Goal: Task Accomplishment & Management: Manage account settings

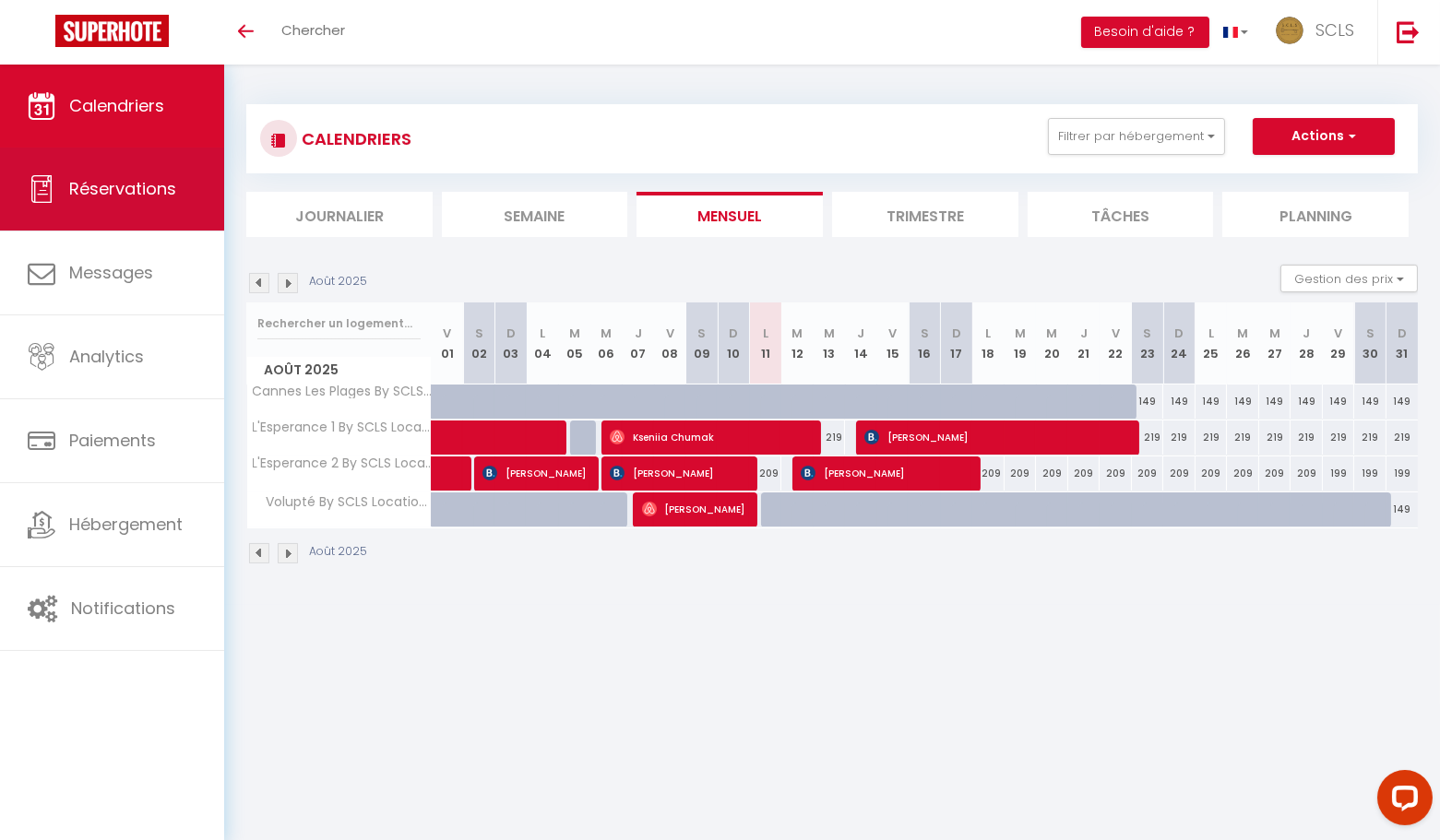
click at [158, 193] on span "Réservations" at bounding box center [123, 188] width 107 height 24
select select "not_cancelled"
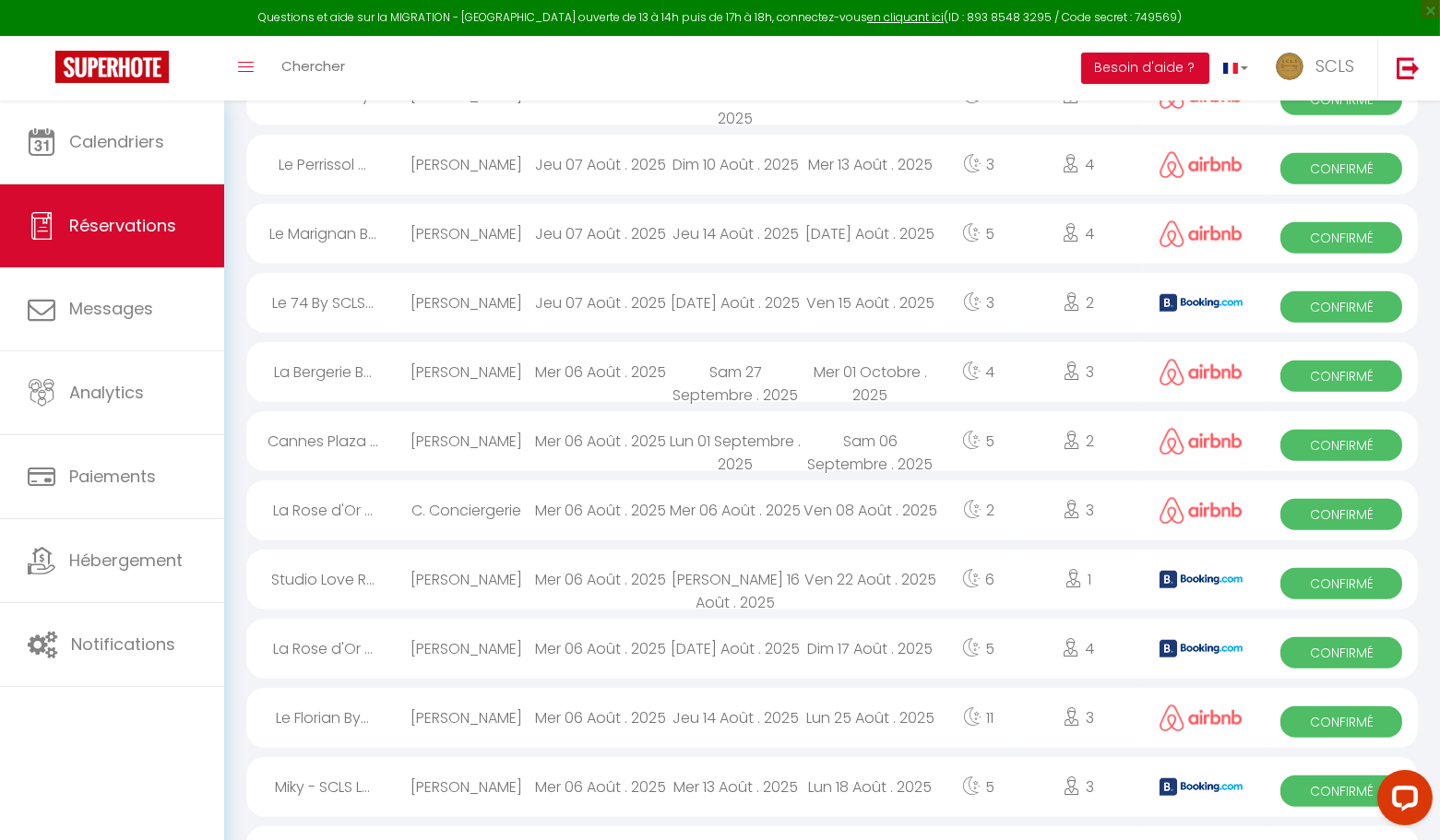
scroll to position [3069, 0]
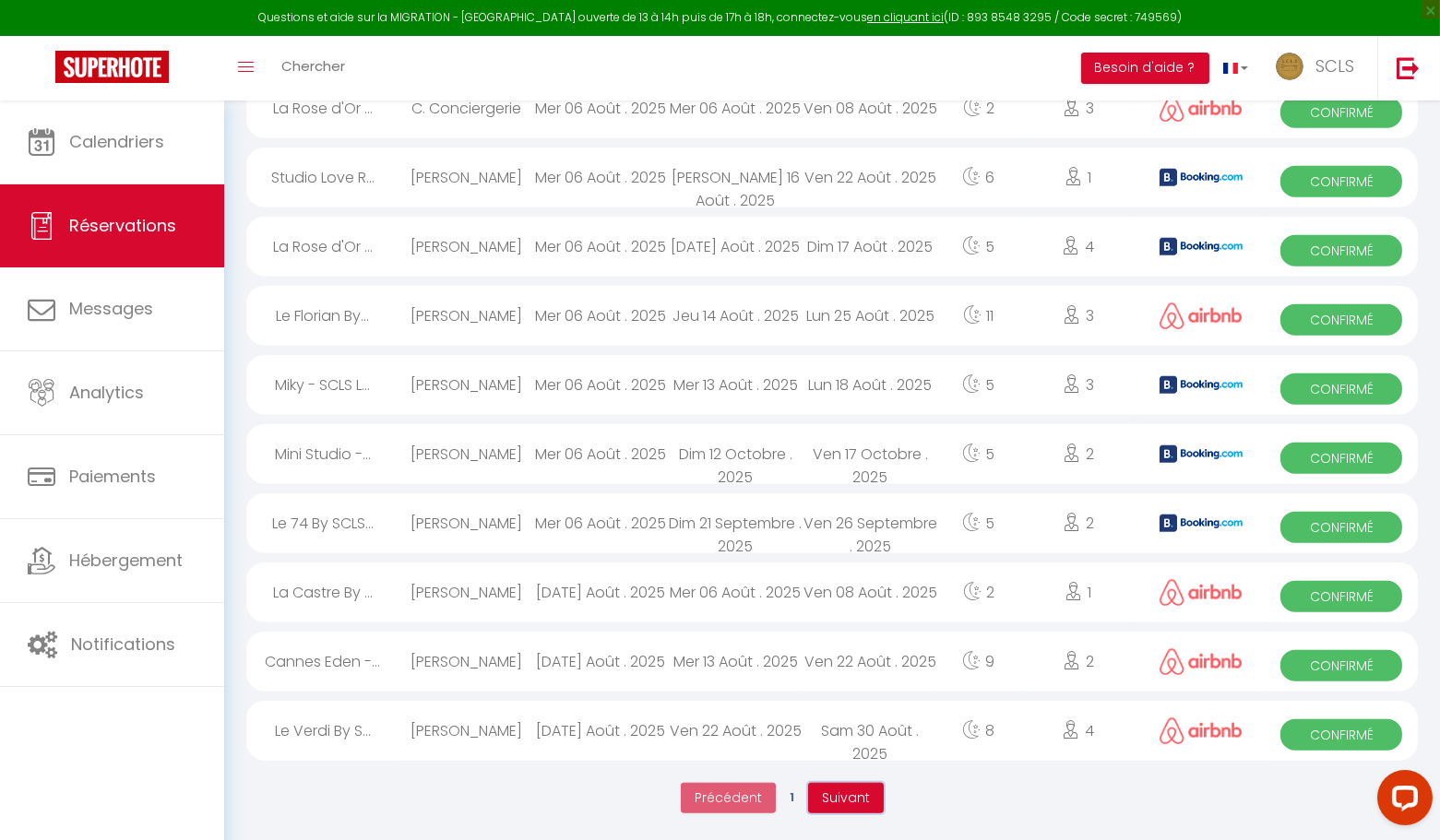
click at [836, 799] on span "Suivant" at bounding box center [846, 798] width 48 height 19
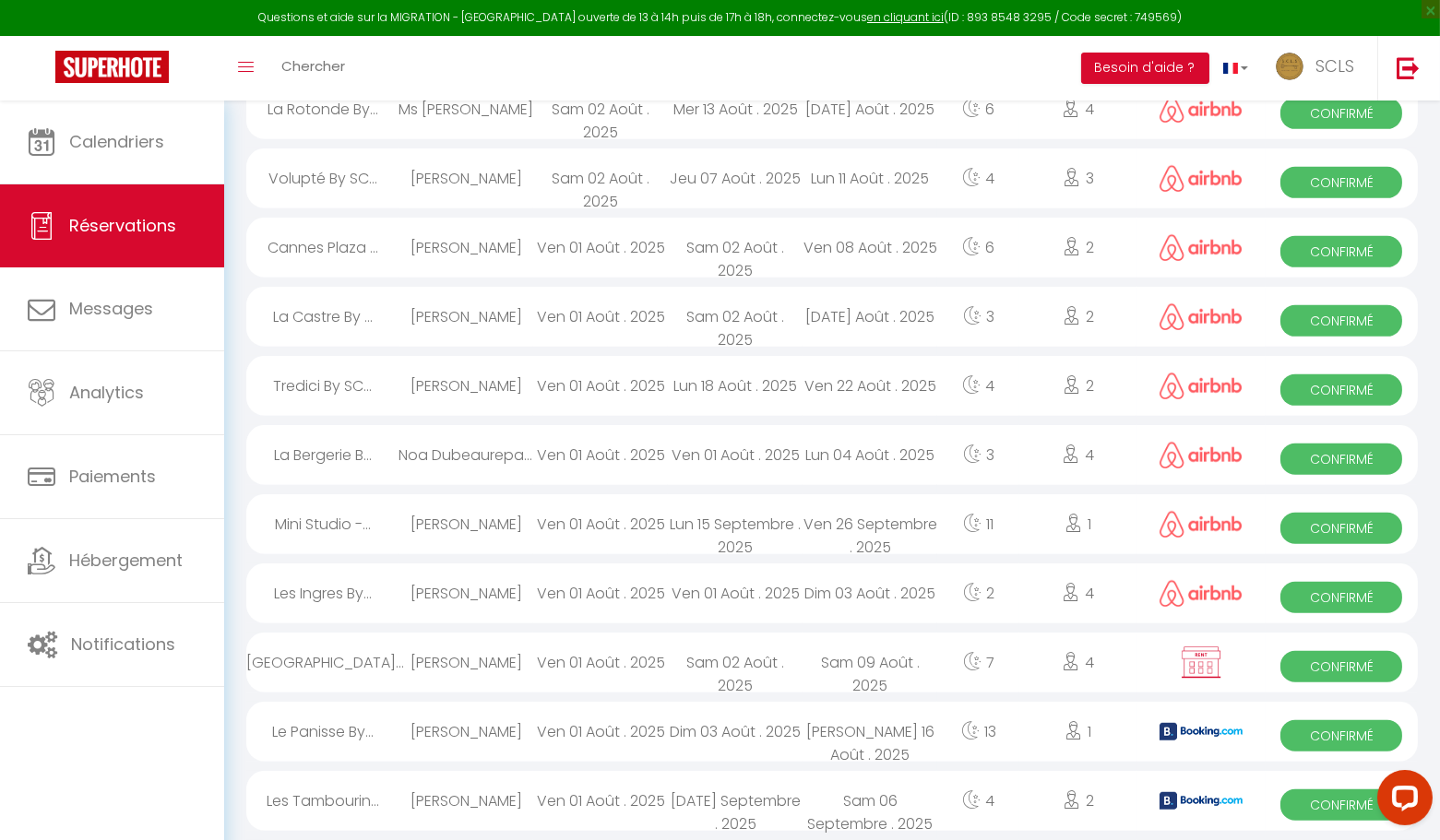
scroll to position [2017, 0]
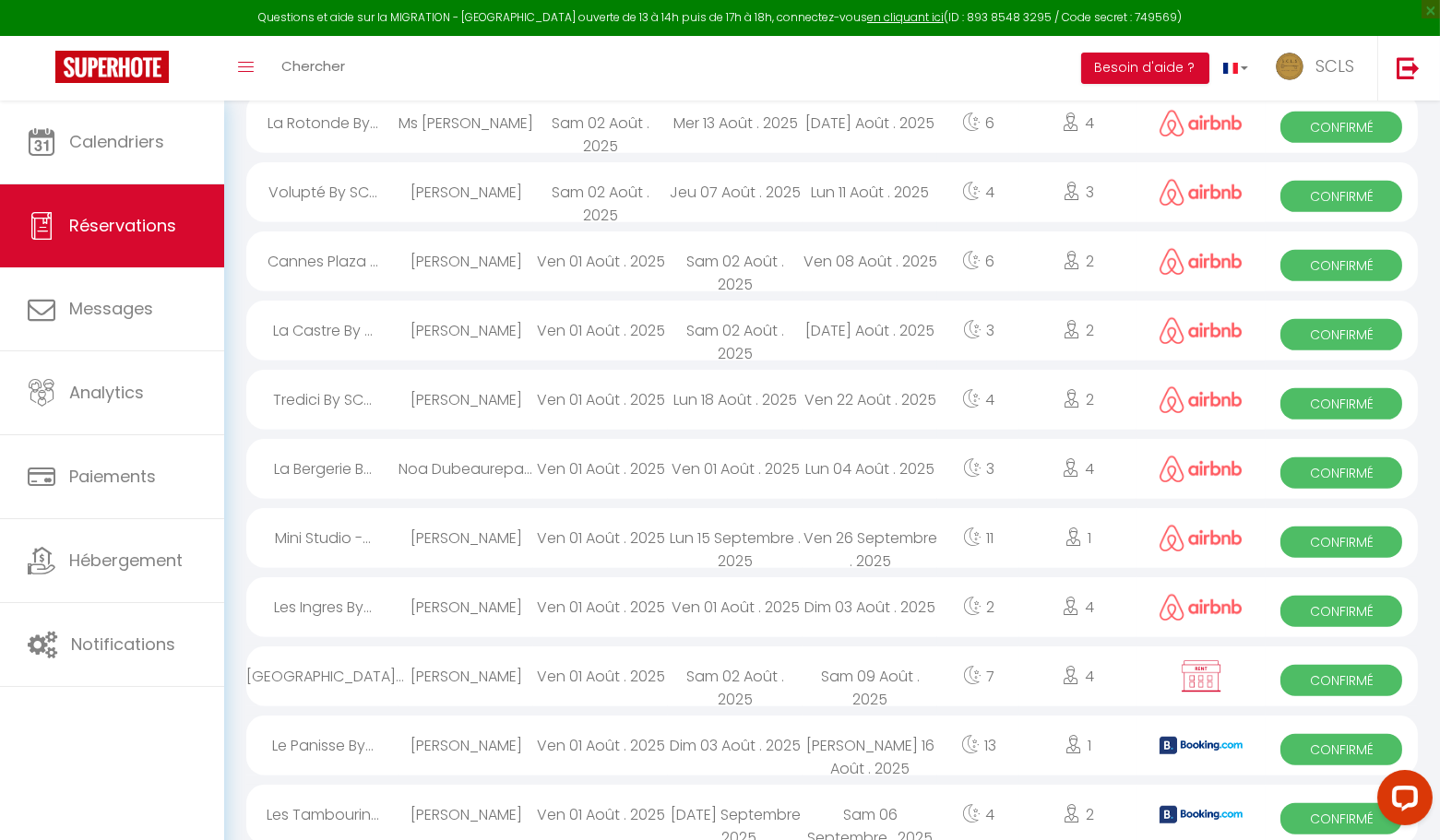
click at [1325, 810] on span "Confirmé" at bounding box center [1340, 818] width 121 height 31
select select "OK"
select select "KO"
select select "0"
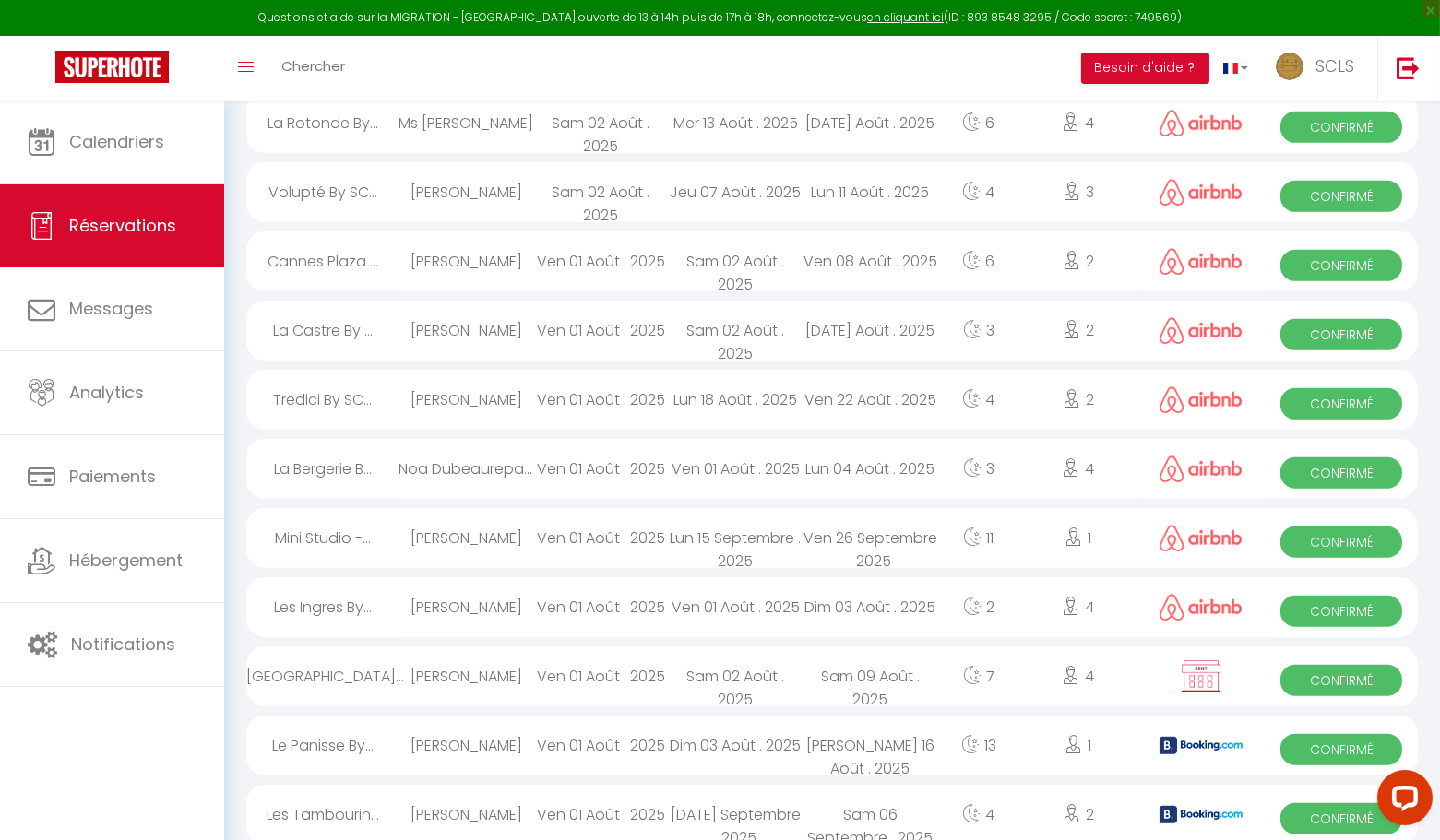
select select "1"
select select
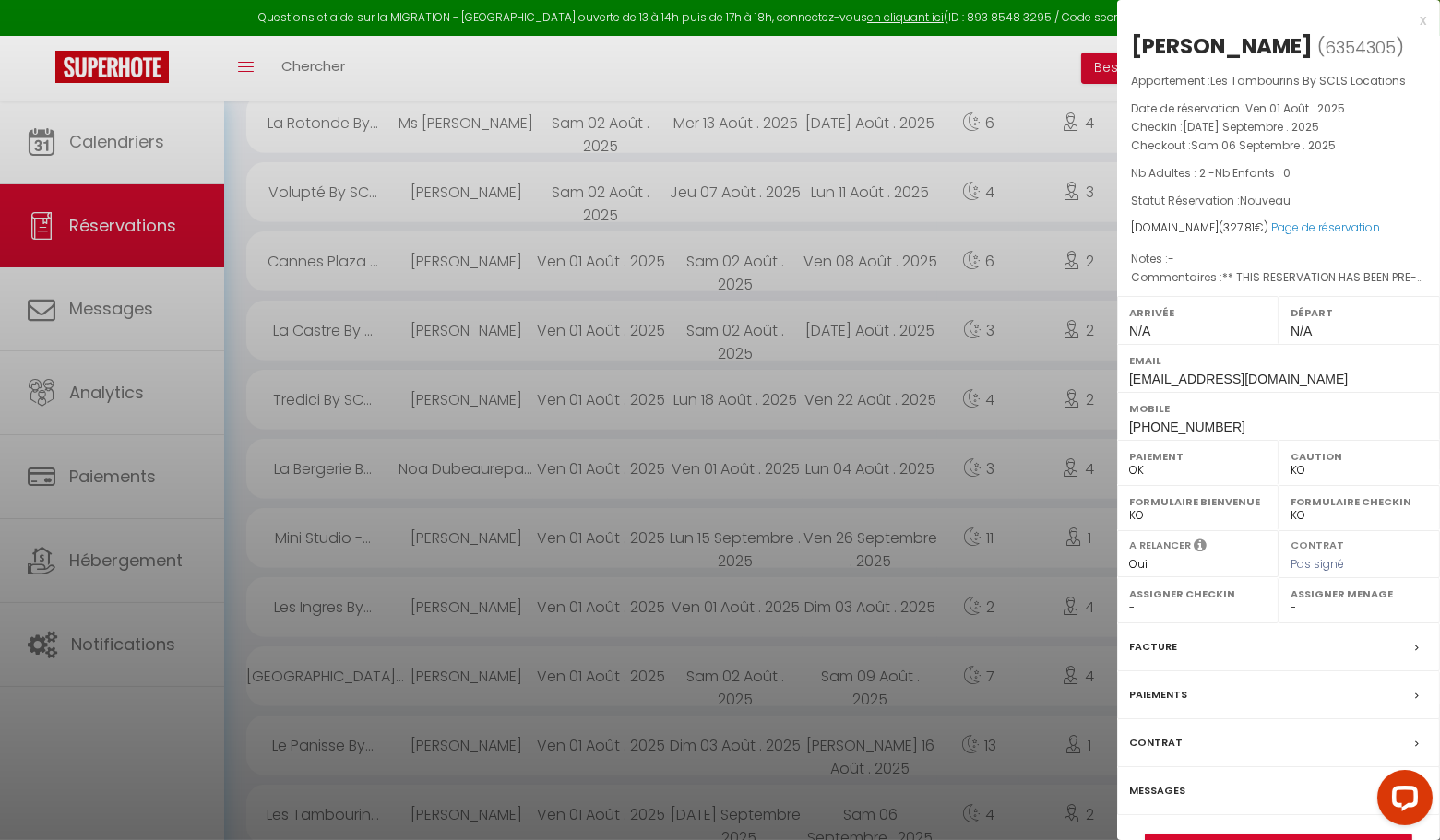
click at [1420, 16] on div "x" at bounding box center [1272, 21] width 309 height 23
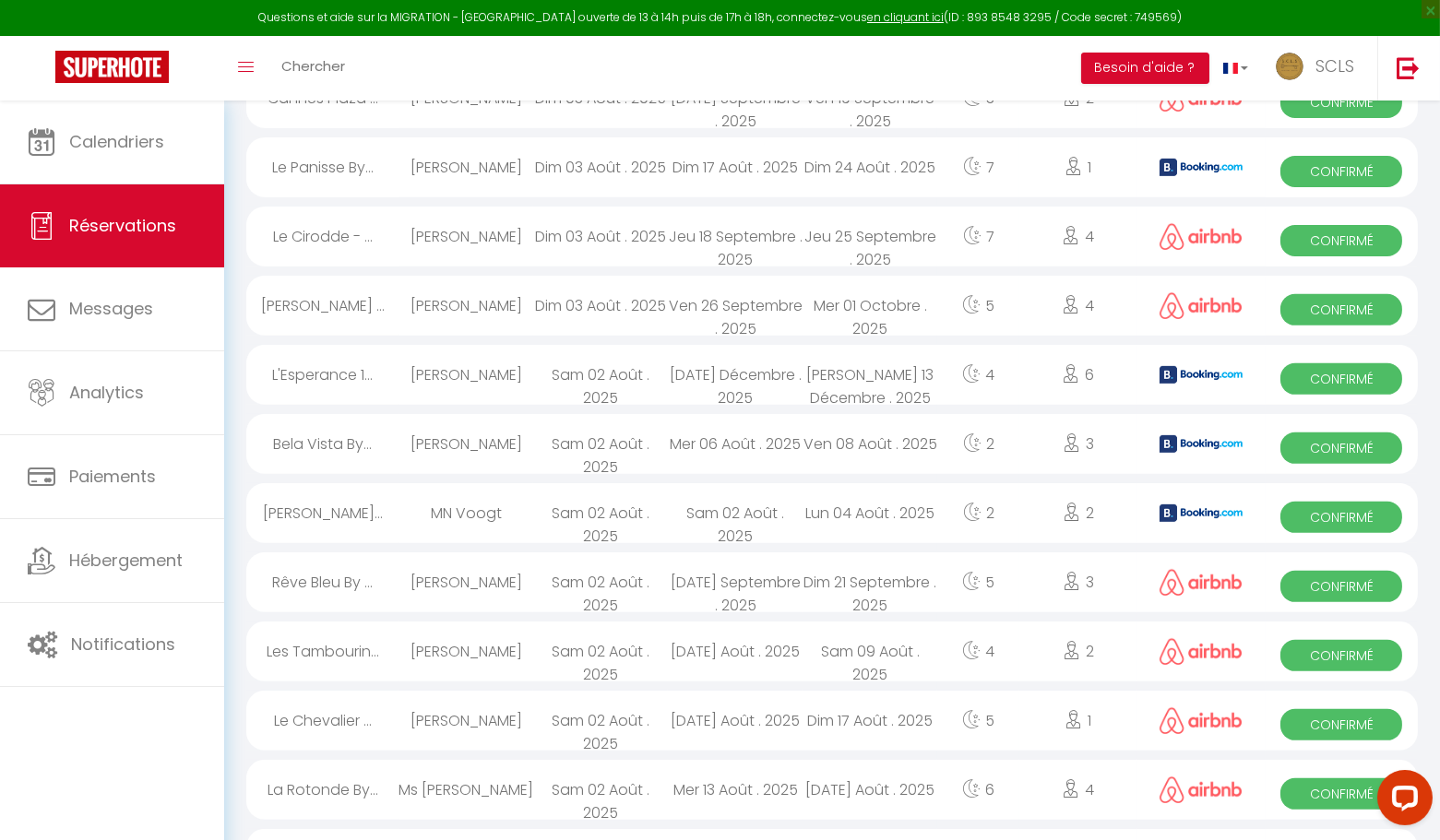
scroll to position [1329, 0]
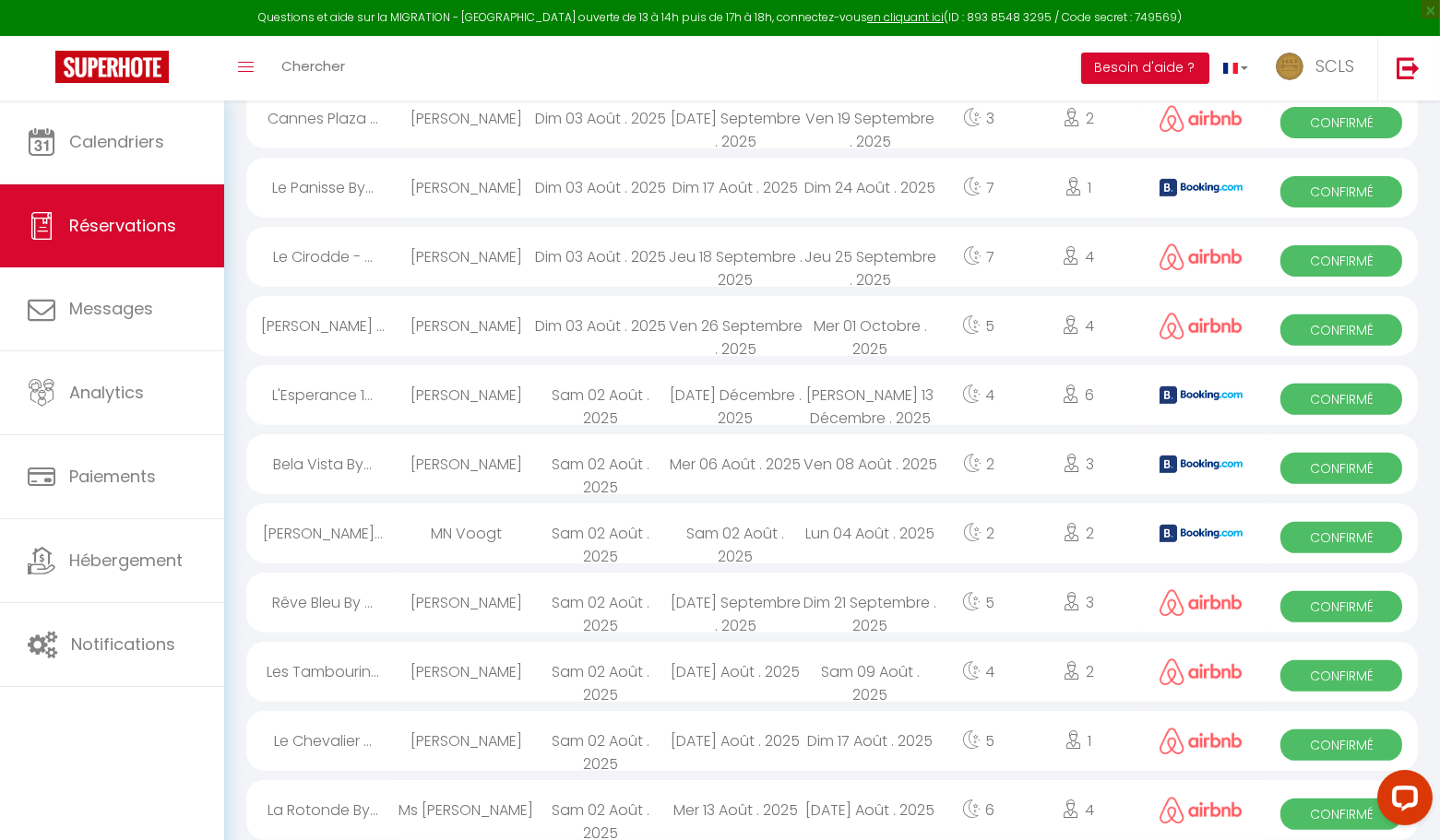
click at [1284, 813] on span "Confirmé" at bounding box center [1340, 814] width 121 height 31
select select "OK"
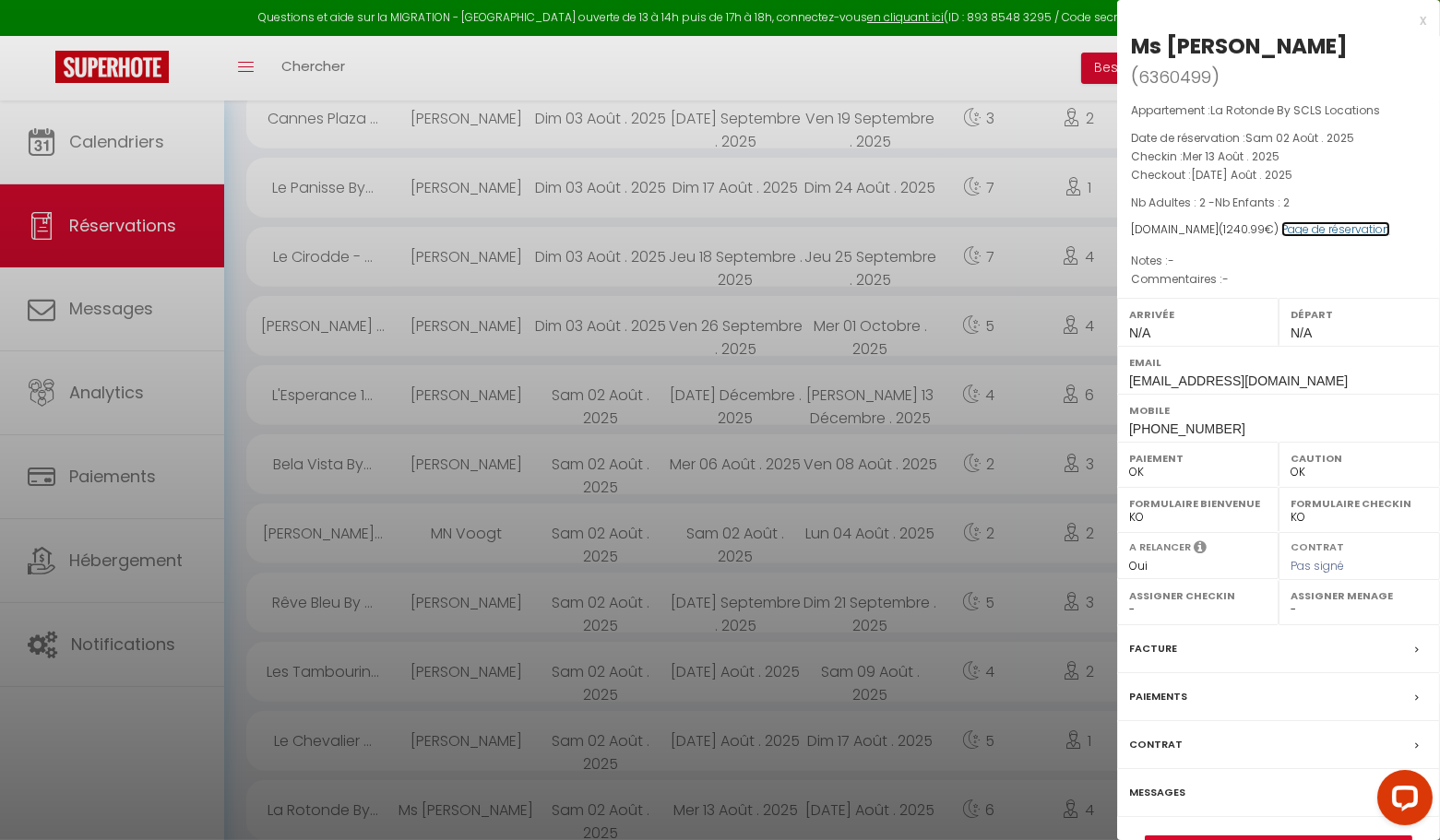
click at [1327, 221] on link "Page de réservation" at bounding box center [1336, 229] width 109 height 16
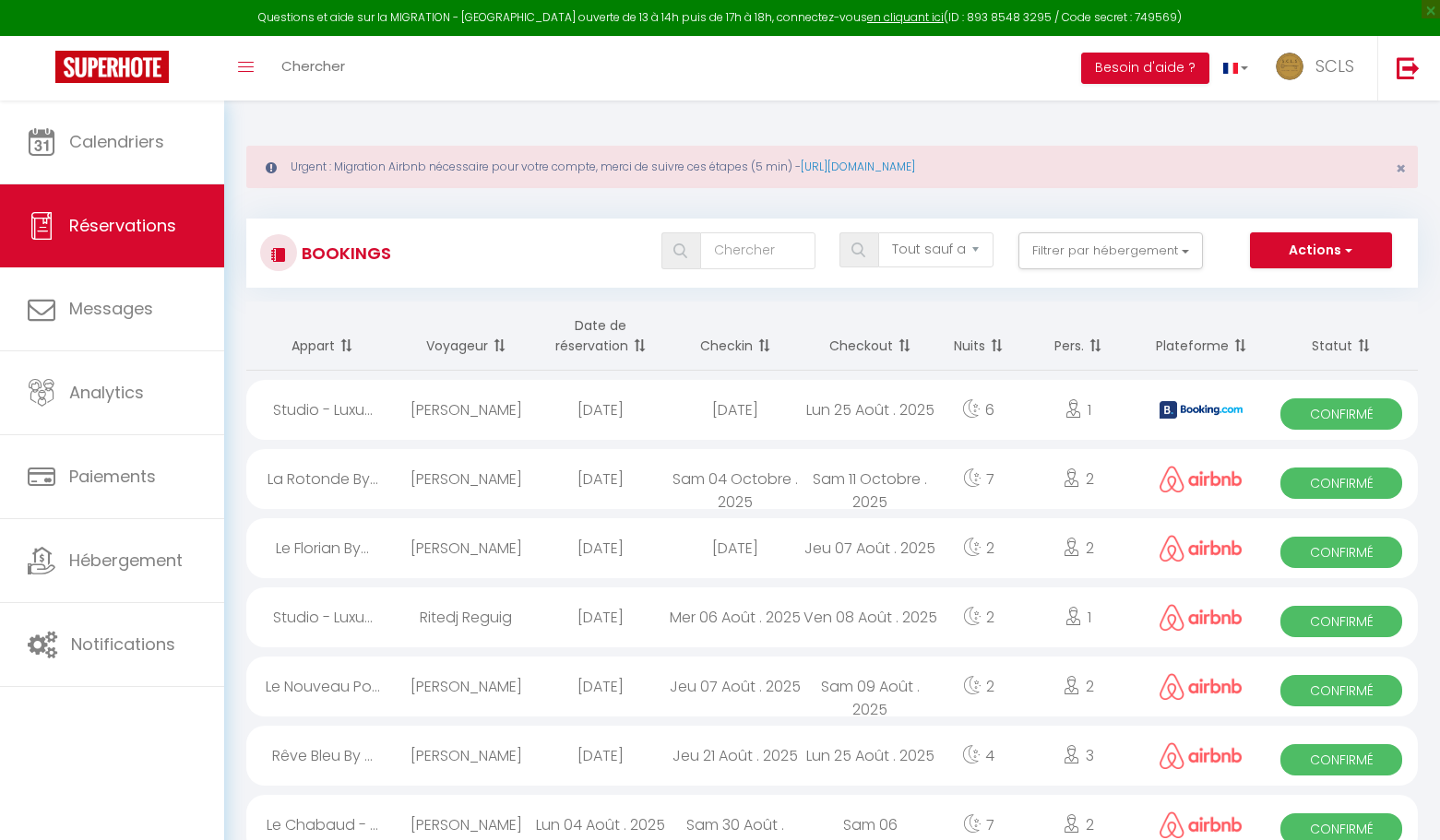
select select "not_cancelled"
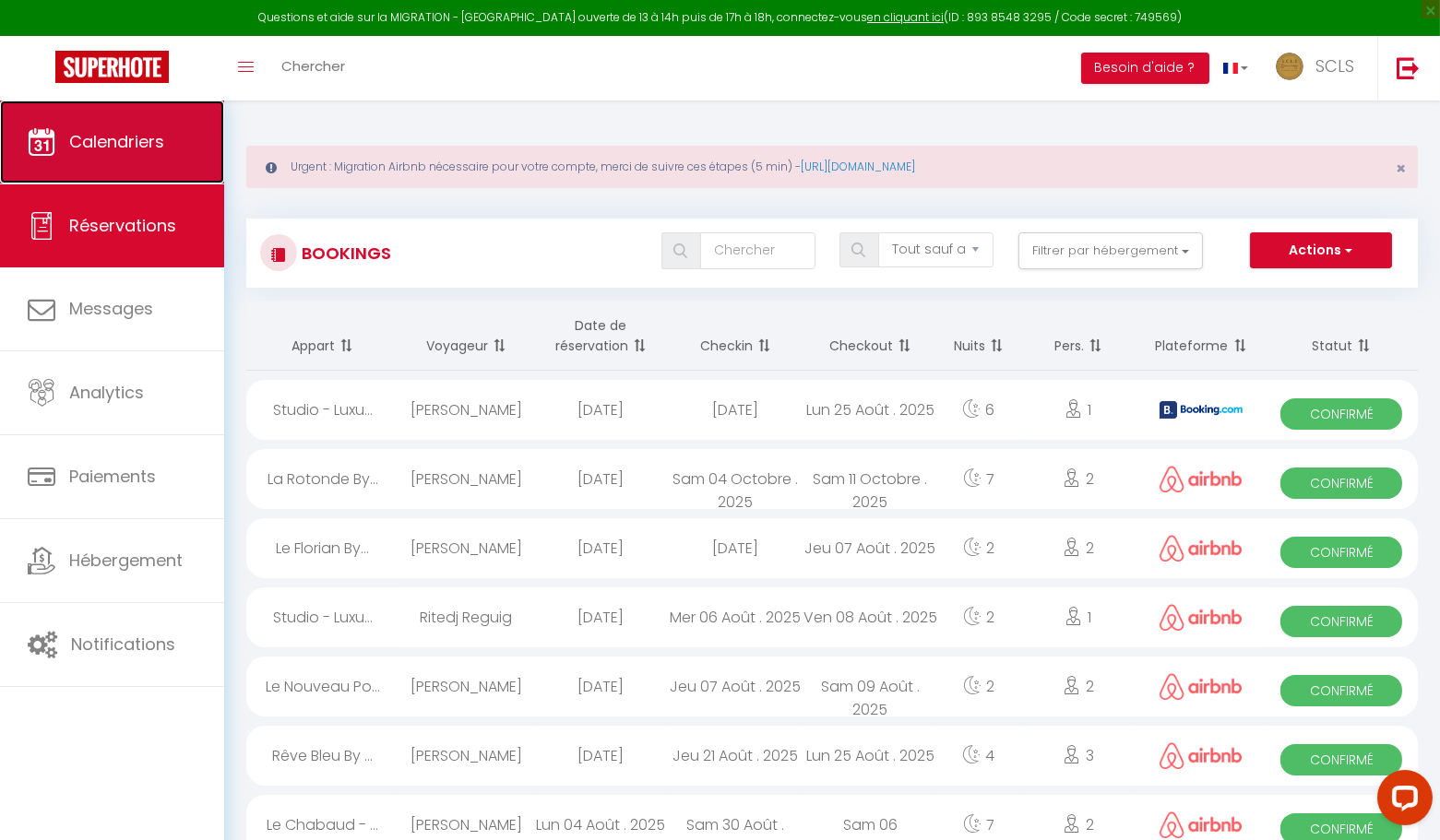
click at [151, 144] on span "Calendriers" at bounding box center [117, 141] width 95 height 24
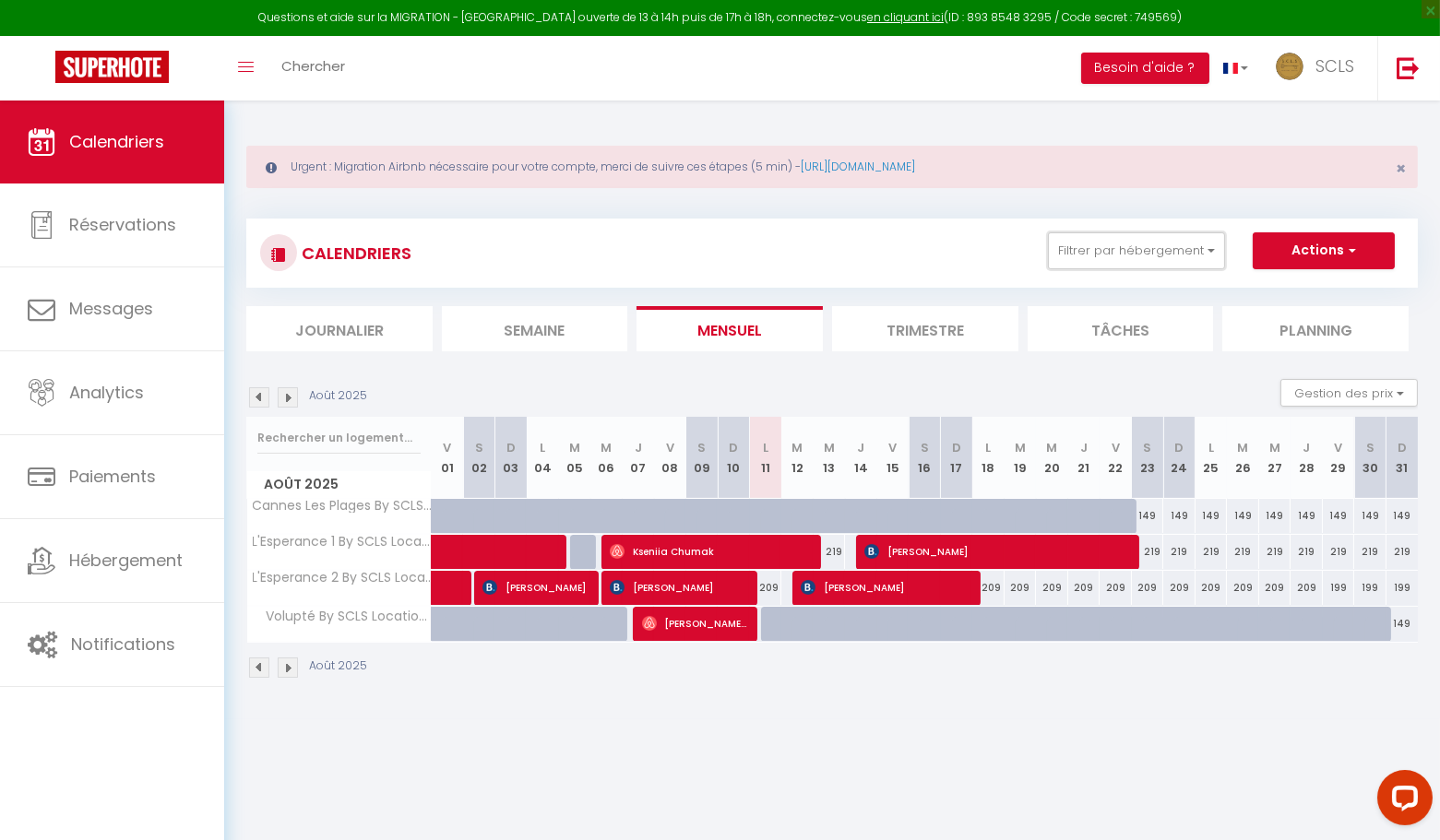
drag, startPoint x: 1118, startPoint y: 244, endPoint x: 1181, endPoint y: 311, distance: 92.0
click at [1118, 244] on button "Filtrer par hébergement" at bounding box center [1136, 250] width 177 height 37
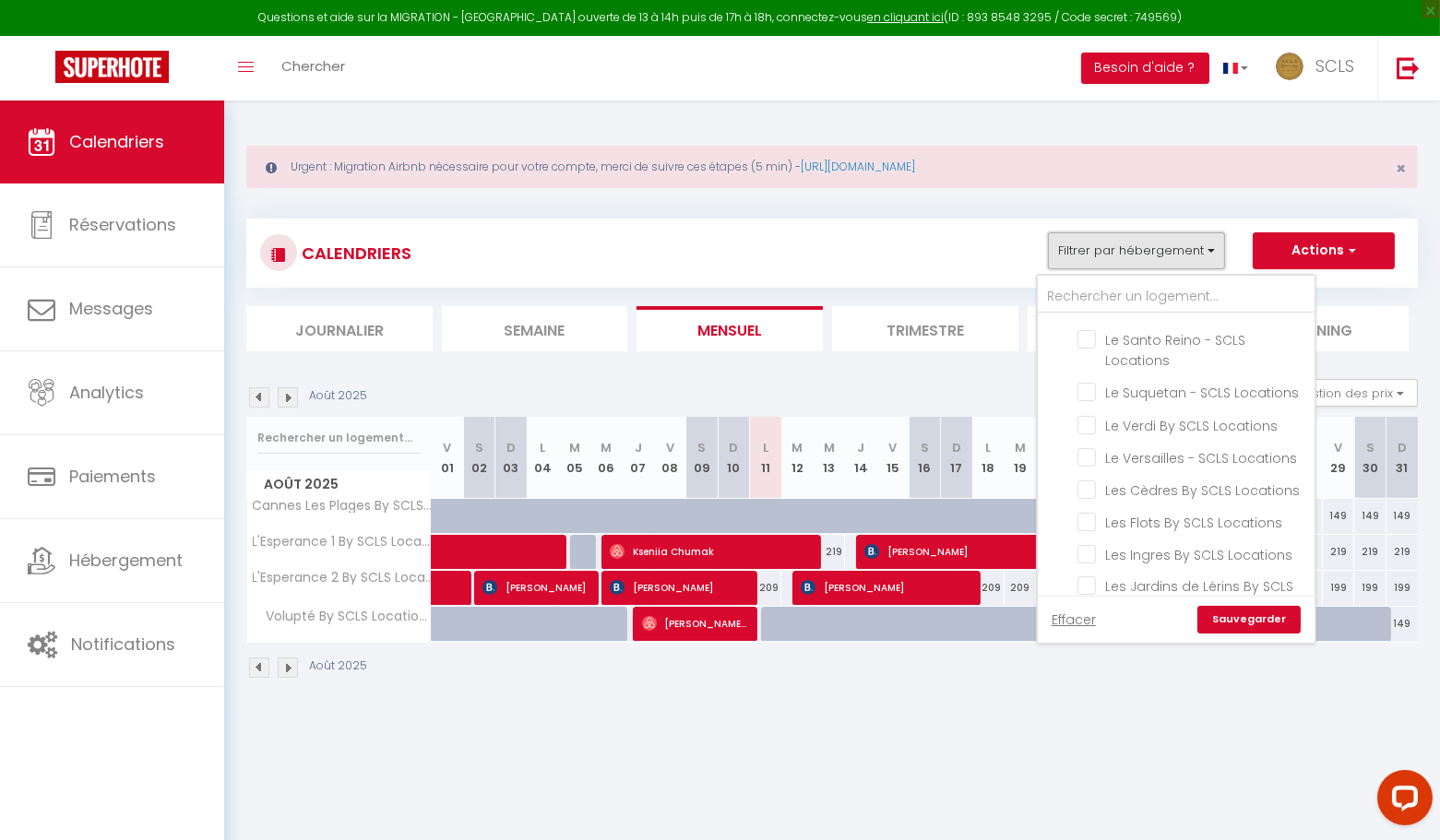
scroll to position [2607, 0]
drag, startPoint x: 1093, startPoint y: 388, endPoint x: 1154, endPoint y: 507, distance: 133.7
click at [1093, 568] on input "Les Jardins de Lérins By SCLS Locations" at bounding box center [1192, 578] width 230 height 19
checkbox input "true"
checkbox input "false"
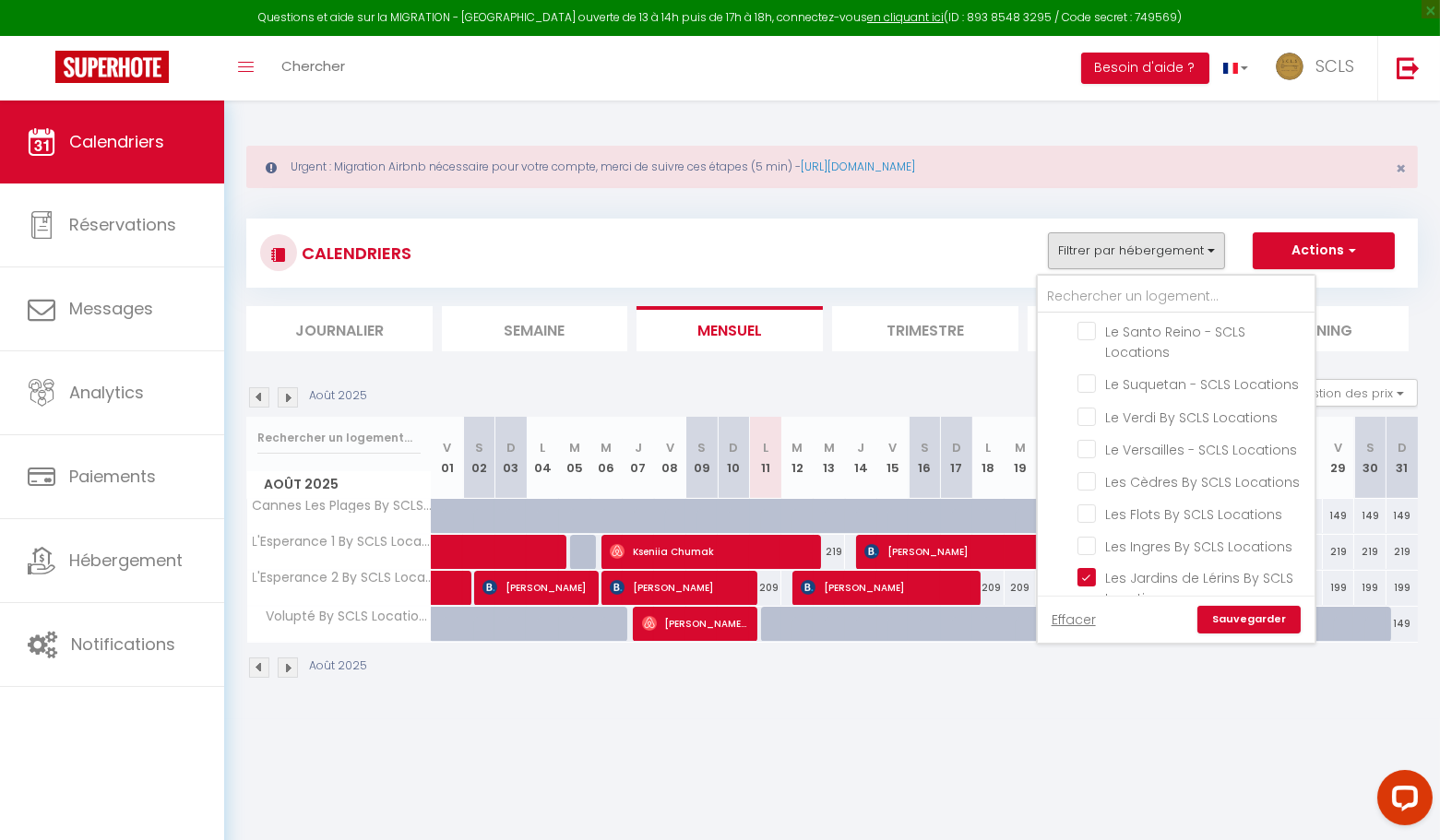
checkbox input "false"
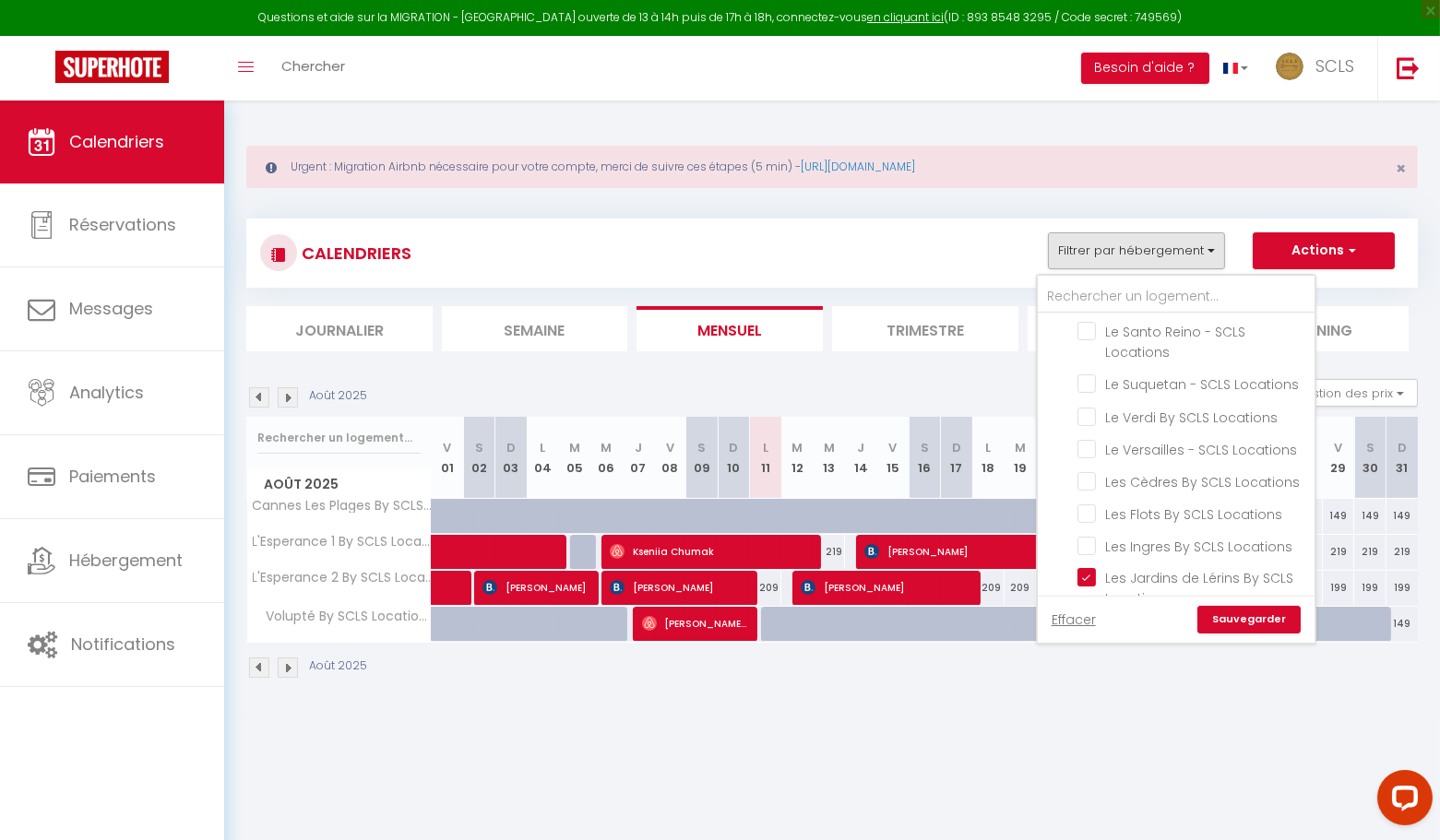
checkbox input "false"
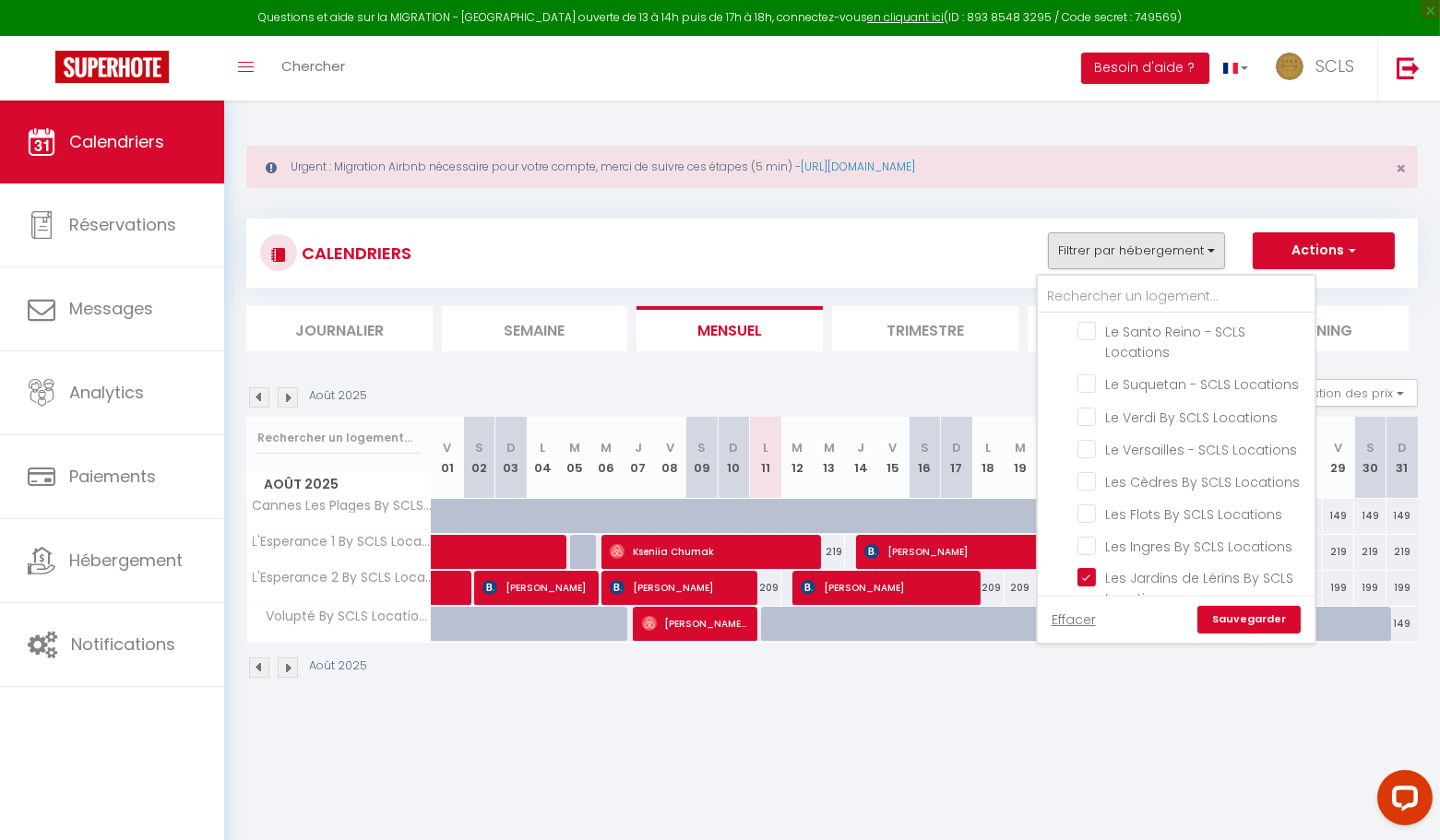
checkbox input "false"
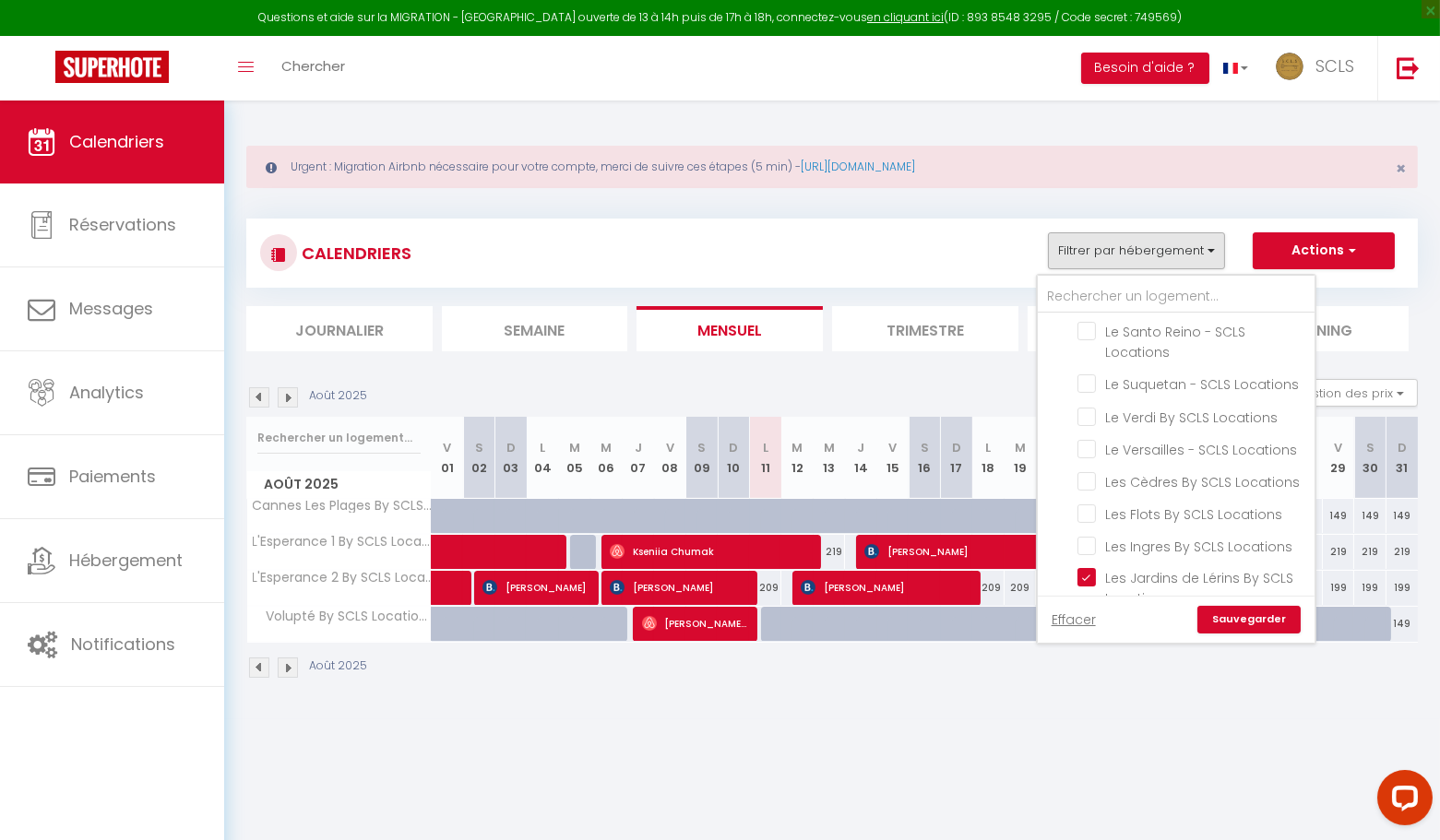
checkbox input "false"
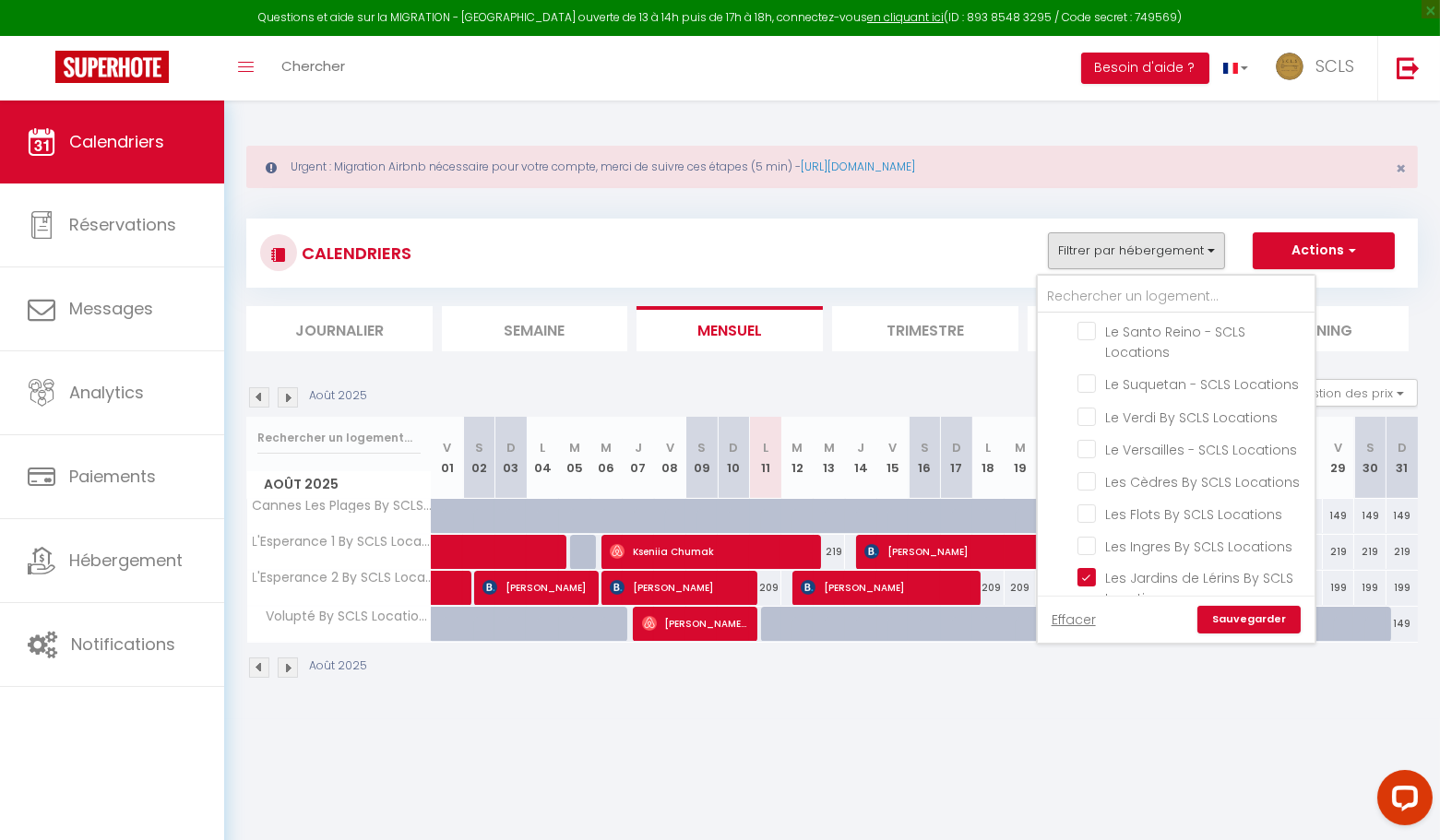
checkbox input "false"
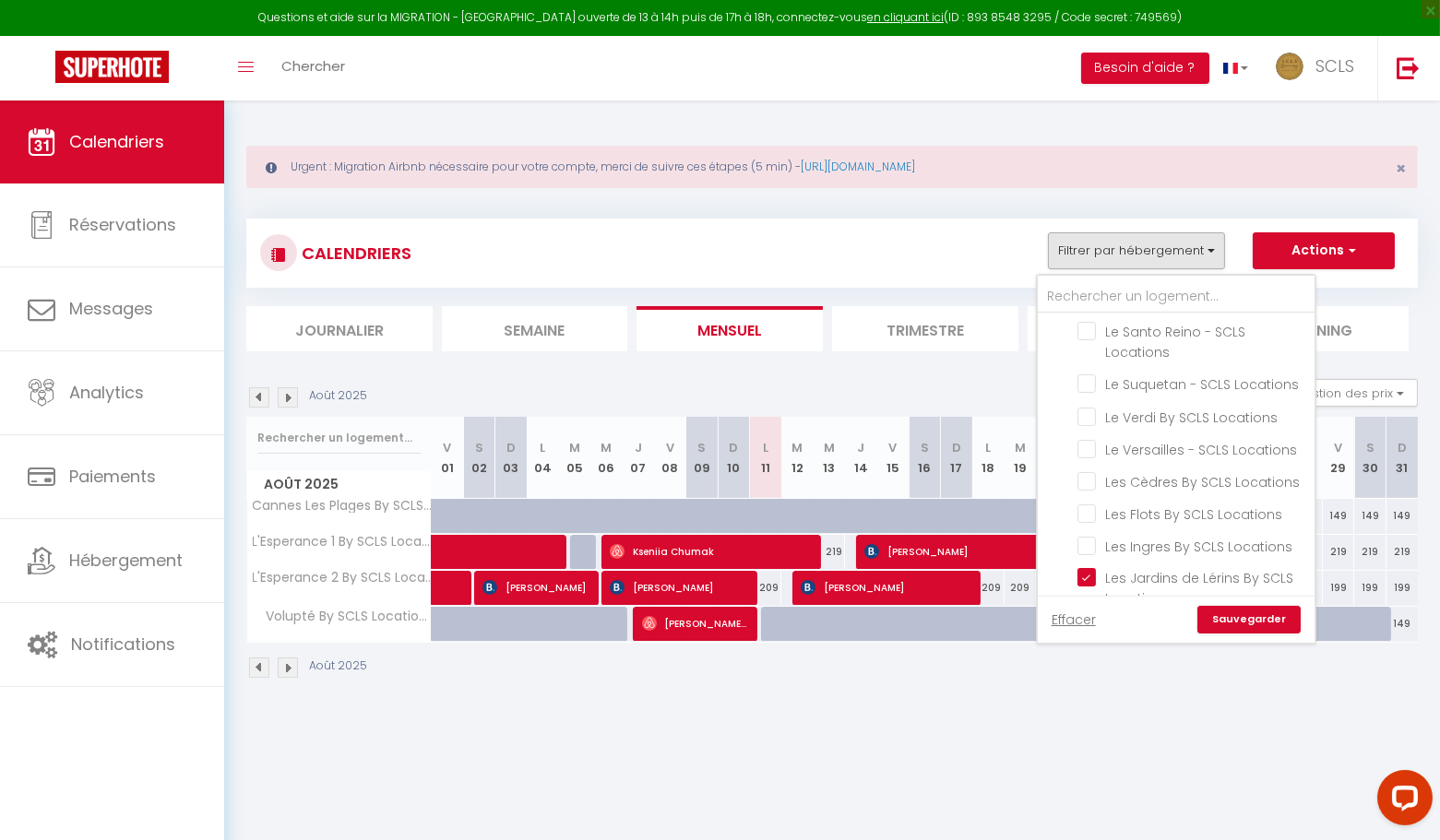
checkbox input "false"
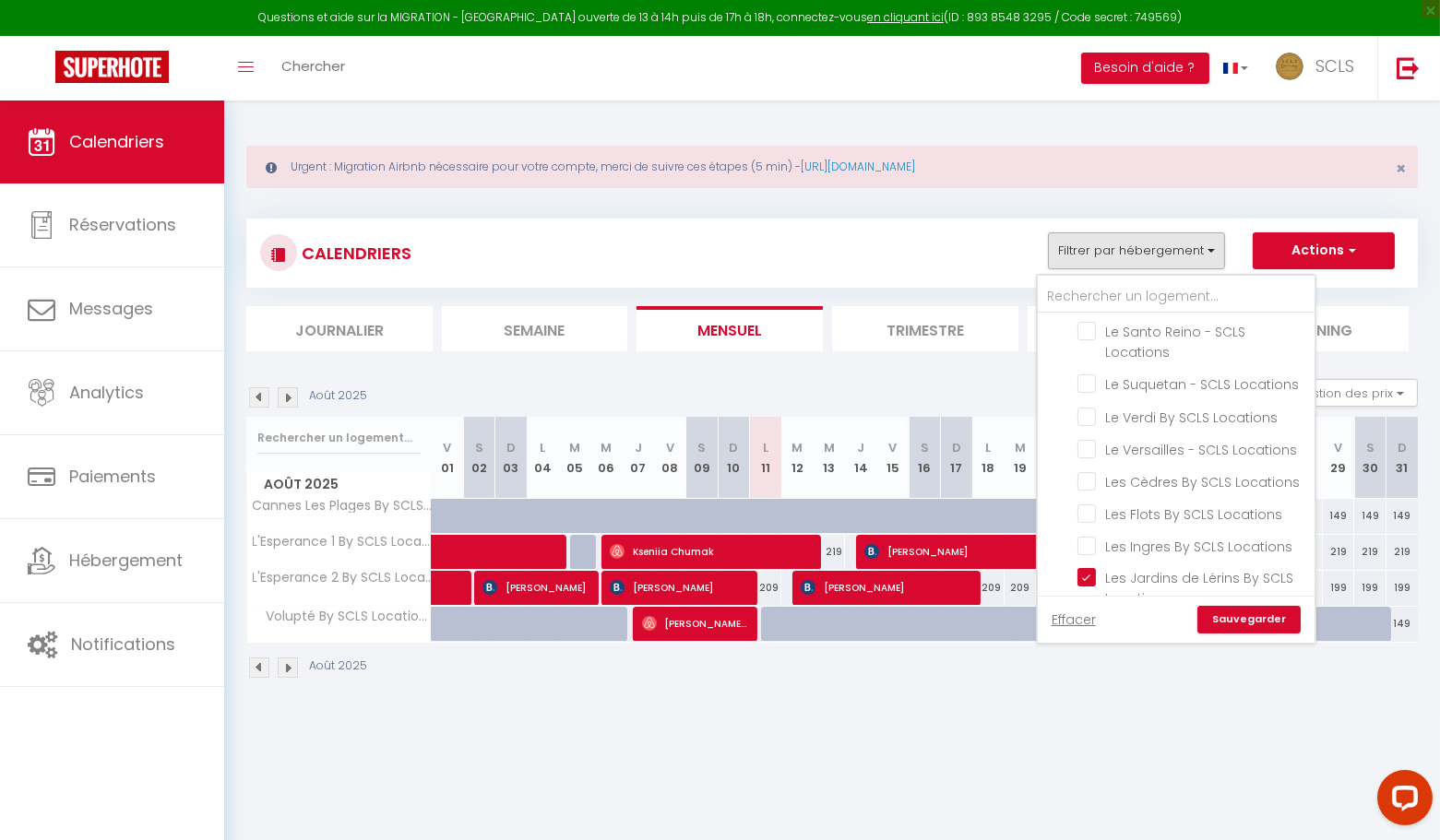
checkbox input "false"
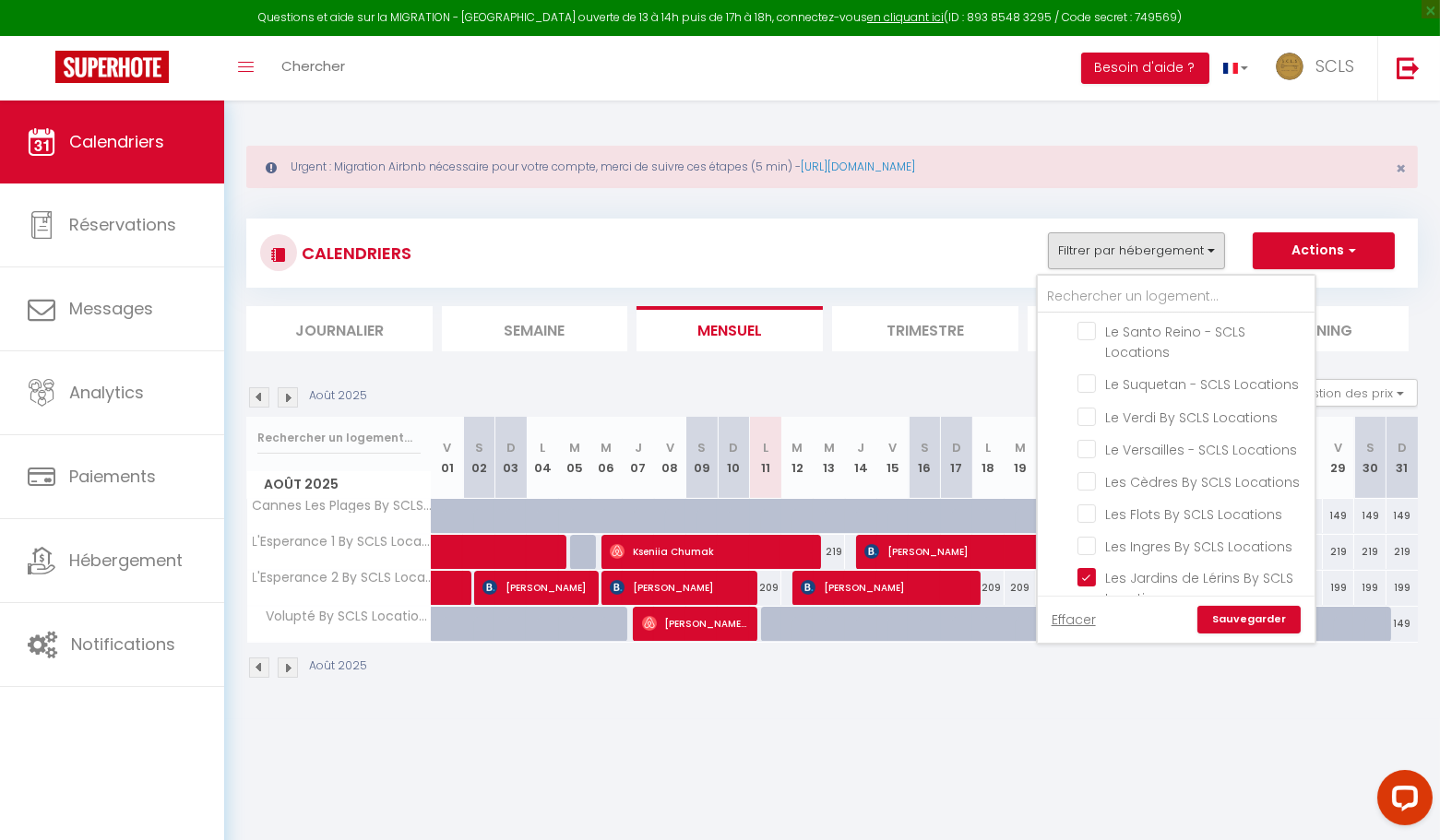
checkbox input "false"
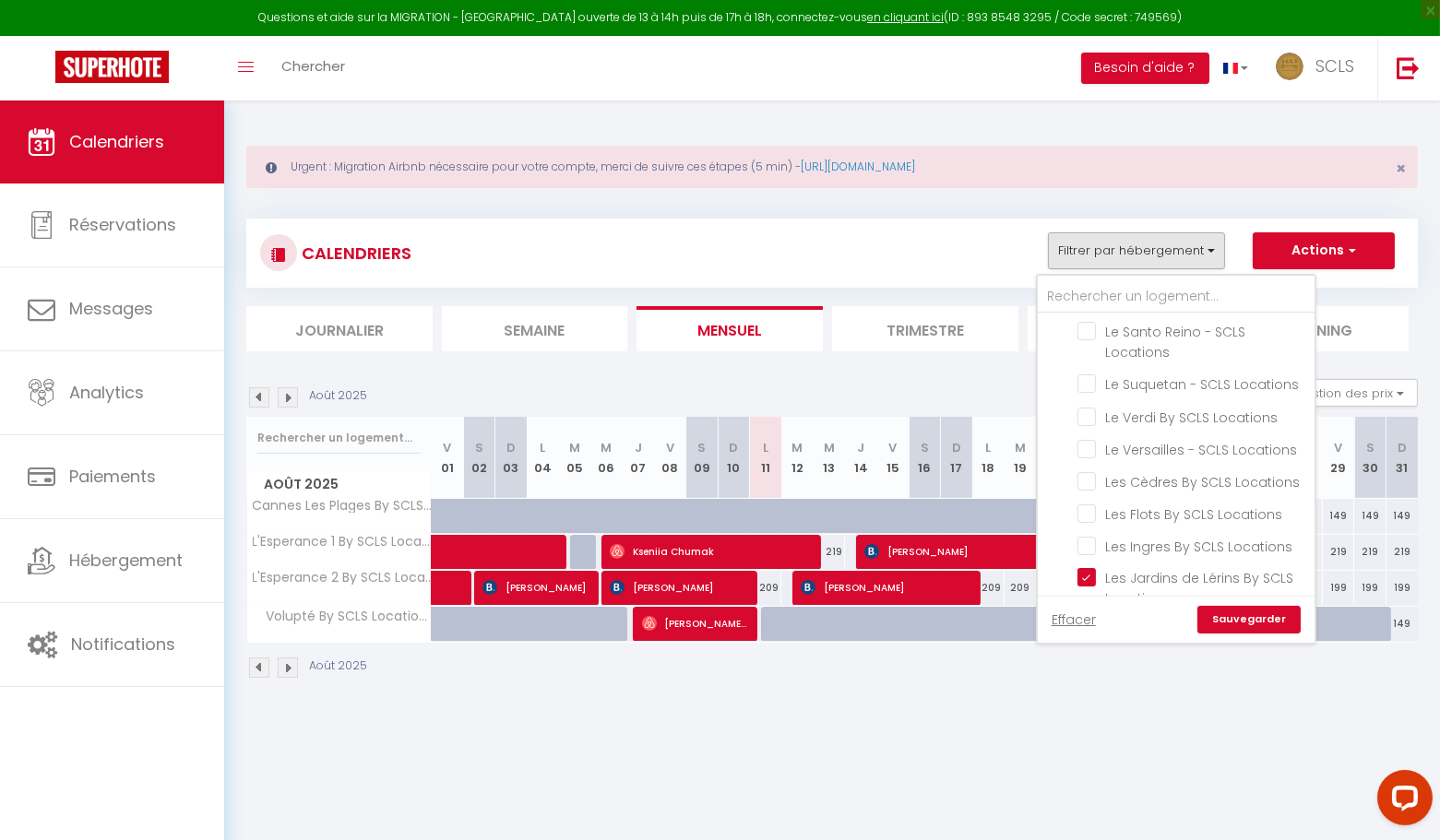
checkbox input "false"
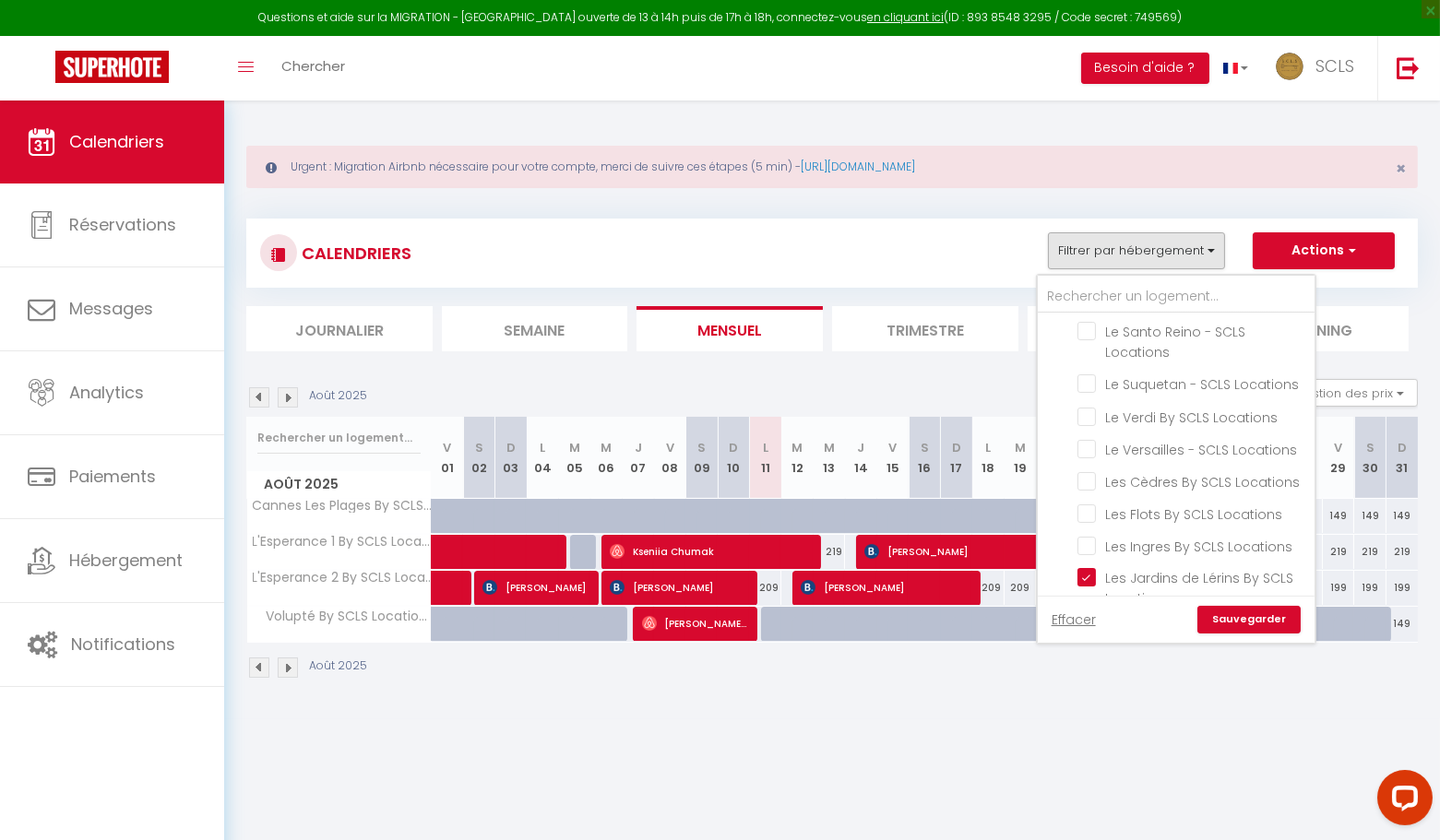
checkbox input "false"
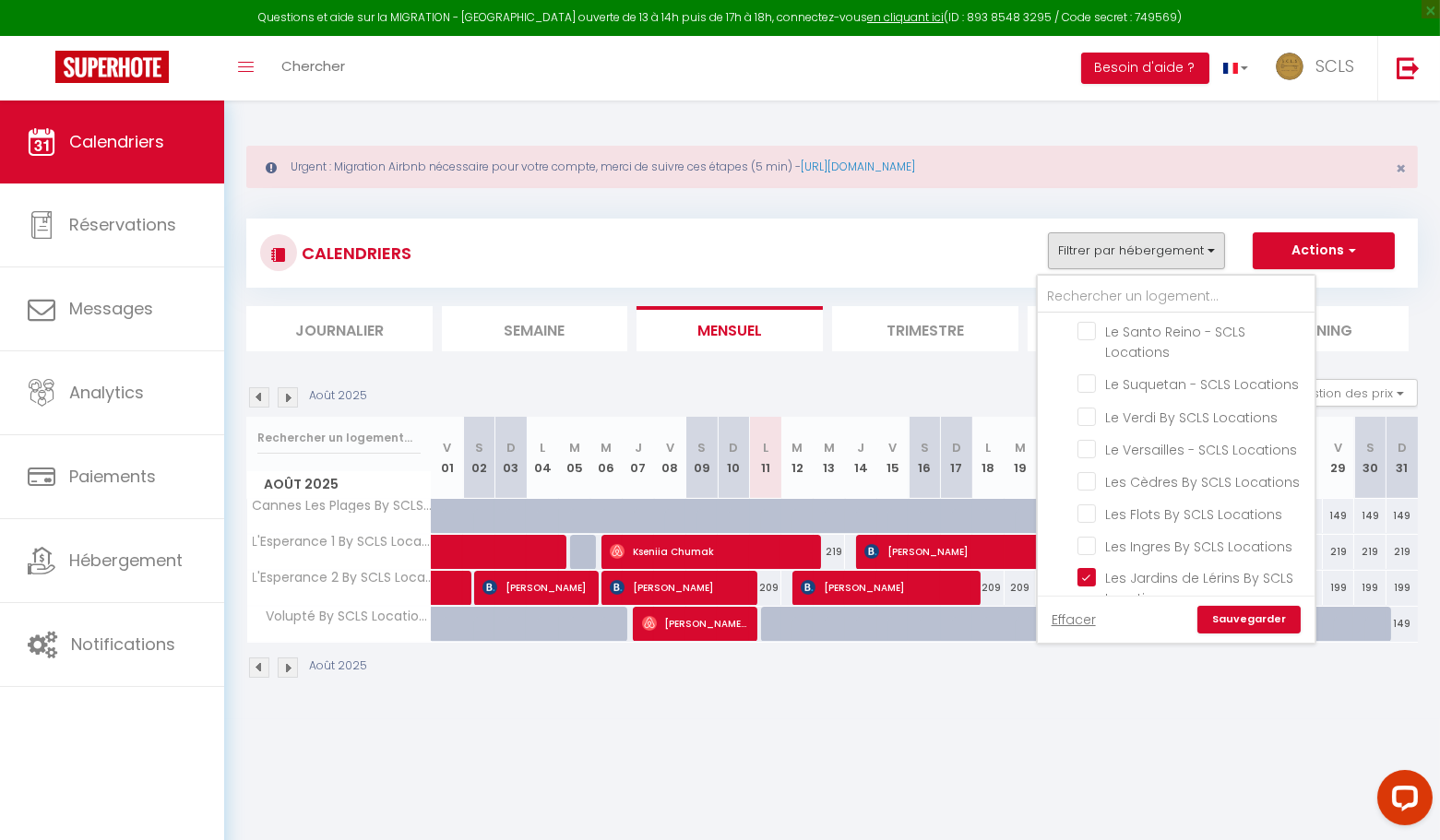
checkbox input "false"
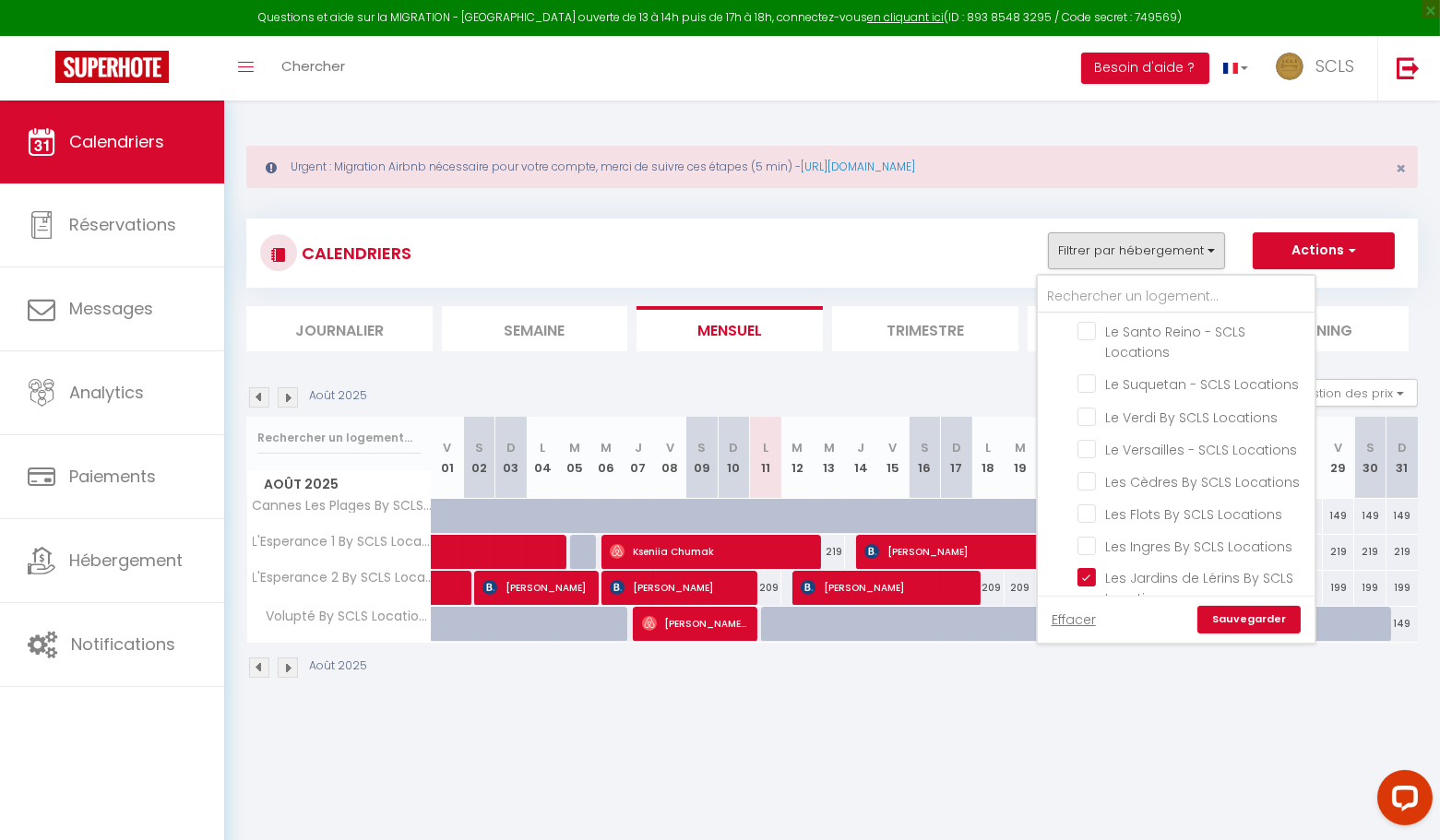
checkbox input "false"
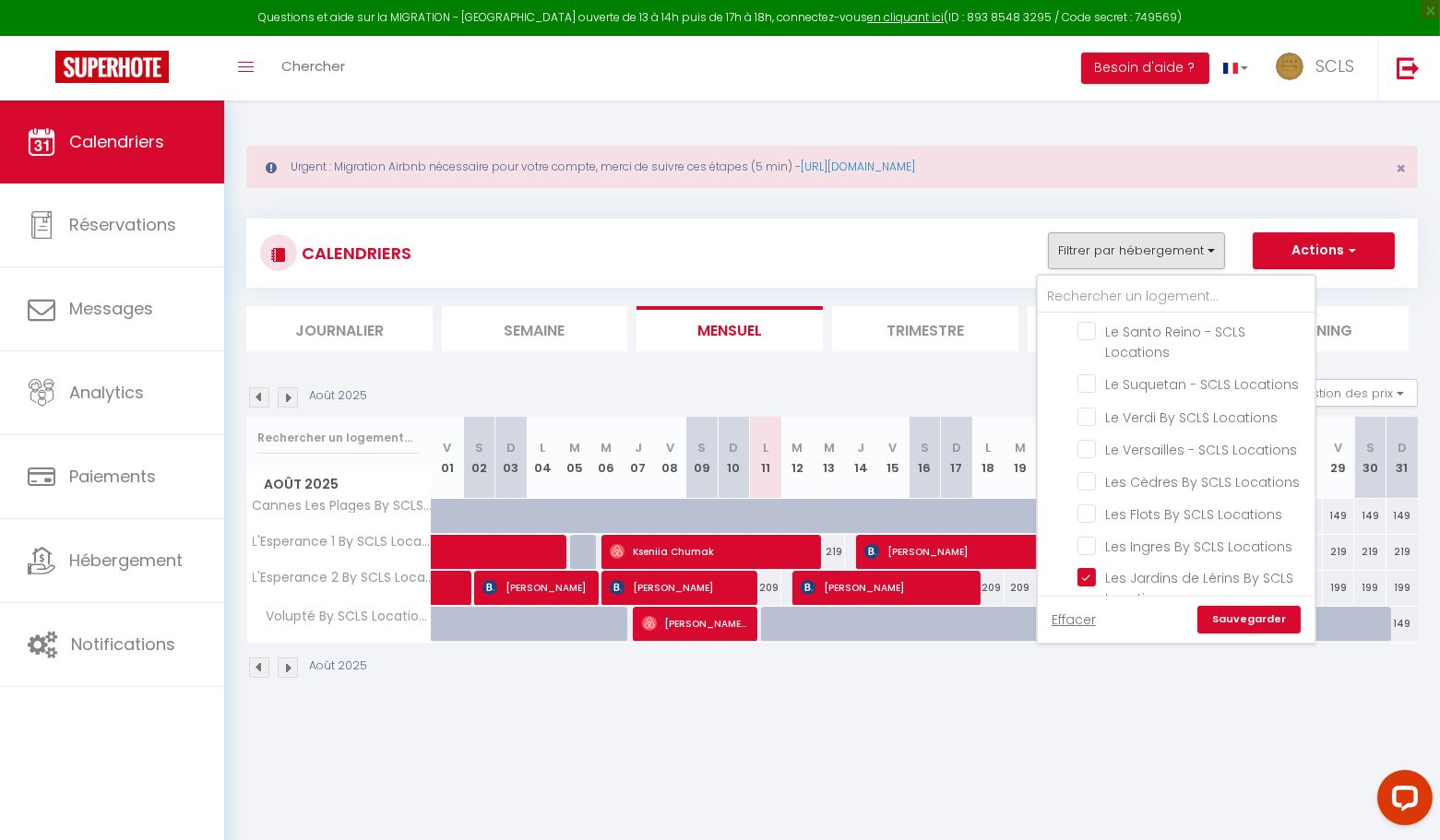
checkbox input "false"
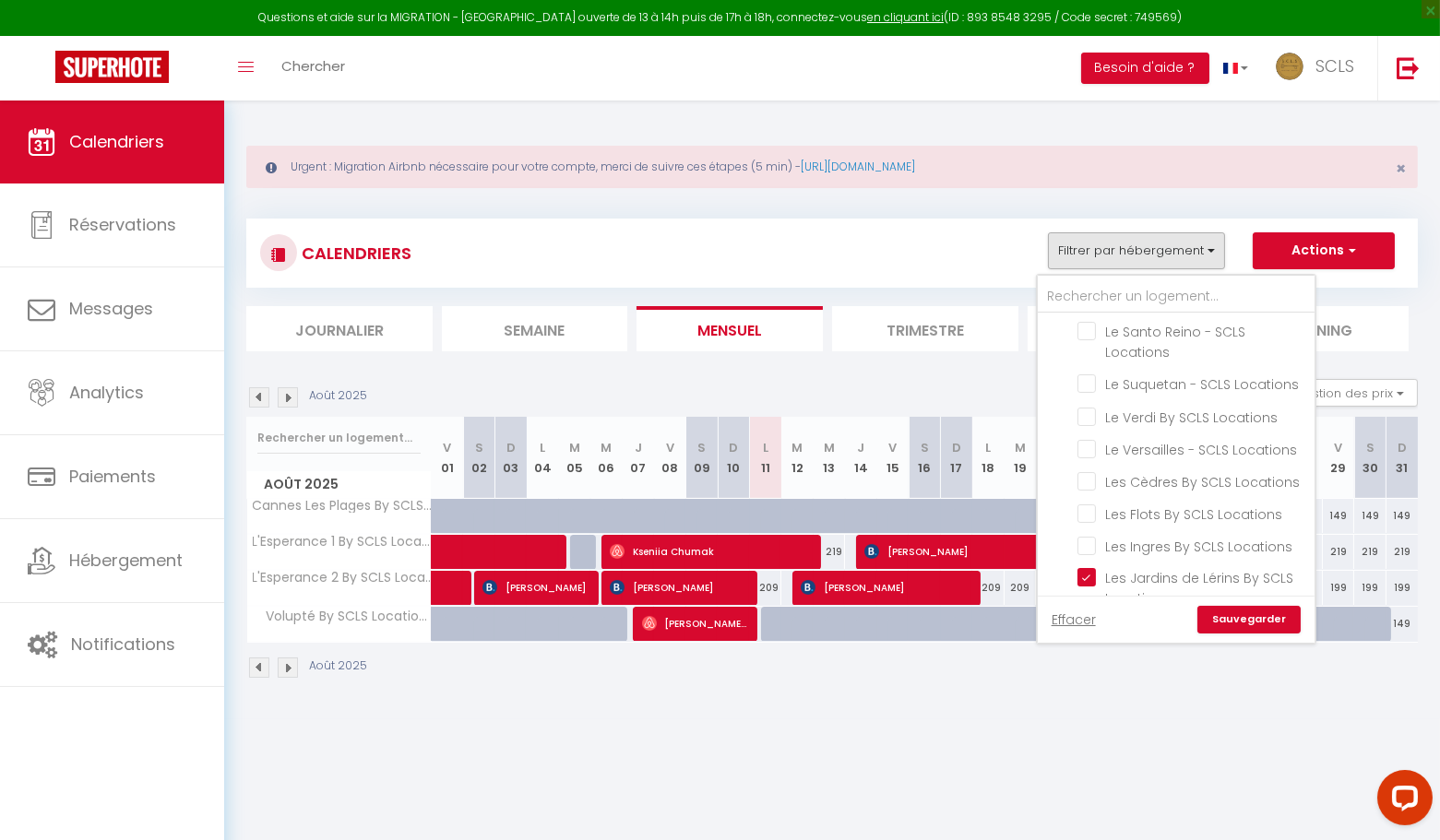
checkbox input "false"
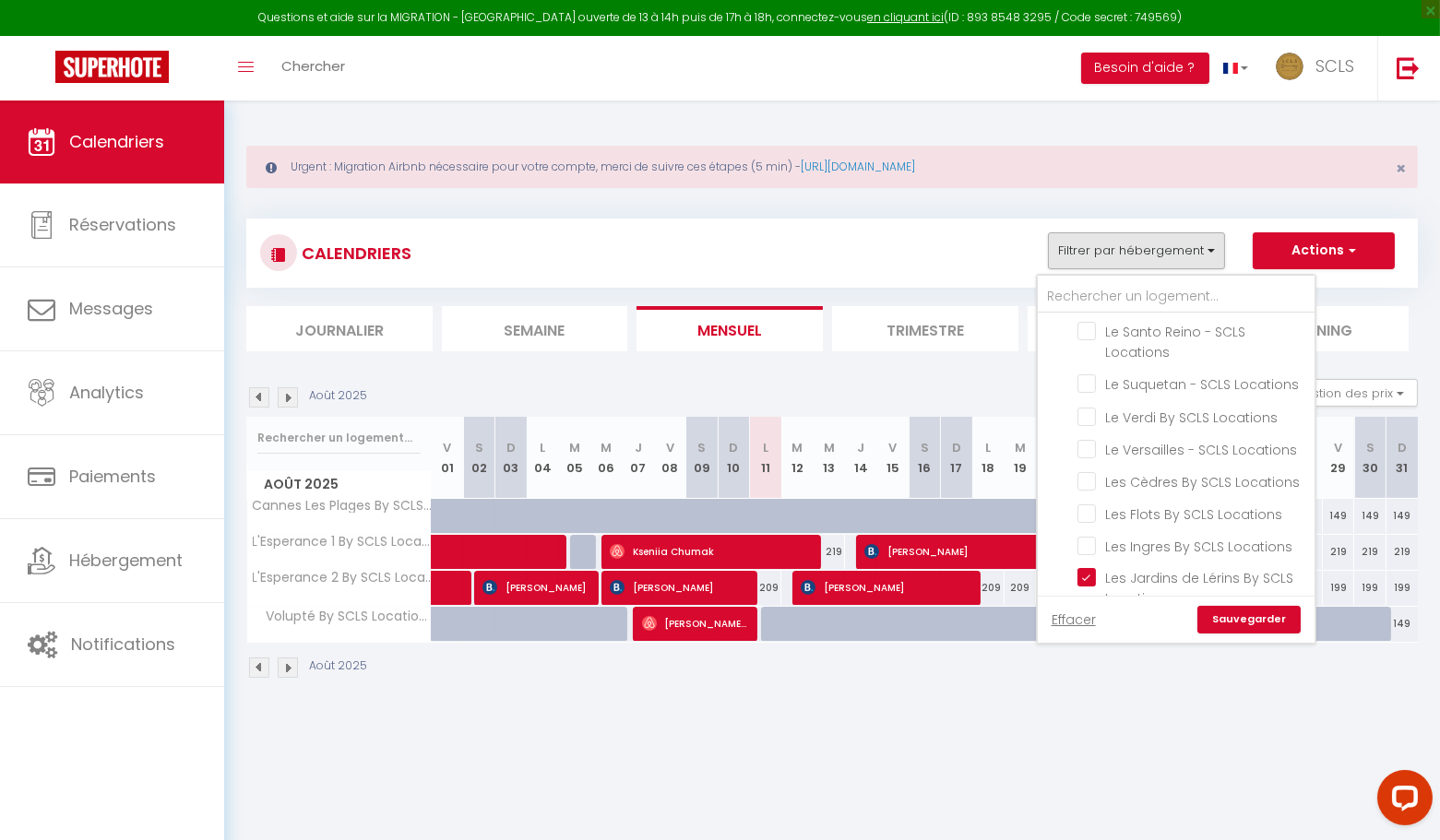
checkbox input "false"
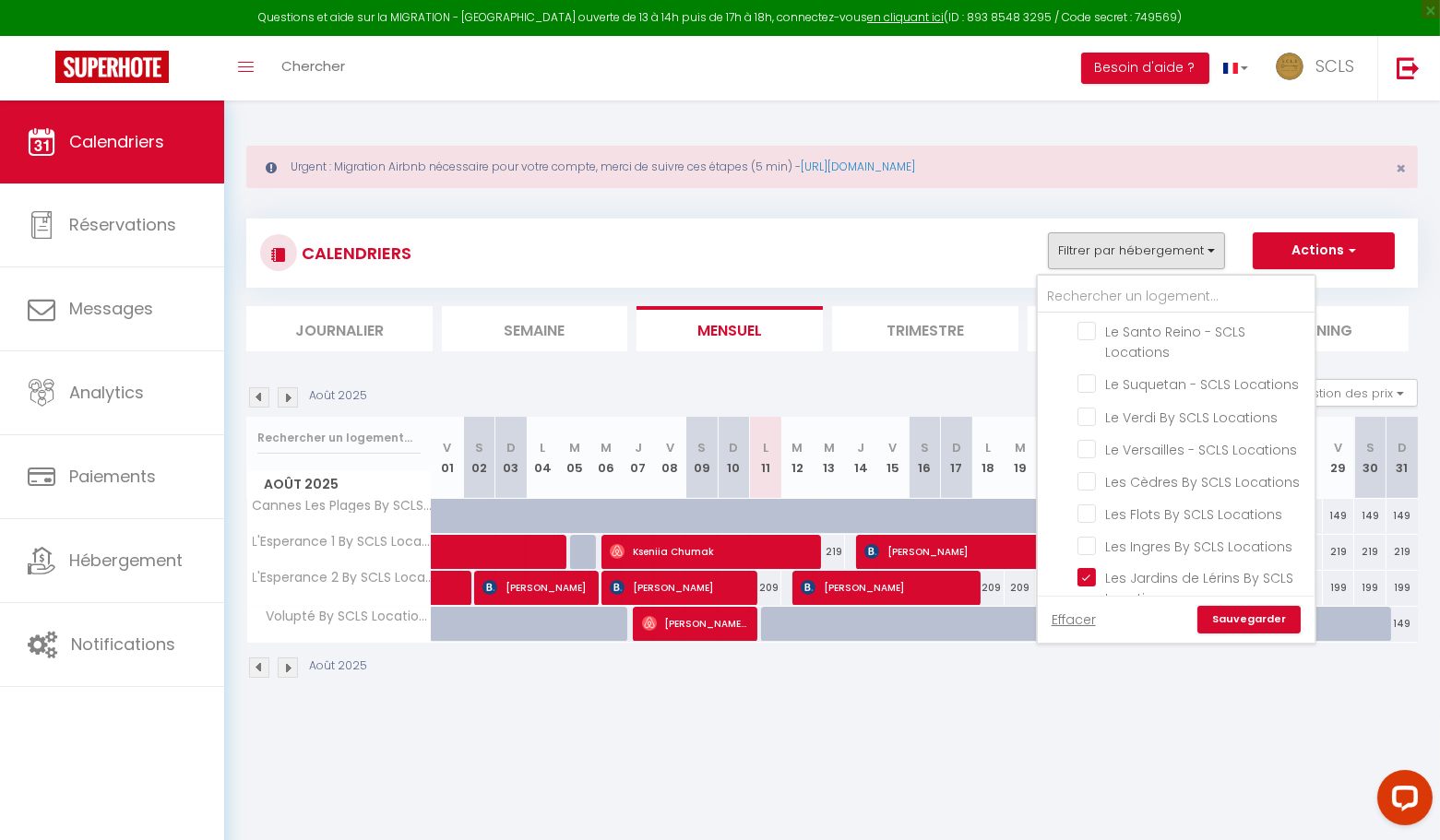
checkbox input "false"
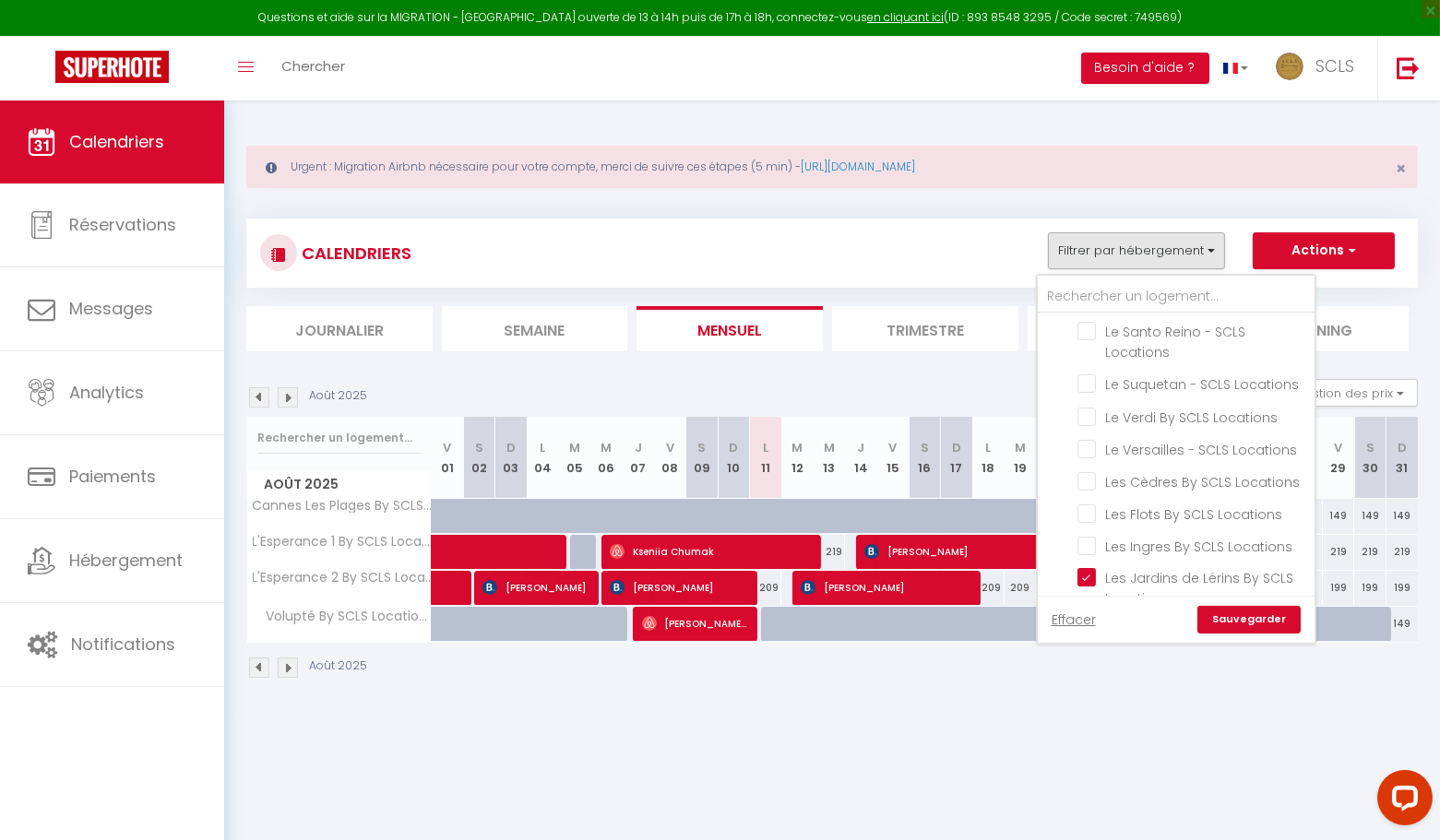
checkbox input "false"
click at [1252, 622] on link "Sauvegarder" at bounding box center [1249, 619] width 103 height 27
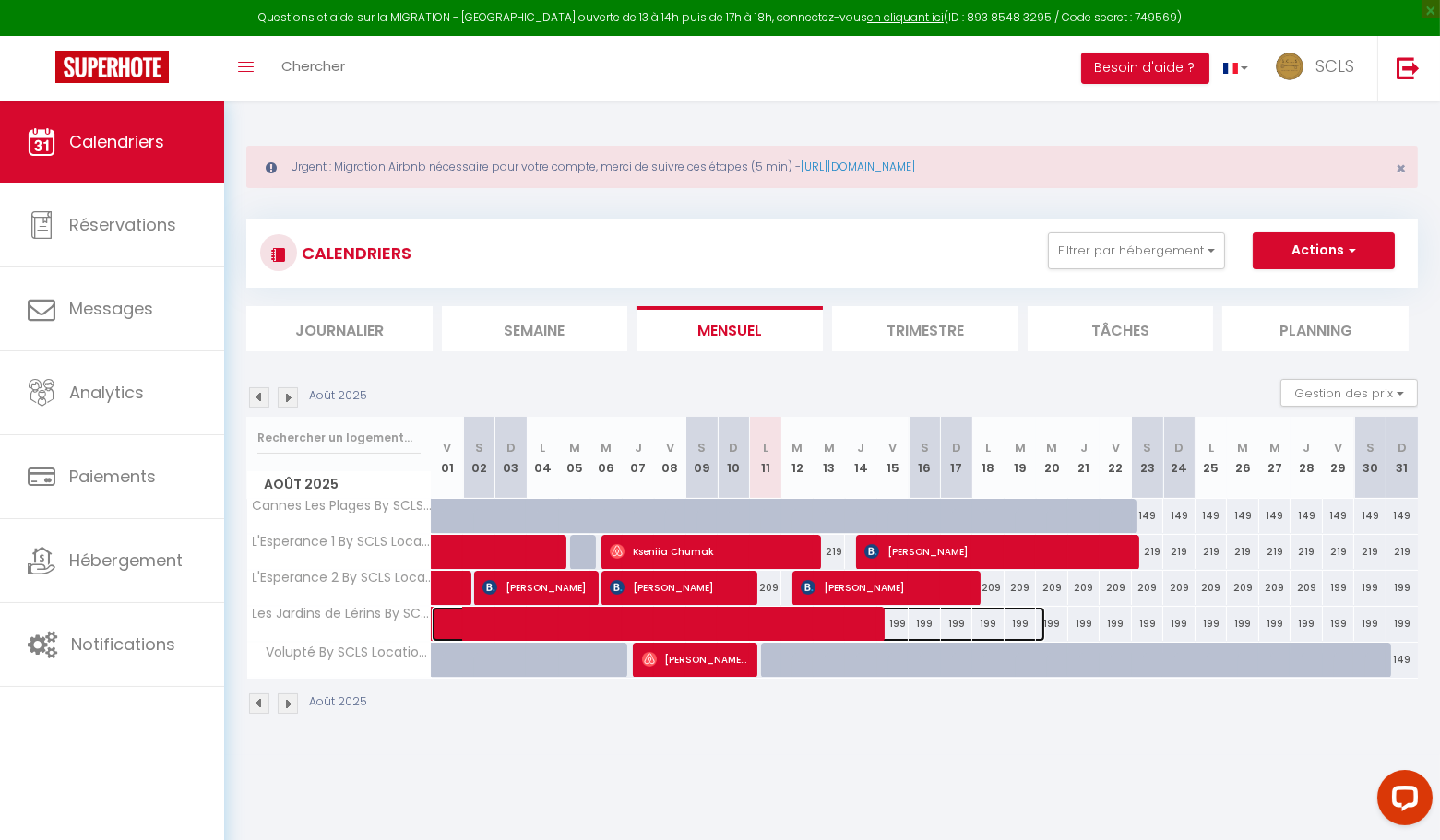
click at [894, 626] on span at bounding box center [749, 624] width 594 height 35
select select "OK"
select select "0"
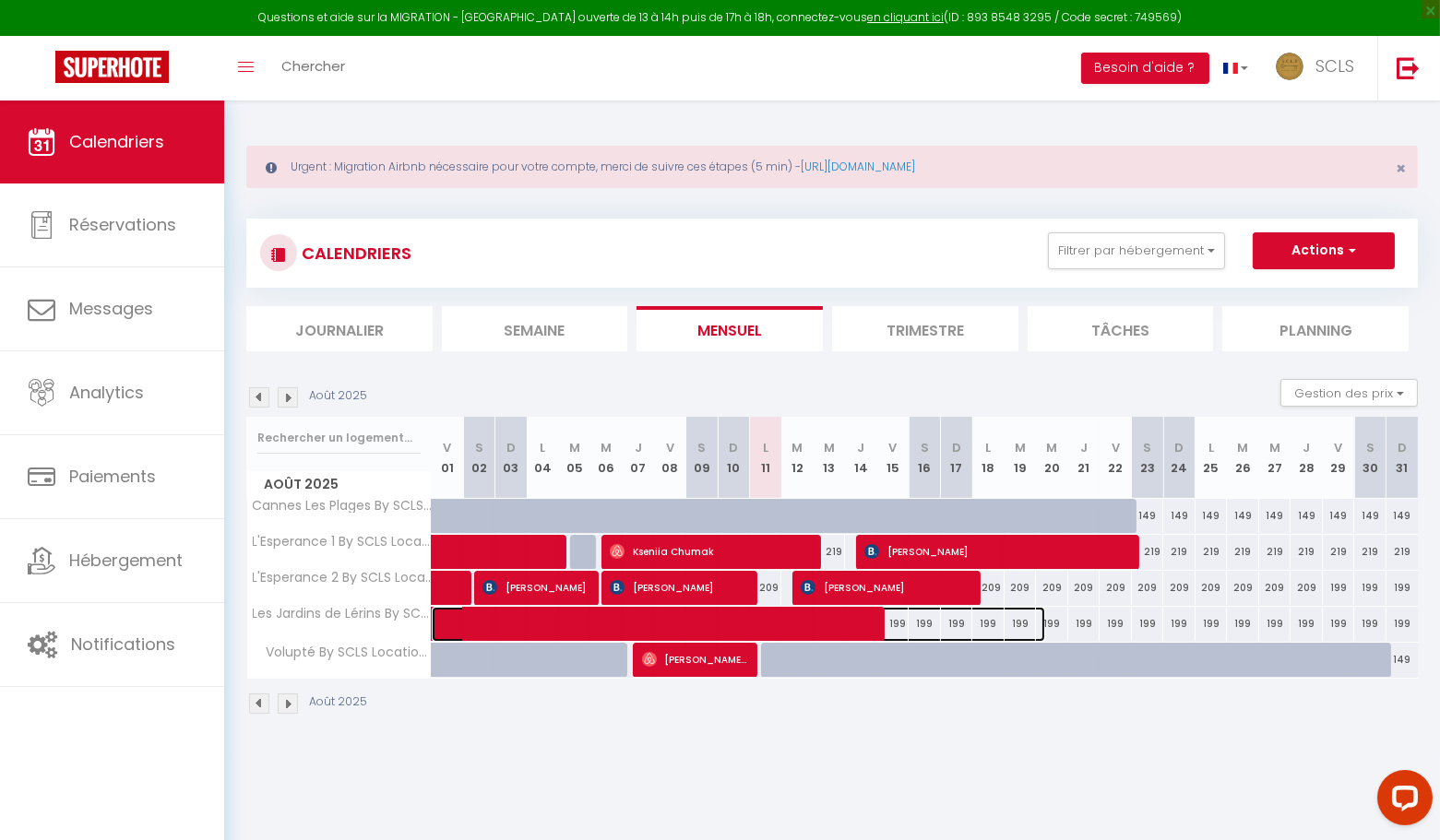
select select "1"
select select
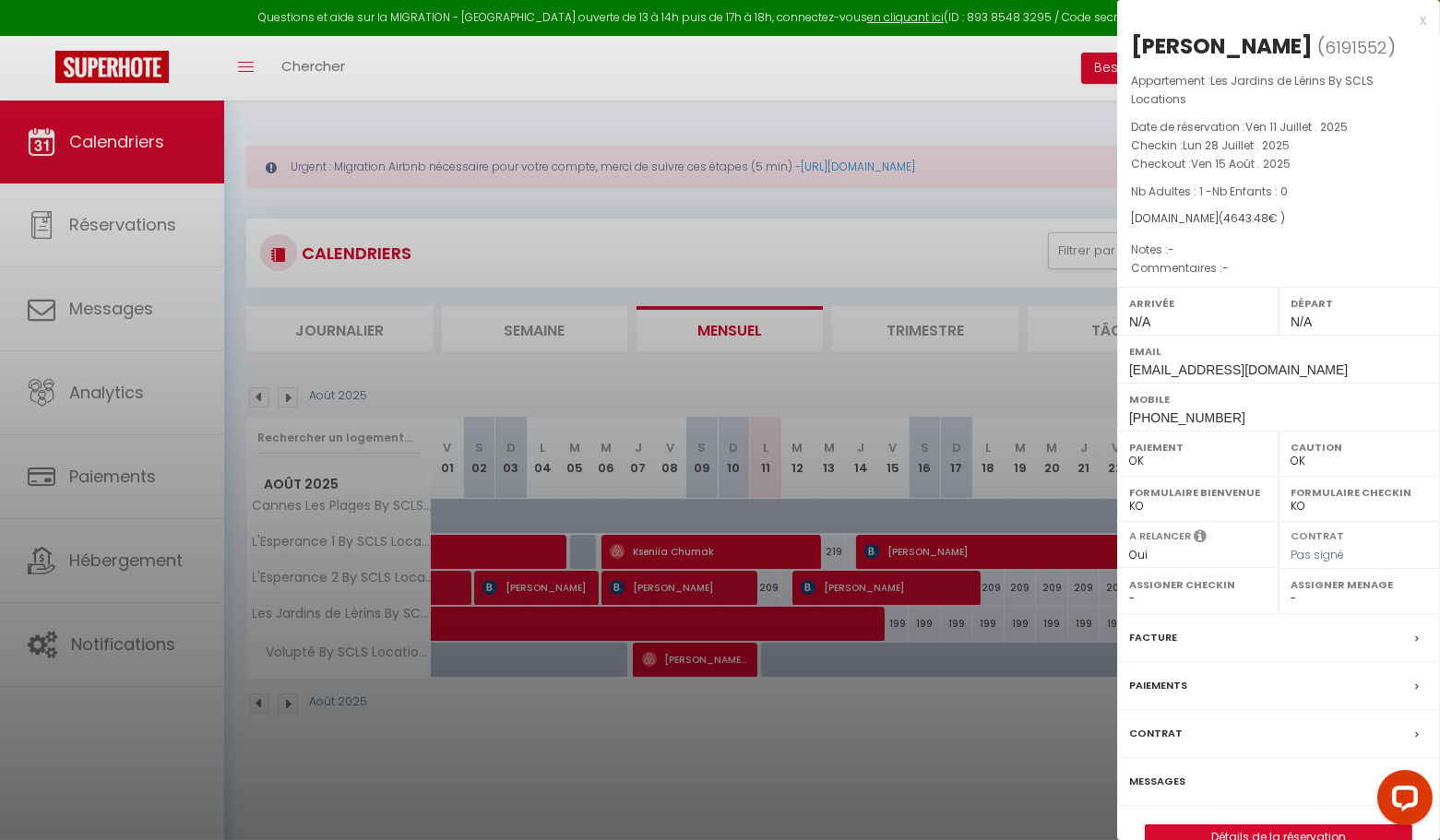
click at [992, 118] on div at bounding box center [720, 420] width 1440 height 840
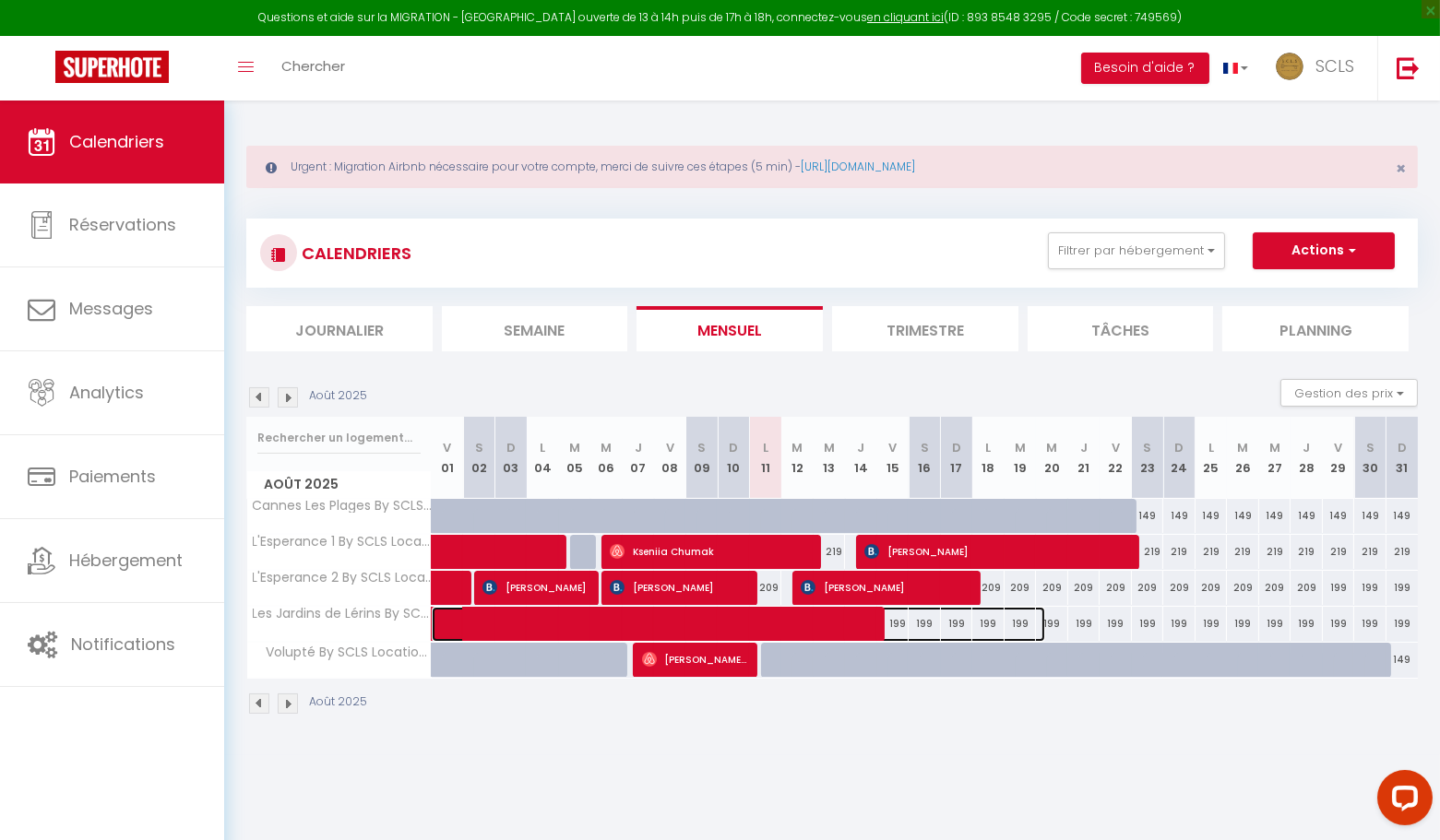
click at [930, 622] on span at bounding box center [749, 624] width 594 height 35
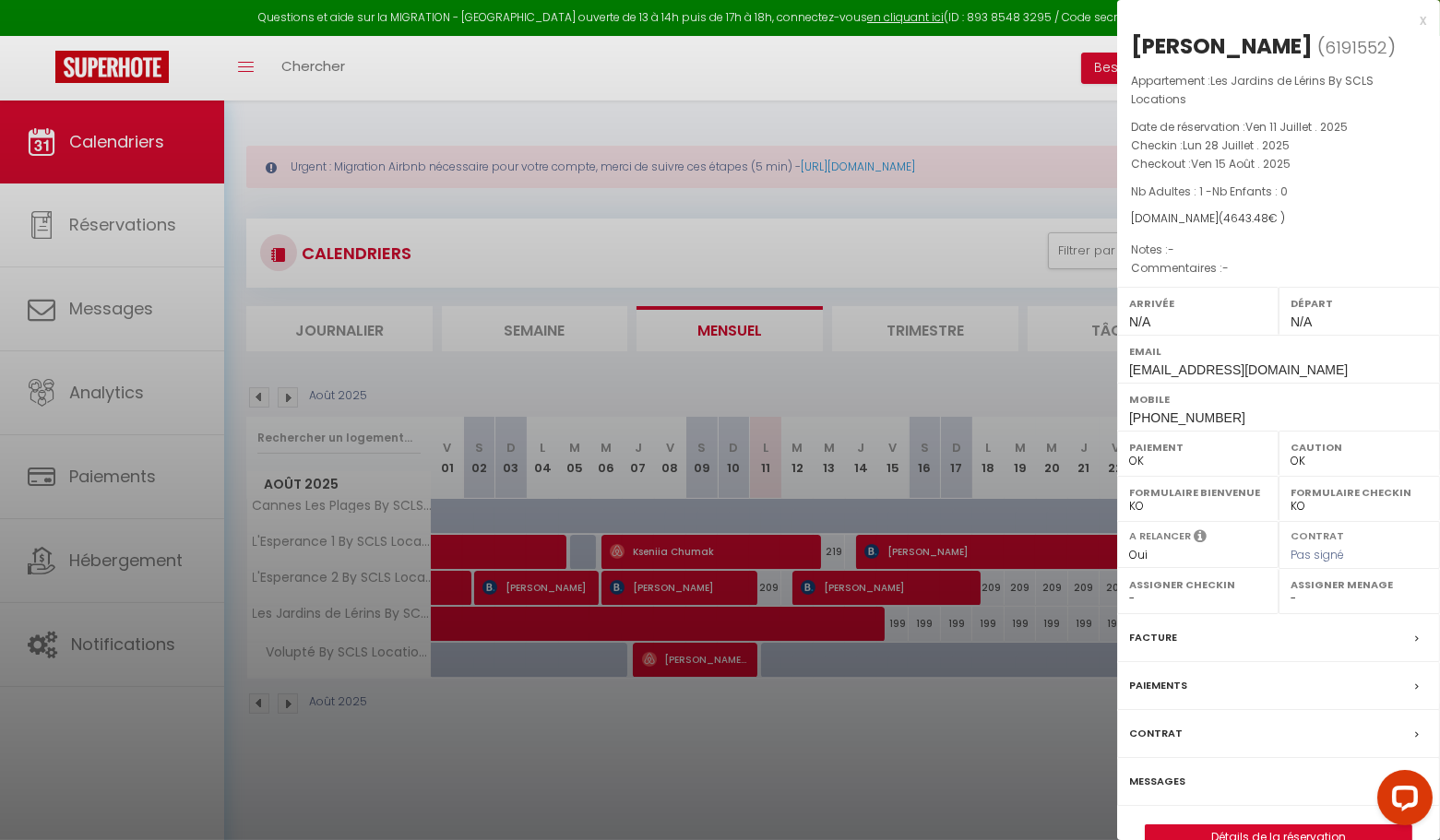
click at [1424, 20] on div "x" at bounding box center [1272, 21] width 309 height 23
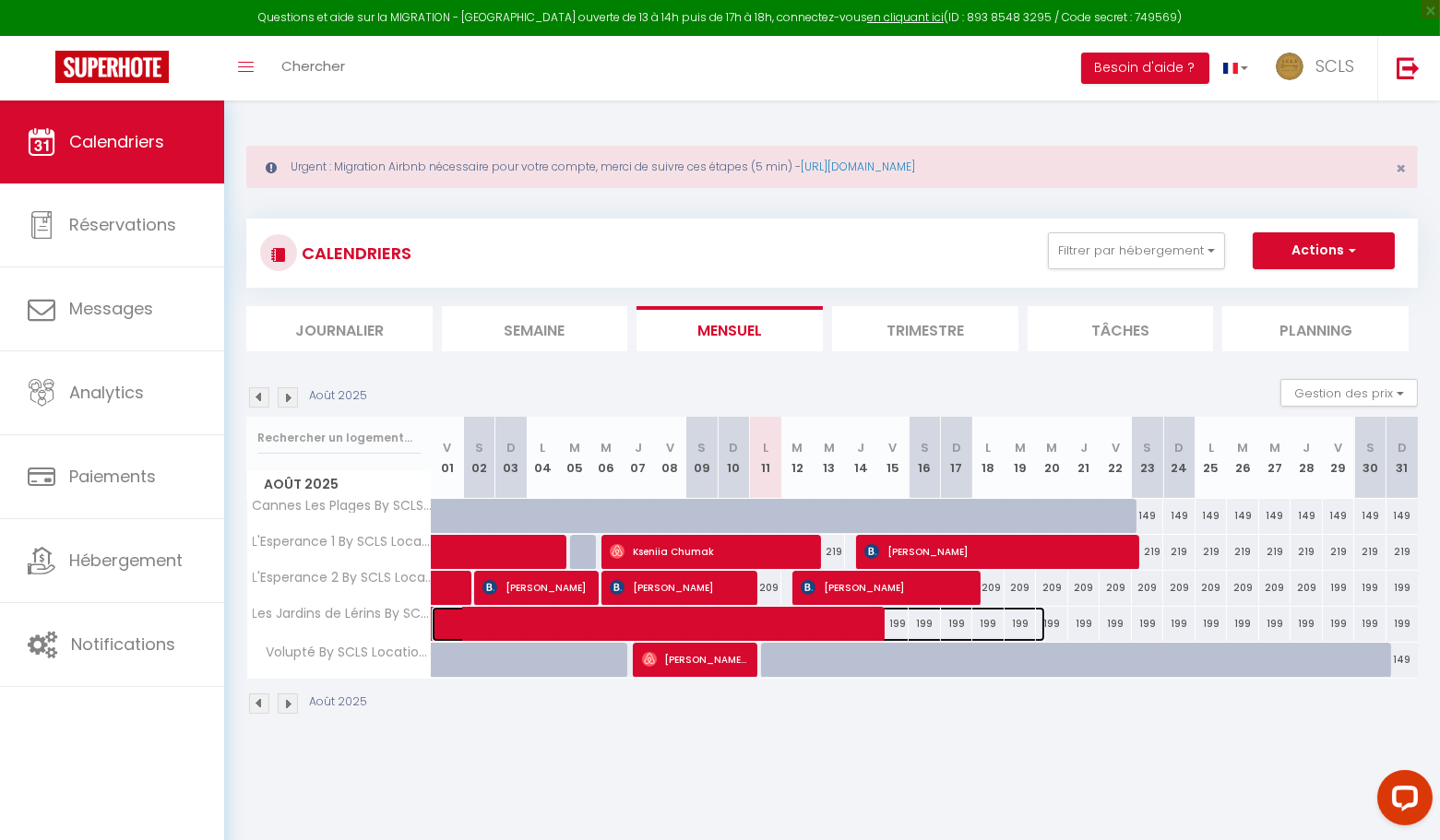
click at [968, 620] on span at bounding box center [749, 624] width 594 height 35
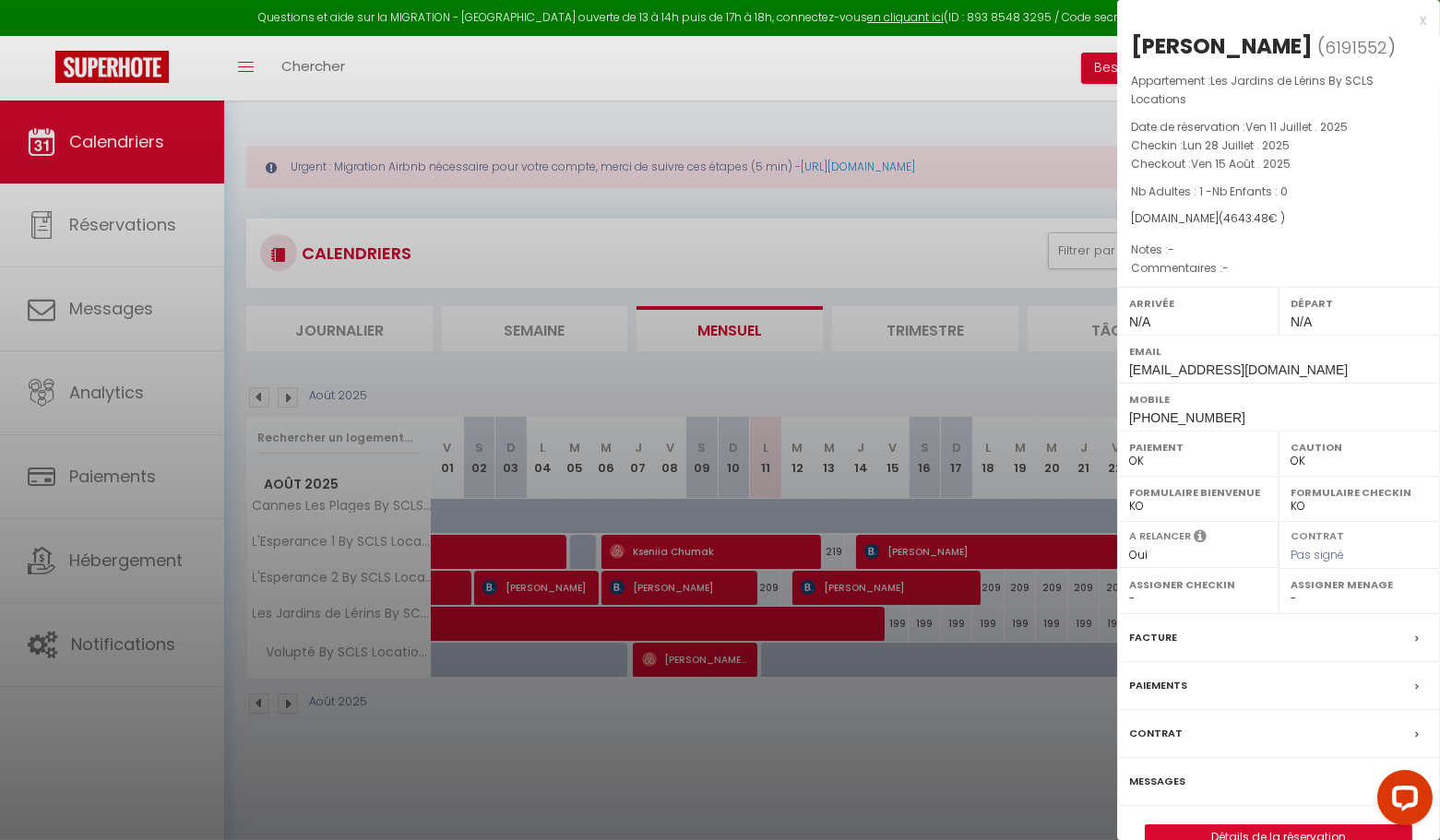
click at [1422, 22] on div "x" at bounding box center [1272, 21] width 309 height 23
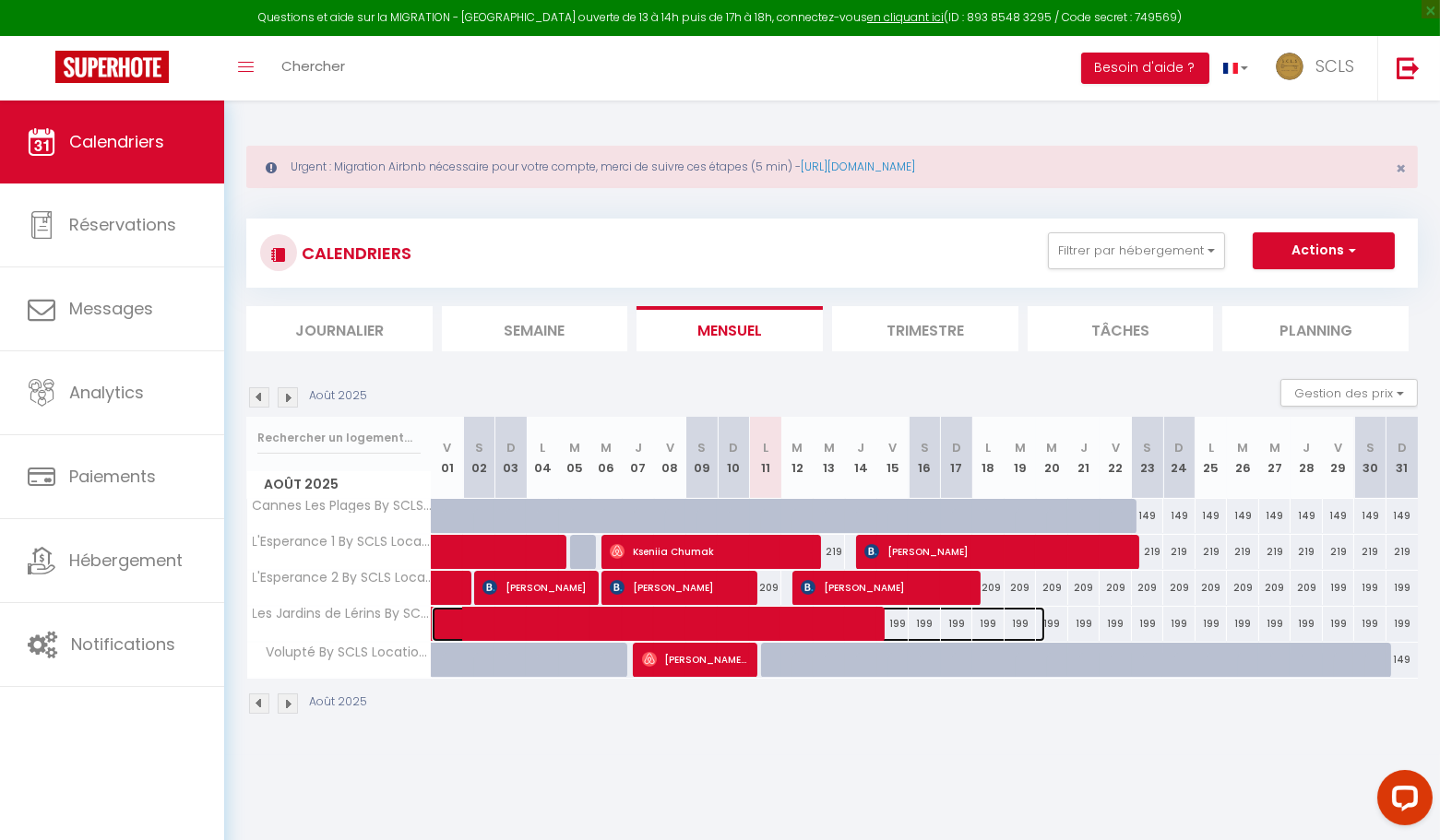
click at [1007, 619] on span at bounding box center [749, 624] width 594 height 35
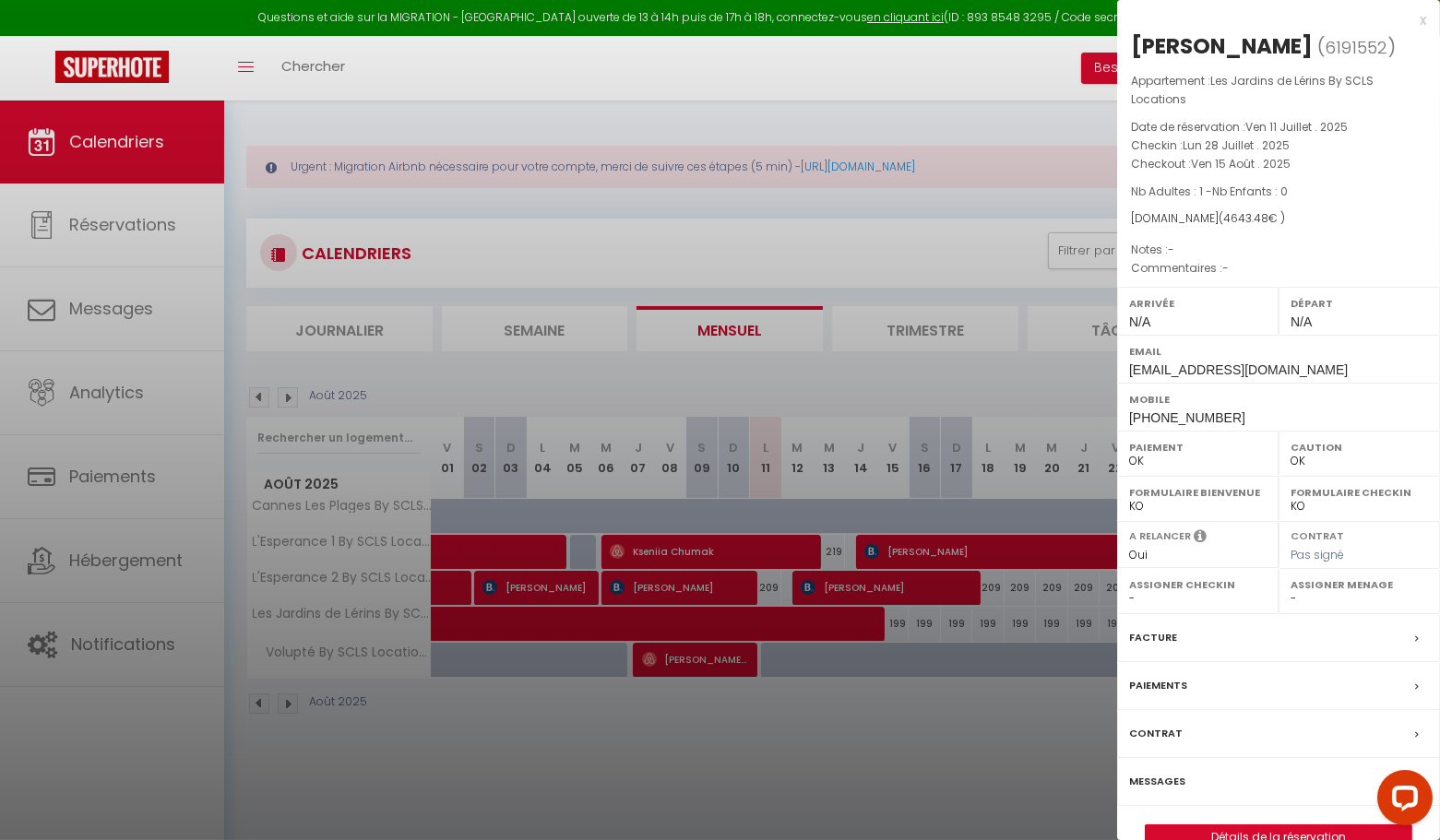
drag, startPoint x: 1424, startPoint y: 21, endPoint x: 1416, endPoint y: 39, distance: 19.7
click at [1424, 21] on div "x" at bounding box center [1272, 21] width 309 height 23
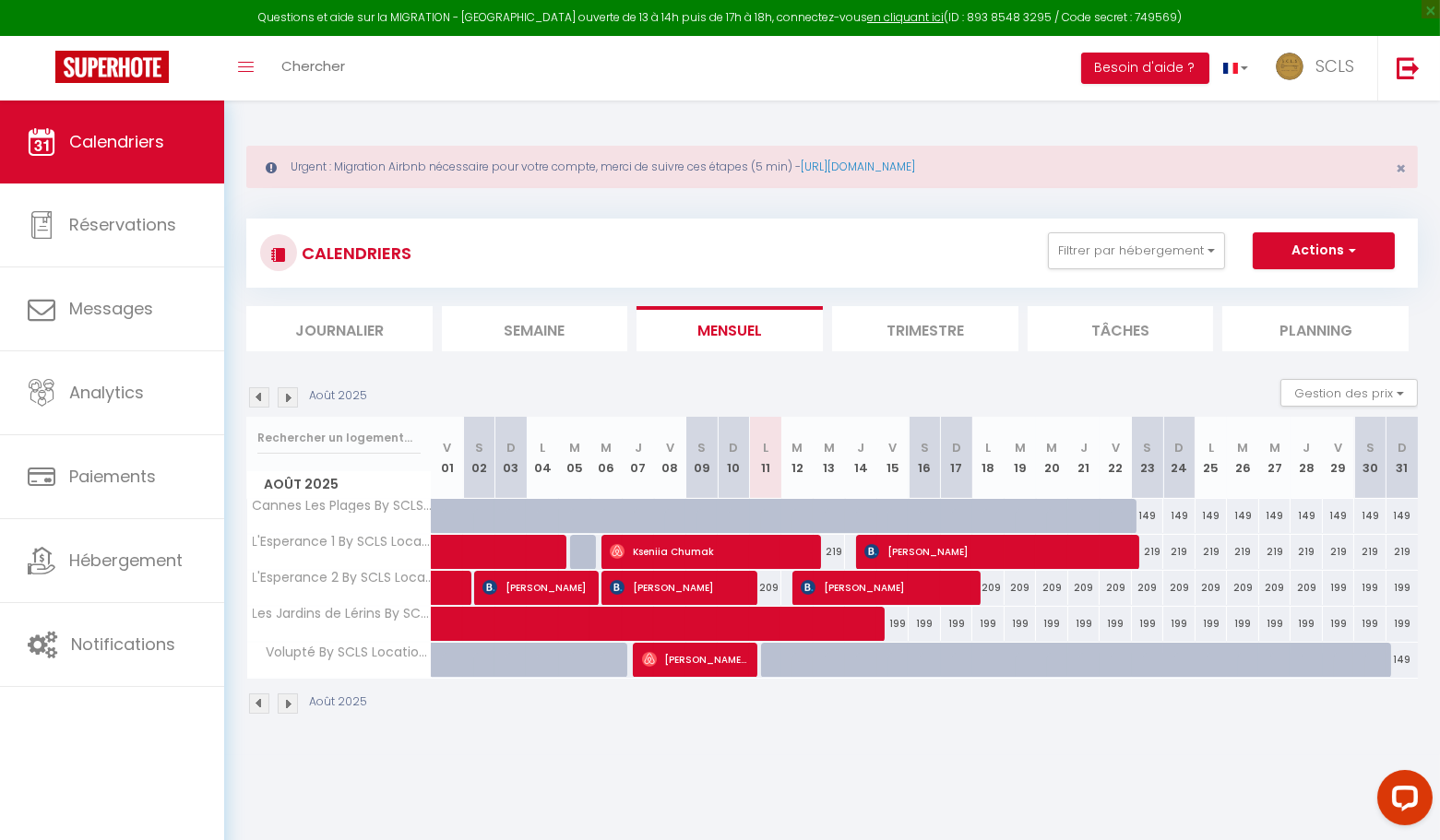
click at [1051, 626] on div "199" at bounding box center [1052, 624] width 32 height 34
type input "199"
type input "Mer 20 Août 2025"
type input "Jeu 21 Août 2025"
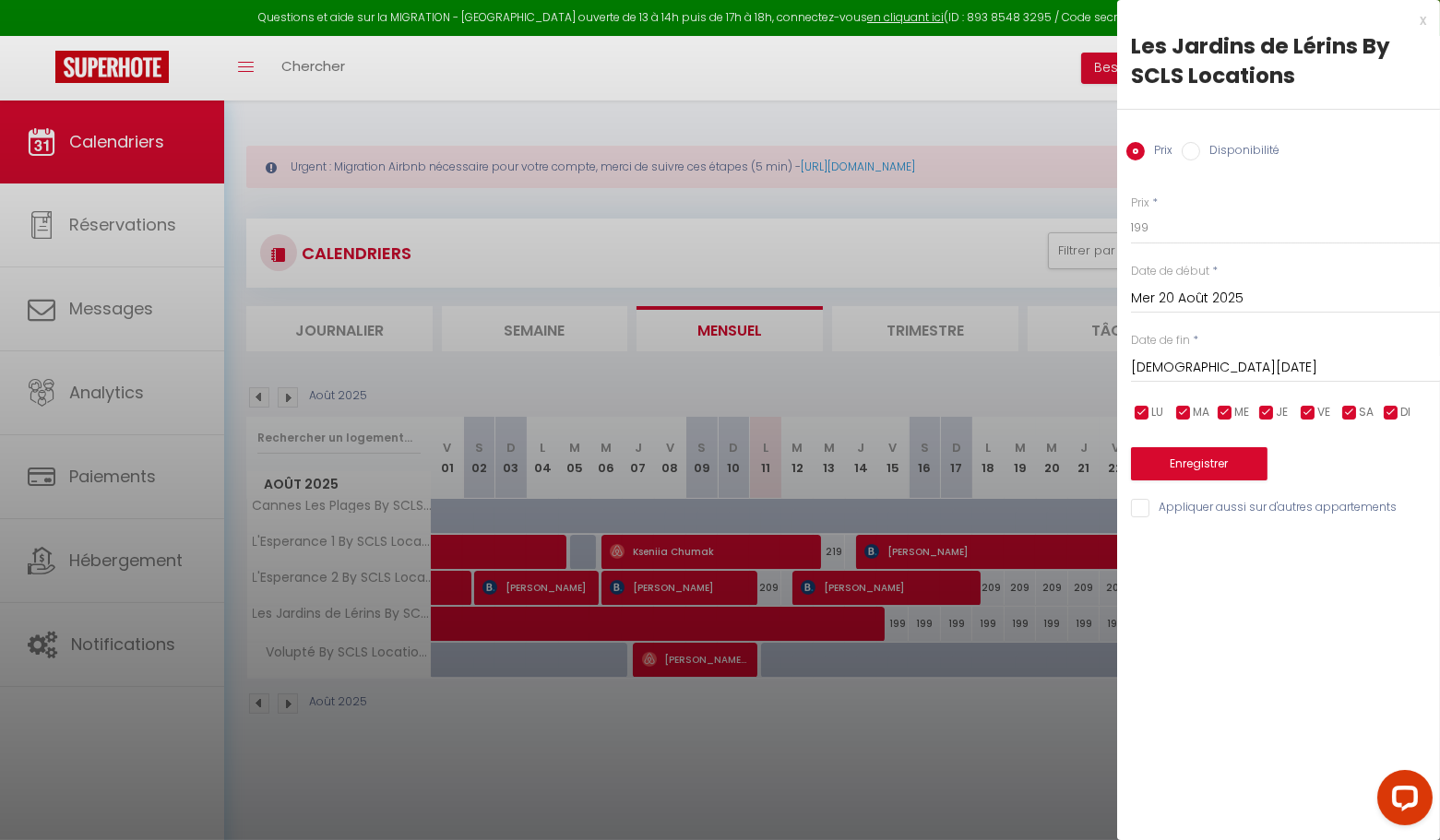
click at [1168, 300] on input "Mer 20 Août 2025" at bounding box center [1285, 298] width 309 height 24
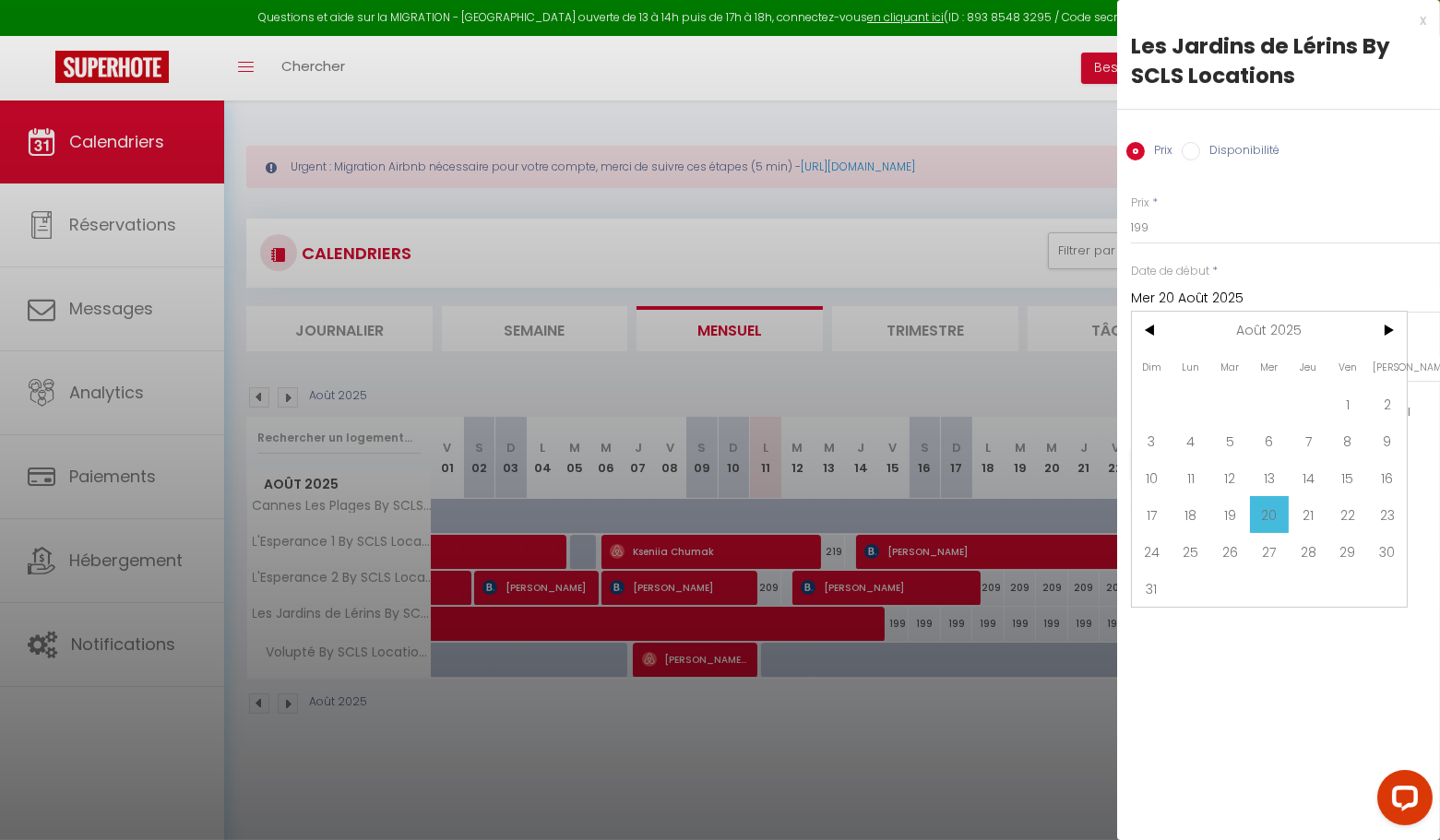
drag, startPoint x: 1353, startPoint y: 476, endPoint x: 1342, endPoint y: 477, distance: 11.0
click at [1353, 476] on span "15" at bounding box center [1348, 477] width 40 height 37
type input "Ven 15 Août 2025"
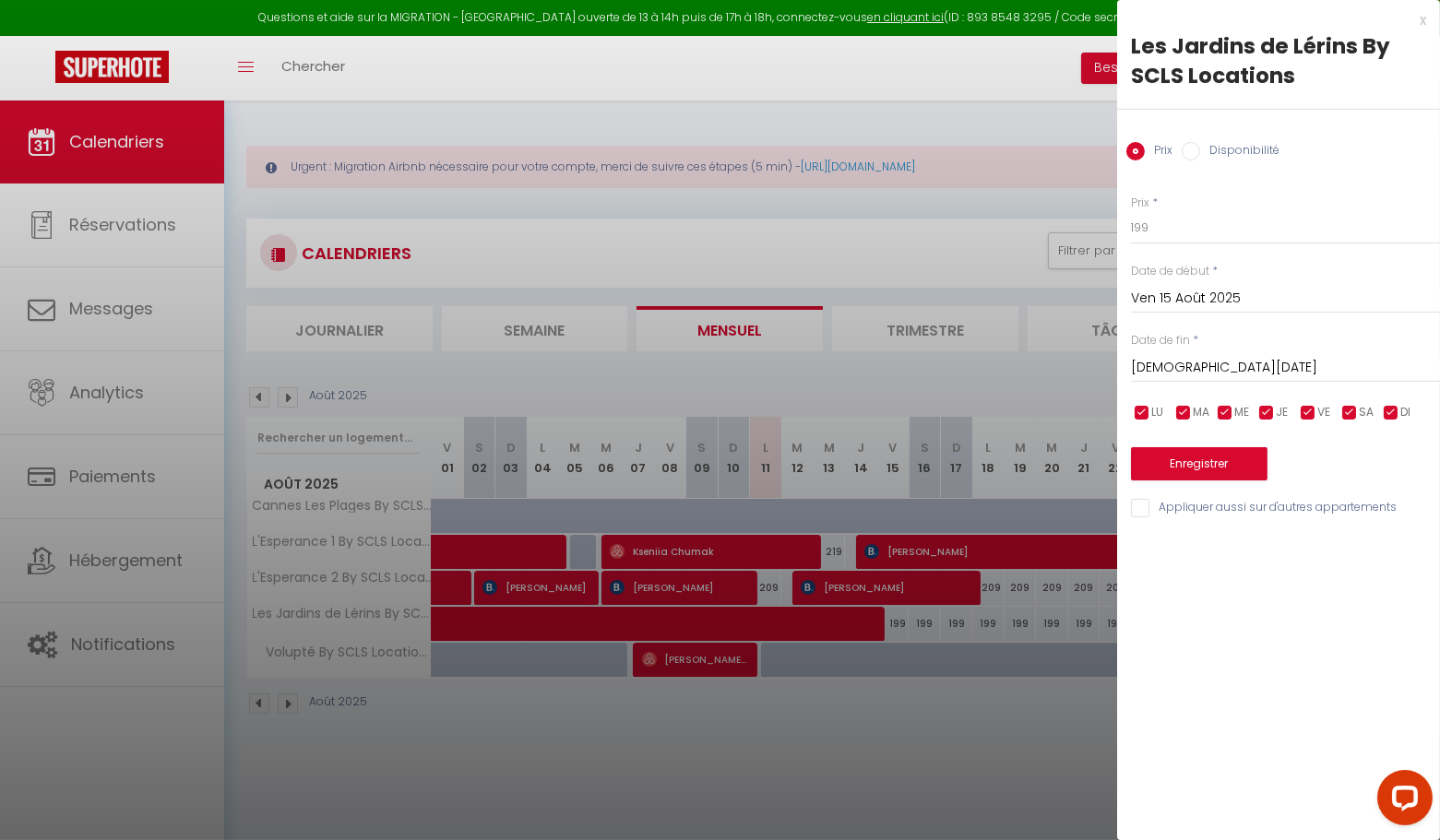
click at [1189, 366] on input "Jeu 21 Août 2025" at bounding box center [1285, 368] width 309 height 24
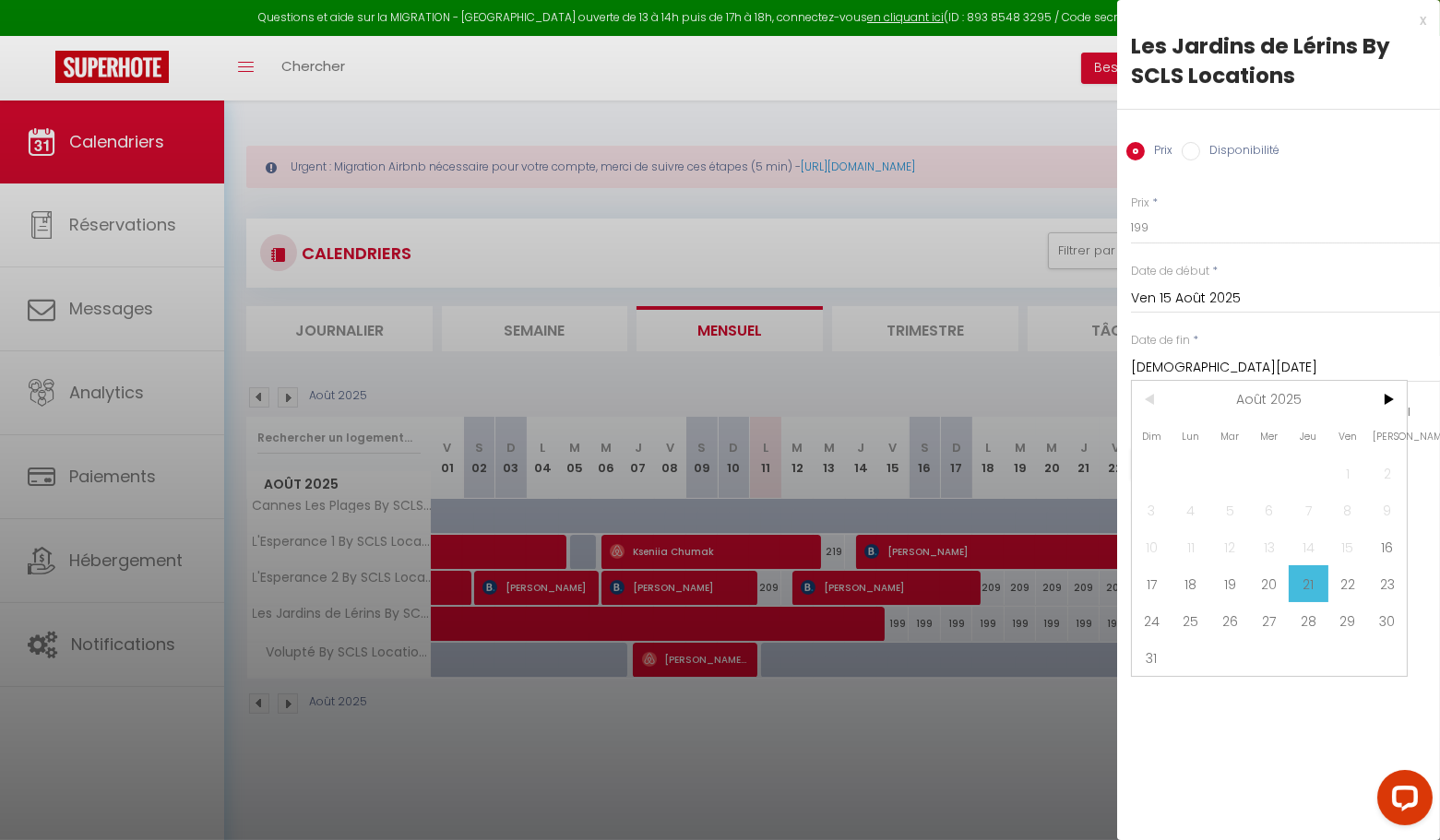
drag, startPoint x: 1386, startPoint y: 547, endPoint x: 1373, endPoint y: 541, distance: 14.3
click at [1386, 547] on span "16" at bounding box center [1386, 547] width 40 height 37
type input "Sam 16 Août 2025"
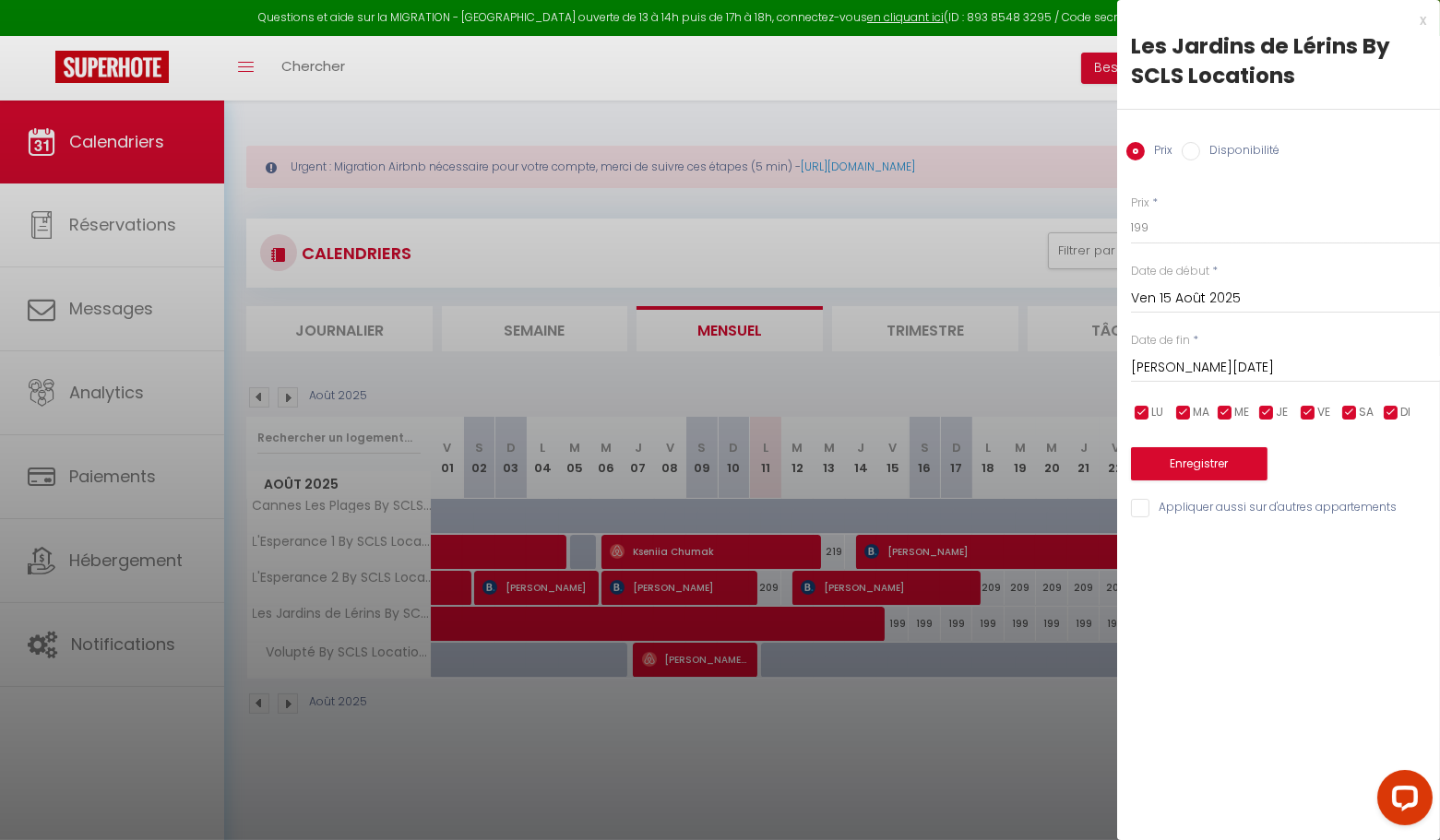
click at [1199, 152] on input "Disponibilité" at bounding box center [1191, 151] width 19 height 19
radio input "true"
radio input "false"
click at [1193, 234] on select "Disponible Indisponible" at bounding box center [1285, 229] width 309 height 35
select select "0"
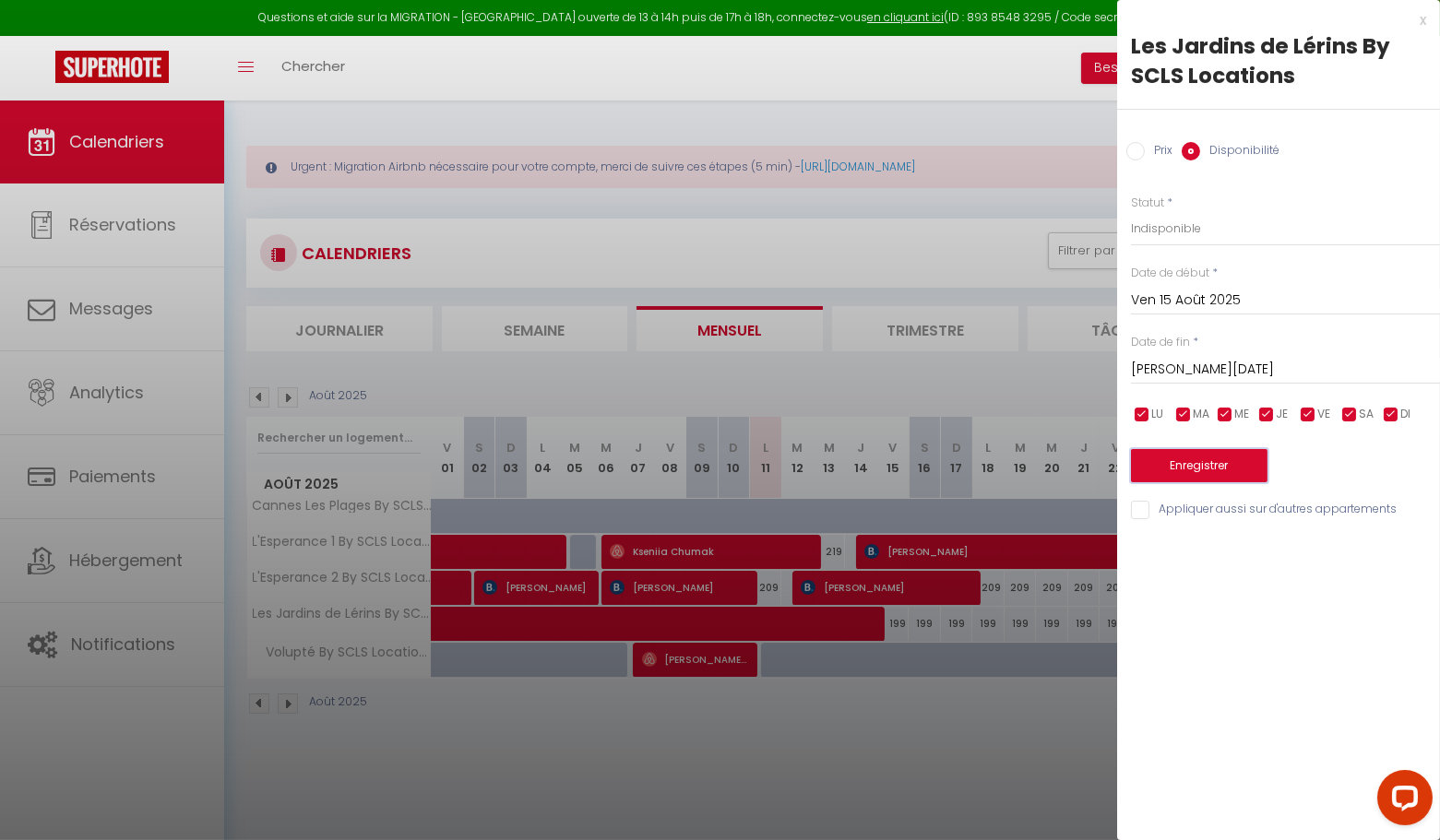
click at [1230, 467] on button "Enregistrer" at bounding box center [1198, 466] width 136 height 33
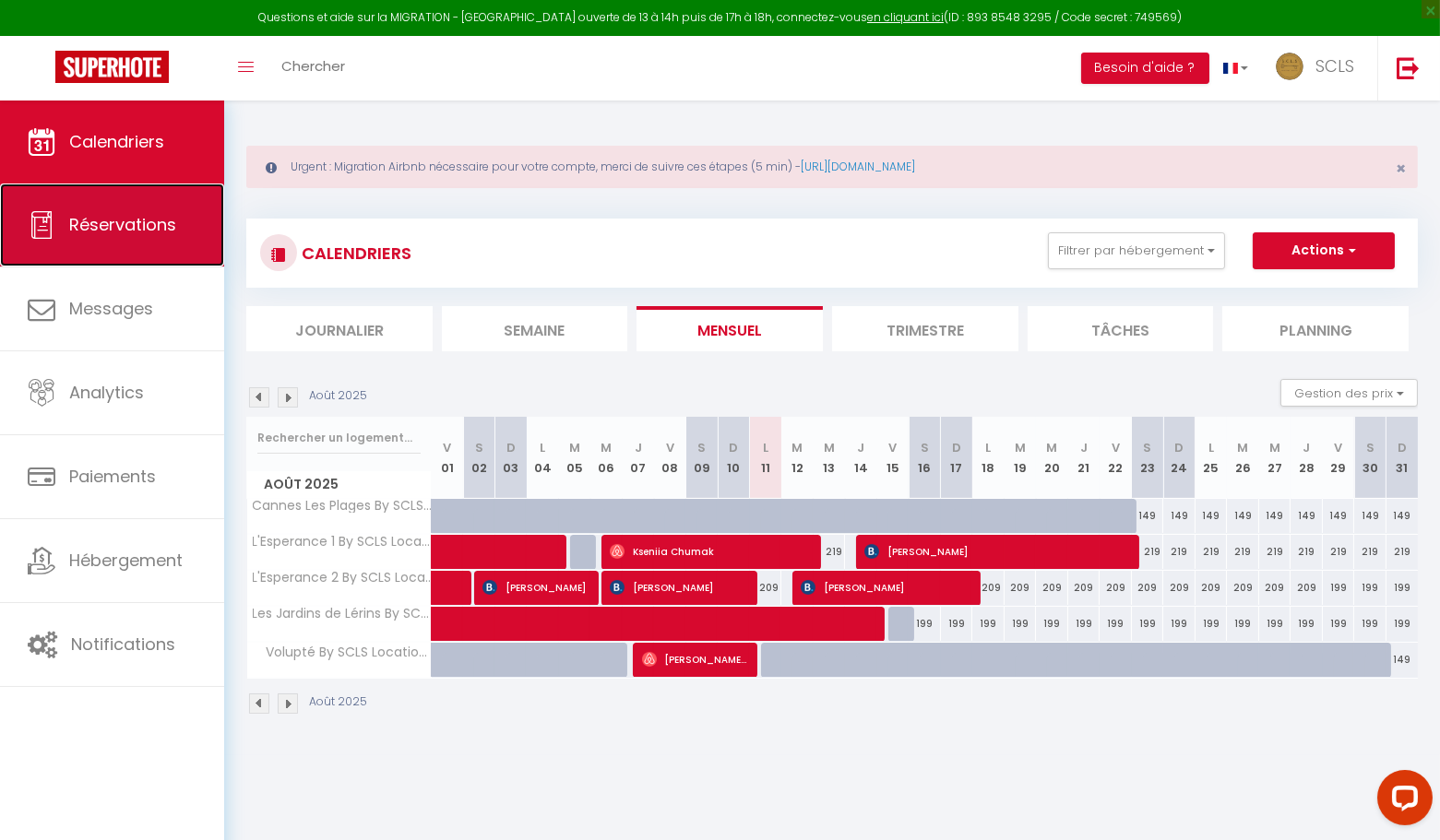
click at [146, 246] on link "Réservations" at bounding box center [112, 225] width 224 height 83
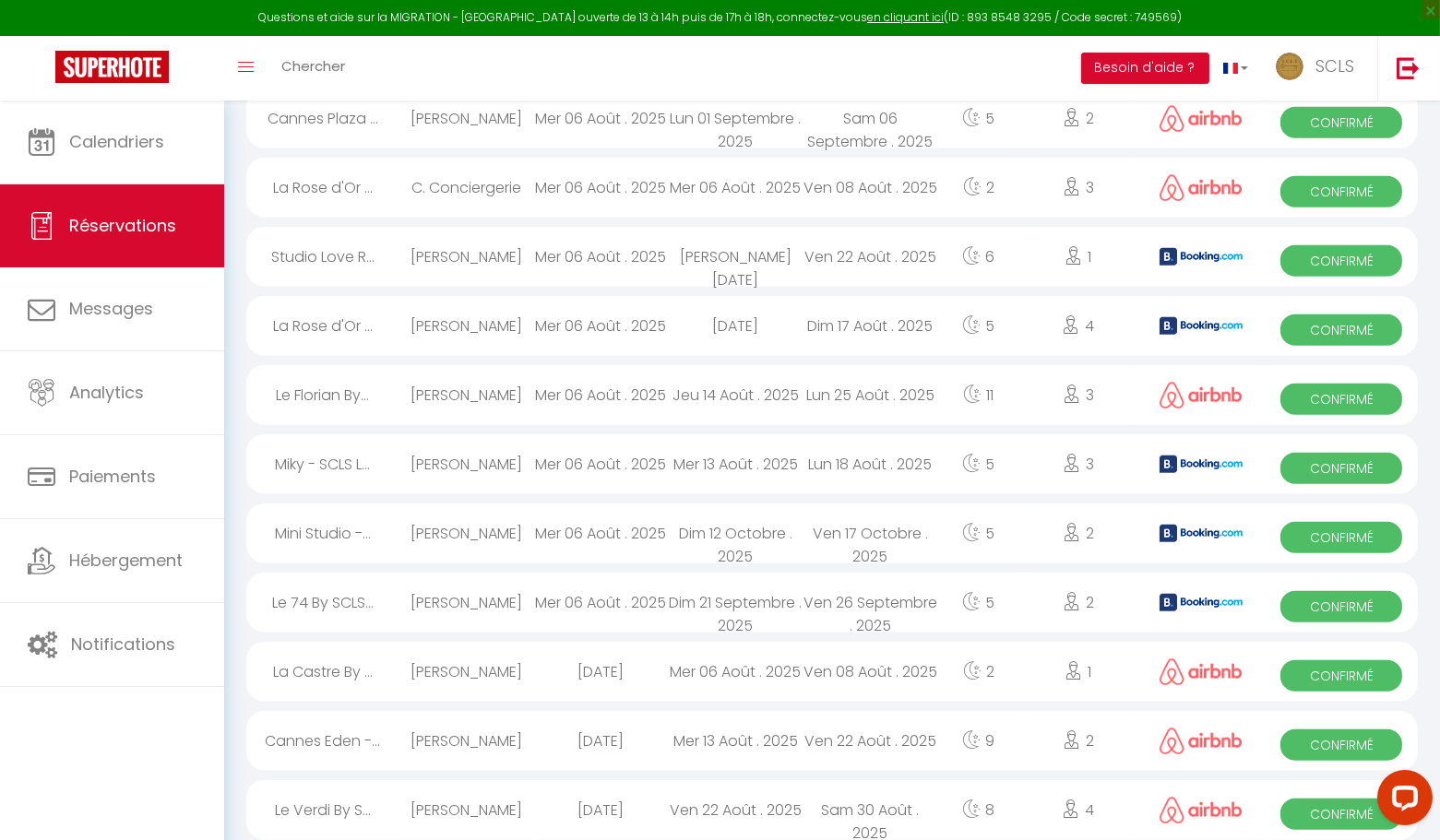
scroll to position [3069, 0]
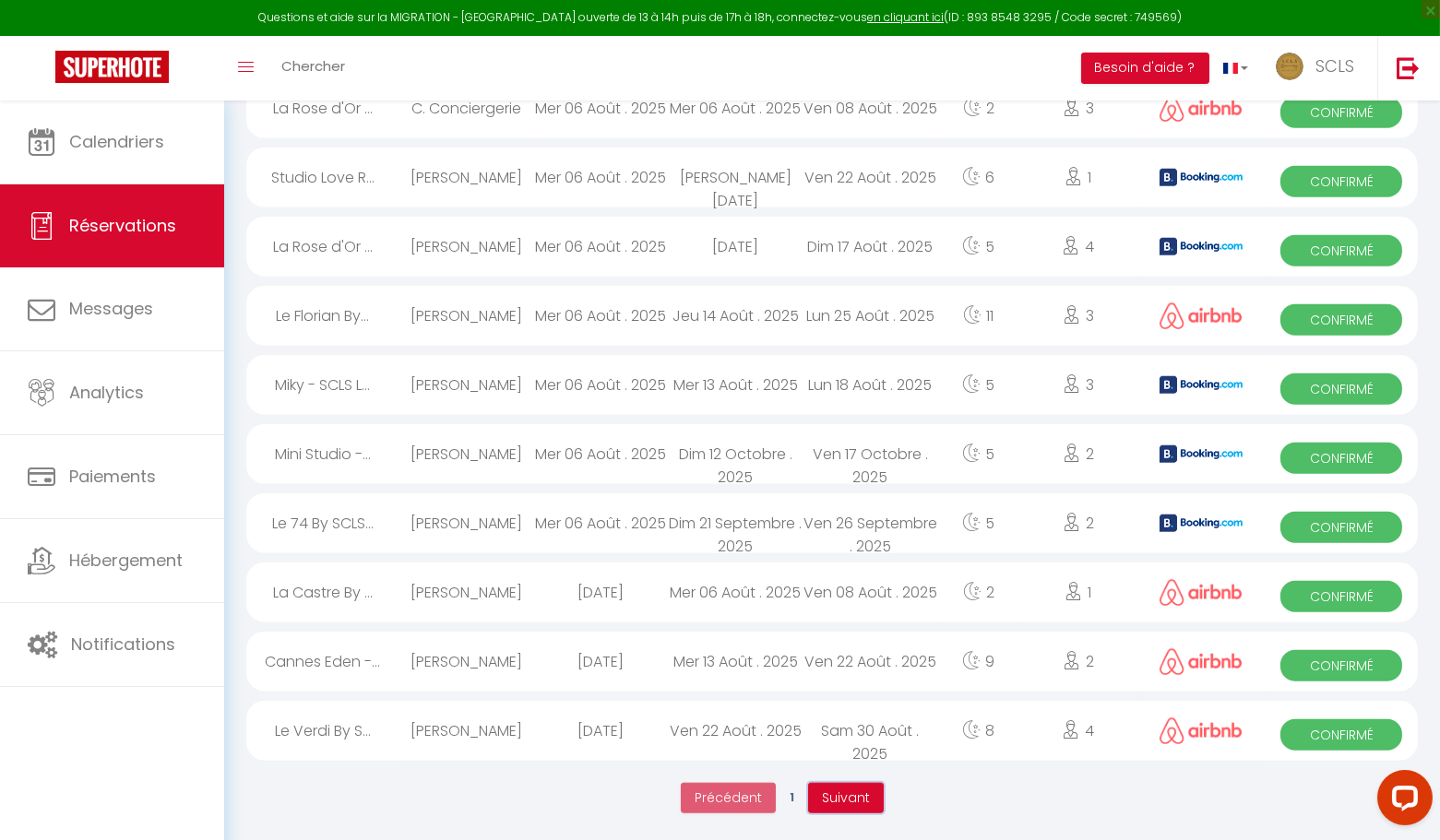
click at [836, 795] on span "Suivant" at bounding box center [846, 798] width 48 height 19
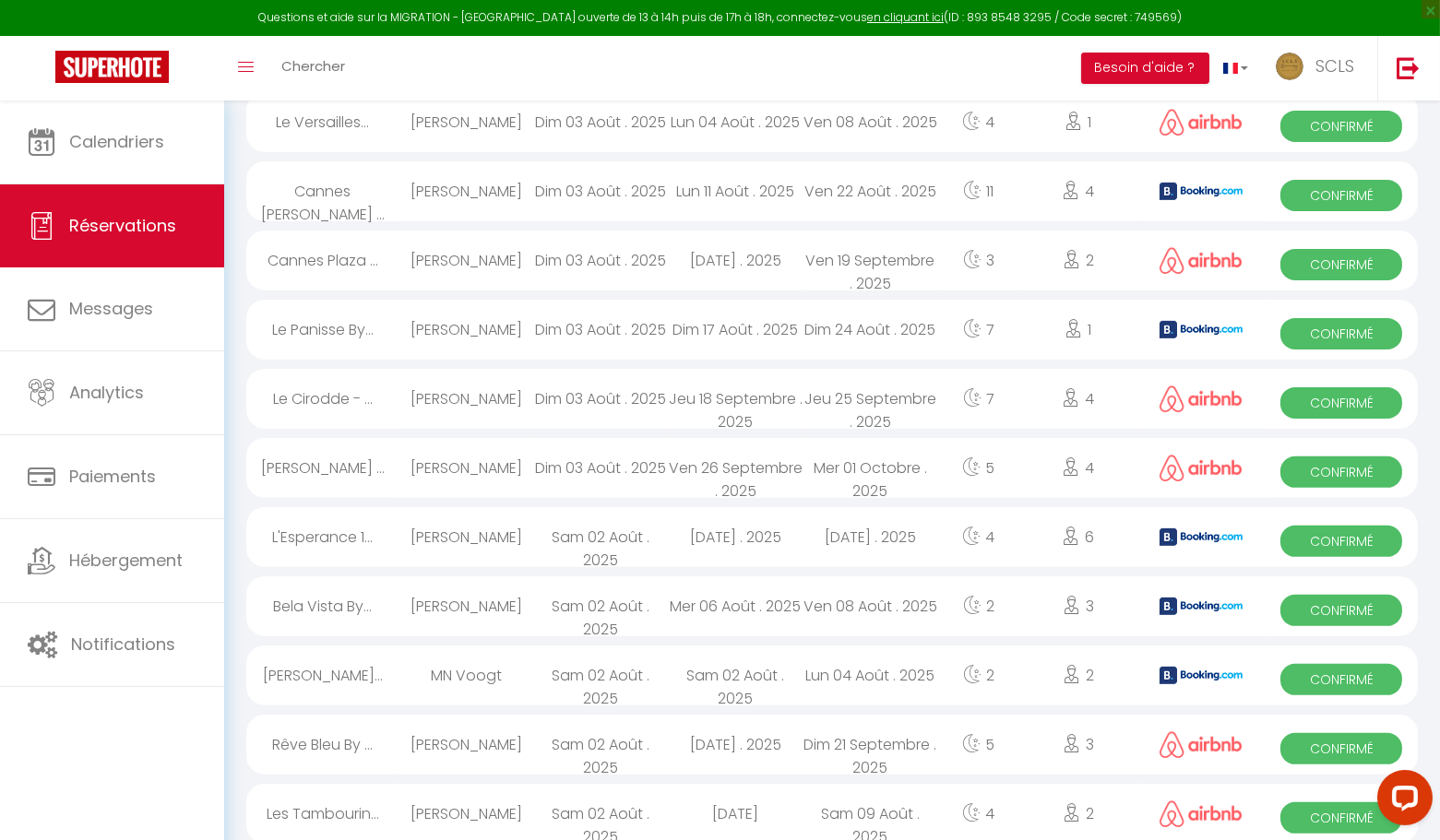
scroll to position [1186, 0]
click at [1313, 822] on span "Confirmé" at bounding box center [1340, 818] width 121 height 31
select select "OK"
select select "0"
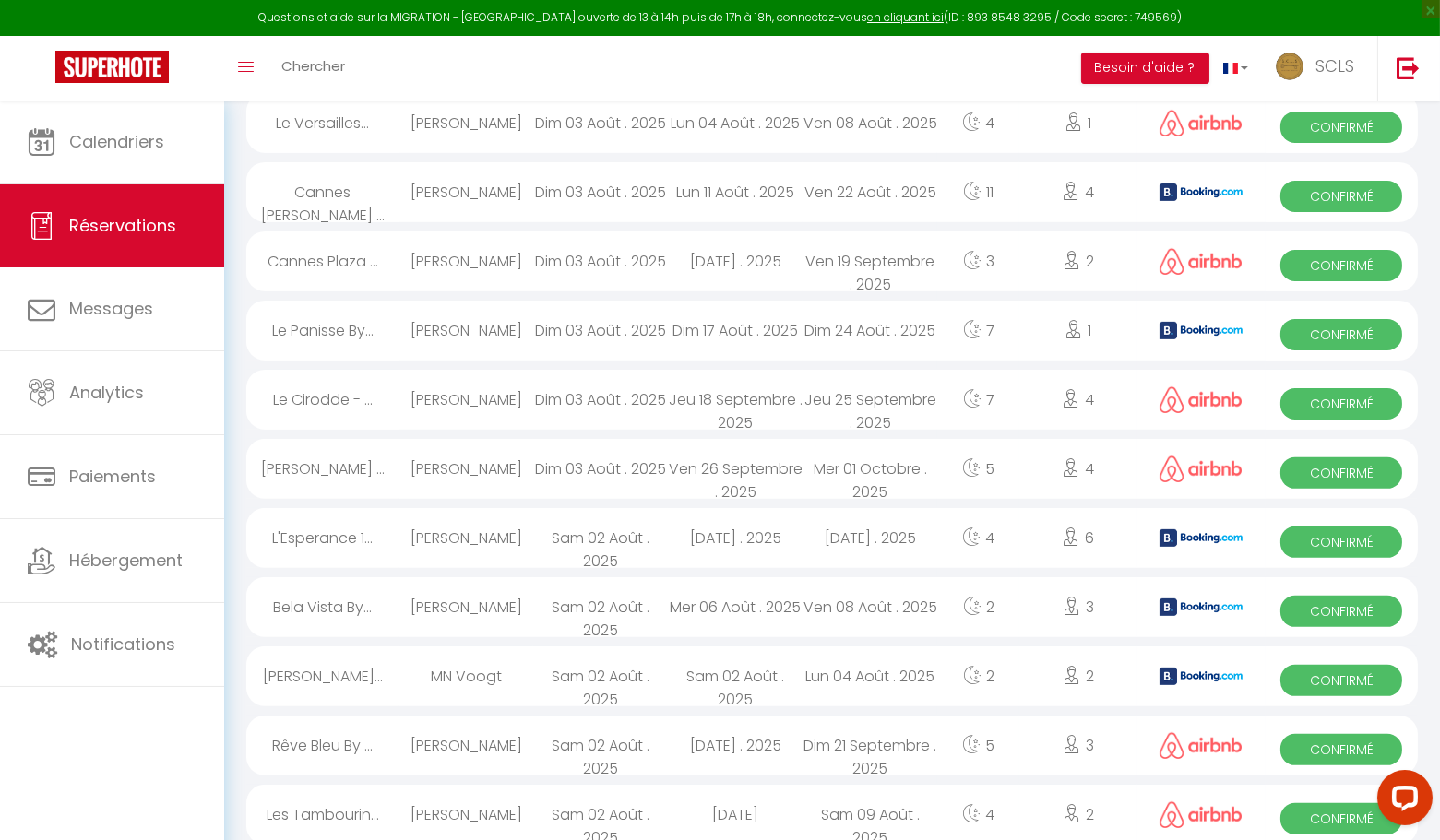
select select "0"
select select "1"
select select
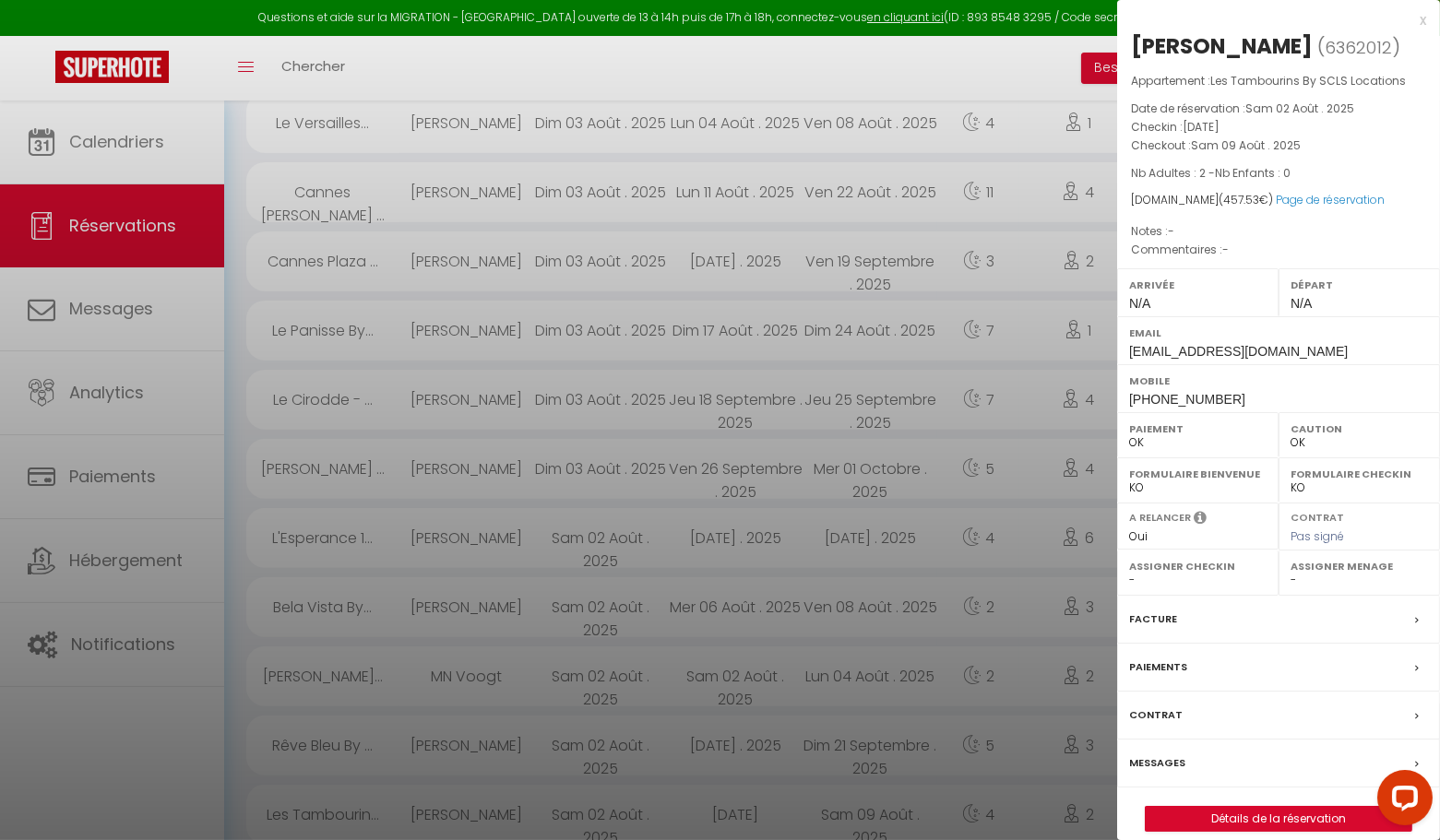
click at [1418, 19] on div "x" at bounding box center [1272, 21] width 309 height 23
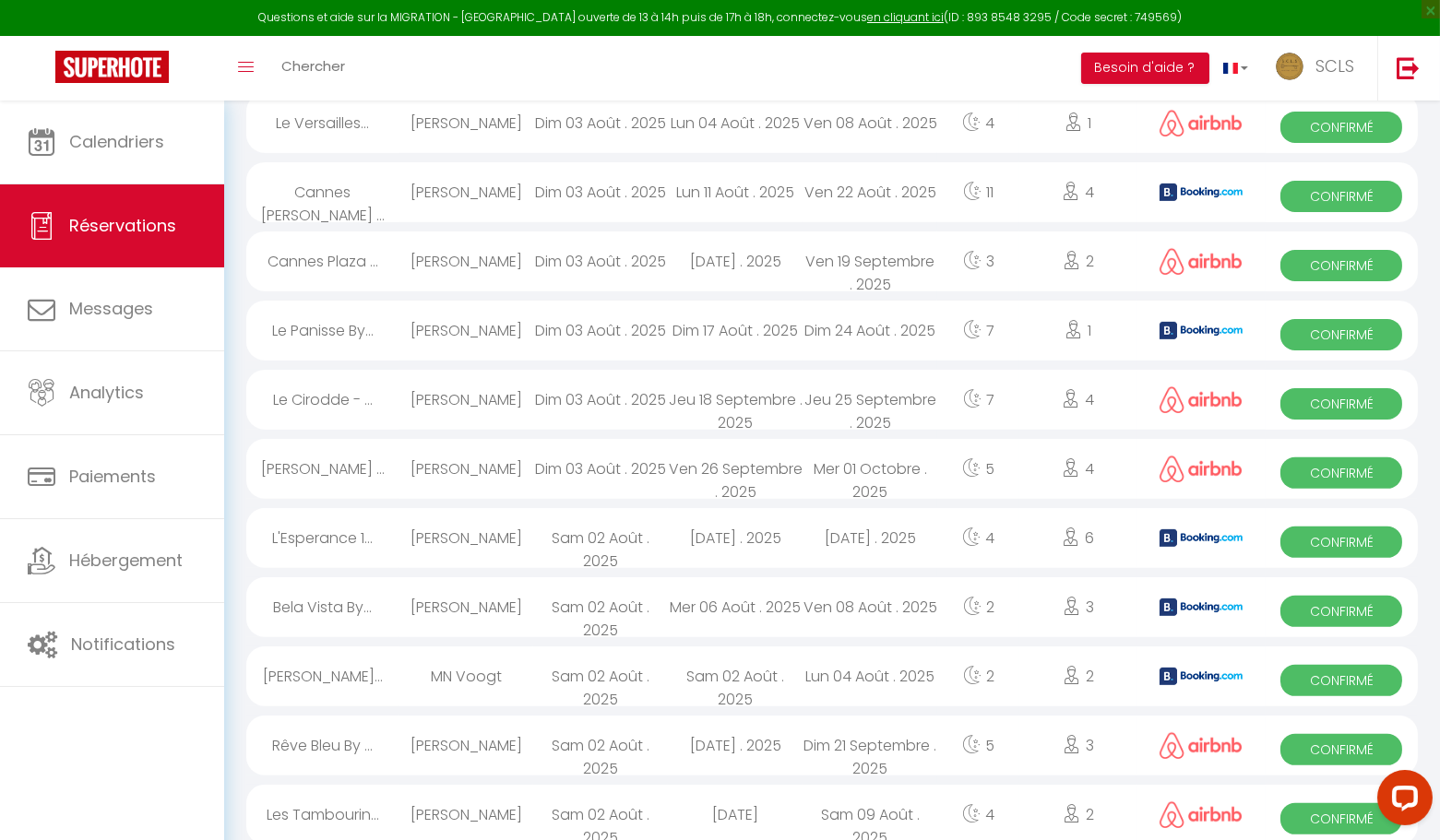
scroll to position [1204, 0]
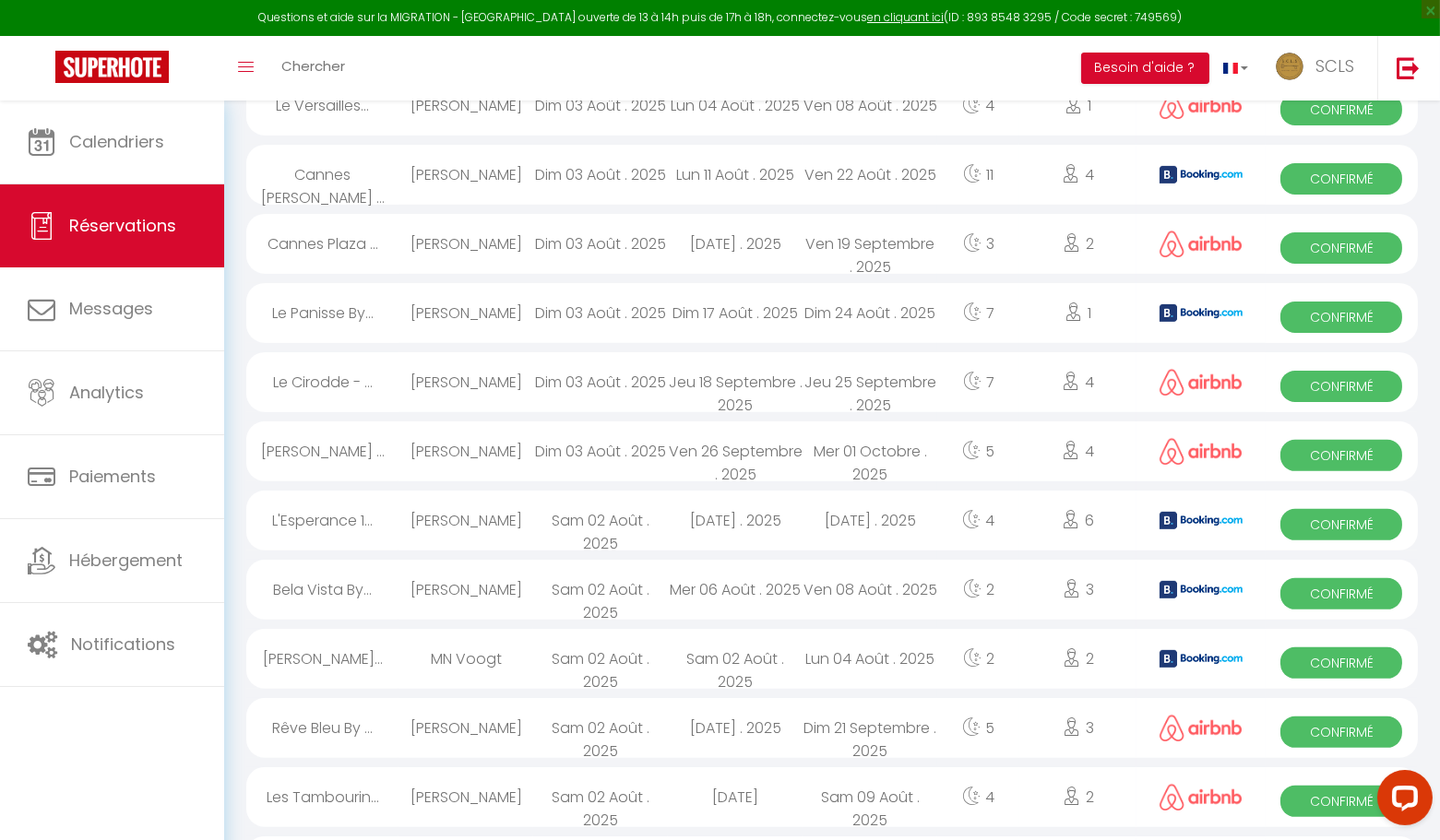
click at [1317, 729] on span "Confirmé" at bounding box center [1340, 732] width 121 height 31
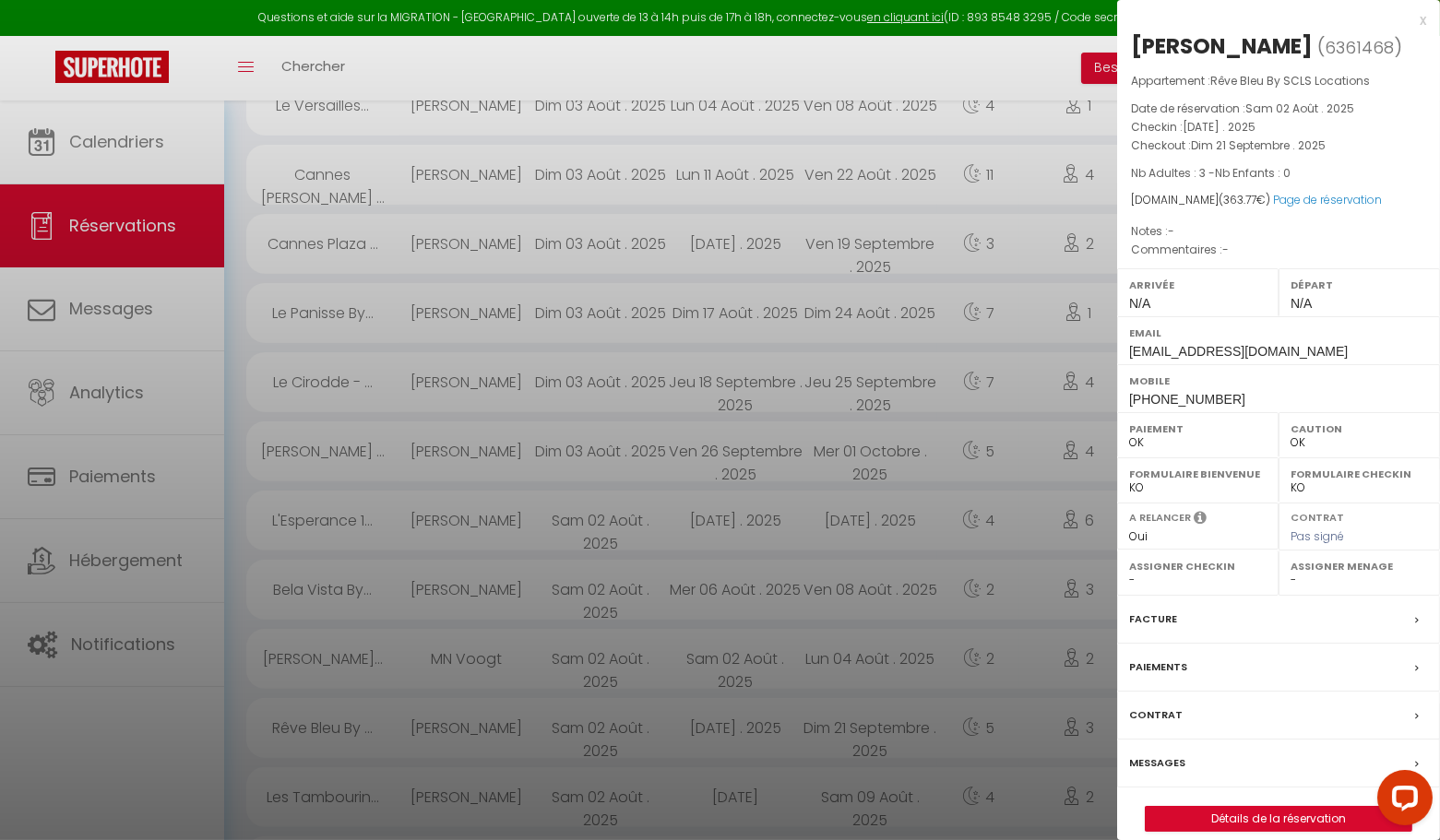
drag, startPoint x: 1424, startPoint y: 21, endPoint x: 1420, endPoint y: 29, distance: 8.9
click at [1424, 21] on div "x" at bounding box center [1272, 21] width 309 height 23
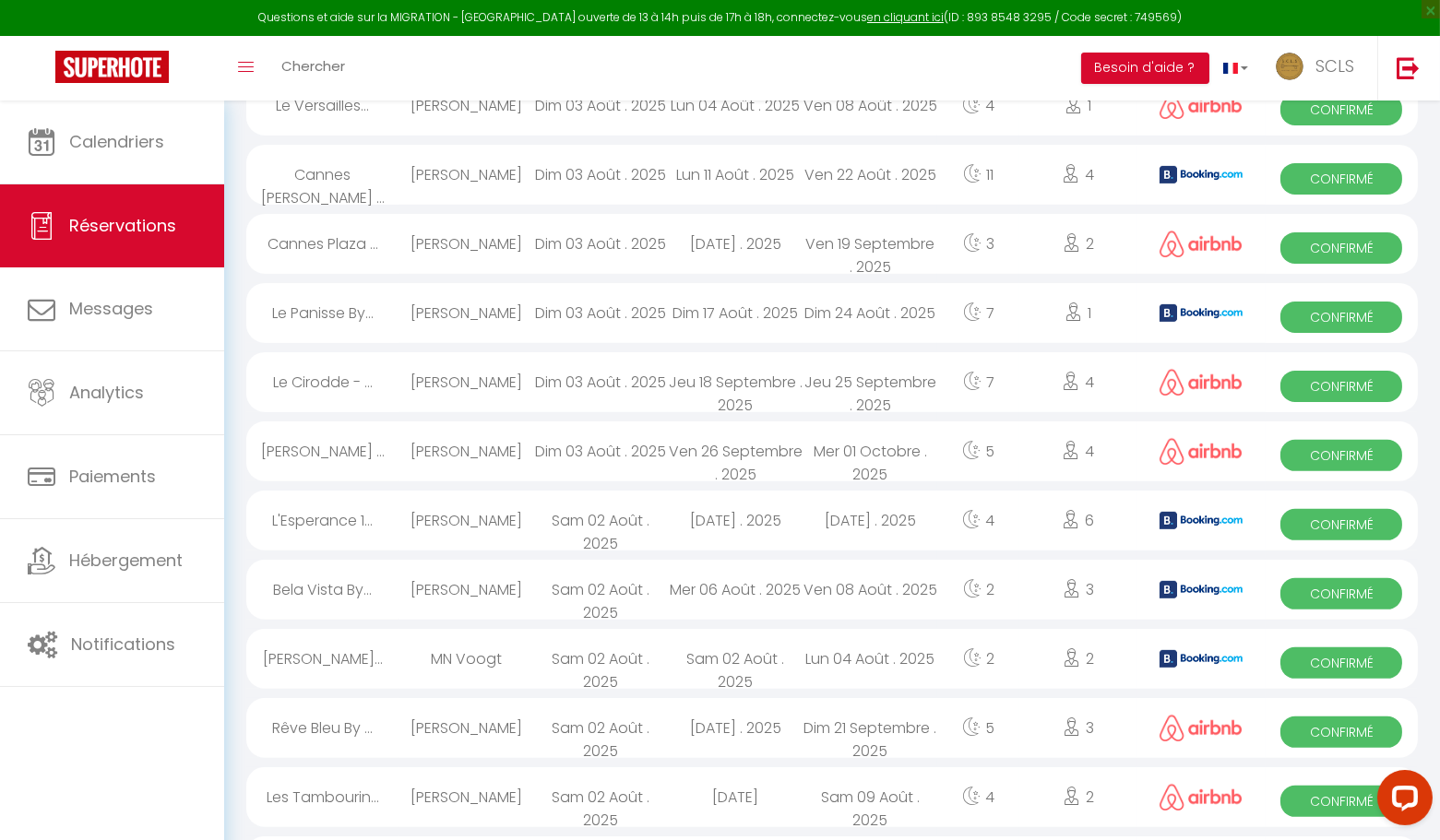
click at [1318, 663] on span "Confirmé" at bounding box center [1340, 662] width 121 height 31
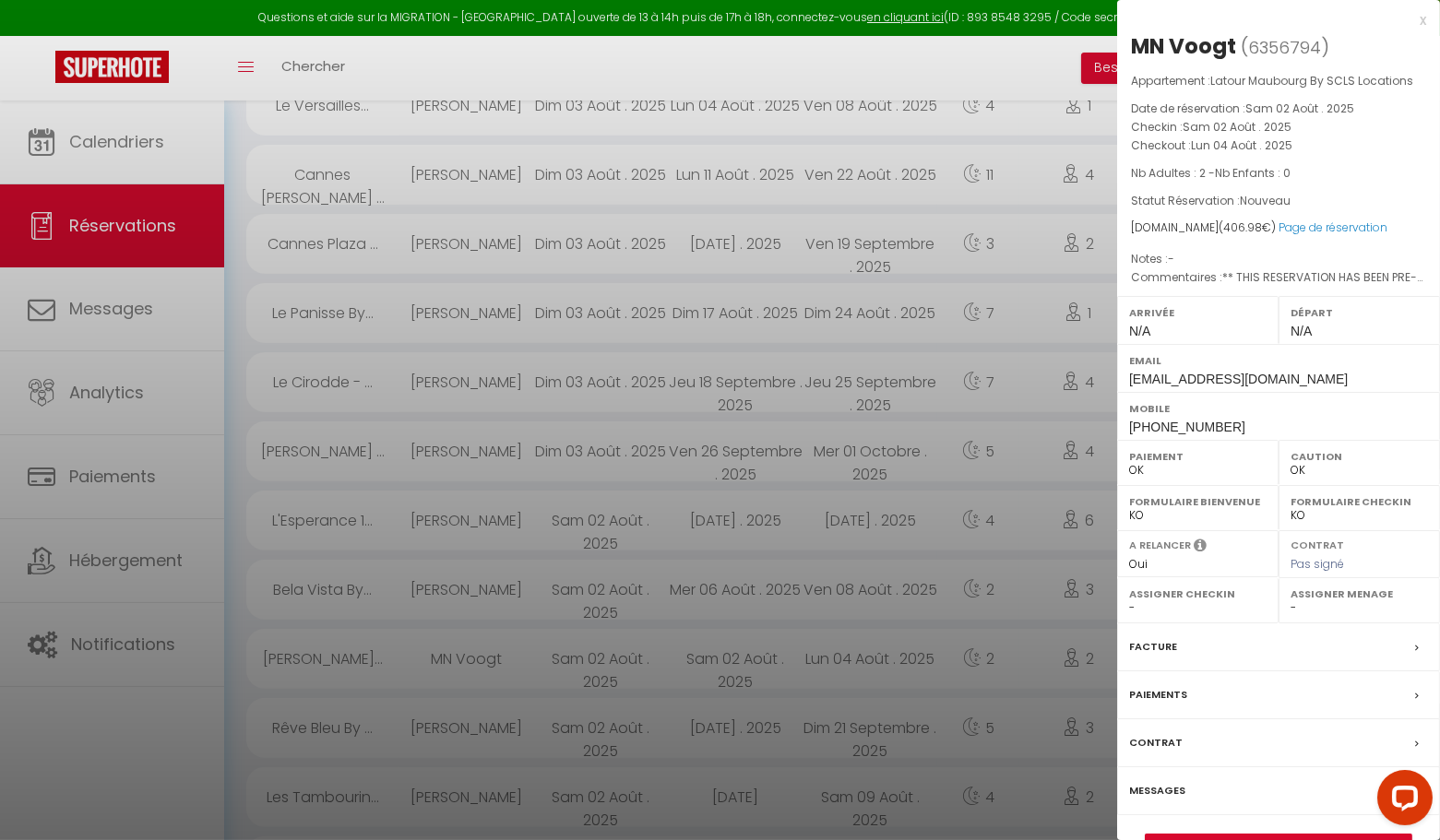
click at [1421, 21] on div "x" at bounding box center [1272, 21] width 309 height 23
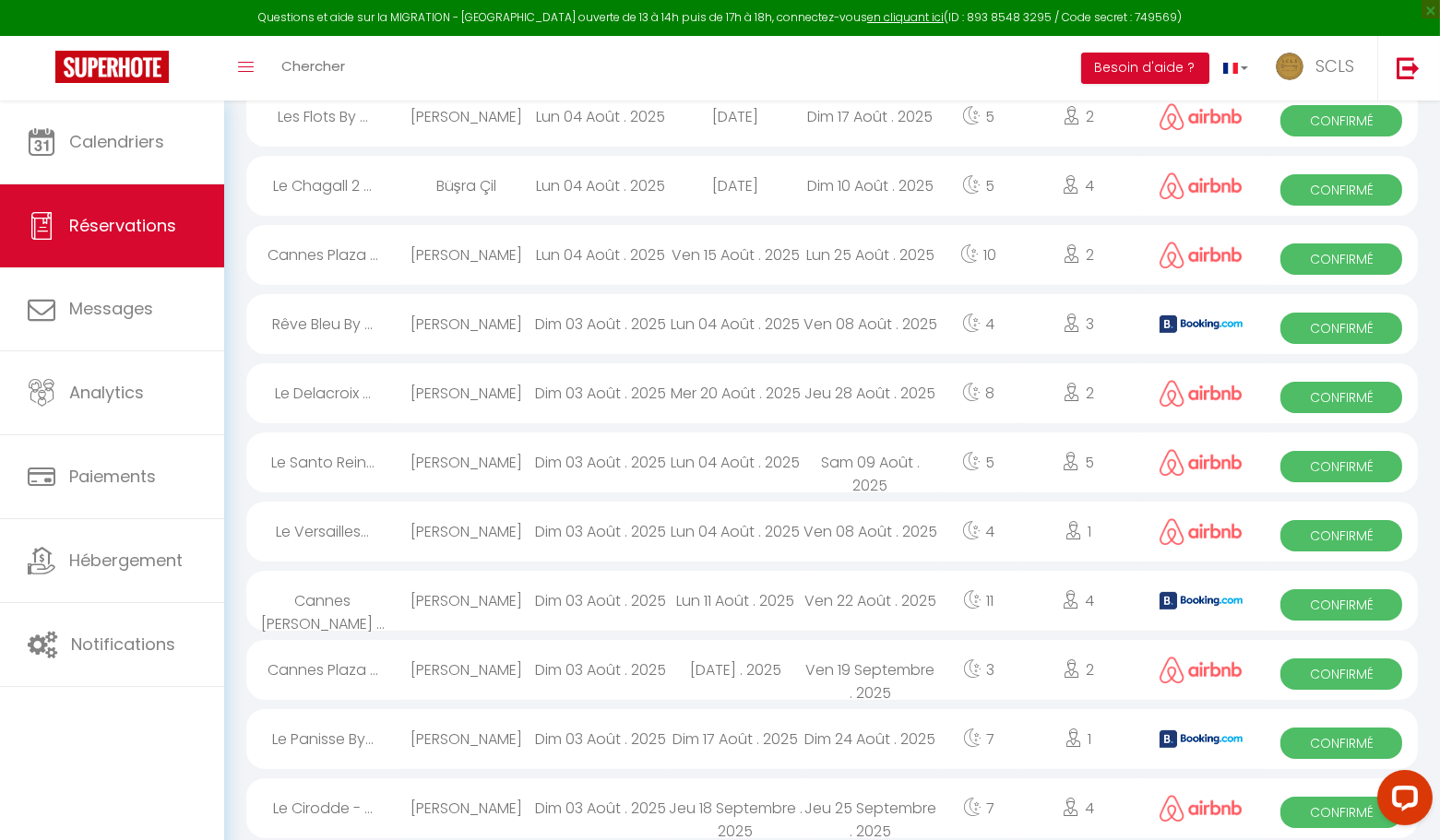
scroll to position [785, 0]
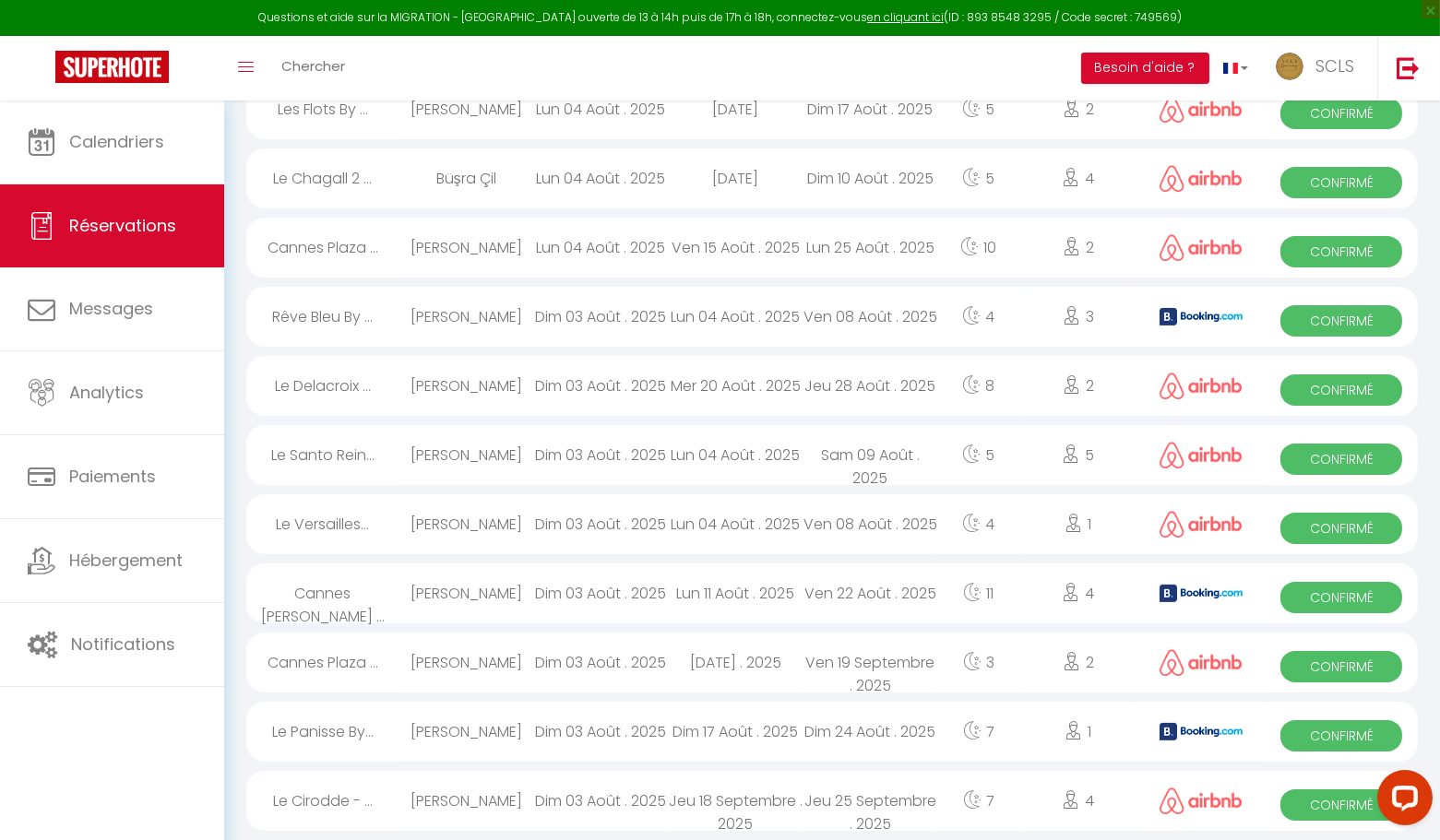
click at [1311, 736] on span "Confirmé" at bounding box center [1340, 736] width 121 height 31
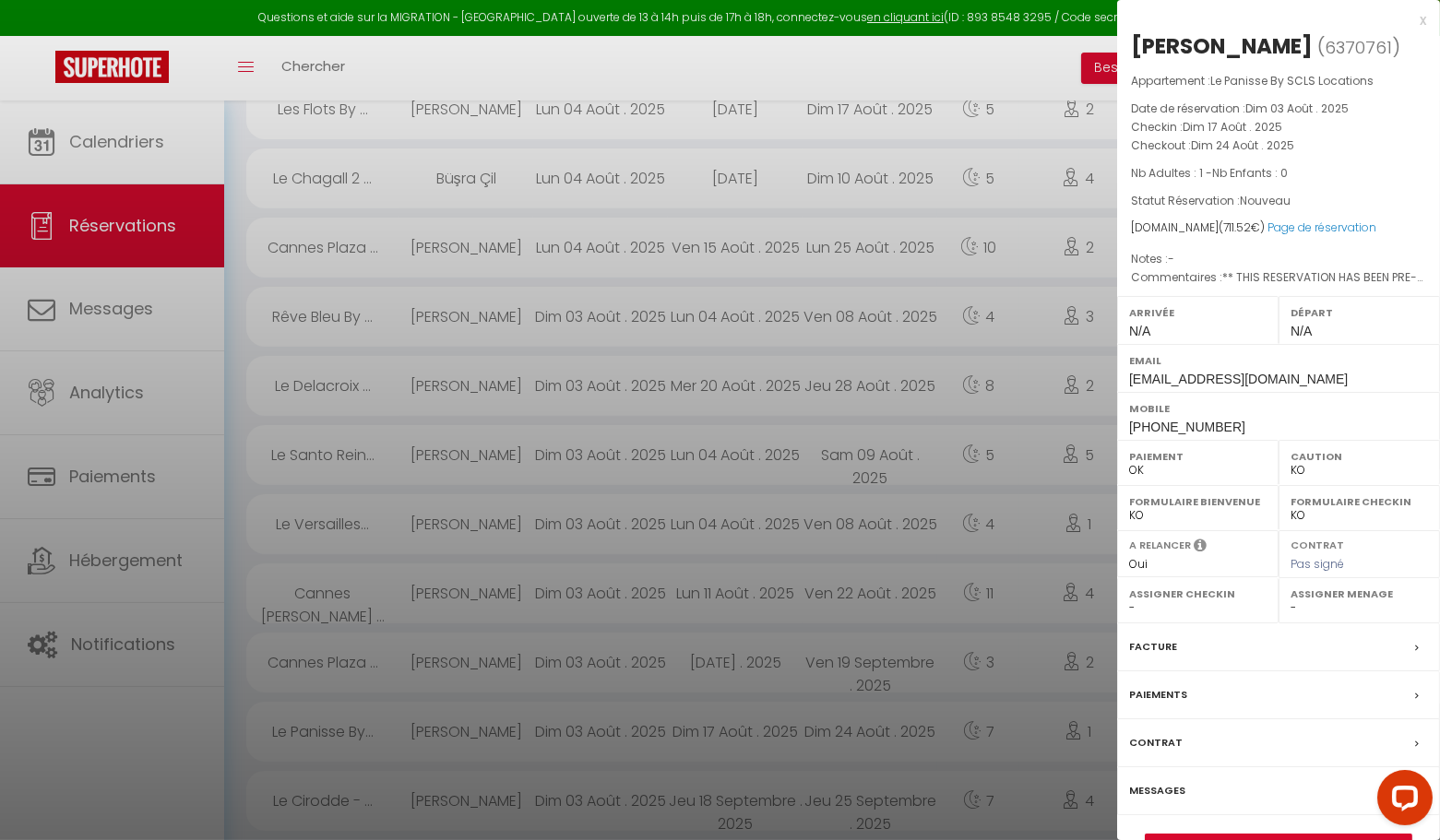
click at [1422, 18] on div "x" at bounding box center [1272, 21] width 309 height 23
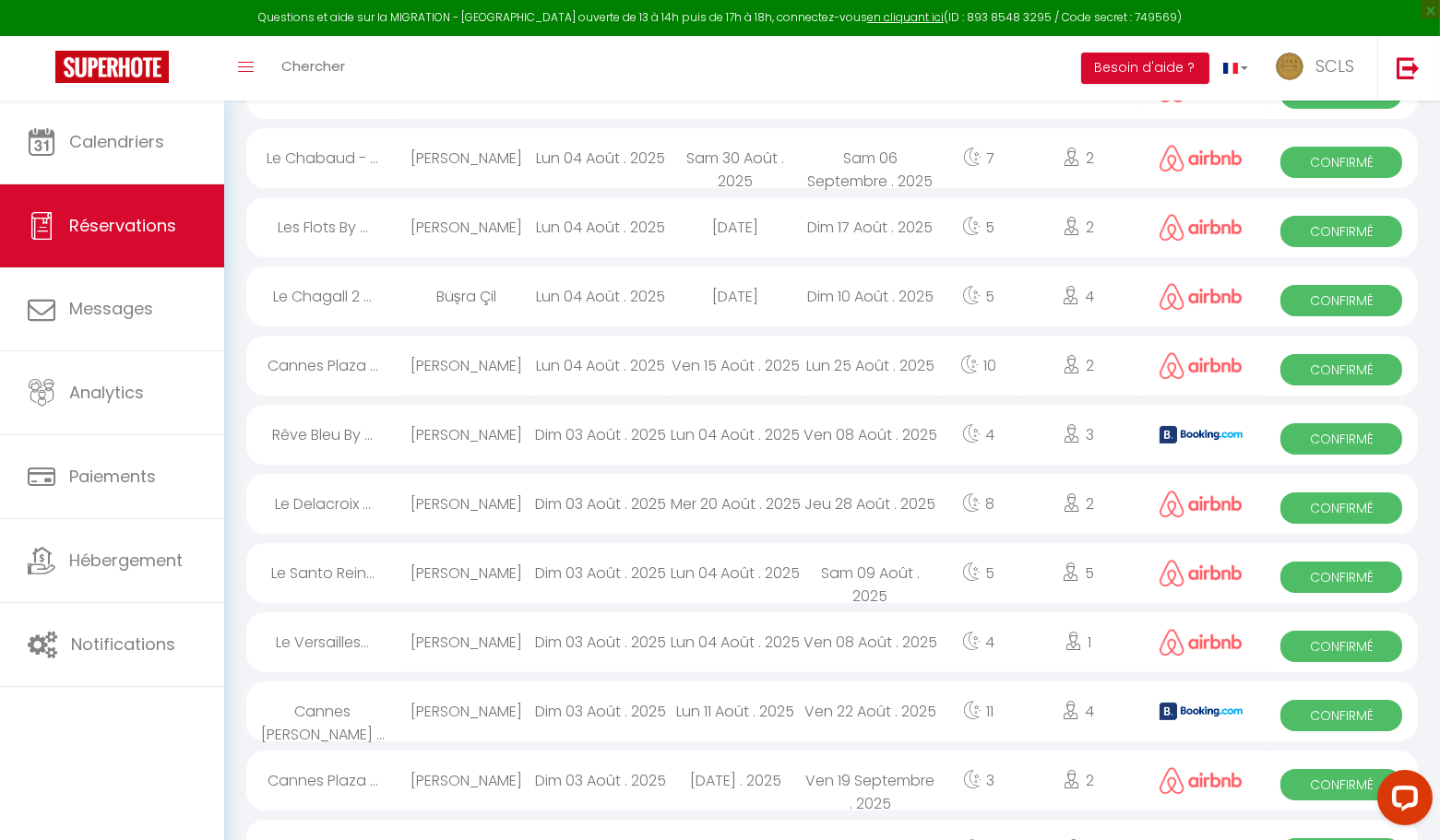
scroll to position [643, 0]
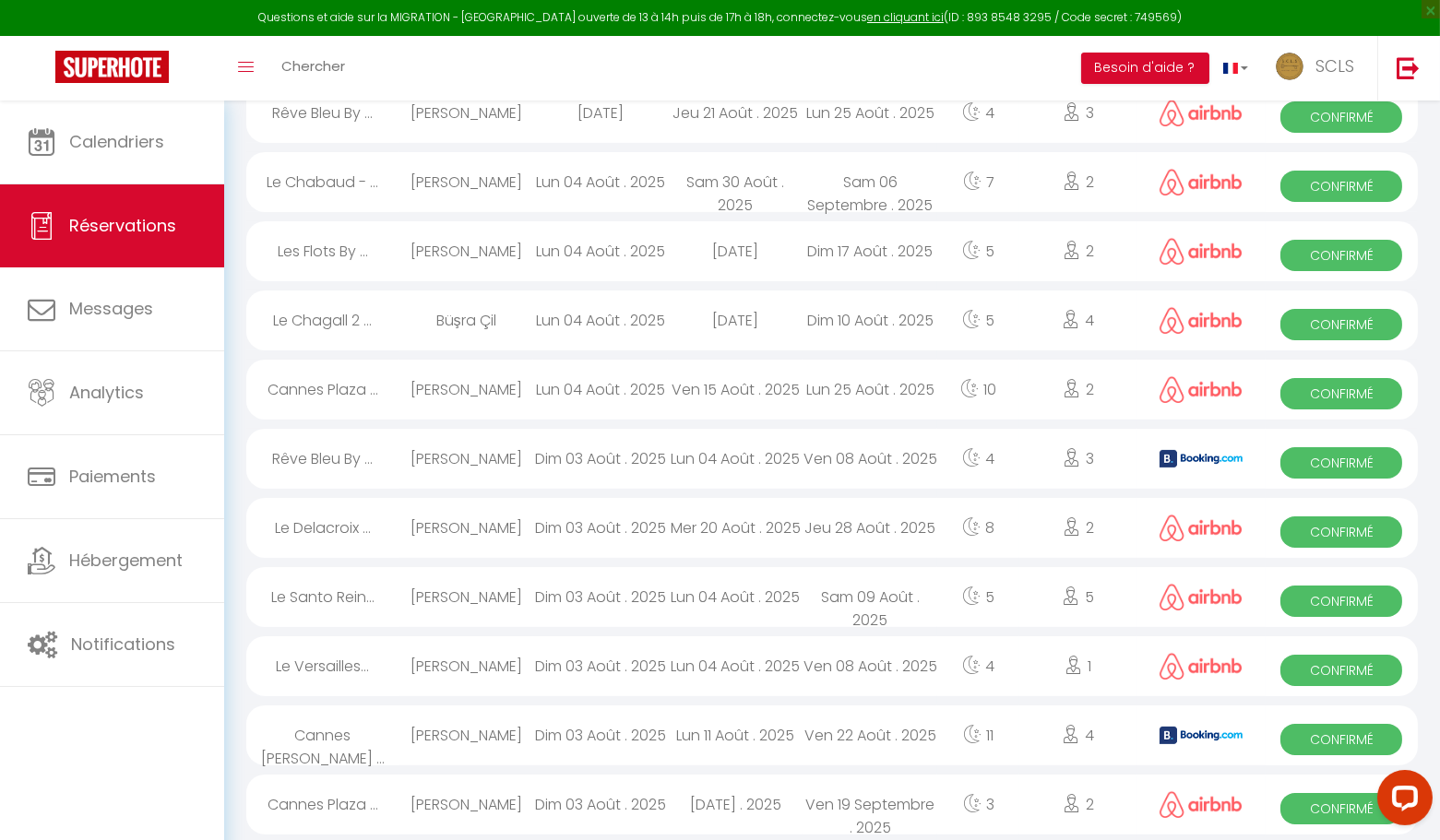
click at [1328, 804] on span "Confirmé" at bounding box center [1340, 808] width 121 height 31
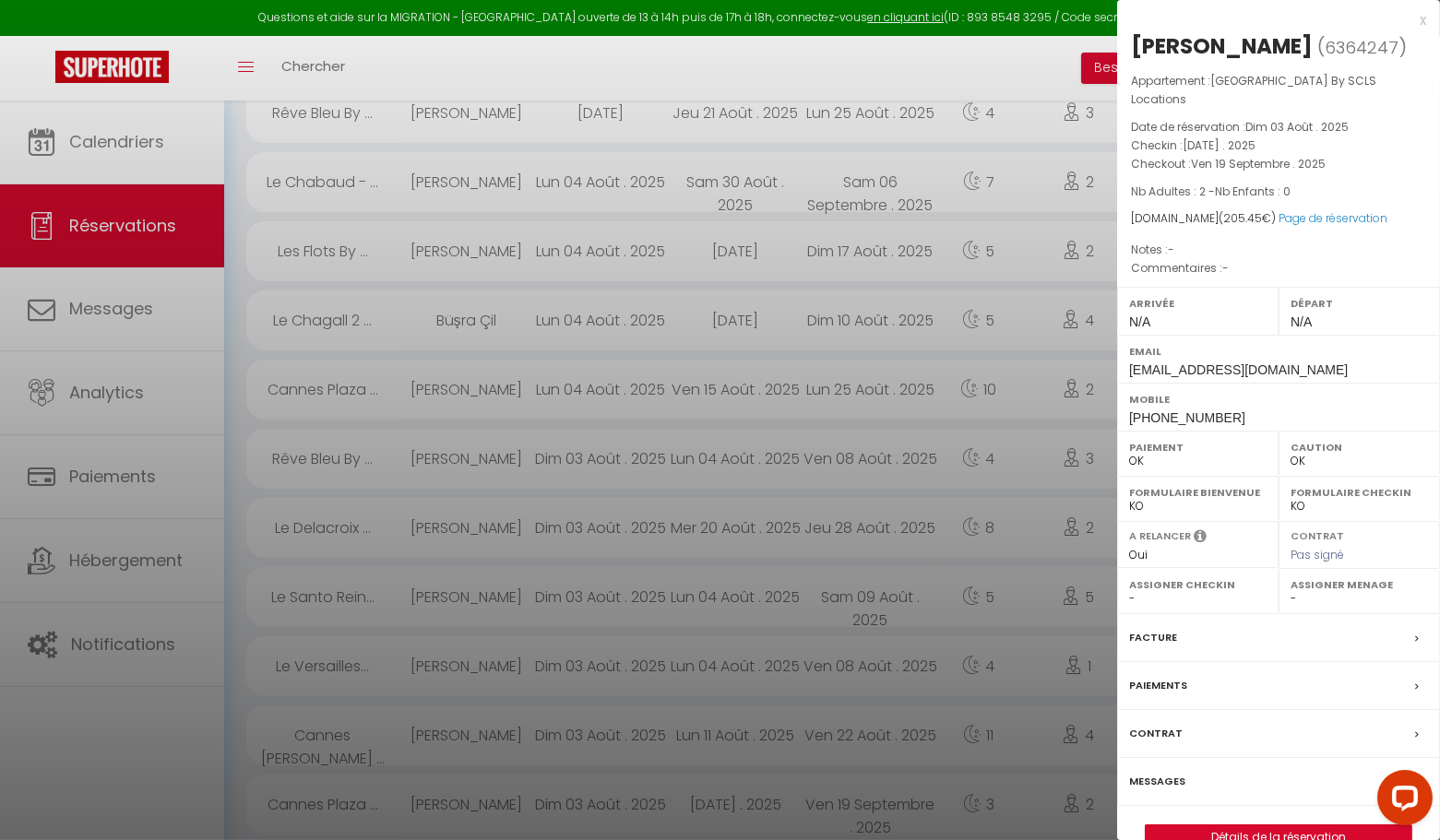
drag, startPoint x: 1422, startPoint y: 20, endPoint x: 1387, endPoint y: 52, distance: 47.4
click at [1422, 19] on div "x" at bounding box center [1272, 21] width 309 height 23
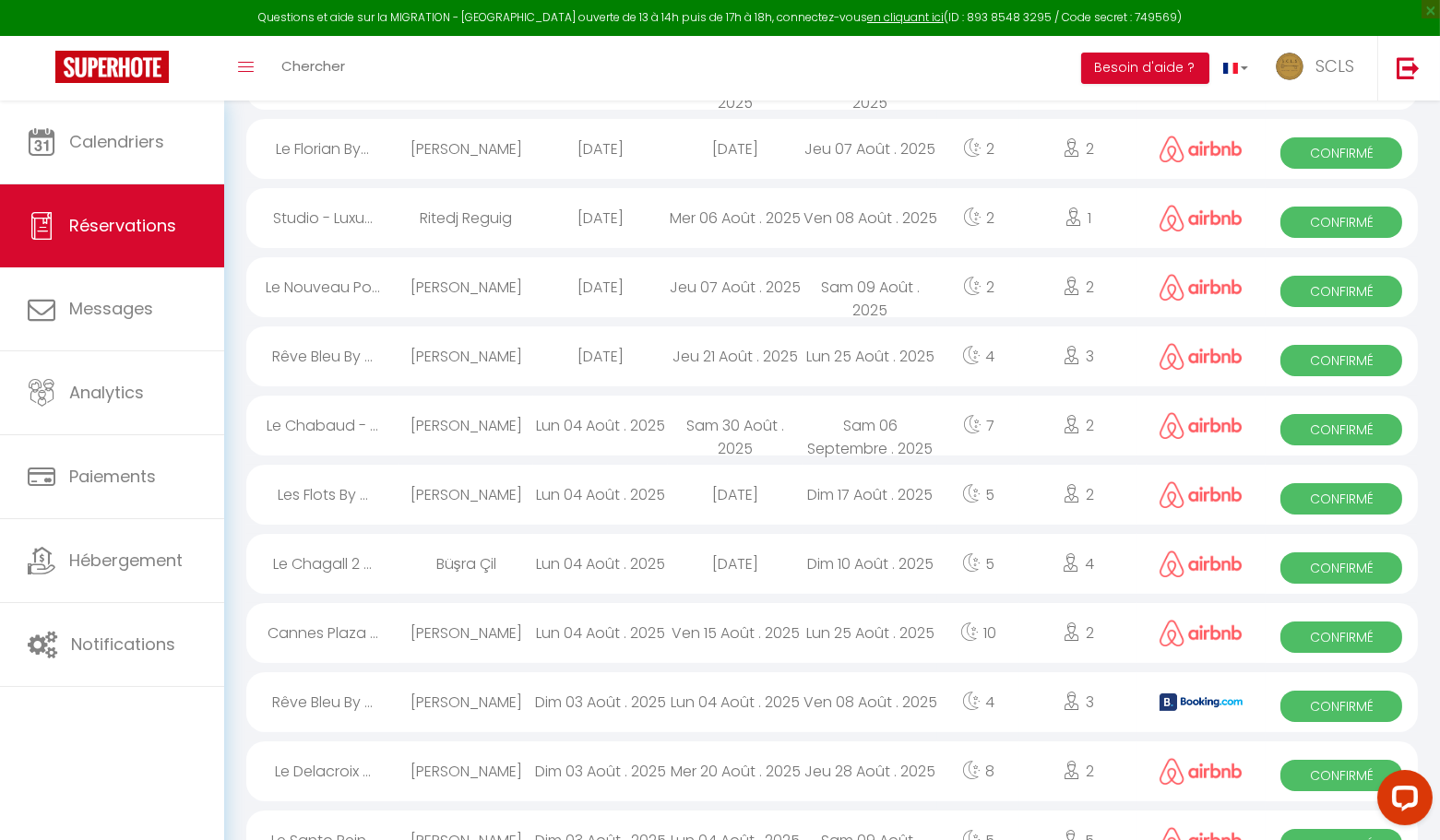
scroll to position [392, 0]
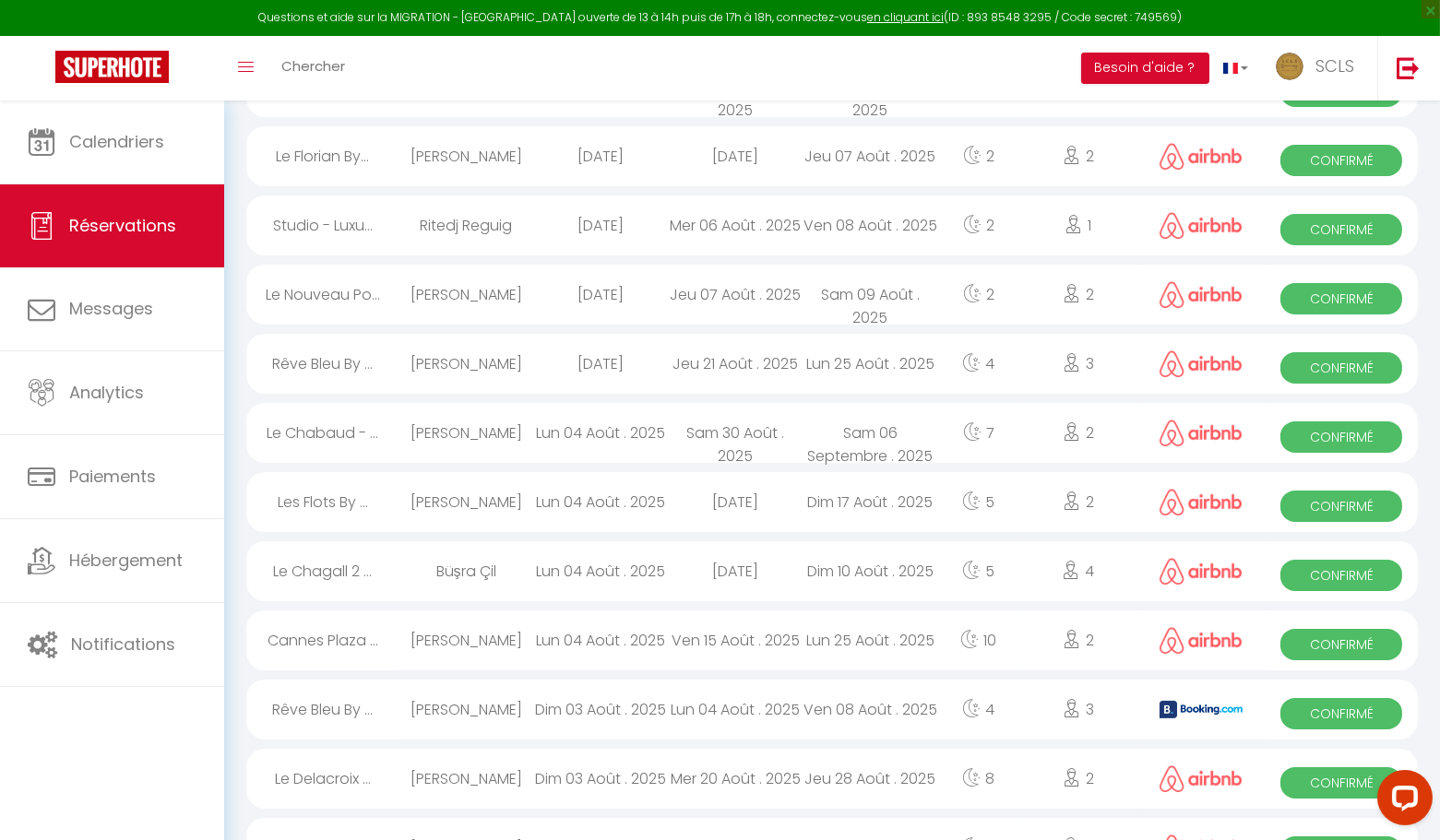
click at [1333, 775] on span "Confirmé" at bounding box center [1340, 783] width 121 height 31
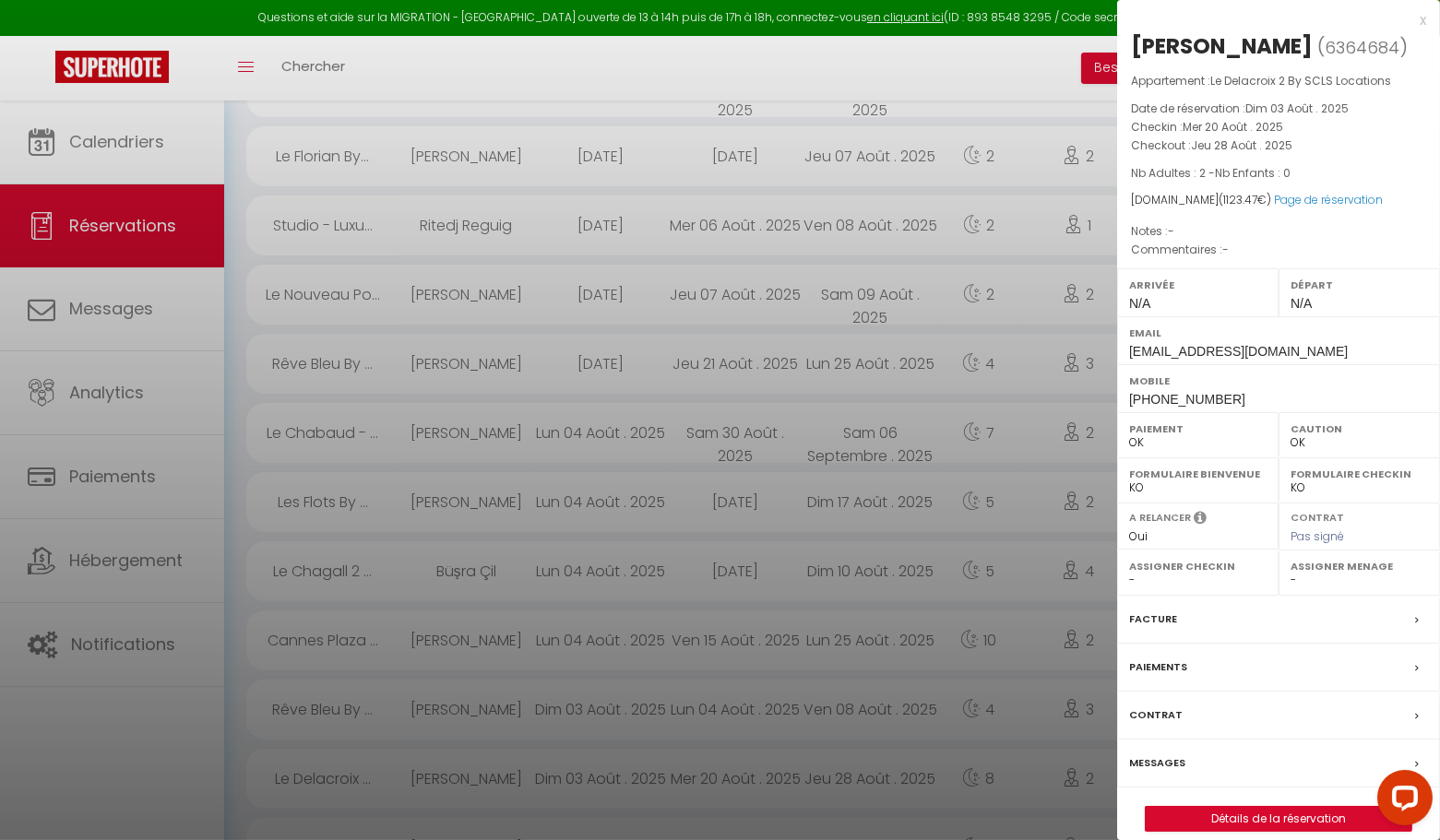
click at [1426, 22] on div "x Shaïly Benitah ( 6364684 ) Appartement : Le Delacroix 2 By SCLS Locations Dat…" at bounding box center [1278, 430] width 323 height 860
click at [1420, 20] on div "x" at bounding box center [1272, 21] width 309 height 23
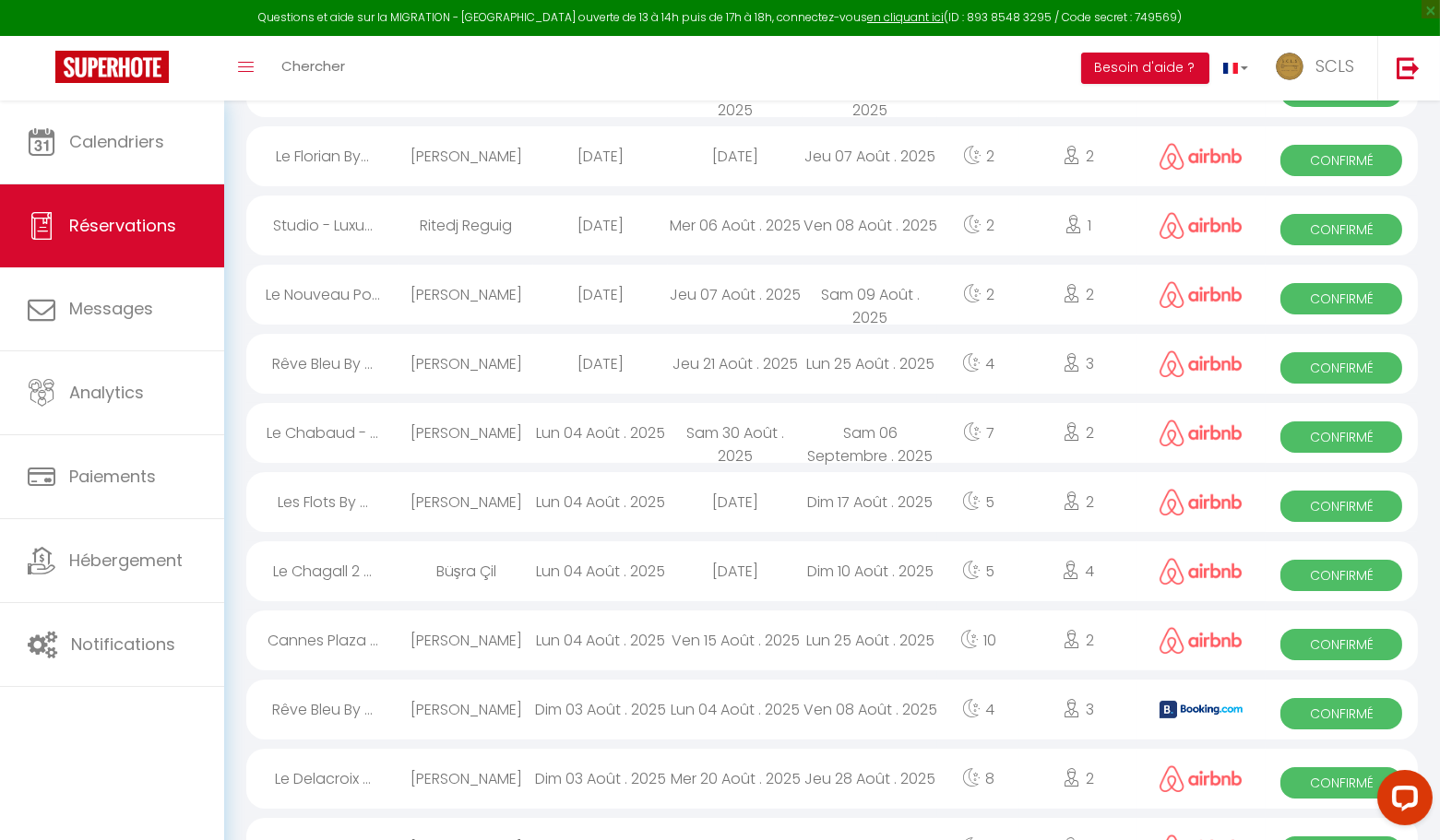
click at [1303, 635] on span "Confirmé" at bounding box center [1340, 644] width 121 height 31
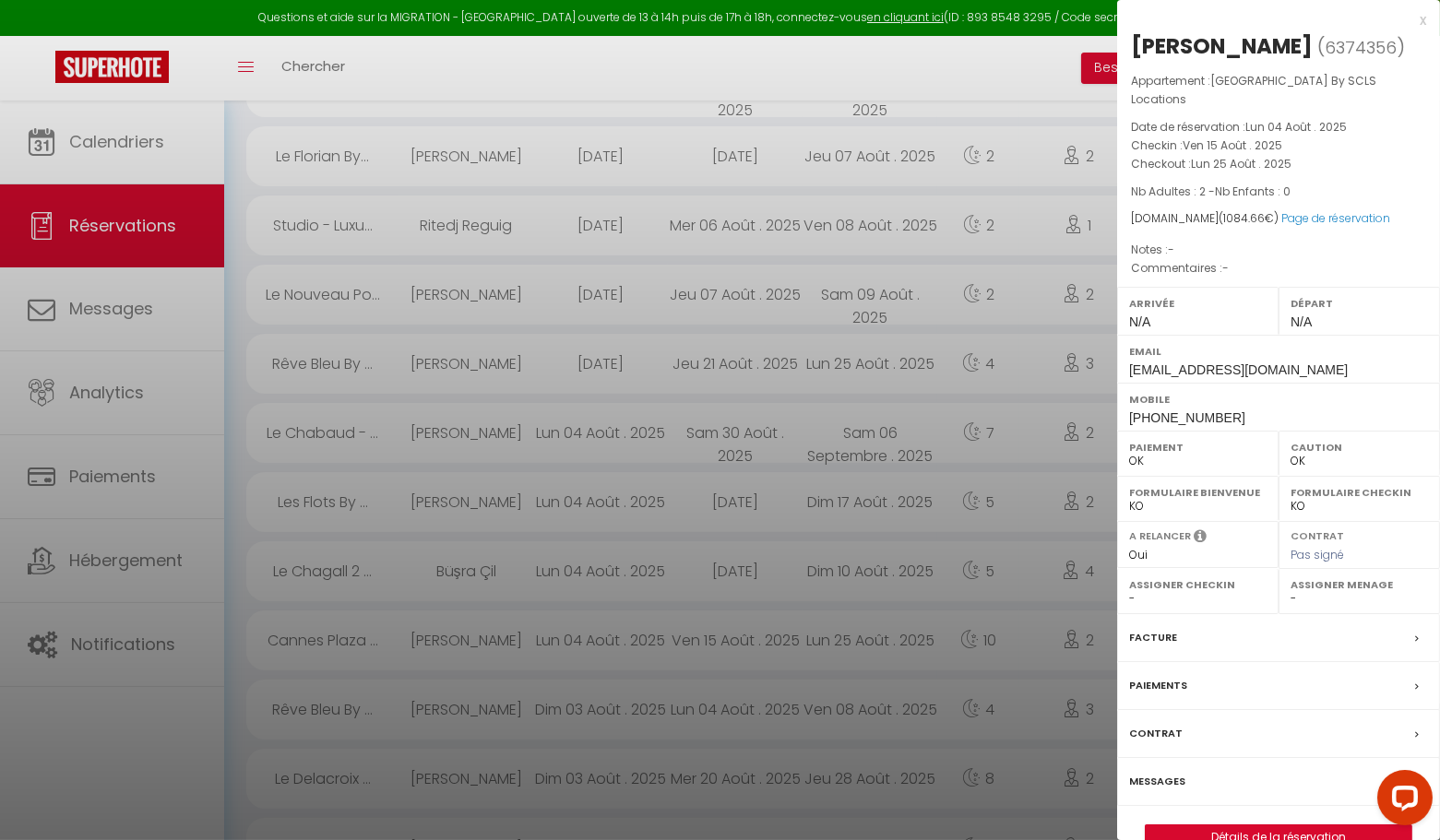
click at [1421, 22] on div "x" at bounding box center [1272, 21] width 309 height 23
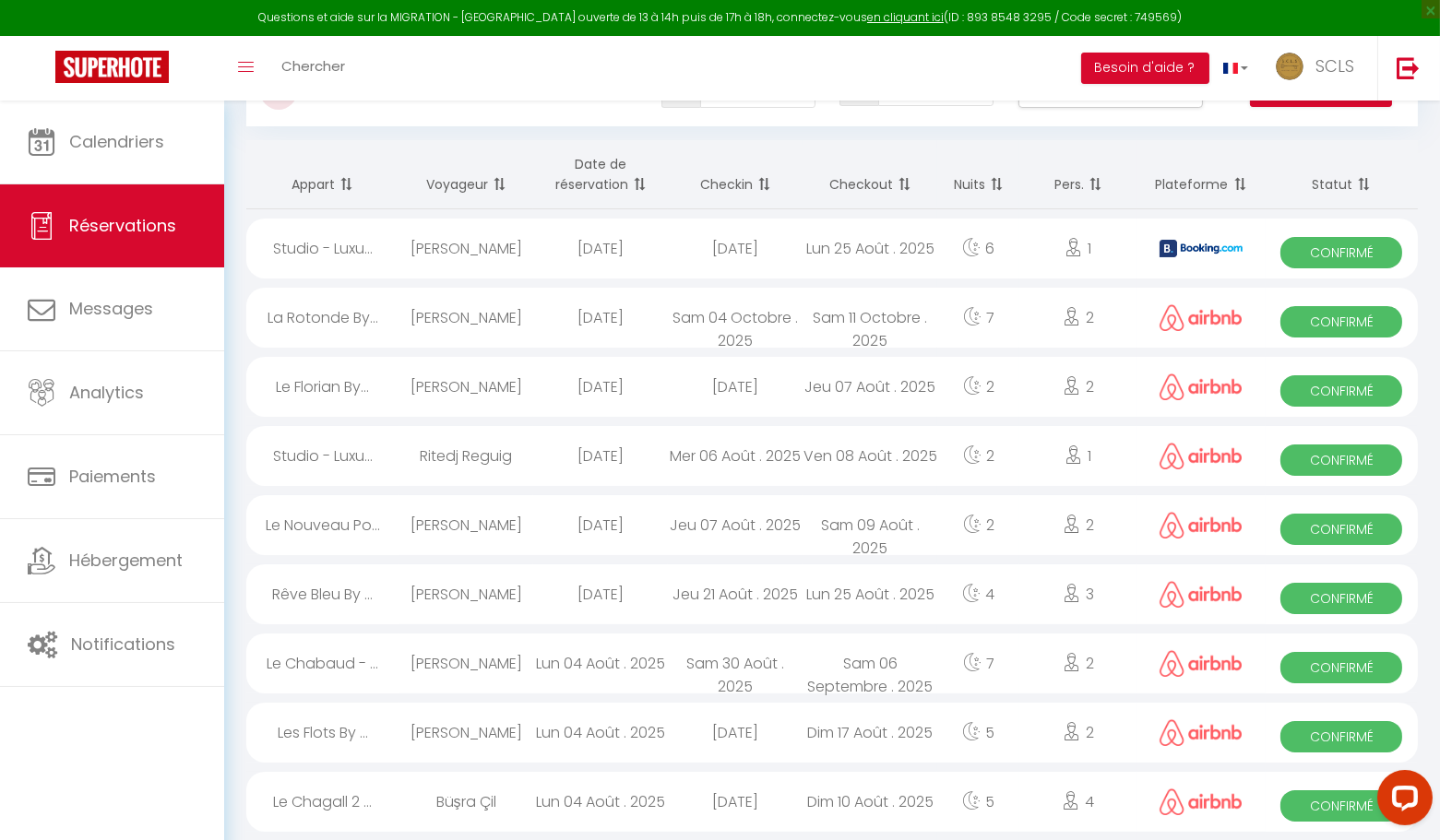
scroll to position [160, 0]
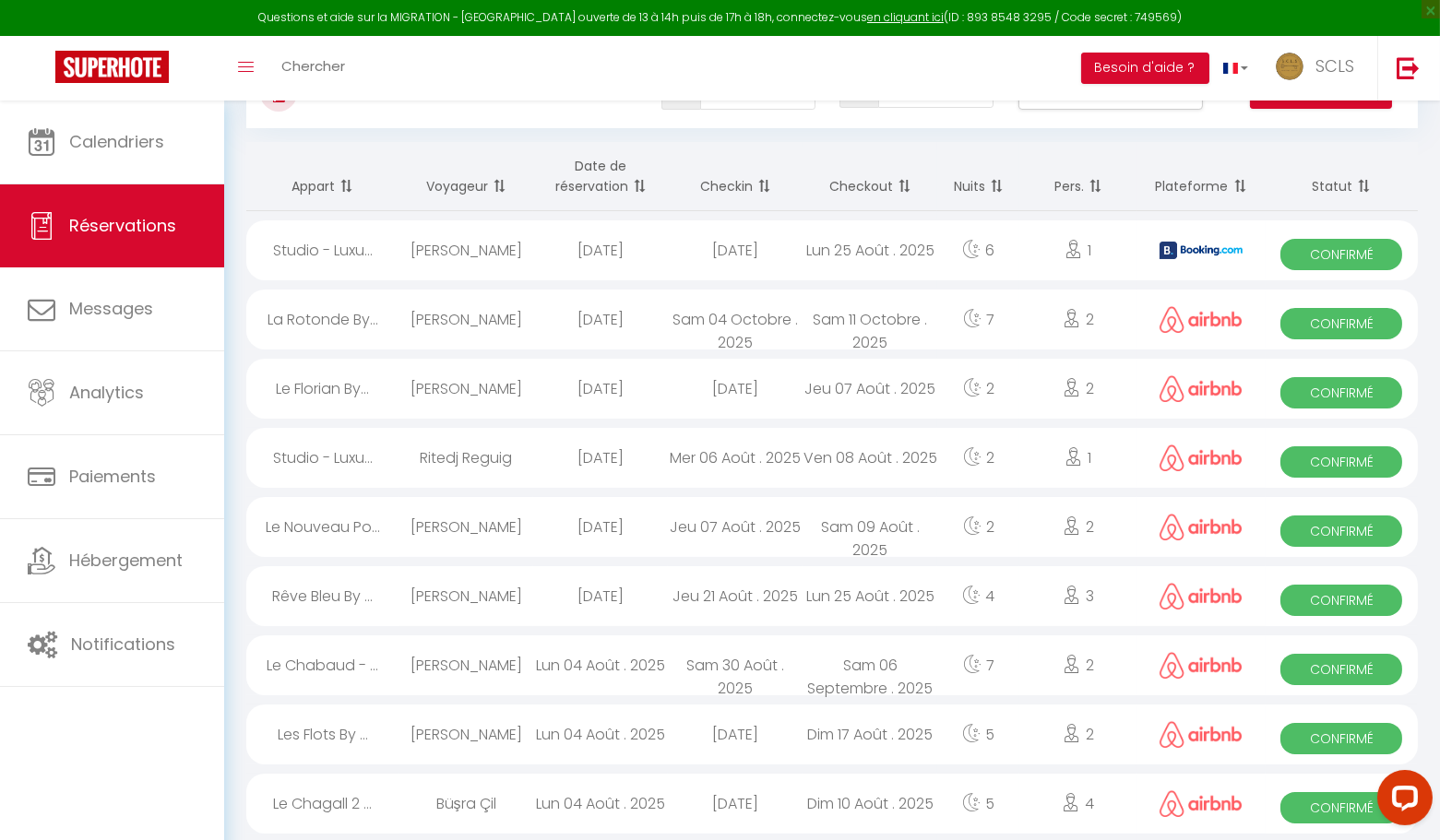
click at [1334, 816] on span "Confirmé" at bounding box center [1340, 807] width 121 height 31
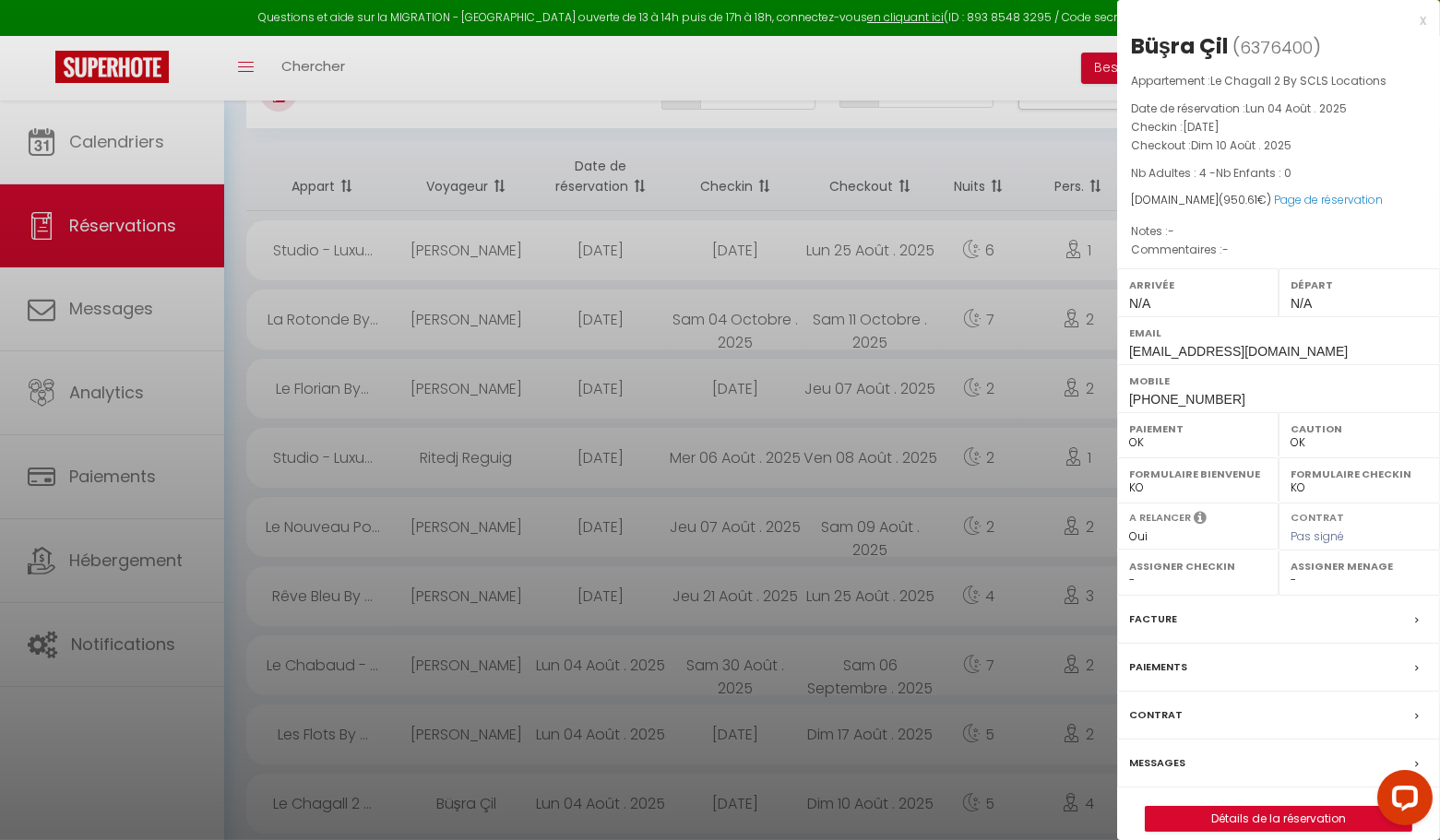
click at [1419, 19] on div "x" at bounding box center [1272, 21] width 309 height 23
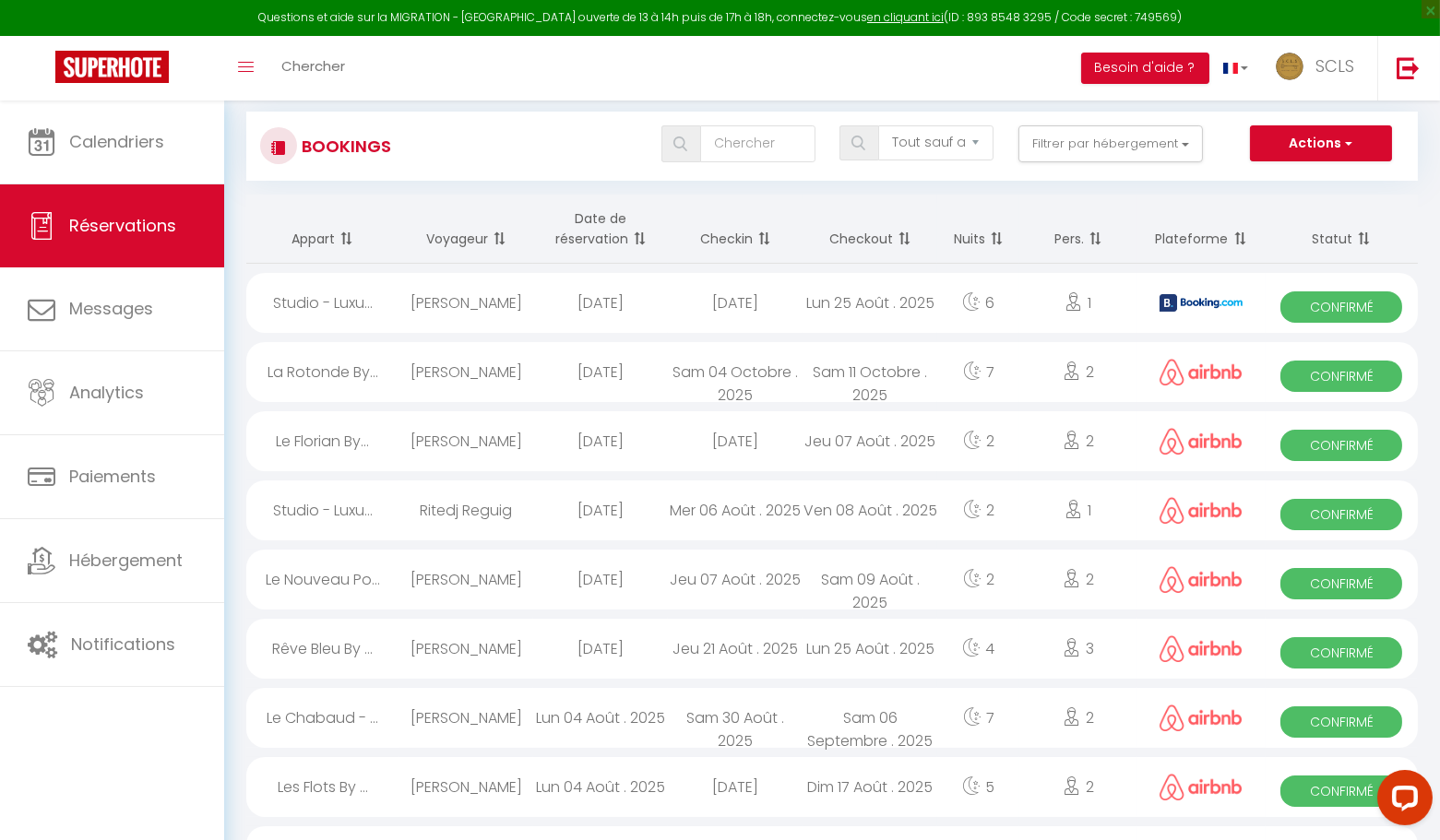
scroll to position [88, 0]
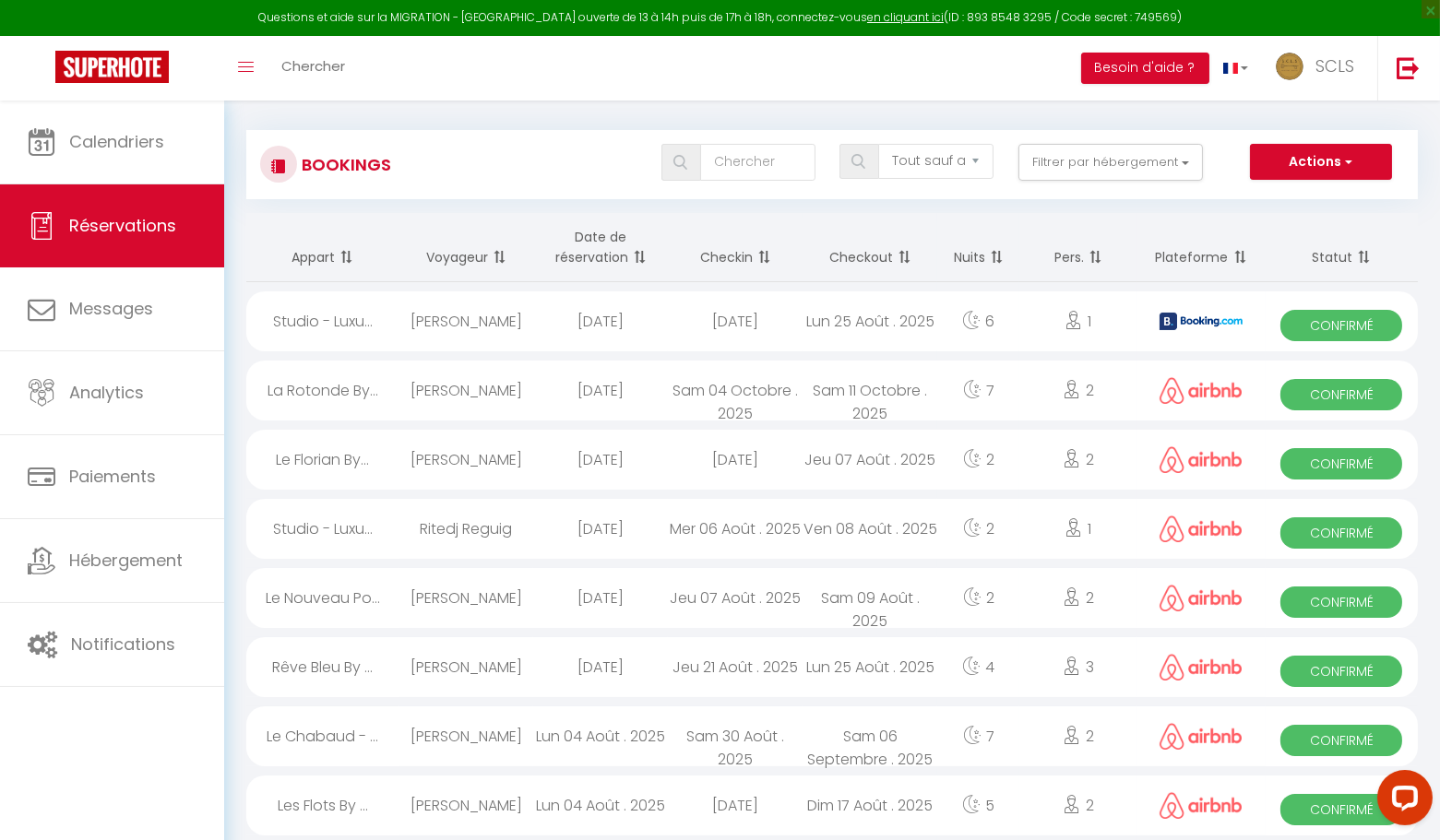
click at [1310, 811] on span "Confirmé" at bounding box center [1340, 809] width 121 height 31
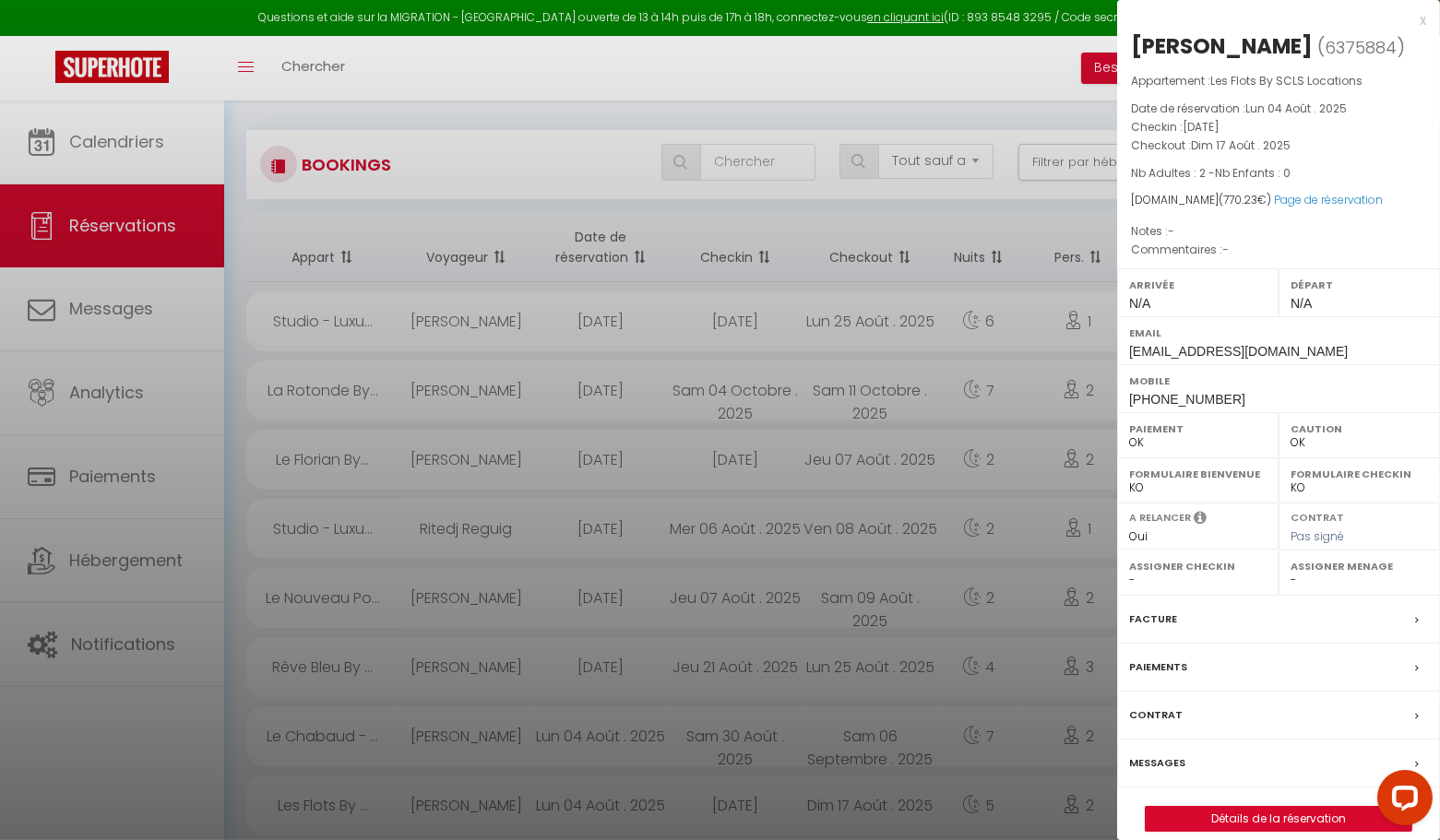
click at [1424, 23] on div "x" at bounding box center [1272, 21] width 309 height 23
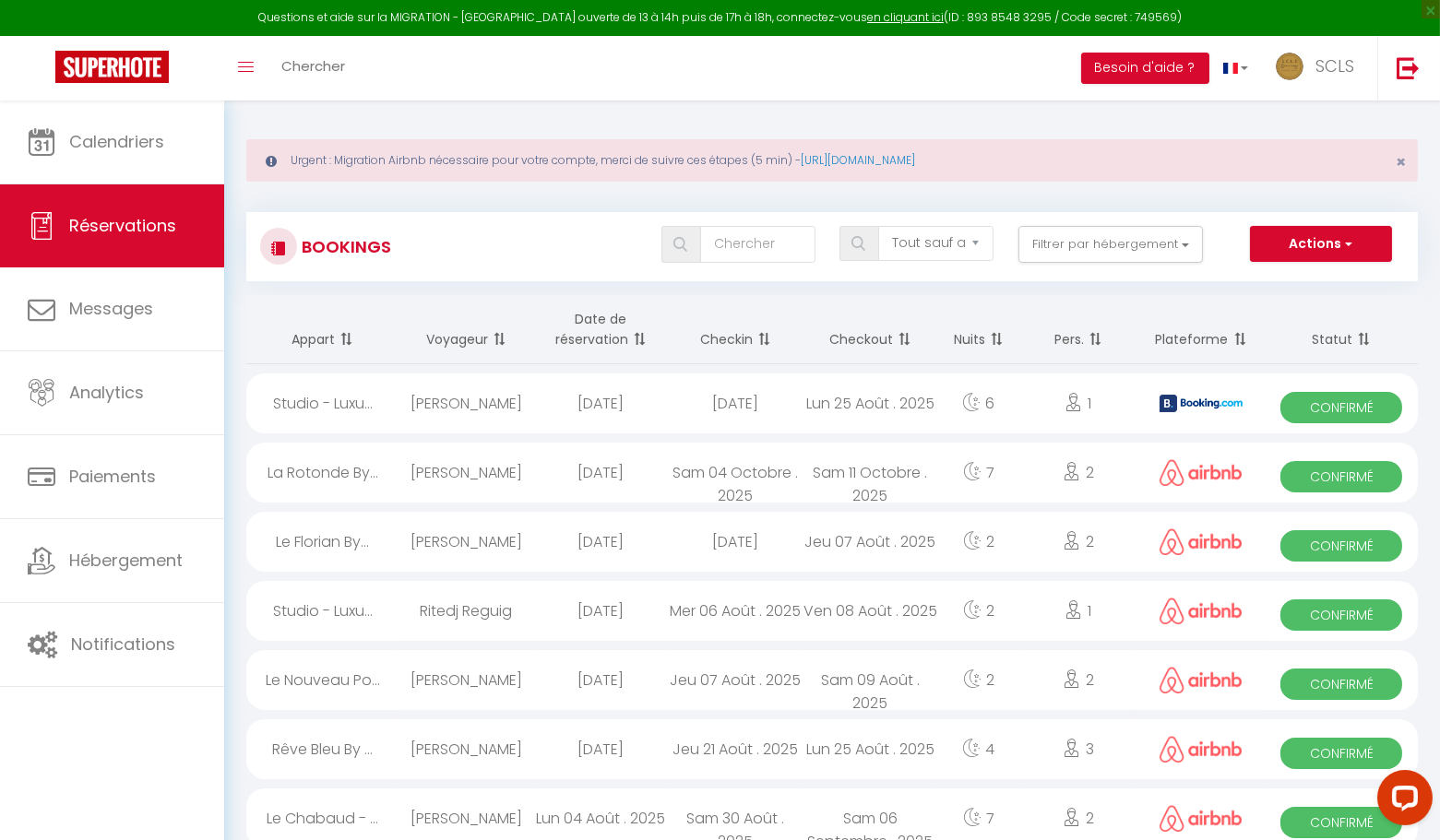
scroll to position [0, 0]
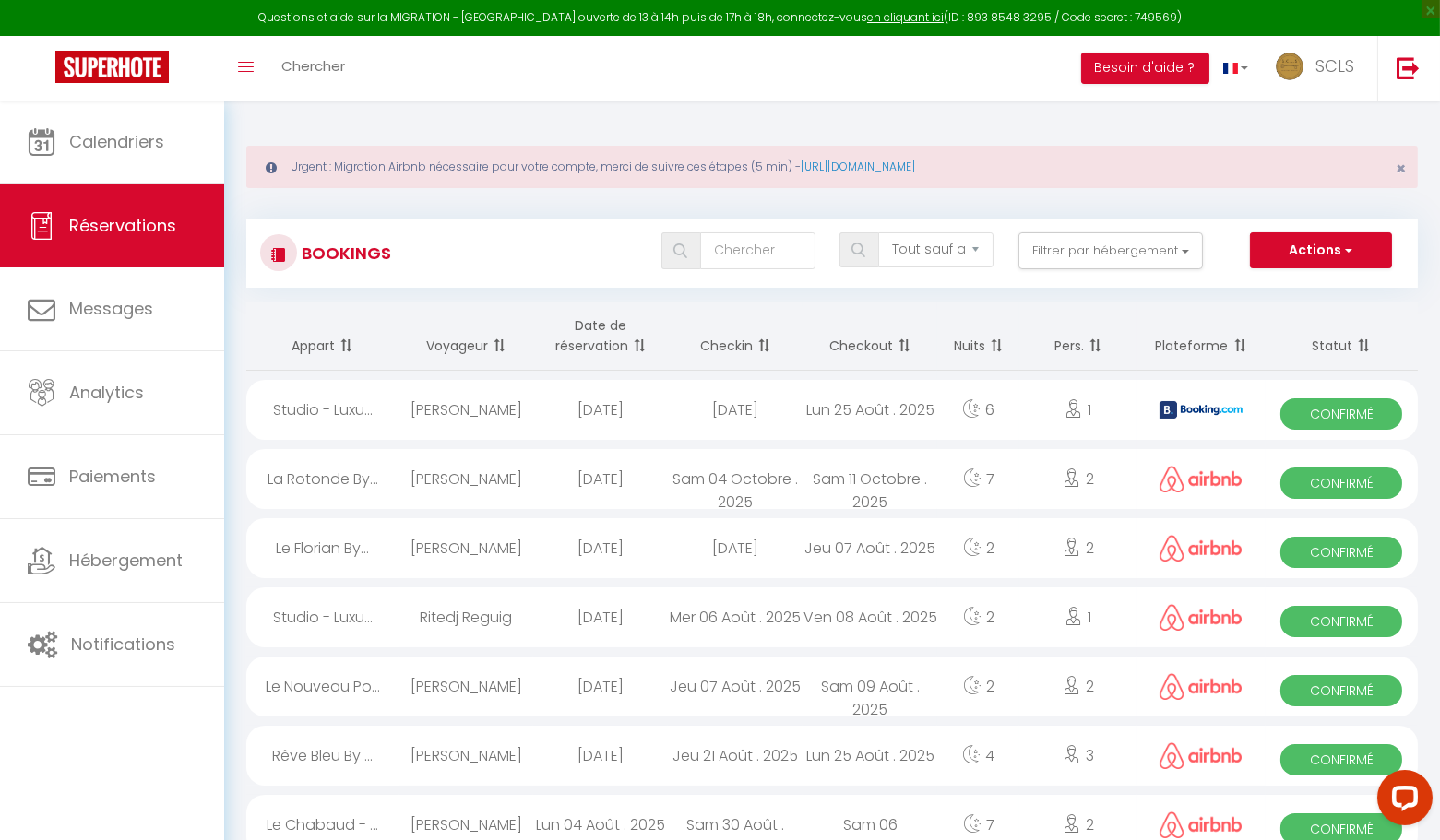
click at [1319, 830] on span "Confirmé" at bounding box center [1340, 829] width 121 height 31
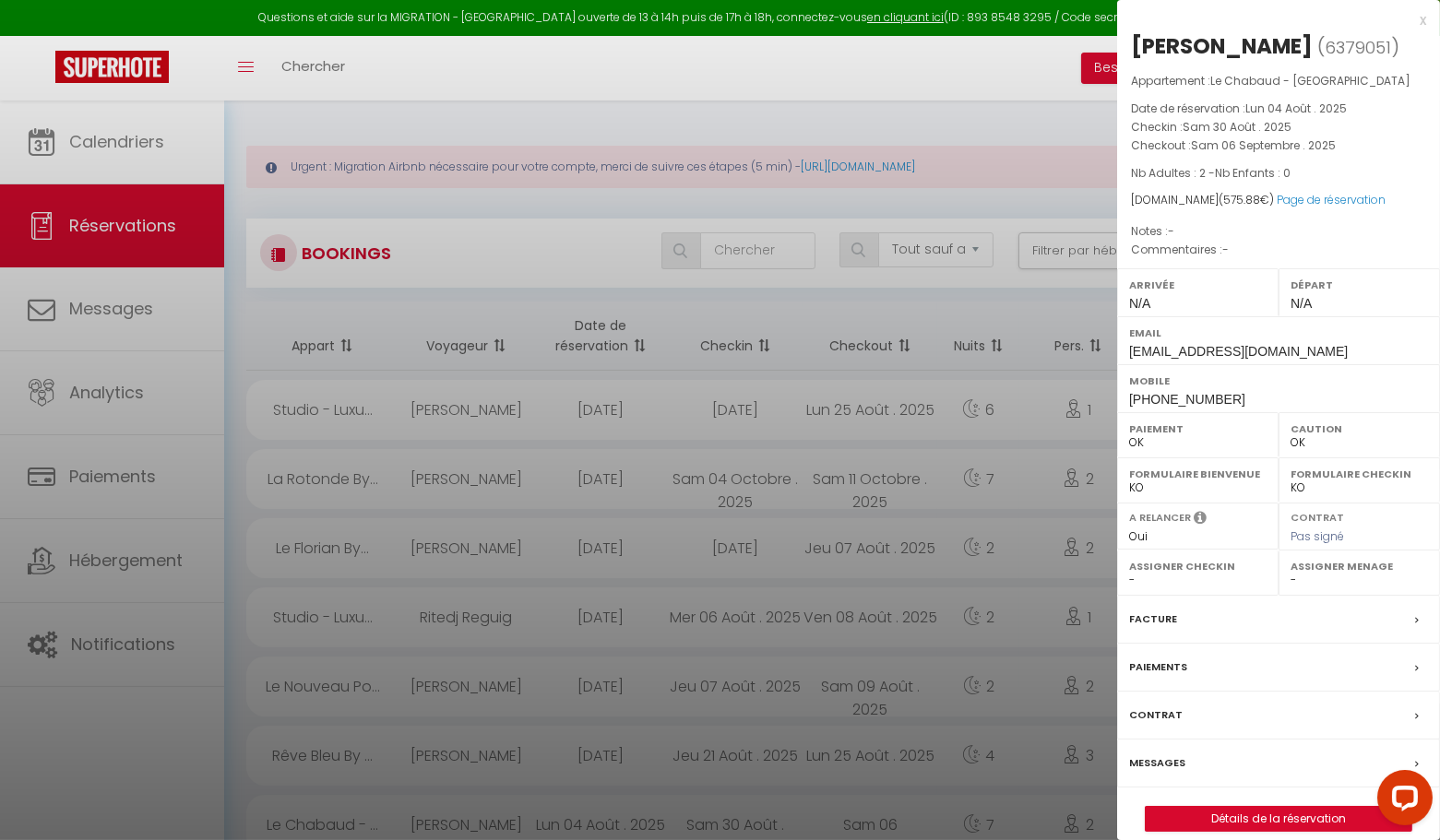
click at [1416, 21] on div "x" at bounding box center [1272, 21] width 309 height 23
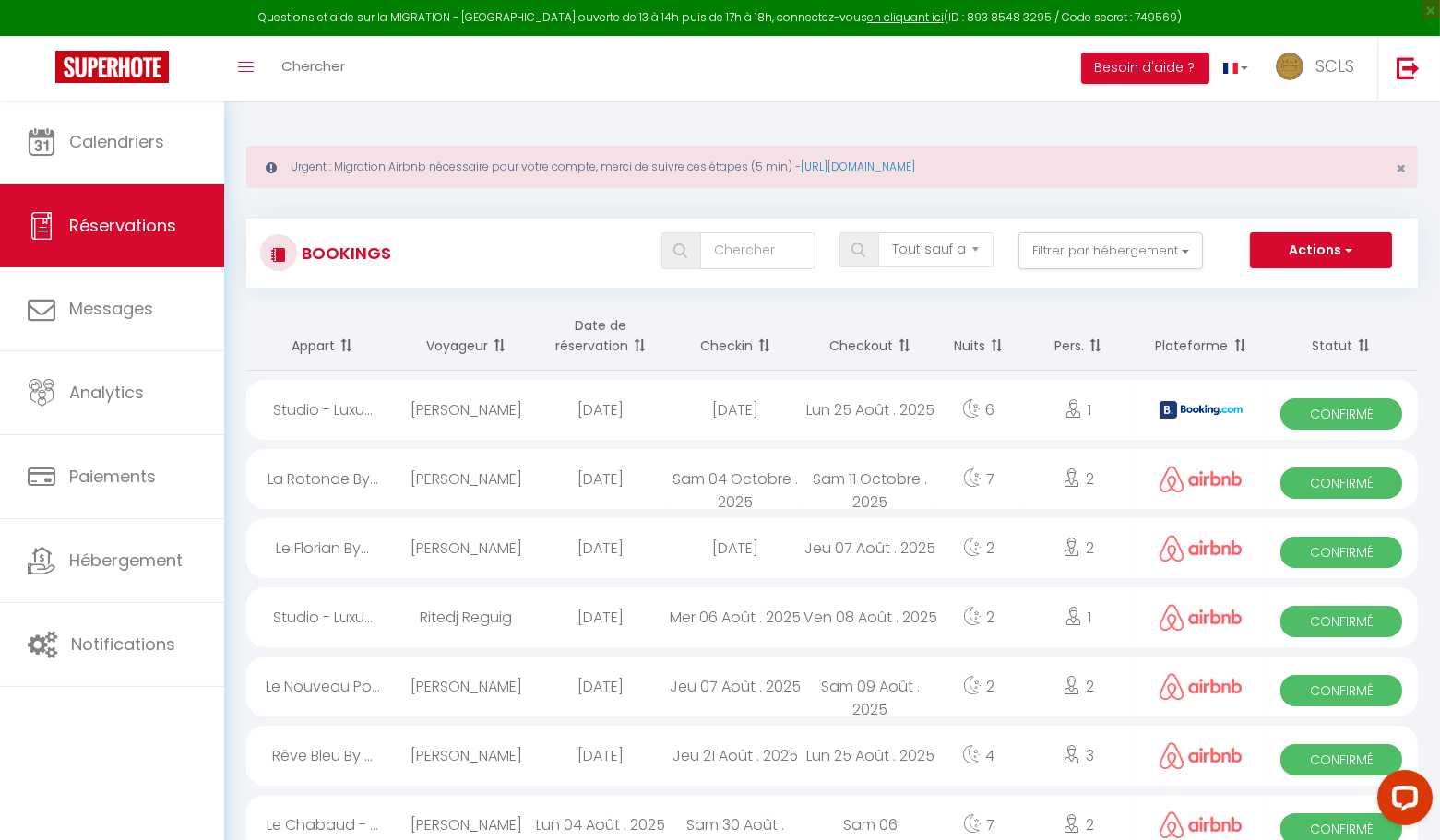
click at [1346, 611] on span "Confirmé" at bounding box center [1340, 621] width 121 height 31
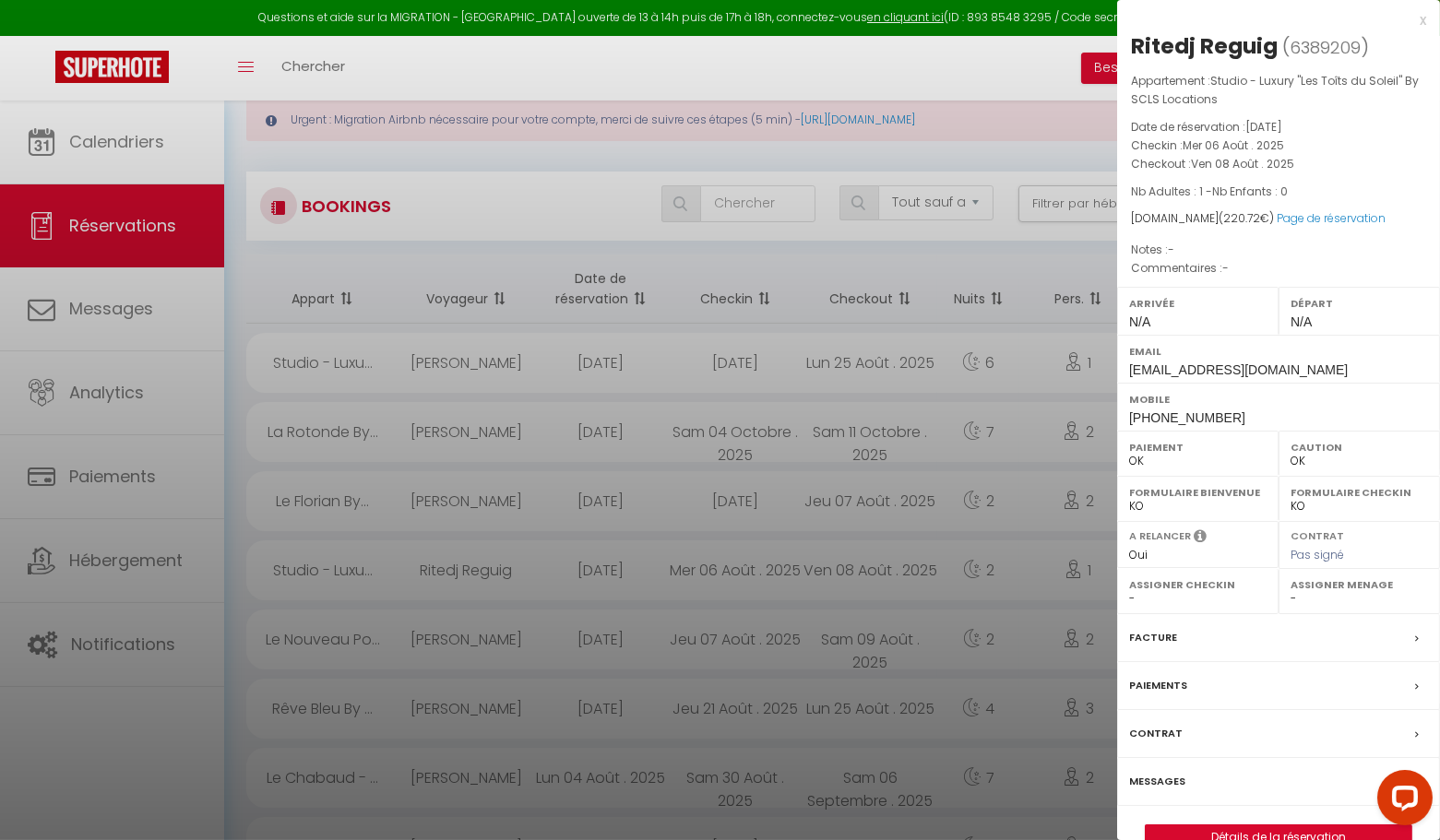
scroll to position [54, 0]
drag, startPoint x: 1422, startPoint y: 19, endPoint x: 1400, endPoint y: 63, distance: 49.2
click at [1422, 19] on div "x" at bounding box center [1272, 21] width 309 height 23
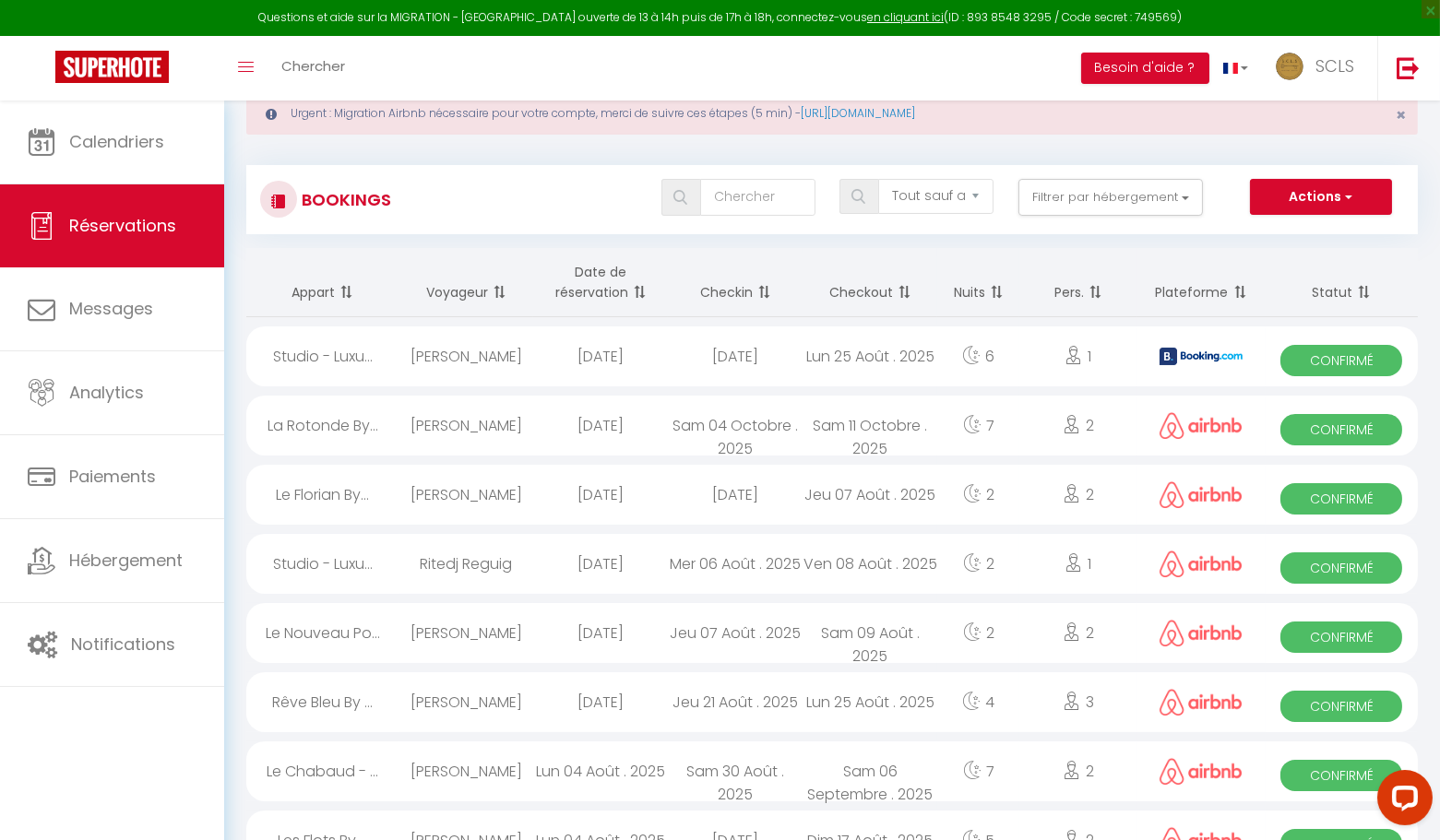
scroll to position [0, 0]
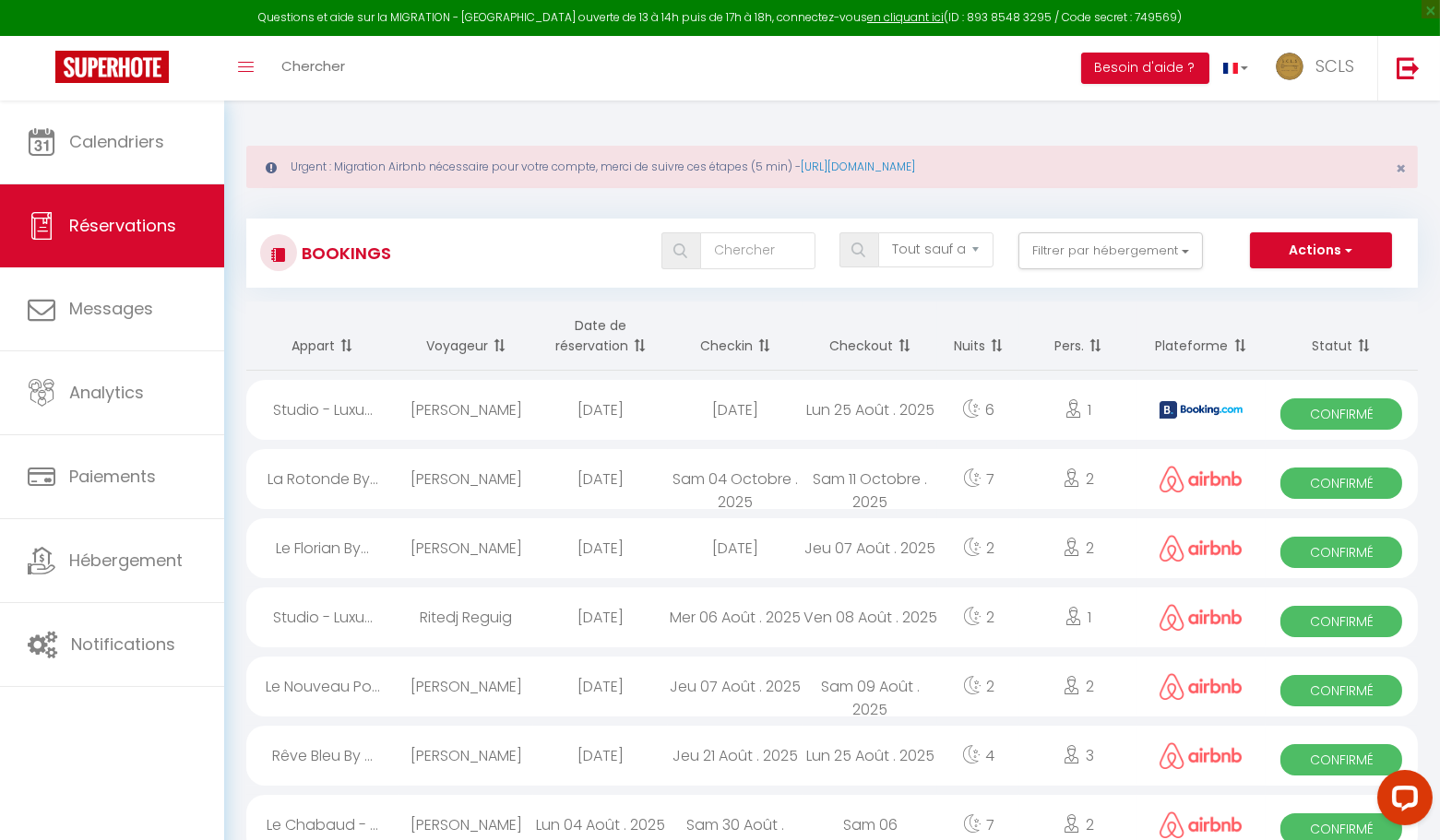
click at [1374, 557] on span "Confirmé" at bounding box center [1340, 552] width 121 height 31
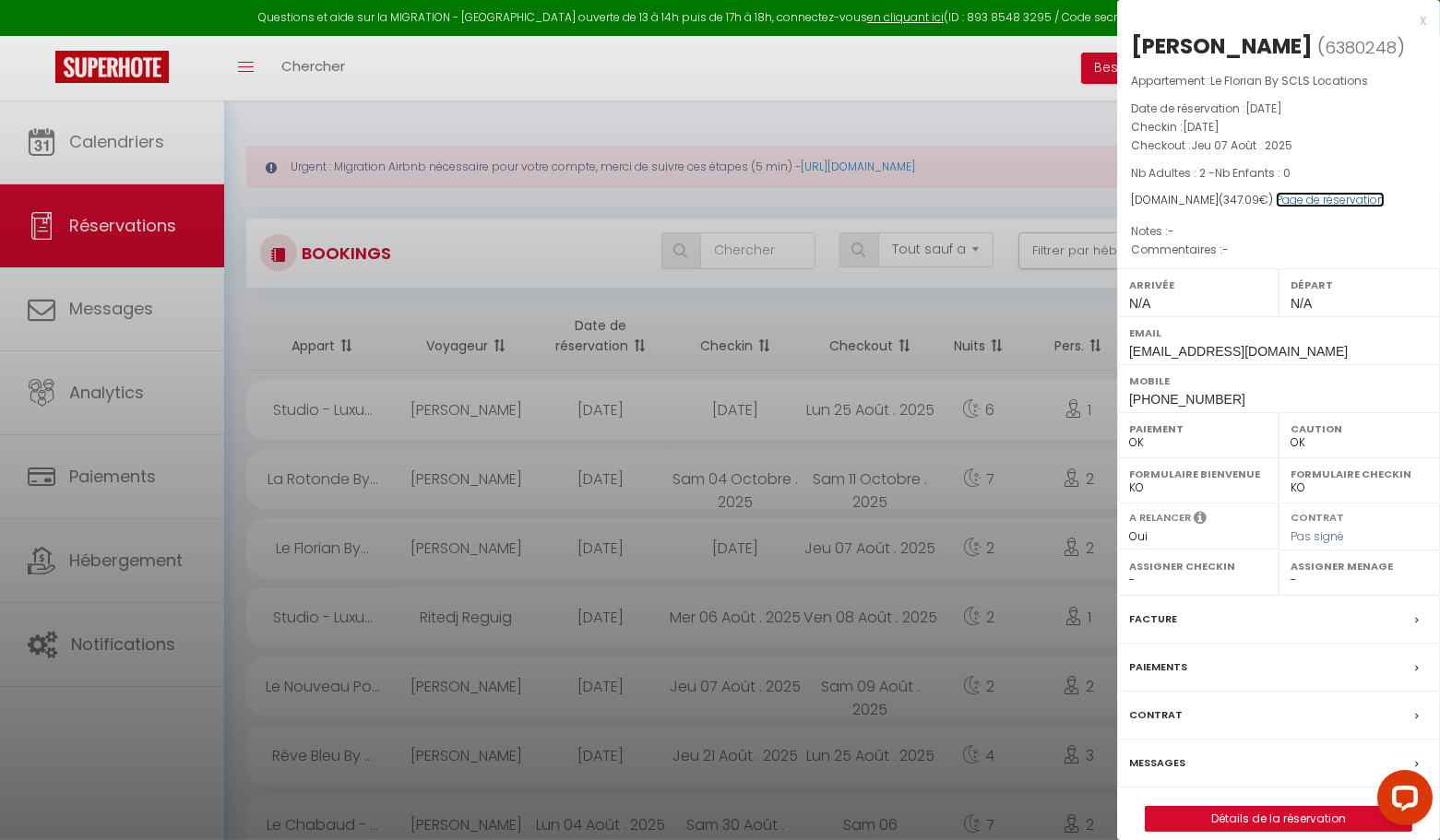
click at [1333, 193] on link "Page de réservation" at bounding box center [1330, 199] width 109 height 16
drag, startPoint x: 1427, startPoint y: 22, endPoint x: 1417, endPoint y: 24, distance: 10.2
click at [1427, 22] on div "x Alain Lh ( 6380248 ) Appartement : Le Florian By SCLS Locations Date de réser…" at bounding box center [1278, 430] width 323 height 860
click at [1416, 24] on div "x" at bounding box center [1272, 21] width 309 height 23
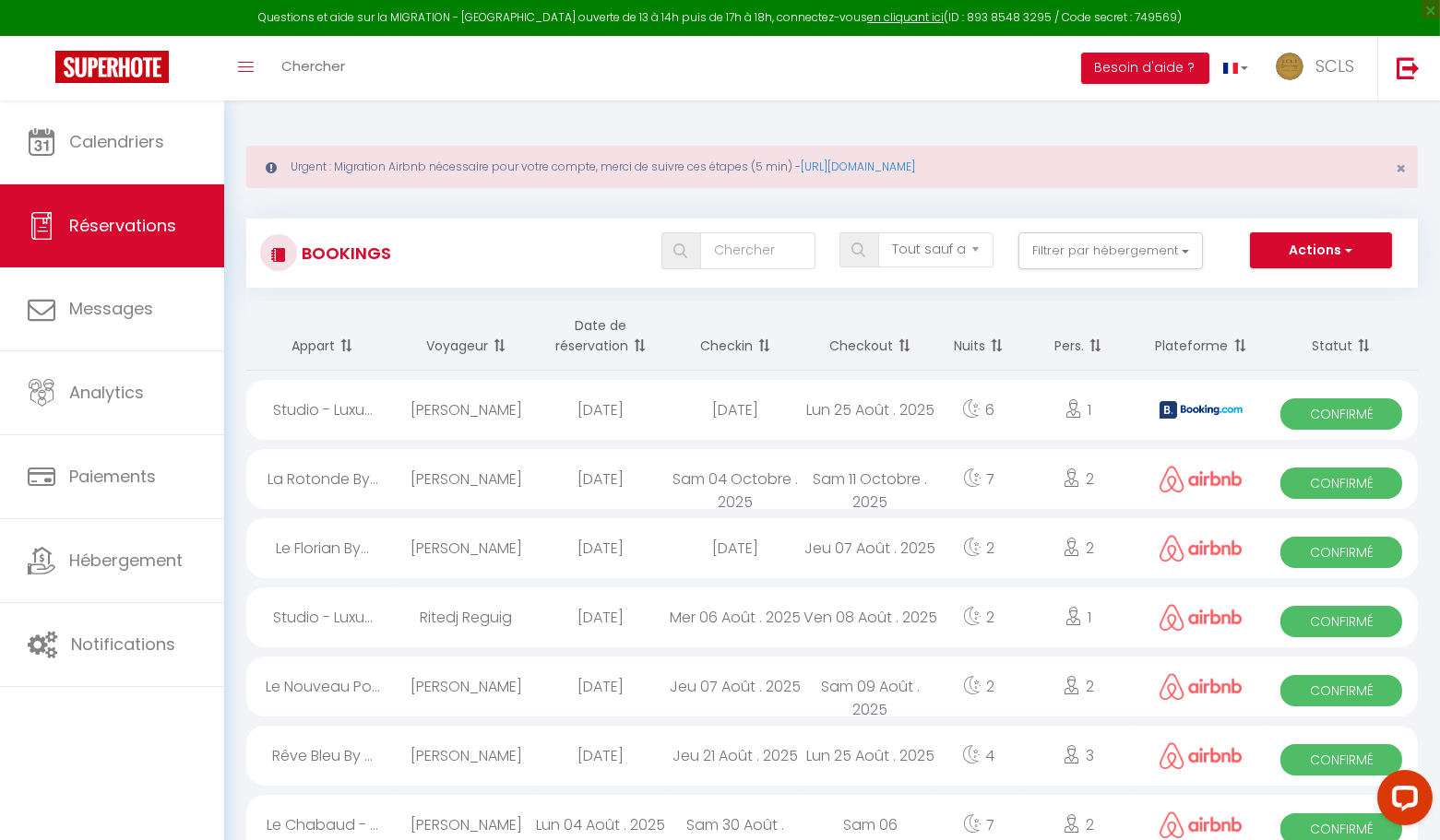
click at [1342, 414] on span "Confirmé" at bounding box center [1340, 414] width 121 height 31
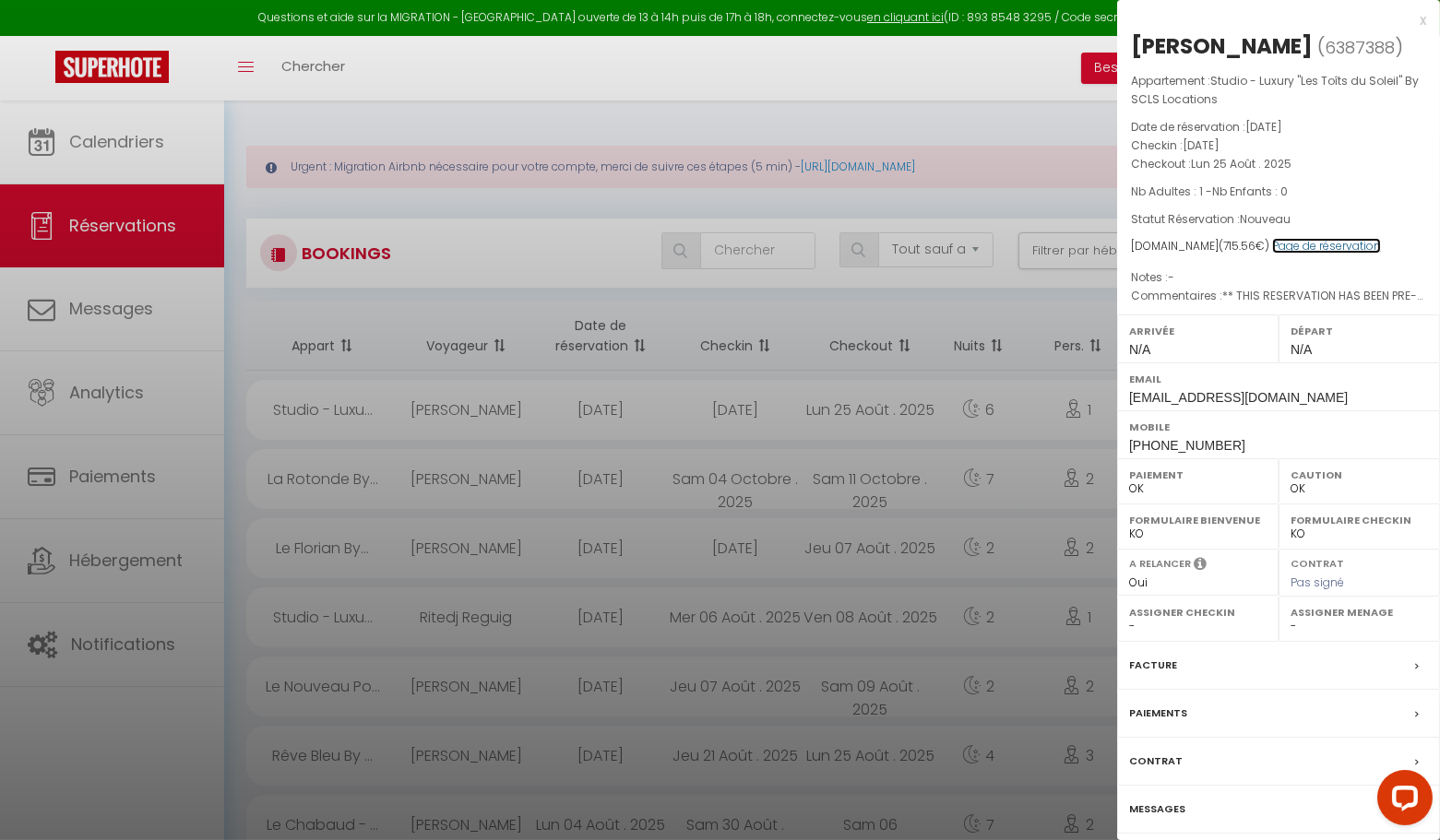
click at [1316, 251] on link "Page de réservation" at bounding box center [1326, 246] width 109 height 16
click at [1420, 21] on div "x" at bounding box center [1272, 21] width 309 height 23
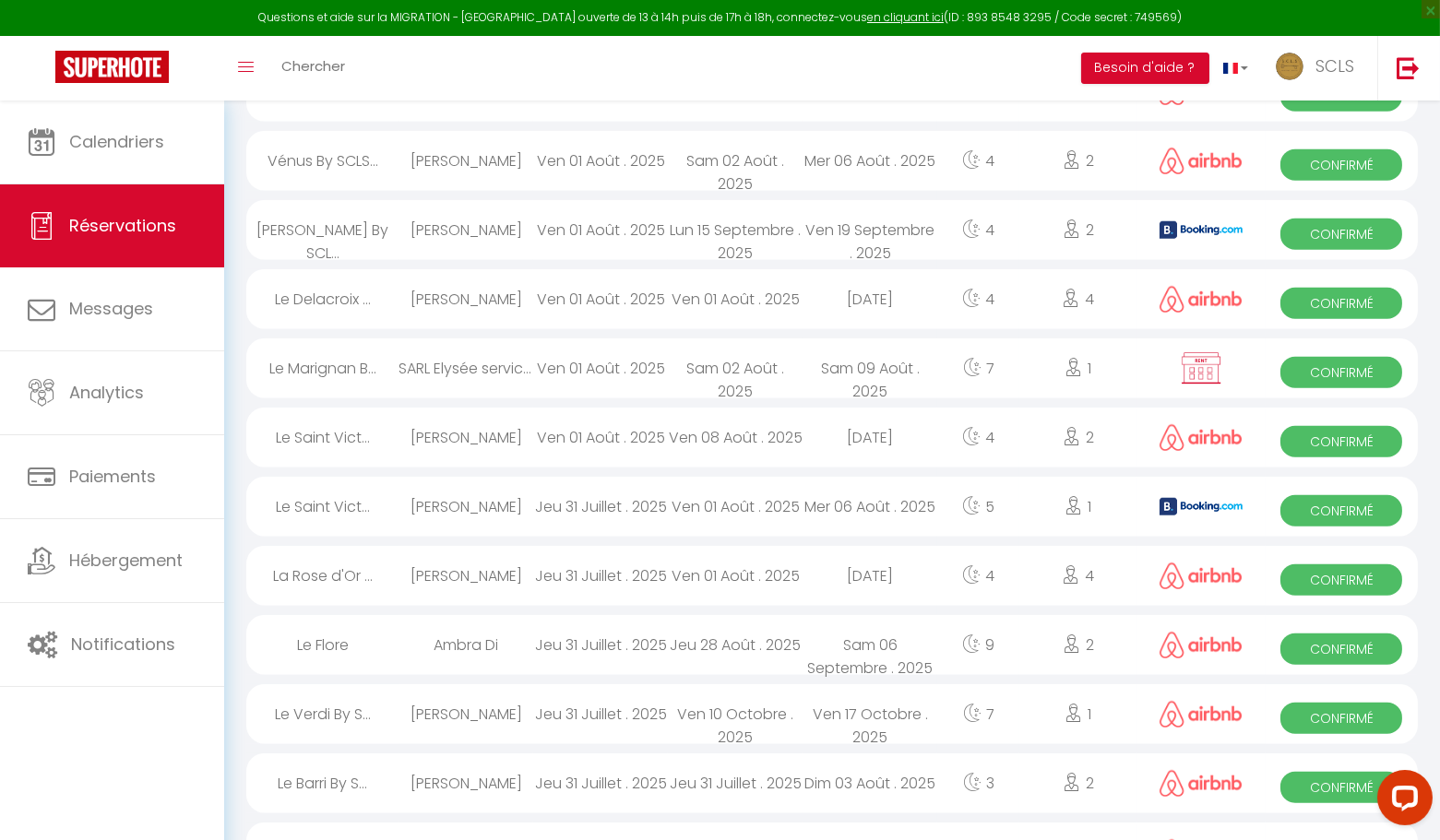
scroll to position [3069, 0]
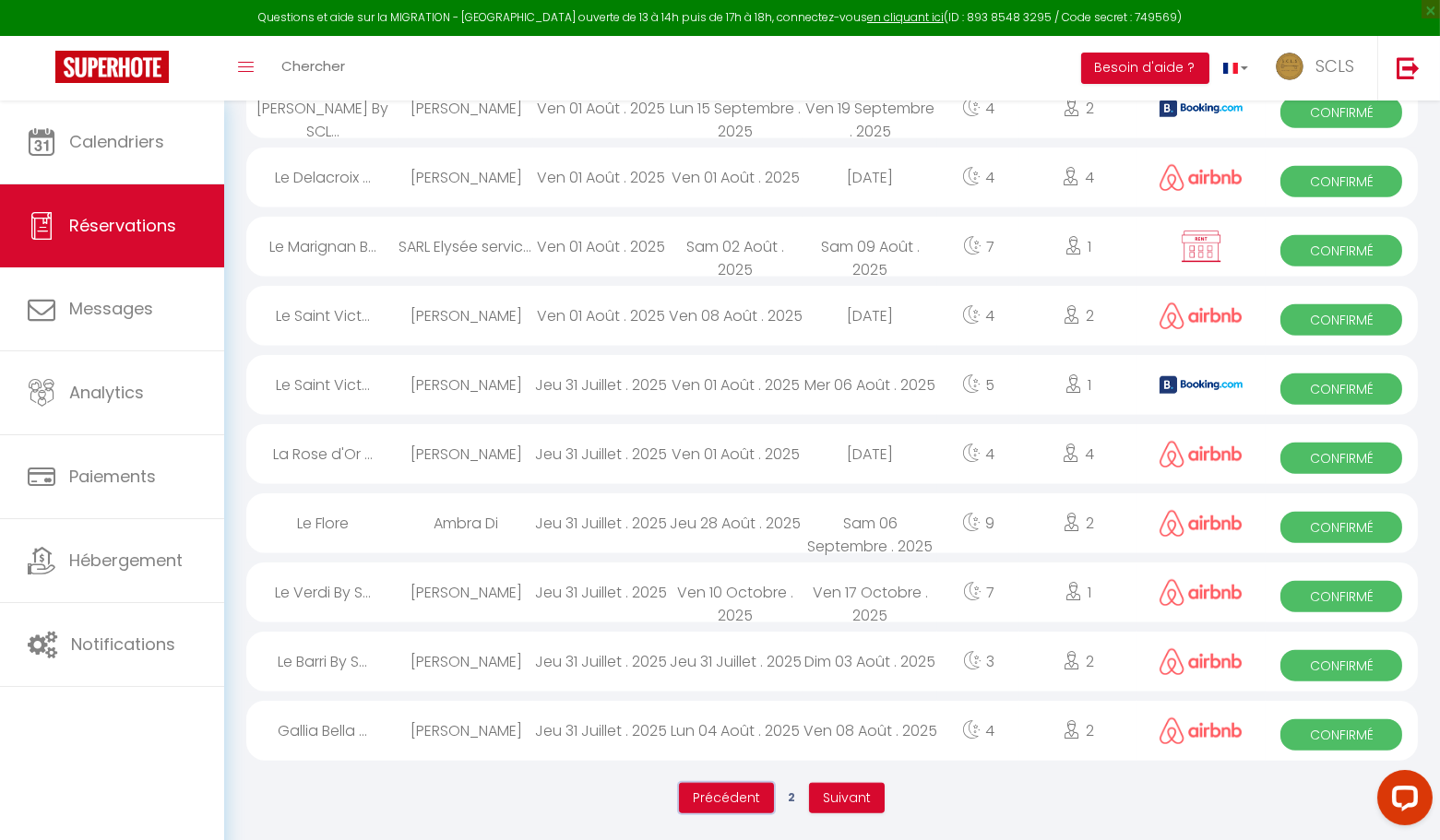
click at [732, 800] on span "Précédent" at bounding box center [726, 798] width 68 height 19
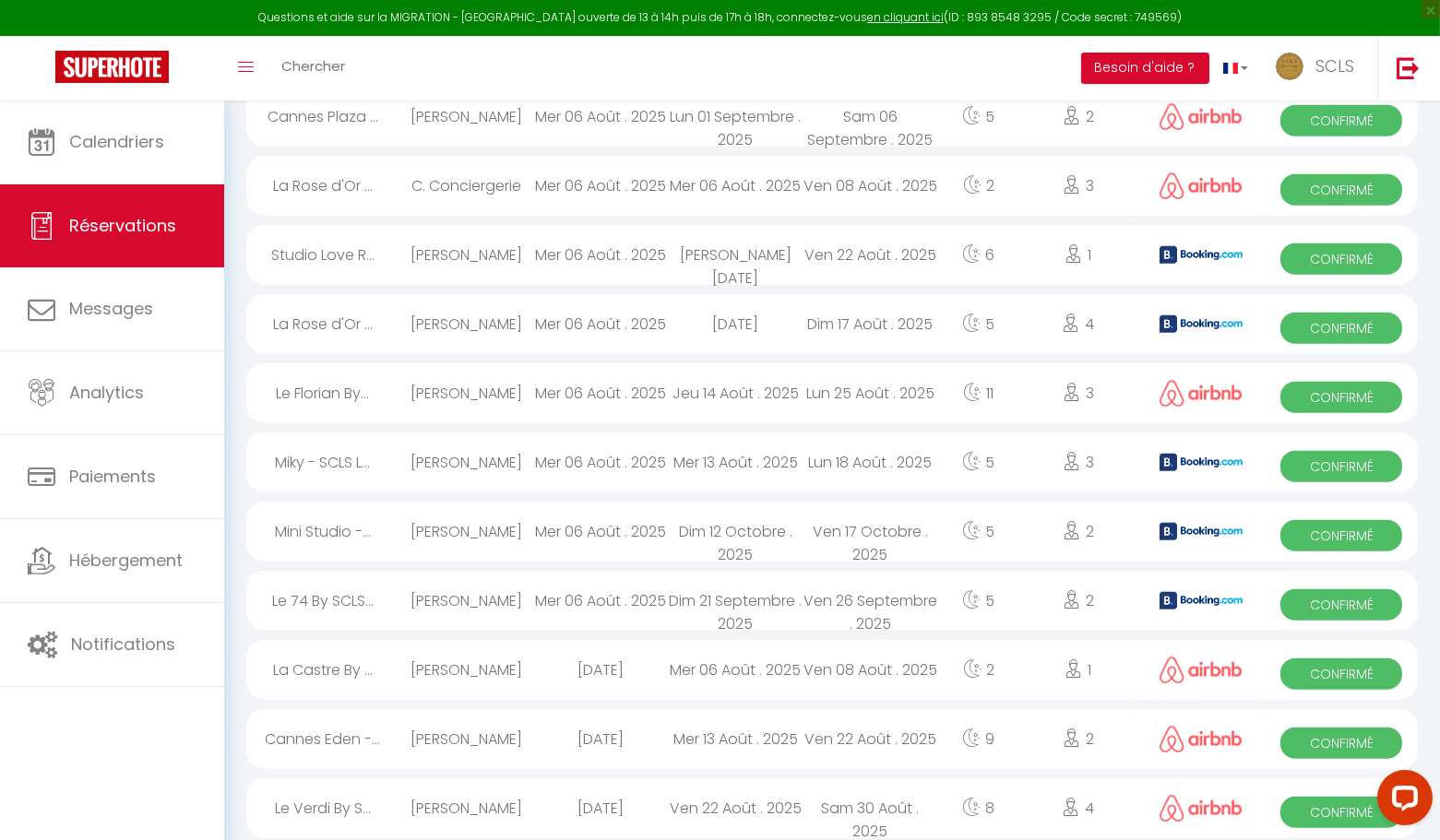
scroll to position [2987, 0]
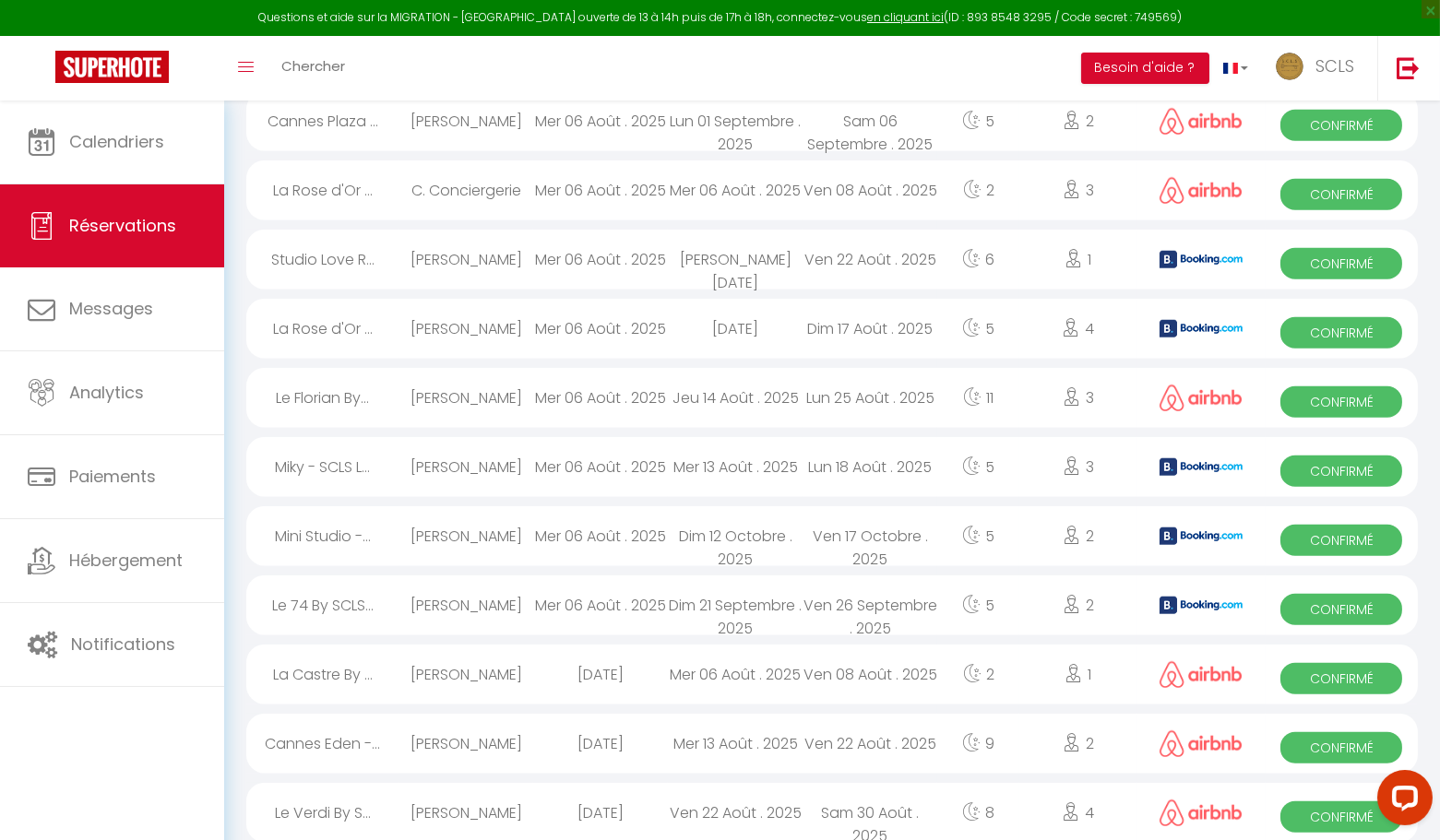
click at [1287, 822] on span "Confirmé" at bounding box center [1340, 816] width 121 height 31
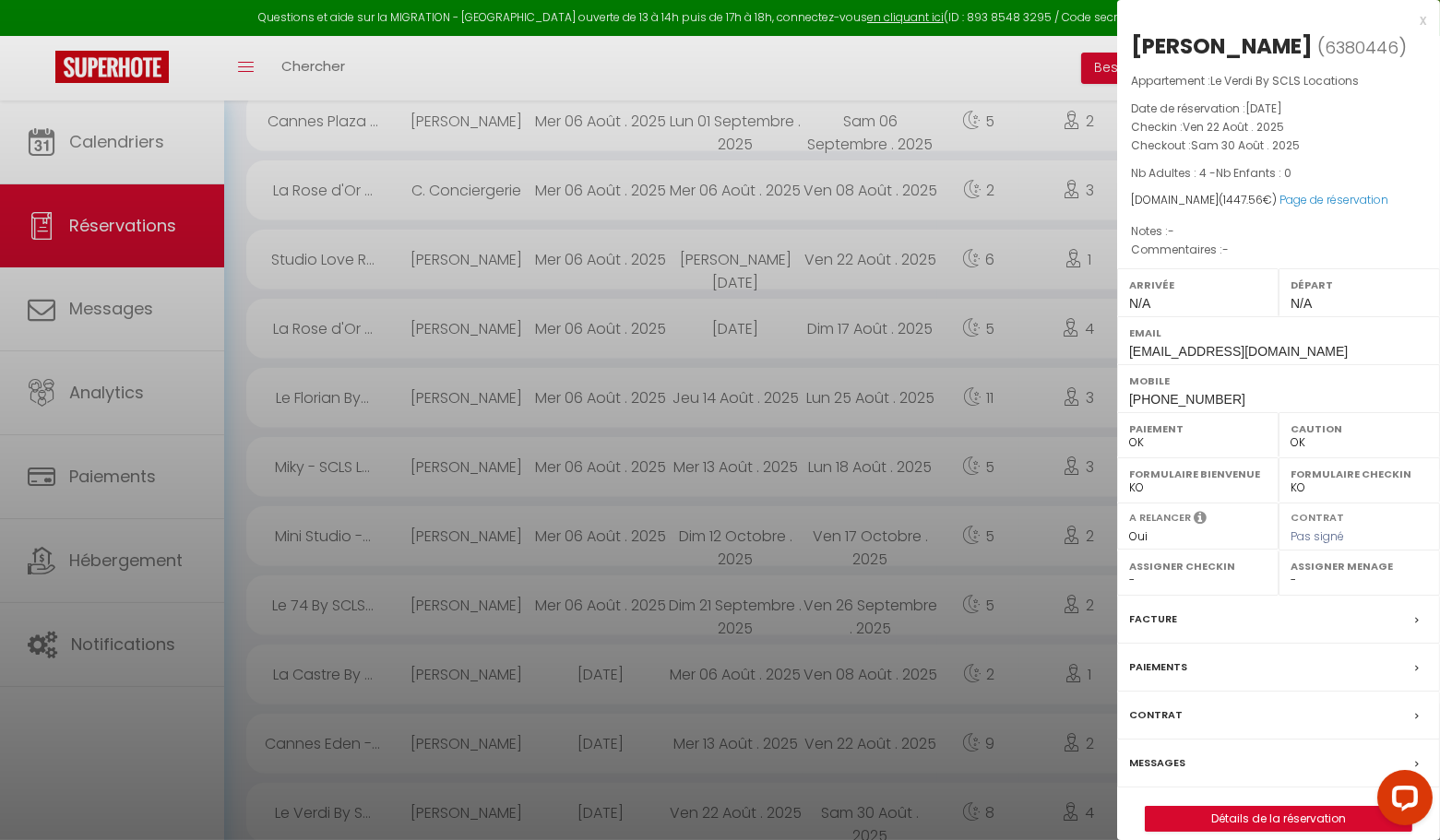
scroll to position [2971, 0]
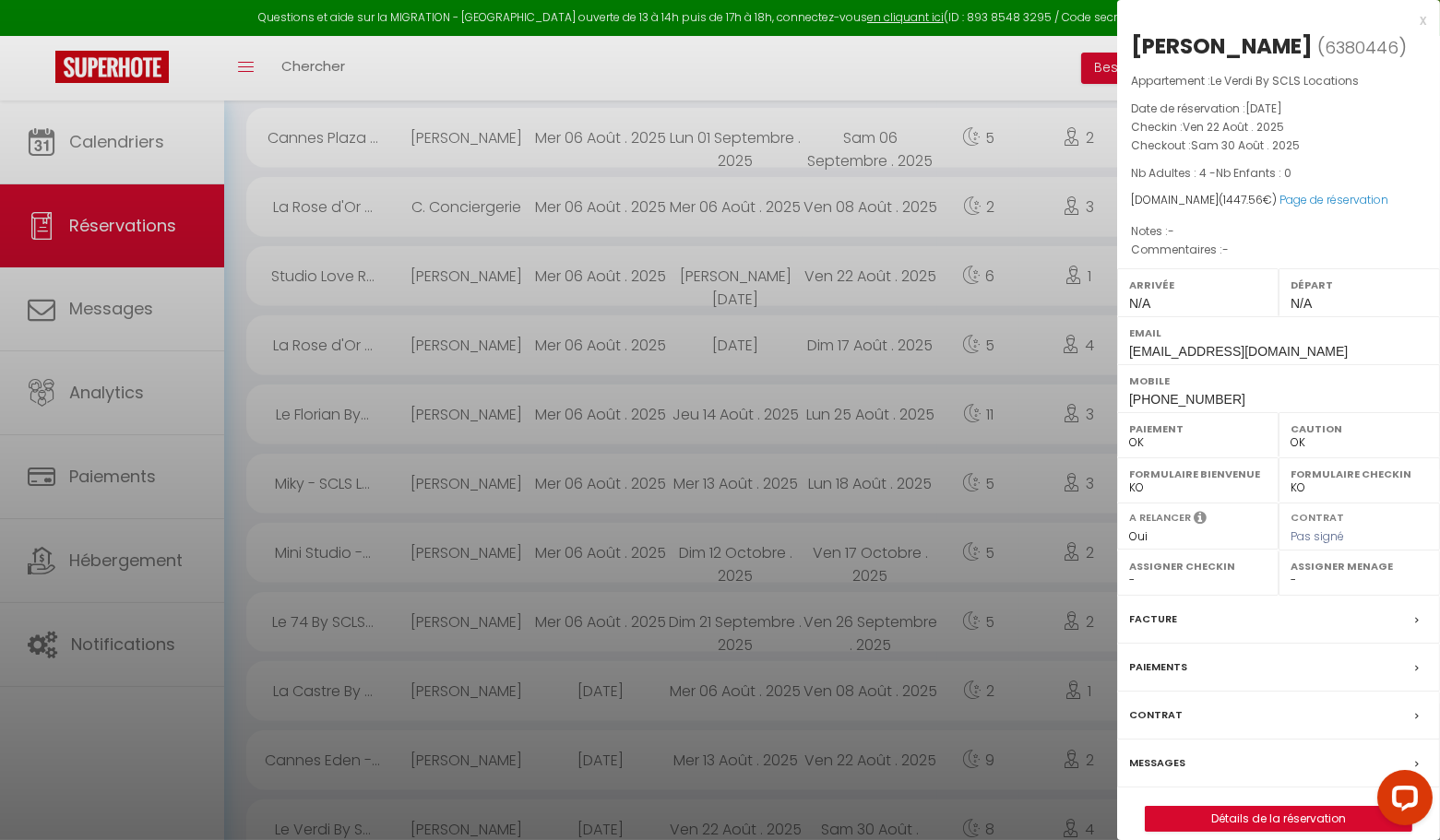
click at [1421, 20] on div "x" at bounding box center [1272, 21] width 309 height 23
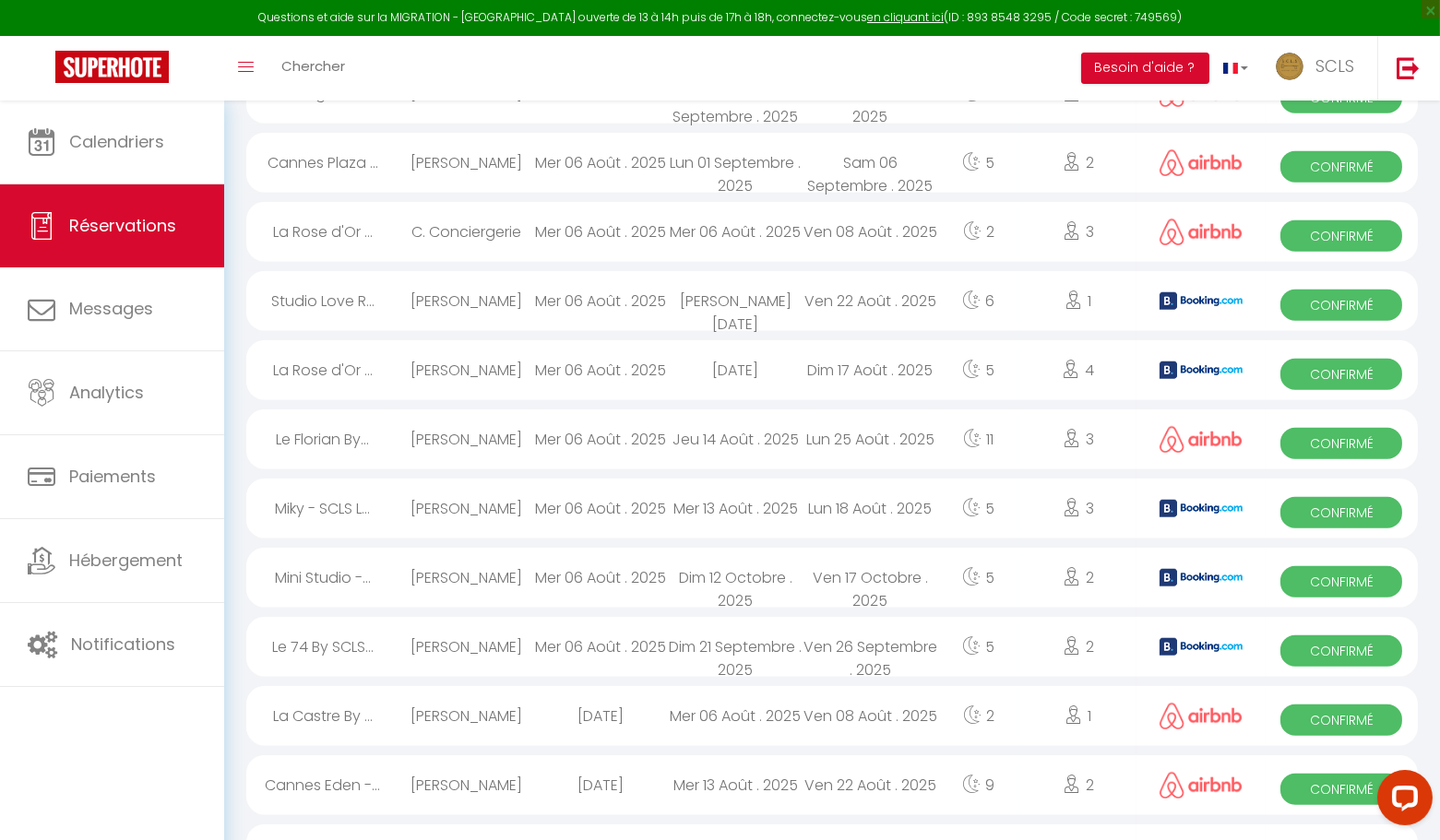
scroll to position [2928, 0]
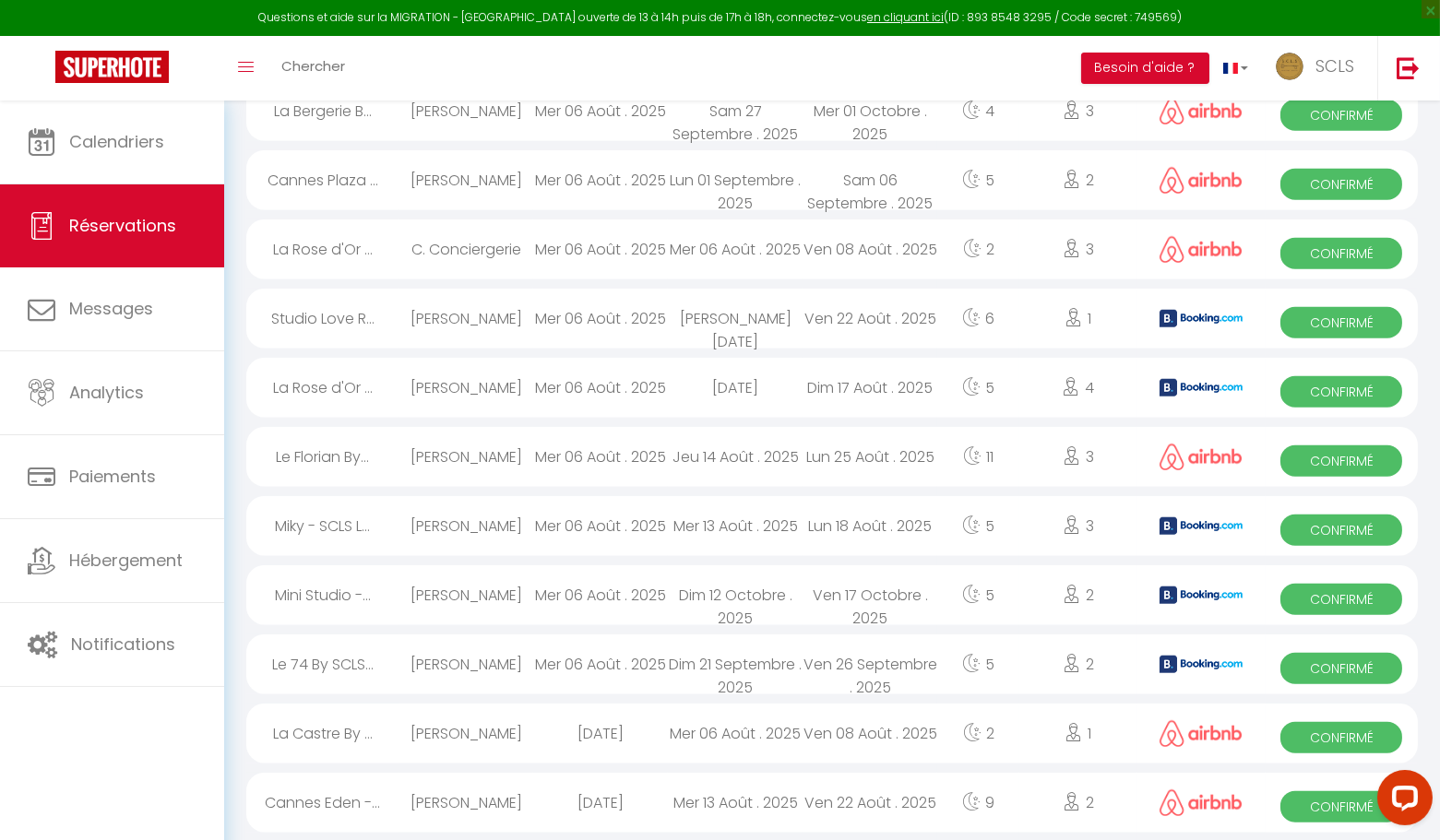
click at [1311, 811] on span "Confirmé" at bounding box center [1340, 806] width 121 height 31
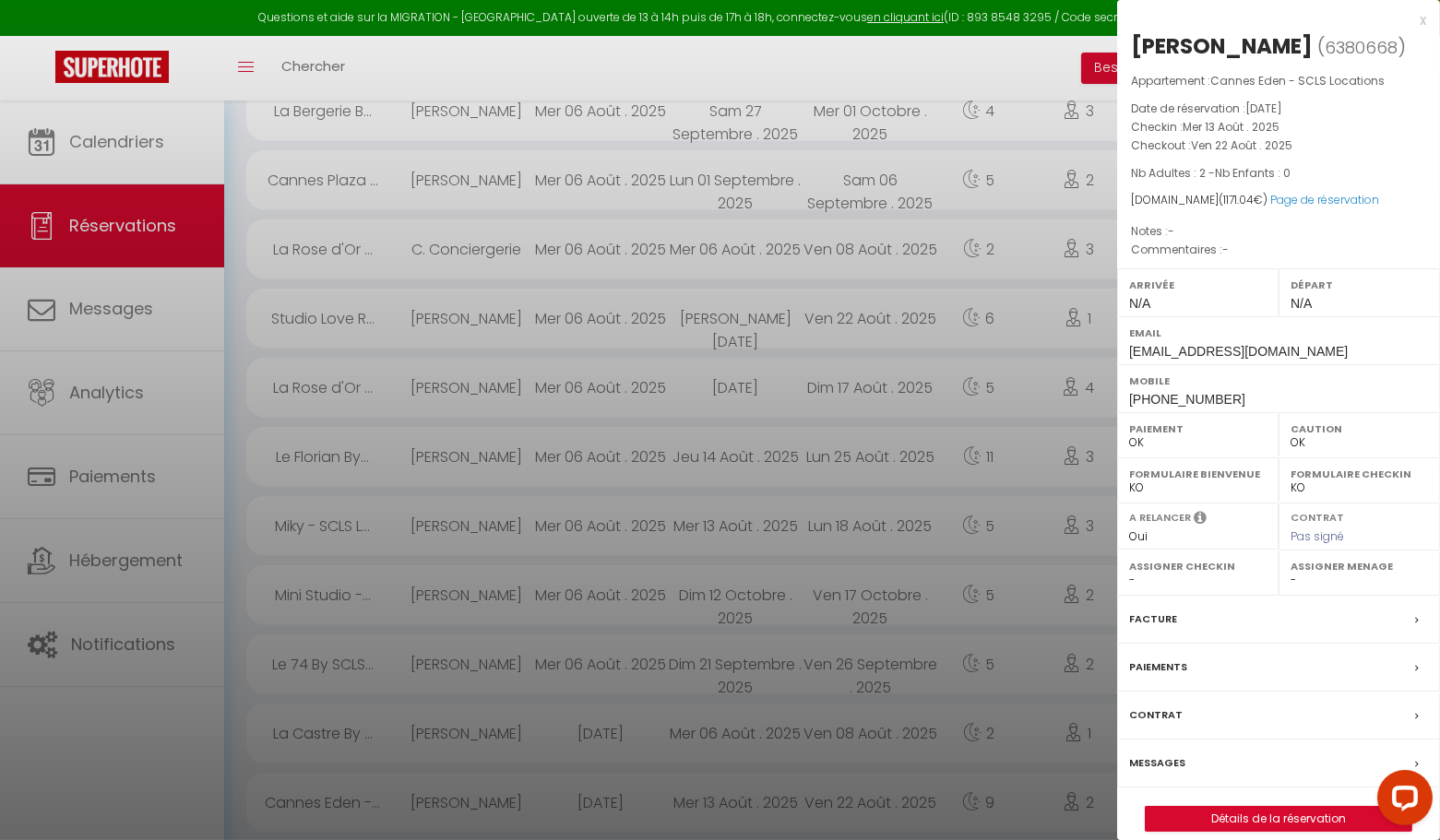
drag, startPoint x: 1426, startPoint y: 18, endPoint x: 1418, endPoint y: 44, distance: 27.2
click at [1426, 18] on div "x Marco Lotterio ( 6380668 ) Appartement : Cannes Eden - SCLS Locations Date de…" at bounding box center [1278, 430] width 323 height 860
click at [1420, 18] on div "x" at bounding box center [1272, 21] width 309 height 23
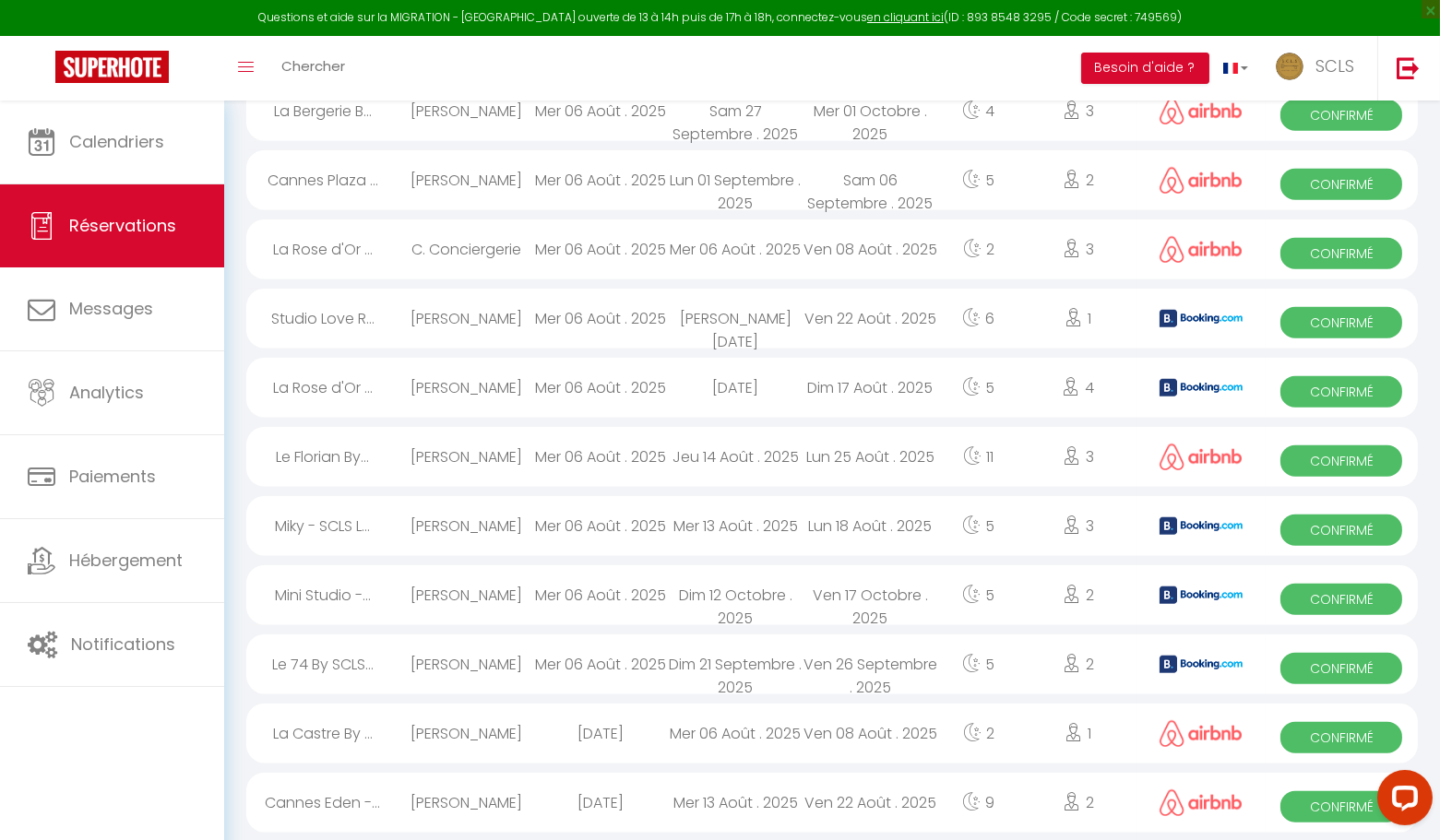
scroll to position [2885, 0]
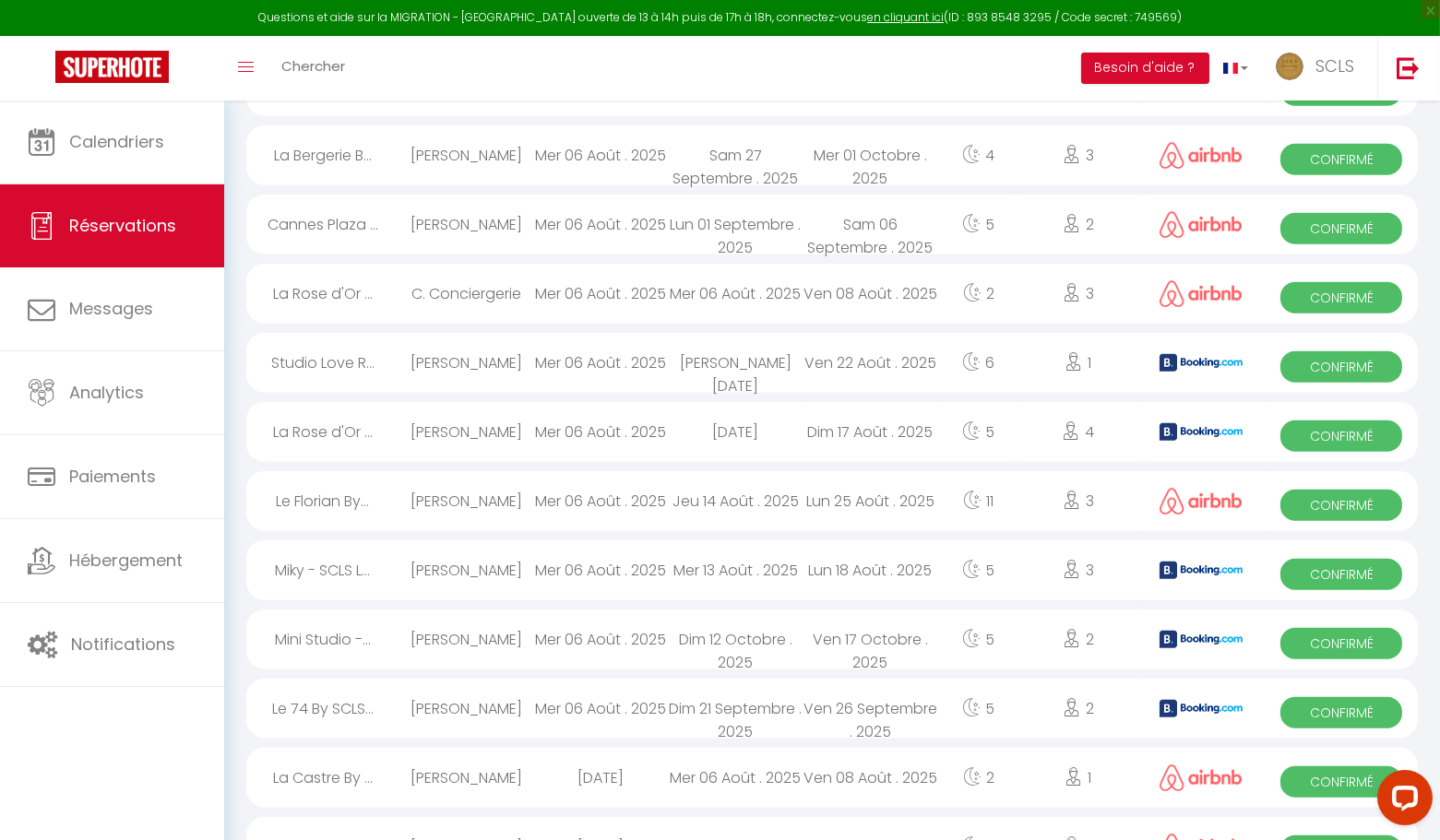
click at [1315, 770] on span "Confirmé" at bounding box center [1340, 782] width 121 height 31
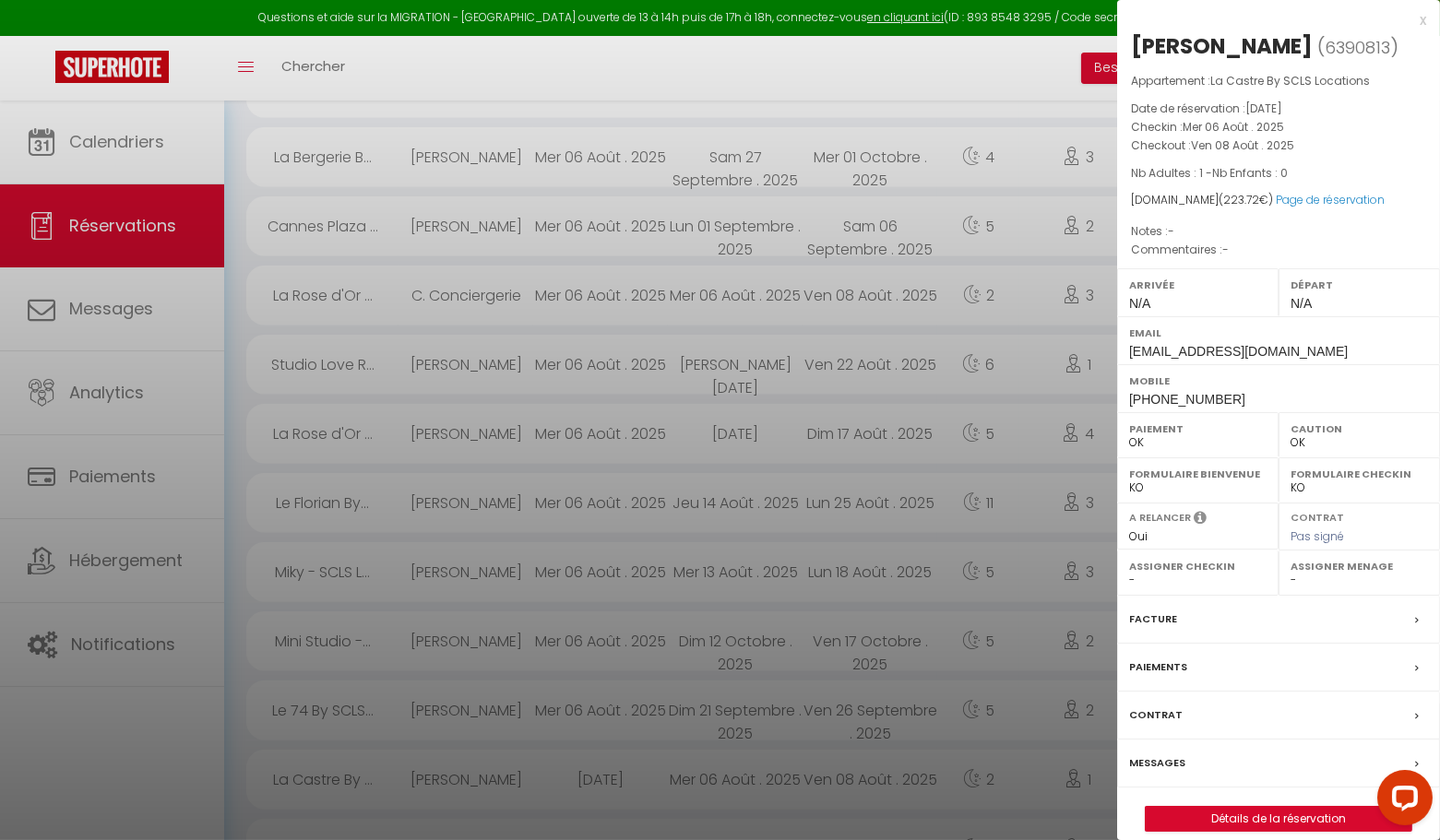
click at [1423, 21] on div "x" at bounding box center [1272, 21] width 309 height 23
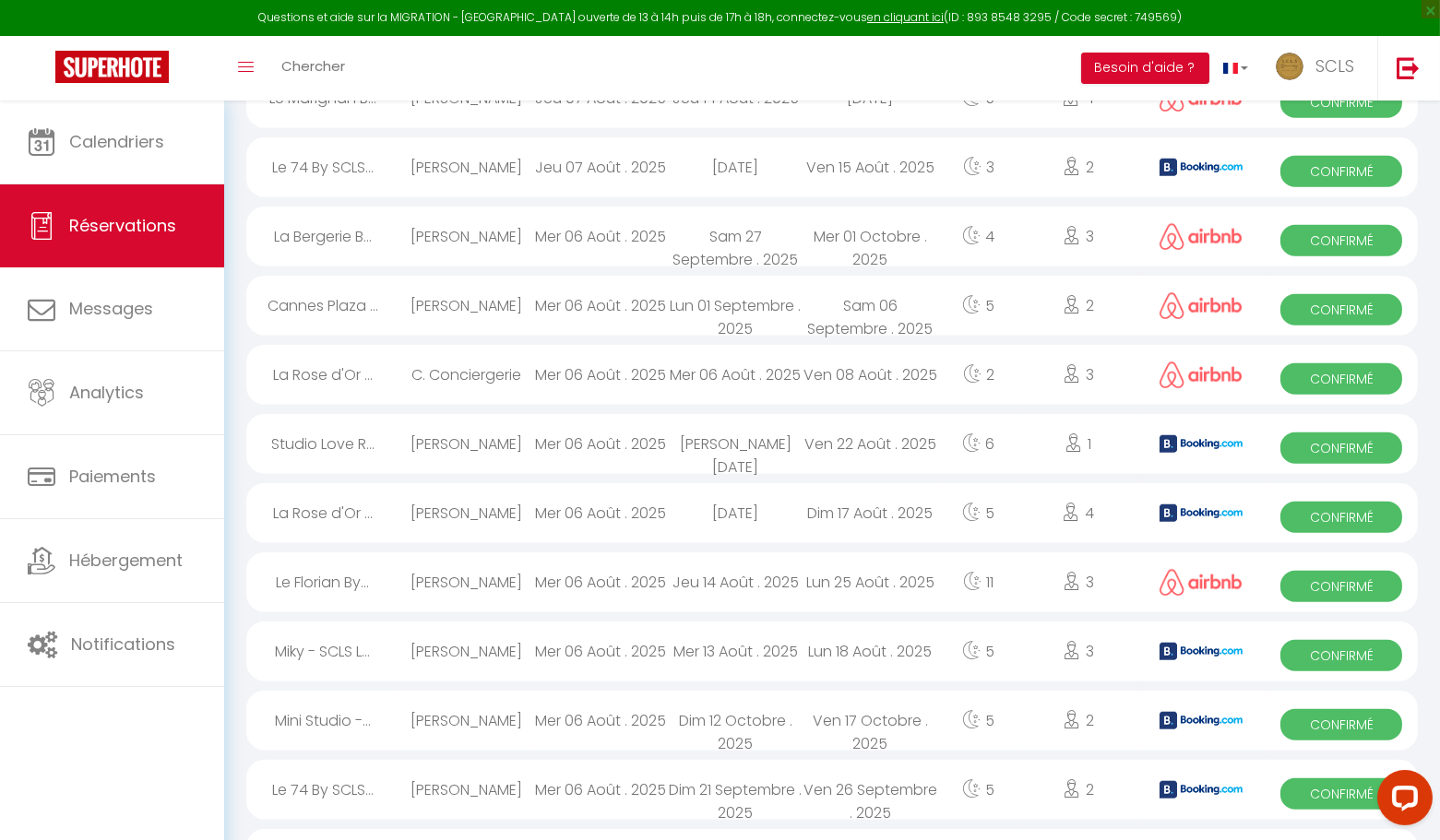
scroll to position [2799, 0]
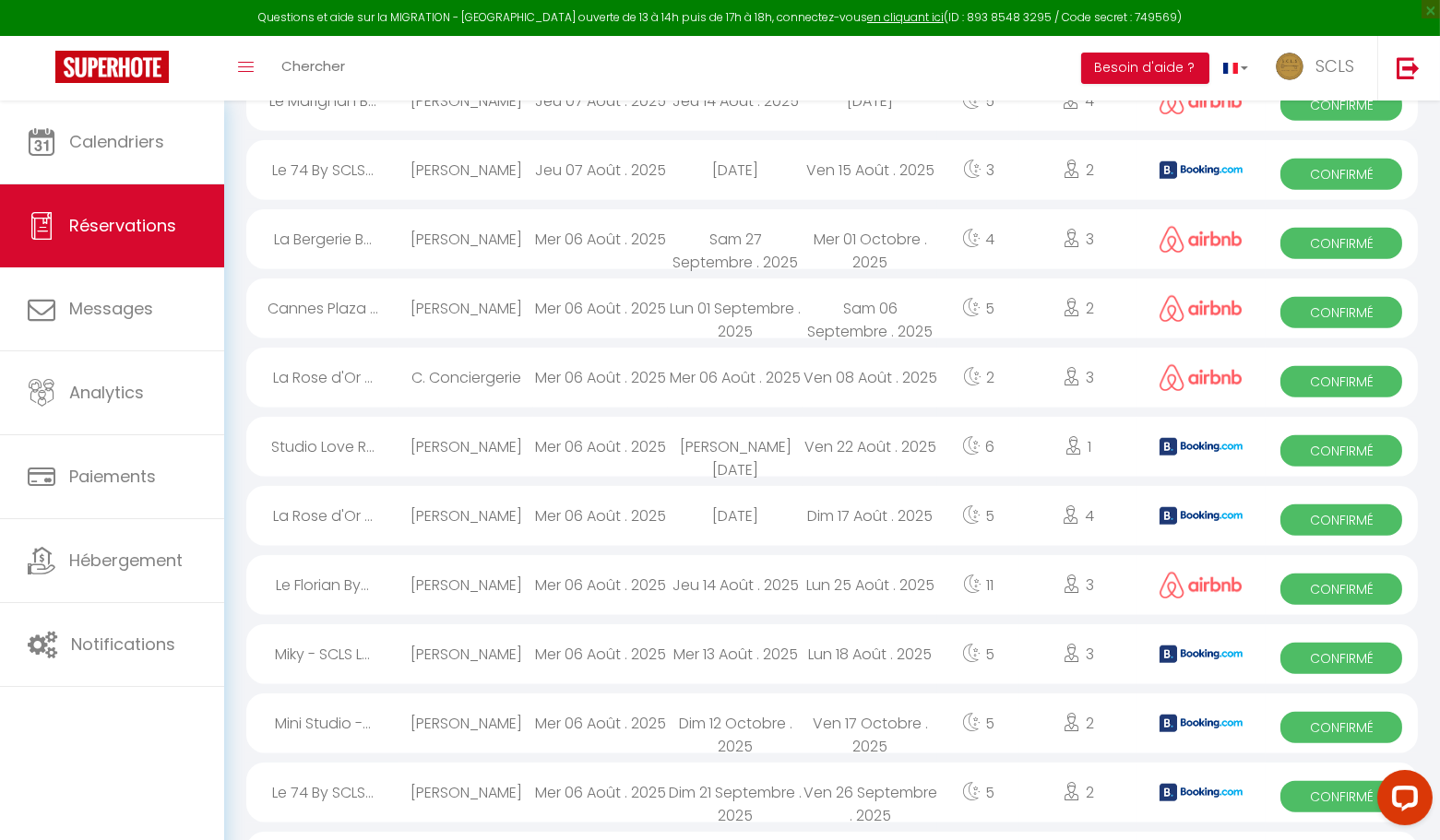
click at [1329, 793] on span "Confirmé" at bounding box center [1340, 797] width 121 height 31
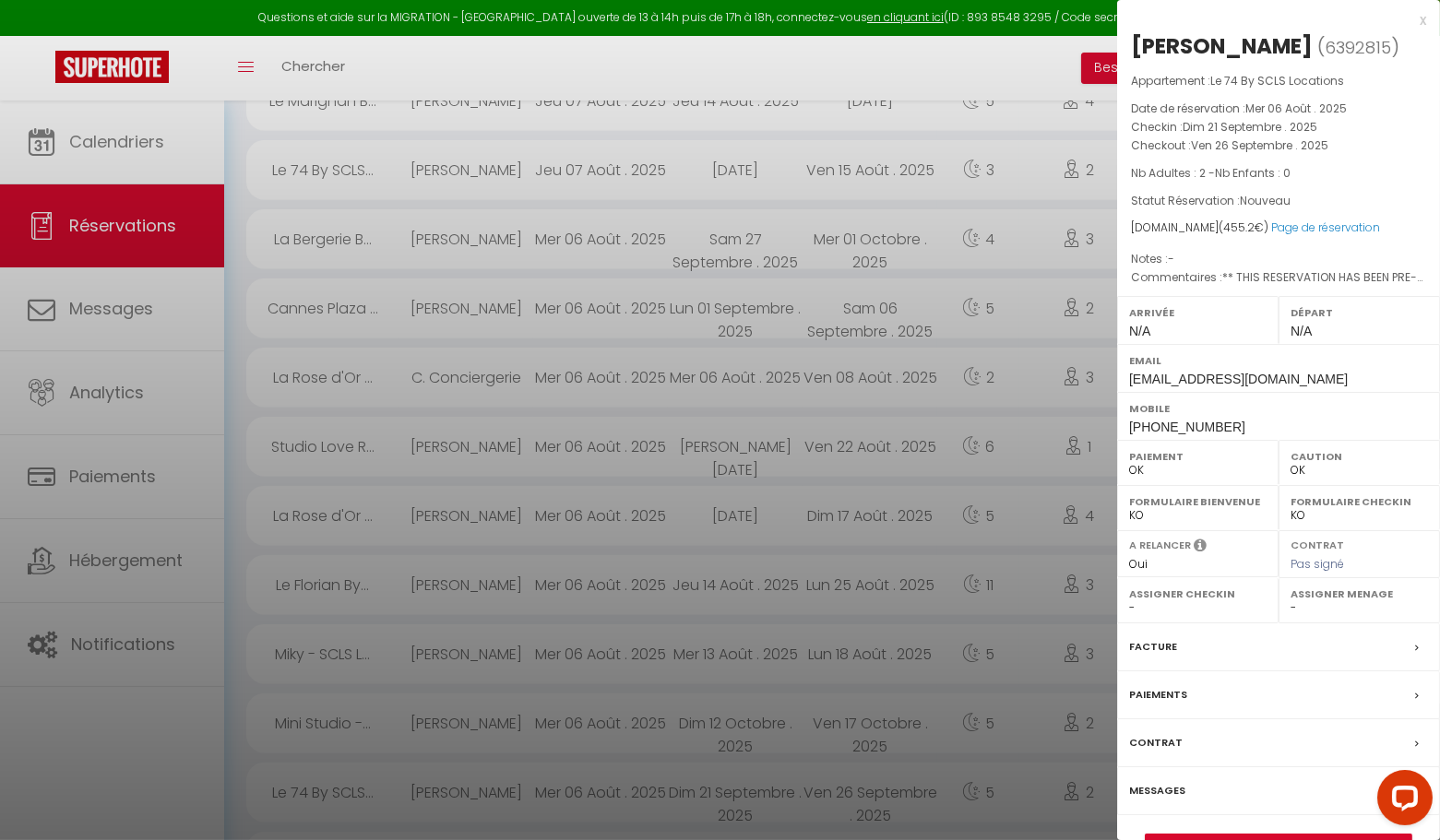
click at [1421, 21] on div "x" at bounding box center [1272, 21] width 309 height 23
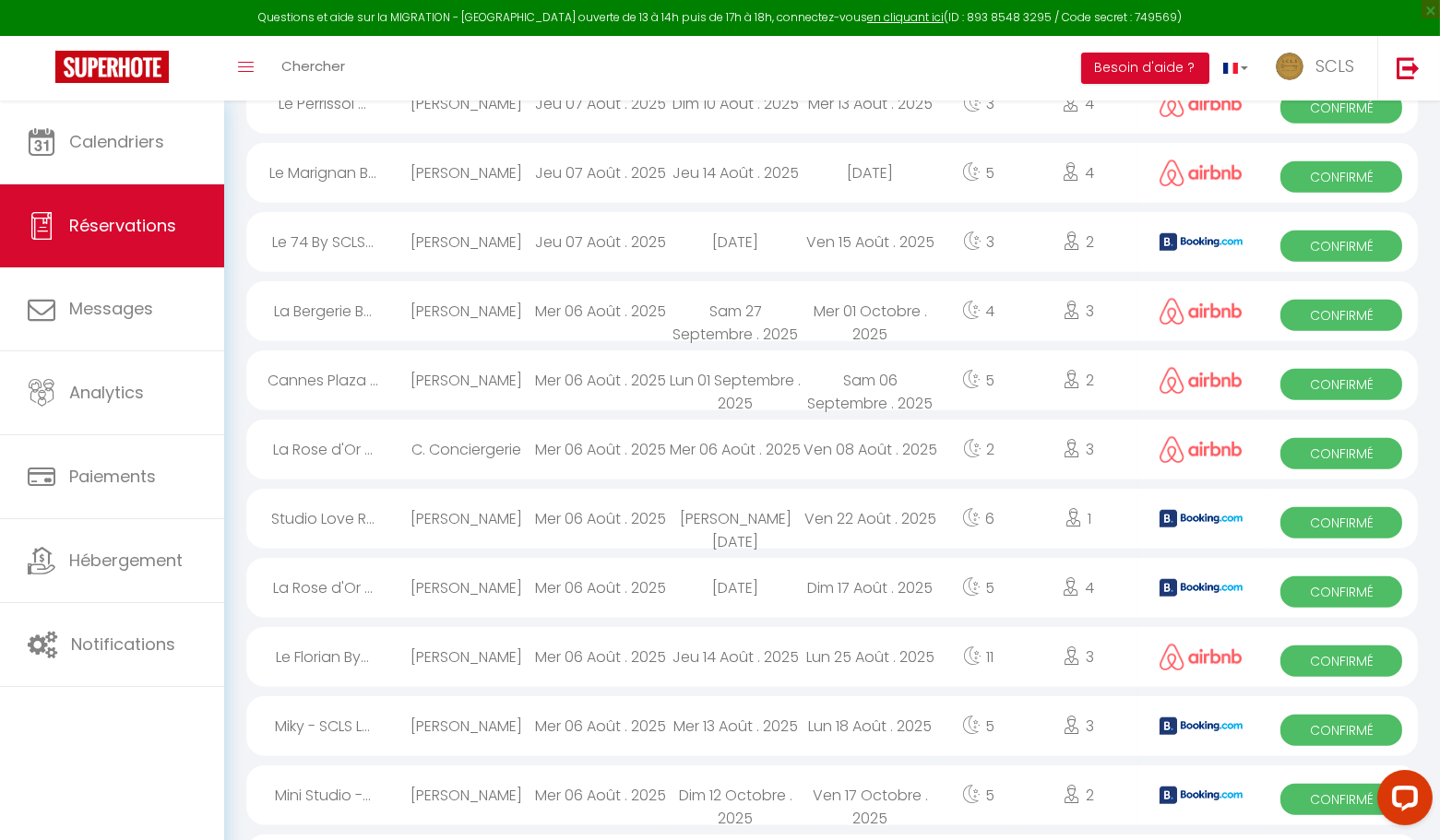
scroll to position [2726, 0]
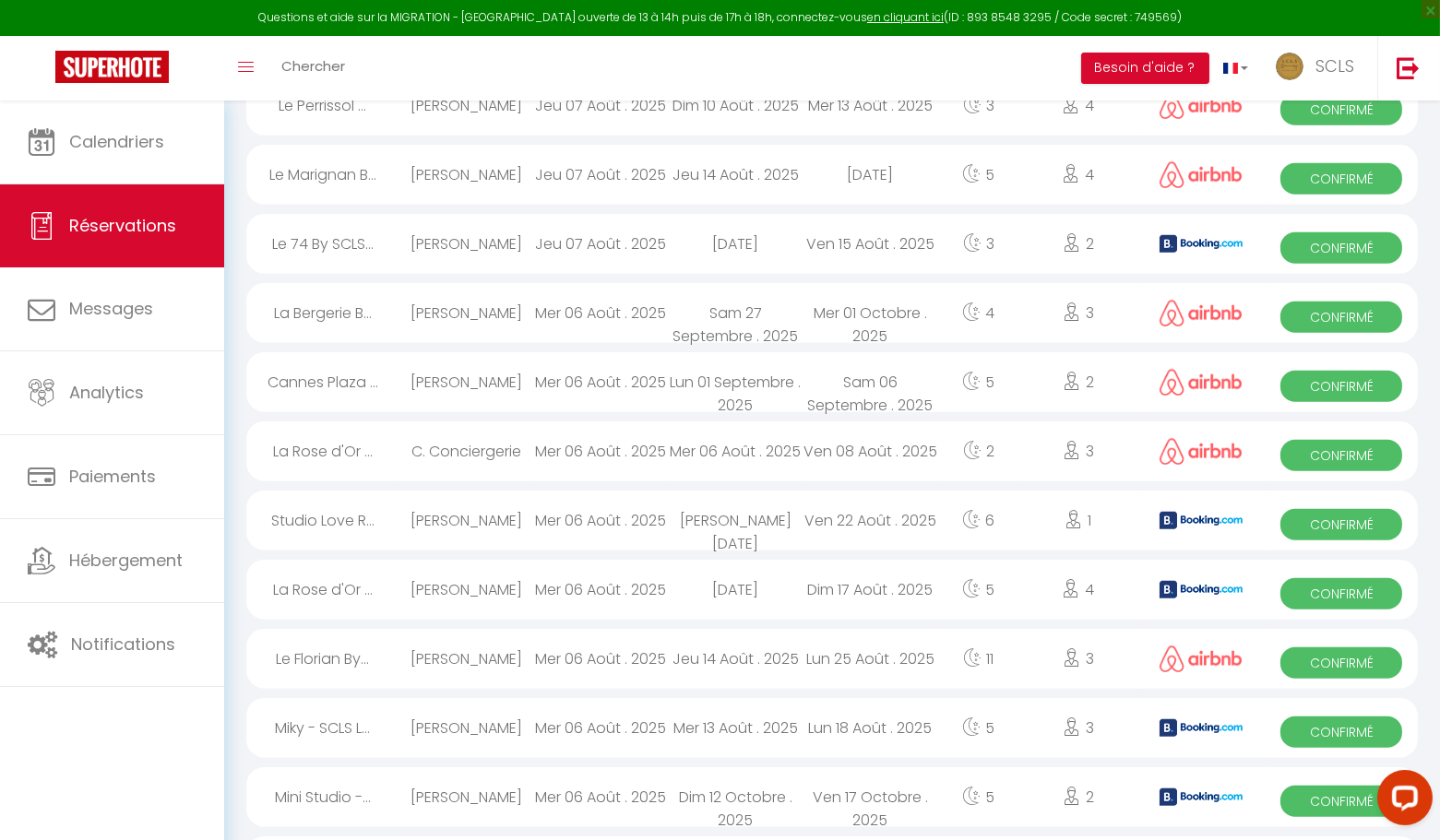
click at [1322, 810] on span "Confirmé" at bounding box center [1340, 801] width 121 height 31
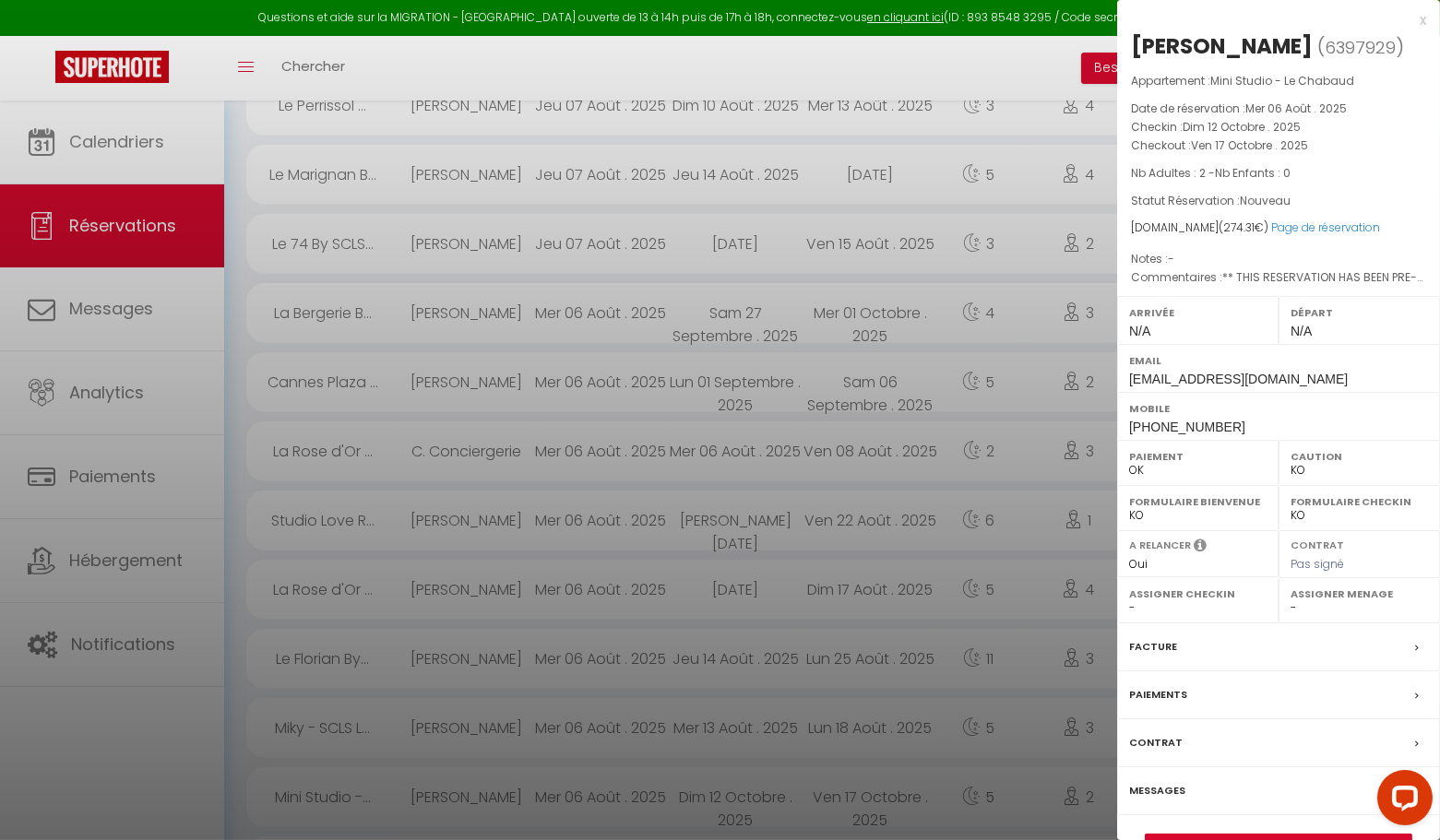
click at [1424, 24] on div "x" at bounding box center [1272, 21] width 309 height 23
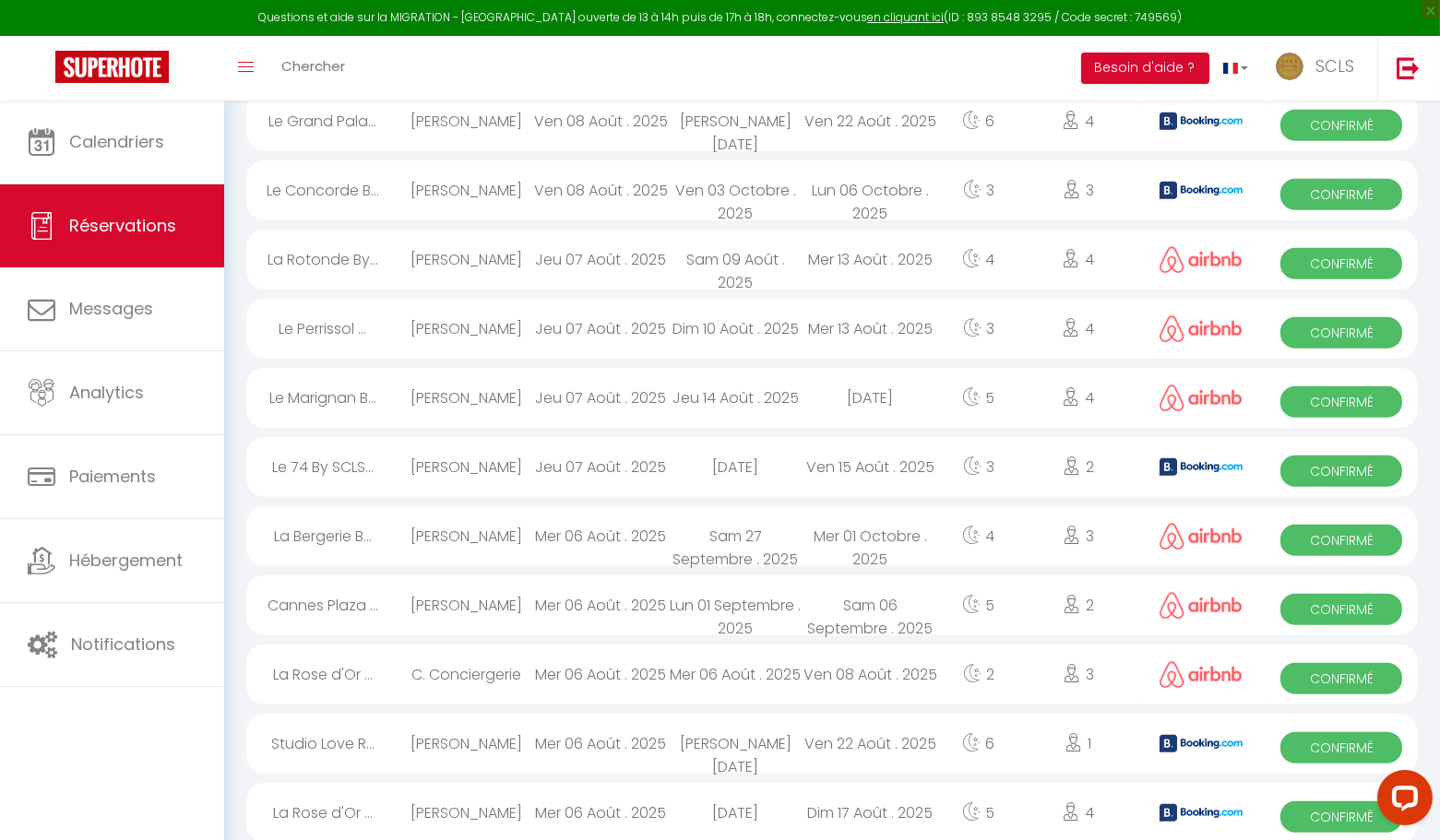
scroll to position [2501, 0]
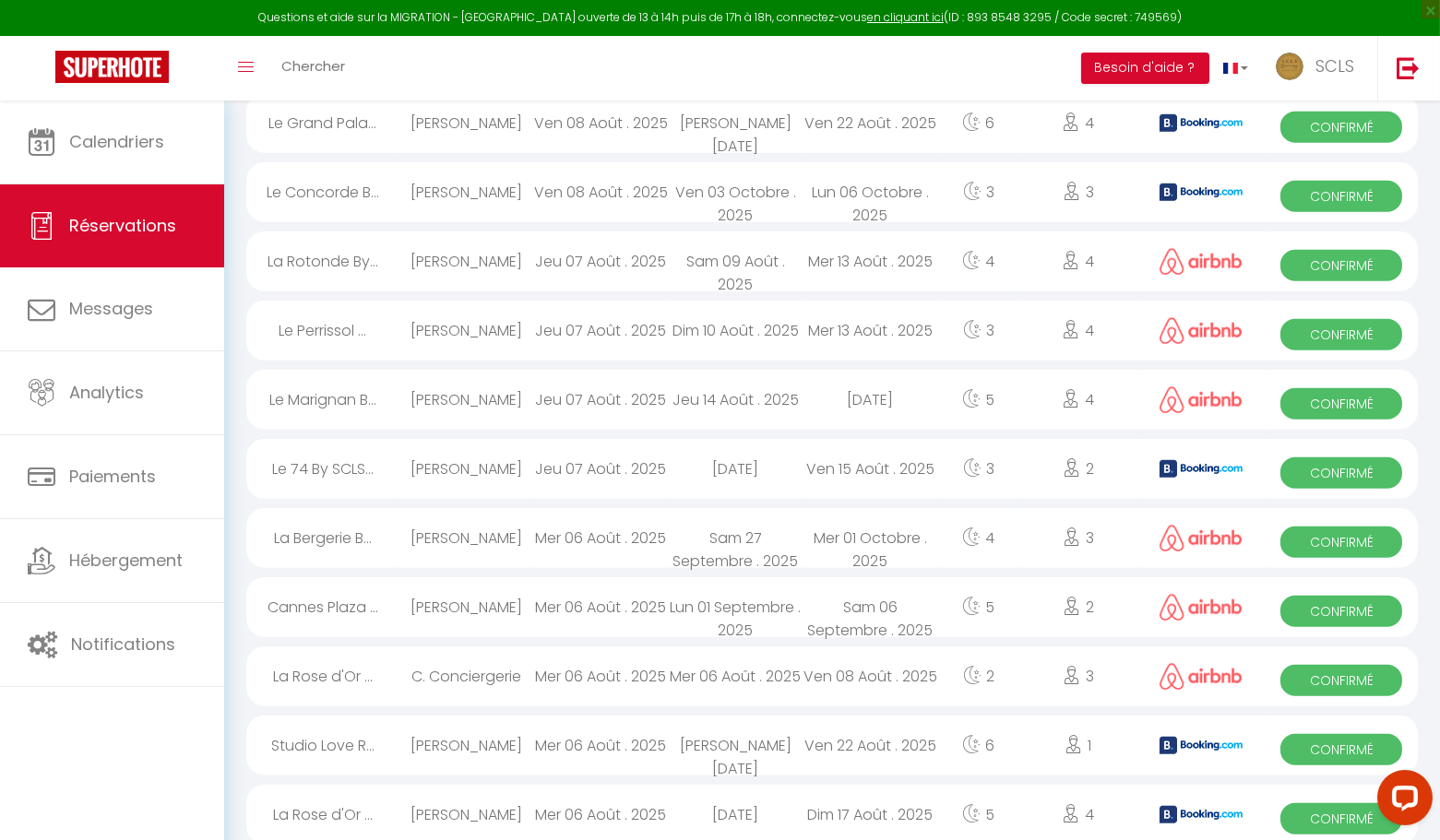
click at [1316, 824] on span "Confirmé" at bounding box center [1340, 818] width 121 height 31
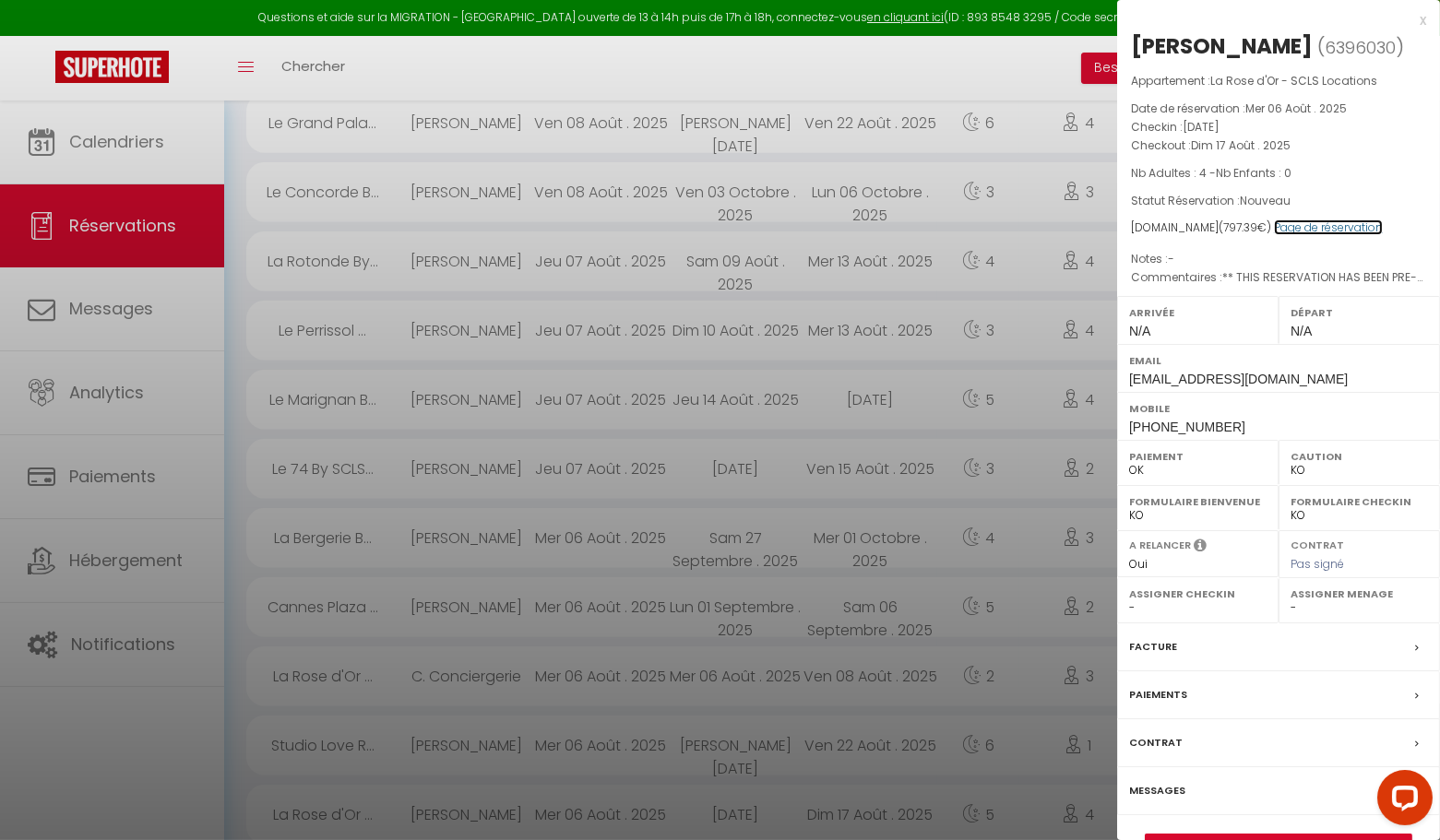
click at [1313, 227] on link "Page de réservation" at bounding box center [1328, 227] width 109 height 16
click at [1418, 24] on div "x" at bounding box center [1272, 21] width 309 height 23
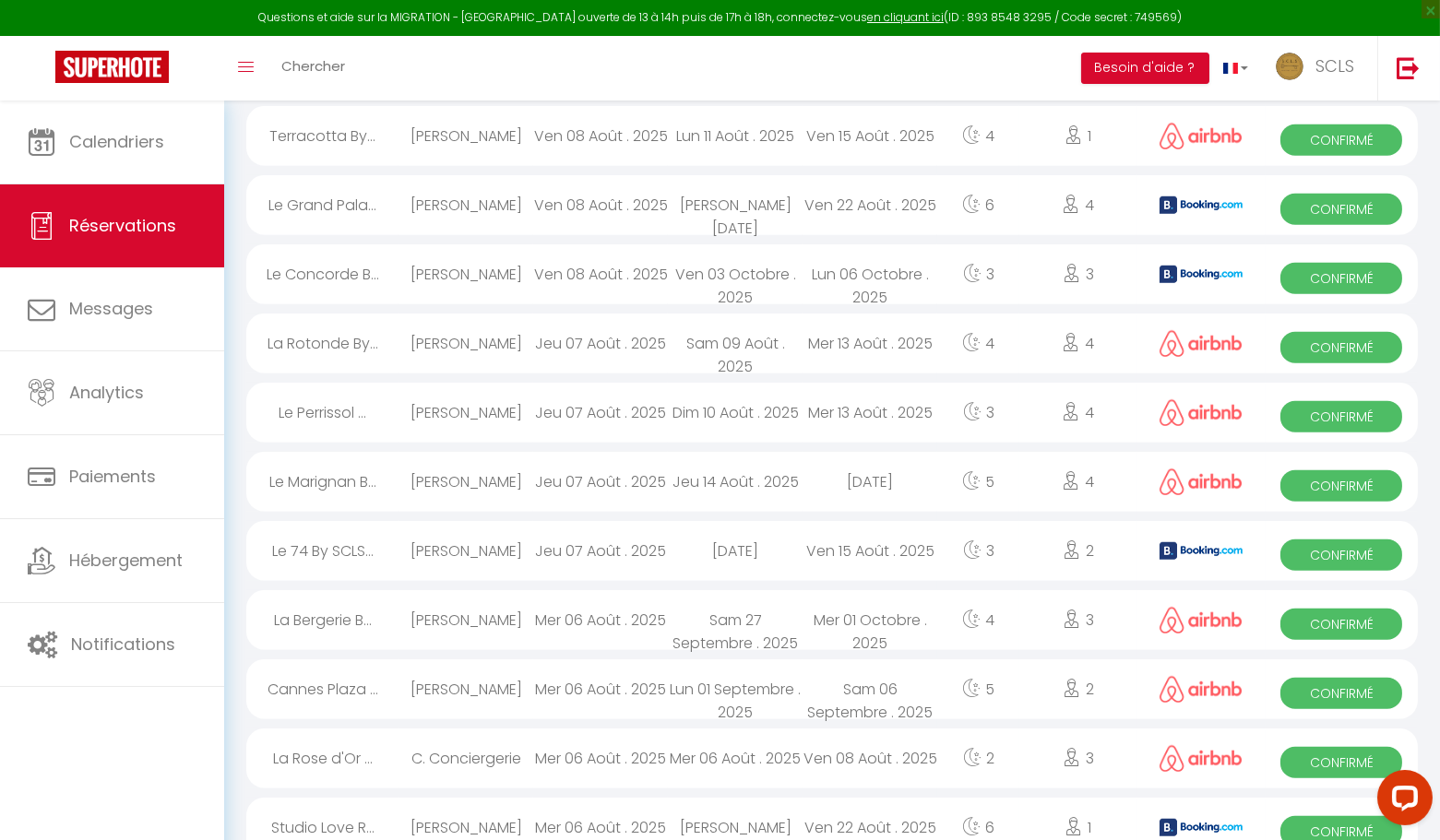
scroll to position [2436, 0]
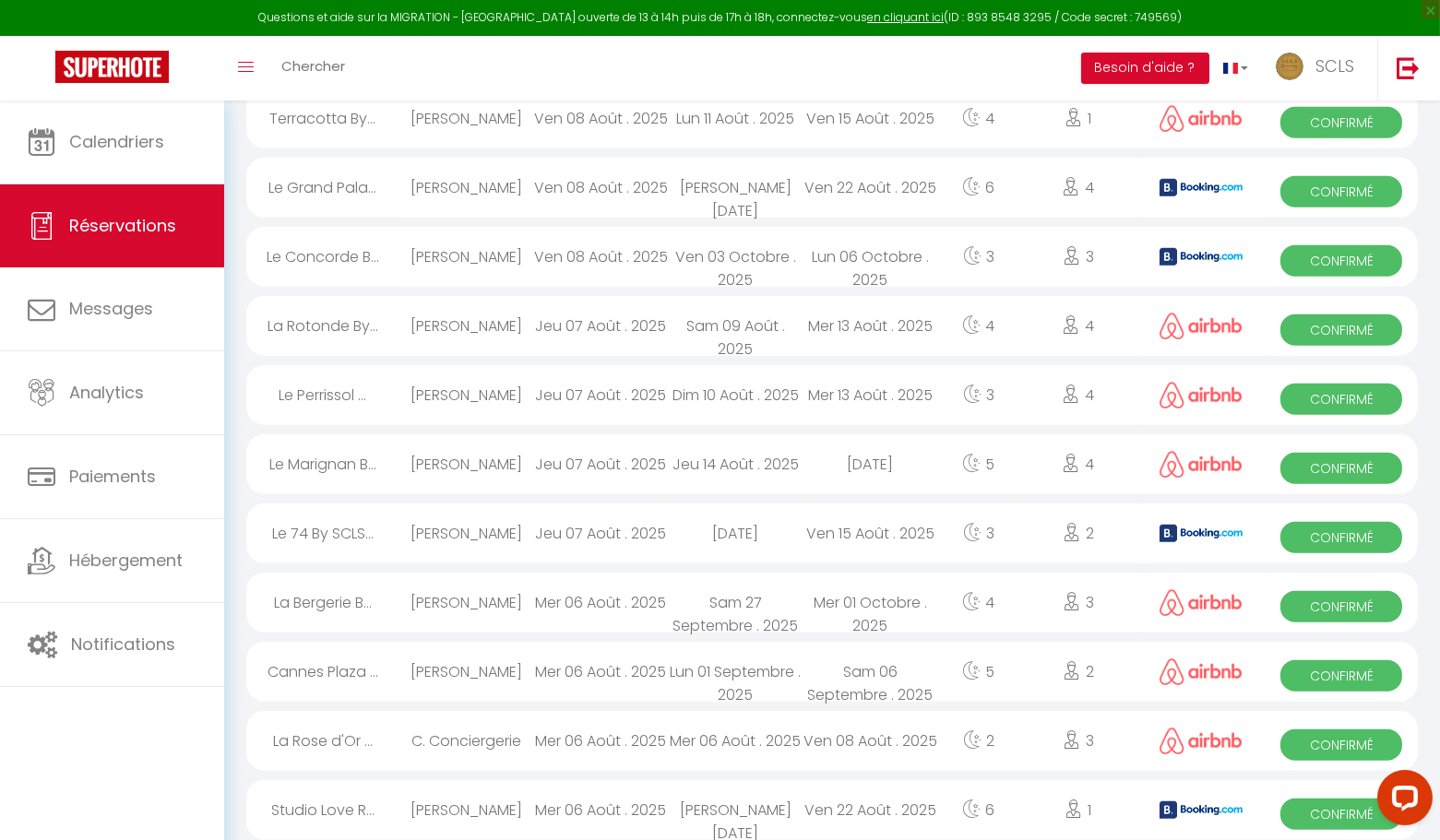
click at [1296, 812] on span "Confirmé" at bounding box center [1340, 814] width 121 height 31
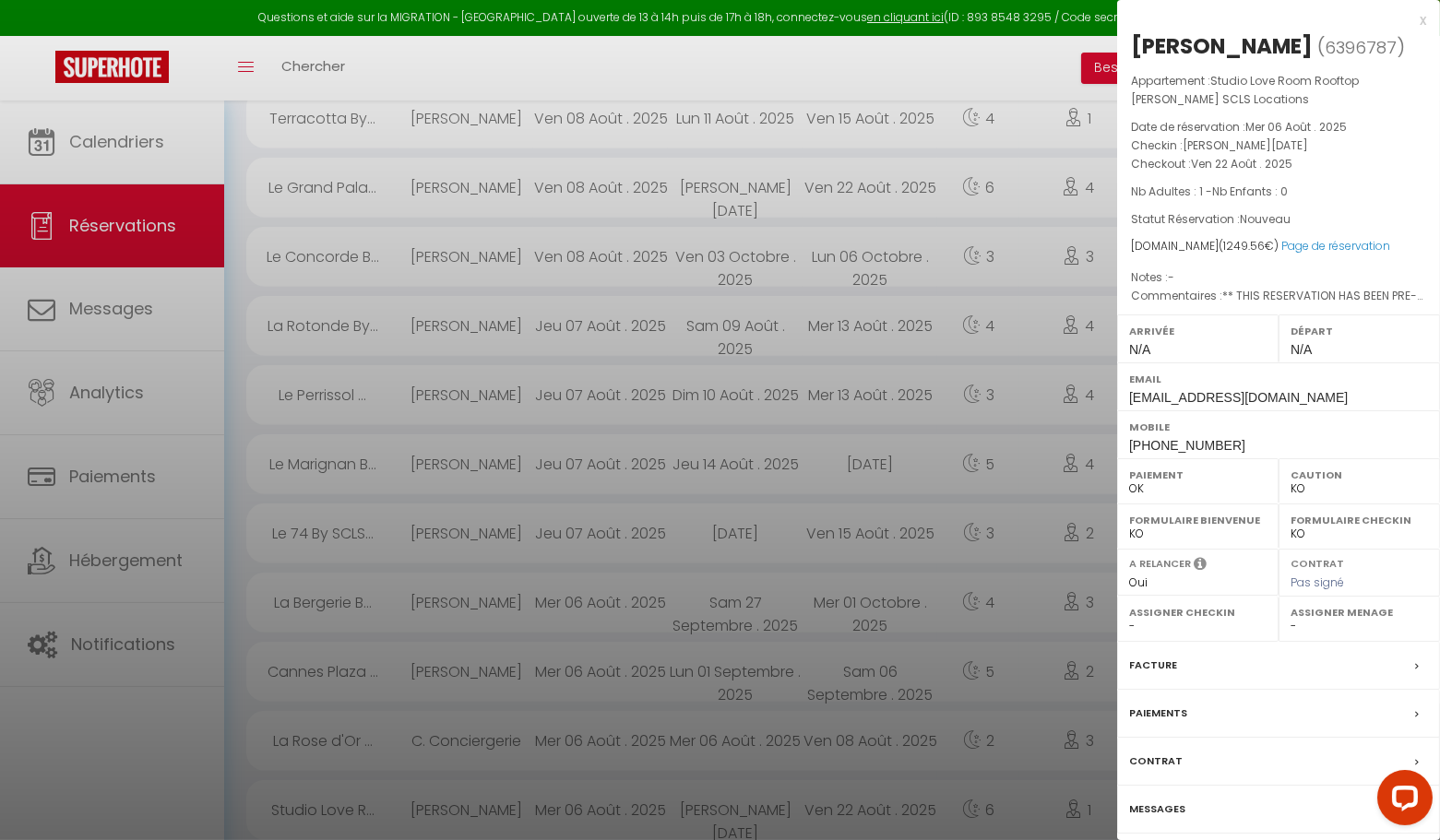
click at [1423, 21] on div "x" at bounding box center [1272, 21] width 309 height 23
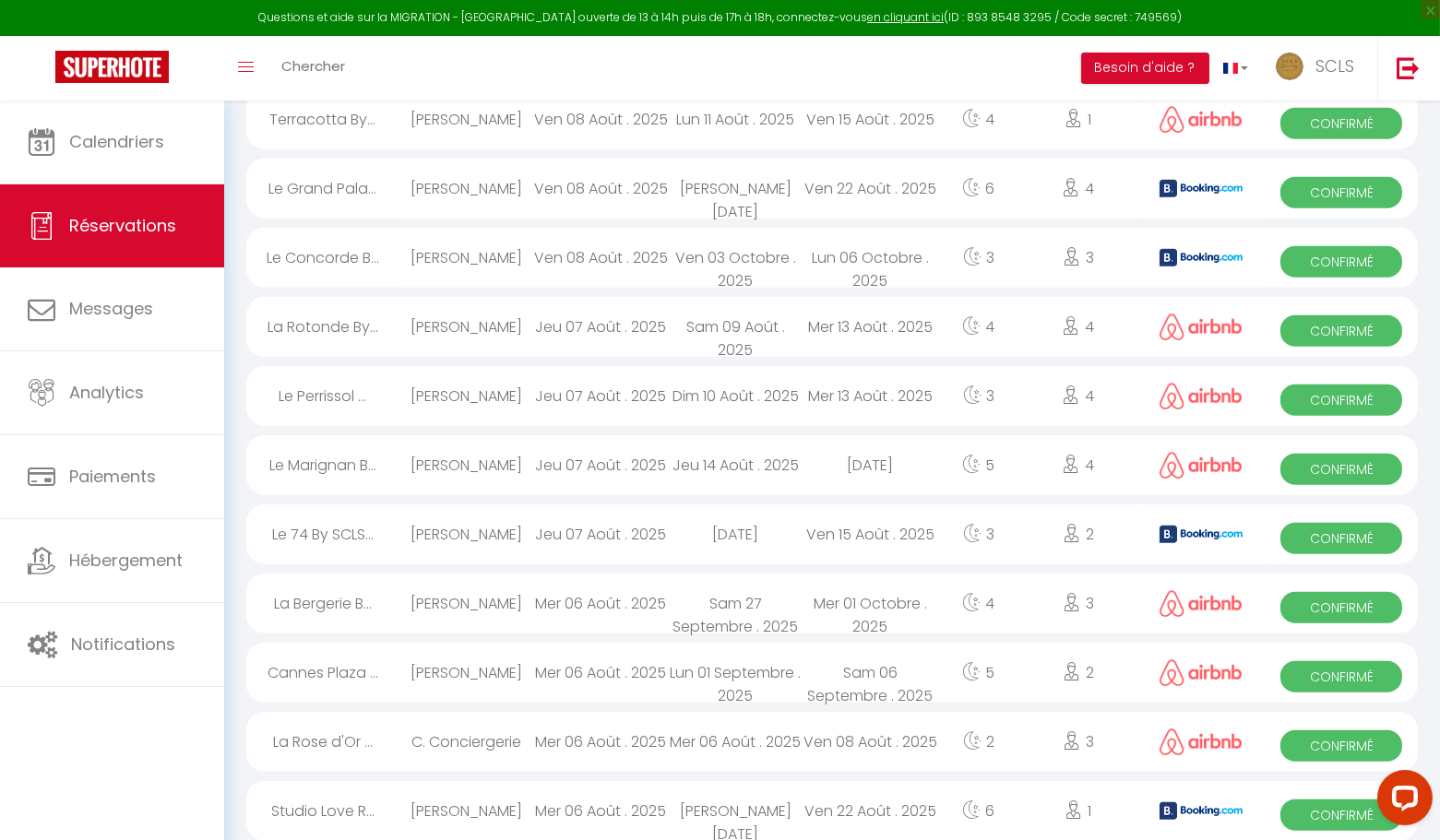
scroll to position [2432, 0]
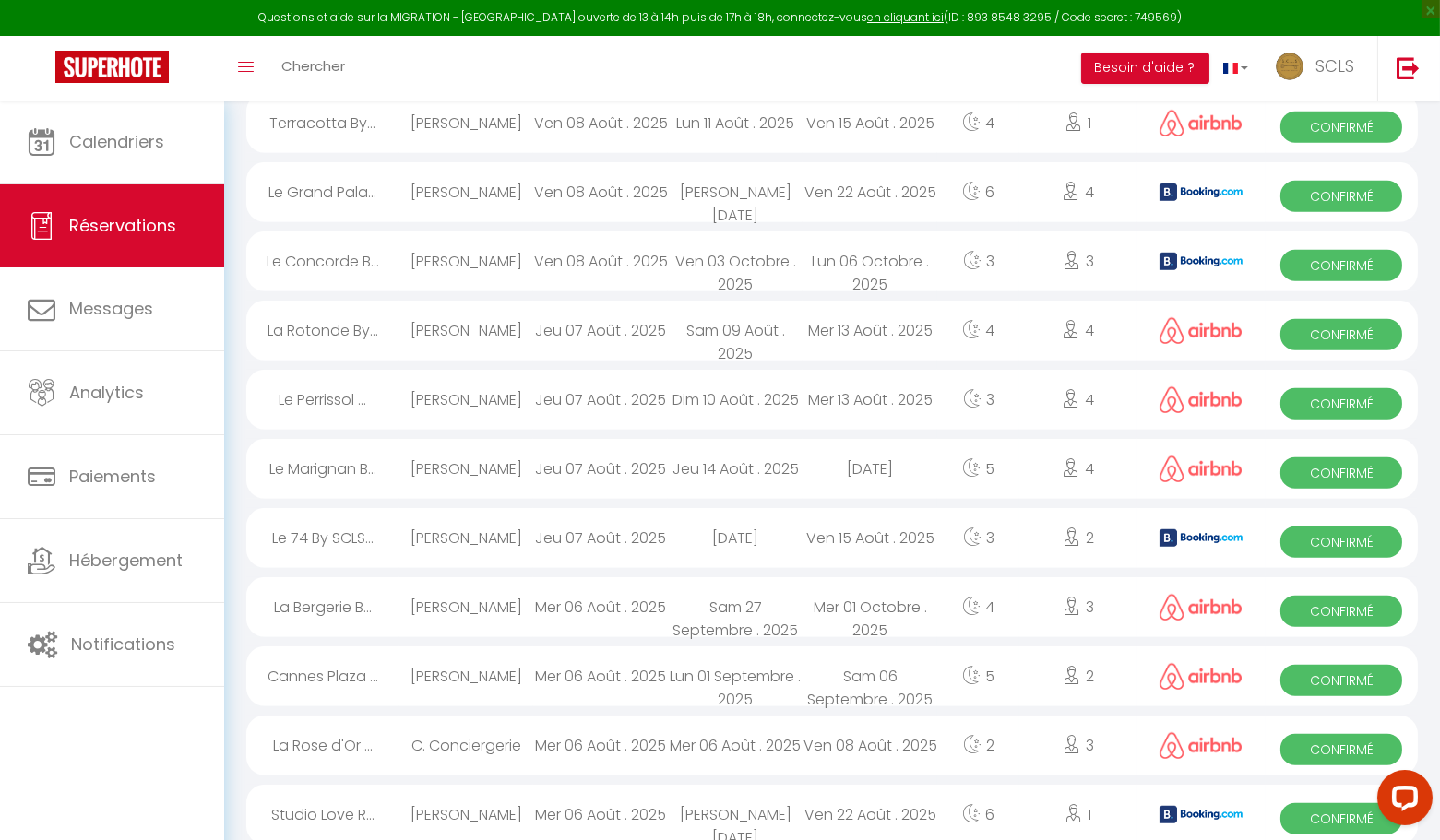
click at [1339, 740] on span "Confirmé" at bounding box center [1340, 750] width 121 height 31
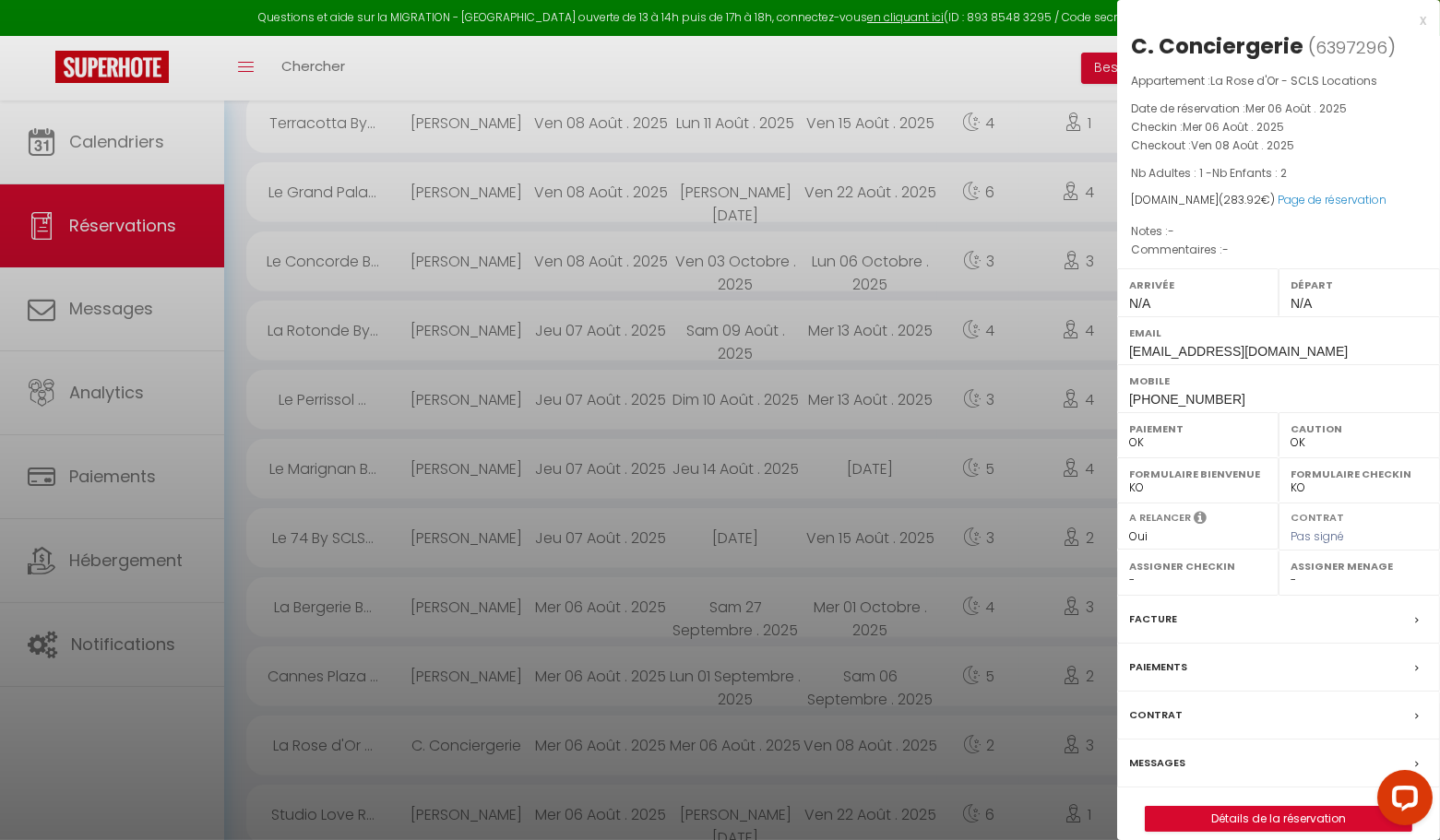
click at [1421, 19] on div "x" at bounding box center [1272, 21] width 309 height 23
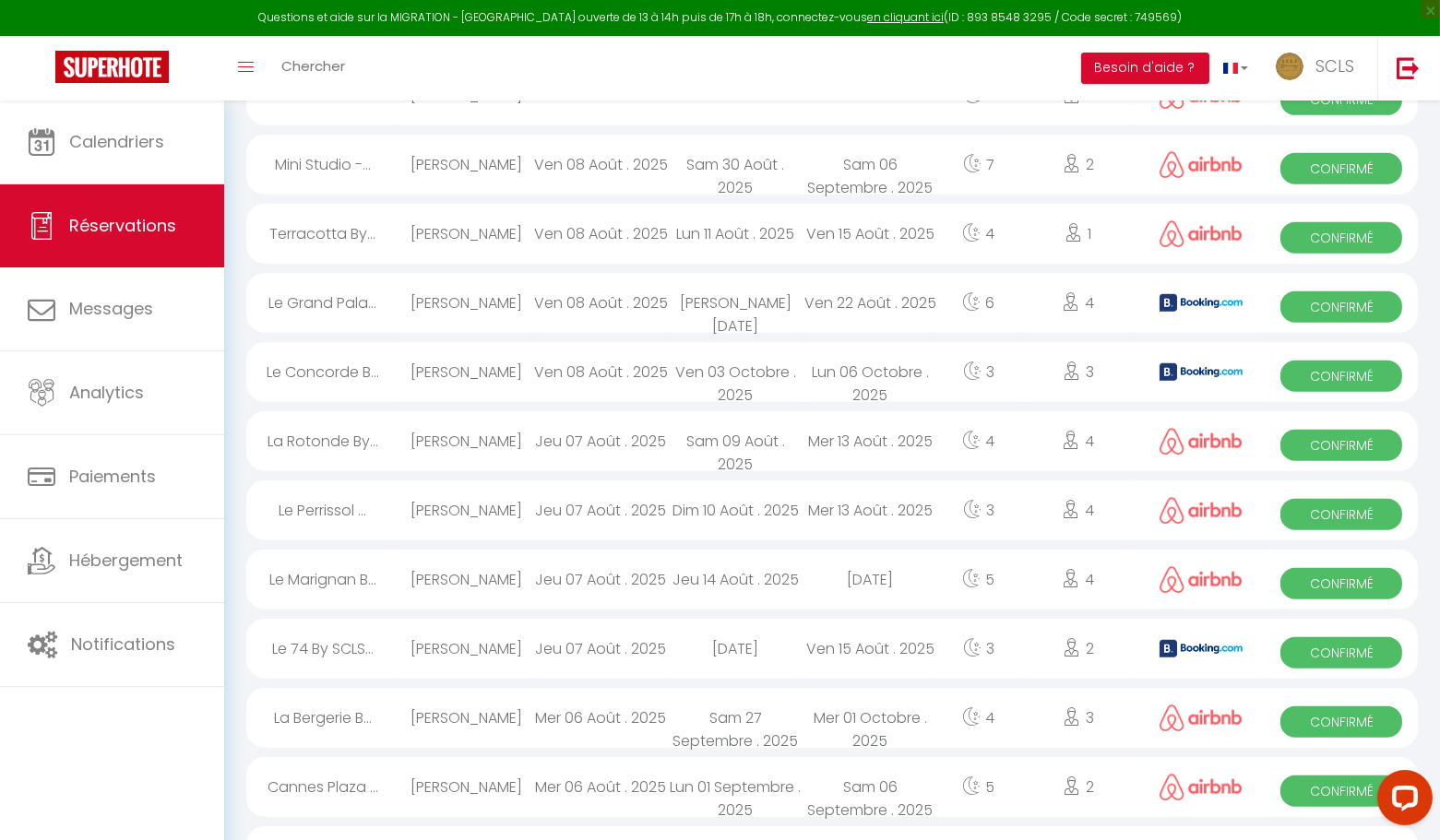
scroll to position [2307, 0]
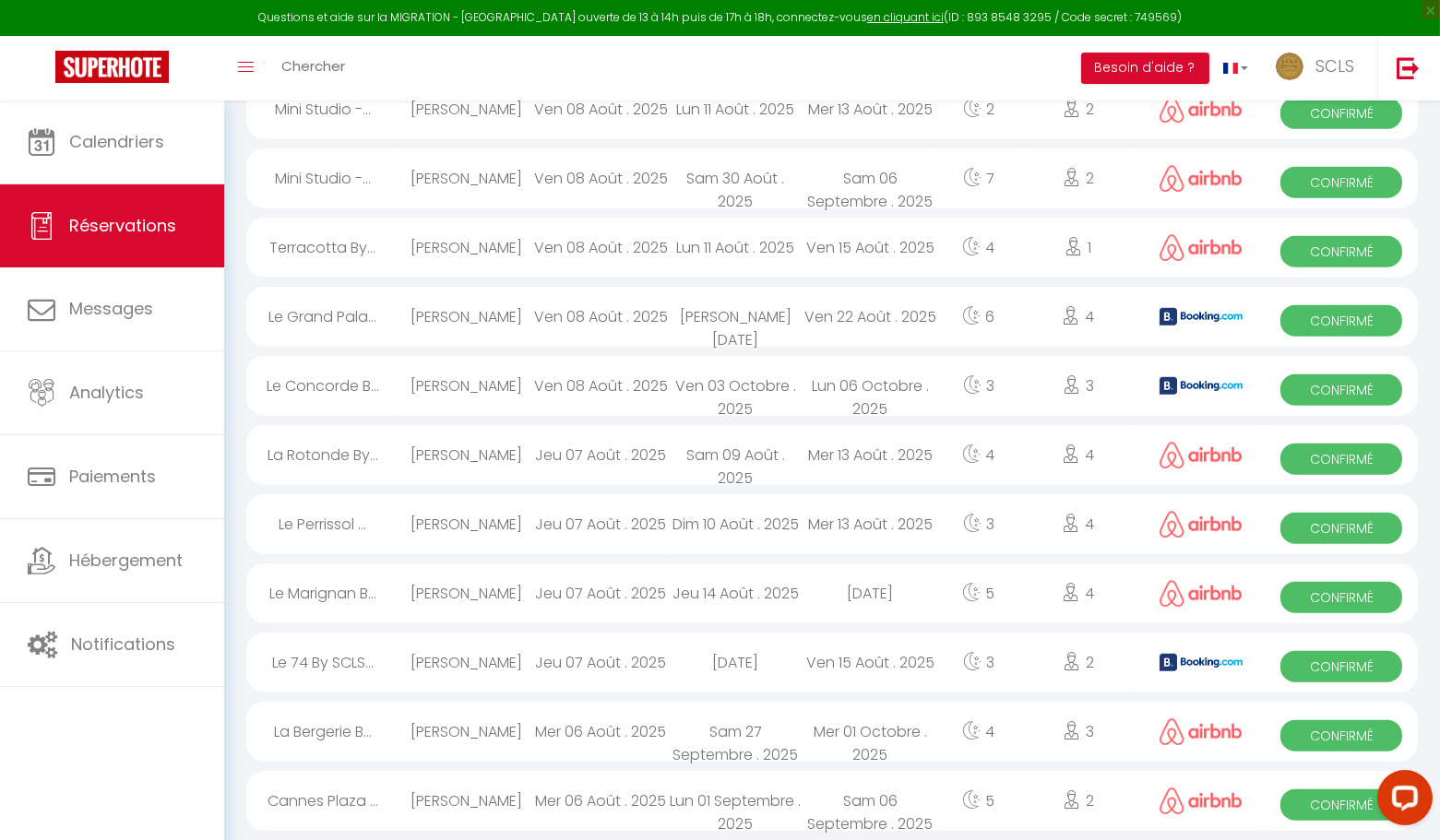
click at [1322, 806] on span "Confirmé" at bounding box center [1340, 804] width 121 height 31
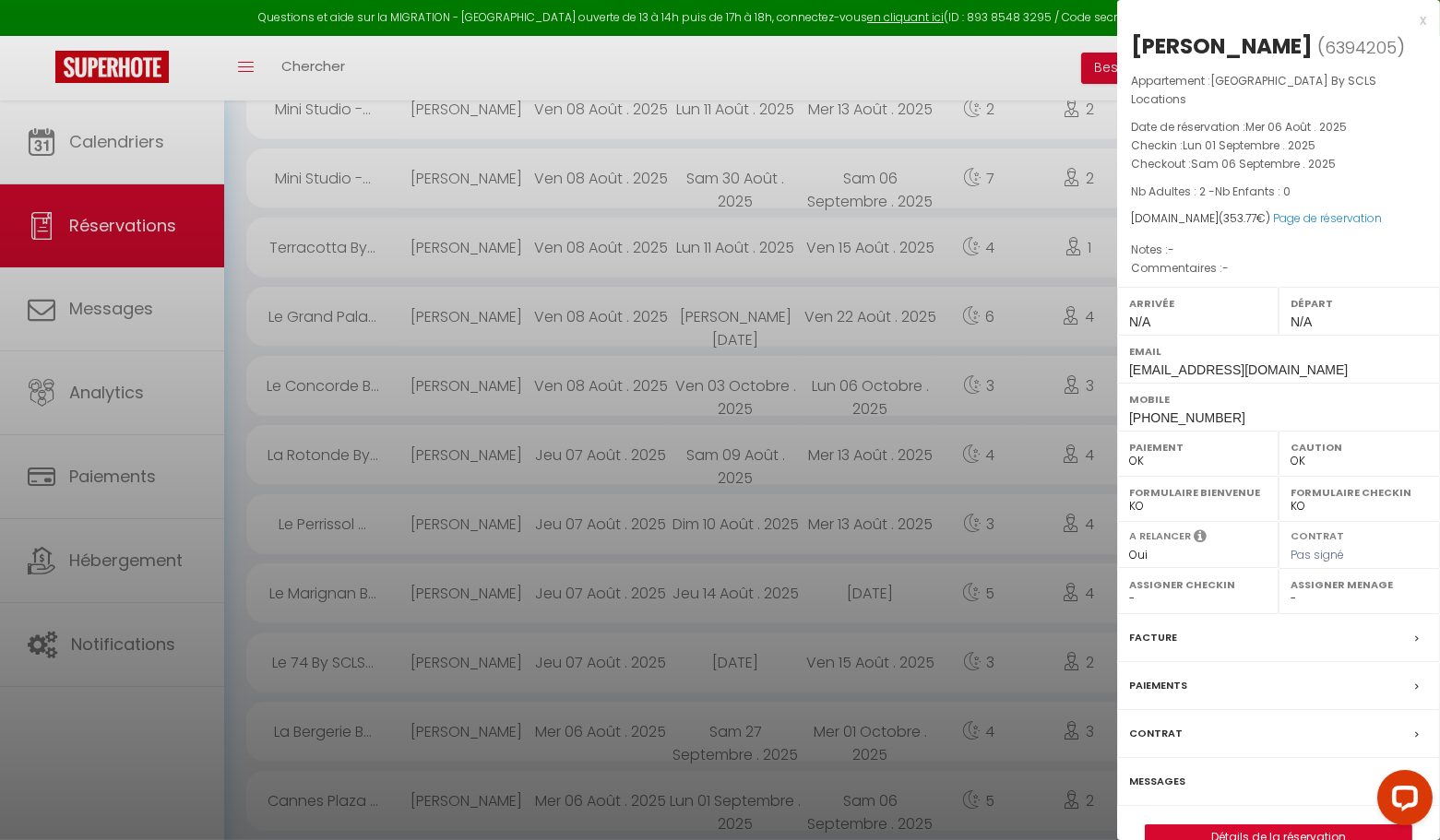
click at [1422, 24] on div "x" at bounding box center [1272, 21] width 309 height 23
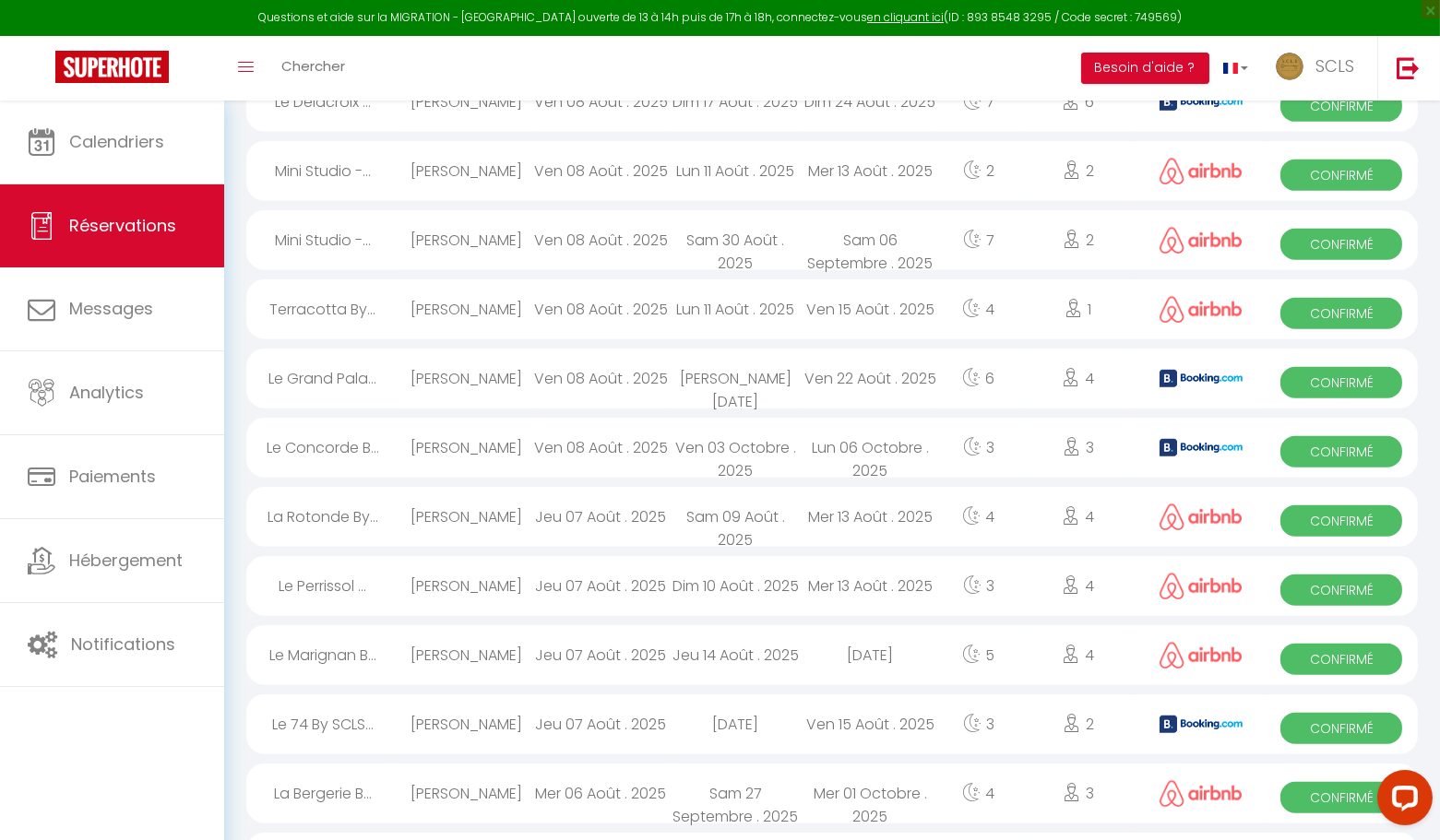
scroll to position [2243, 0]
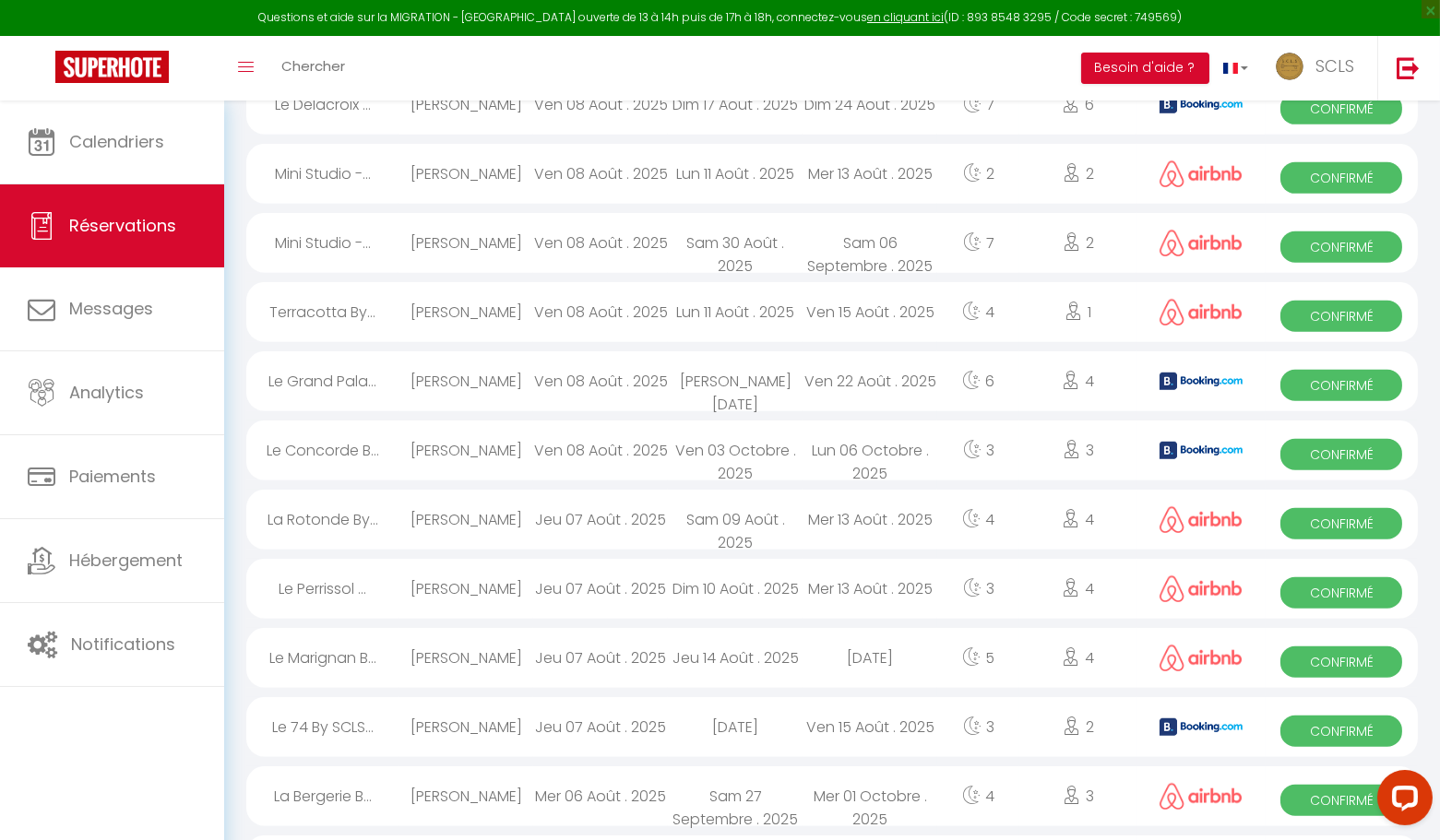
click at [1301, 797] on span "Confirmé" at bounding box center [1340, 800] width 121 height 31
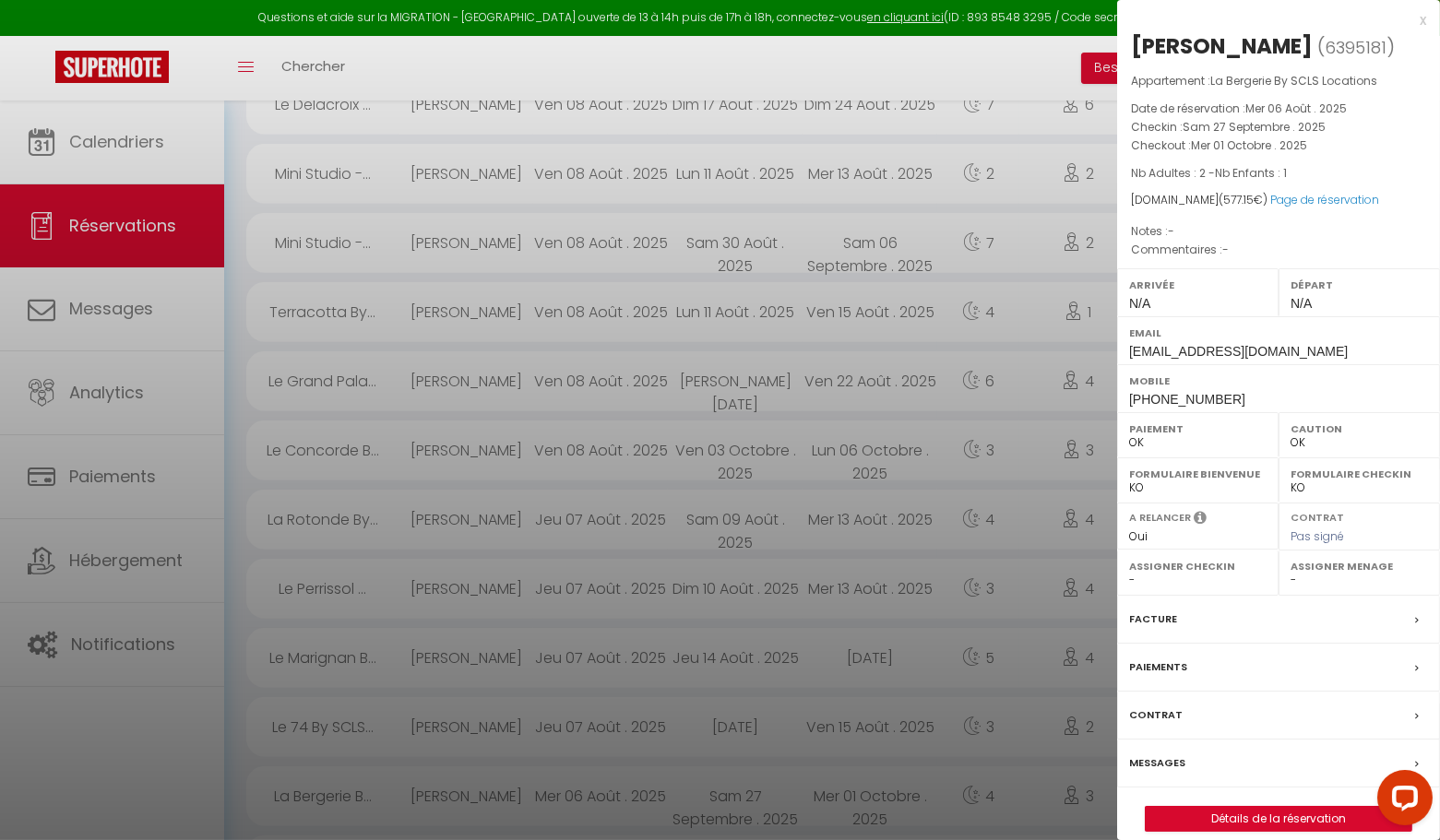
drag, startPoint x: 1422, startPoint y: 24, endPoint x: 1411, endPoint y: 28, distance: 11.7
click at [1421, 24] on div "x" at bounding box center [1272, 21] width 309 height 23
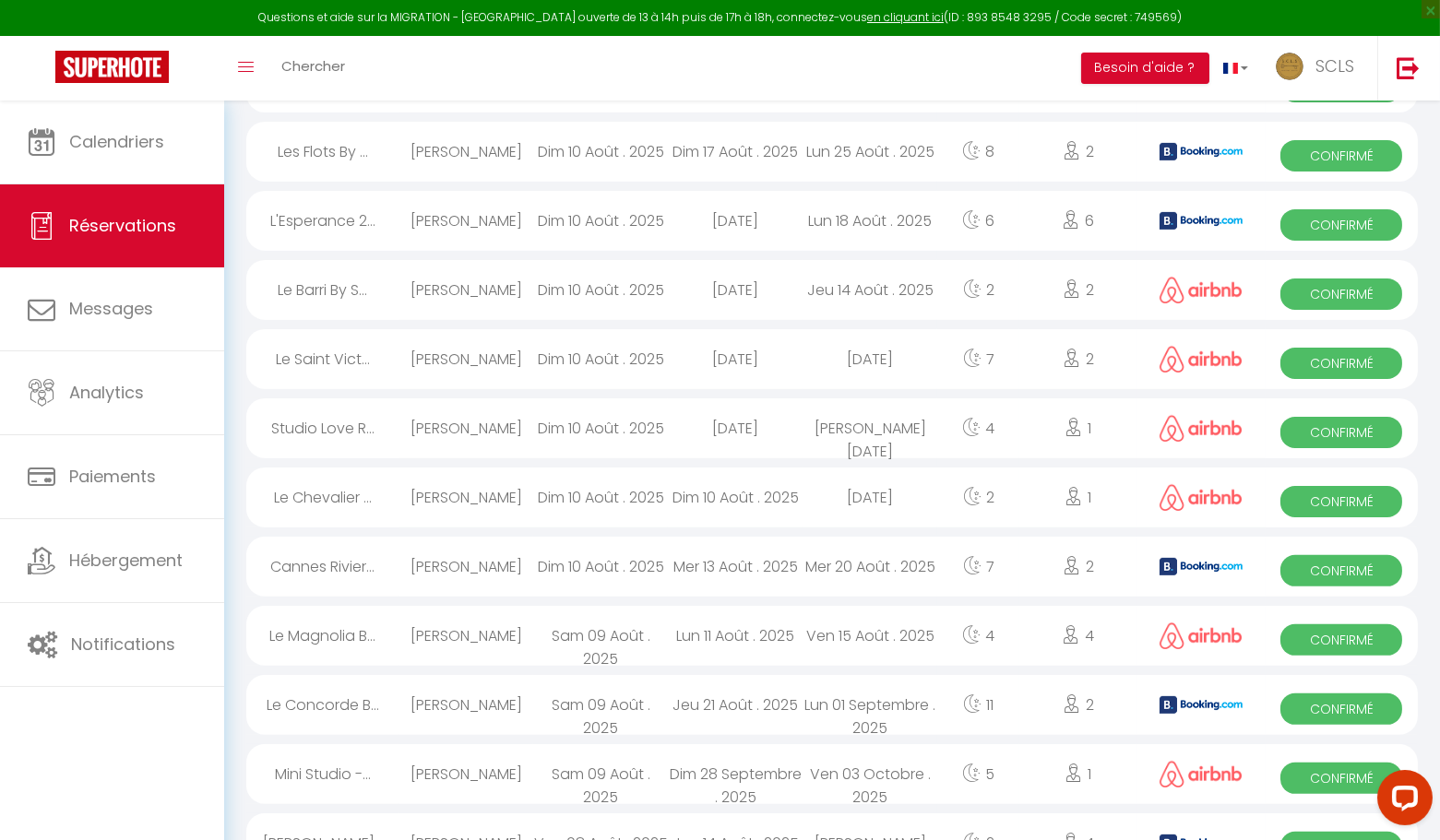
scroll to position [1121, 0]
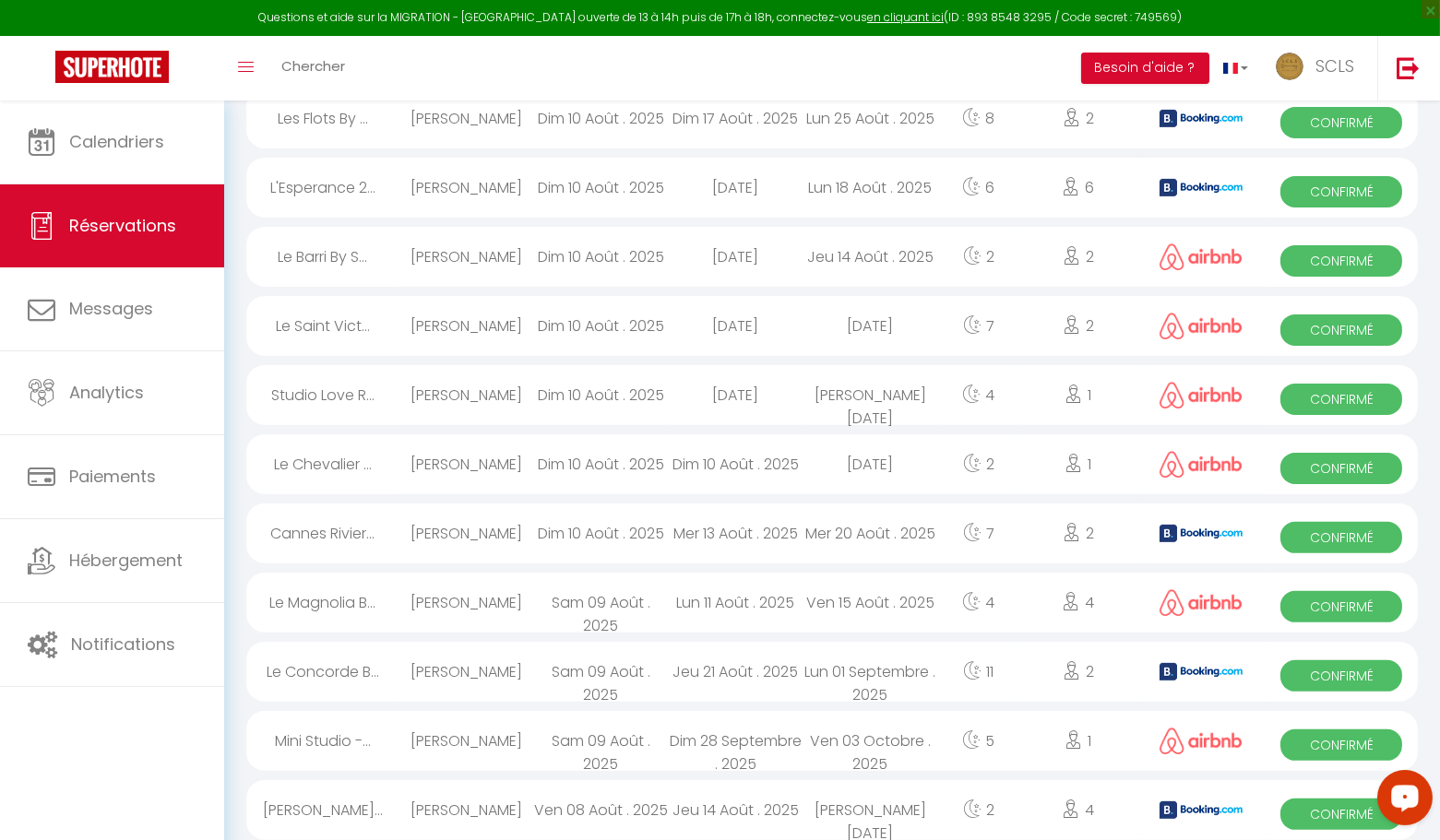
click at [1309, 820] on span "Confirmé" at bounding box center [1340, 814] width 121 height 31
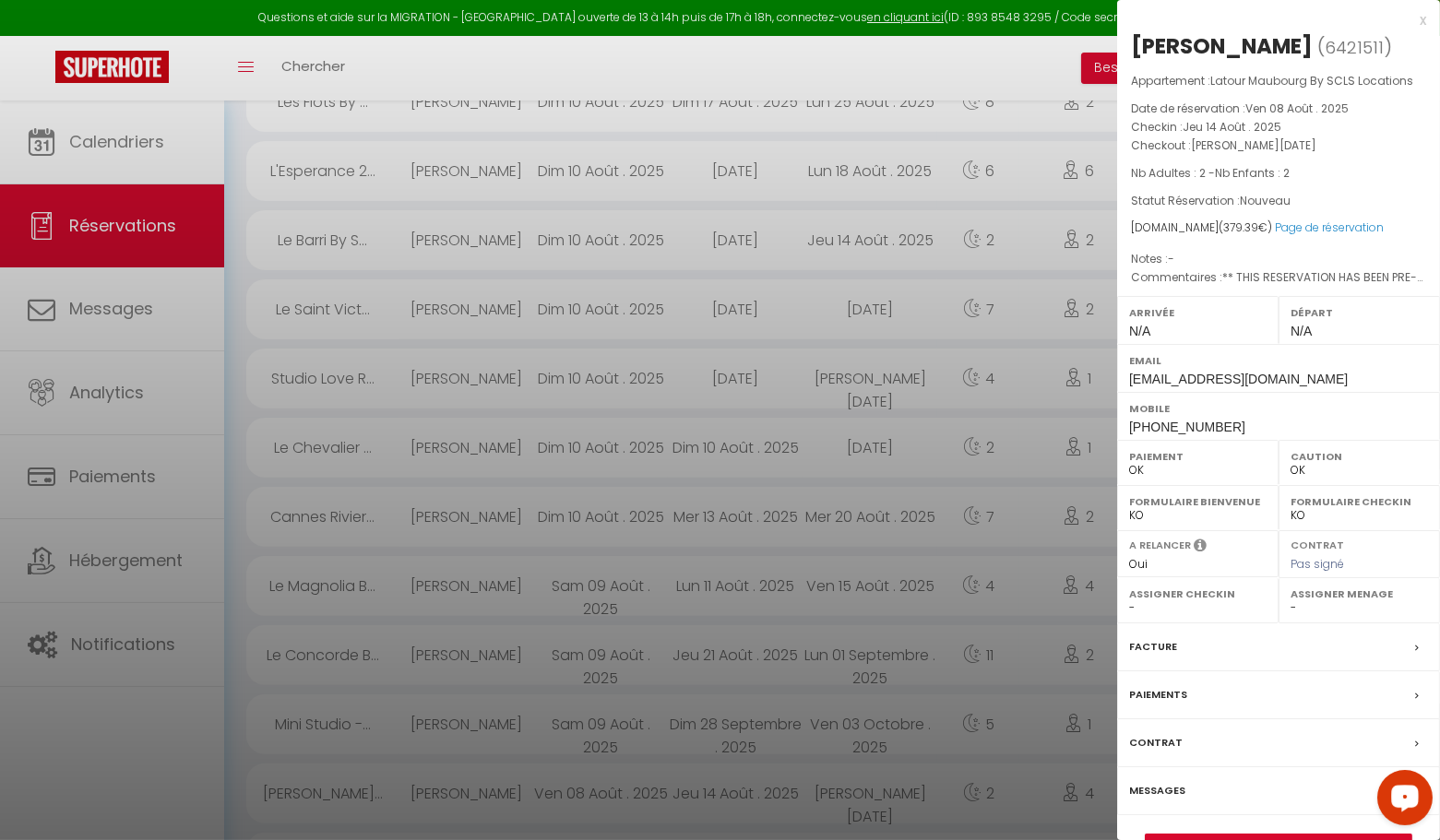
scroll to position [1125, 0]
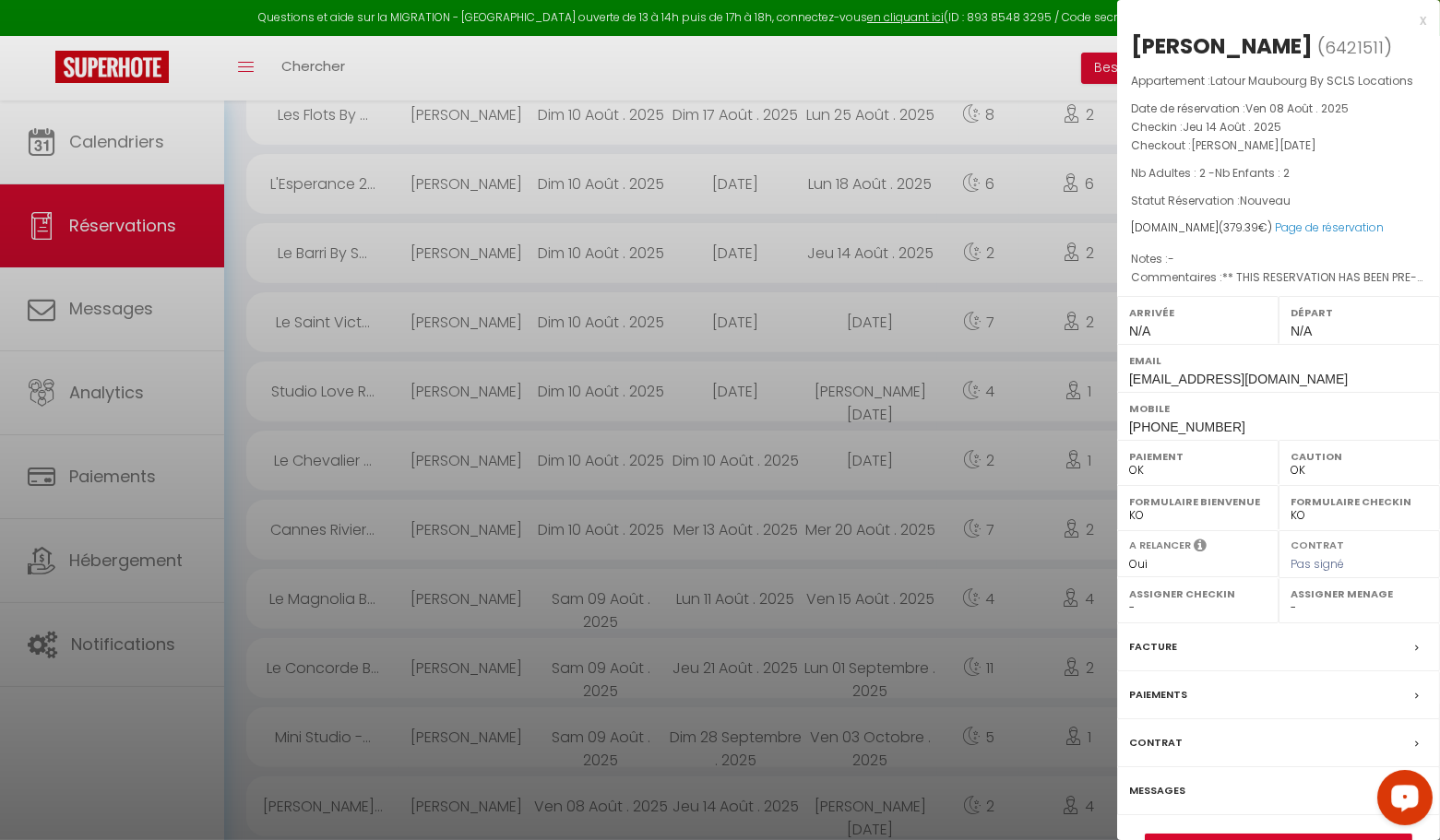
click at [1423, 24] on div "x" at bounding box center [1272, 21] width 309 height 23
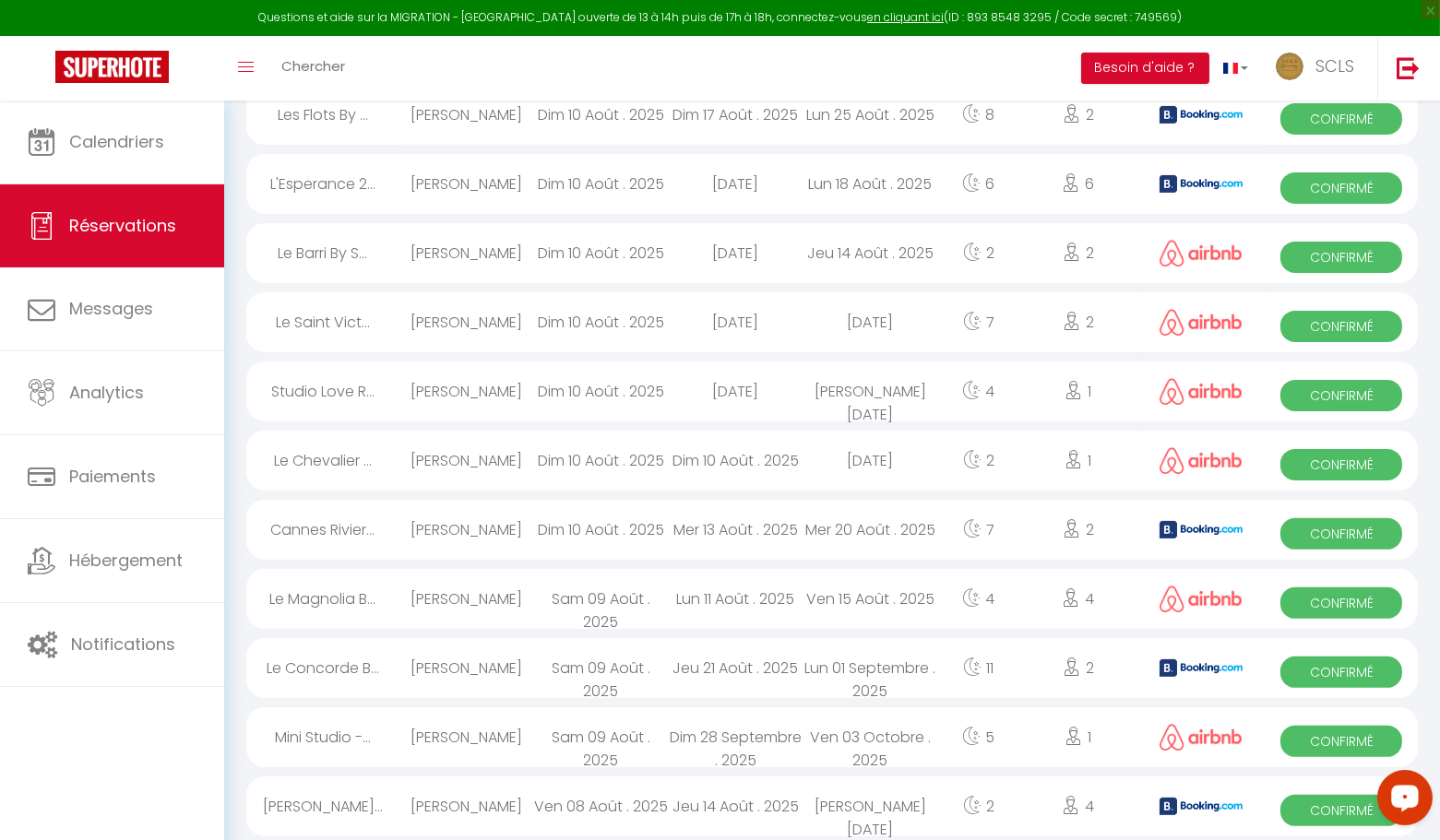
click at [1330, 744] on span "Confirmé" at bounding box center [1340, 741] width 121 height 31
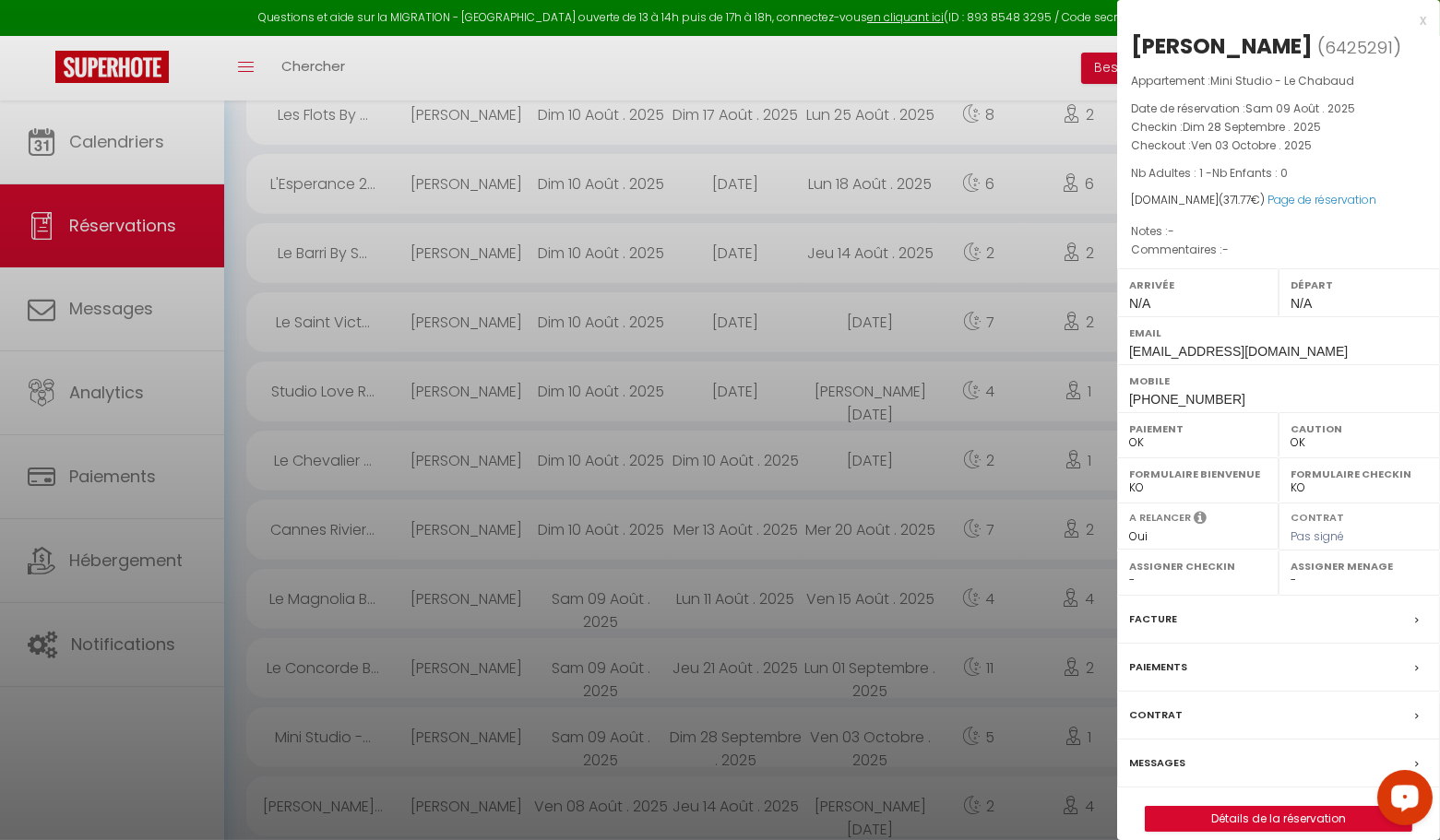
click at [1422, 18] on div "x" at bounding box center [1272, 21] width 309 height 23
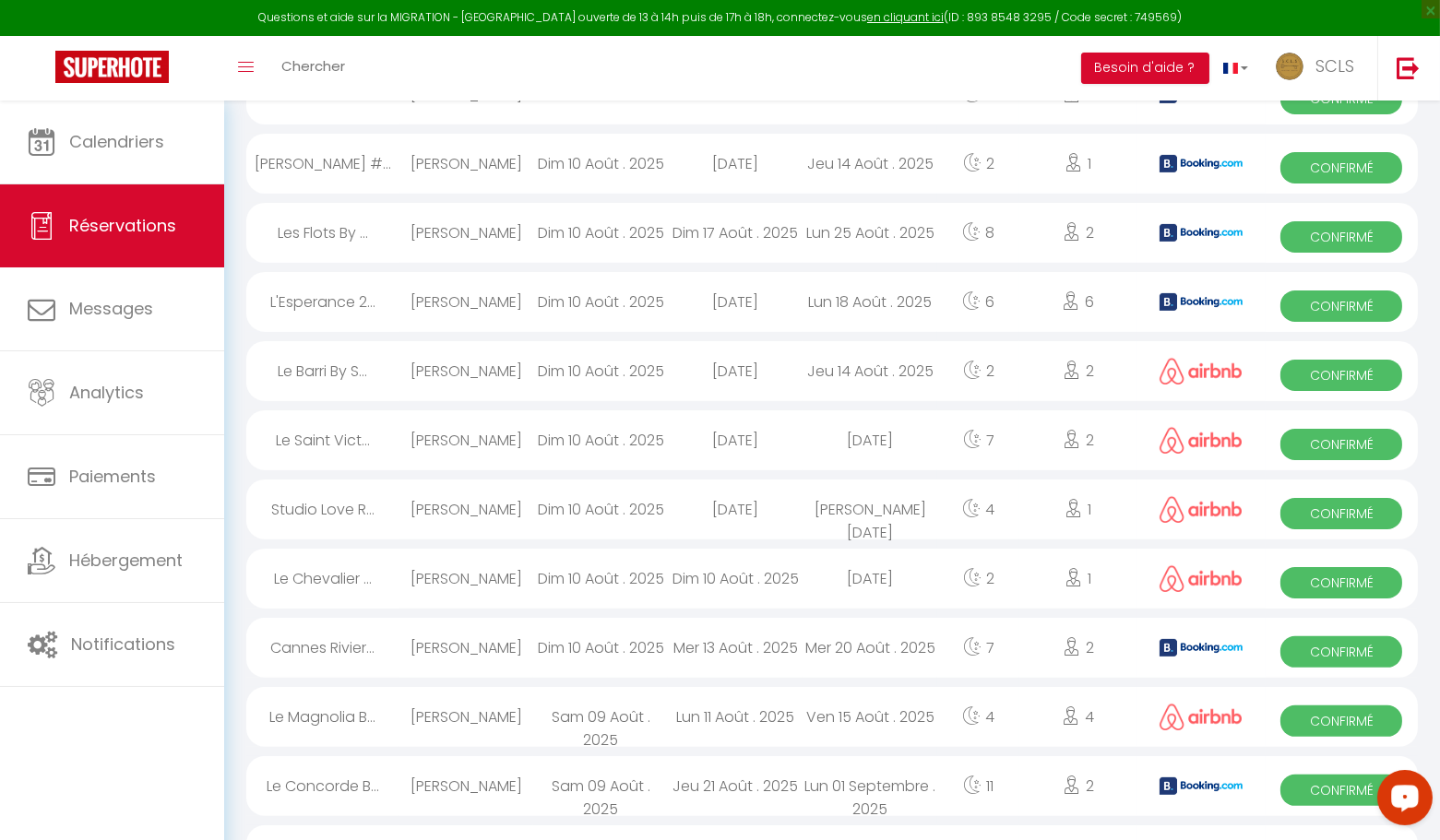
scroll to position [998, 0]
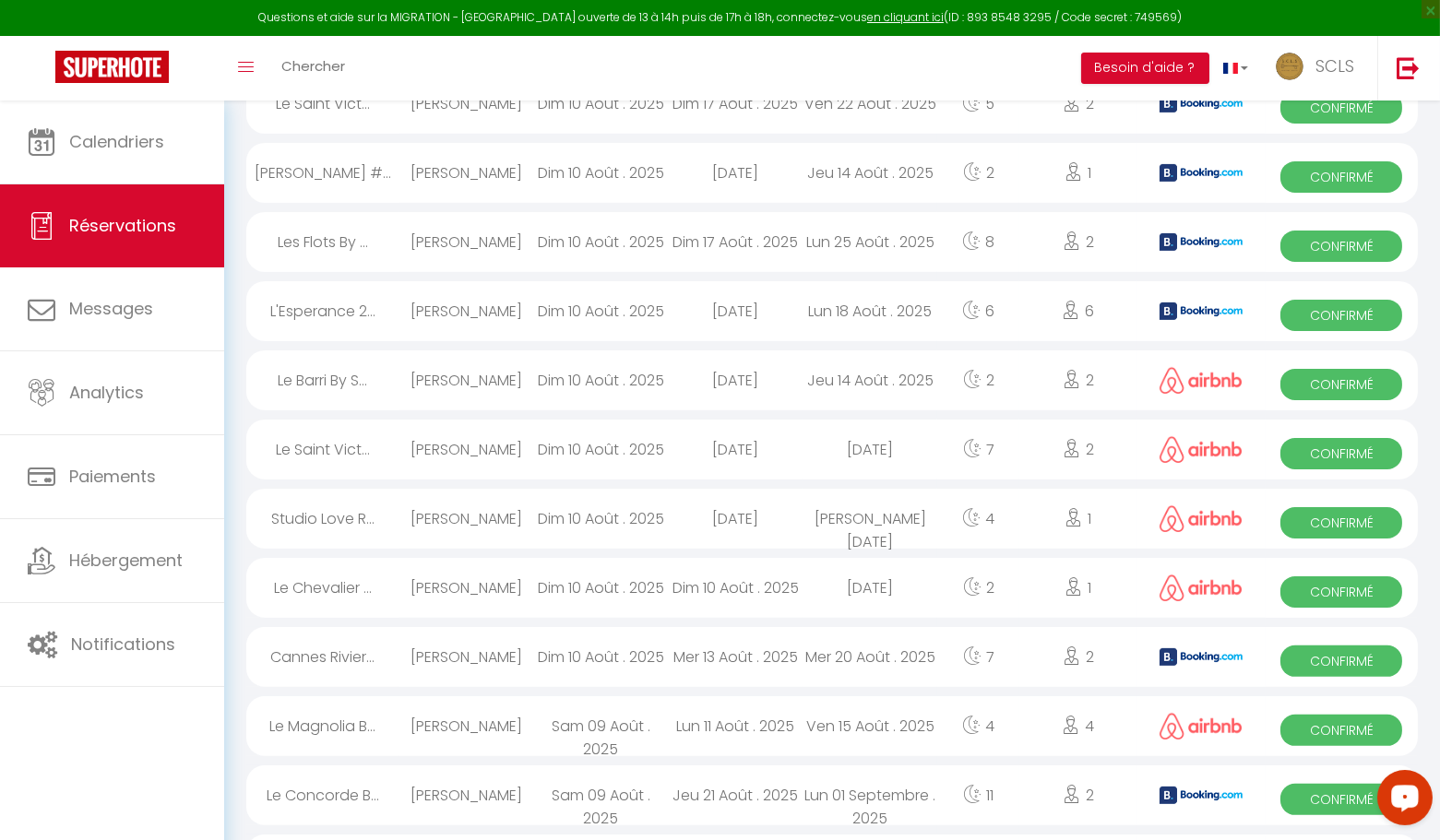
click at [1331, 797] on span "Confirmé" at bounding box center [1340, 800] width 121 height 31
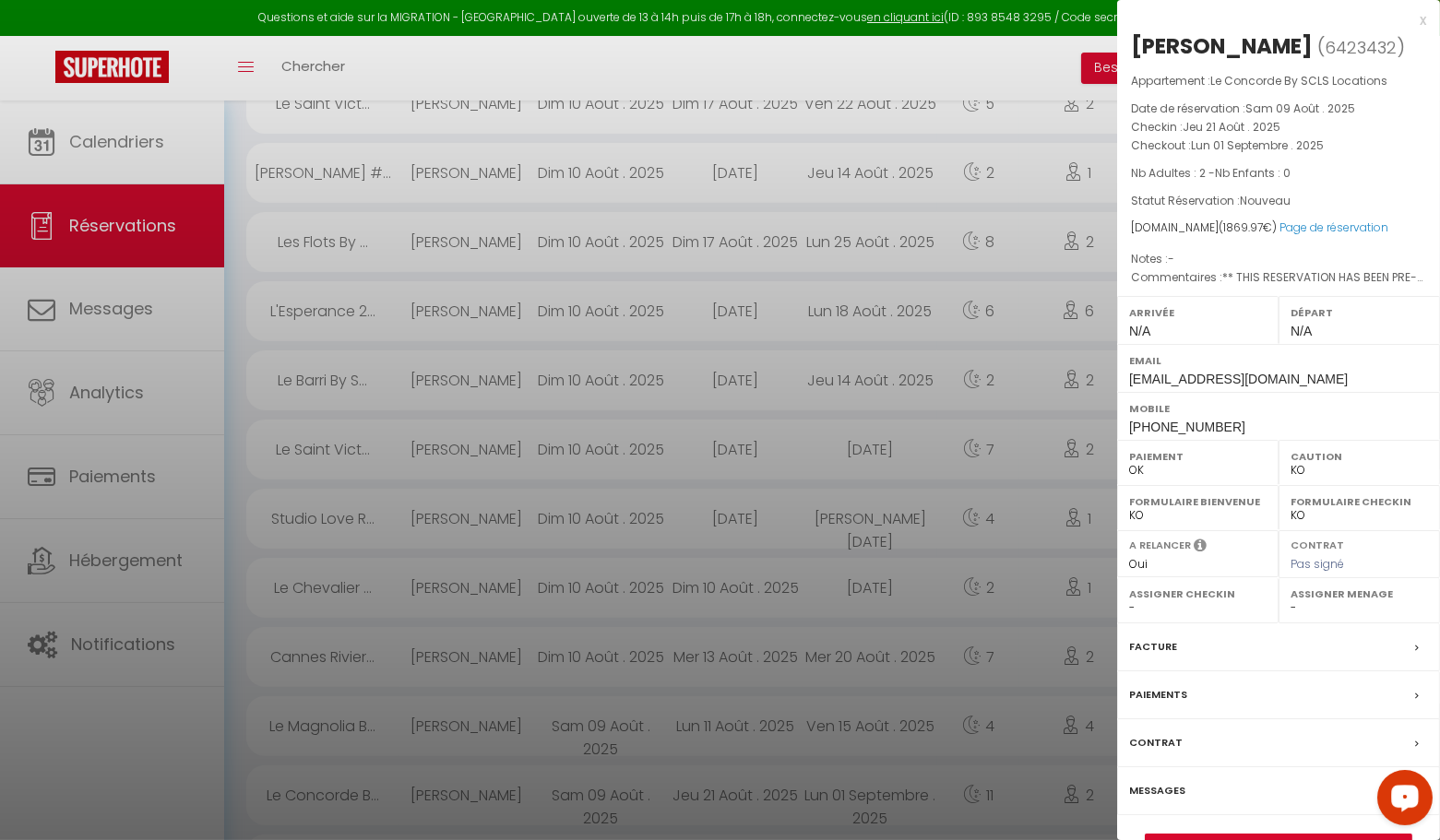
click at [1421, 24] on div "x" at bounding box center [1272, 21] width 309 height 23
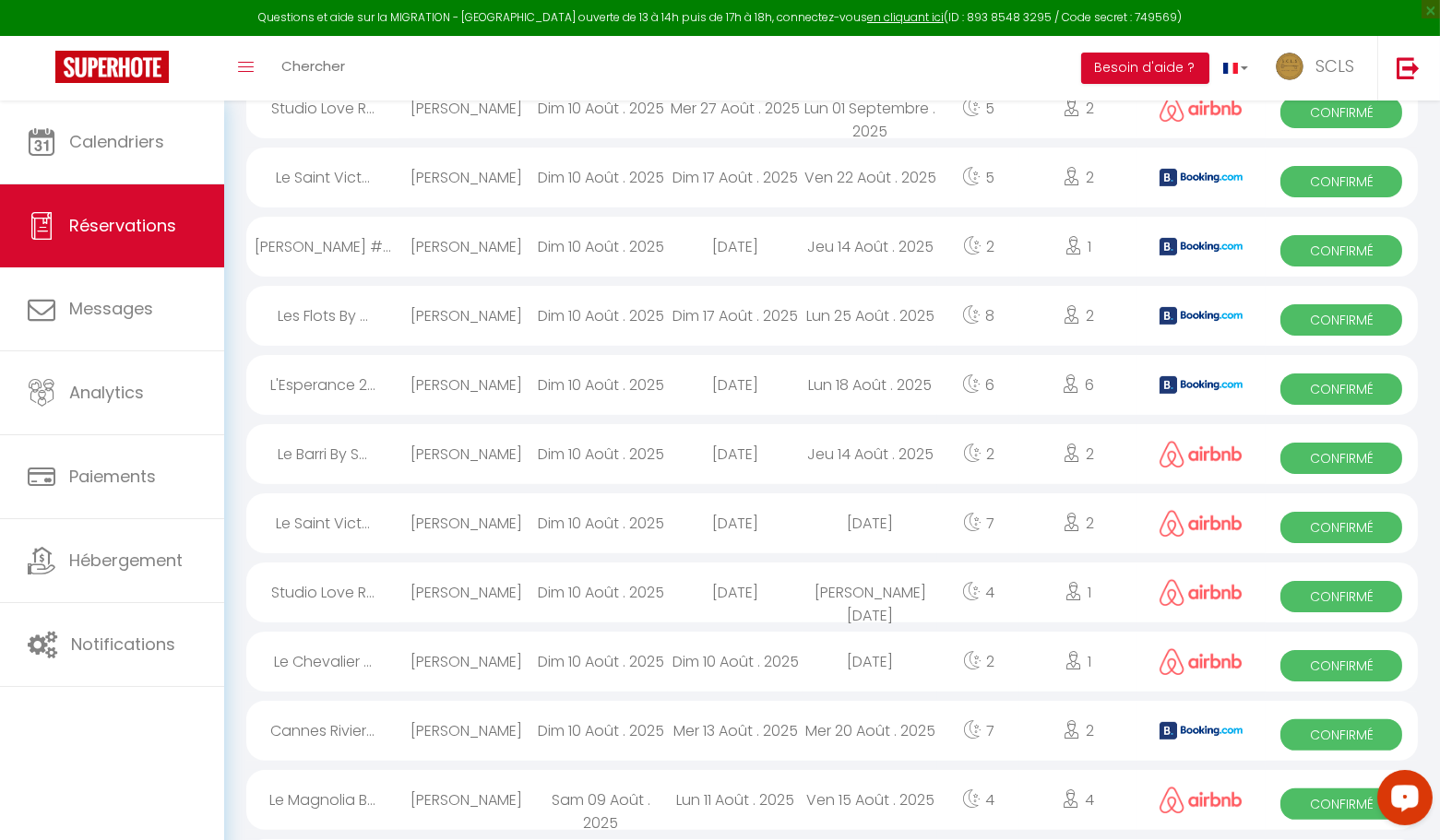
scroll to position [926, 0]
click at [1306, 801] on span "Confirmé" at bounding box center [1340, 802] width 121 height 31
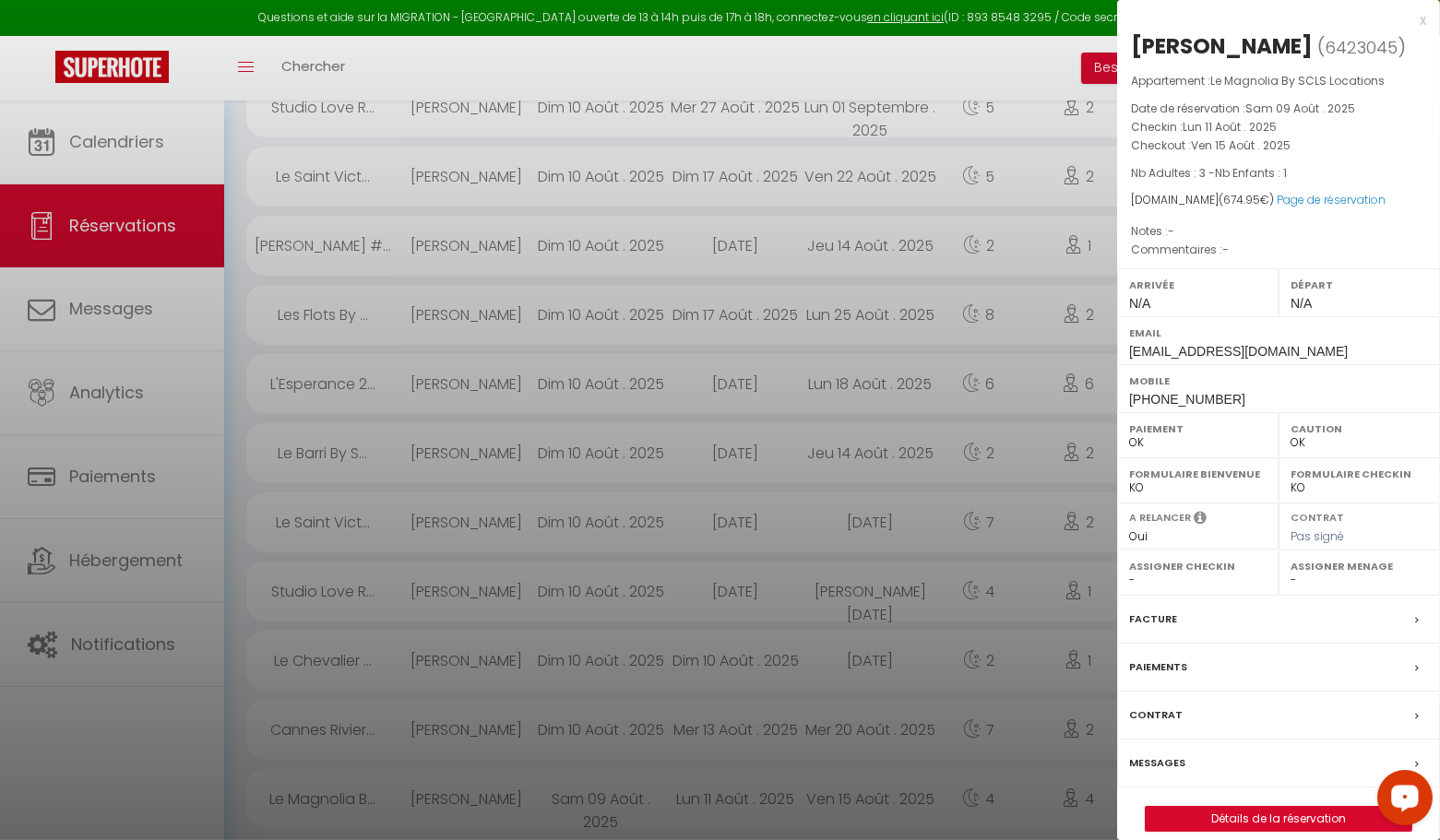
click at [1422, 22] on div "x" at bounding box center [1272, 21] width 309 height 23
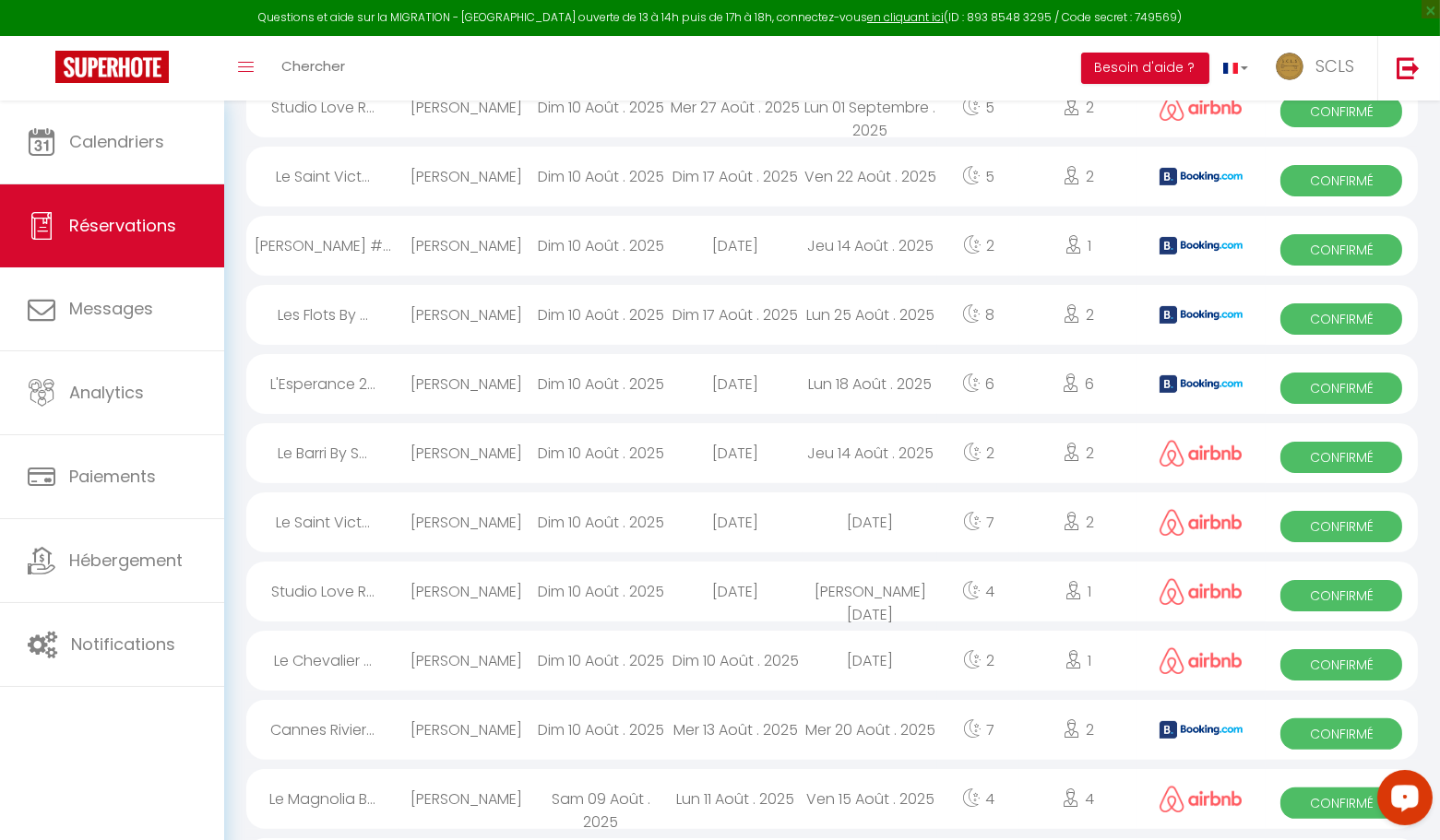
click at [1337, 738] on span "Confirmé" at bounding box center [1340, 734] width 121 height 31
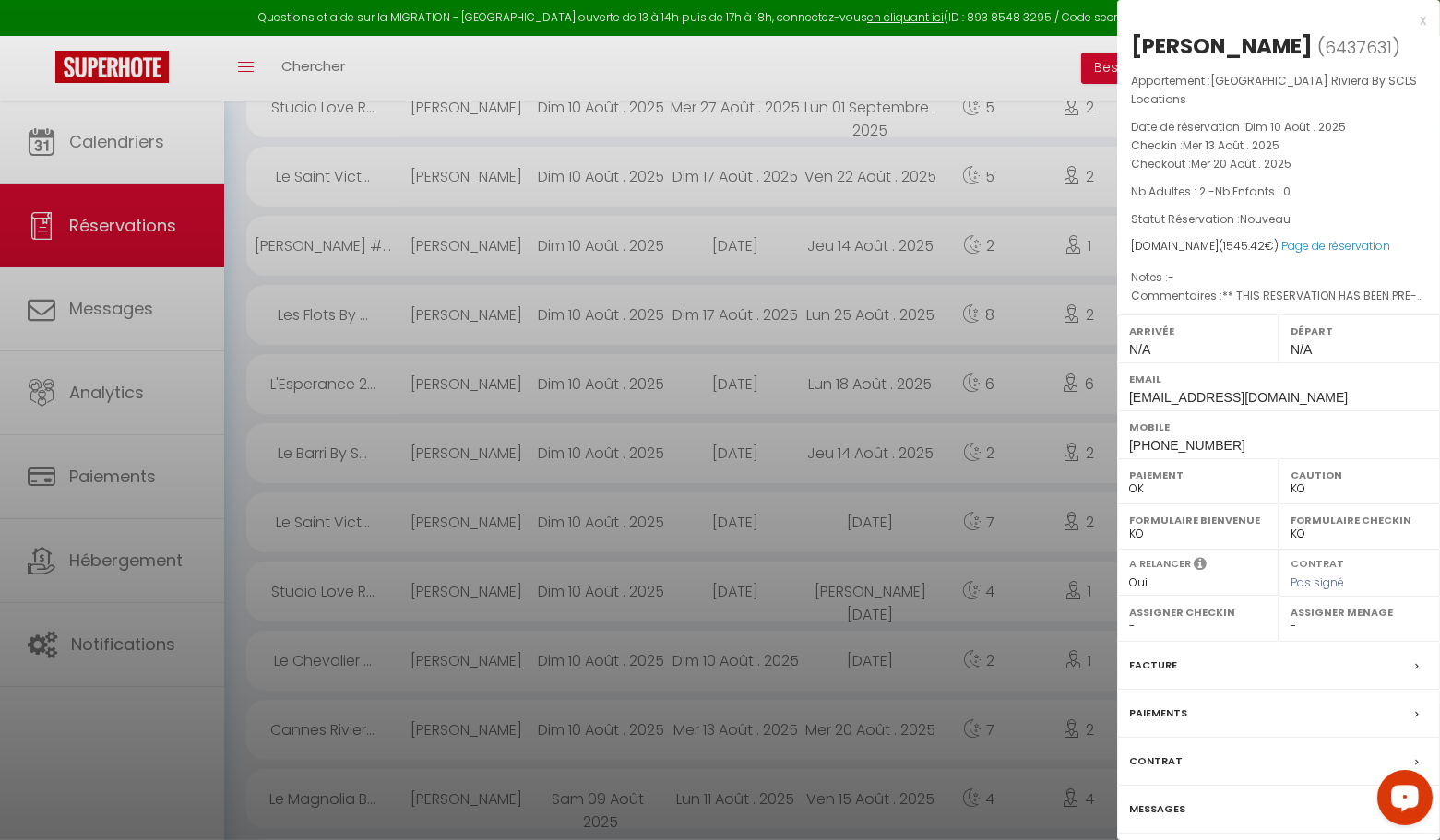
click at [1419, 24] on div "x" at bounding box center [1272, 21] width 309 height 23
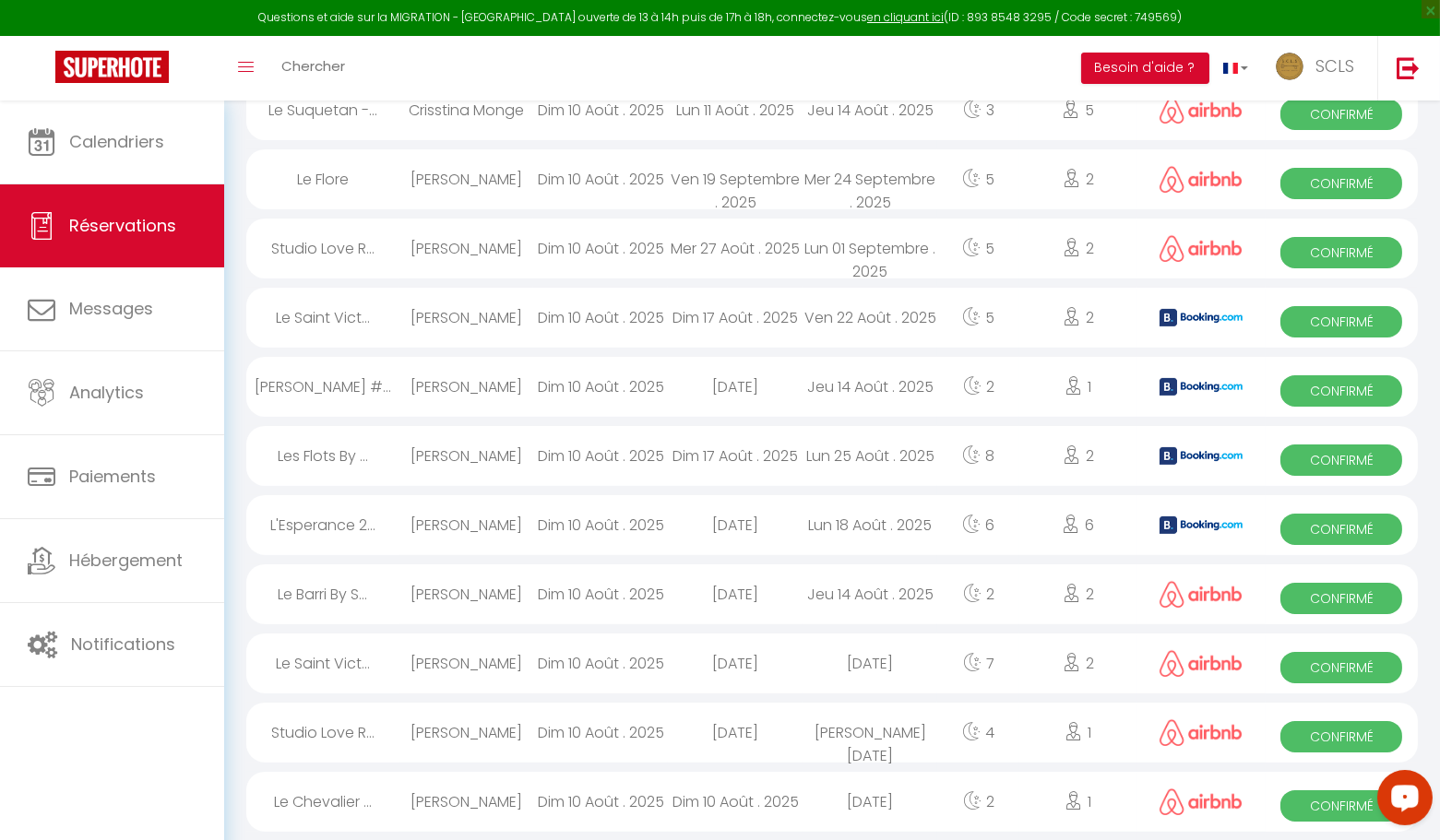
scroll to position [780, 0]
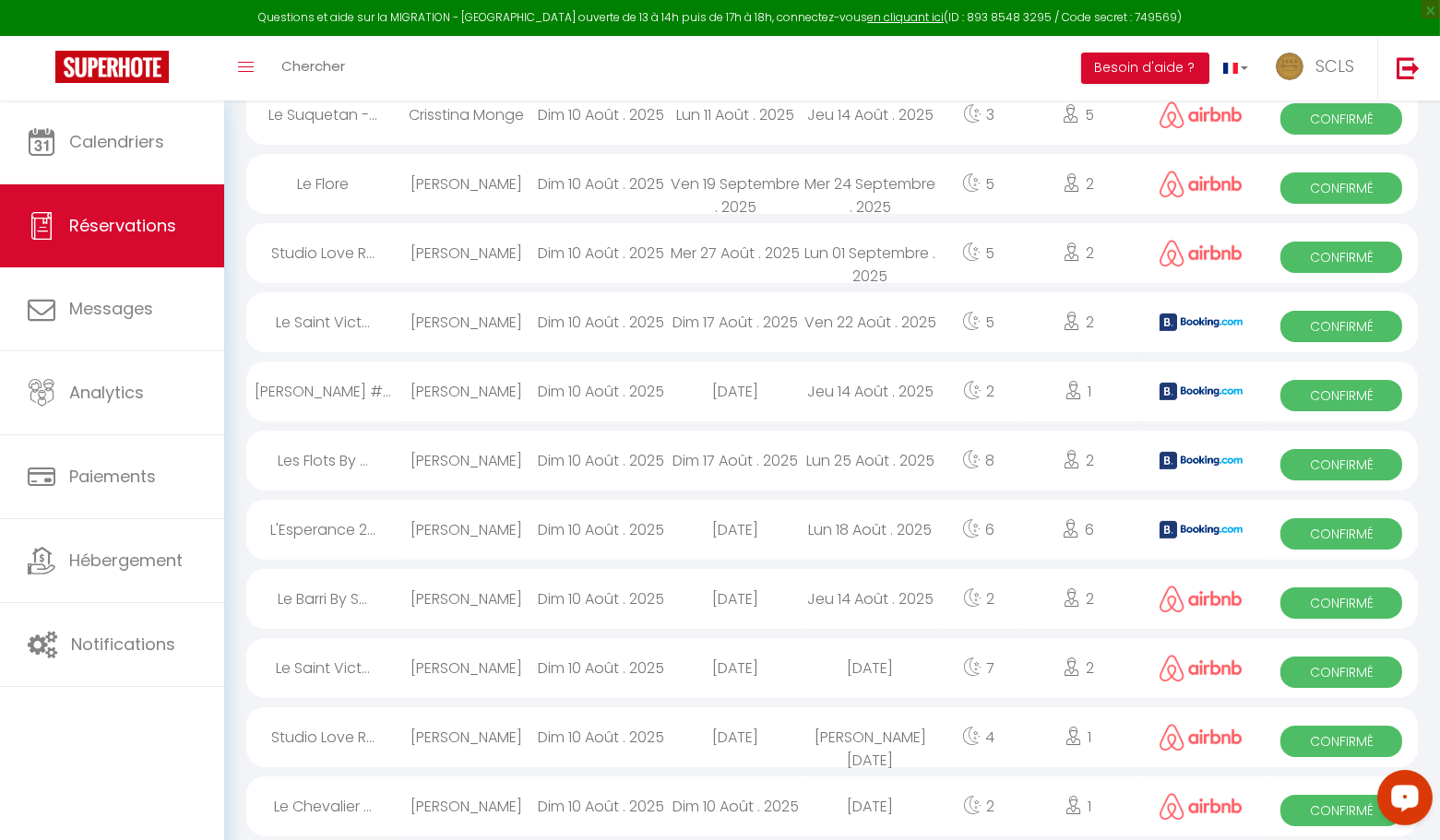
click at [1335, 736] on span "Confirmé" at bounding box center [1340, 741] width 121 height 31
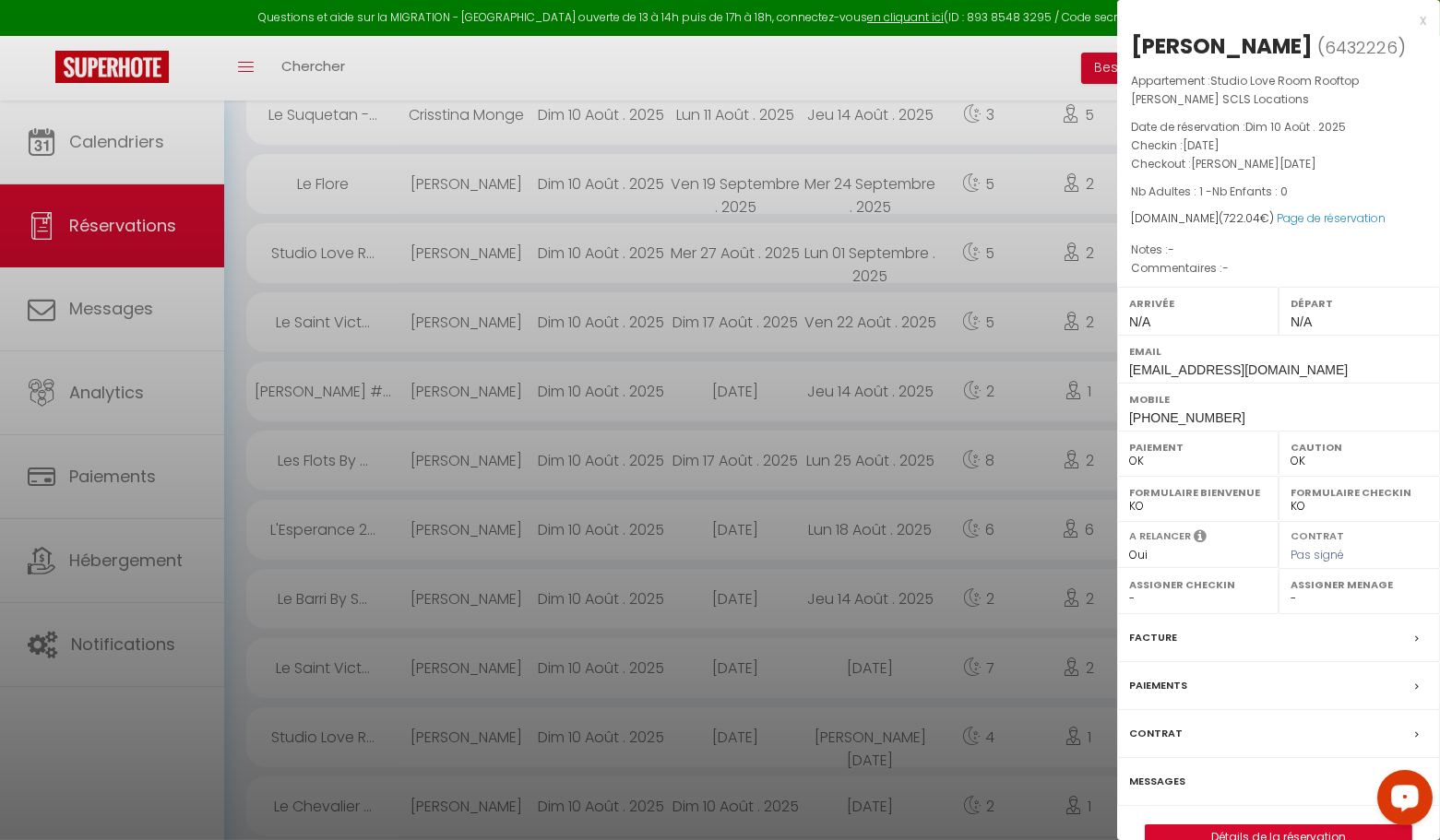
scroll to position [759, 0]
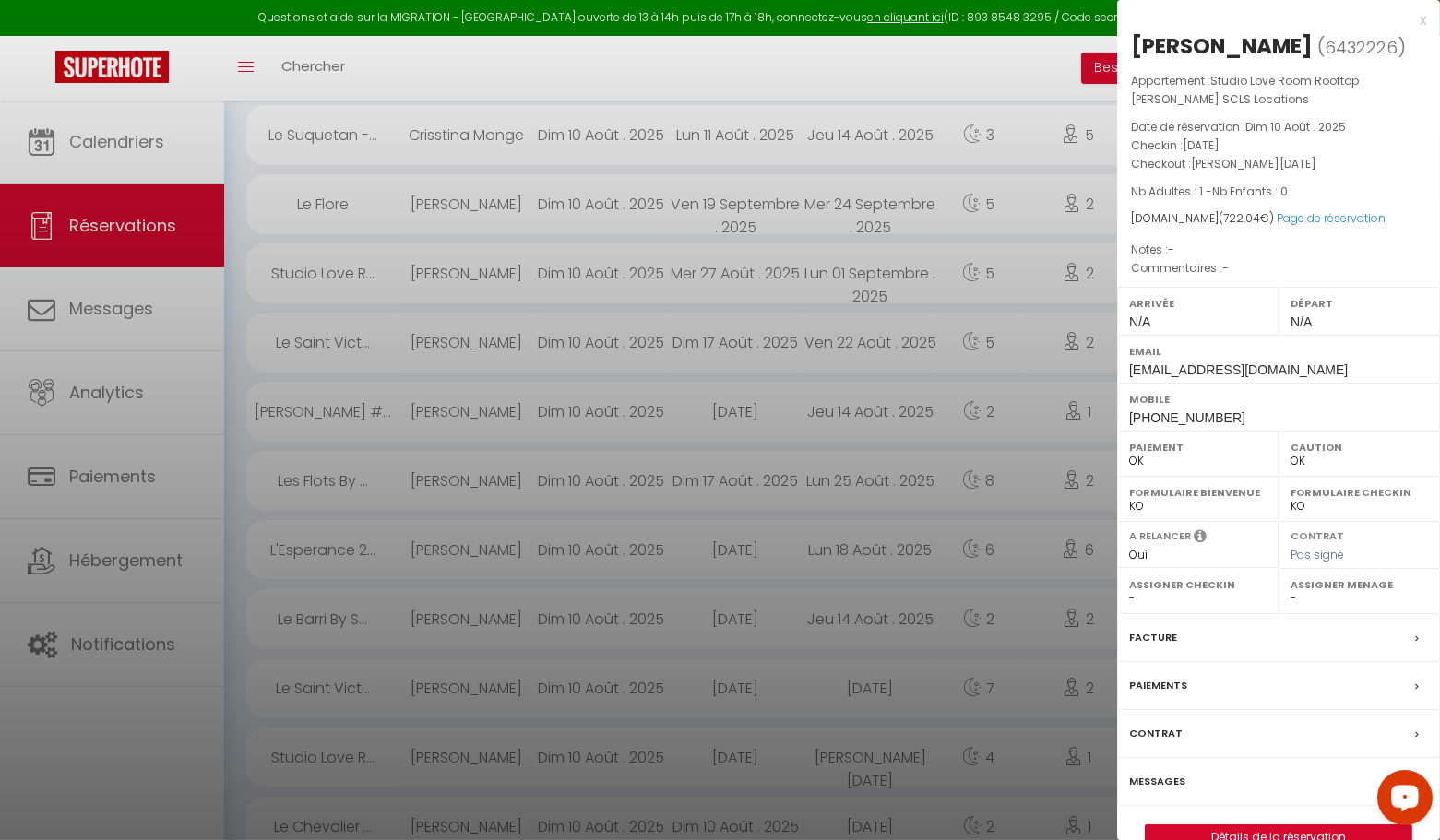
click at [1421, 22] on div "x" at bounding box center [1272, 21] width 309 height 23
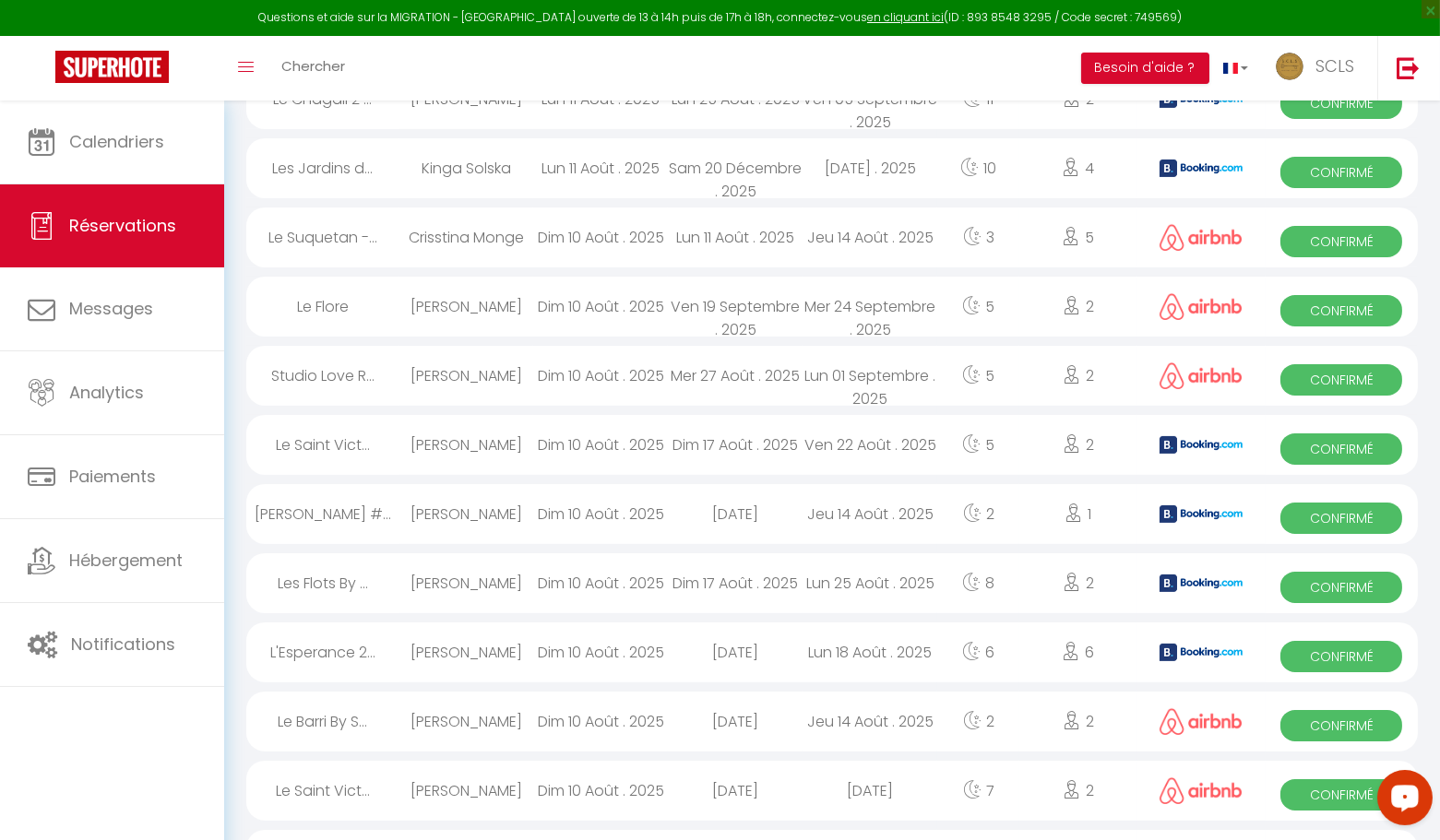
scroll to position [655, 0]
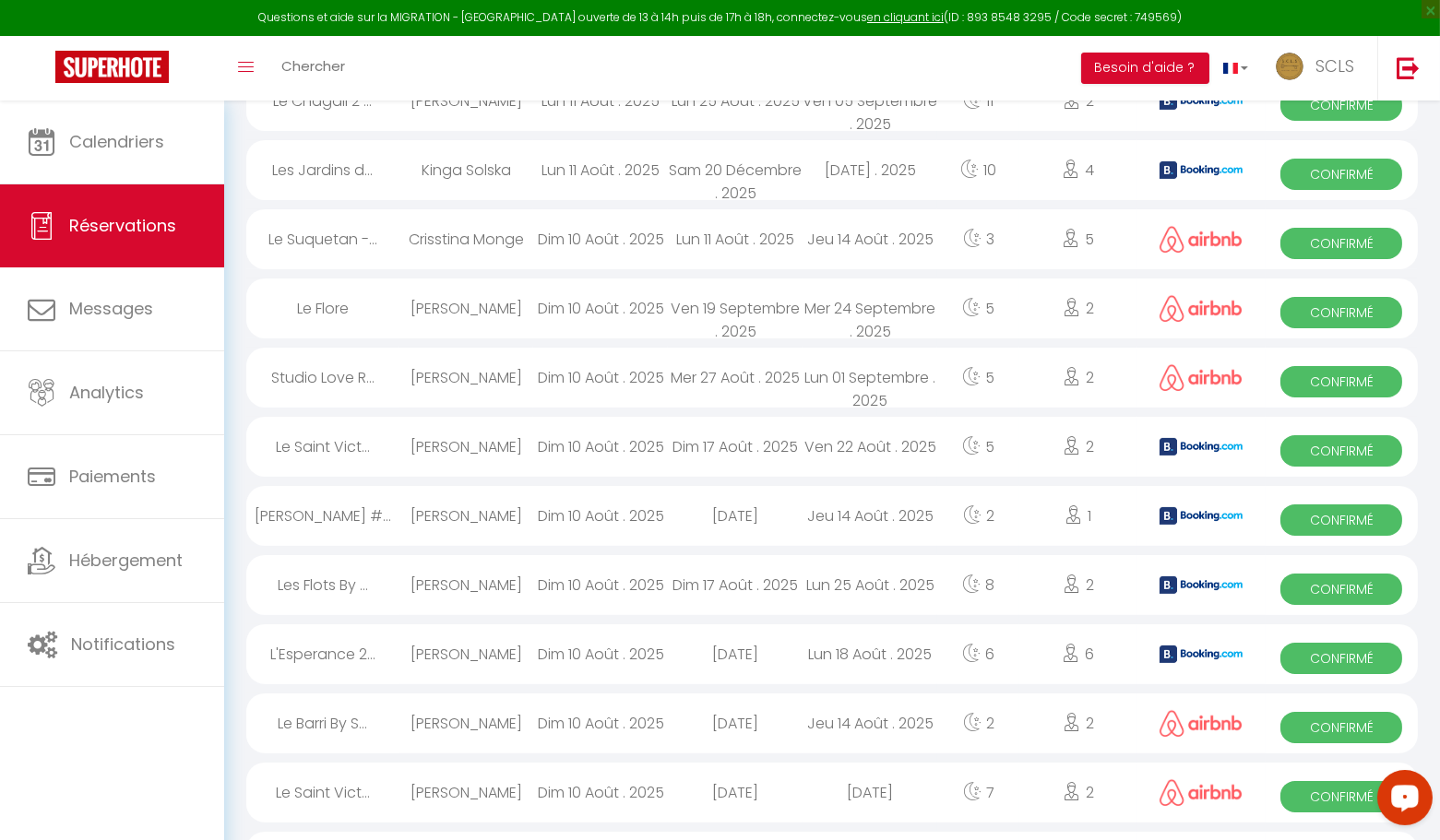
click at [1309, 800] on span "Confirmé" at bounding box center [1340, 797] width 121 height 31
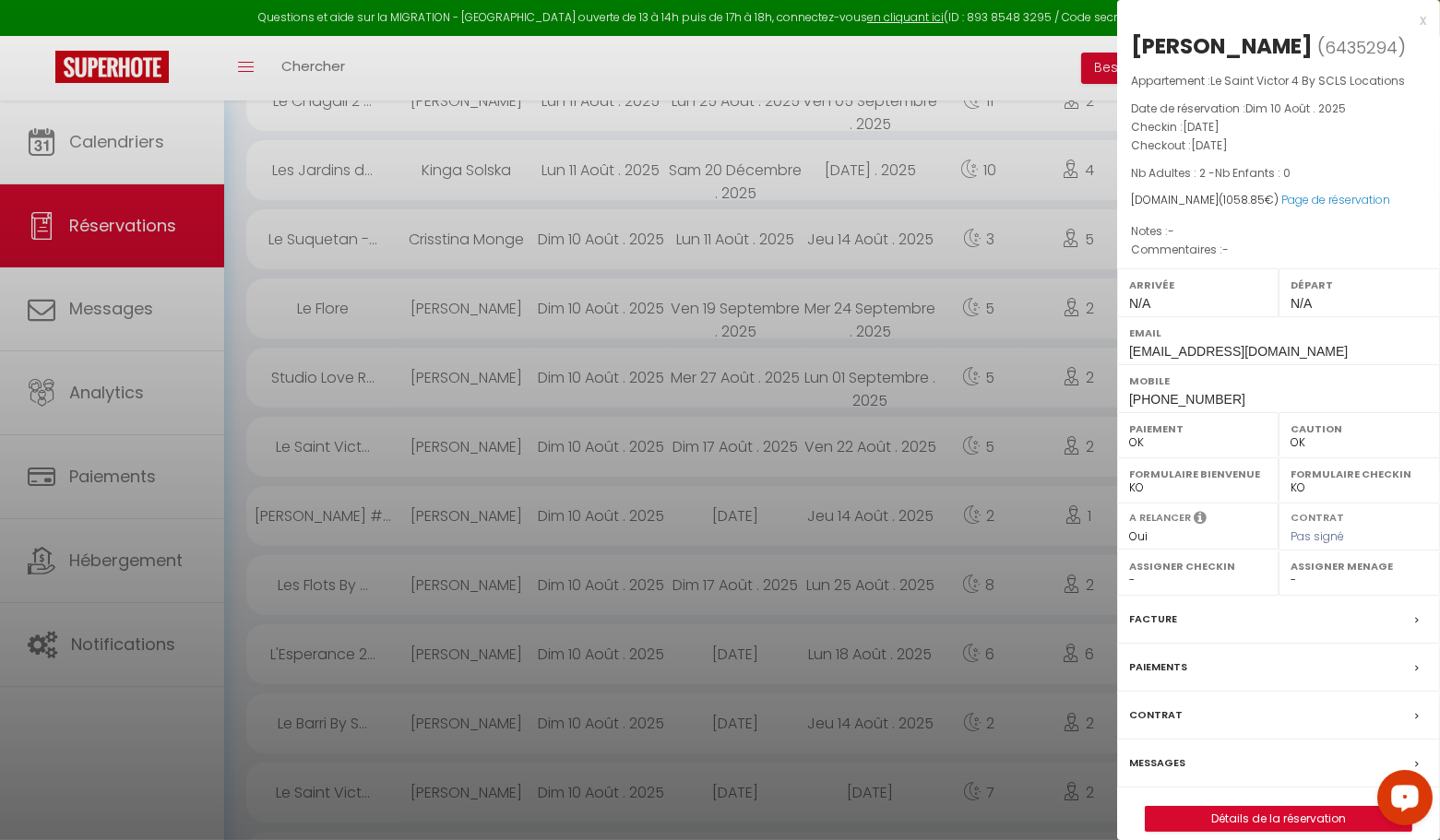
click at [1422, 22] on div "x" at bounding box center [1272, 21] width 309 height 23
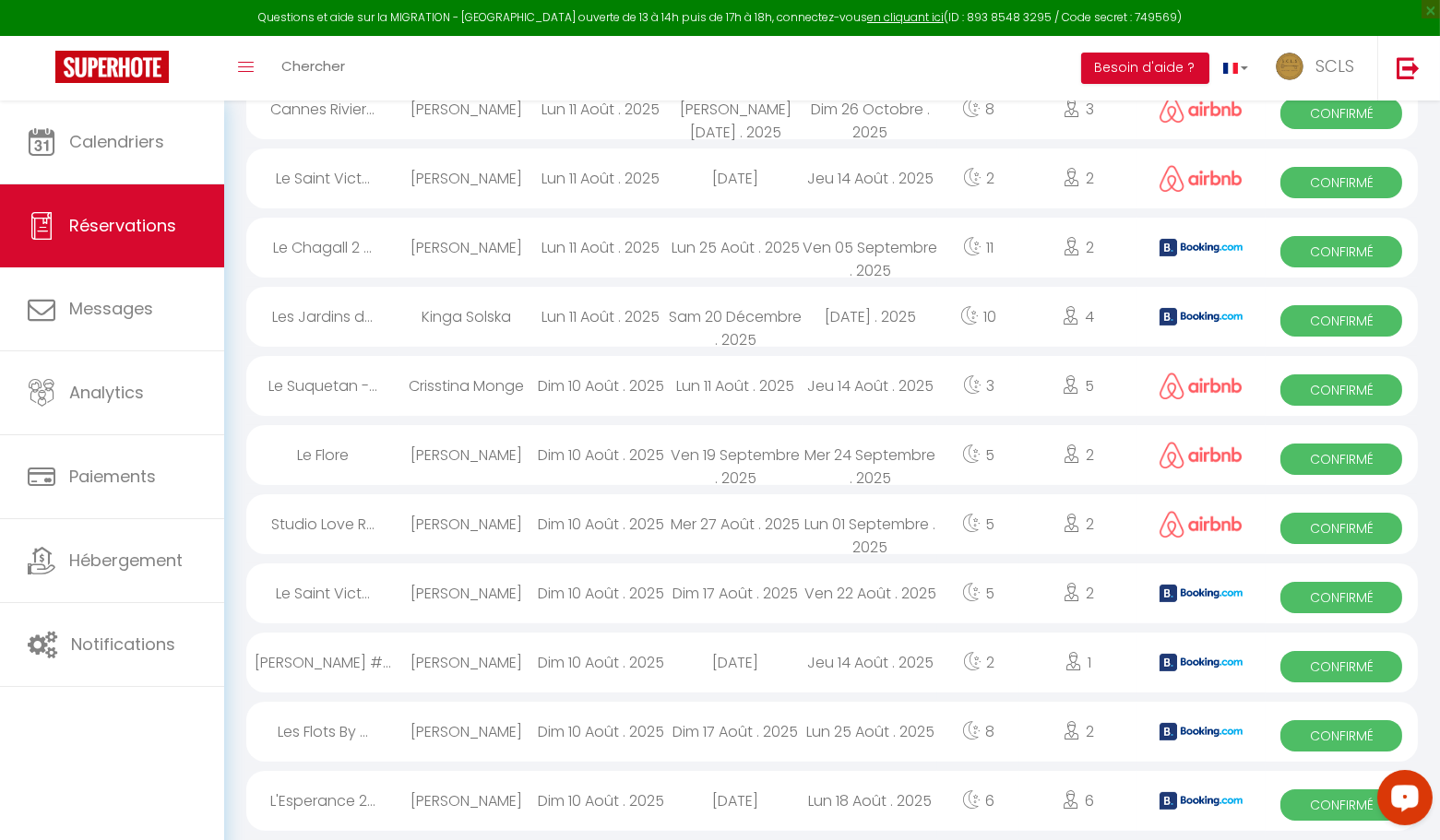
scroll to position [507, 0]
click at [1337, 809] on span "Confirmé" at bounding box center [1340, 805] width 121 height 31
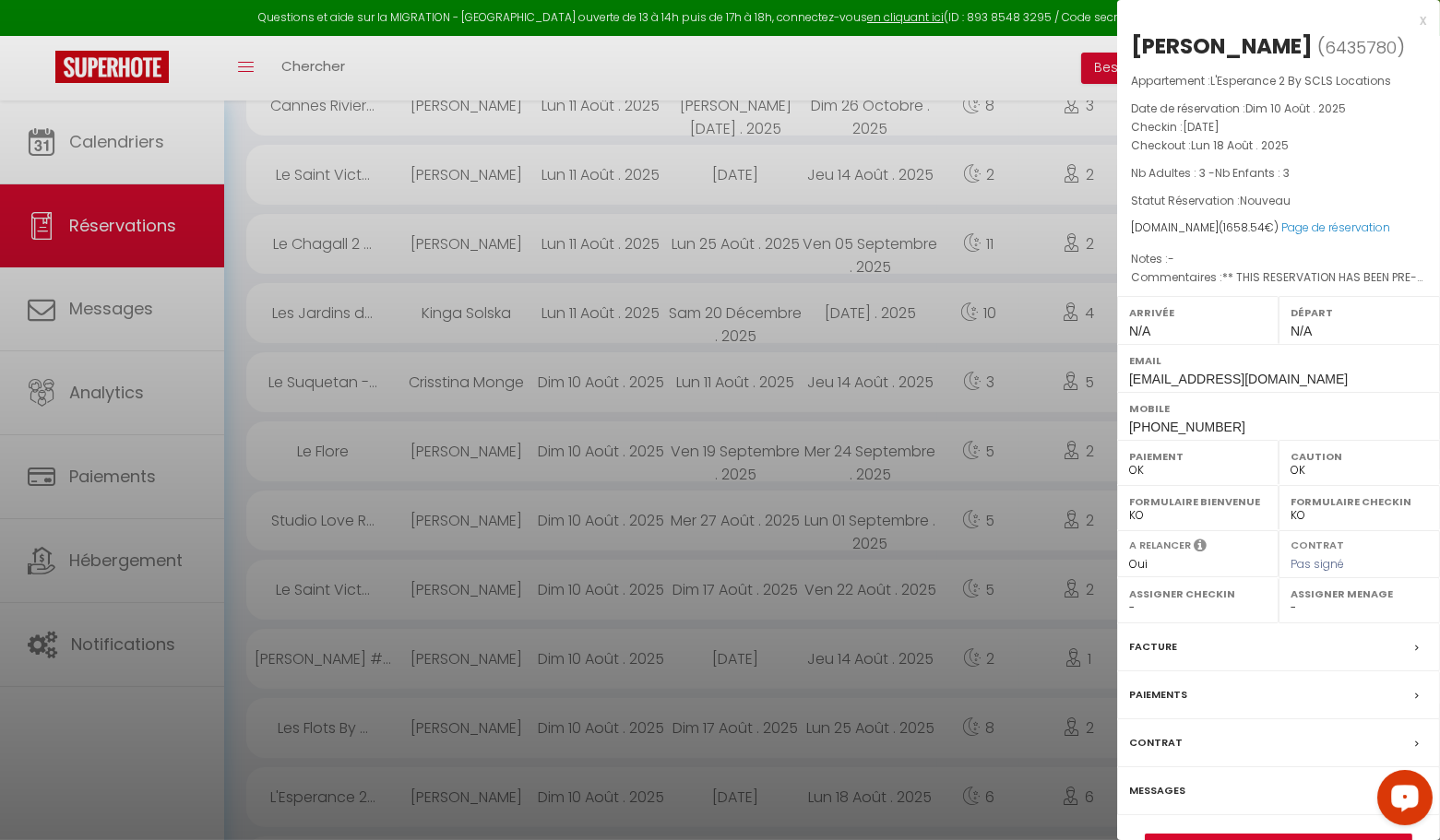
click at [1423, 19] on div "x" at bounding box center [1272, 21] width 309 height 23
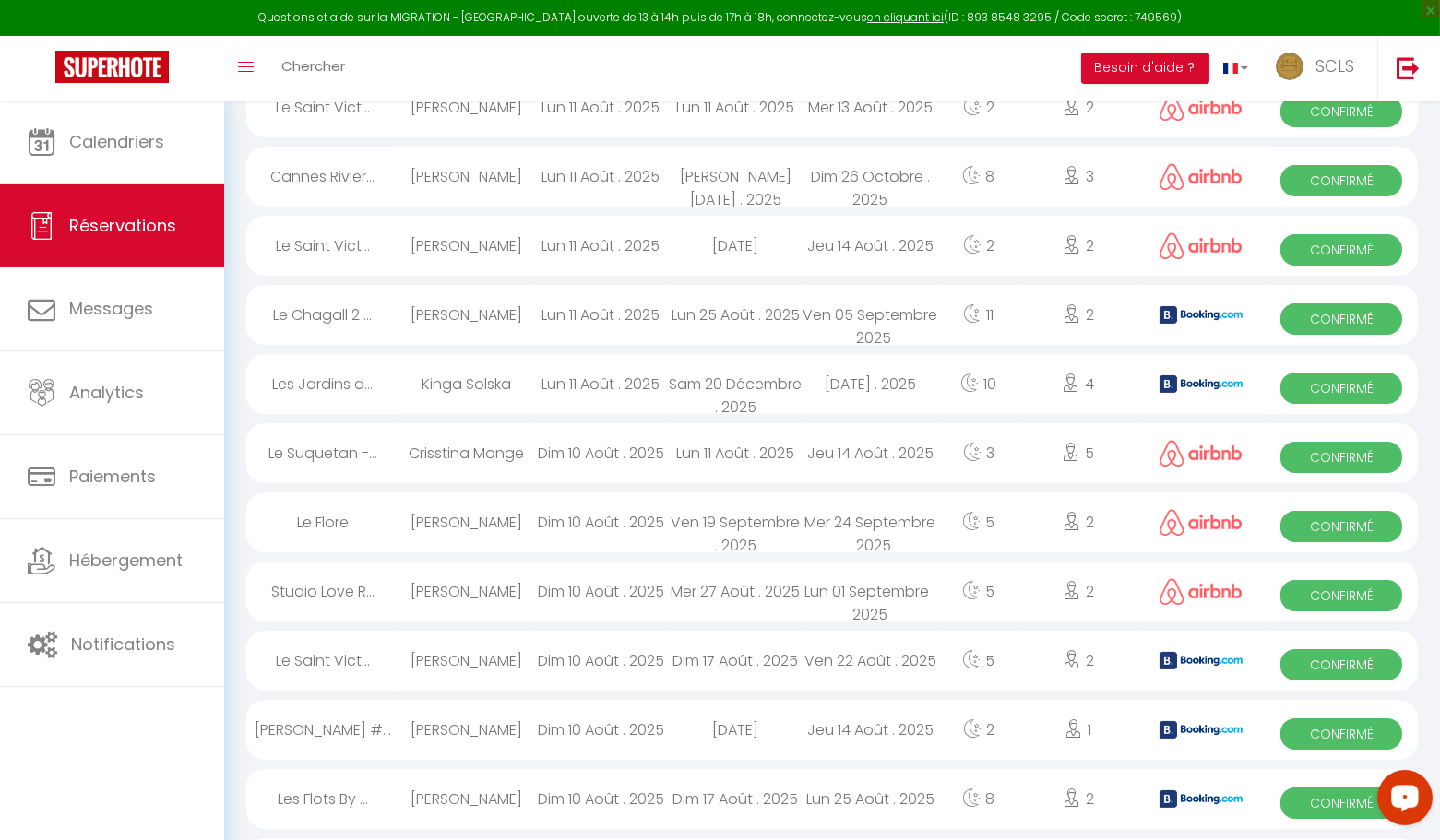
scroll to position [443, 0]
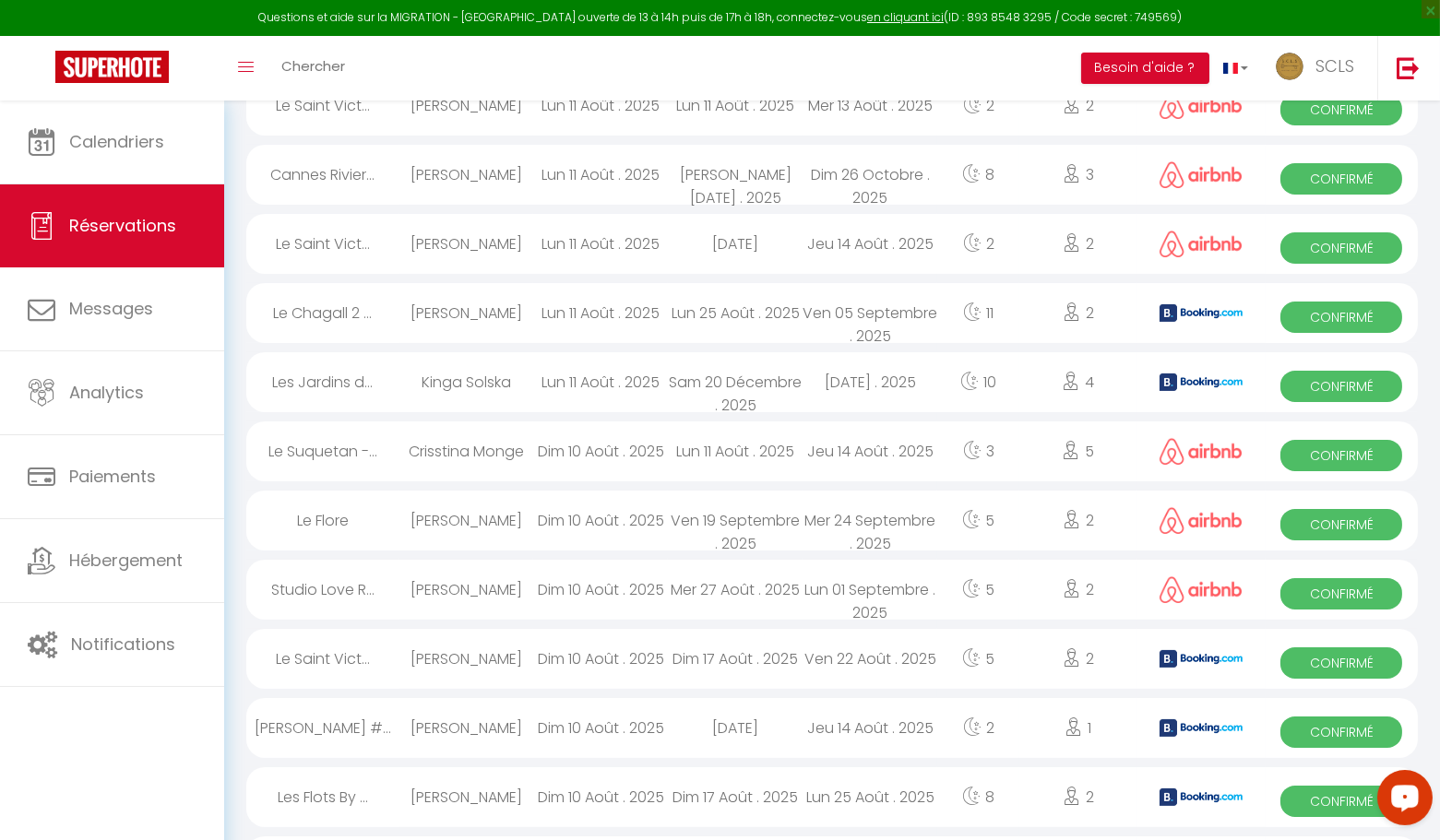
click at [1314, 803] on span "Confirmé" at bounding box center [1340, 801] width 121 height 31
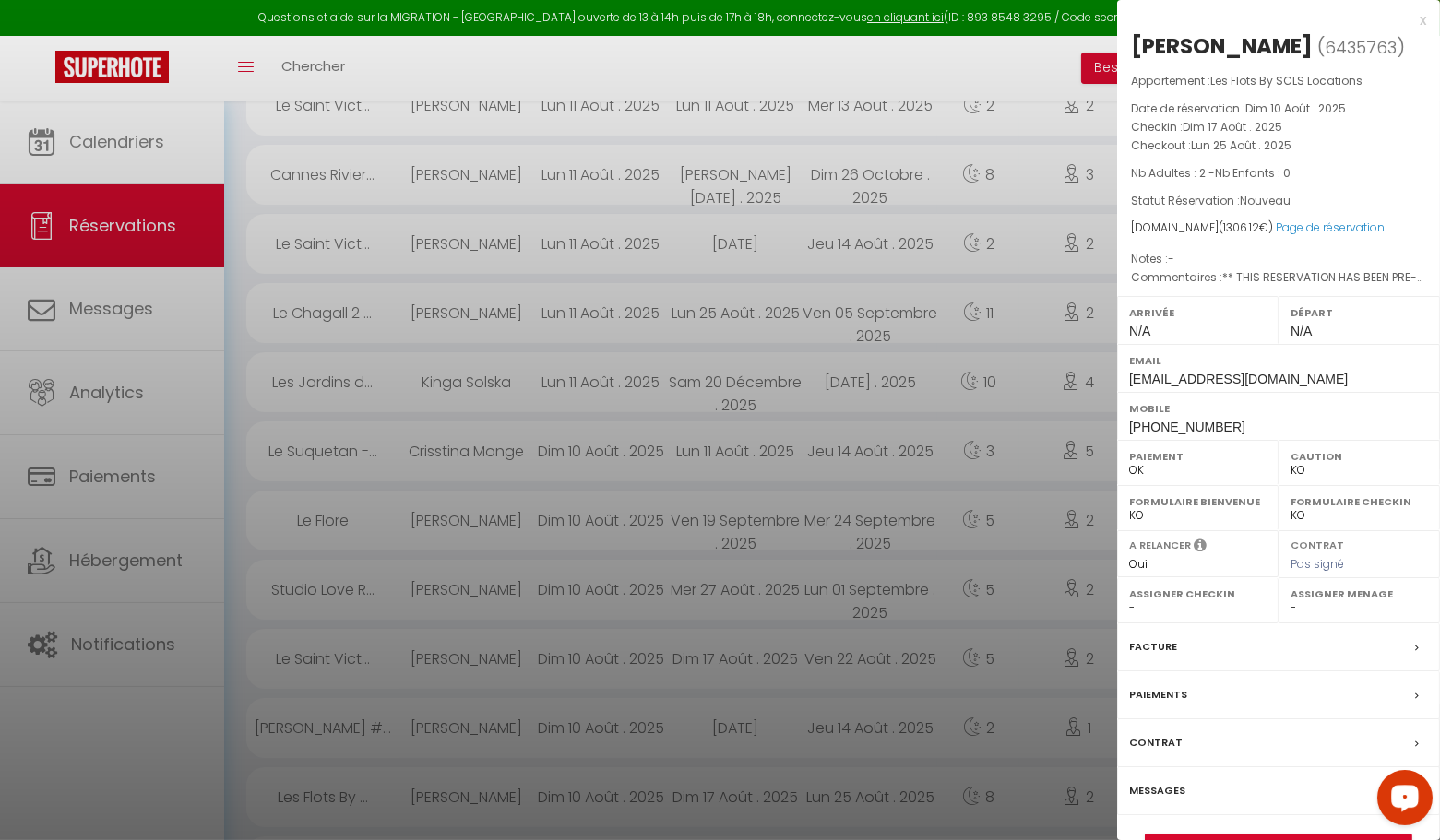
click at [1423, 19] on div "x" at bounding box center [1272, 21] width 309 height 23
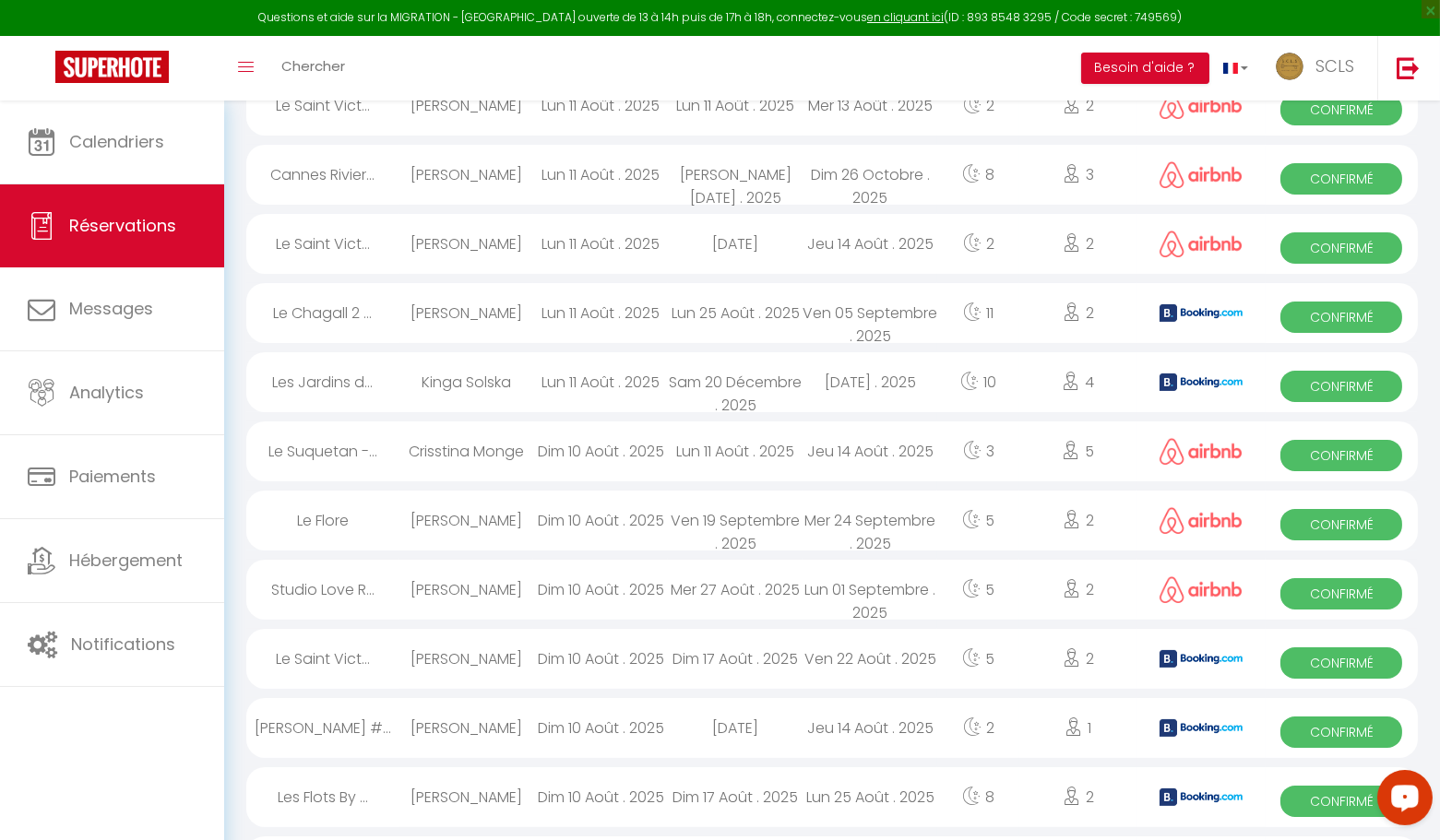
click at [1321, 728] on span "Confirmé" at bounding box center [1340, 732] width 121 height 31
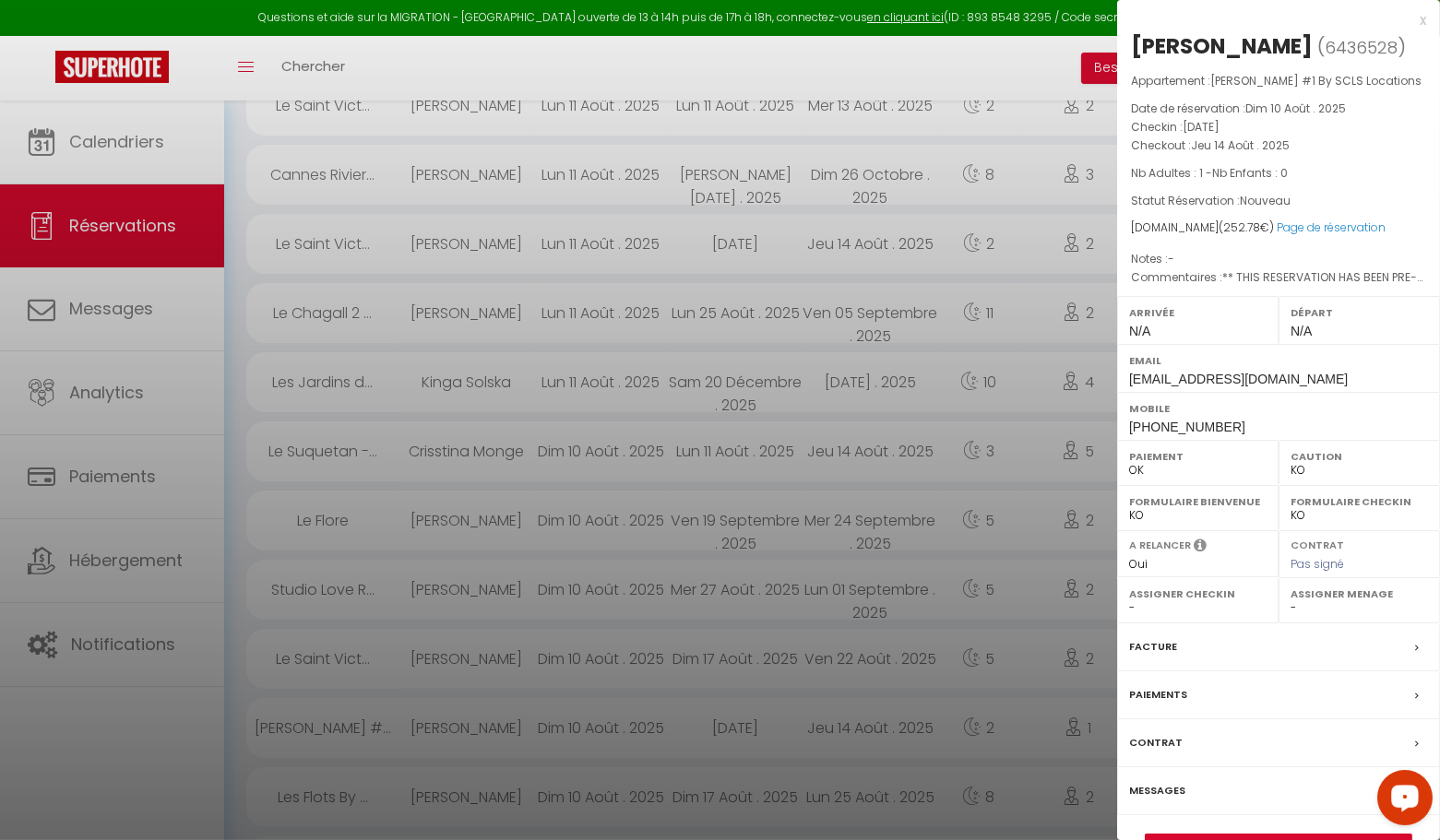
click at [1424, 20] on div "x" at bounding box center [1272, 21] width 309 height 23
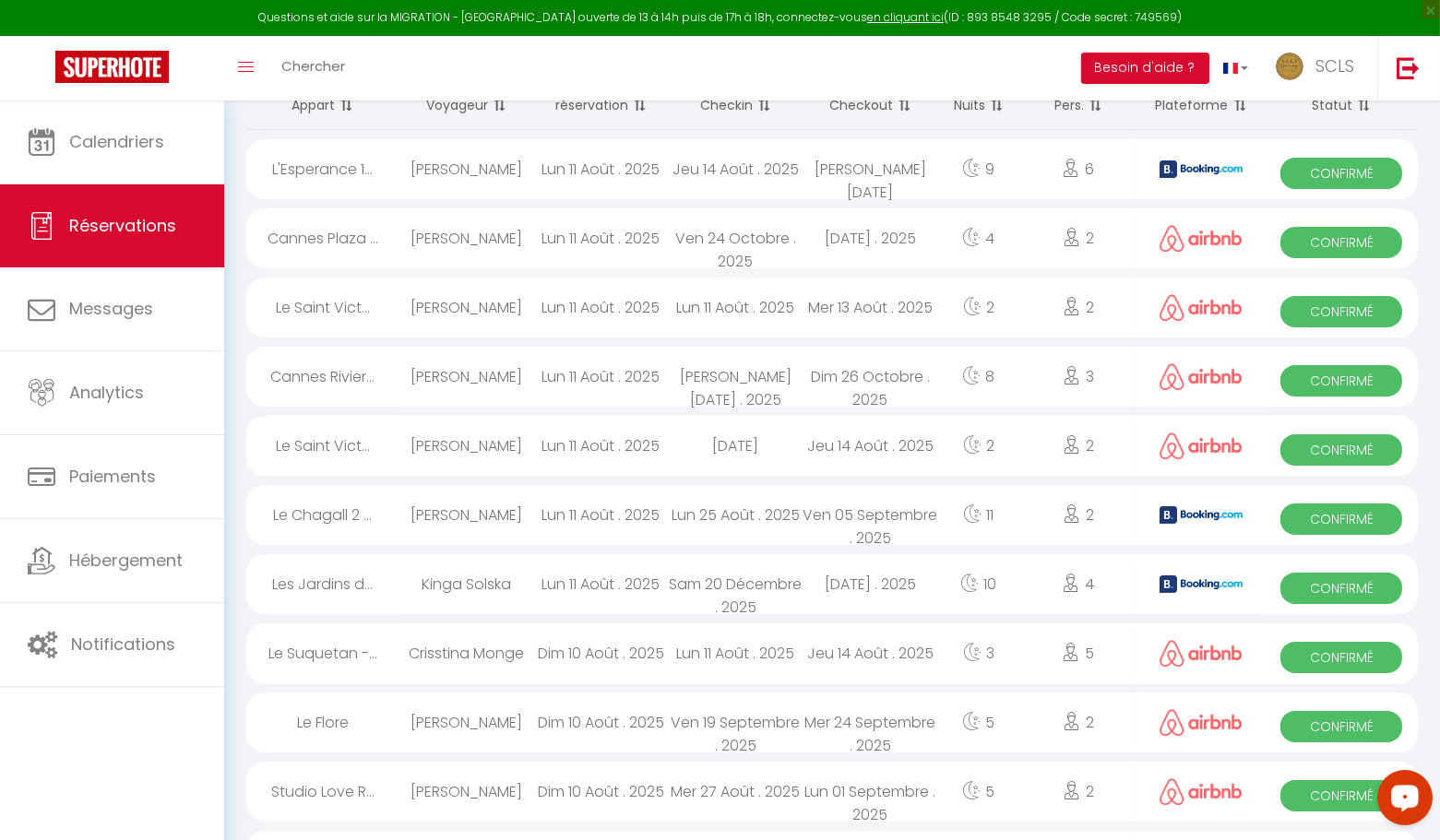
scroll to position [237, 0]
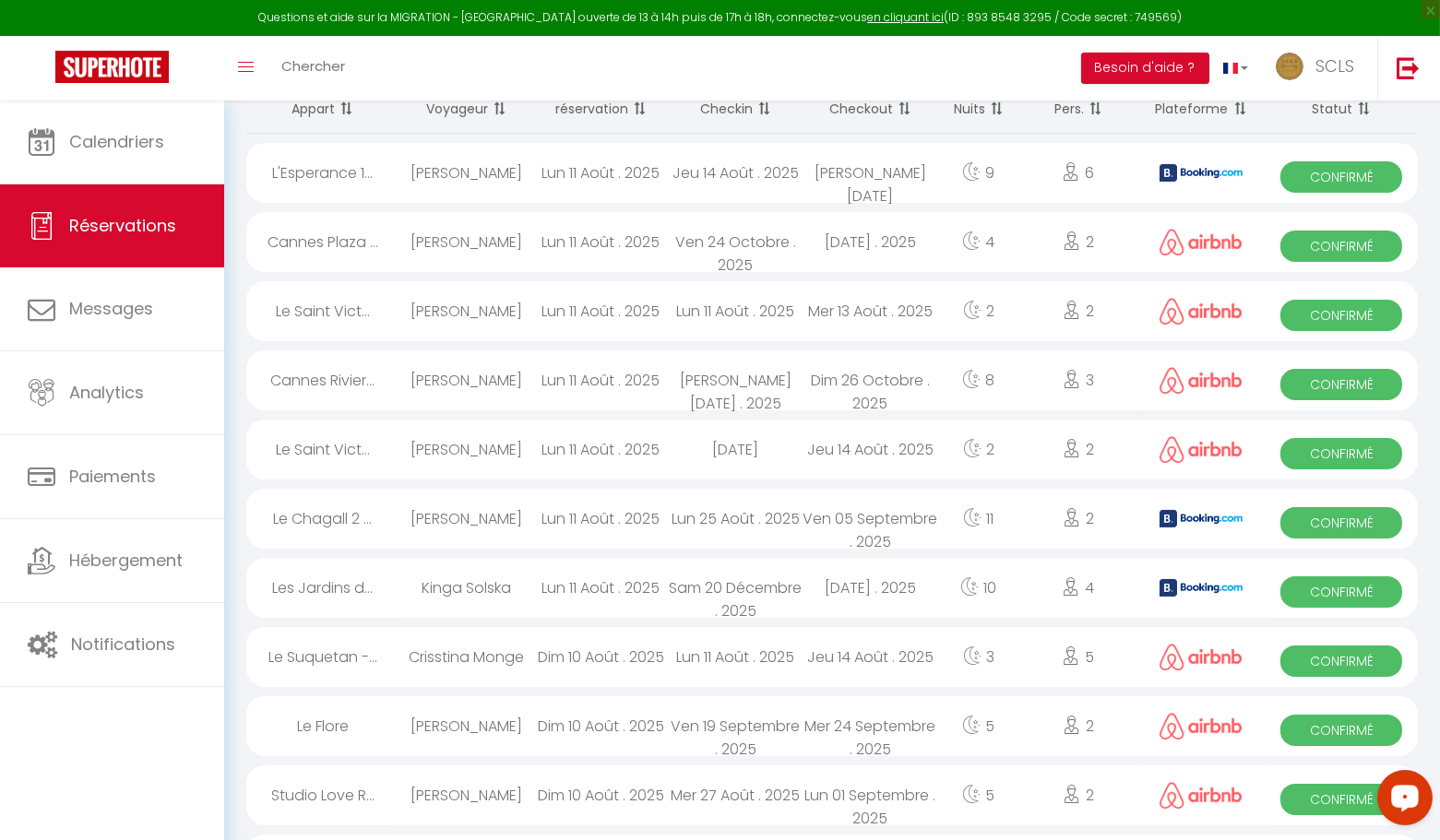
click at [1314, 801] on span "Confirmé" at bounding box center [1340, 800] width 121 height 31
select select "OK"
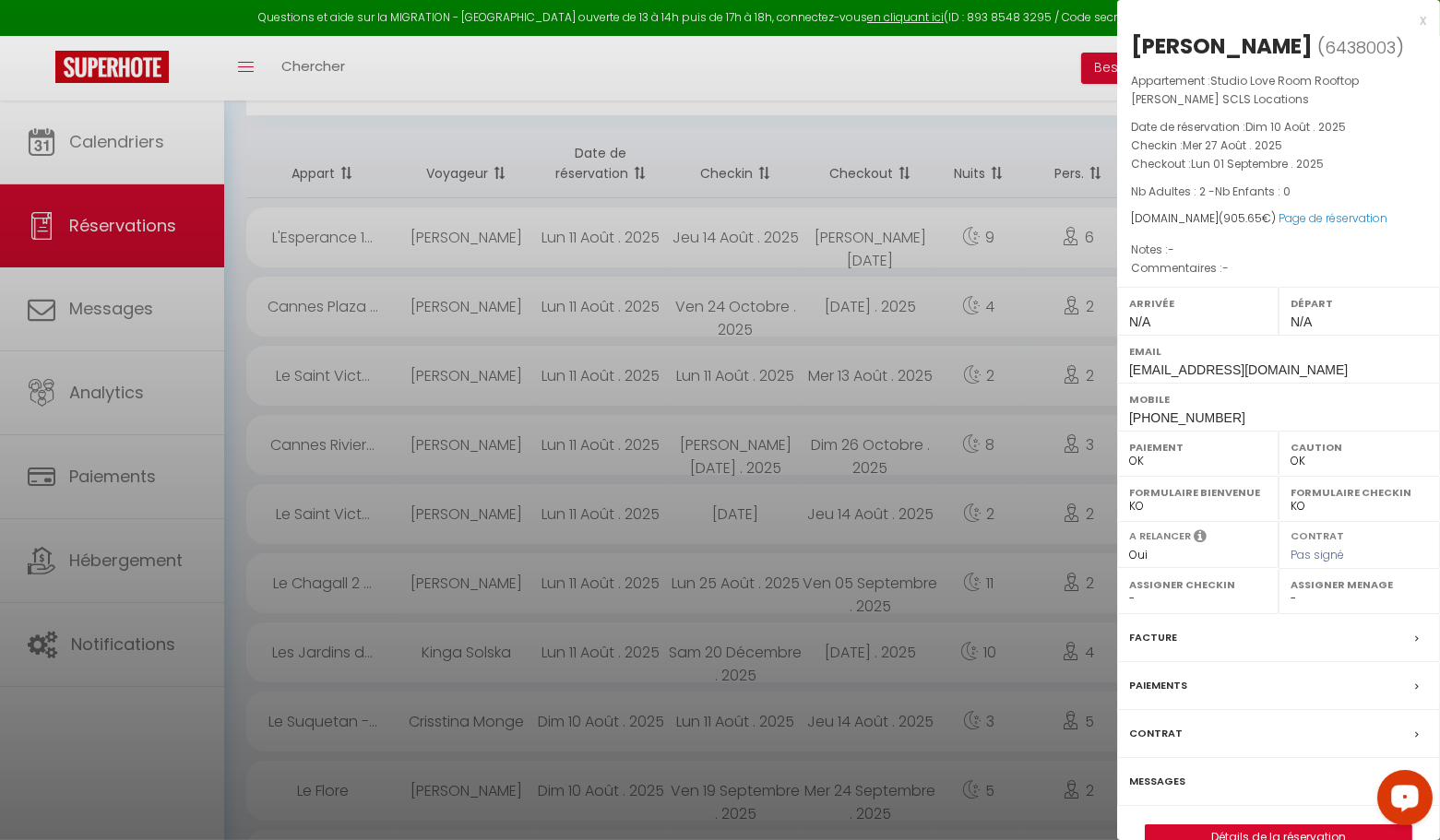
scroll to position [169, 0]
click at [1424, 21] on html "Questions et aide sur la MIGRATION - Salle Zoom ouverte de 13 à 14h puis de 17h…" at bounding box center [720, 250] width 1440 height 840
click at [1421, 20] on div "x" at bounding box center [1272, 21] width 309 height 23
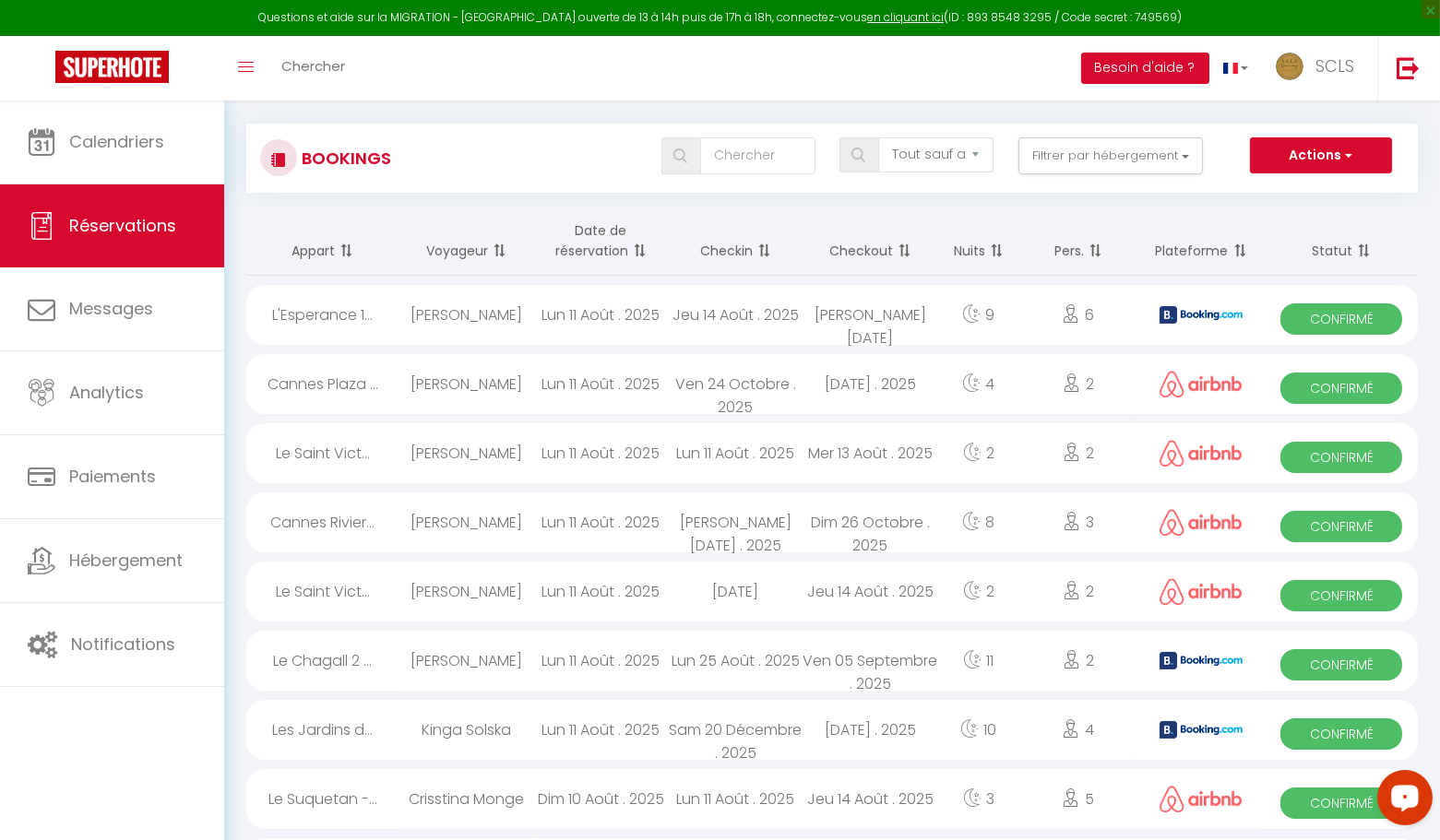
scroll to position [94, 0]
click at [1314, 800] on span "Confirmé" at bounding box center [1340, 803] width 121 height 31
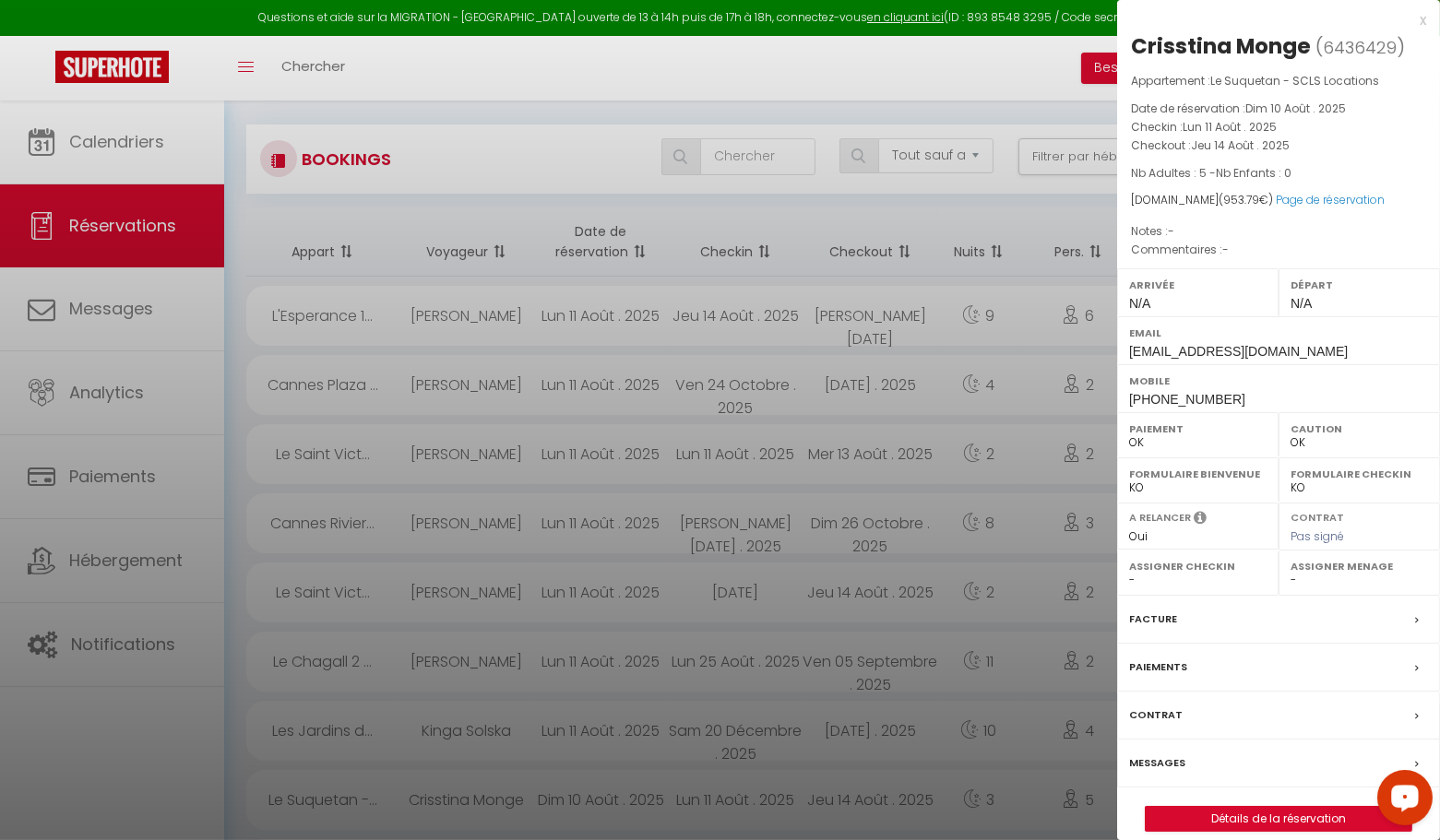
click at [1422, 18] on div "x" at bounding box center [1272, 21] width 309 height 23
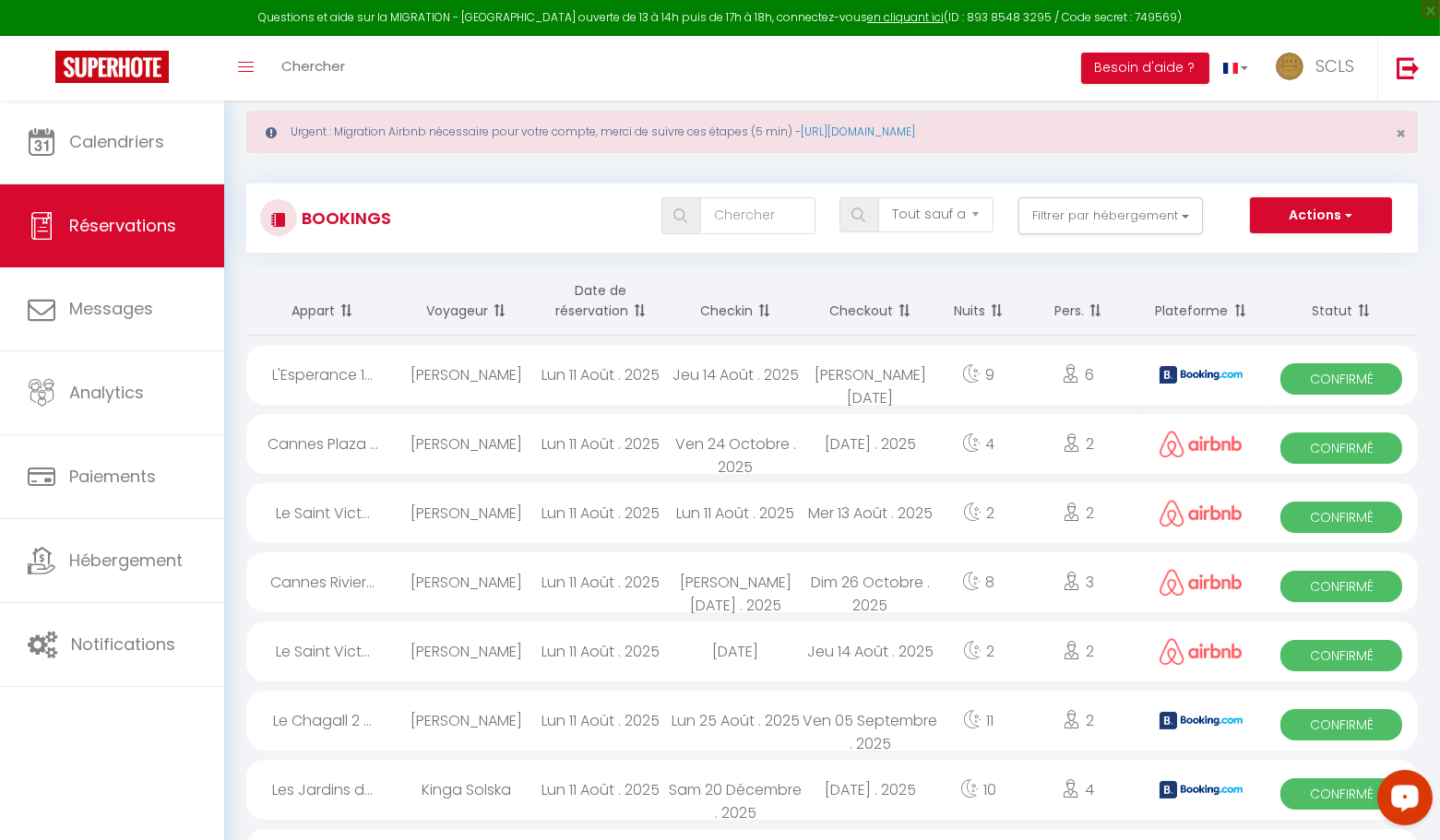
scroll to position [0, 0]
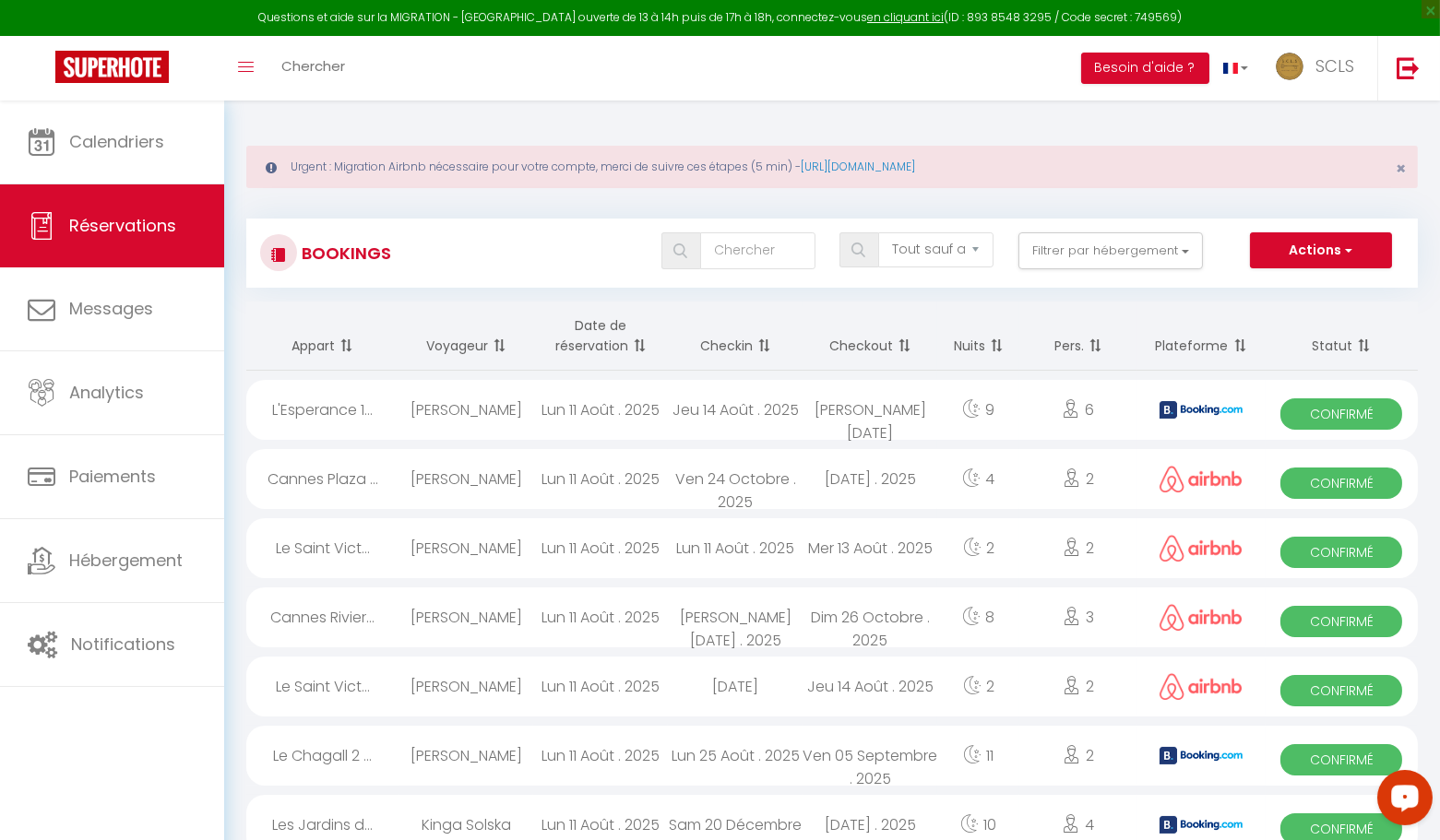
click at [1312, 697] on span "Confirmé" at bounding box center [1340, 690] width 121 height 31
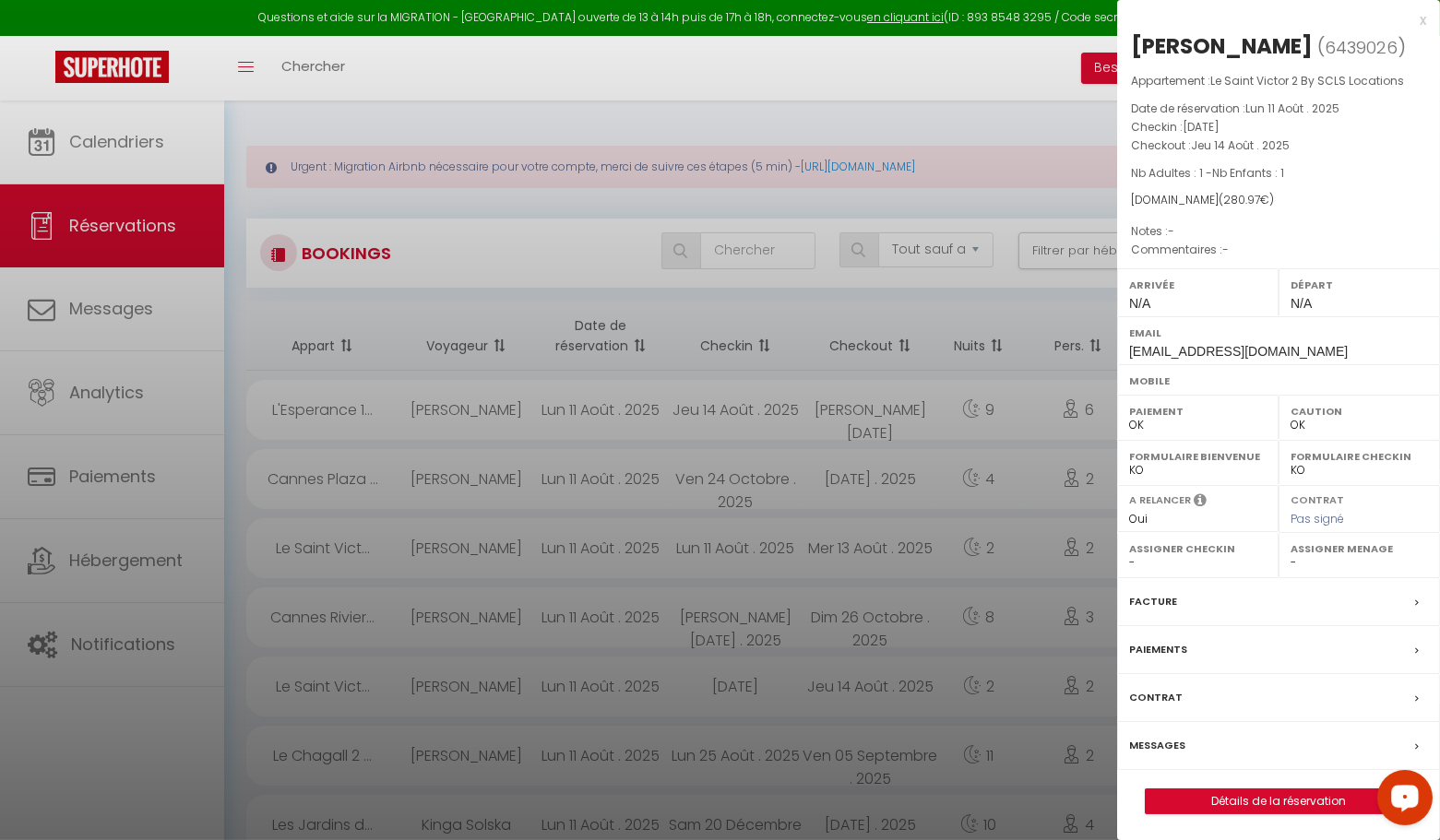
click at [1427, 22] on div "x Tetiana Gnatiuk ( 6439026 ) Appartement : Le Saint Victor 2 By SCLS Locations…" at bounding box center [1278, 420] width 323 height 842
click at [1421, 22] on div "x" at bounding box center [1272, 21] width 309 height 23
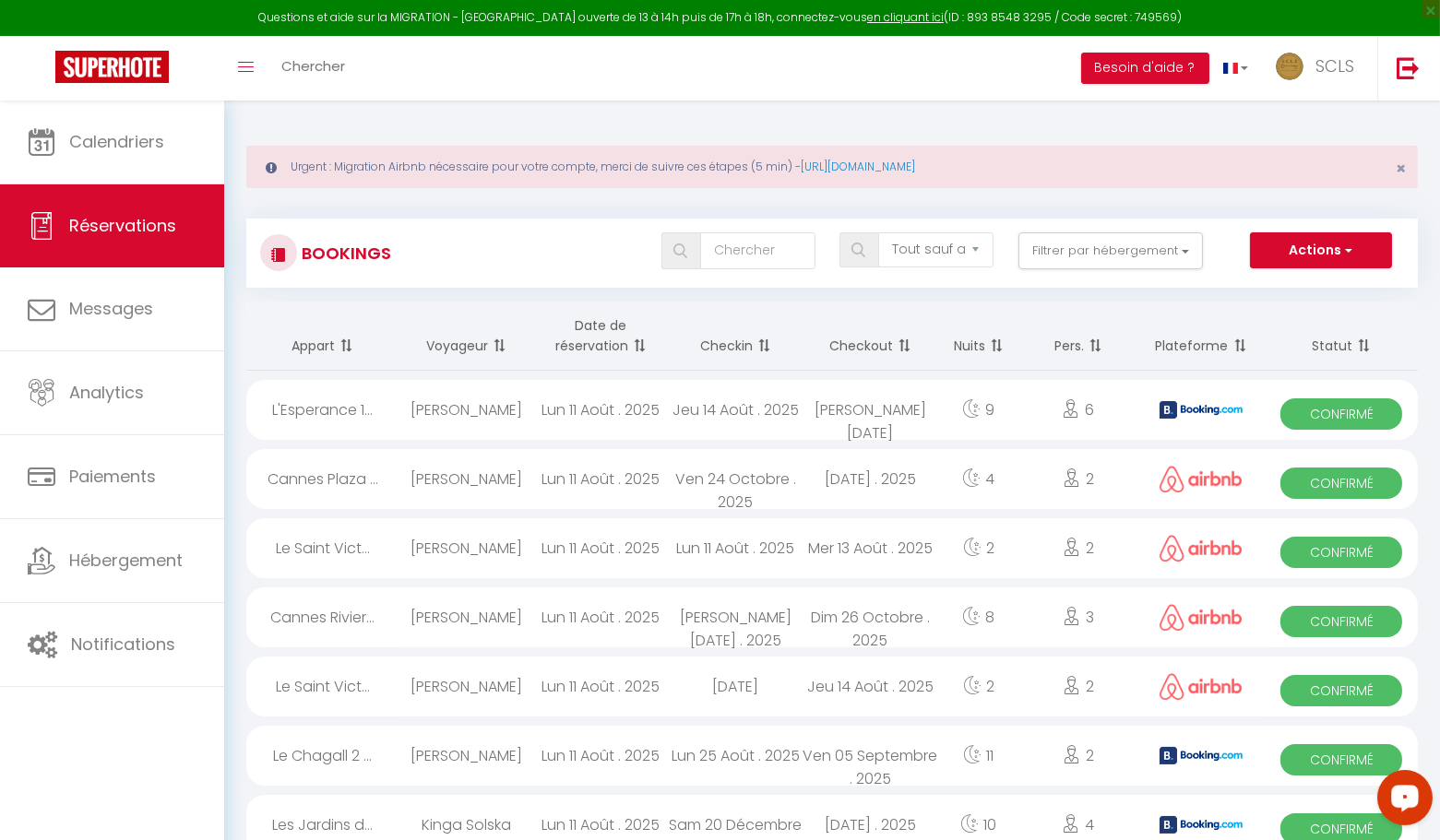
click at [1317, 551] on span "Confirmé" at bounding box center [1340, 552] width 121 height 31
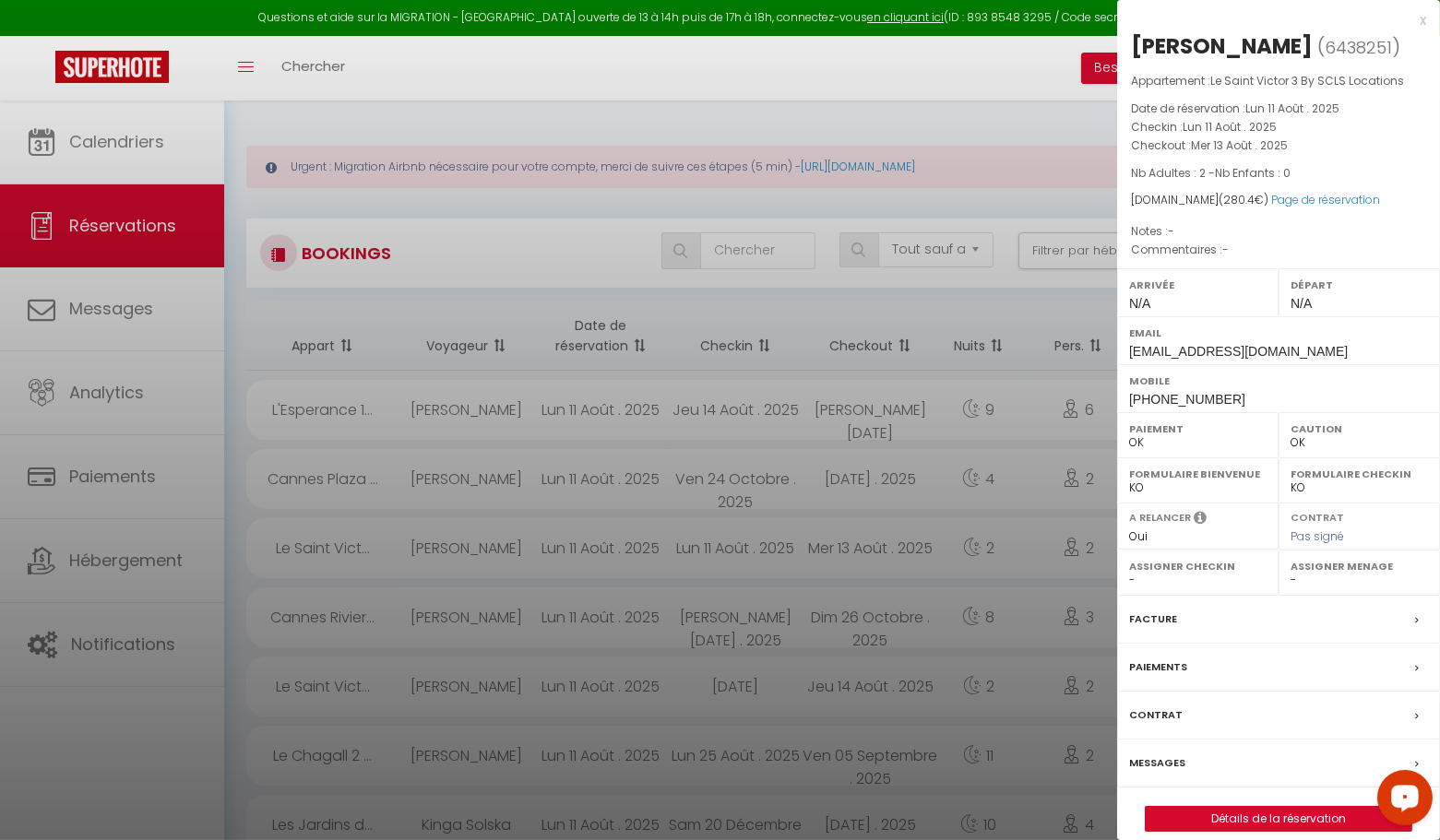
click at [1422, 22] on div "x" at bounding box center [1272, 21] width 309 height 23
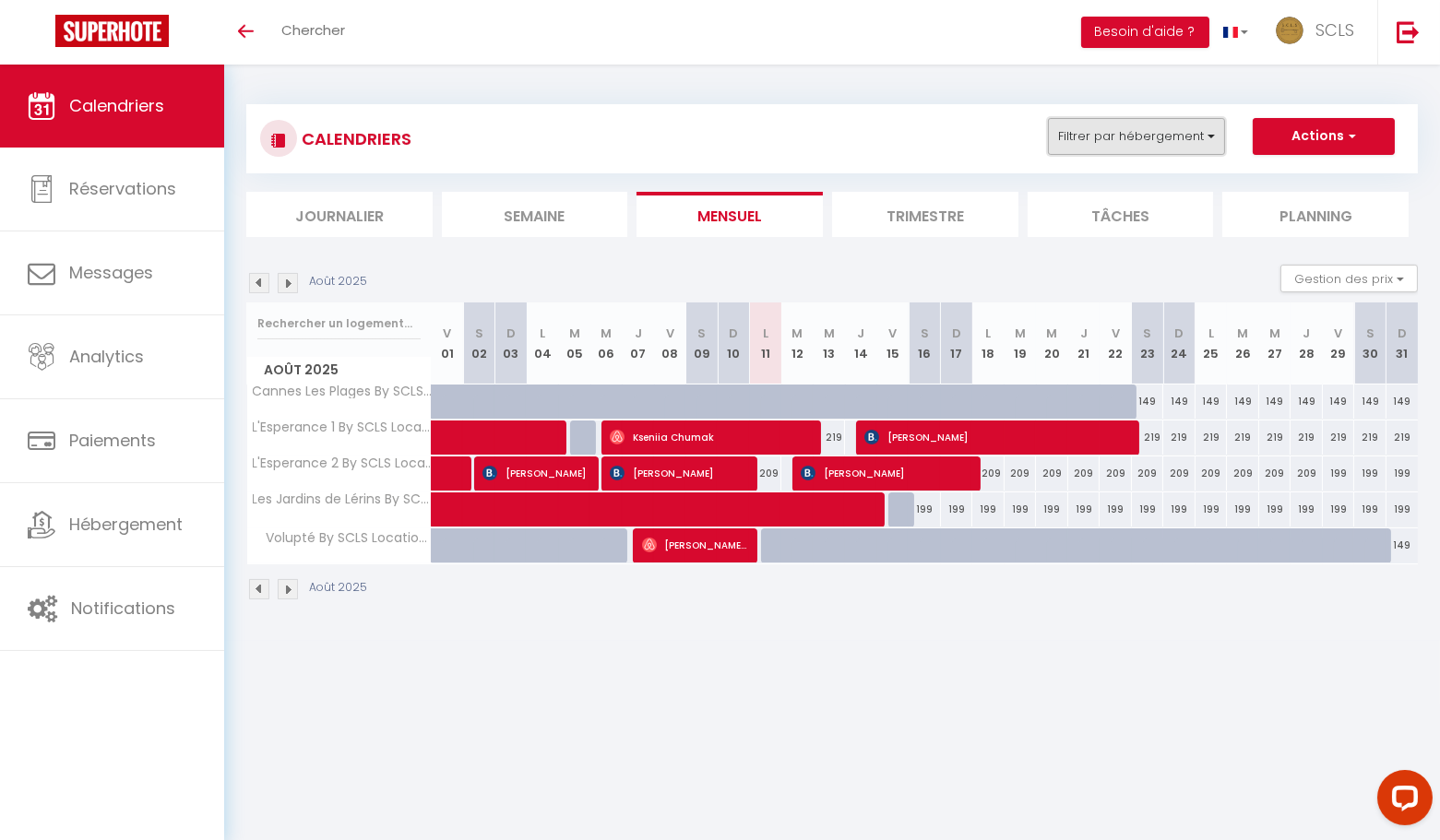
click at [1156, 151] on button "Filtrer par hébergement" at bounding box center [1136, 136] width 177 height 37
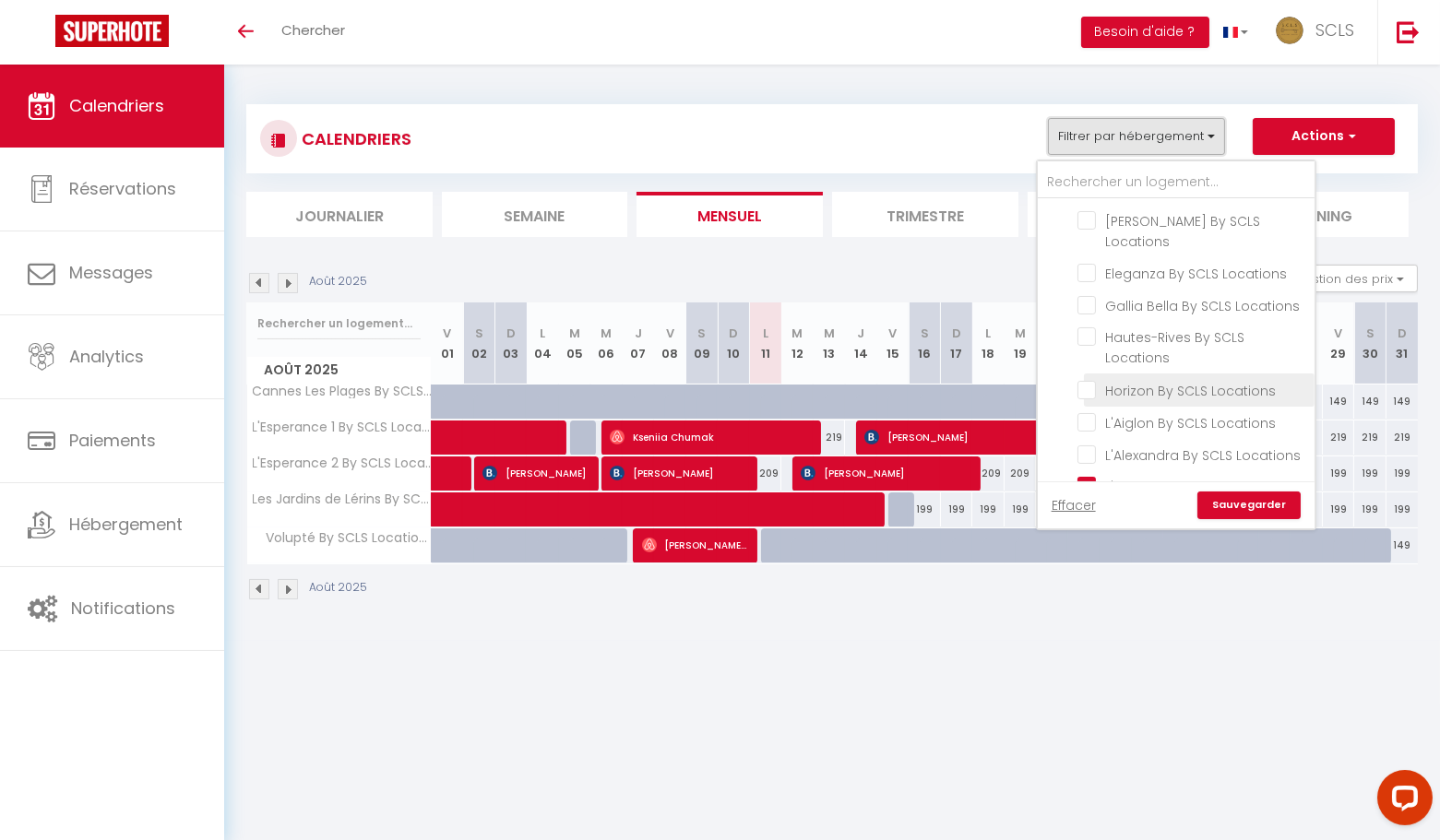
scroll to position [634, 0]
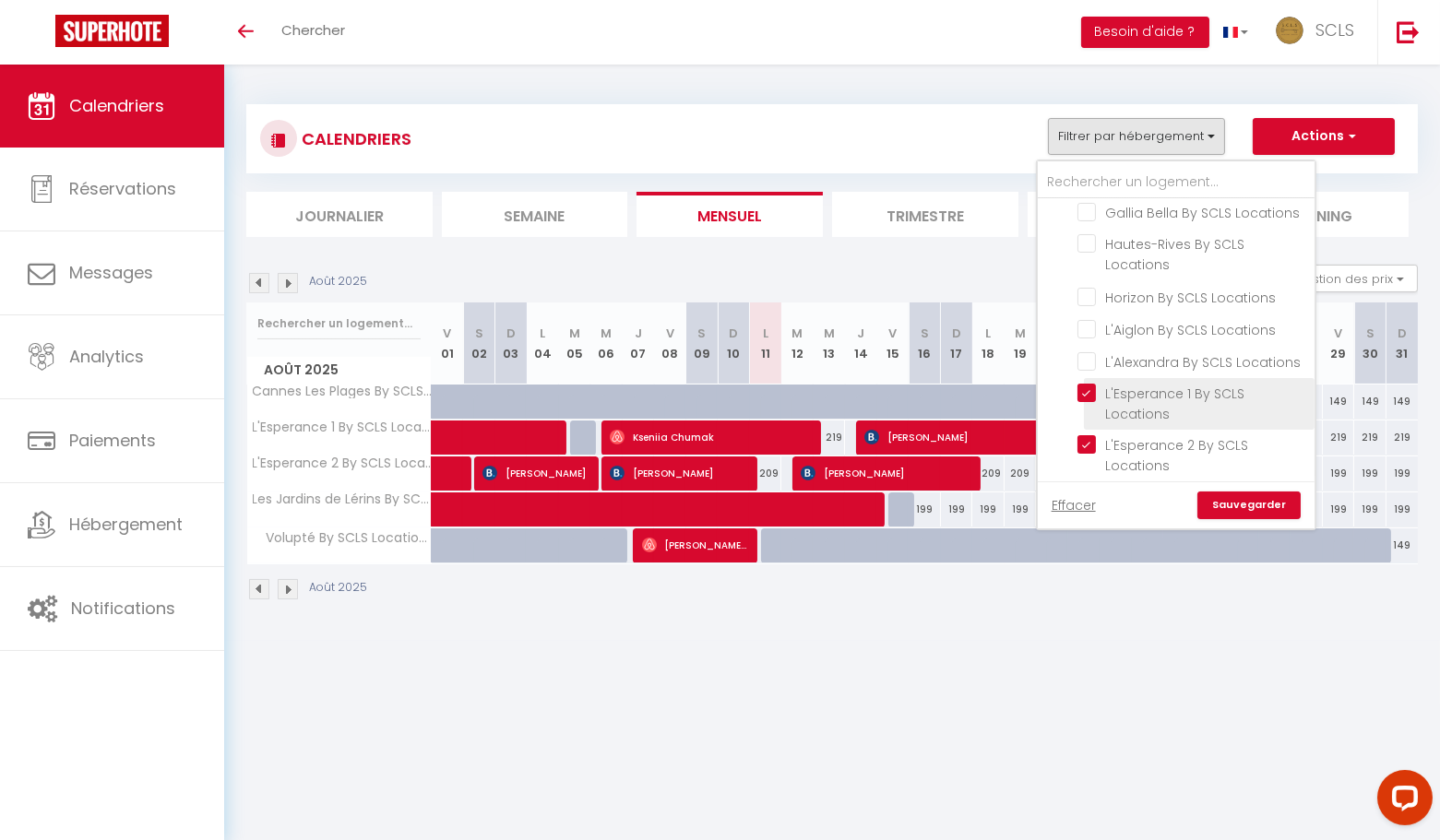
click at [1087, 384] on input "L'Esperance 1 By SCLS Locations" at bounding box center [1192, 393] width 230 height 19
checkbox input "false"
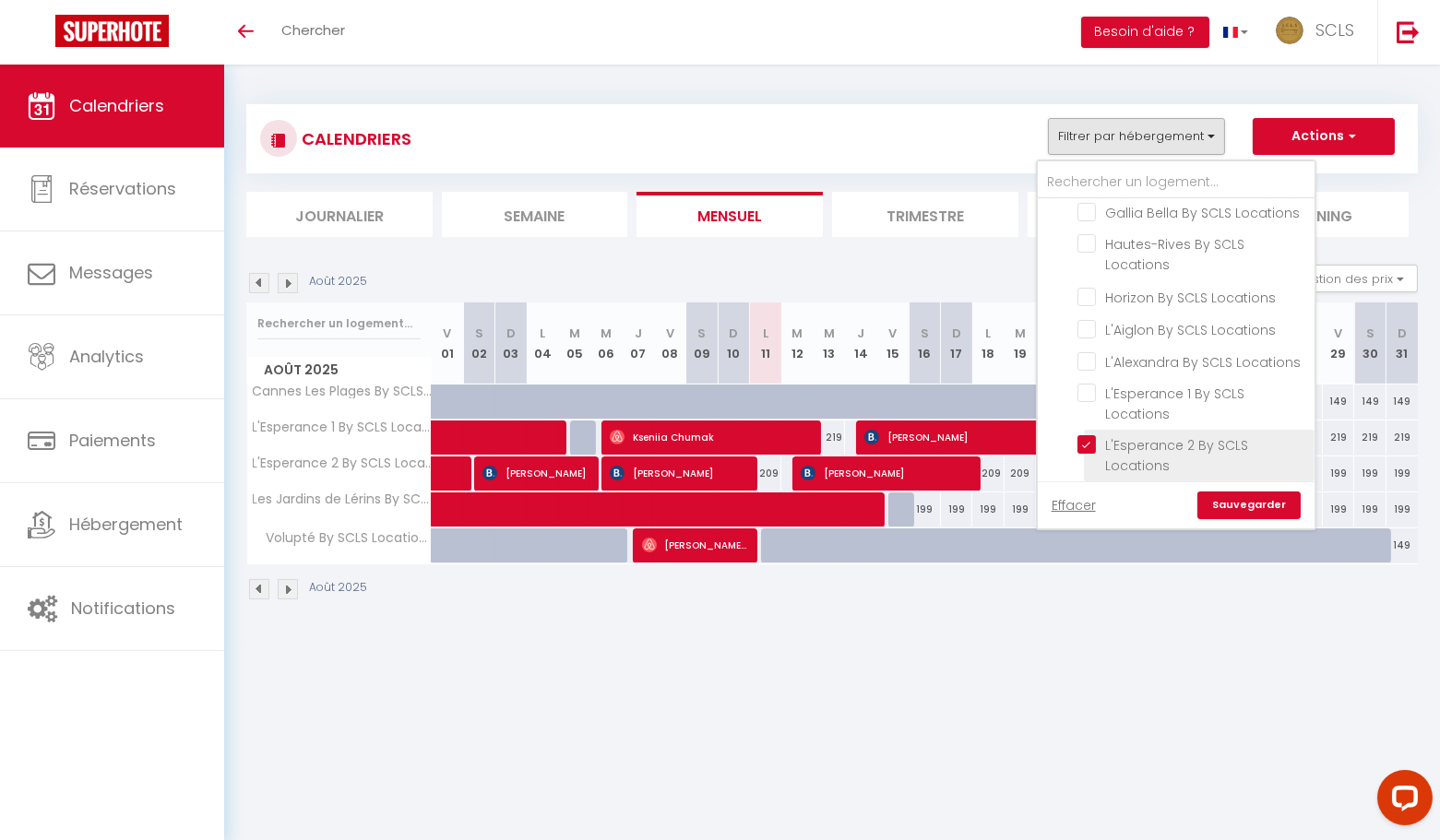
click at [1087, 436] on input "L'Esperance 2 By SCLS Locations" at bounding box center [1192, 445] width 230 height 19
checkbox input "false"
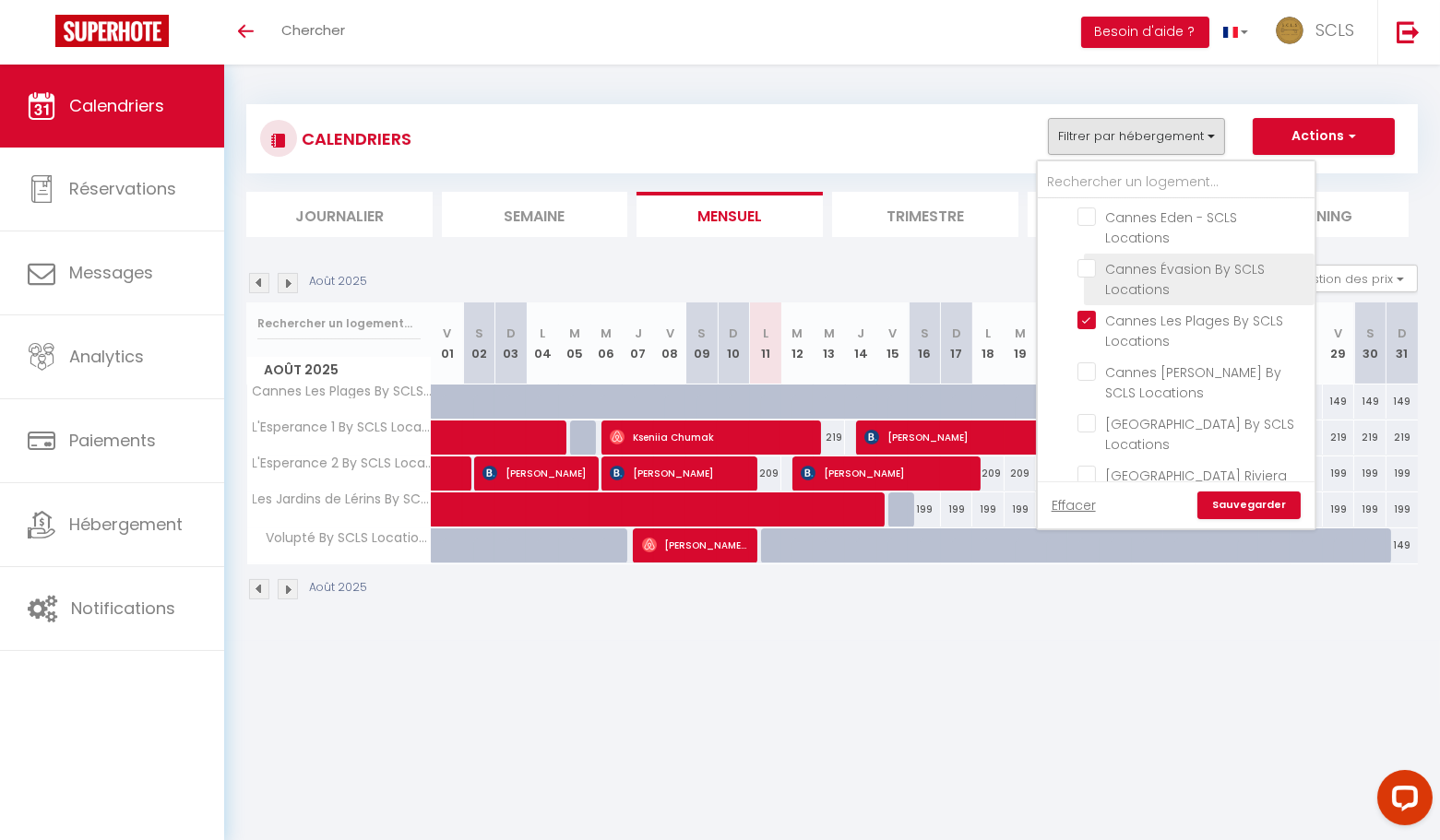
scroll to position [0, 0]
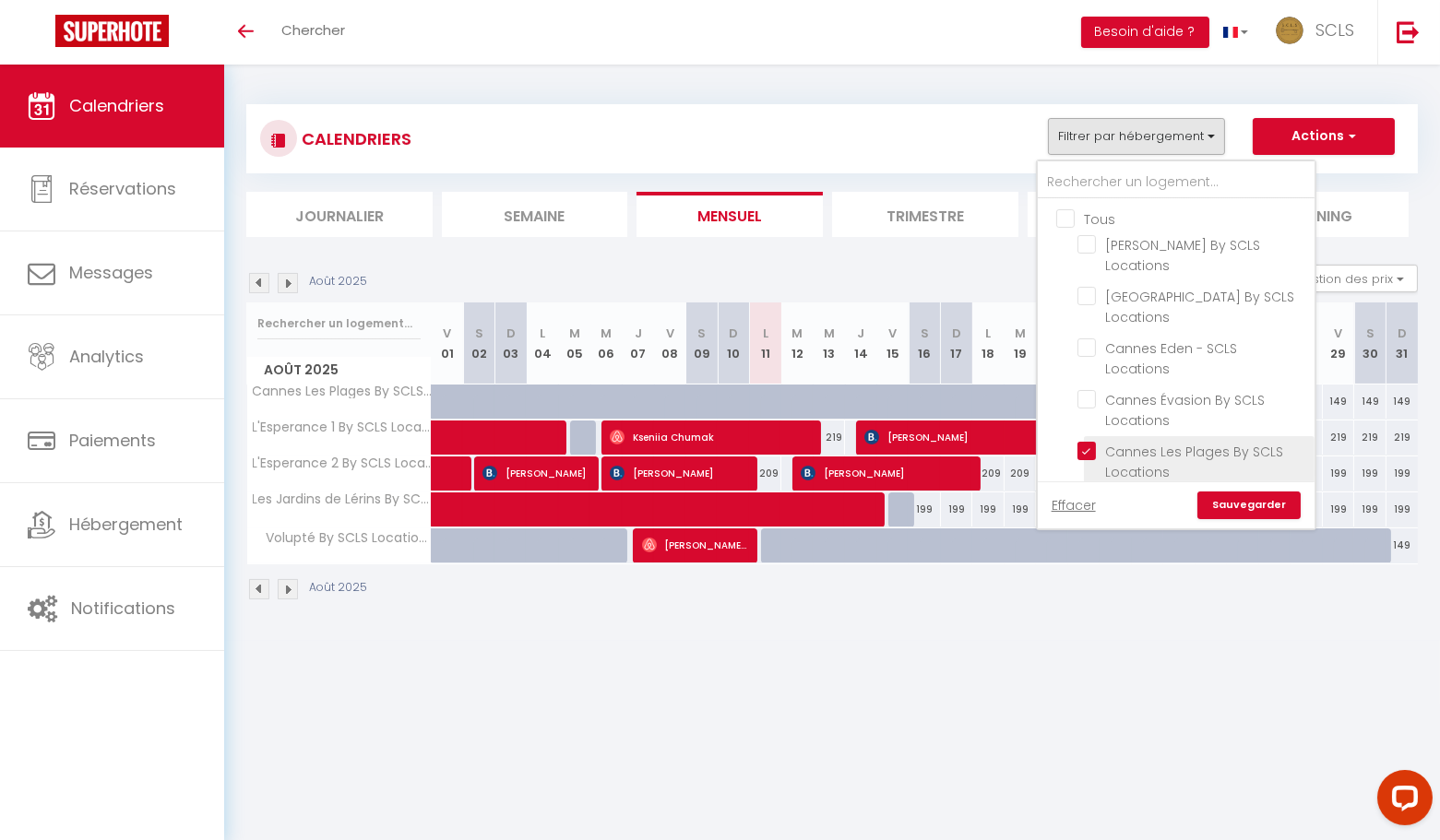
drag, startPoint x: 1091, startPoint y: 388, endPoint x: 1113, endPoint y: 384, distance: 22.4
click at [1091, 442] on input "Cannes Les Plages By SCLS Locations" at bounding box center [1192, 452] width 230 height 19
checkbox input "false"
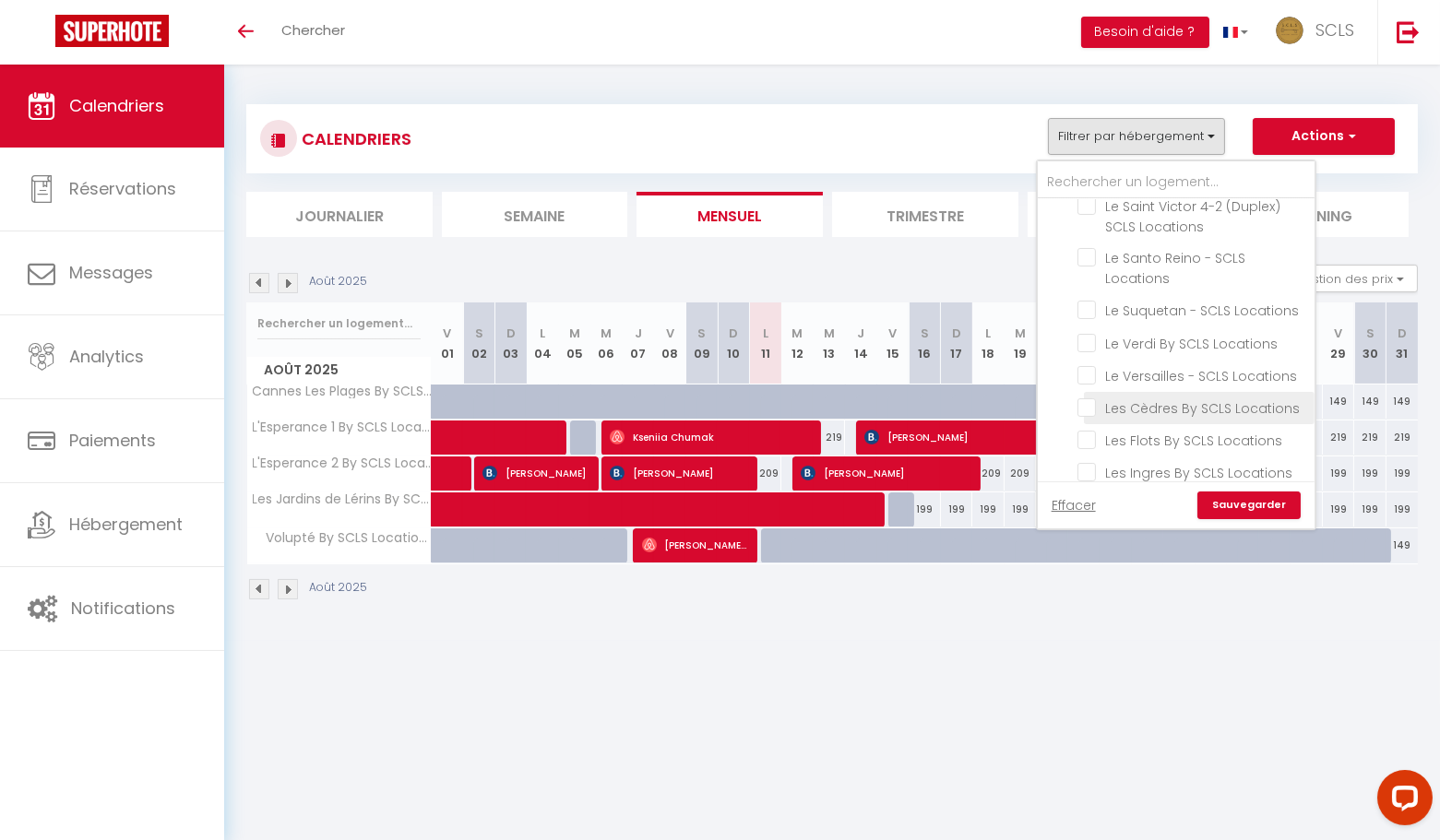
scroll to position [2552, 0]
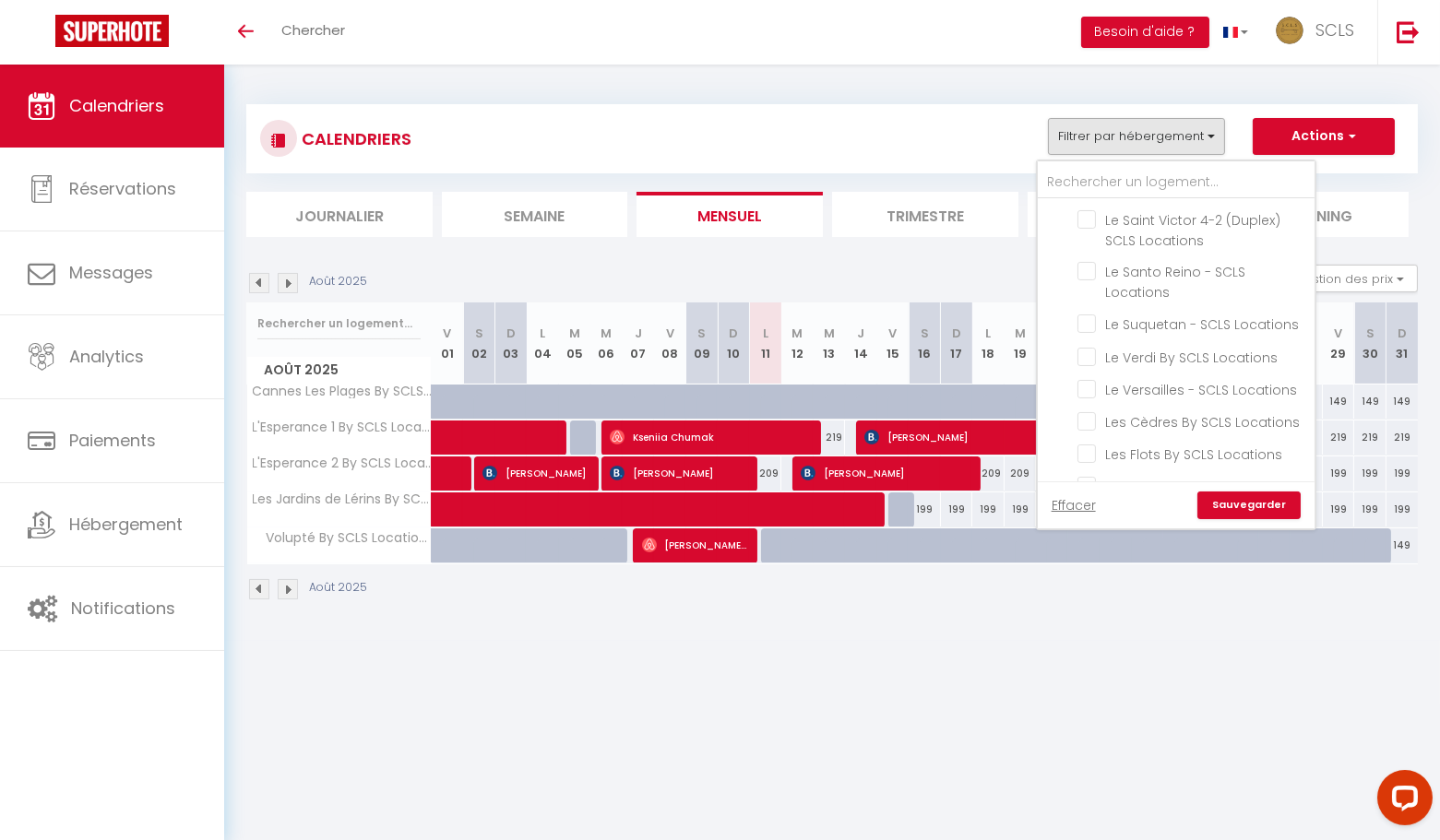
click at [1088, 508] on input "Les Jardins de Lérins By SCLS Locations" at bounding box center [1192, 517] width 230 height 19
checkbox input "false"
drag, startPoint x: 1086, startPoint y: 334, endPoint x: 1144, endPoint y: 356, distance: 62.0
click at [1086, 596] on input "Volupté By SCLS Locations" at bounding box center [1192, 606] width 230 height 19
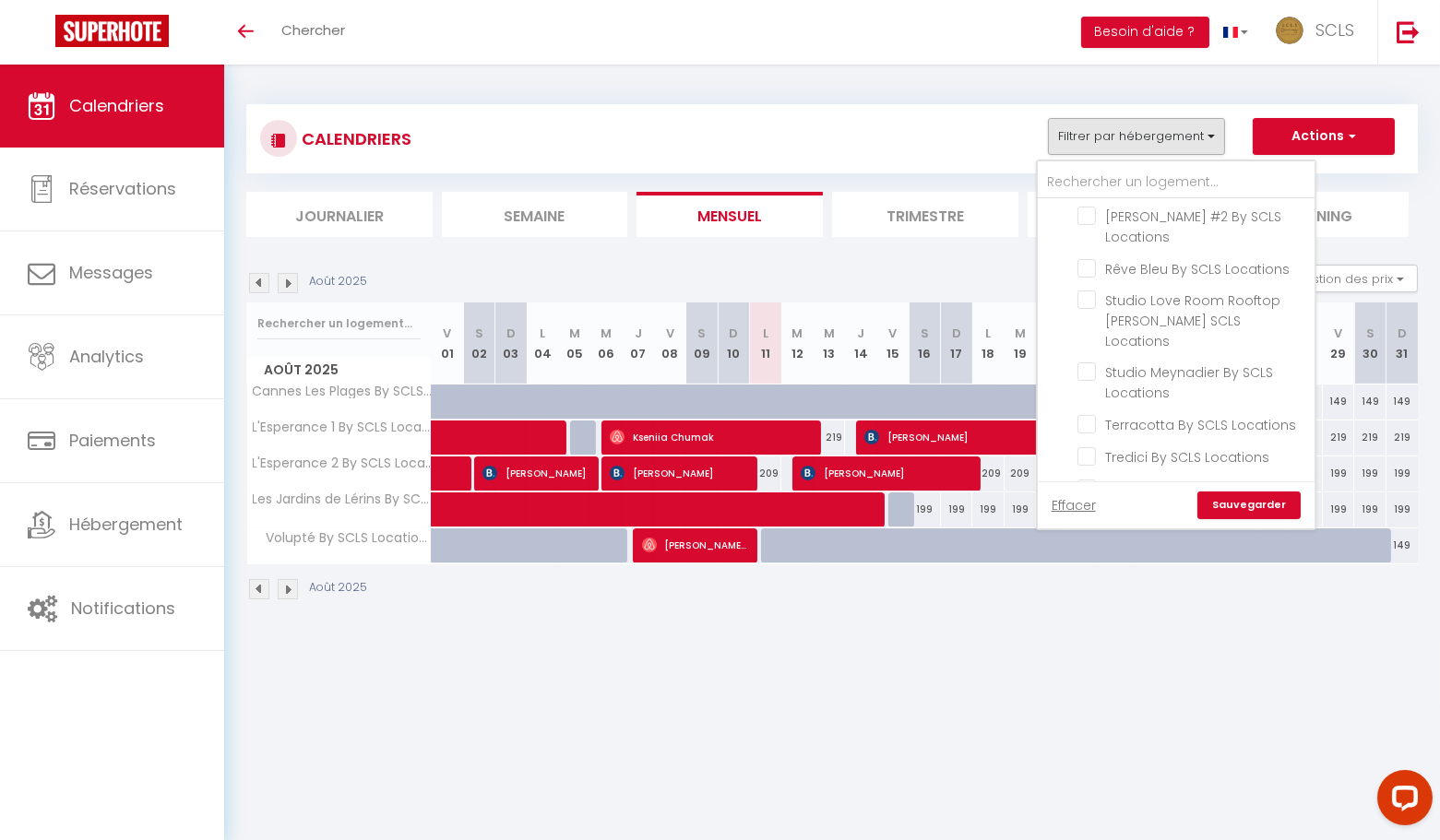
checkbox input "false"
click at [1081, 578] on input "Palme Royale By SCLS Locations" at bounding box center [1192, 587] width 230 height 19
checkbox input "true"
checkbox input "false"
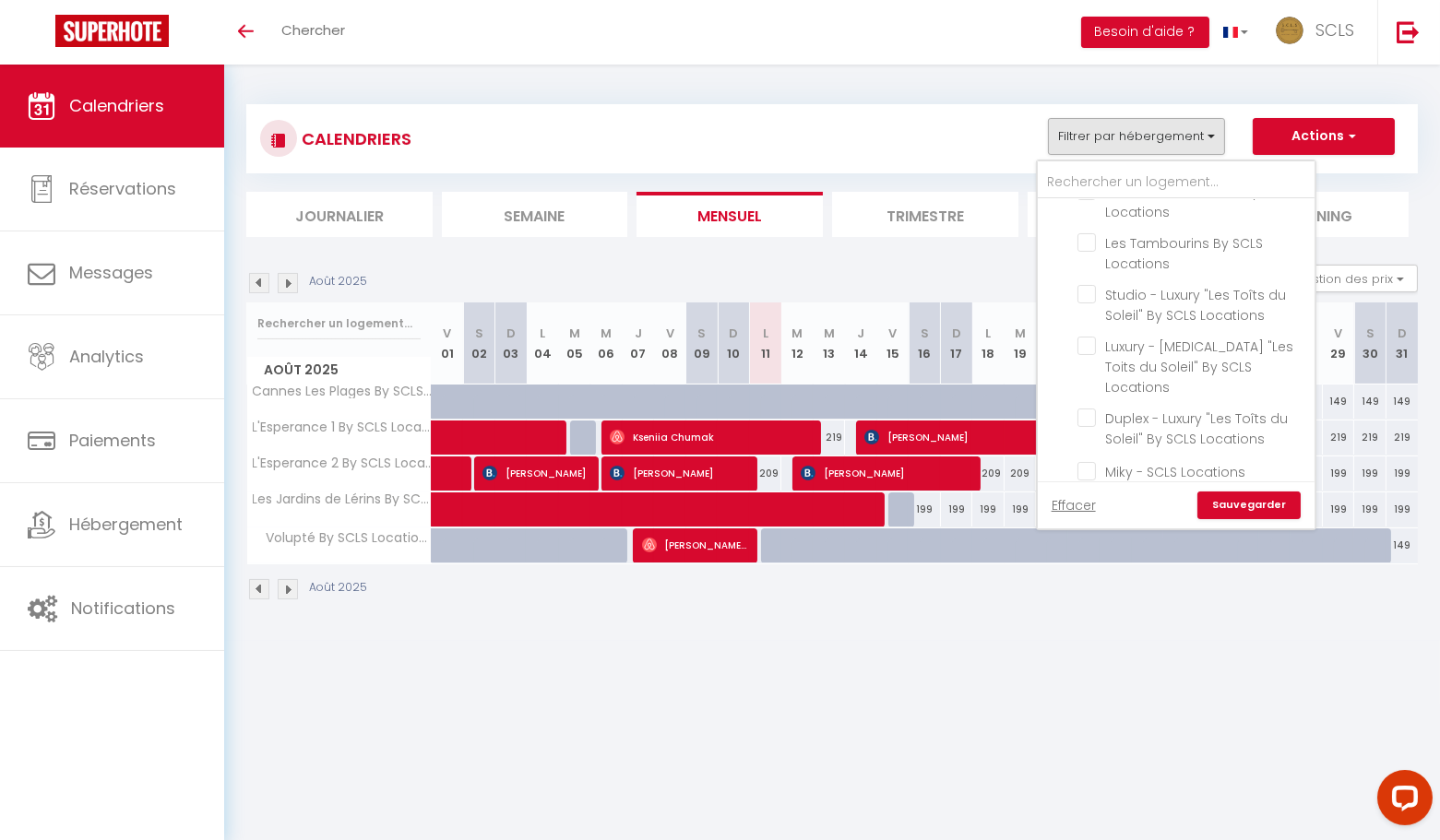
checkbox input "false"
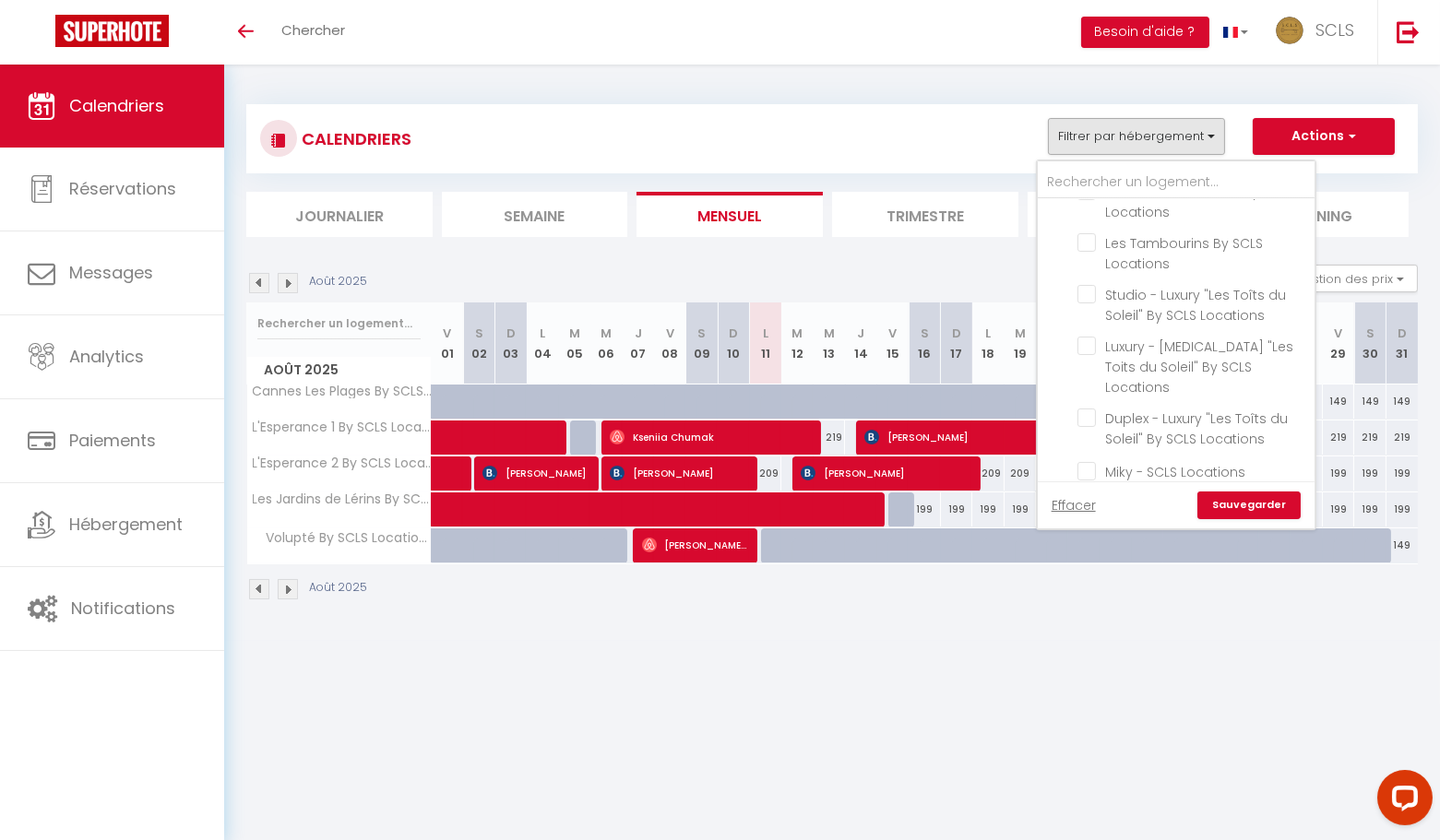
checkbox input "false"
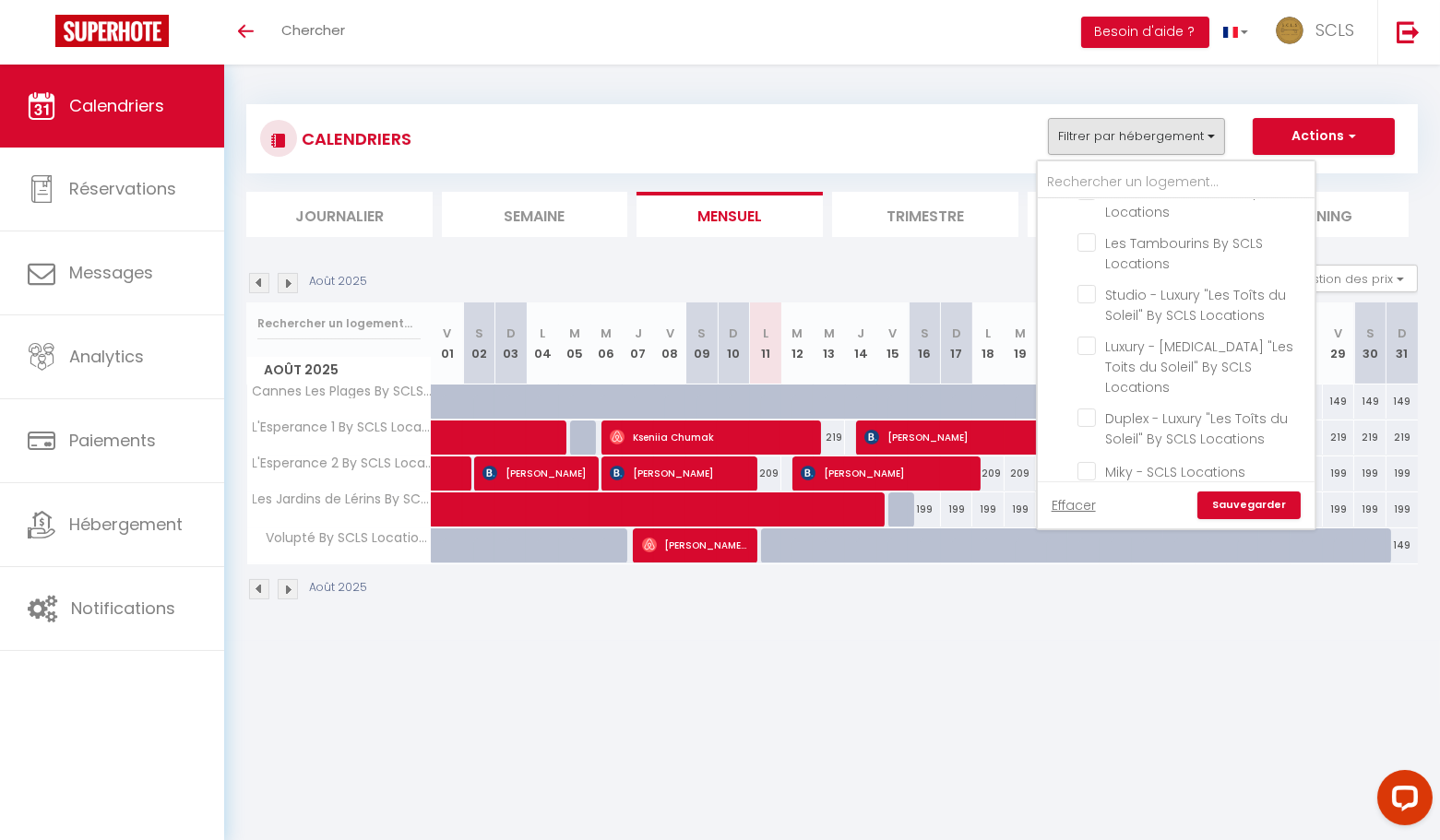
checkbox input "false"
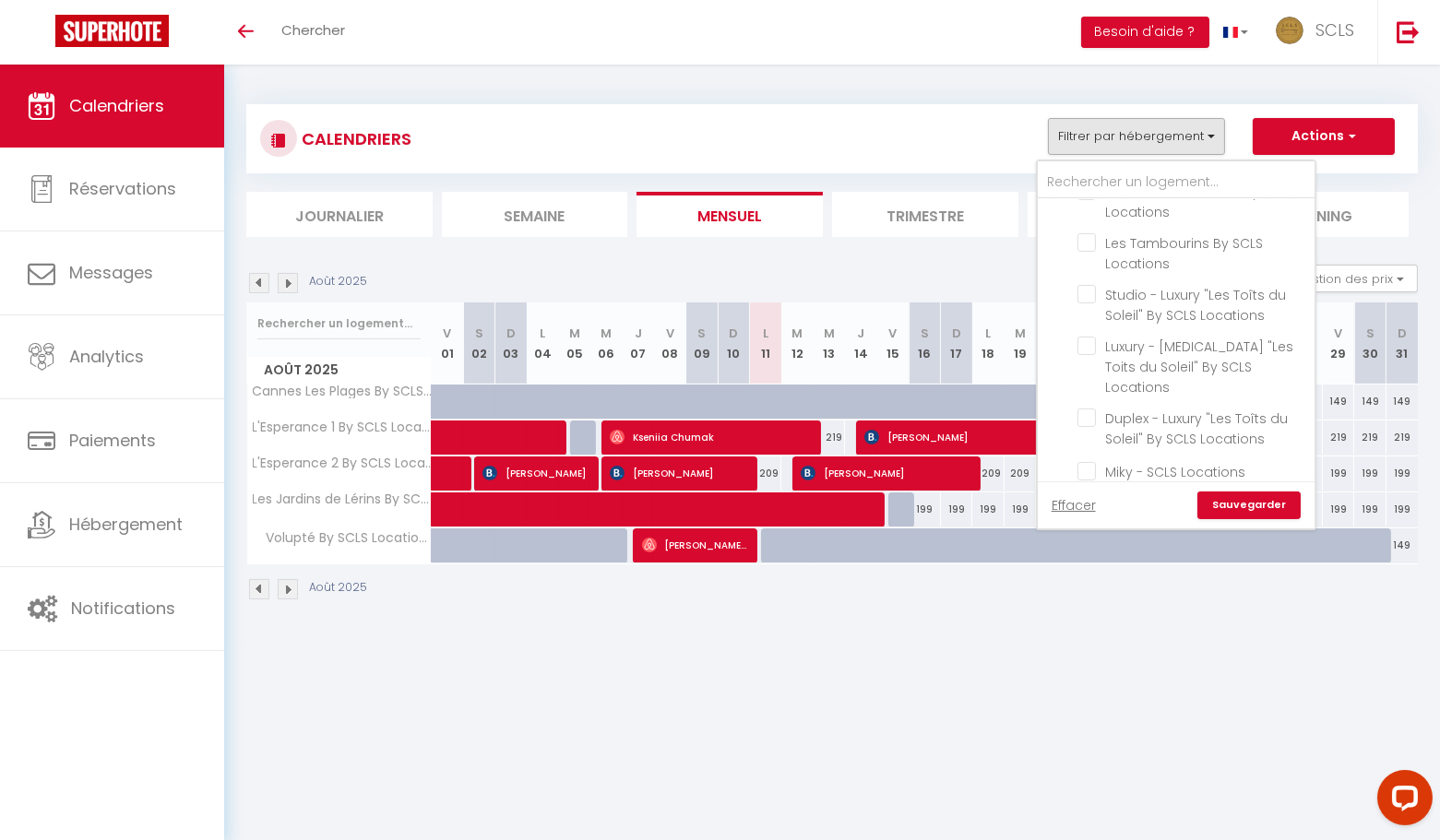
checkbox input "false"
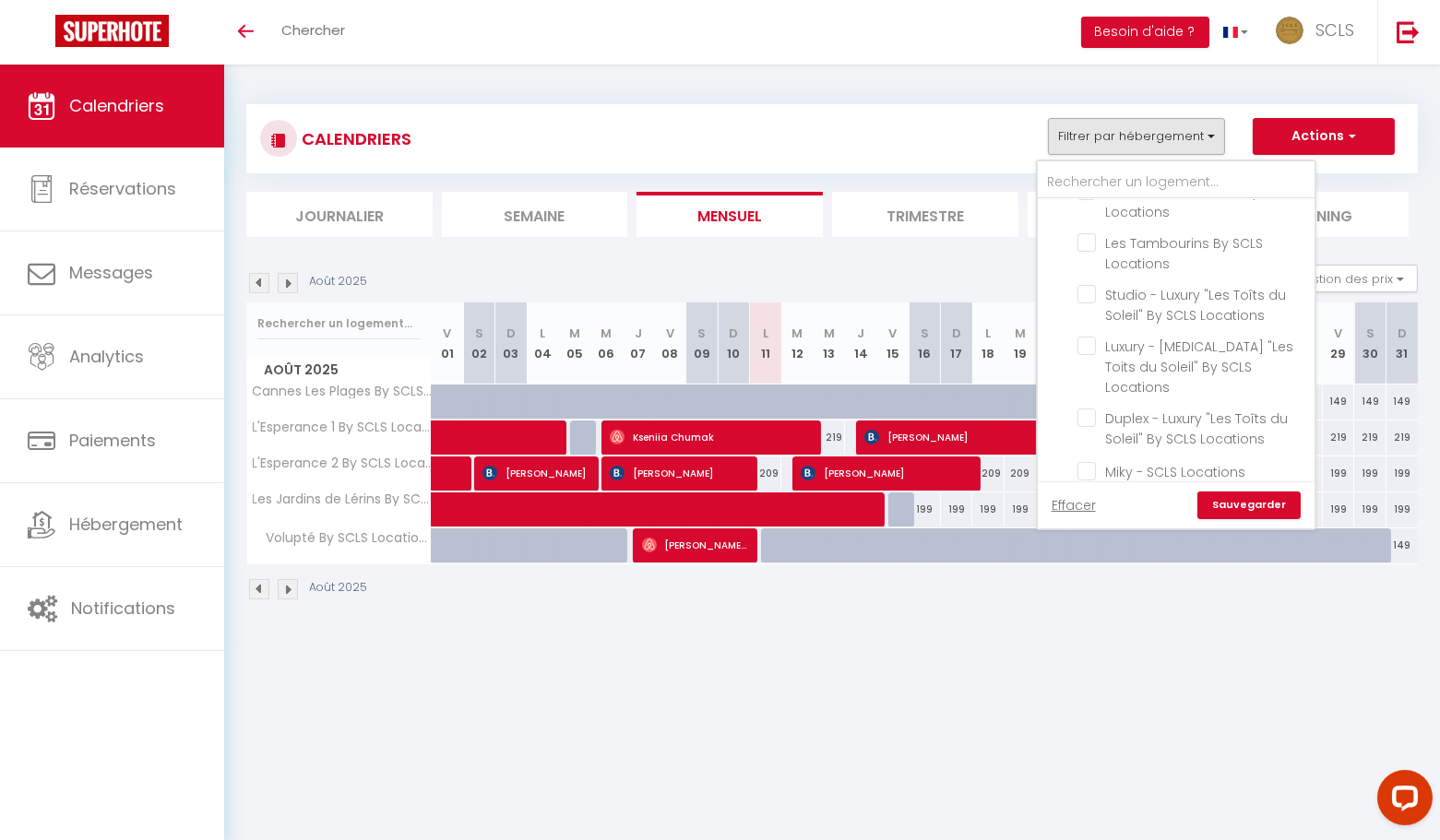
checkbox input "false"
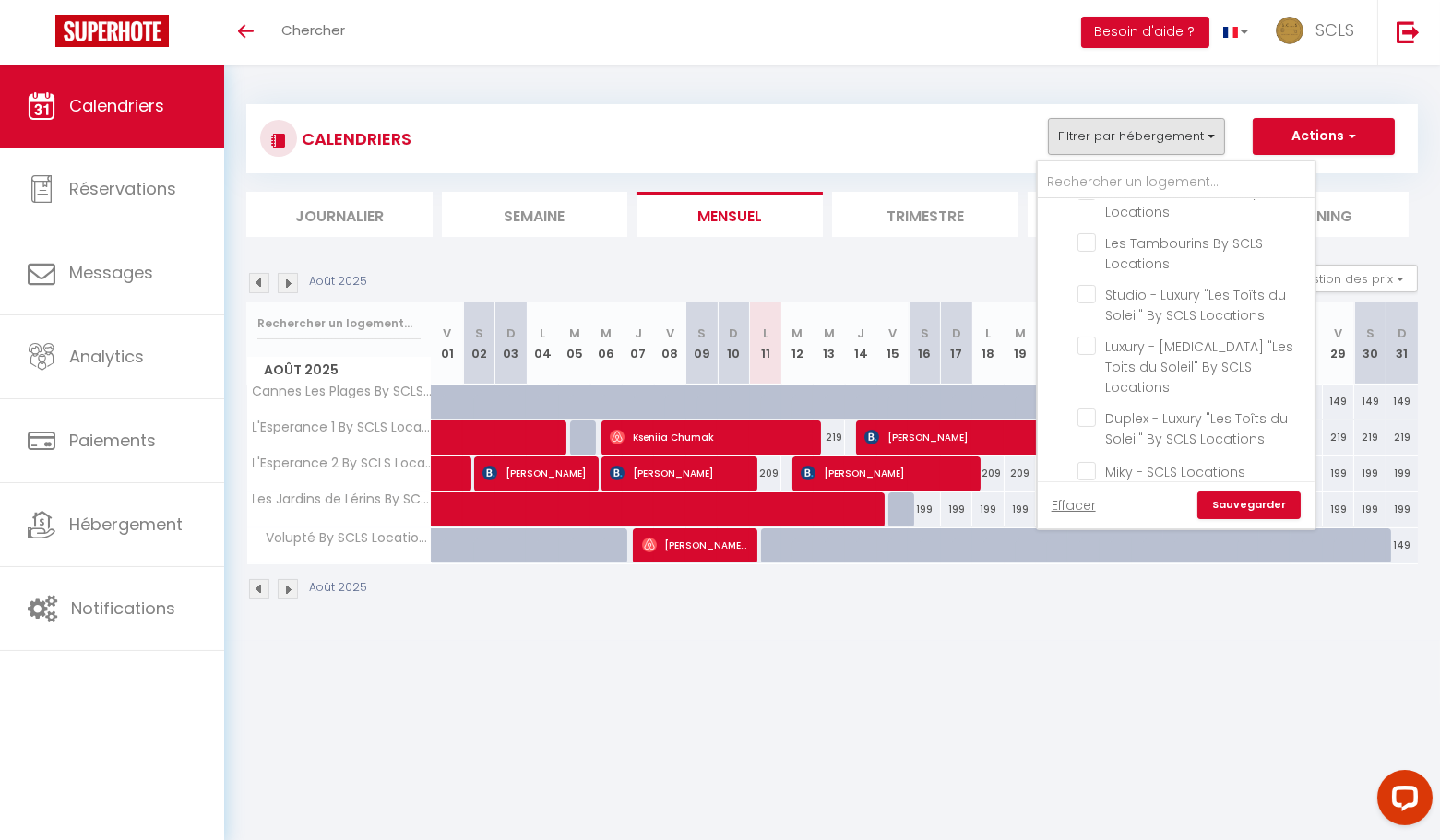
checkbox input "false"
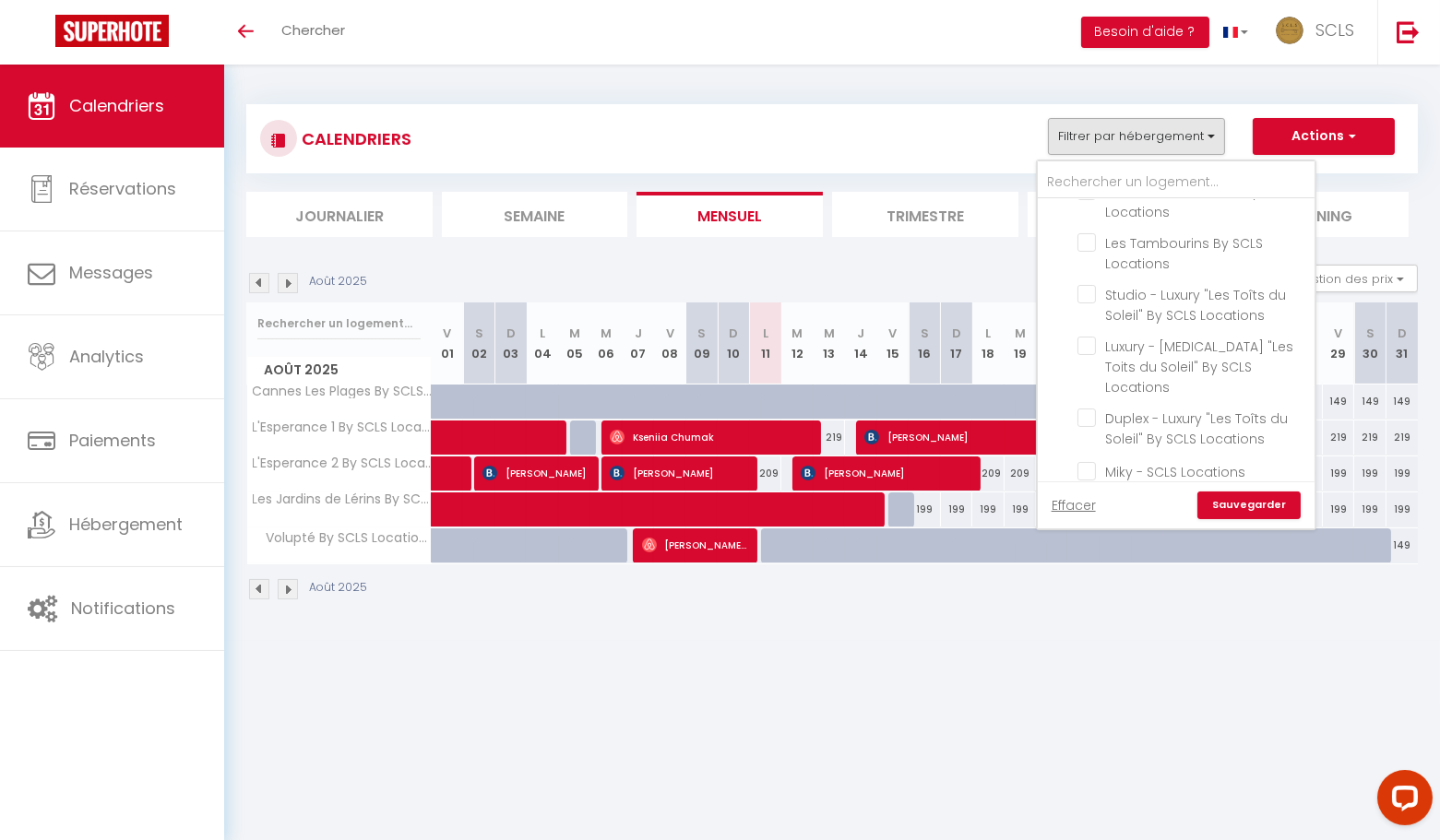
checkbox input "false"
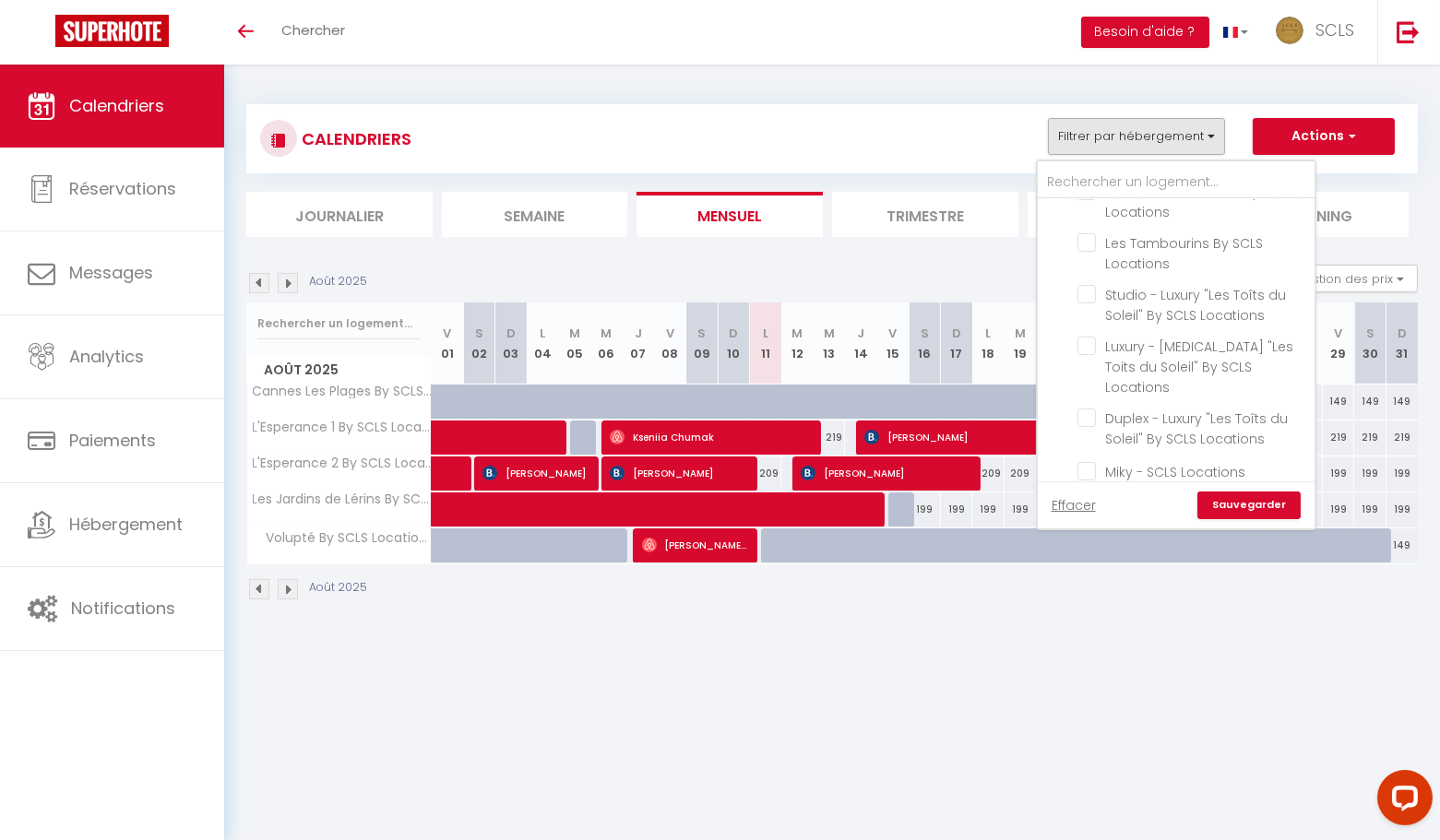
checkbox input "false"
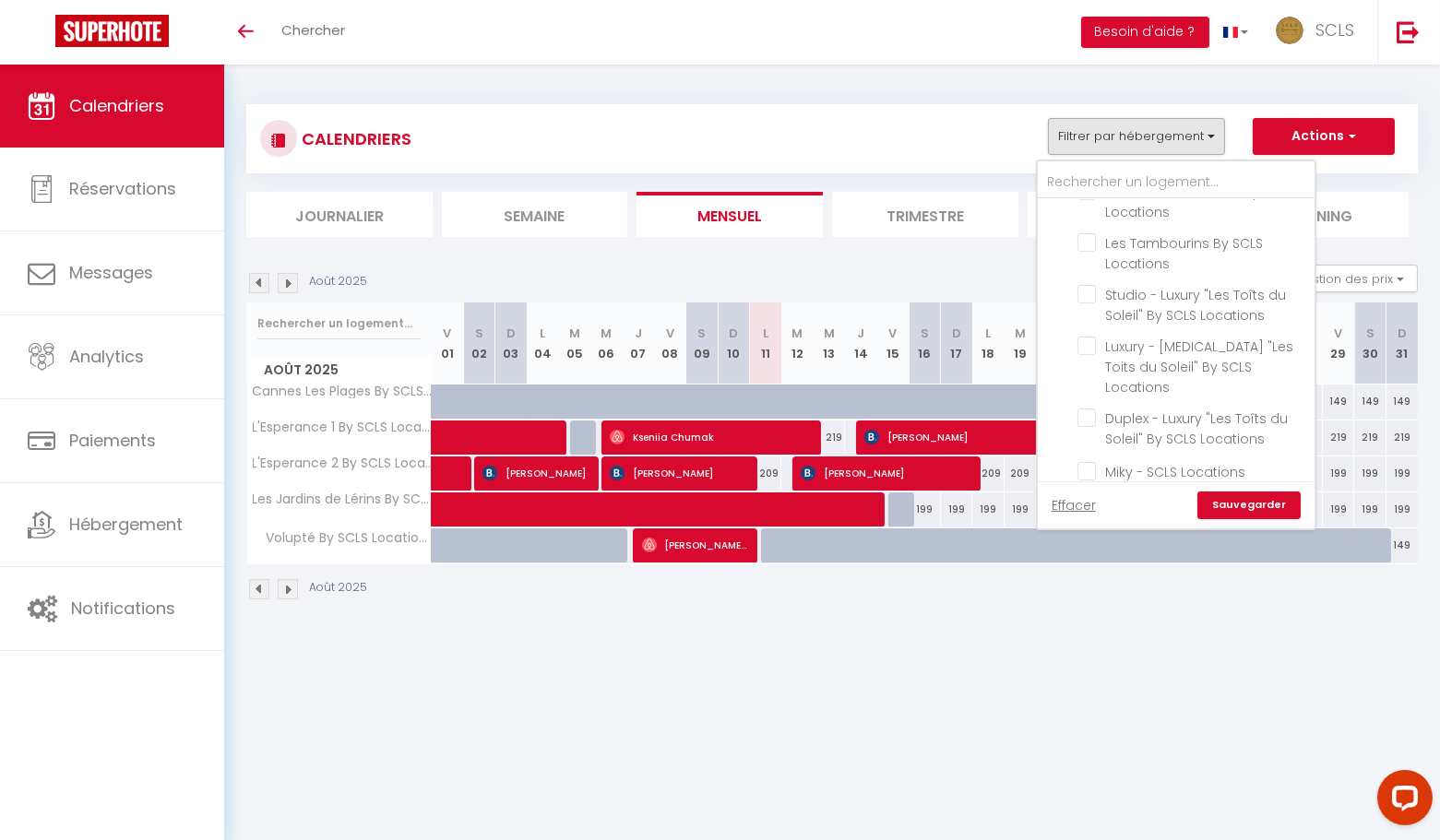
checkbox input "false"
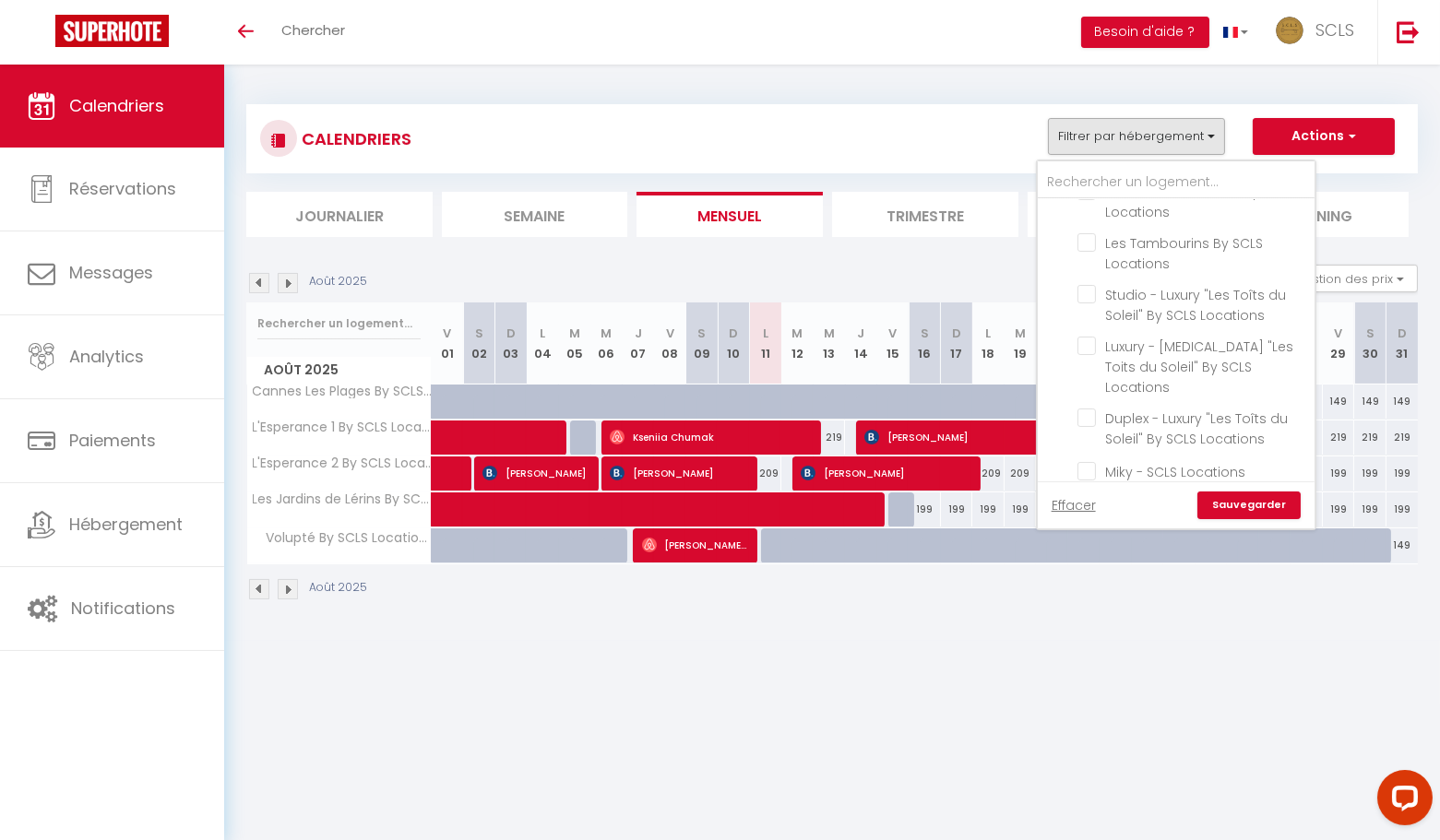
checkbox input "false"
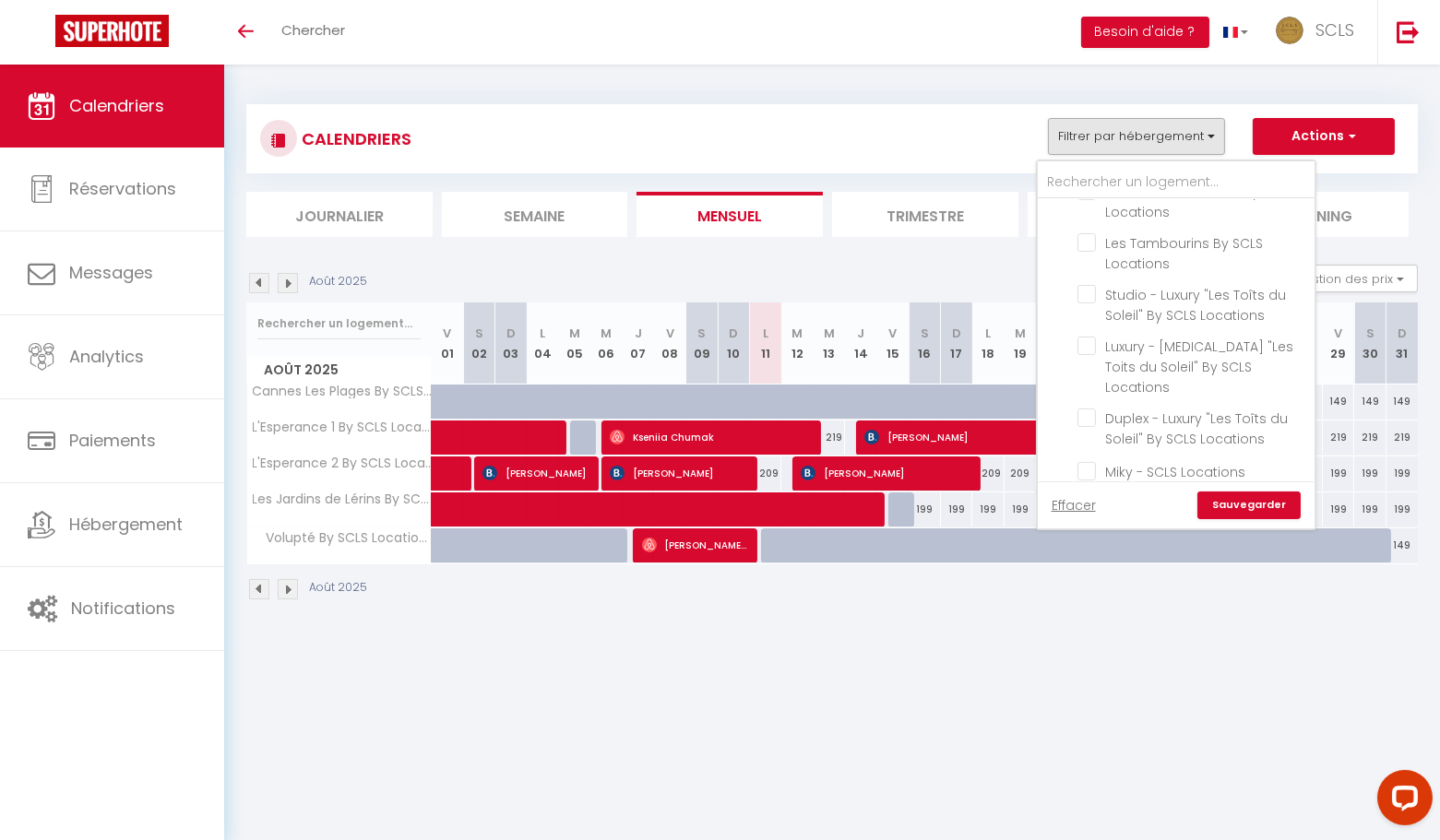
checkbox input "false"
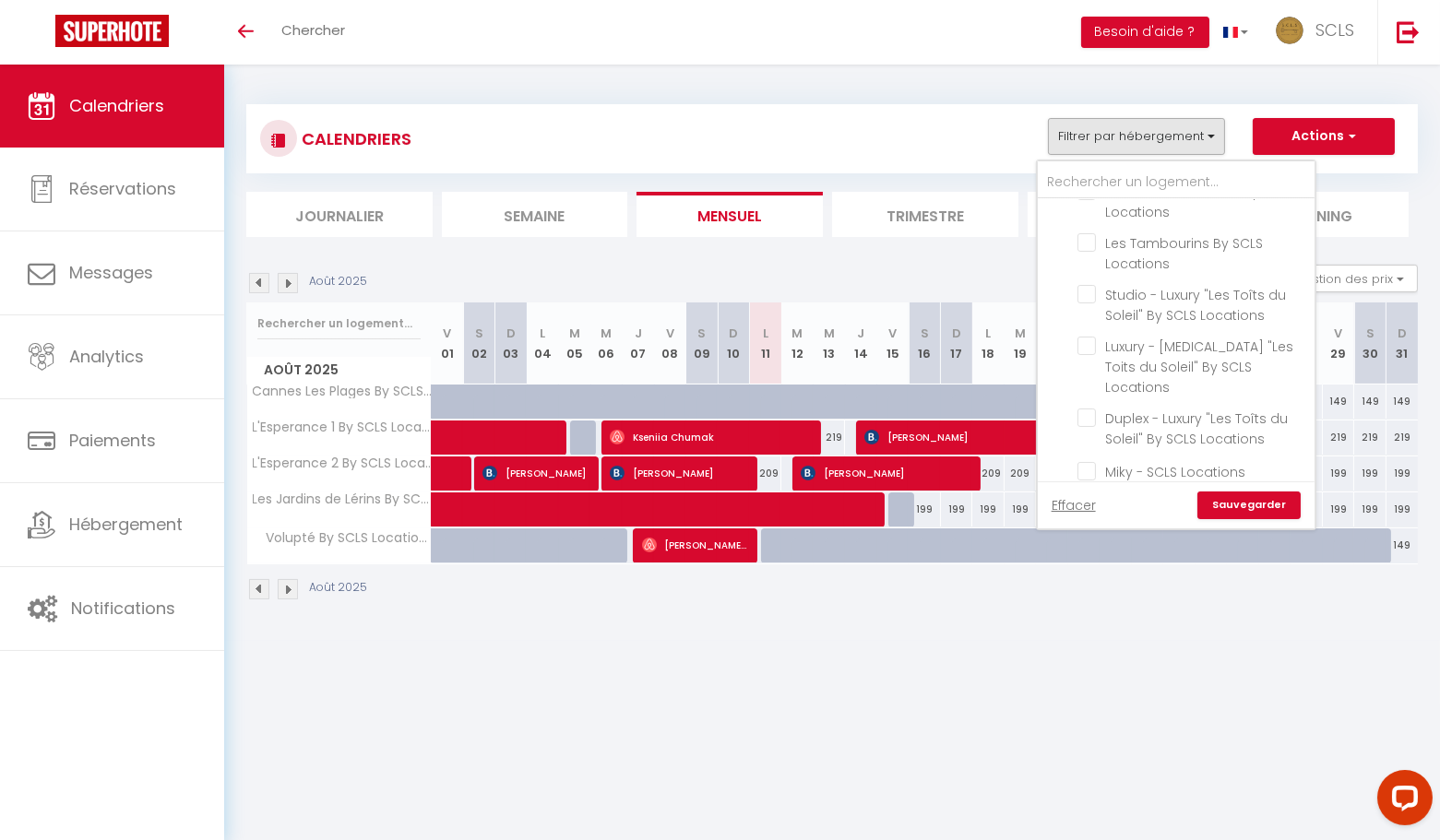
checkbox input "false"
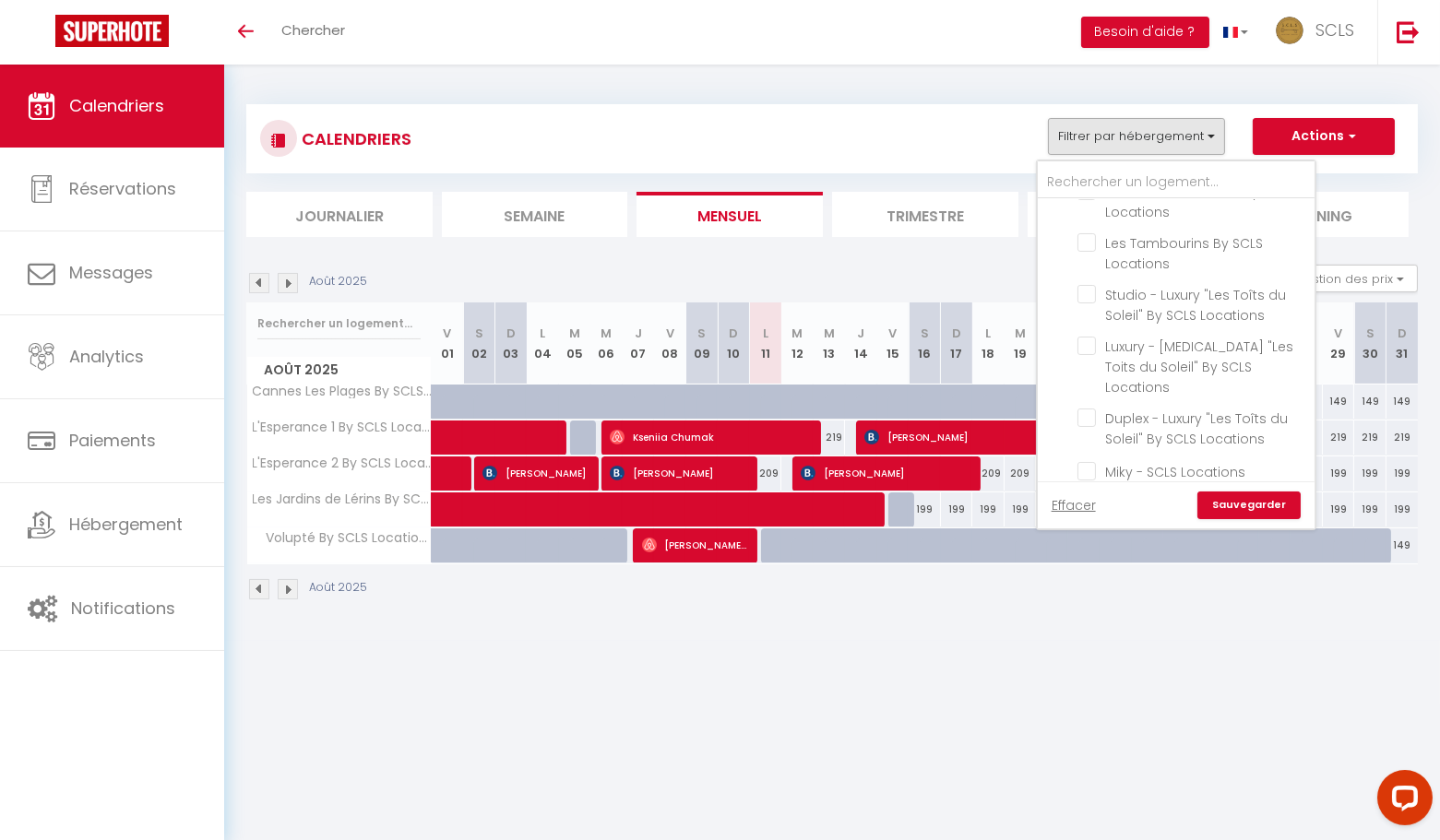
checkbox input "false"
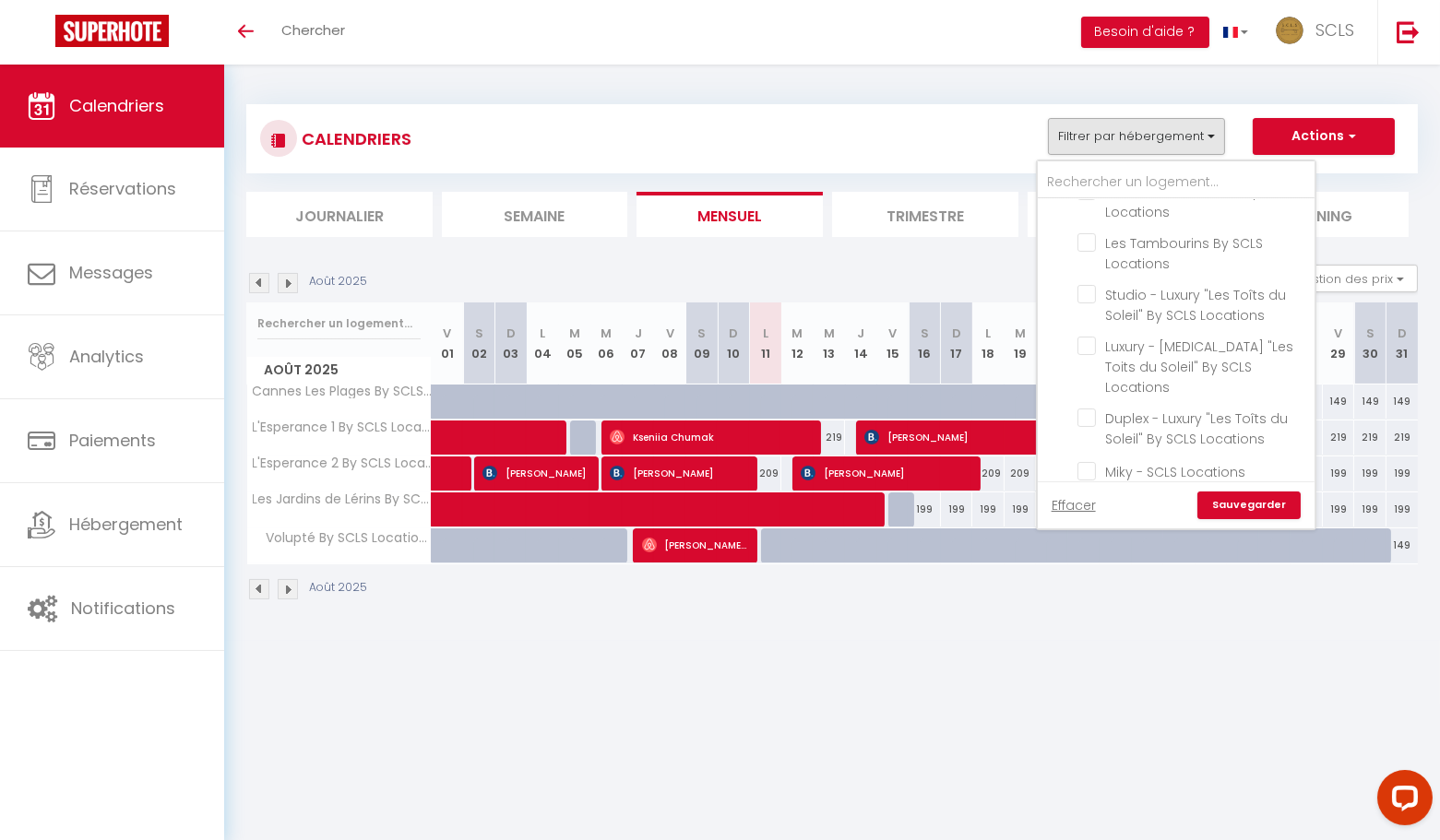
checkbox input "false"
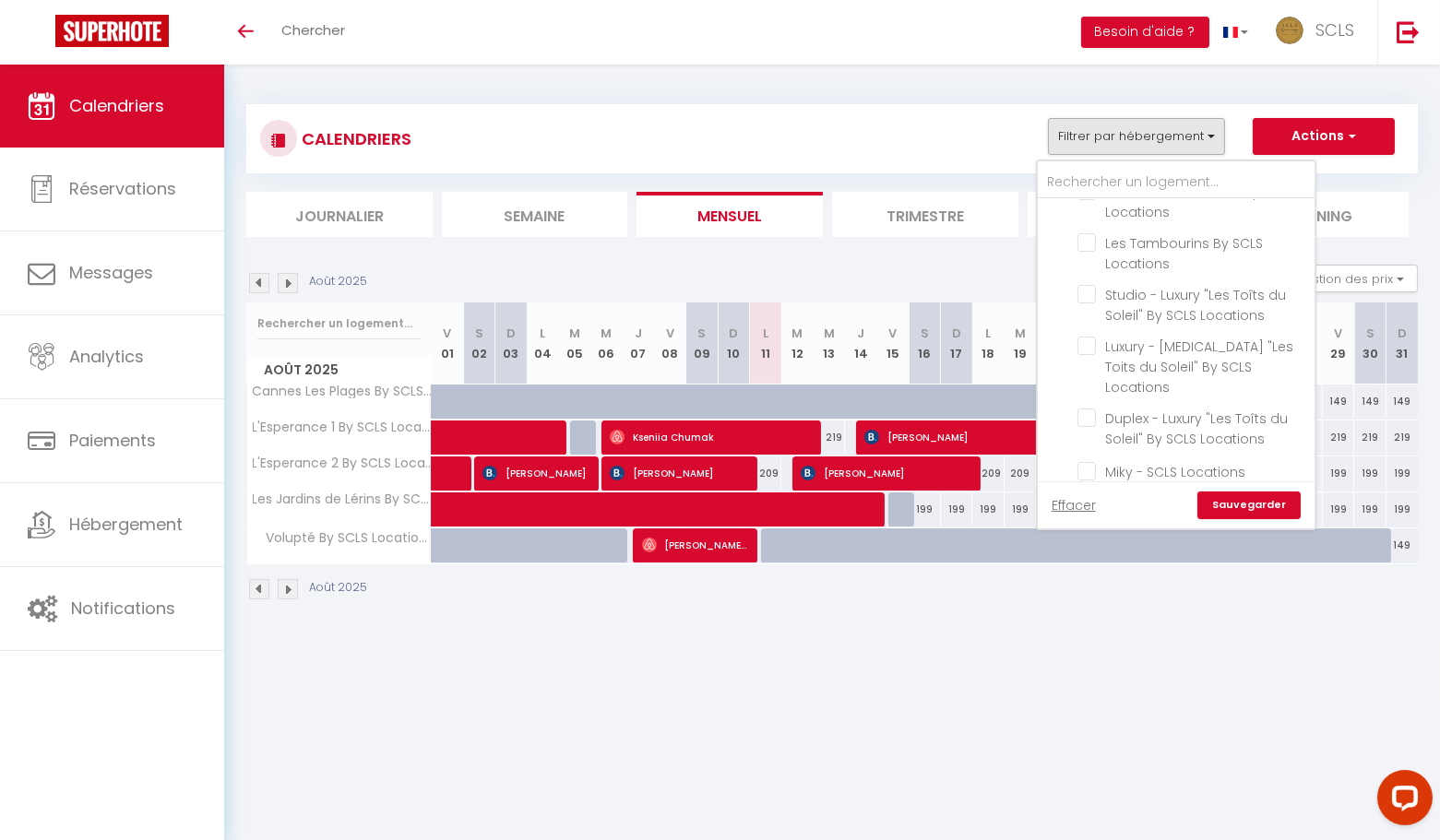
checkbox input "false"
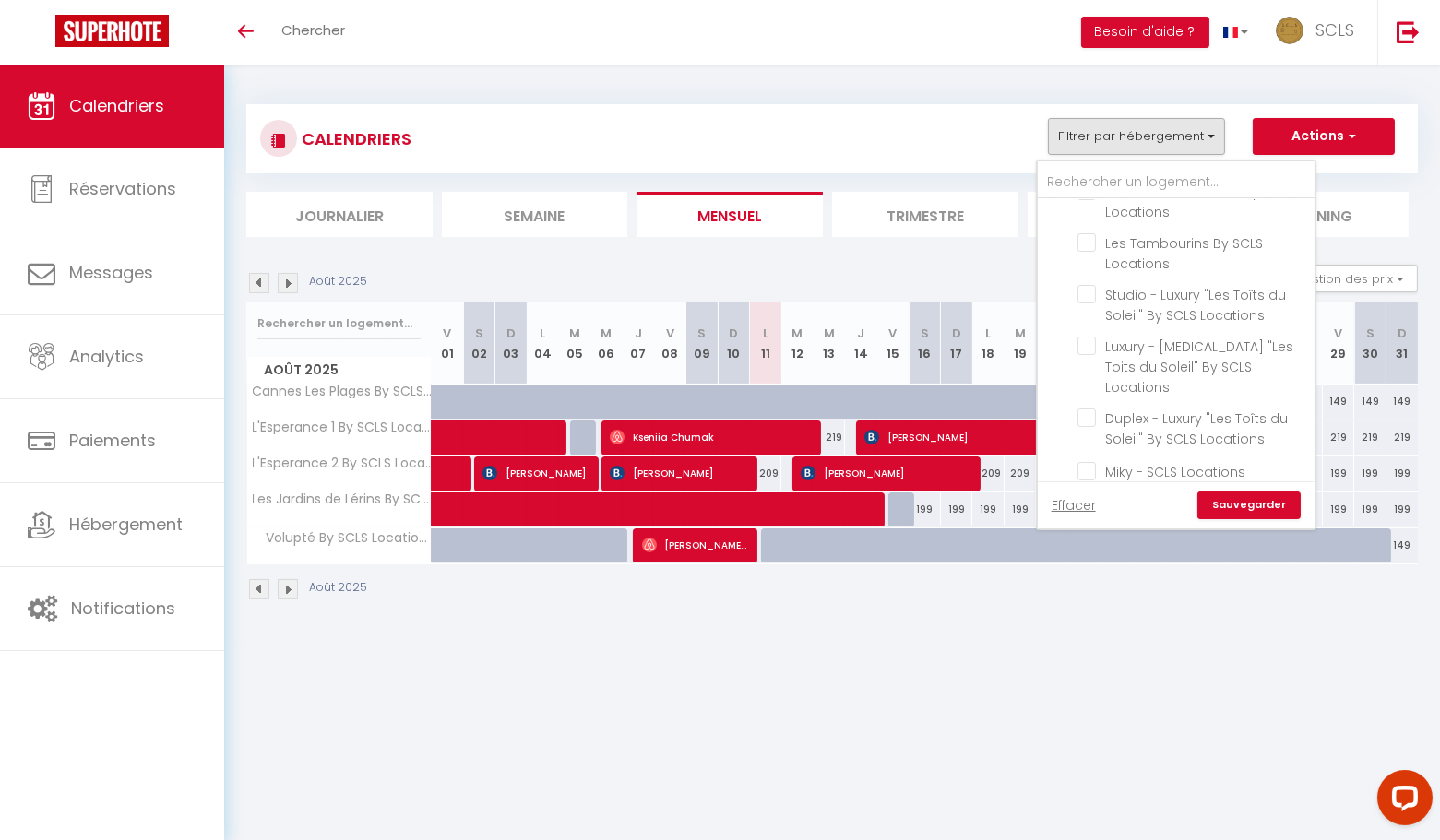
checkbox input "false"
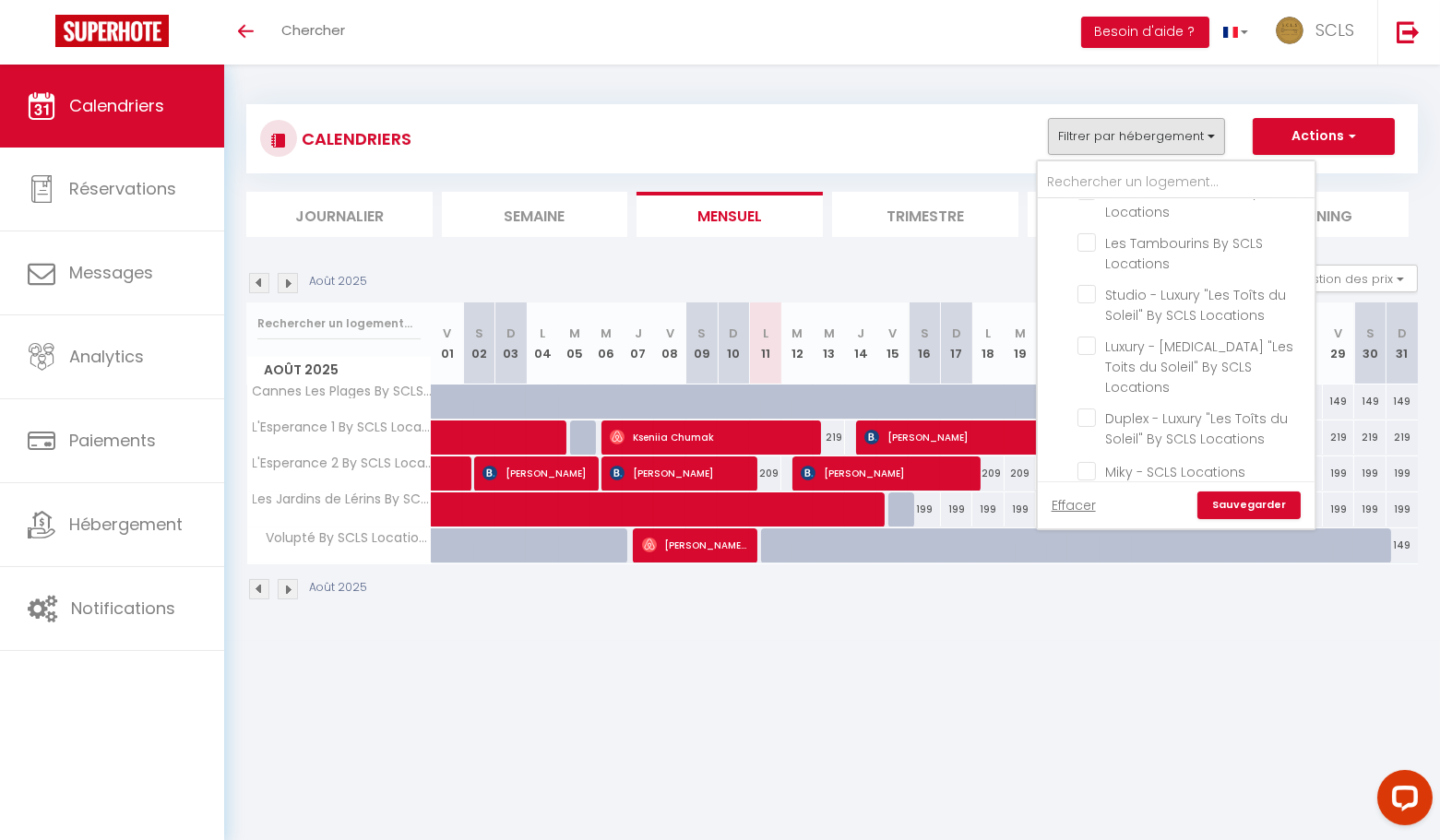
checkbox input "false"
click at [1242, 499] on link "Sauvegarder" at bounding box center [1249, 505] width 103 height 27
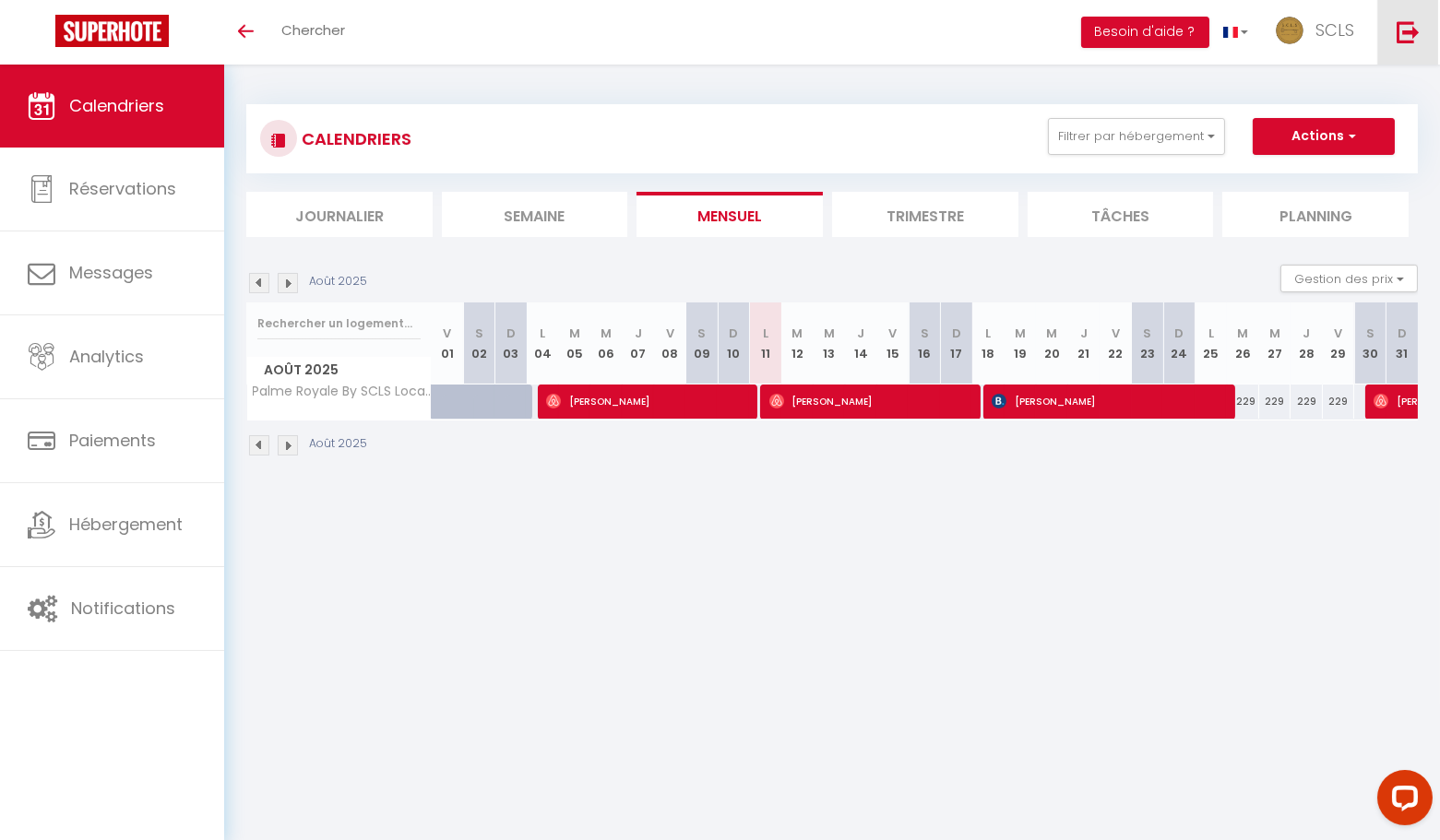
click at [1410, 38] on img at bounding box center [1408, 32] width 24 height 24
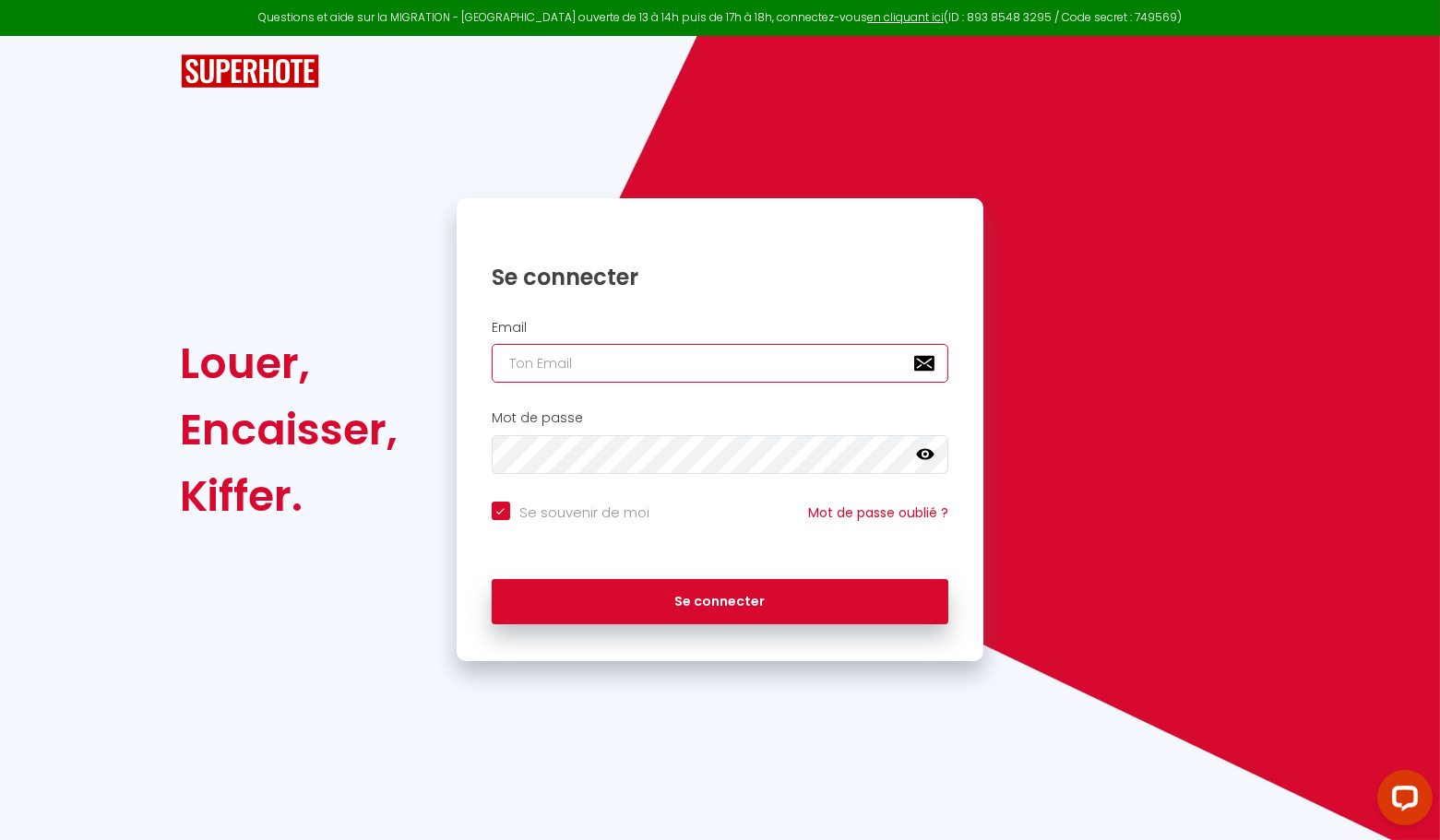
type input "[EMAIL_ADDRESS][DOMAIN_NAME]"
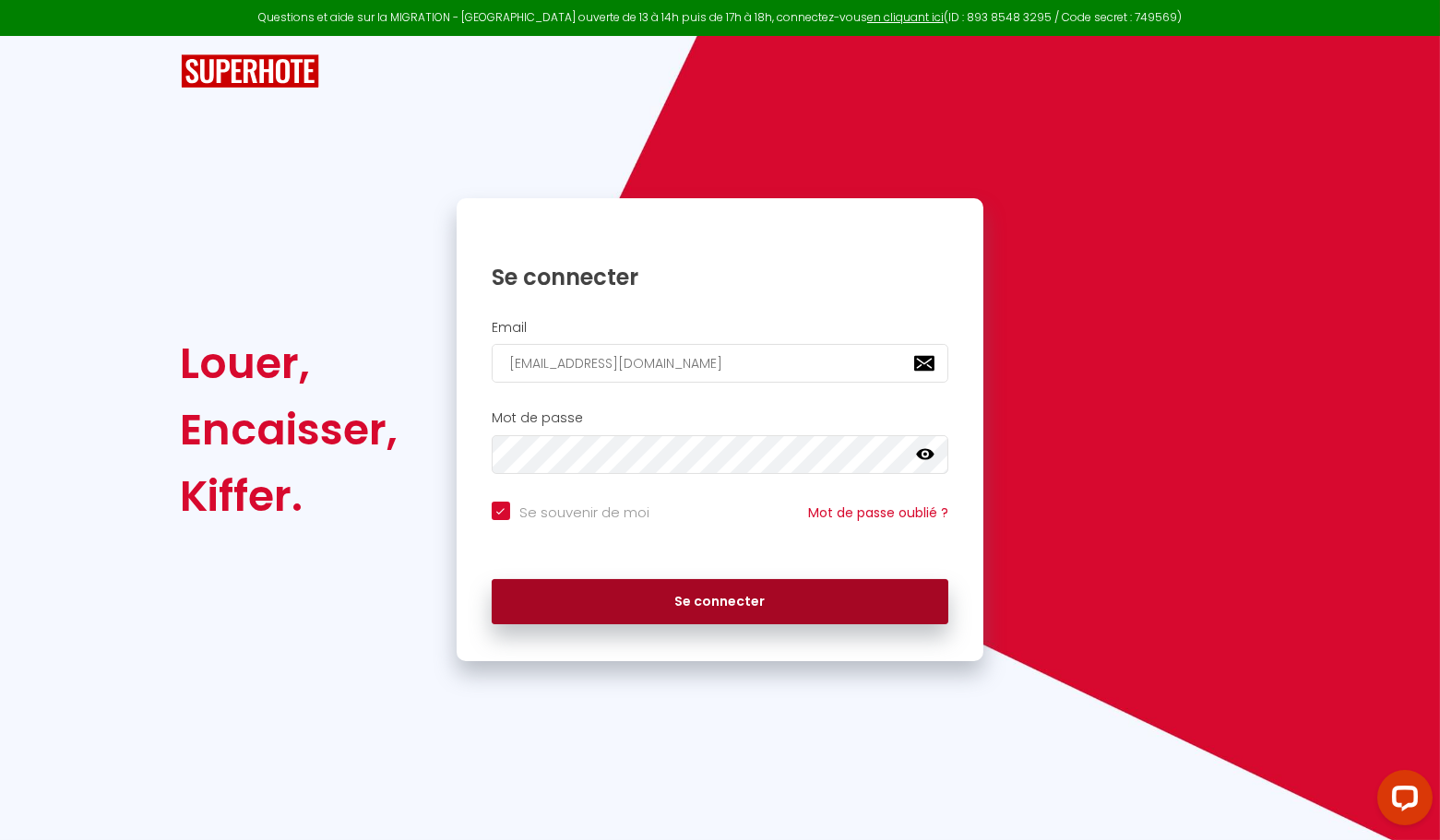
click at [663, 585] on button "Se connecter" at bounding box center [720, 602] width 457 height 46
checkbox input "true"
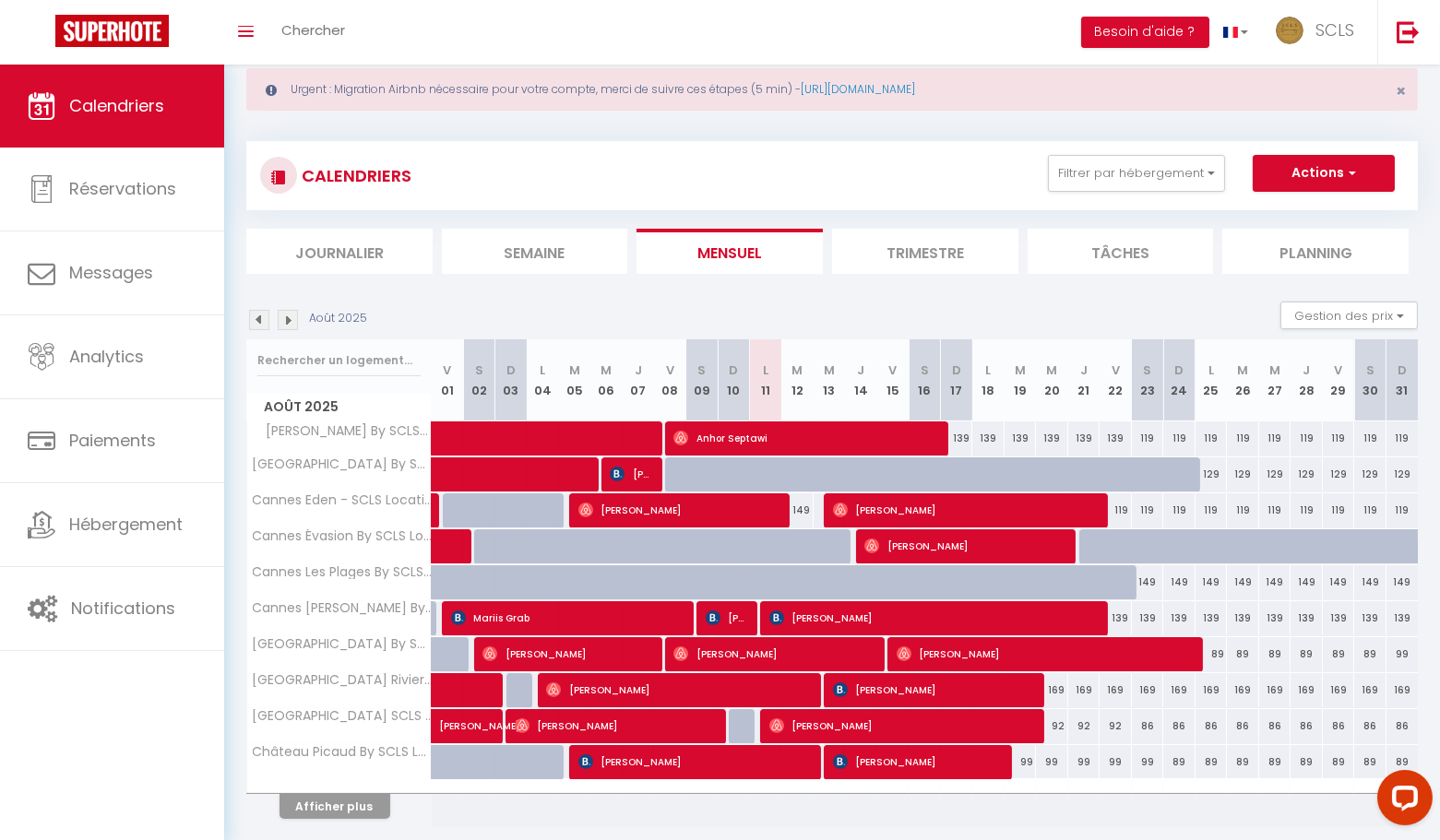
scroll to position [95, 0]
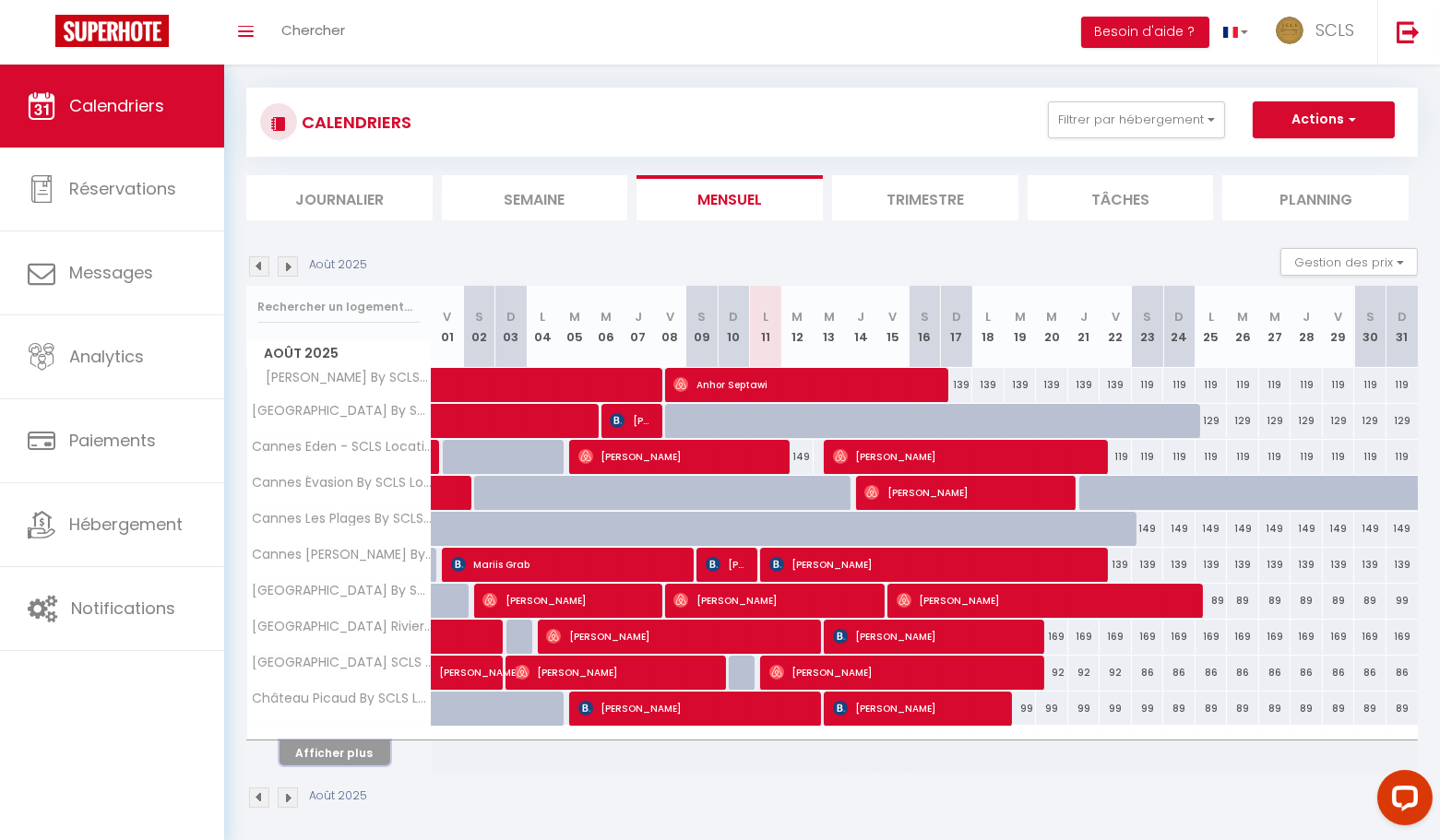
drag, startPoint x: 325, startPoint y: 744, endPoint x: 842, endPoint y: 650, distance: 525.5
click at [325, 744] on button "Afficher plus" at bounding box center [335, 753] width 111 height 24
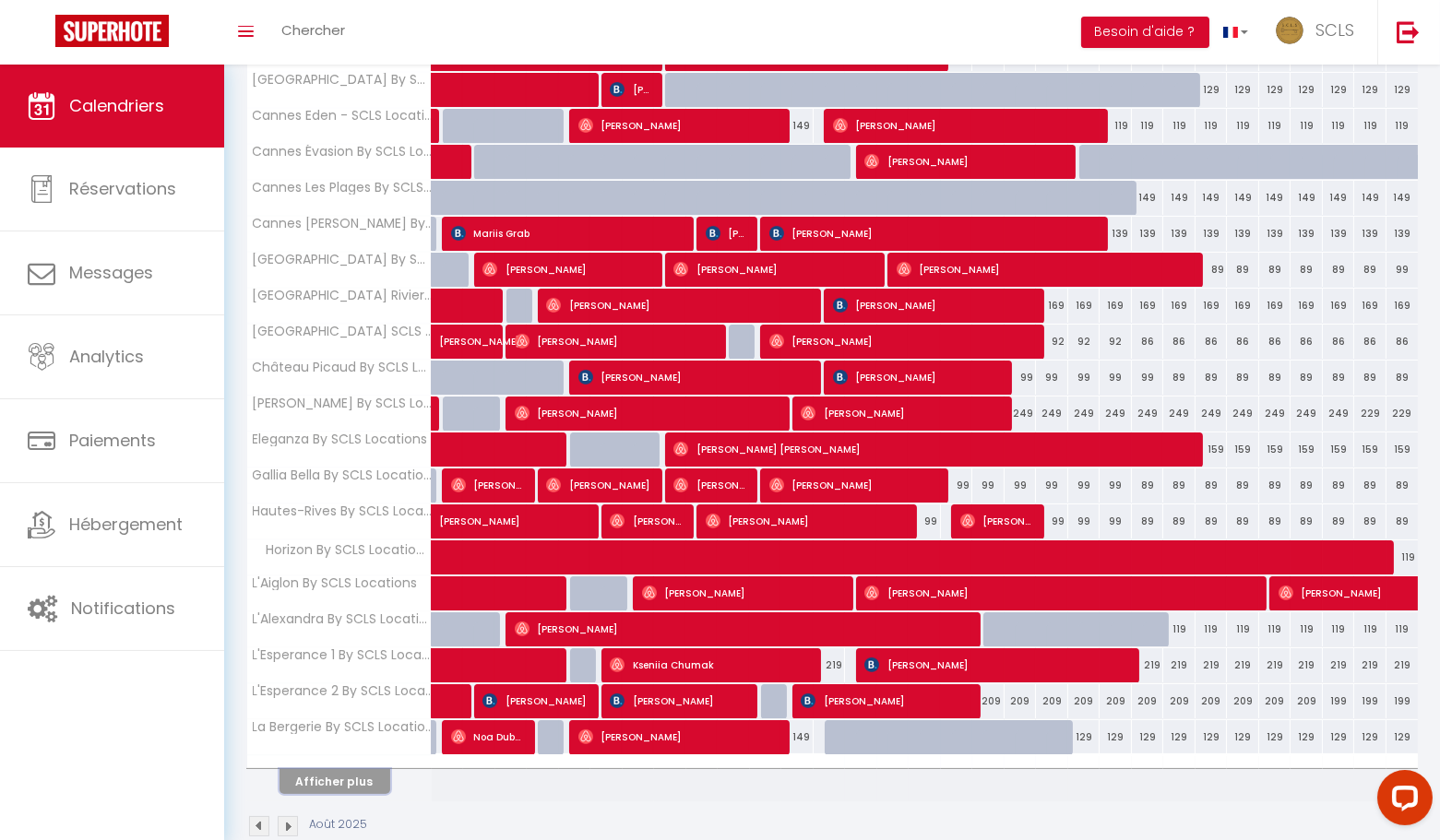
scroll to position [452, 0]
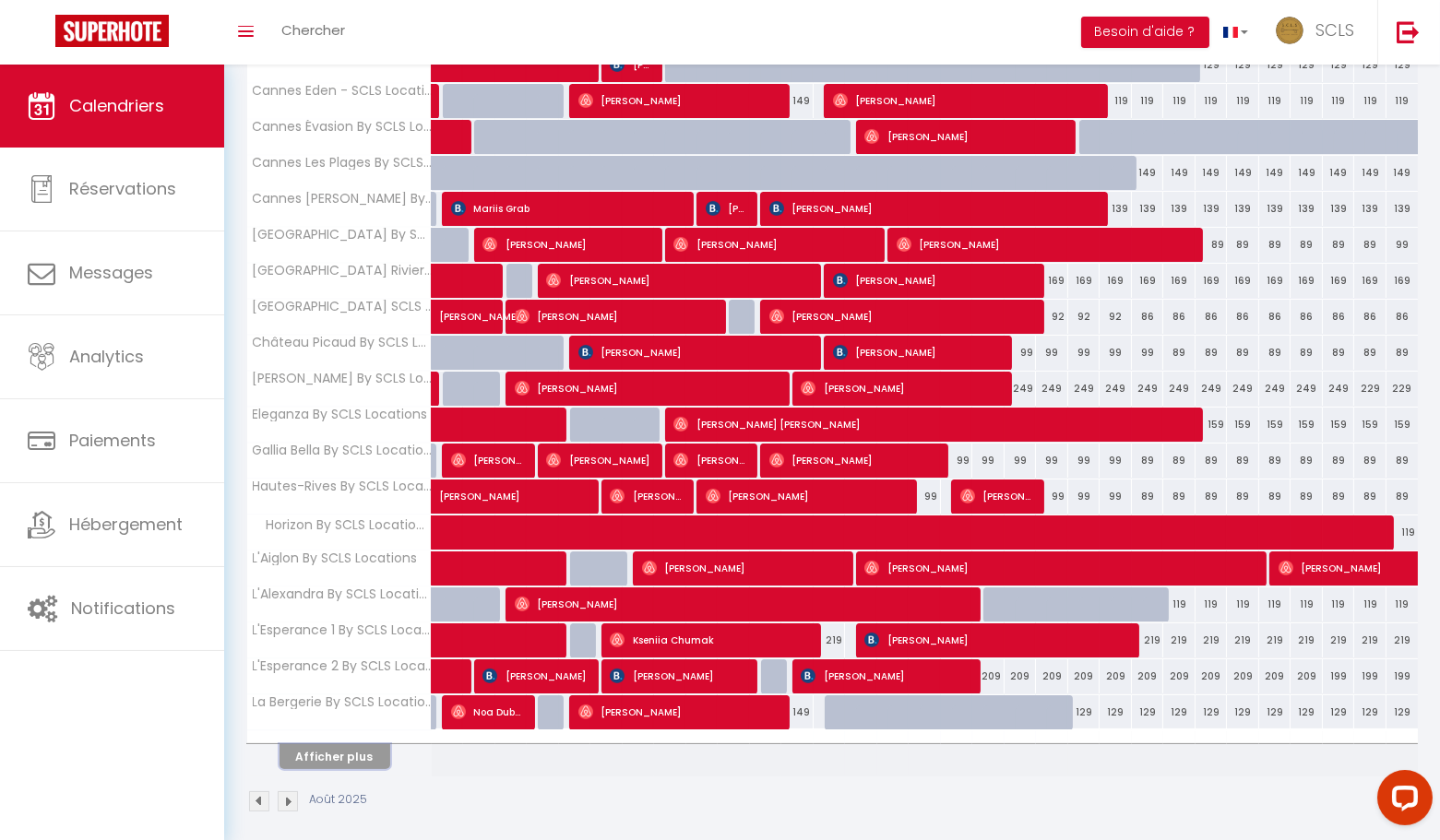
click at [349, 744] on button "Afficher plus" at bounding box center [335, 756] width 111 height 24
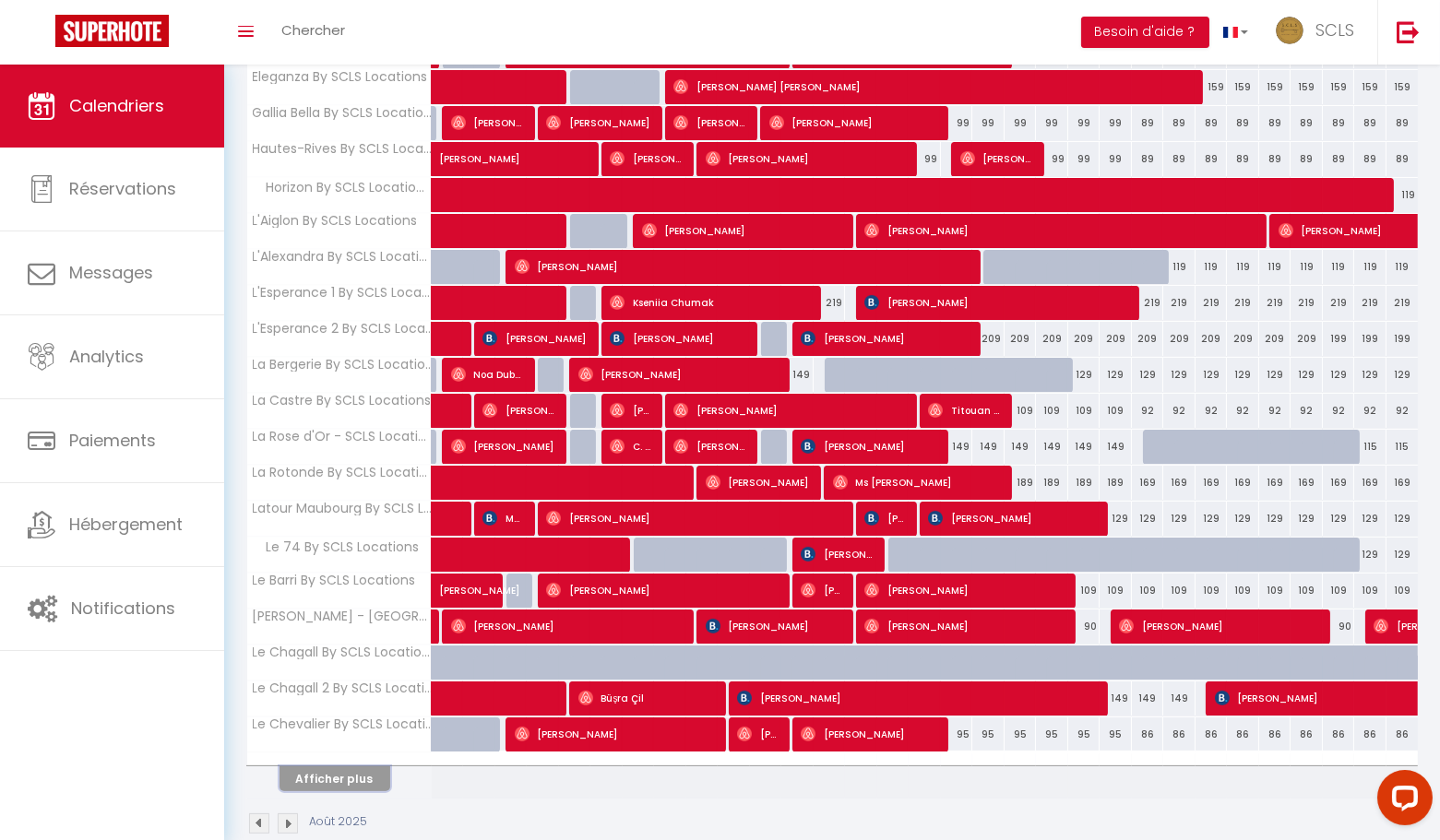
scroll to position [807, 0]
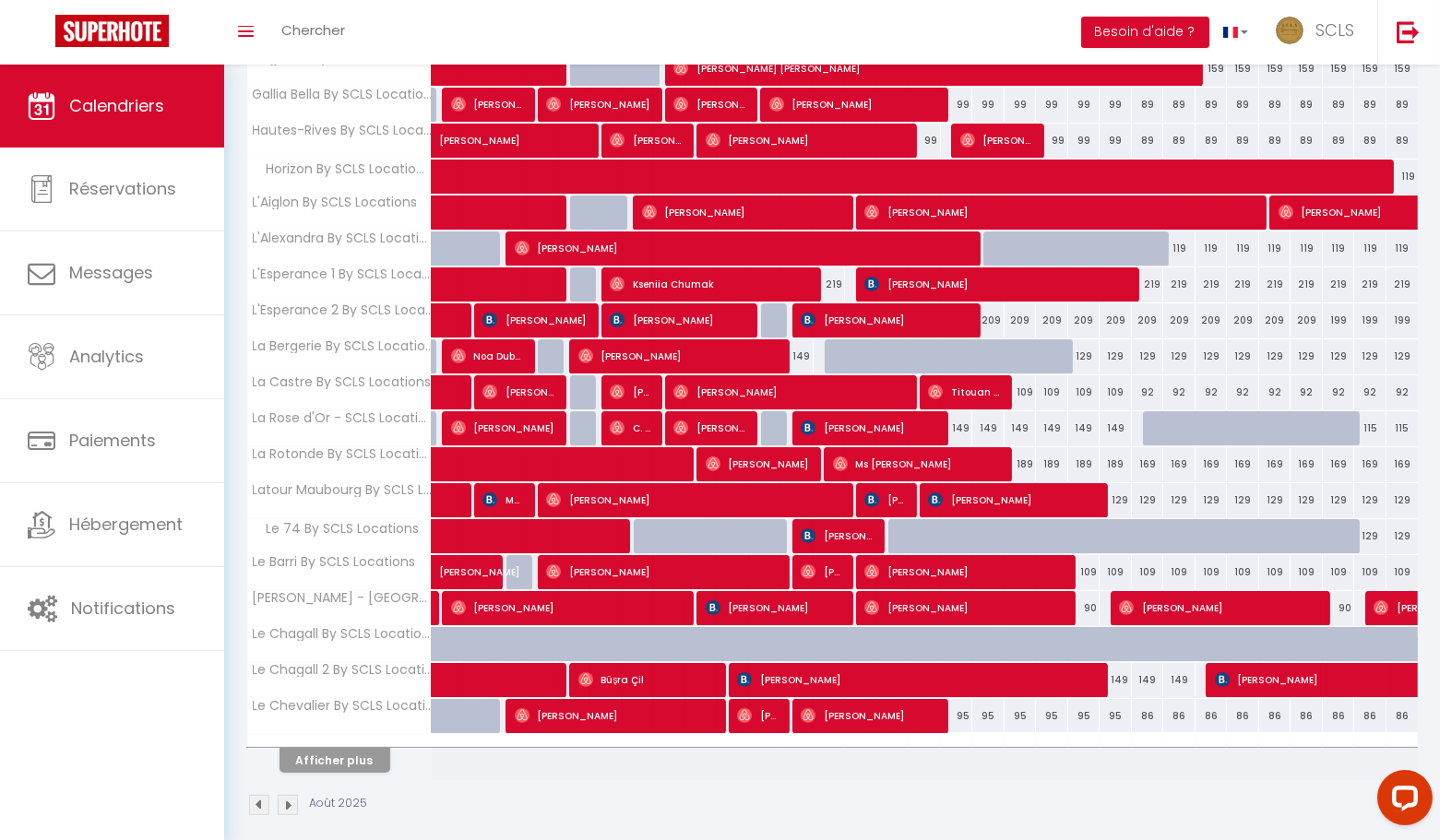
click at [358, 757] on th "Afficher plus" at bounding box center [340, 757] width 184 height 46
click at [367, 753] on button "Afficher plus" at bounding box center [335, 760] width 111 height 24
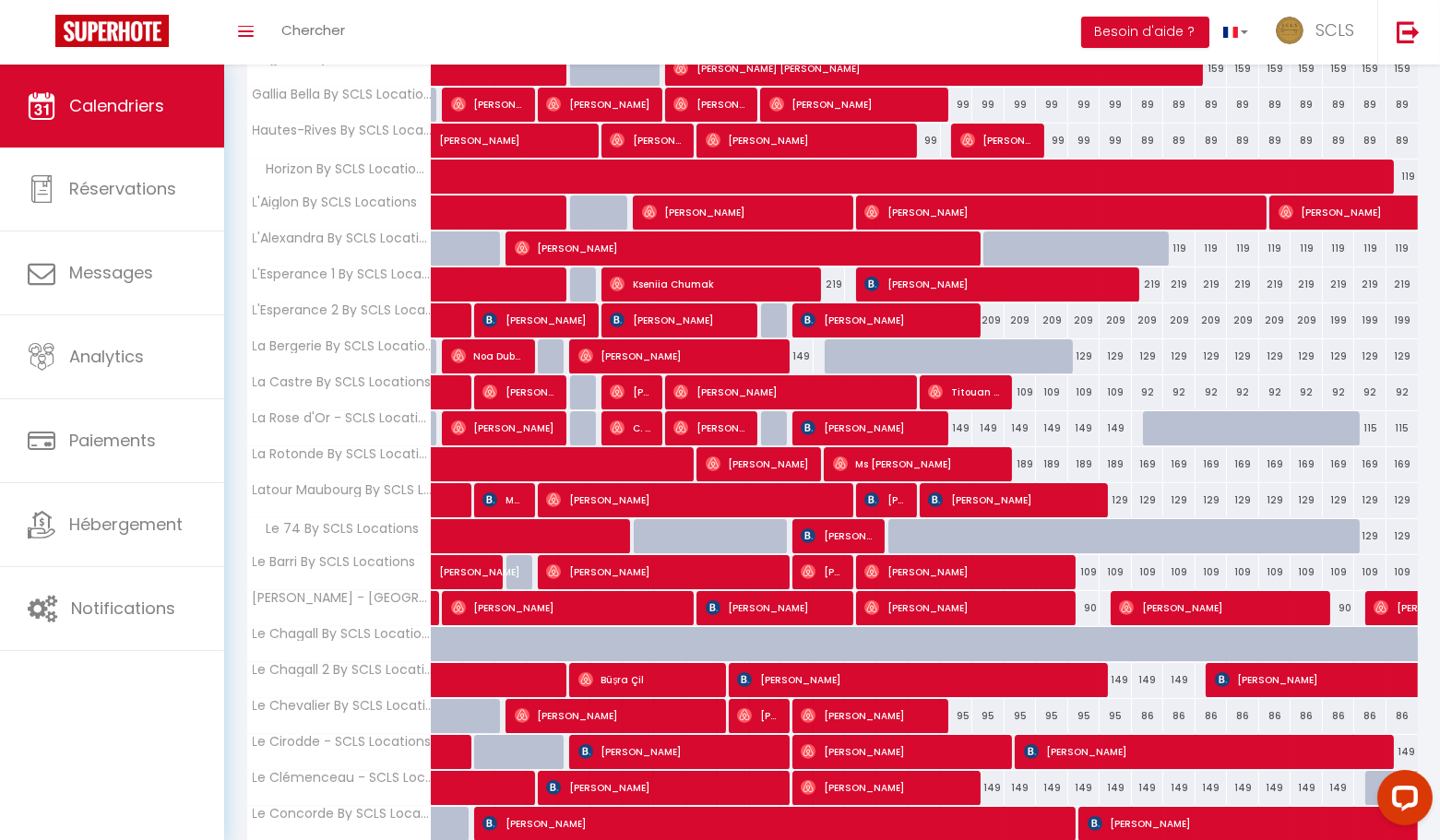
click at [958, 700] on div "95" at bounding box center [957, 716] width 32 height 34
type input "95"
type input "Dim 17 Août 2025"
type input "Lun 18 Août 2025"
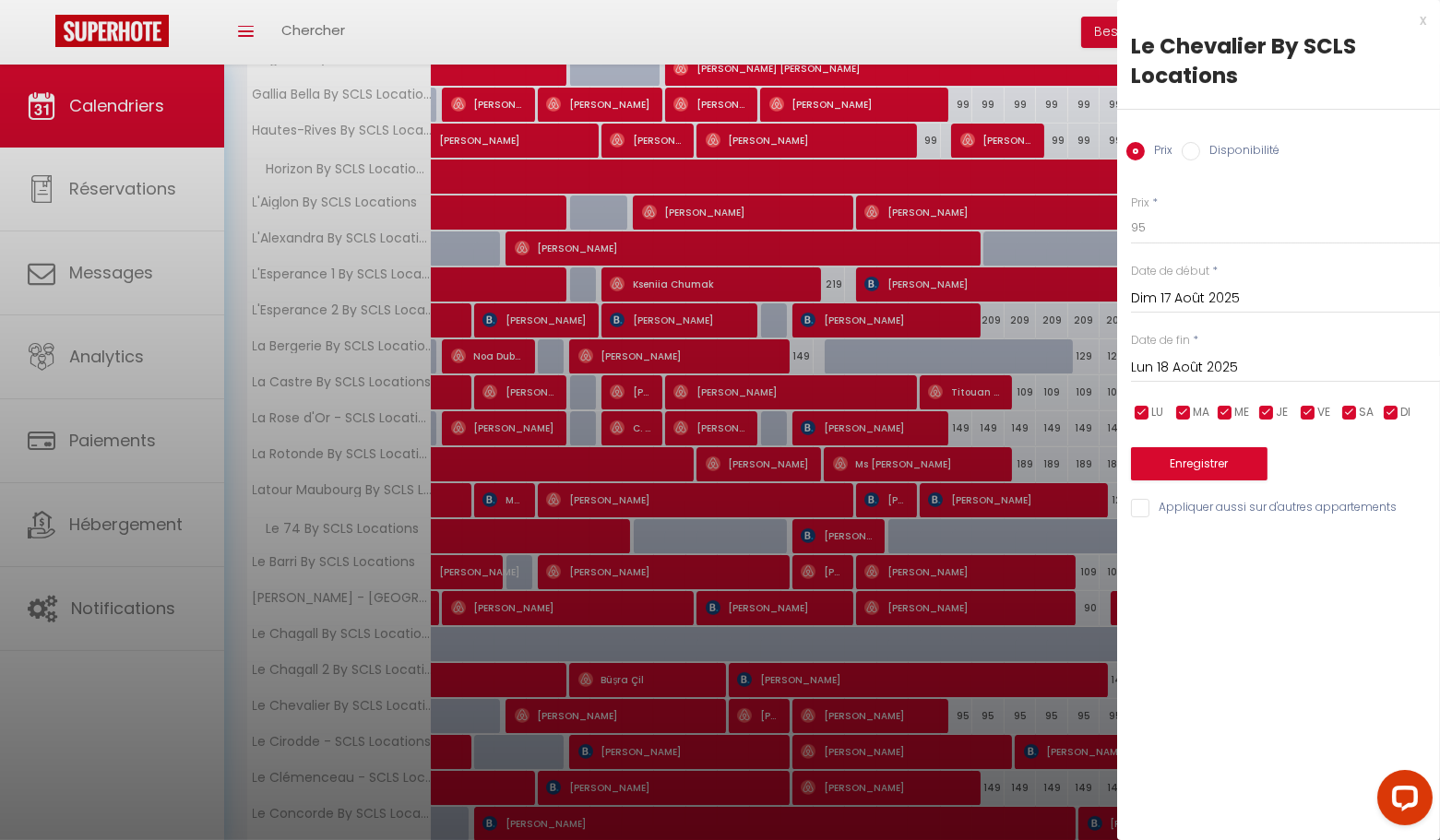
drag, startPoint x: 1424, startPoint y: 24, endPoint x: 1223, endPoint y: 354, distance: 386.4
click at [1423, 24] on div "x" at bounding box center [1272, 21] width 309 height 23
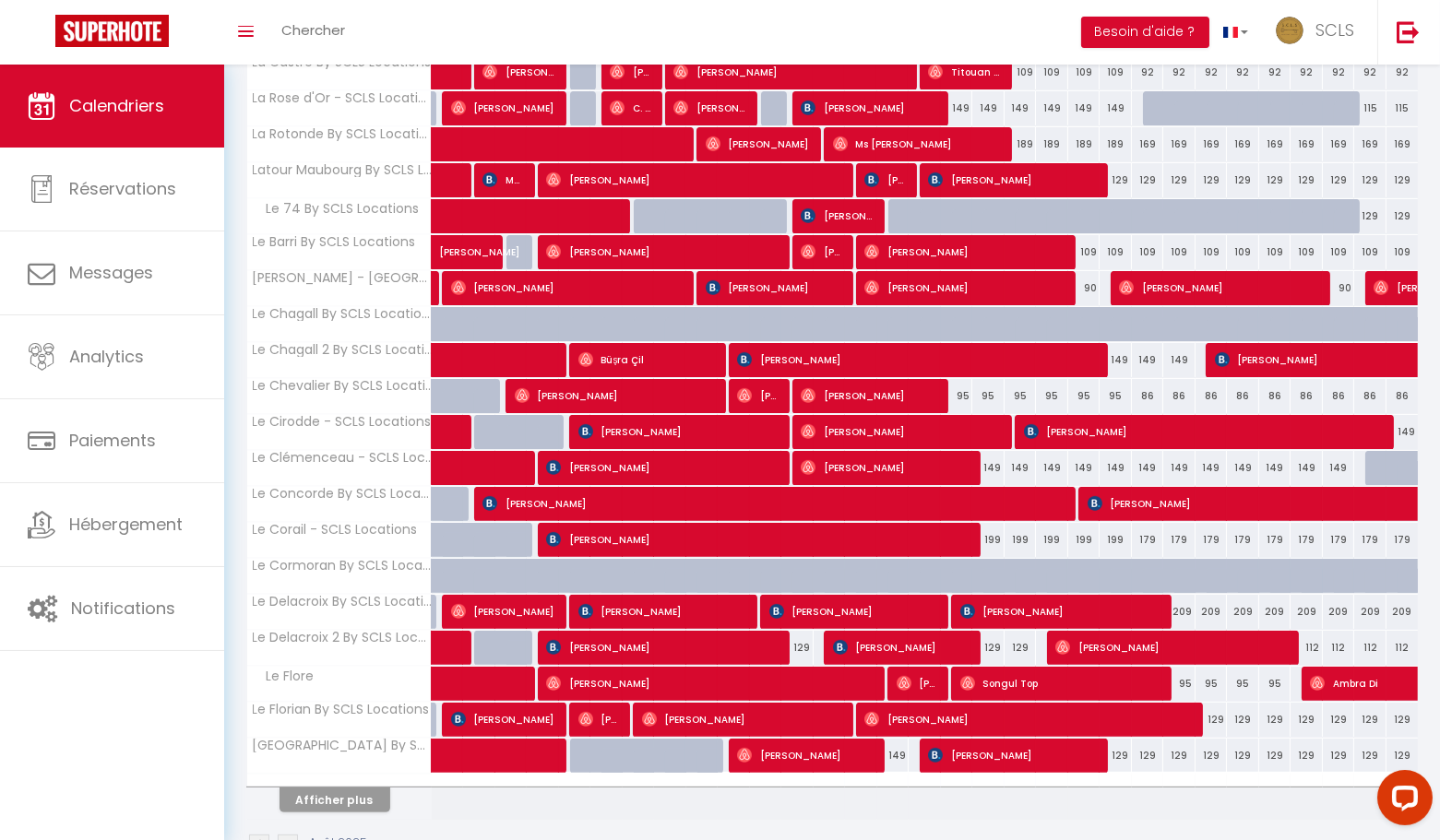
scroll to position [1163, 0]
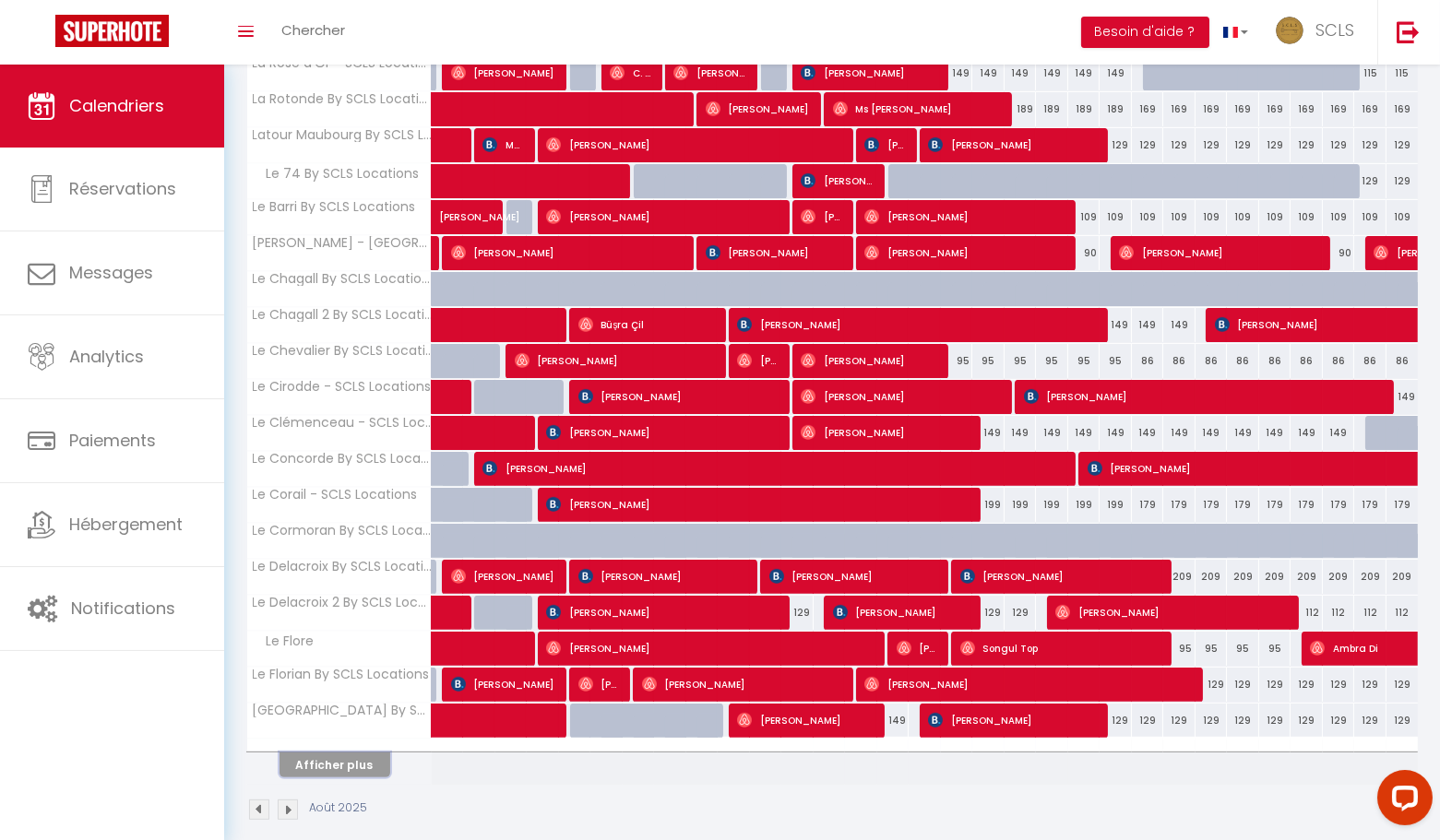
drag, startPoint x: 372, startPoint y: 739, endPoint x: 983, endPoint y: 679, distance: 613.9
click at [372, 753] on button "Afficher plus" at bounding box center [335, 765] width 111 height 24
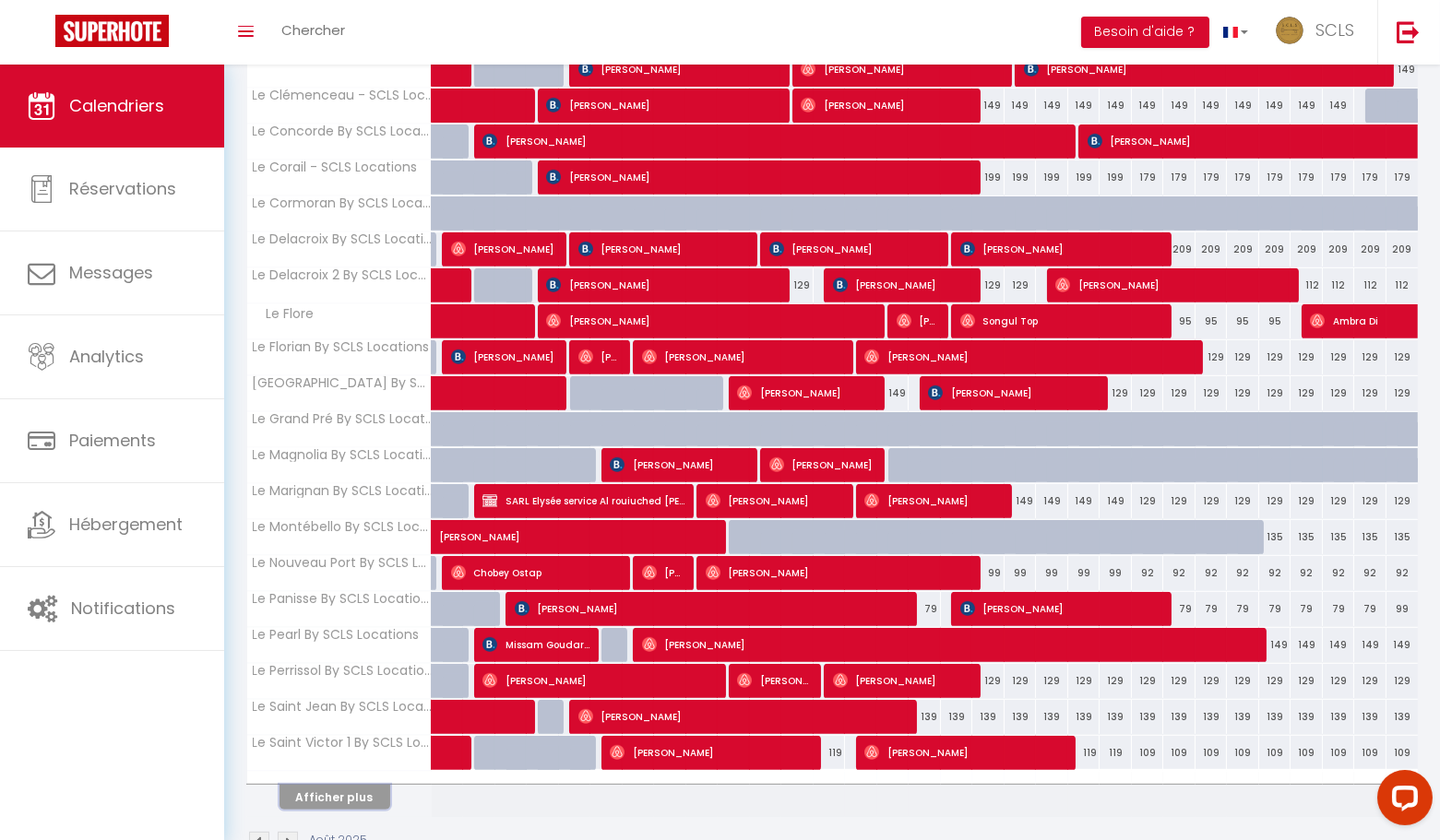
scroll to position [1491, 0]
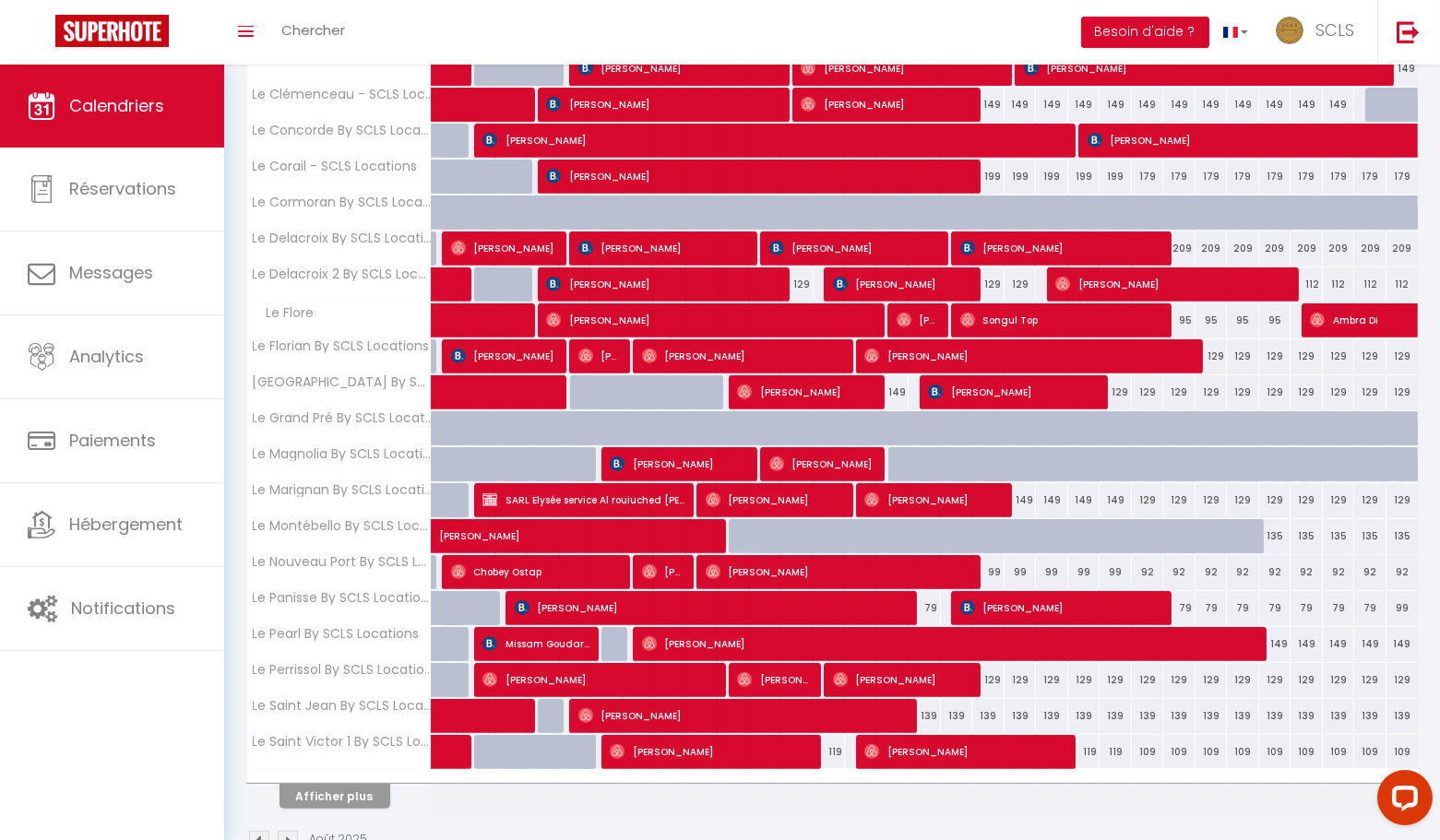
click at [929, 699] on div "139" at bounding box center [925, 716] width 32 height 34
type input "139"
type input "Sam 16 Août 2025"
type input "Dim 17 Août 2025"
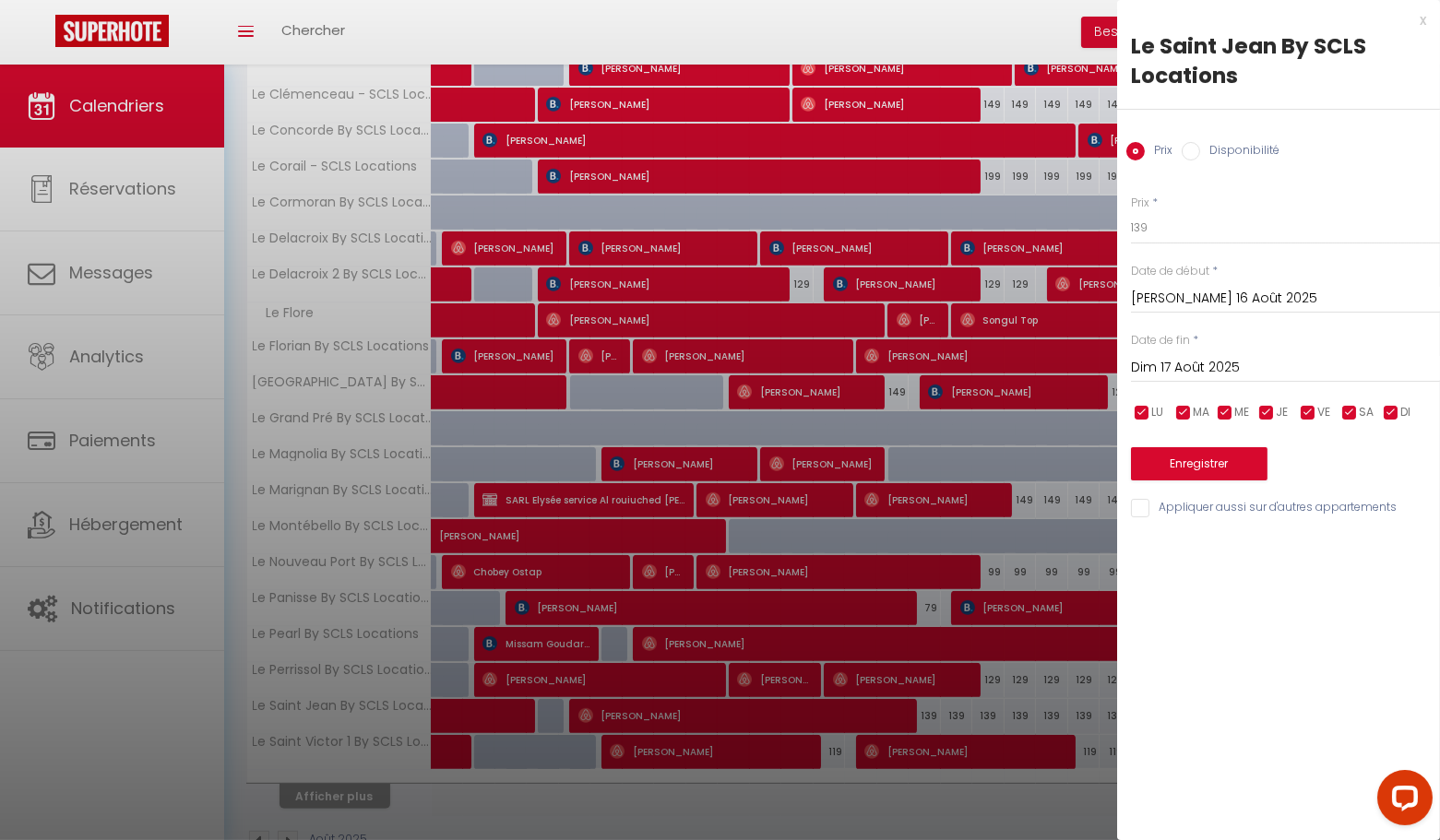
drag, startPoint x: 1423, startPoint y: 18, endPoint x: 1118, endPoint y: 529, distance: 595.1
click at [1423, 18] on div "x" at bounding box center [1272, 21] width 309 height 23
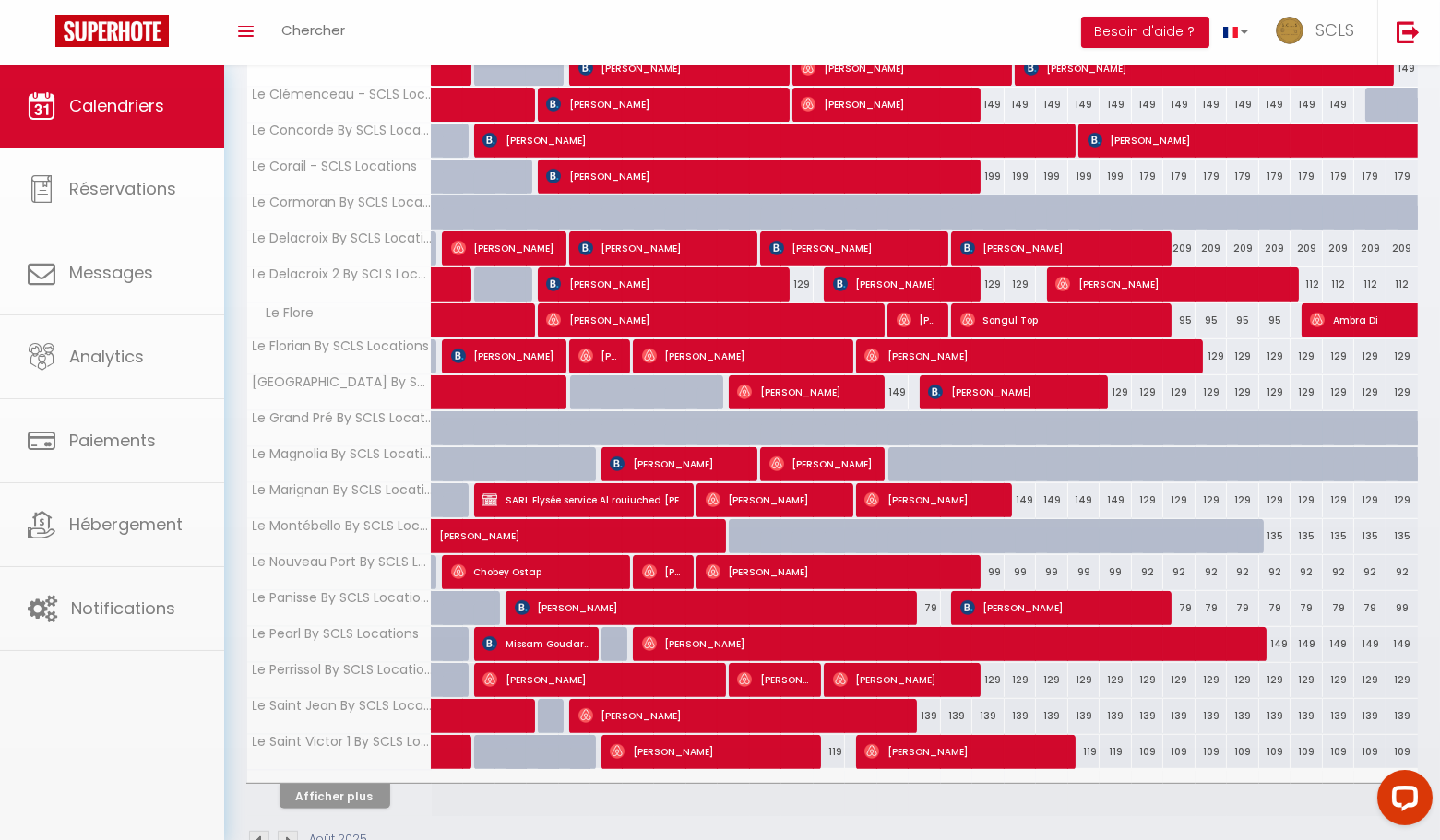
scroll to position [1518, 0]
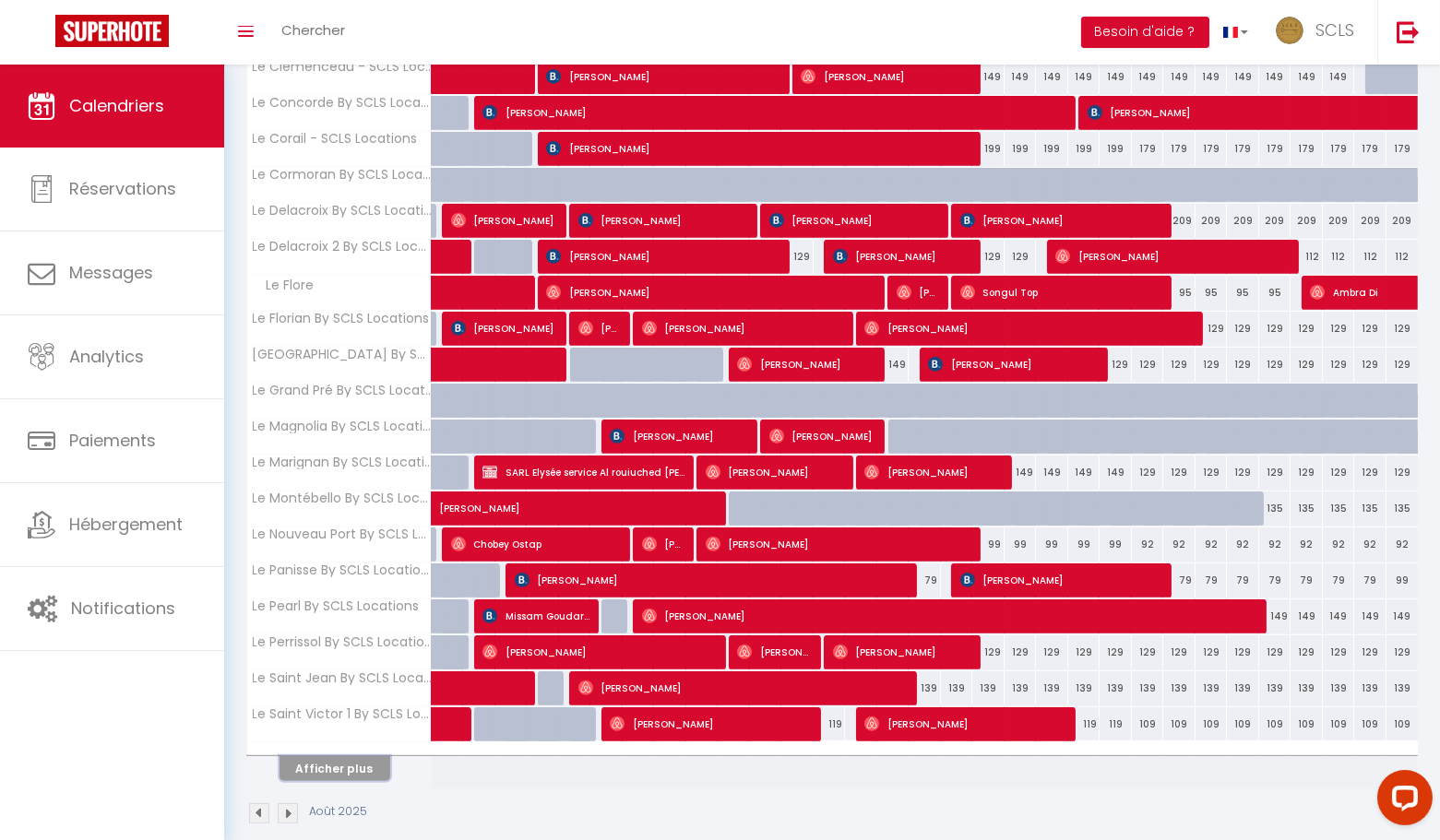
click at [350, 756] on button "Afficher plus" at bounding box center [335, 769] width 111 height 24
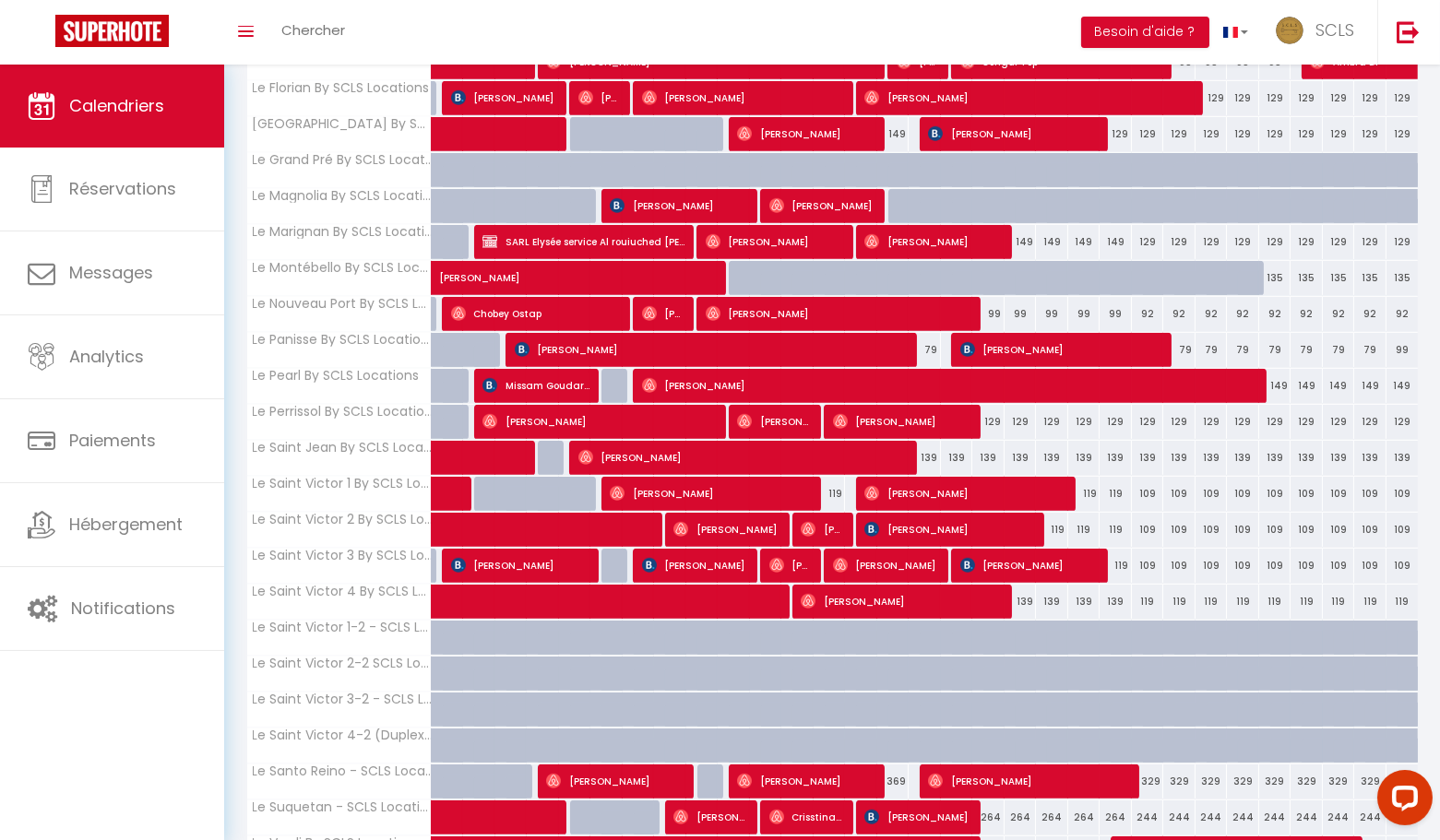
scroll to position [1874, 0]
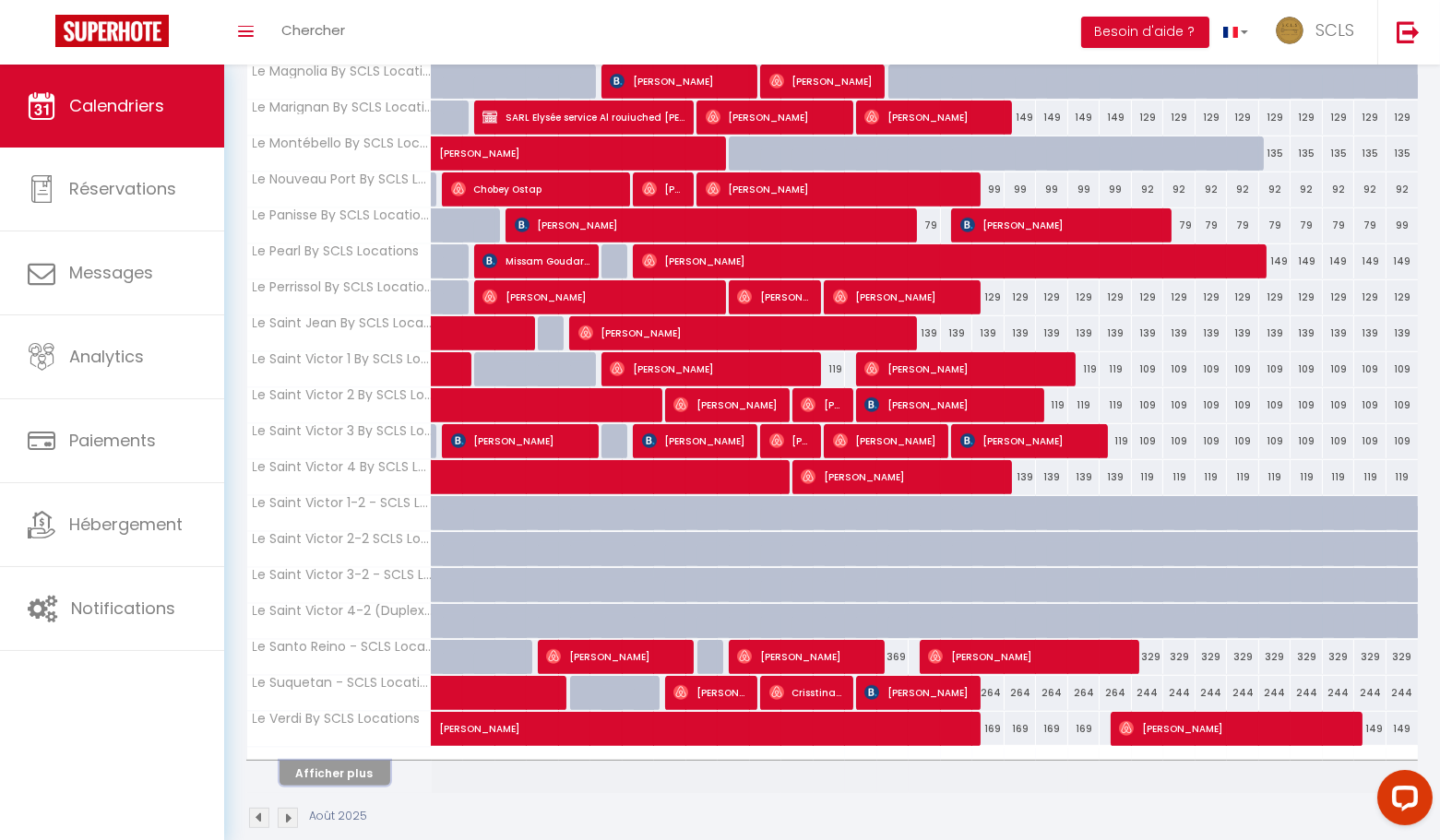
click at [347, 761] on button "Afficher plus" at bounding box center [335, 773] width 111 height 24
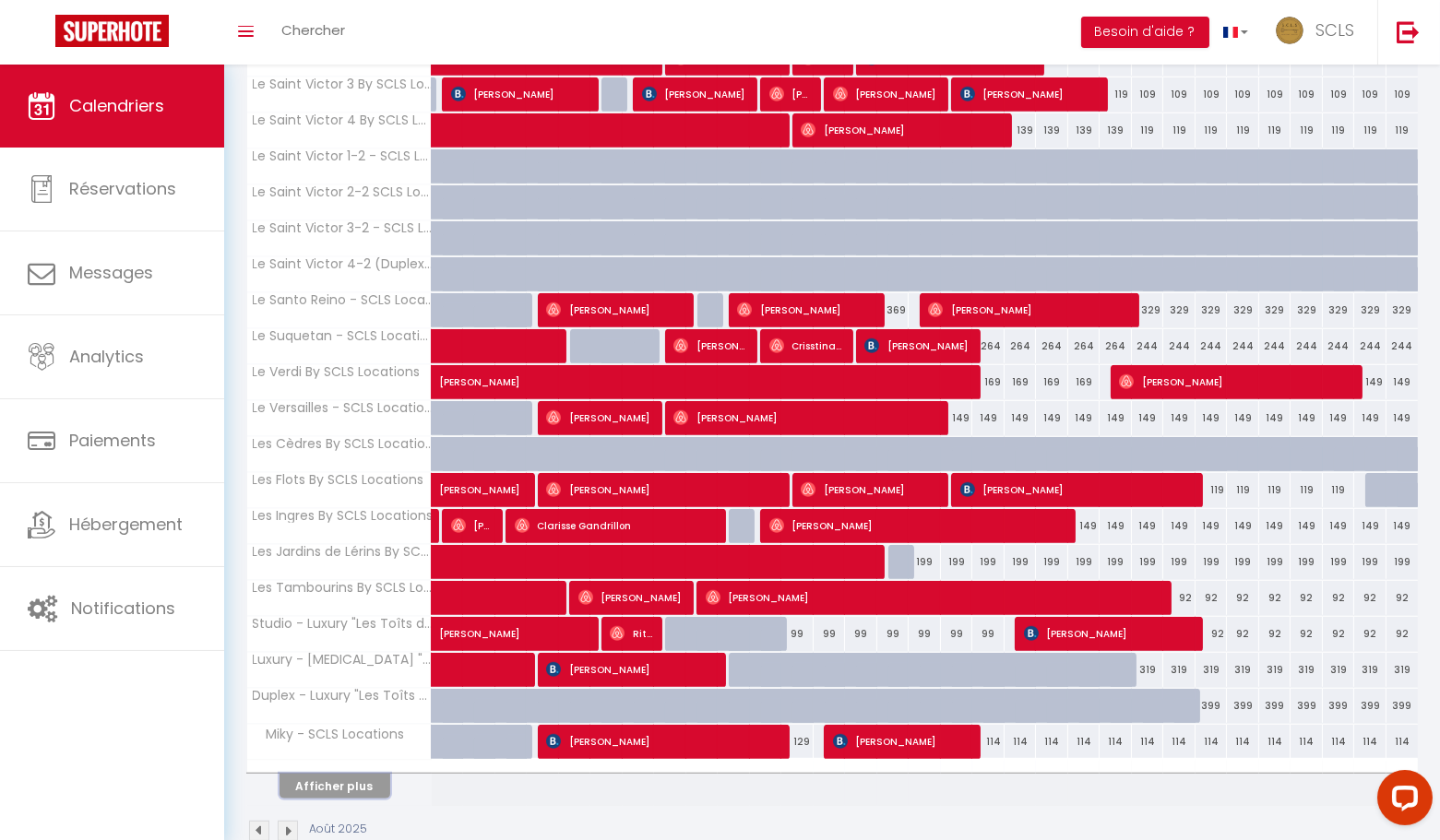
scroll to position [2229, 0]
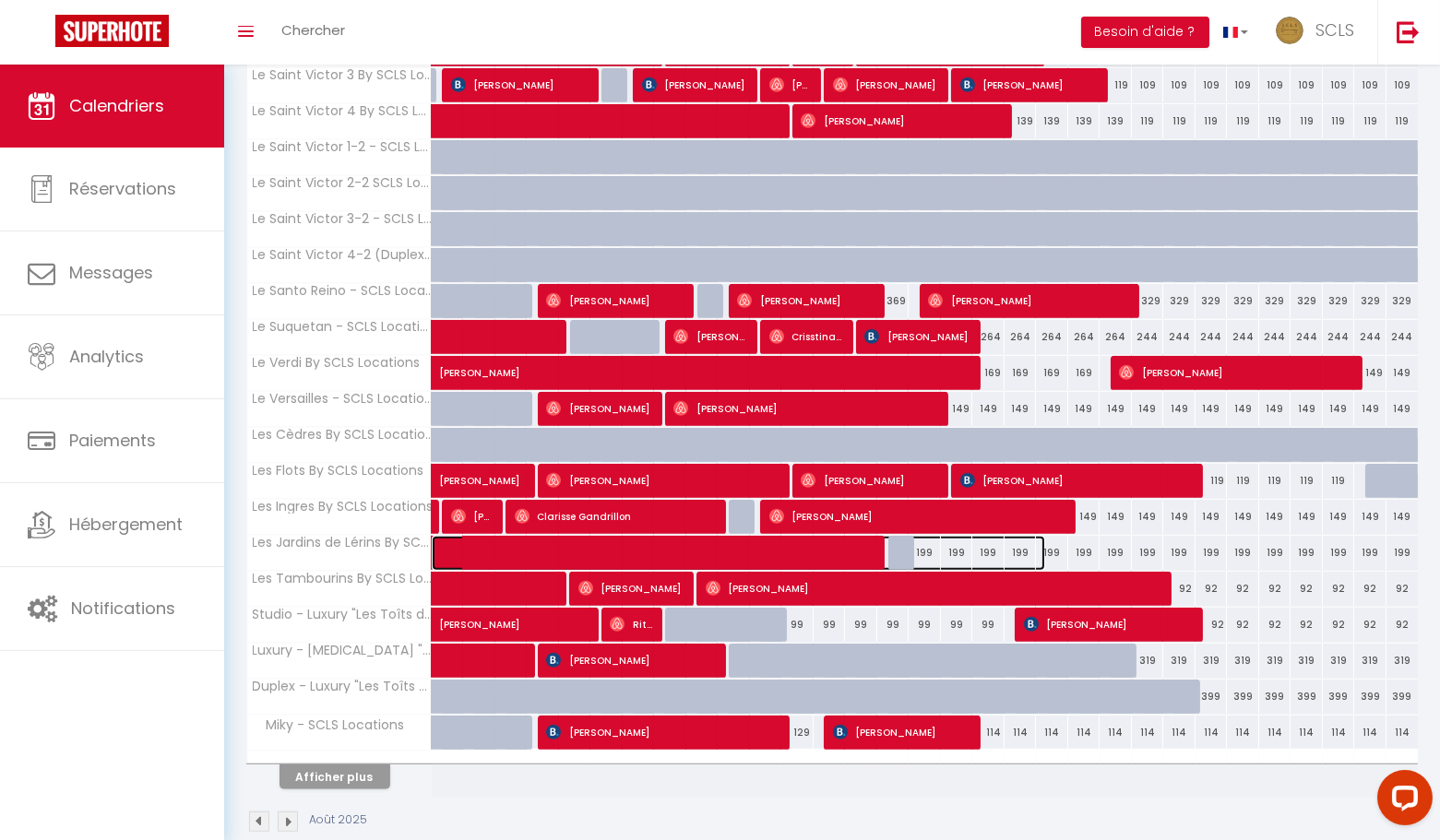
click at [928, 536] on span at bounding box center [749, 553] width 594 height 35
select select "OK"
select select "0"
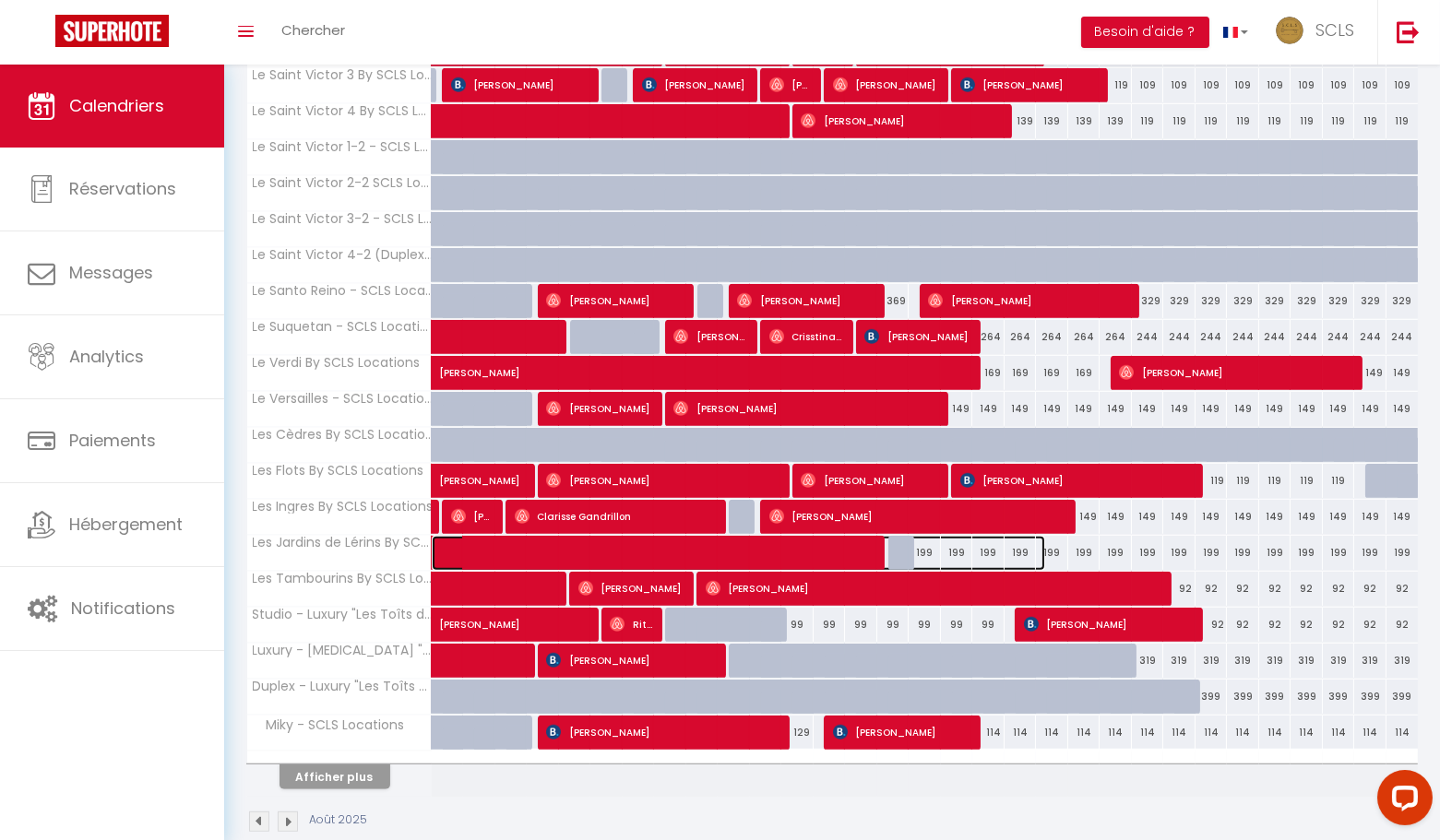
select select "1"
select select
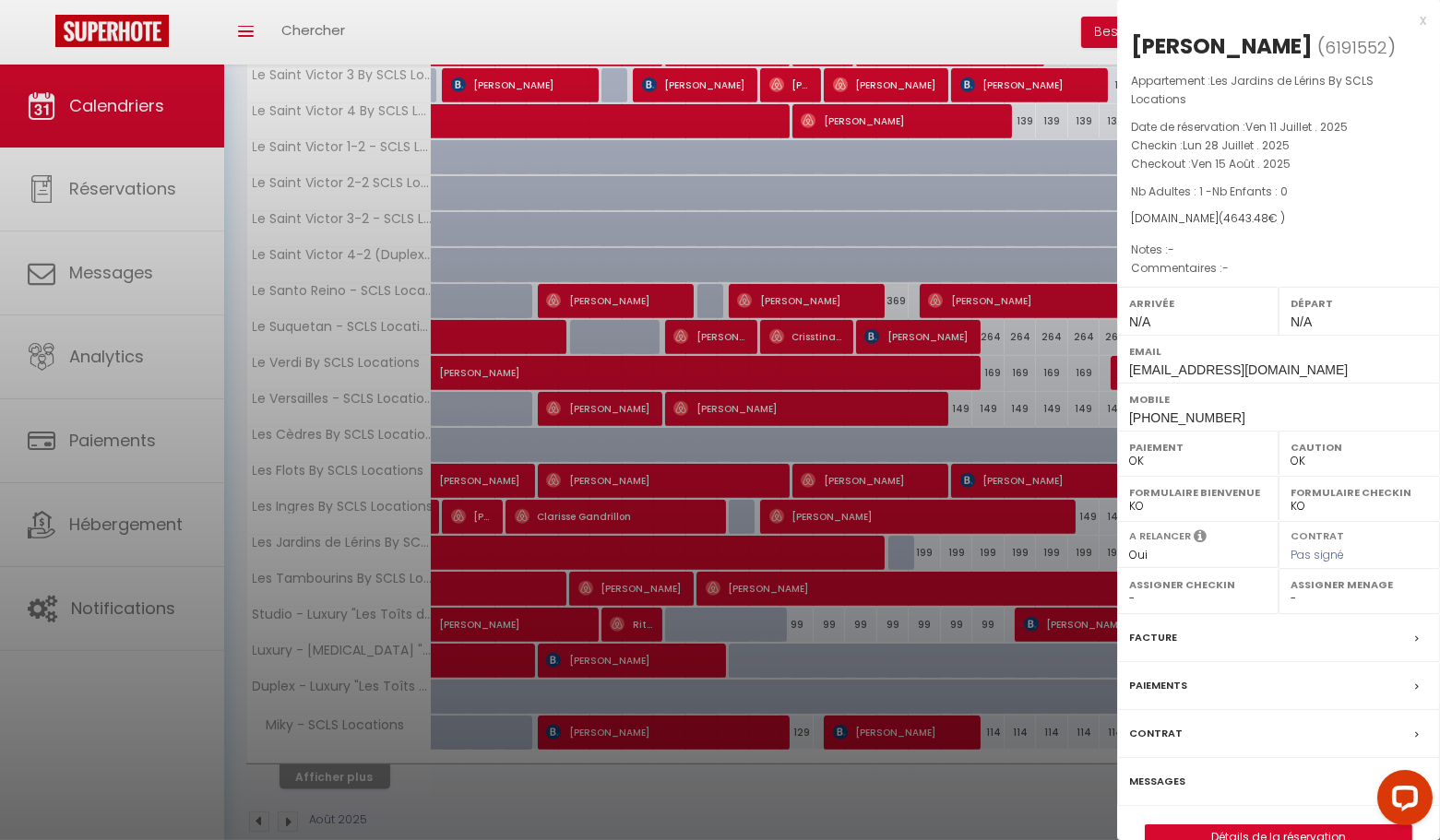
click at [1421, 21] on div "x" at bounding box center [1272, 21] width 309 height 23
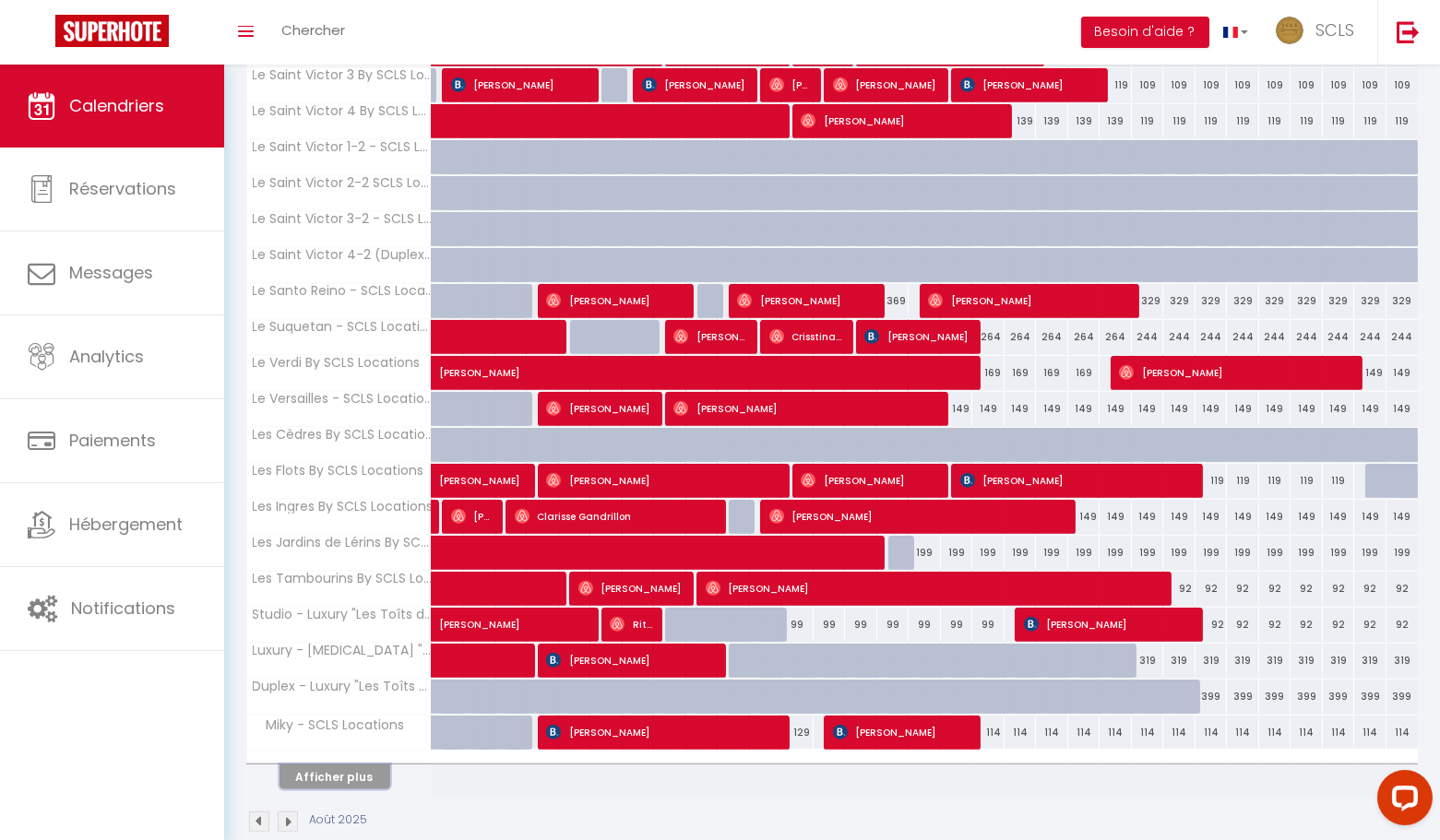
click at [336, 765] on button "Afficher plus" at bounding box center [335, 777] width 111 height 24
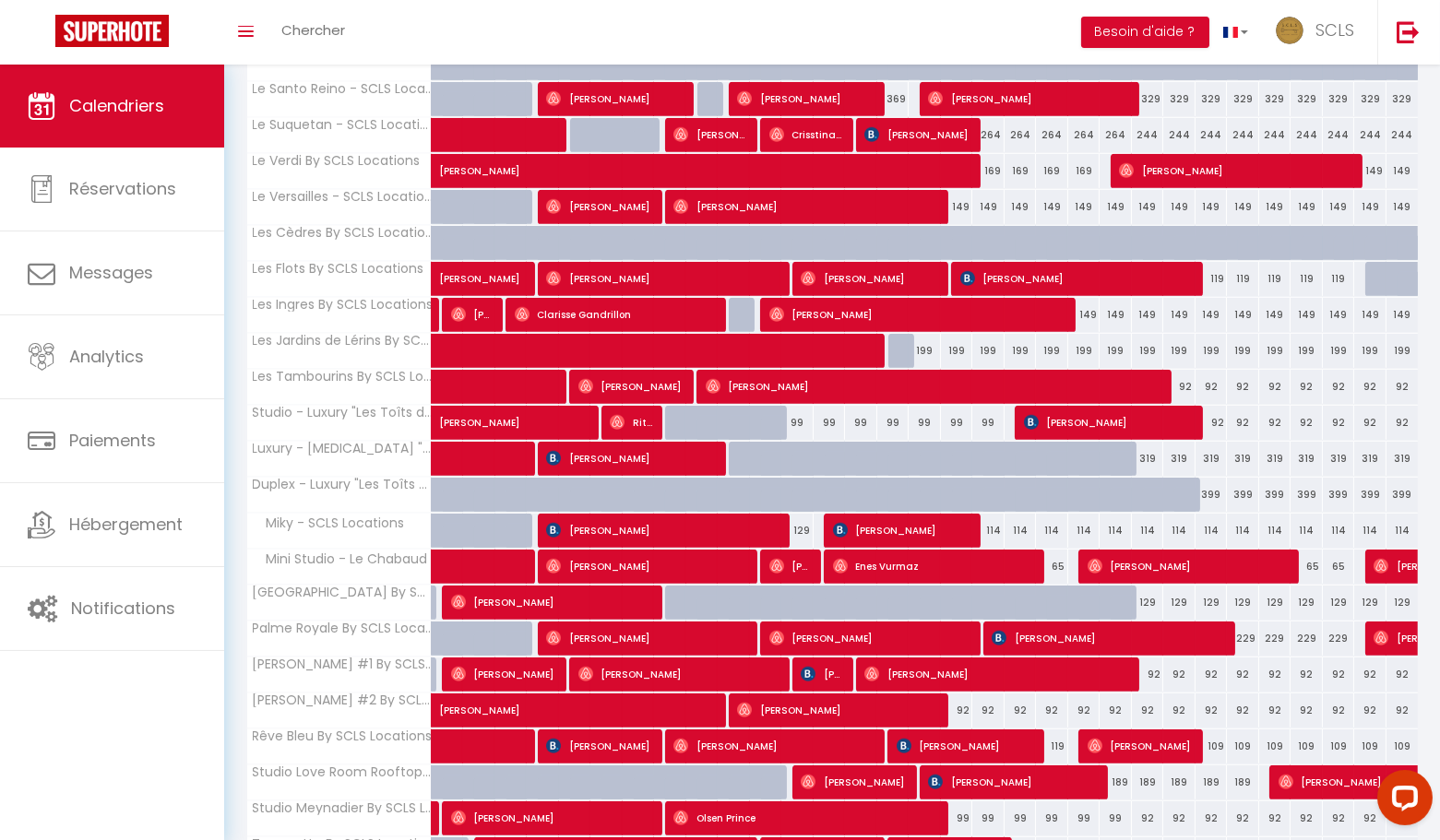
scroll to position [2585, 0]
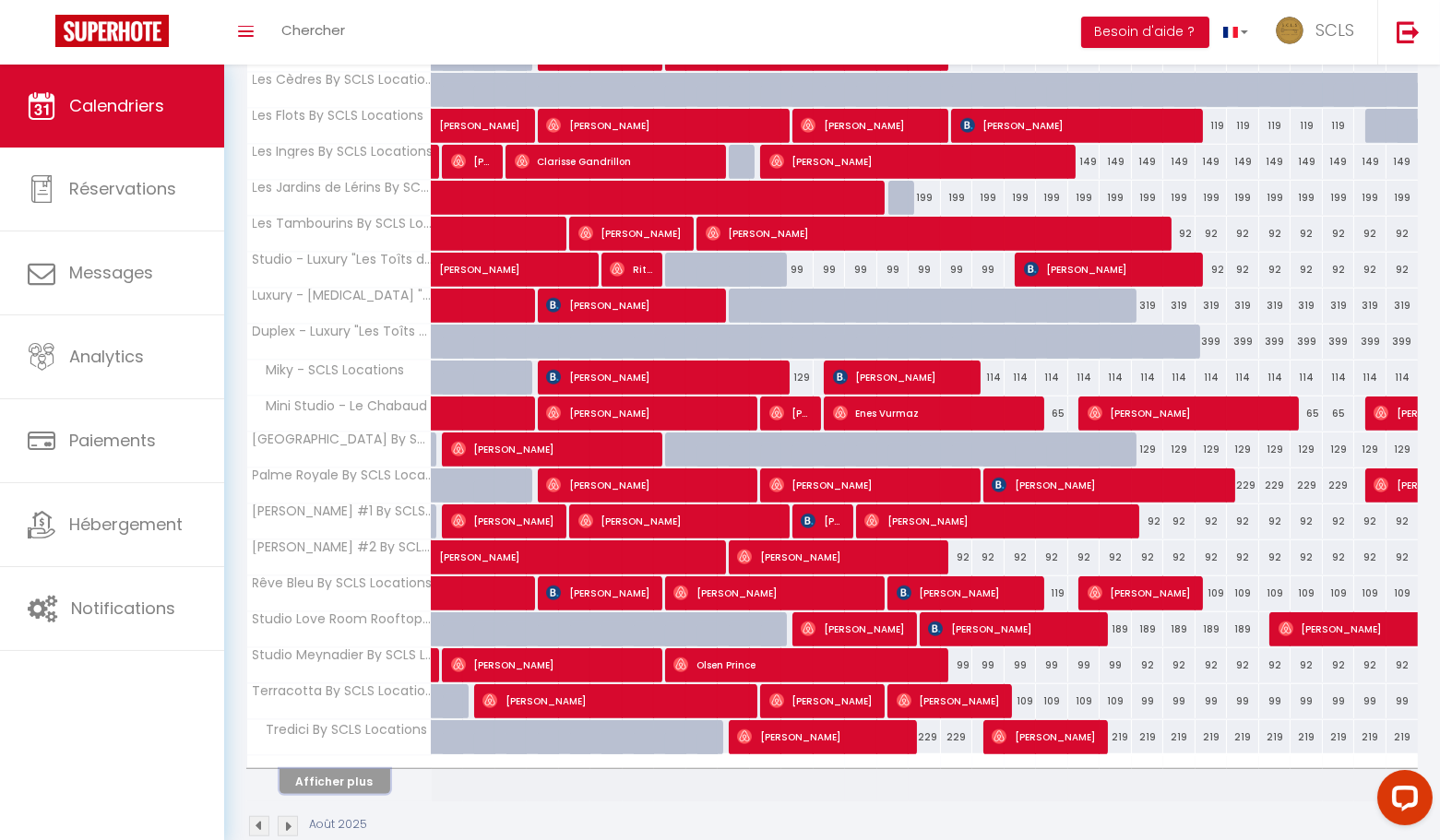
click at [323, 769] on button "Afficher plus" at bounding box center [335, 782] width 111 height 24
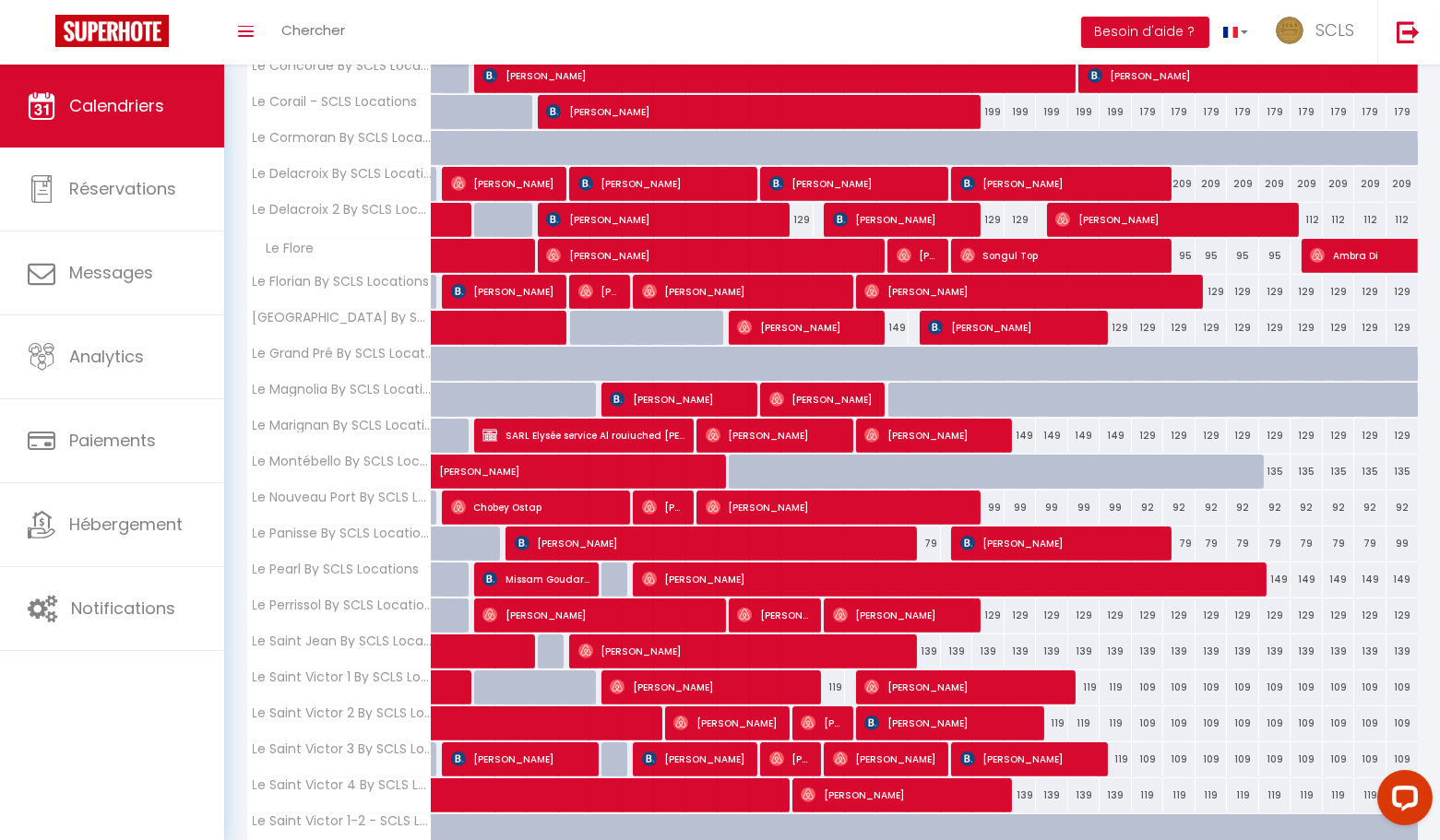
scroll to position [1554, 0]
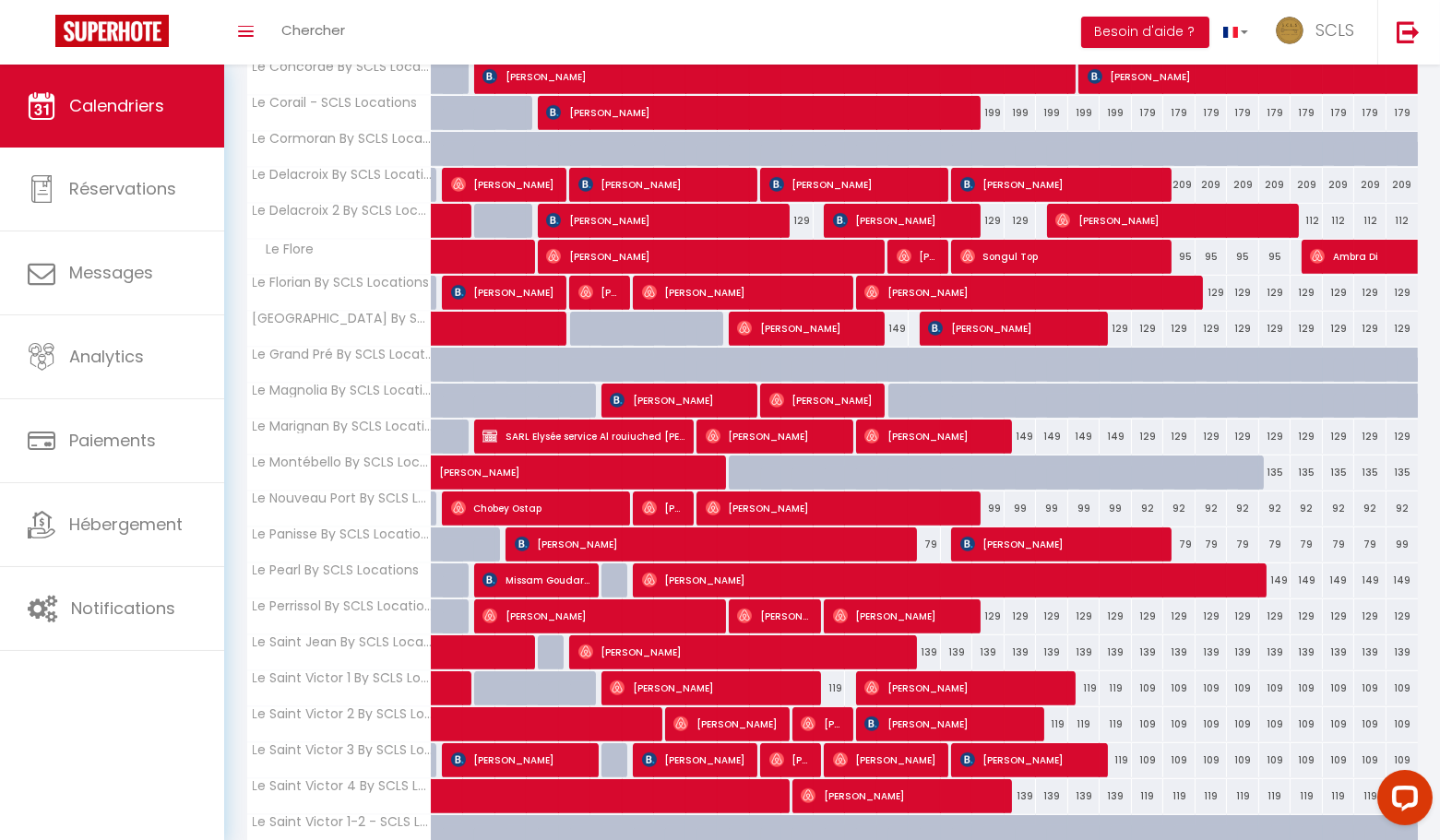
click at [934, 636] on div "139" at bounding box center [925, 653] width 32 height 34
type input "139"
type input "Sam 16 Août 2025"
type input "Dim 17 Août 2025"
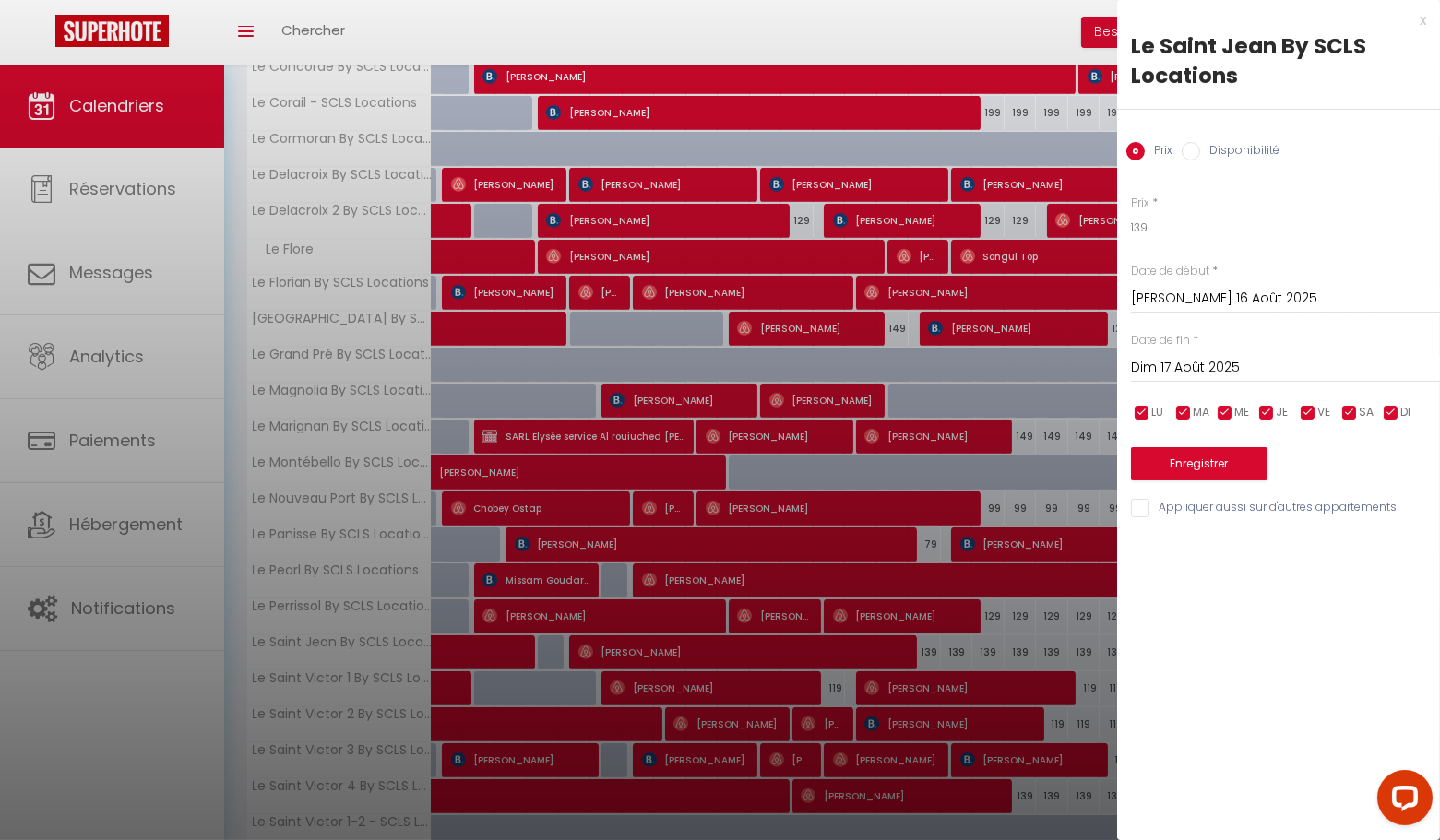
click at [1422, 17] on div "x" at bounding box center [1272, 21] width 309 height 23
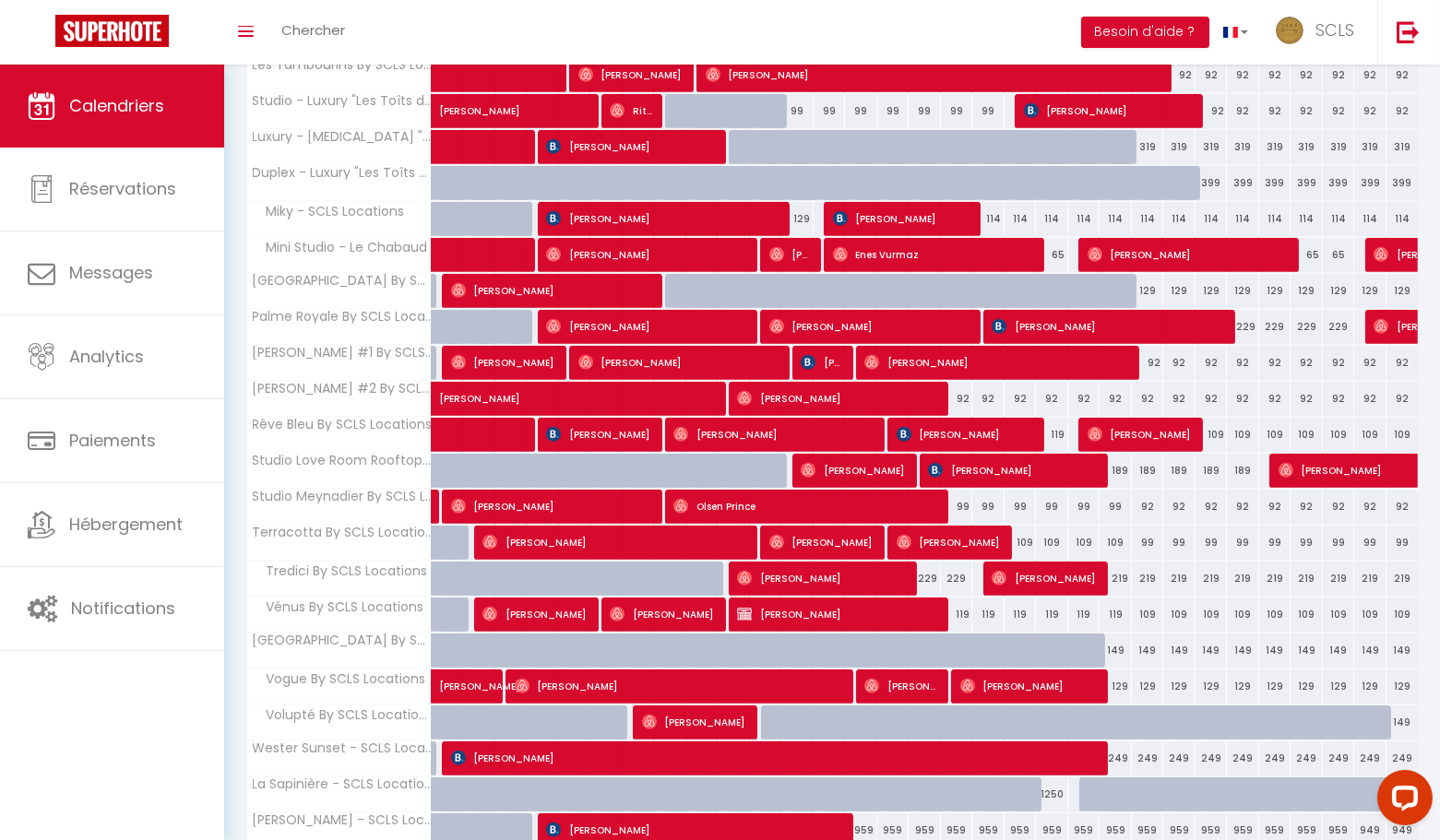
scroll to position [2896, 0]
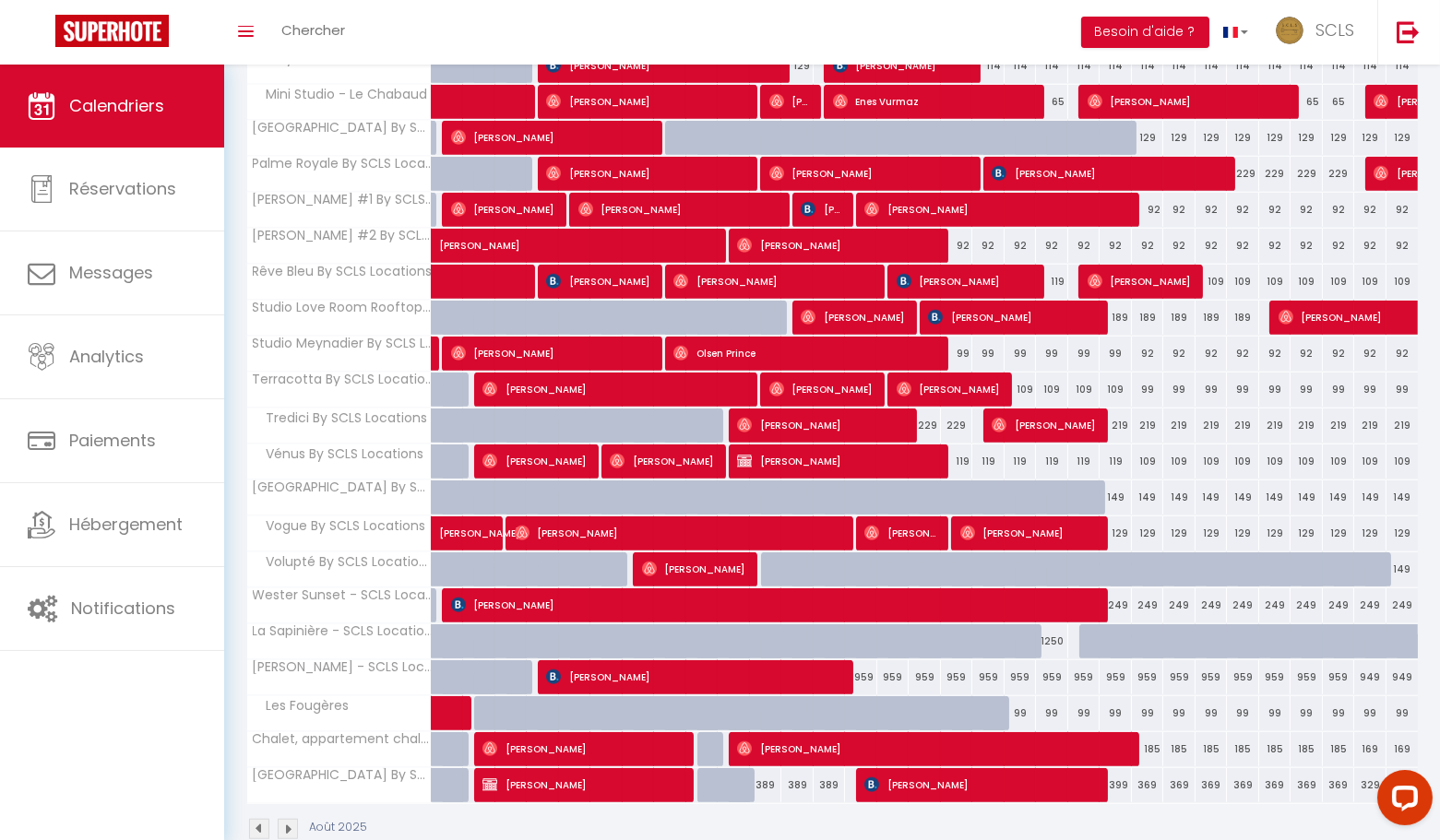
click at [867, 660] on div "959" at bounding box center [861, 677] width 32 height 34
type input "959"
type input "Jeu 14 Août 2025"
type input "Ven 15 Août 2025"
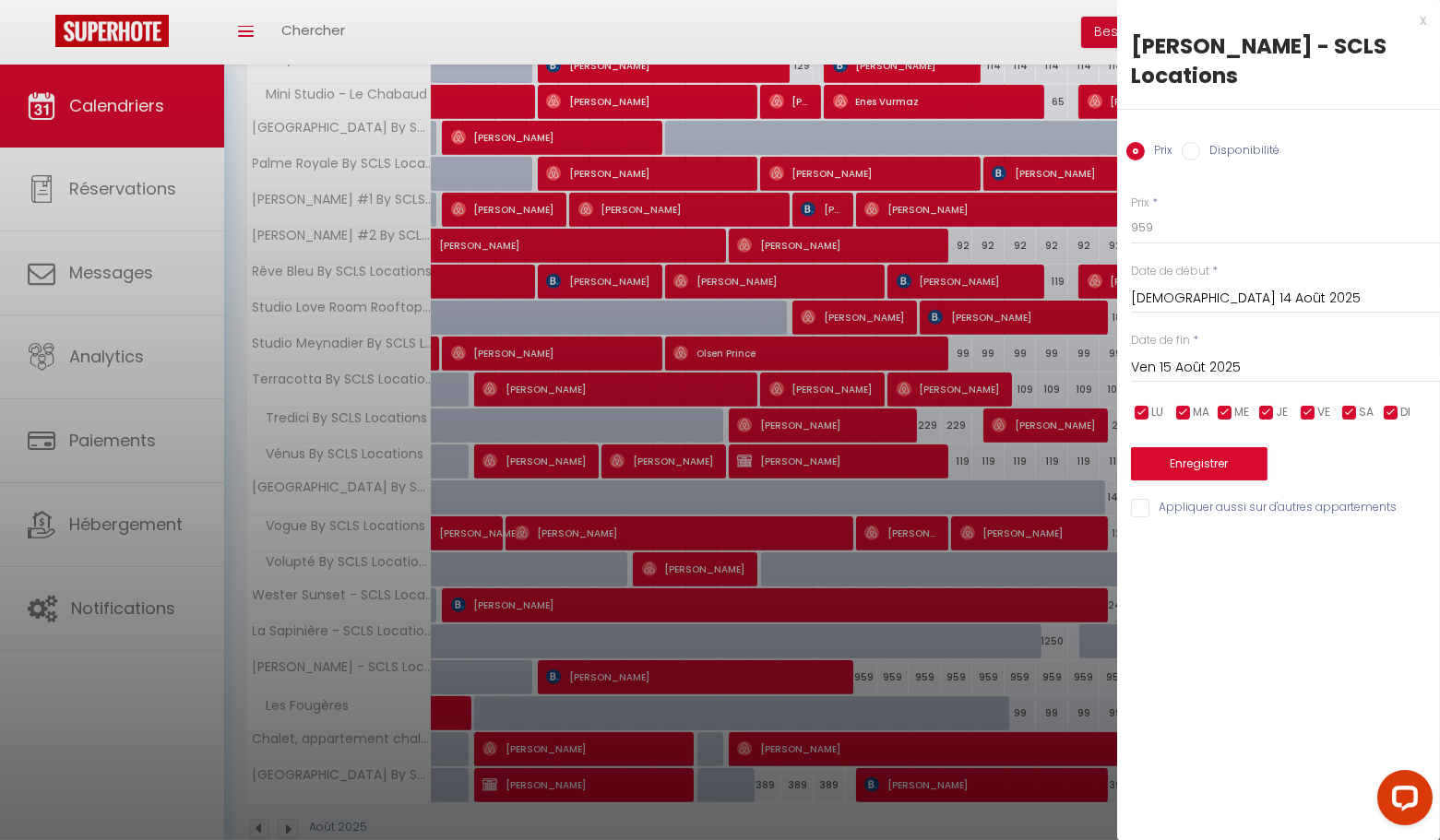
click at [1420, 23] on div "x" at bounding box center [1272, 21] width 309 height 23
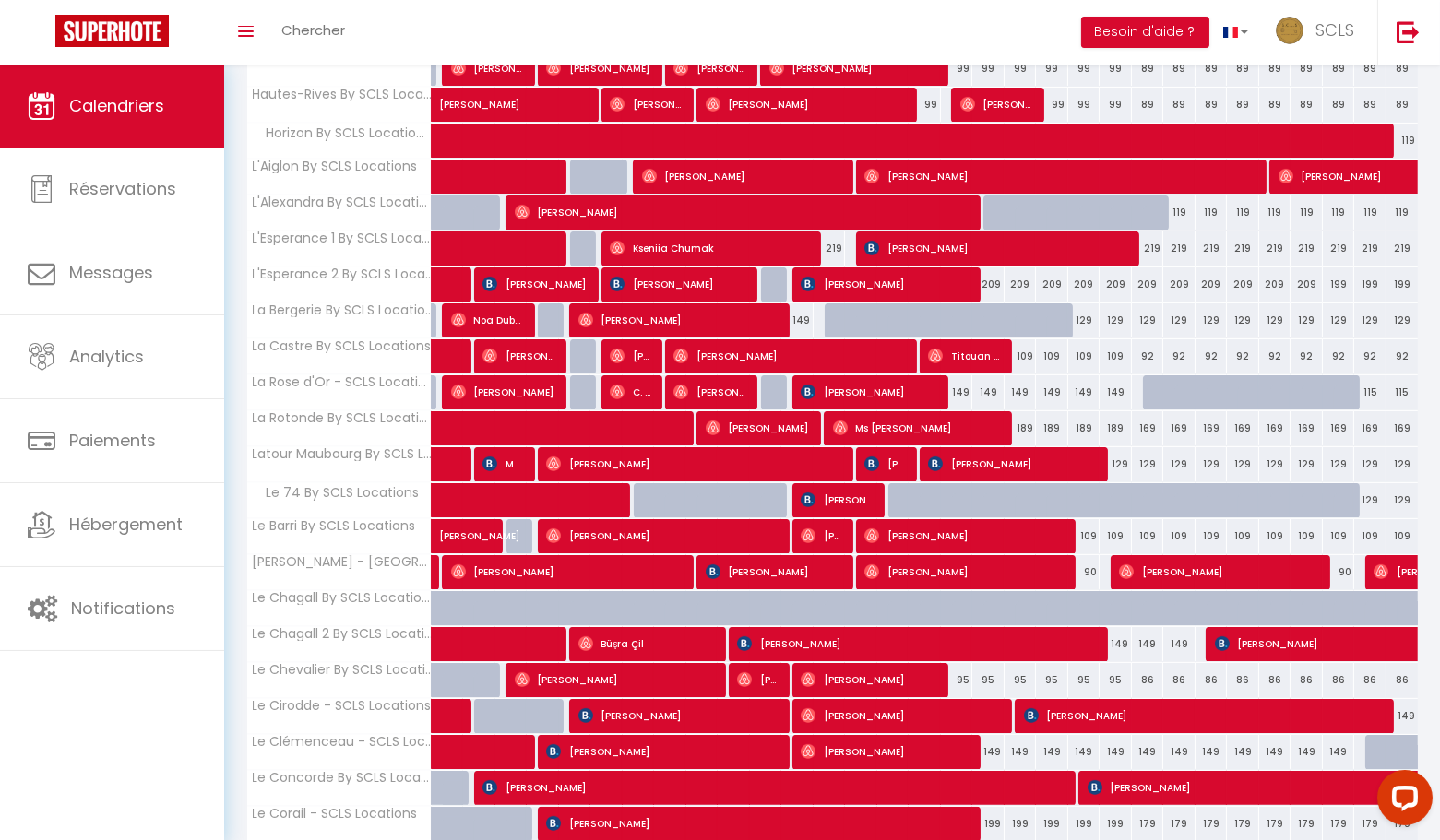
scroll to position [847, 0]
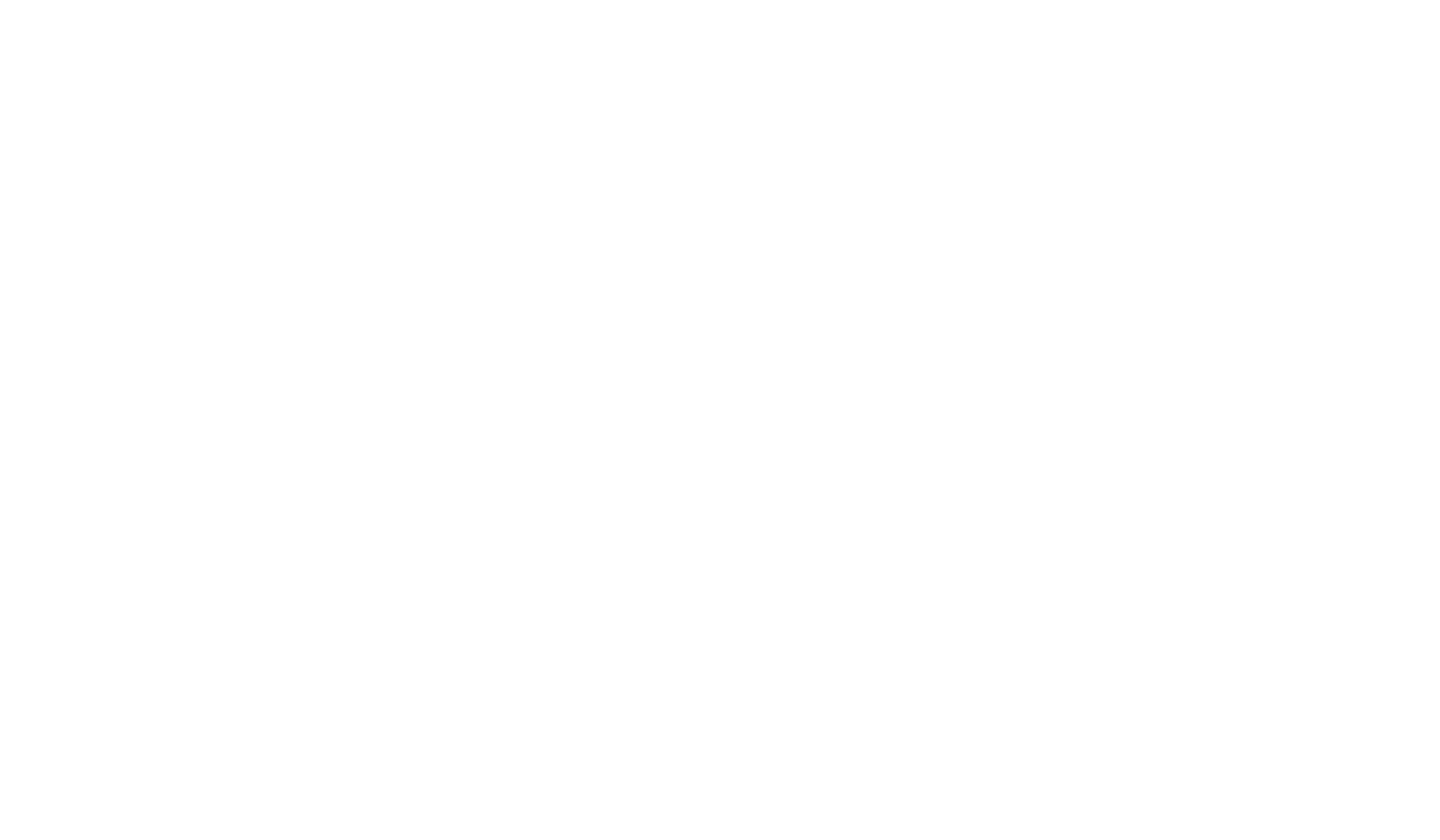
select select "not_cancelled"
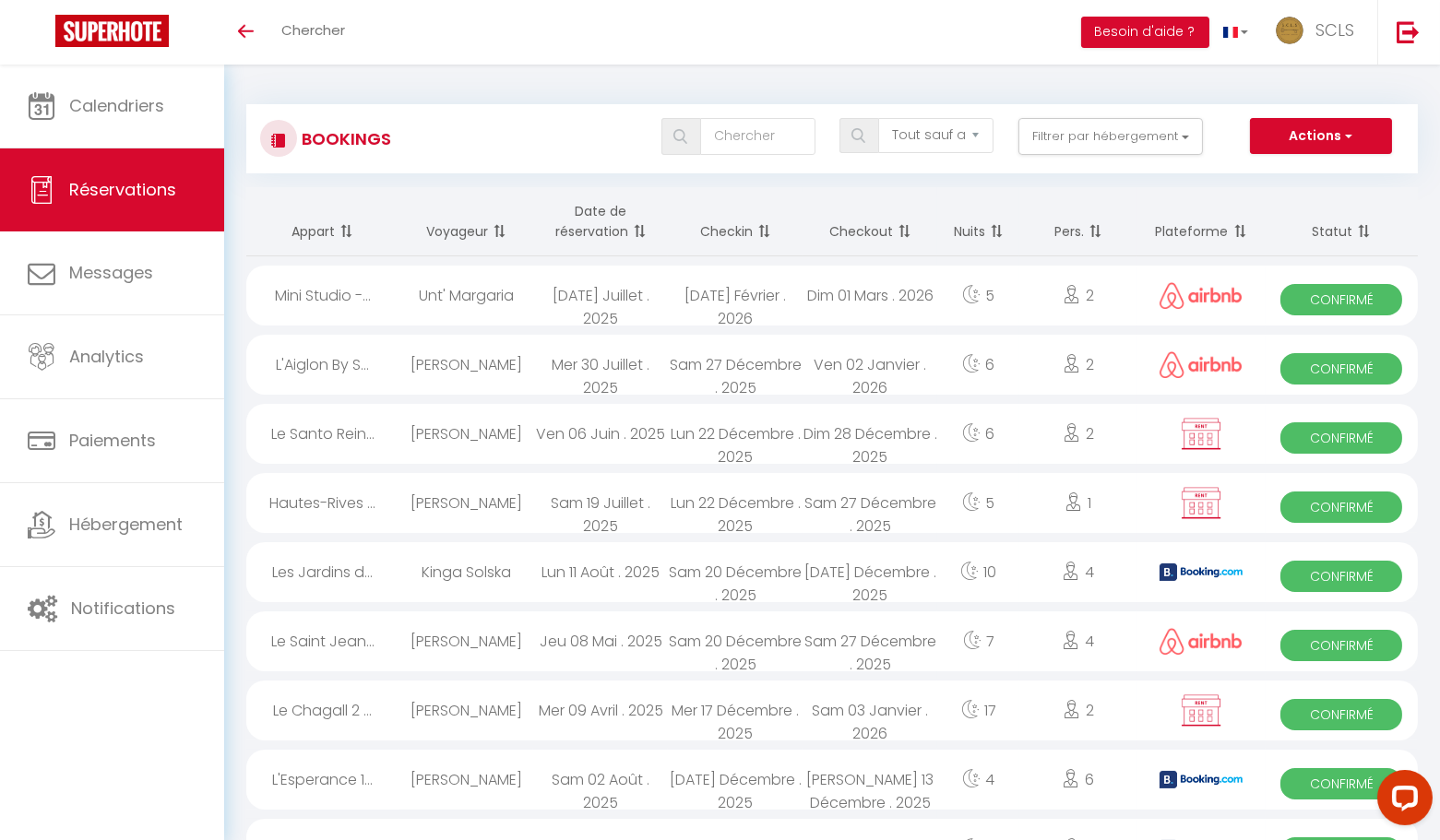
click at [604, 237] on th "Date de réservation" at bounding box center [600, 222] width 135 height 70
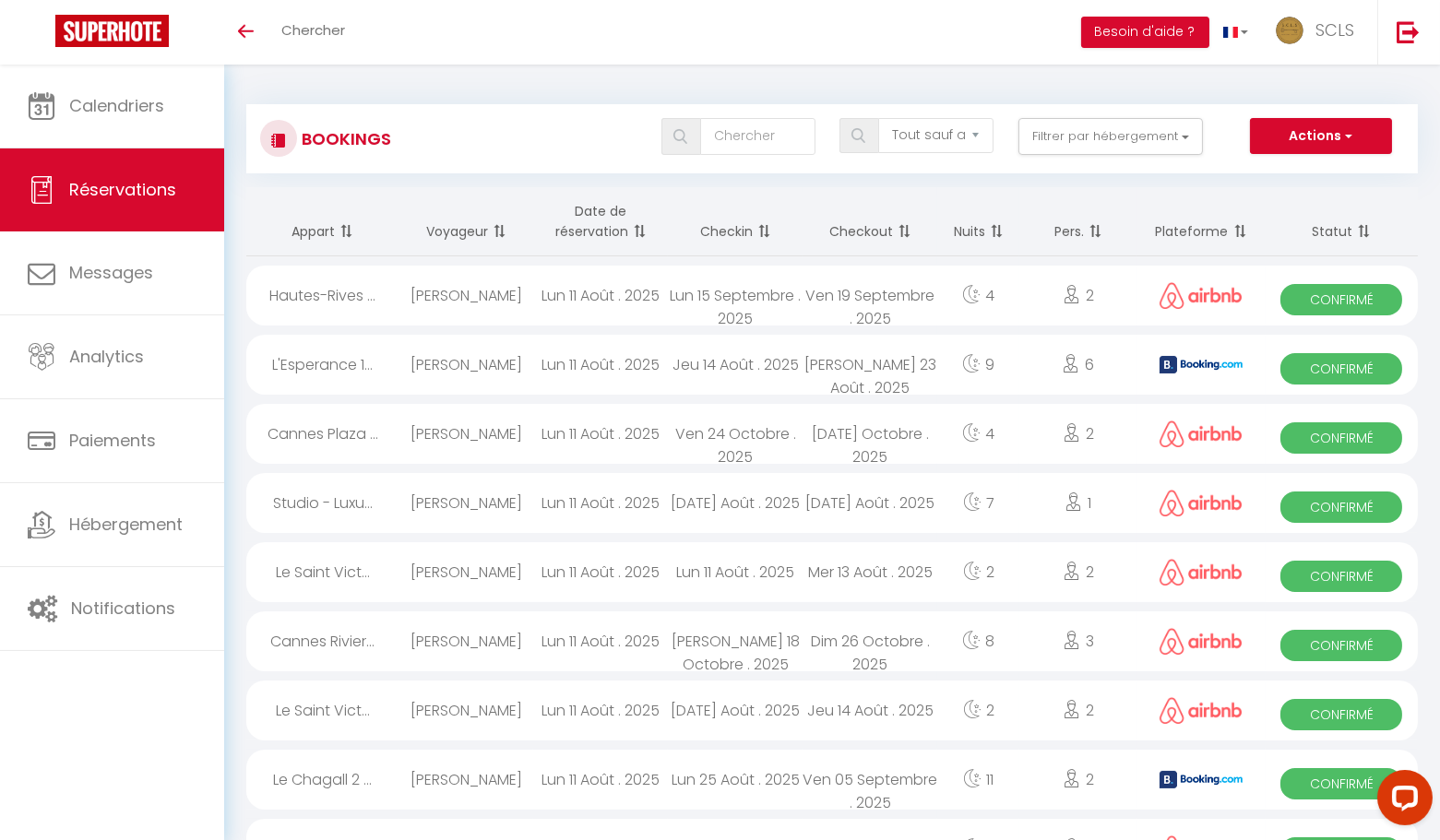
click at [1331, 291] on span "Confirmé" at bounding box center [1340, 299] width 121 height 31
select select "OK"
select select "0"
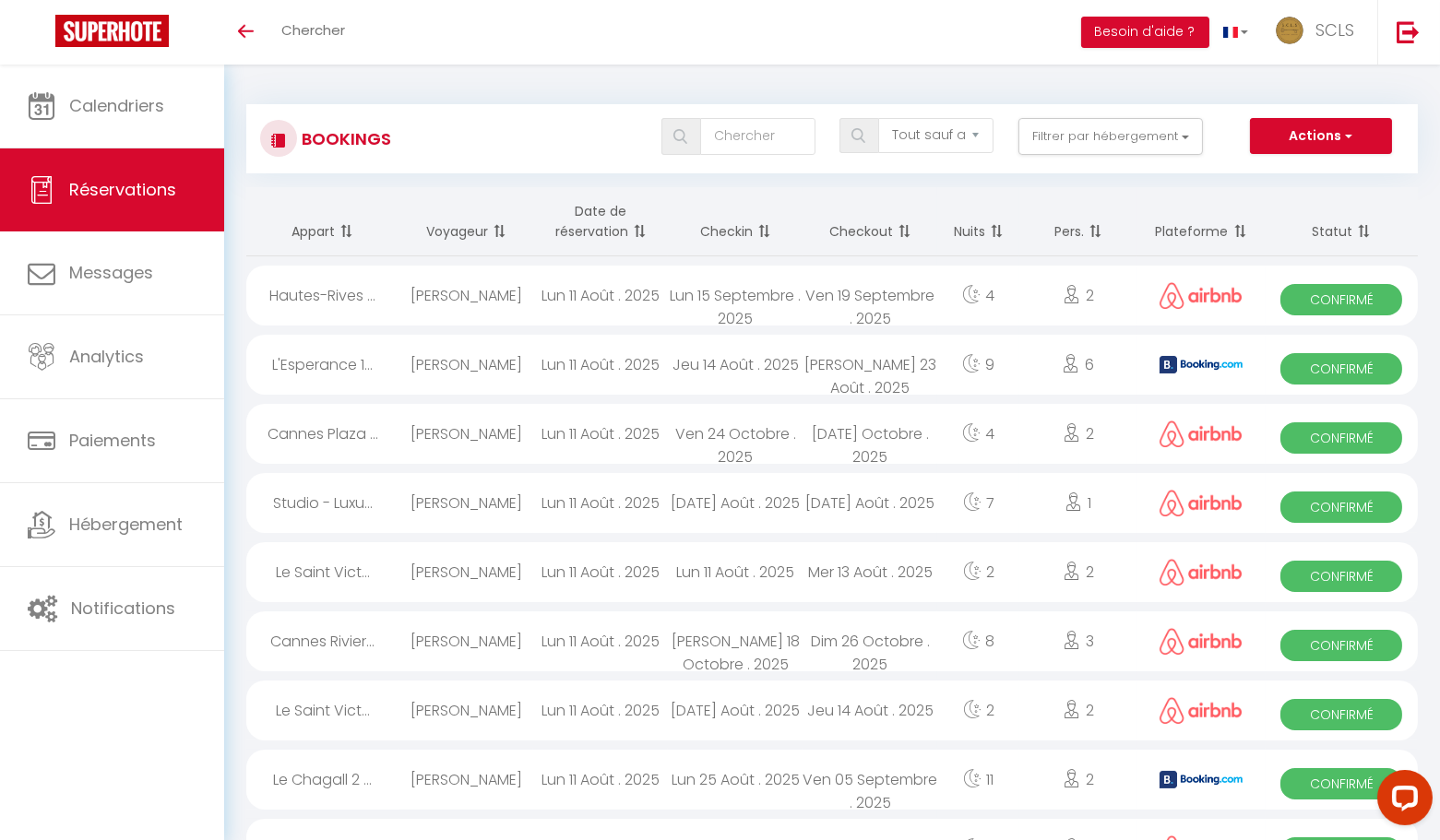
select select "1"
select select
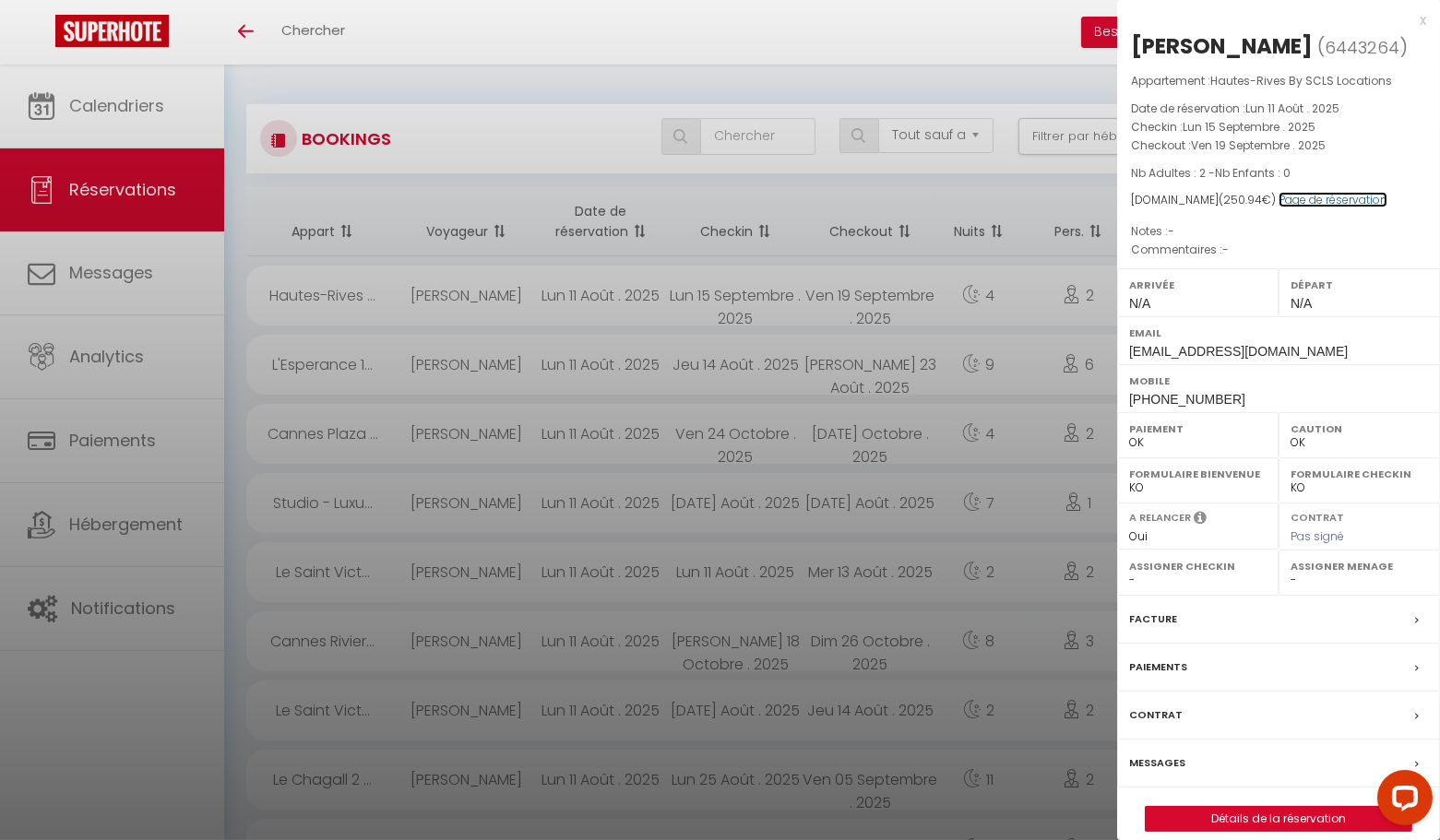
click at [1337, 203] on link "Page de réservation" at bounding box center [1333, 199] width 109 height 16
click at [1420, 17] on div "x" at bounding box center [1272, 21] width 309 height 23
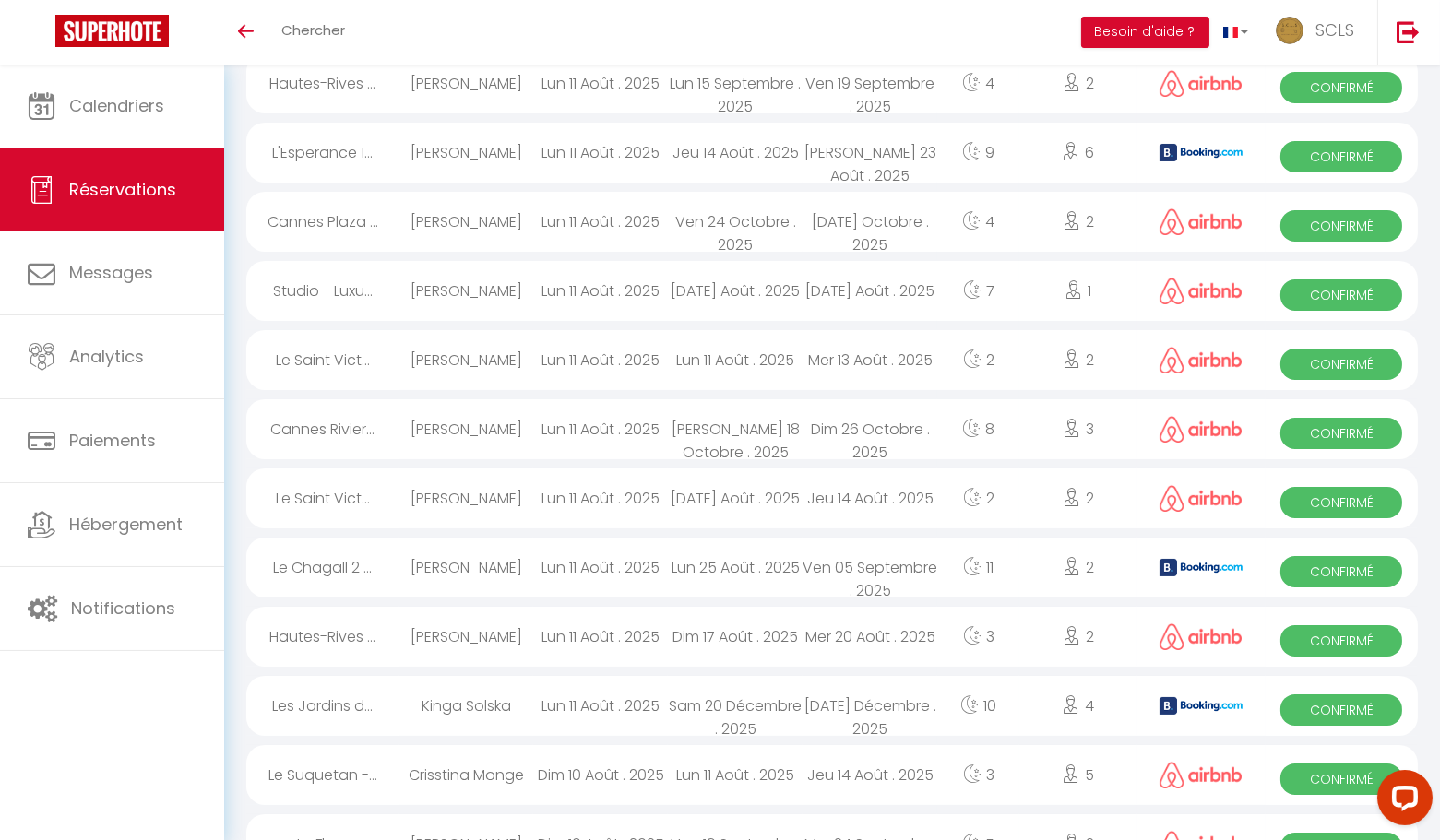
scroll to position [218, 0]
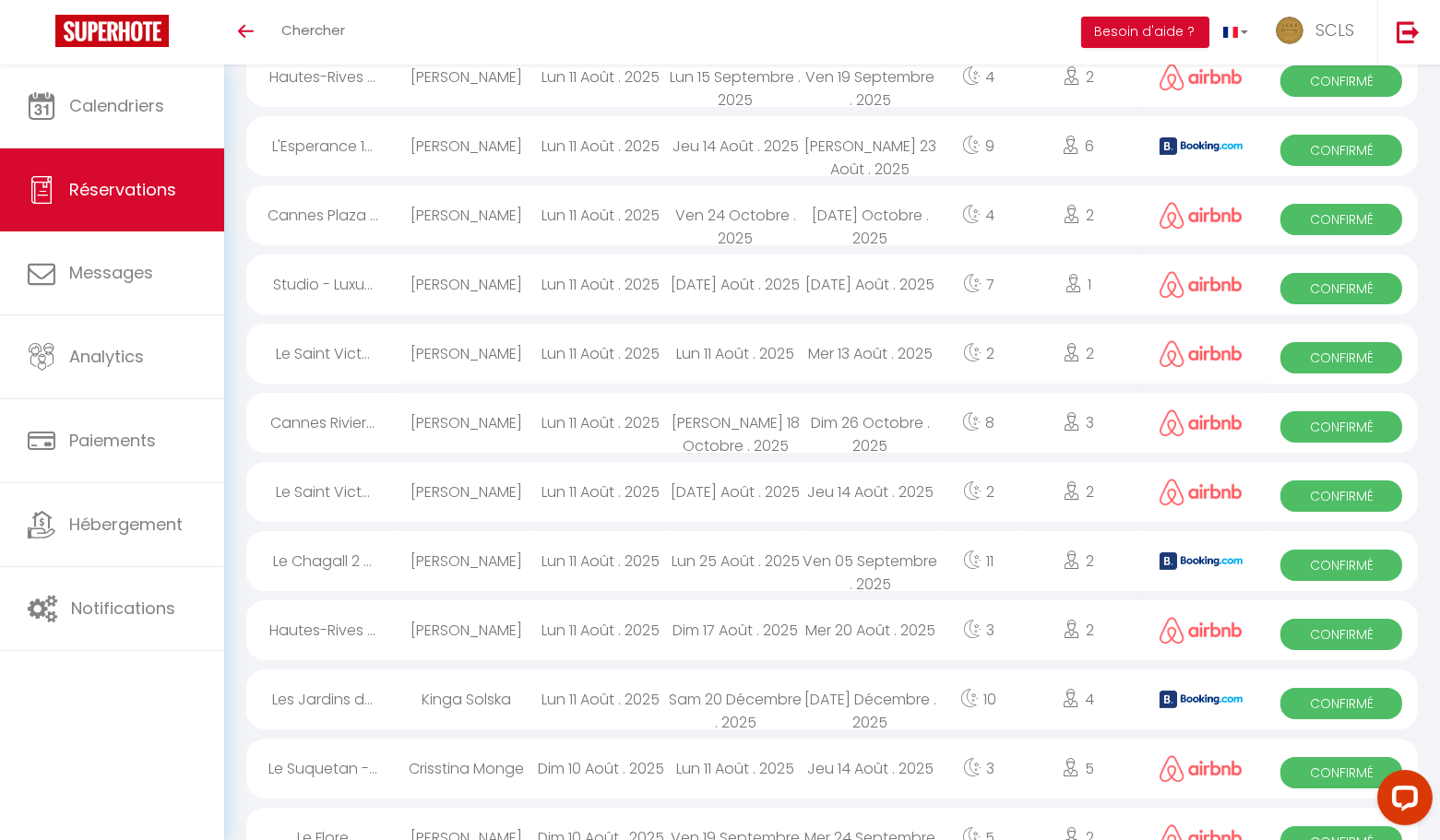
click at [1329, 292] on span "Confirmé" at bounding box center [1340, 288] width 121 height 31
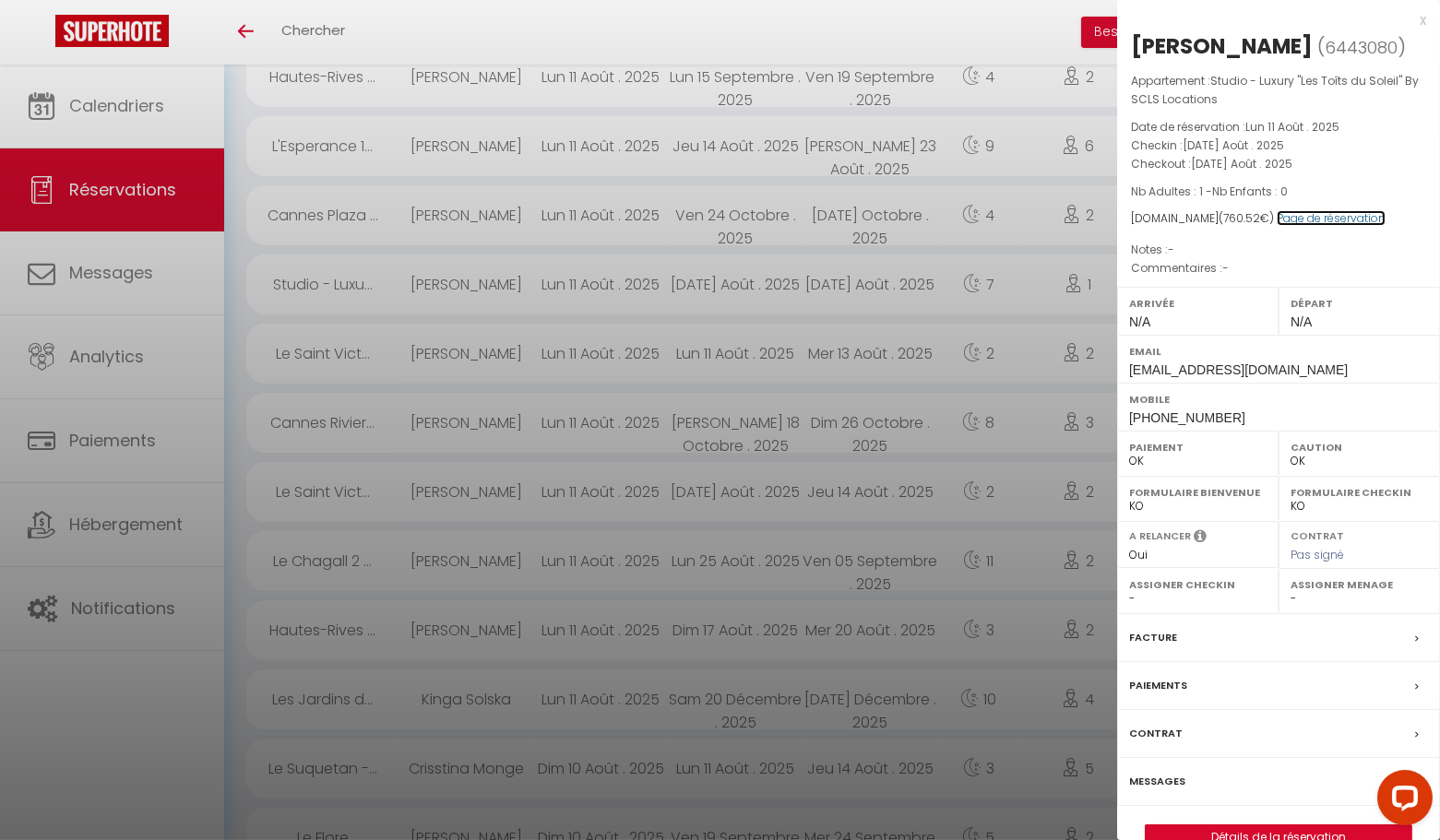
click at [1307, 217] on link "Page de réservation" at bounding box center [1331, 218] width 109 height 16
click at [1422, 23] on div "x" at bounding box center [1272, 21] width 309 height 23
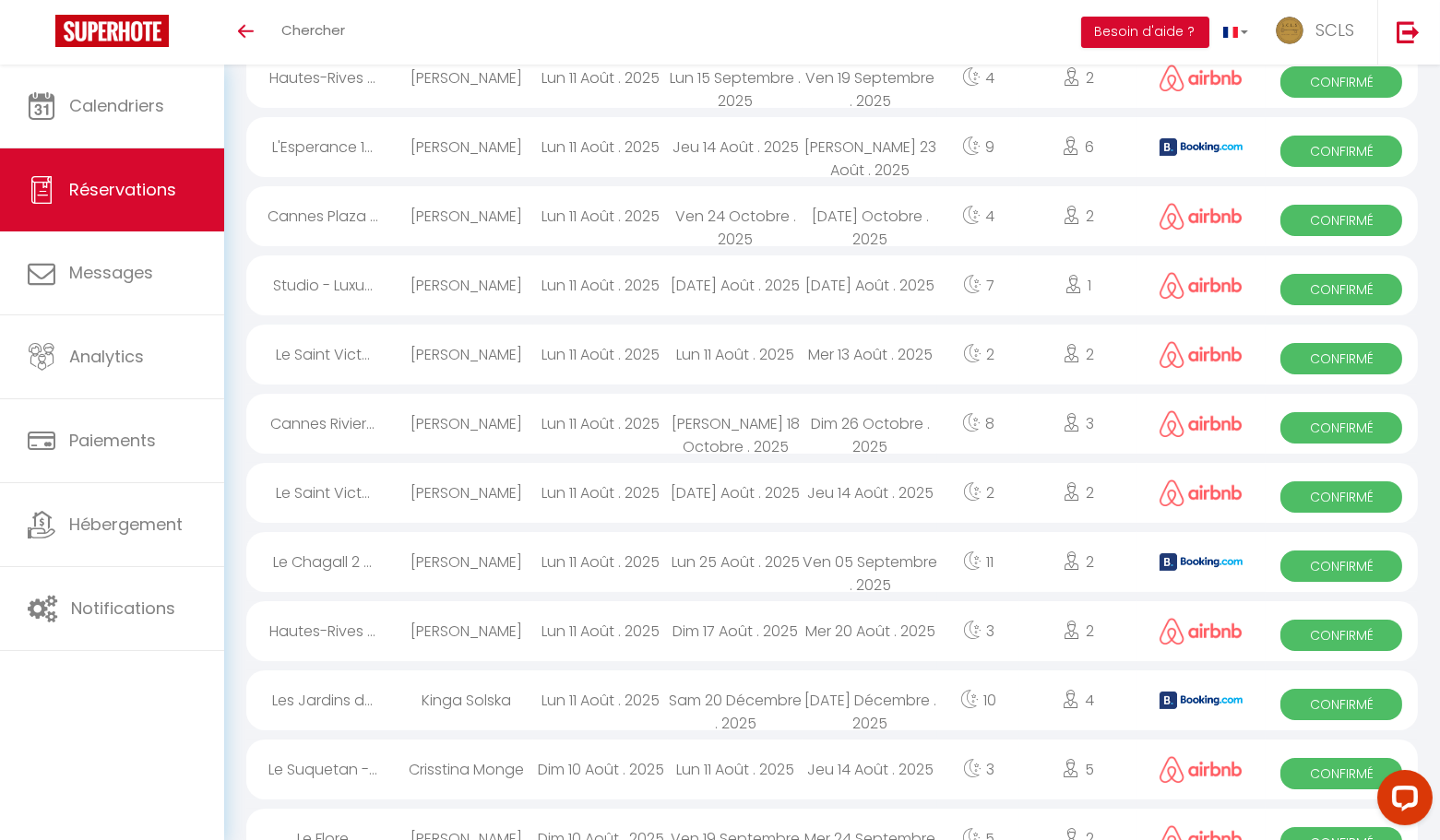
scroll to position [0, 0]
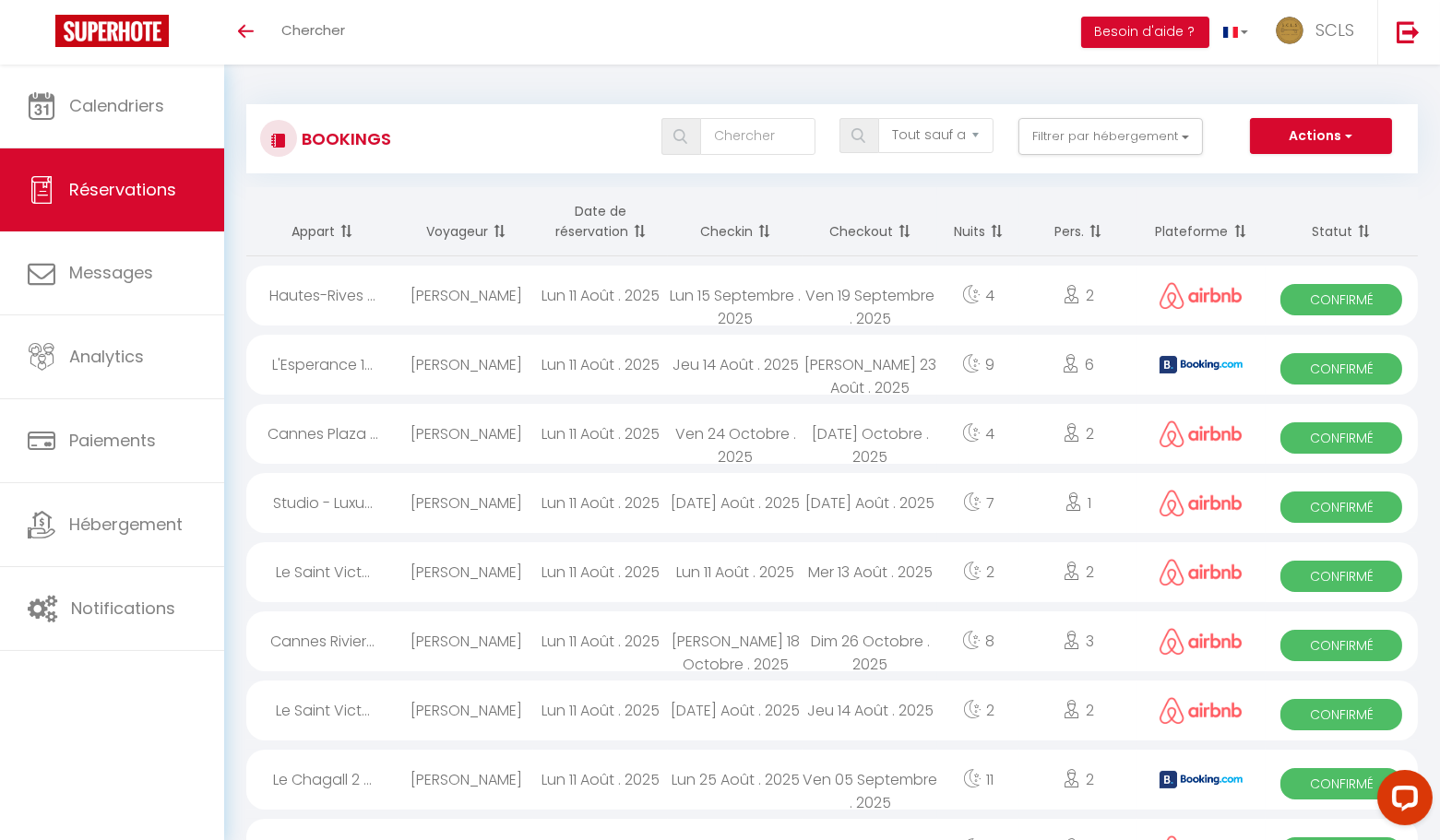
click at [164, 198] on span "Réservations" at bounding box center [123, 189] width 107 height 24
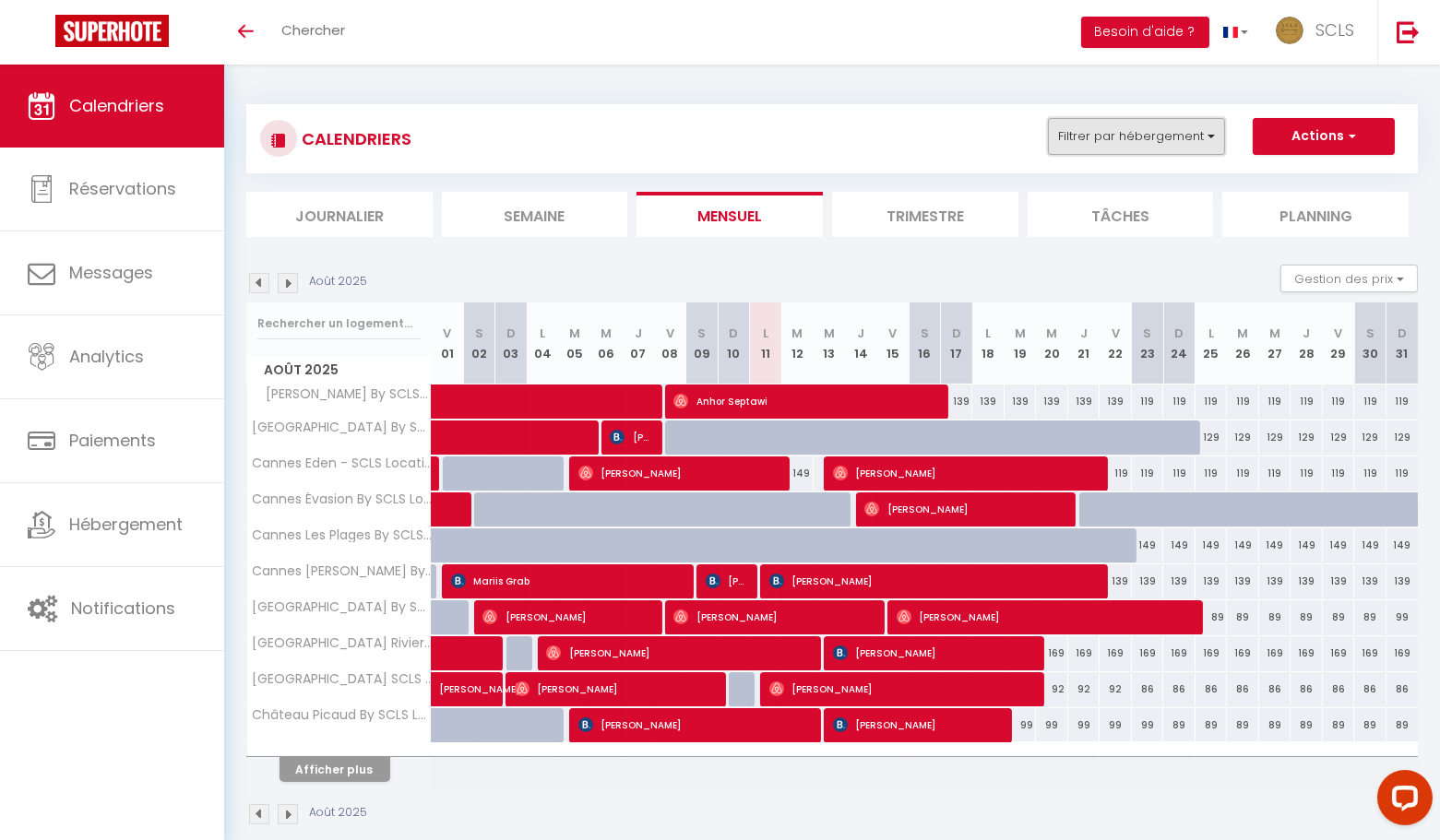
click at [1118, 141] on button "Filtrer par hébergement" at bounding box center [1136, 136] width 177 height 37
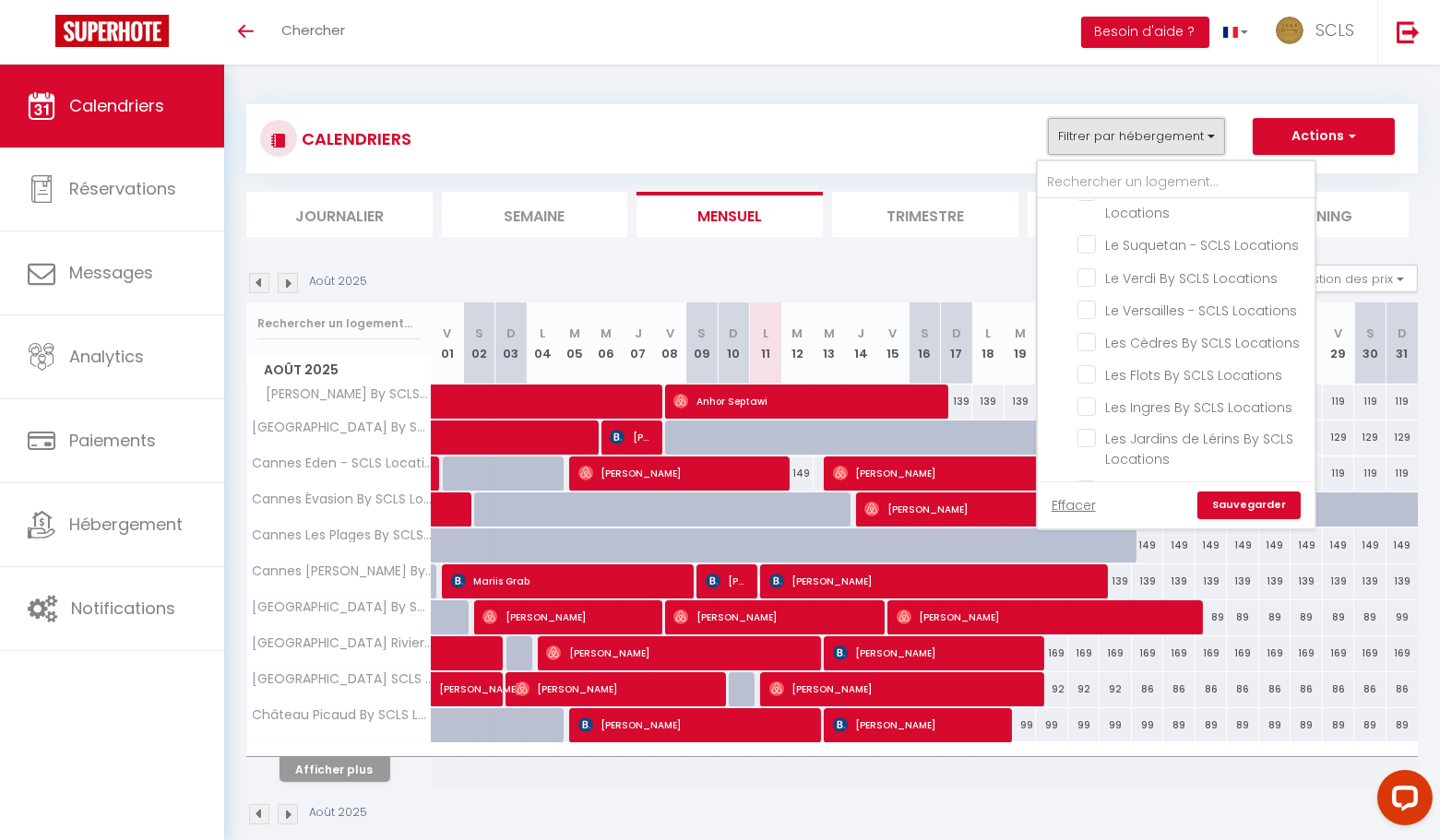
scroll to position [2611, 0]
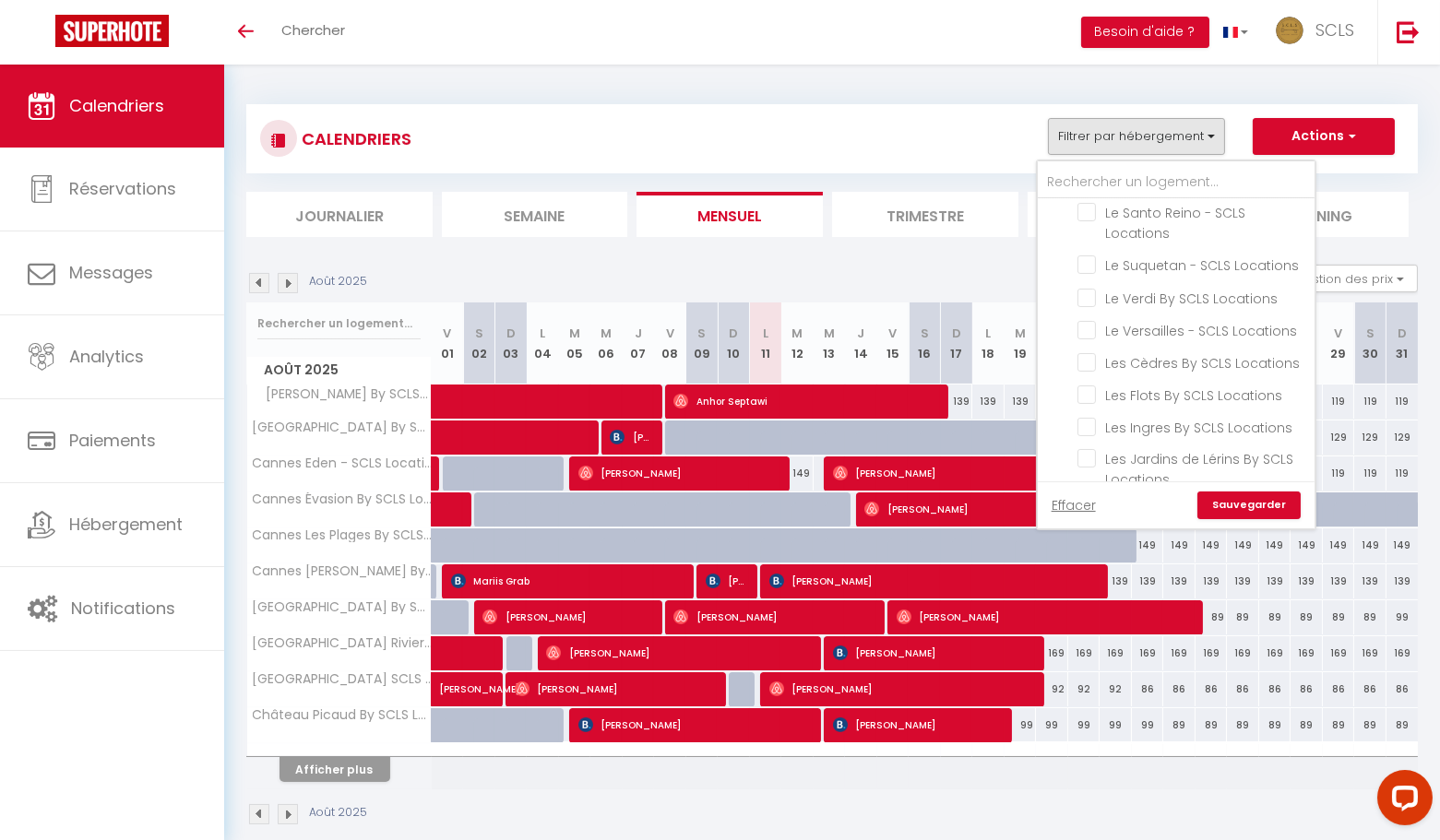
drag, startPoint x: 1090, startPoint y: 374, endPoint x: 1207, endPoint y: 479, distance: 157.2
click at [1090, 552] on input "Studio - Luxury "Les Toîts du Soleil" By SCLS Locations" at bounding box center [1192, 562] width 230 height 19
checkbox input "true"
checkbox input "false"
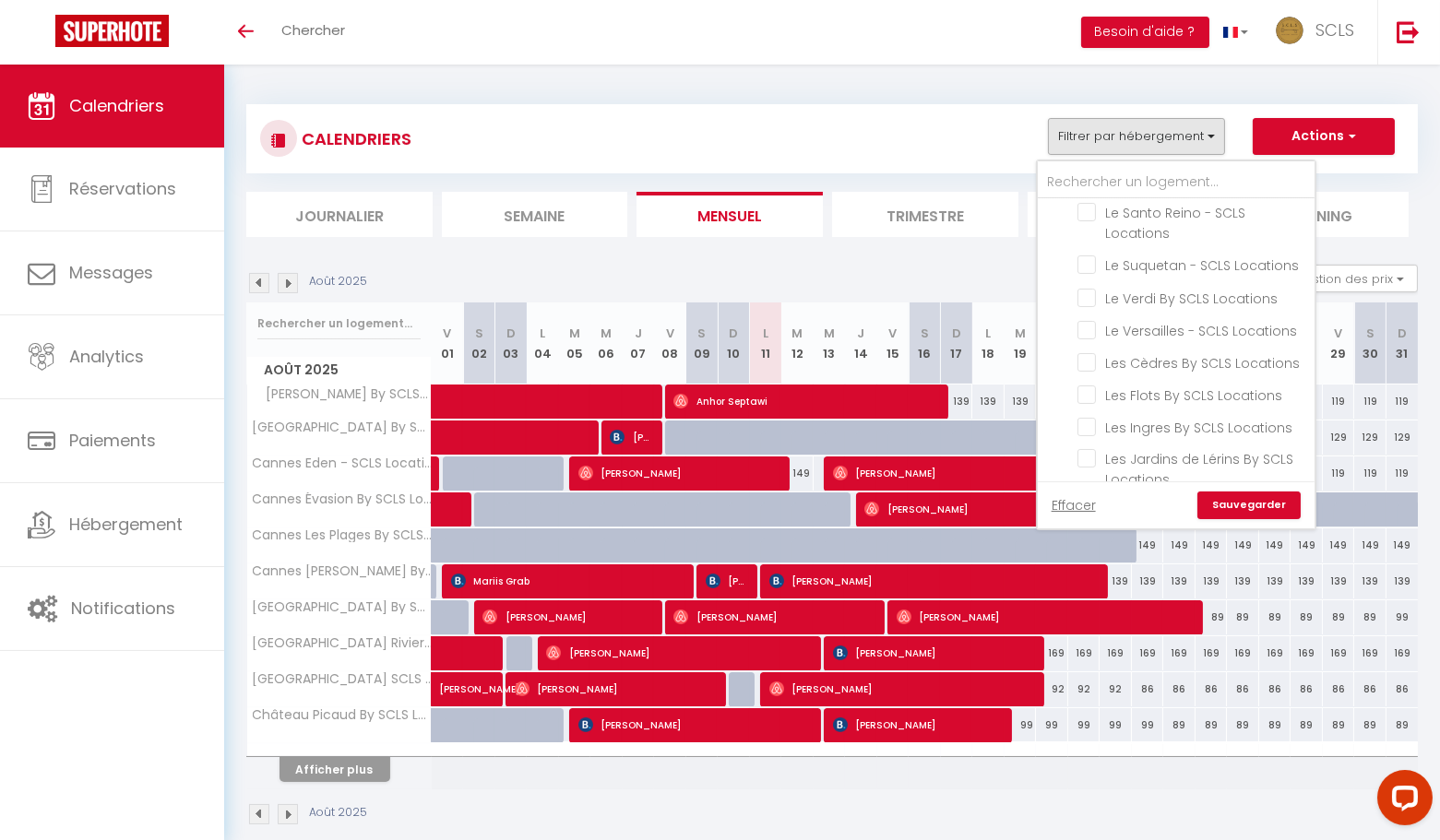
checkbox input "false"
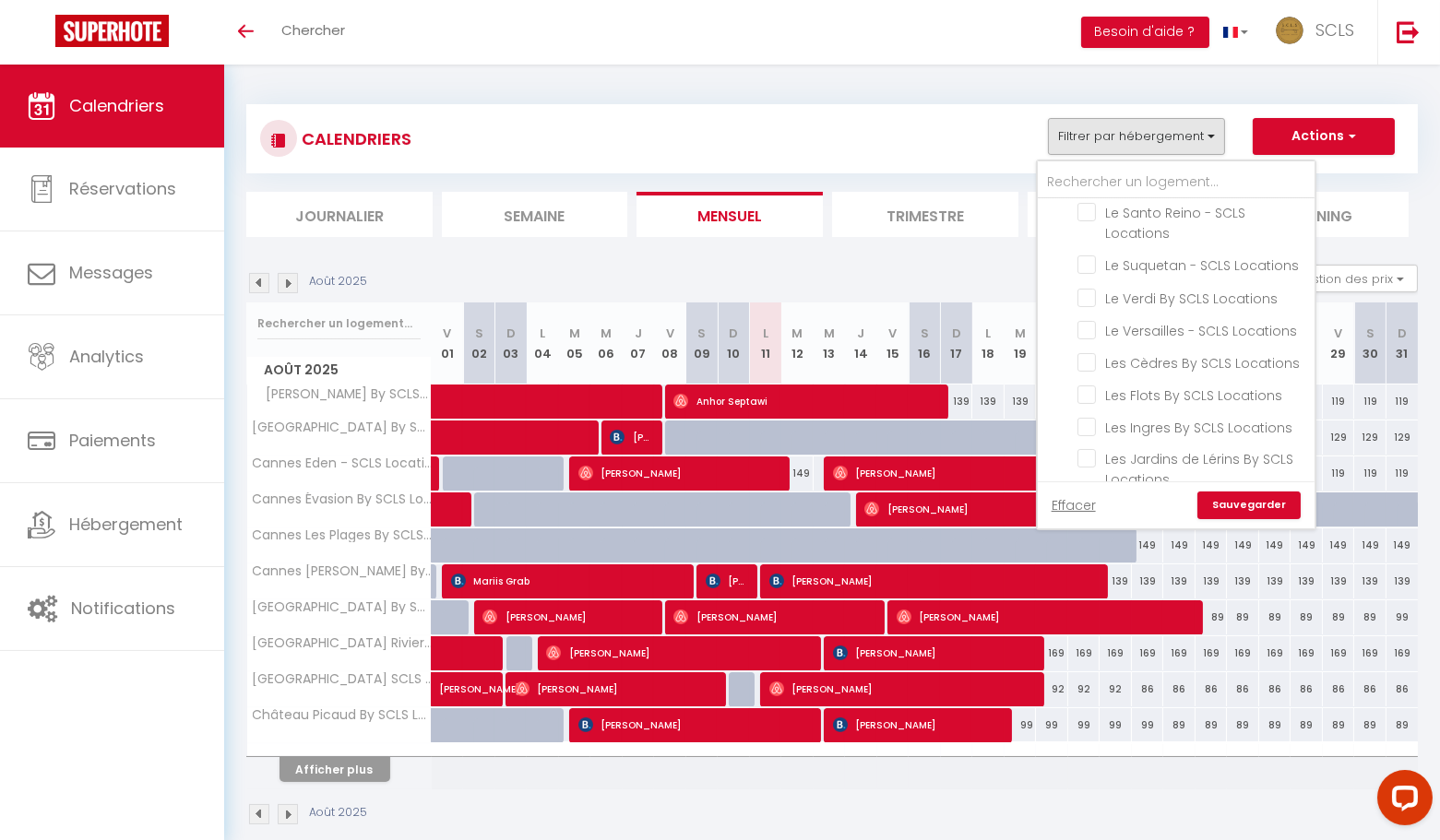
checkbox input "false"
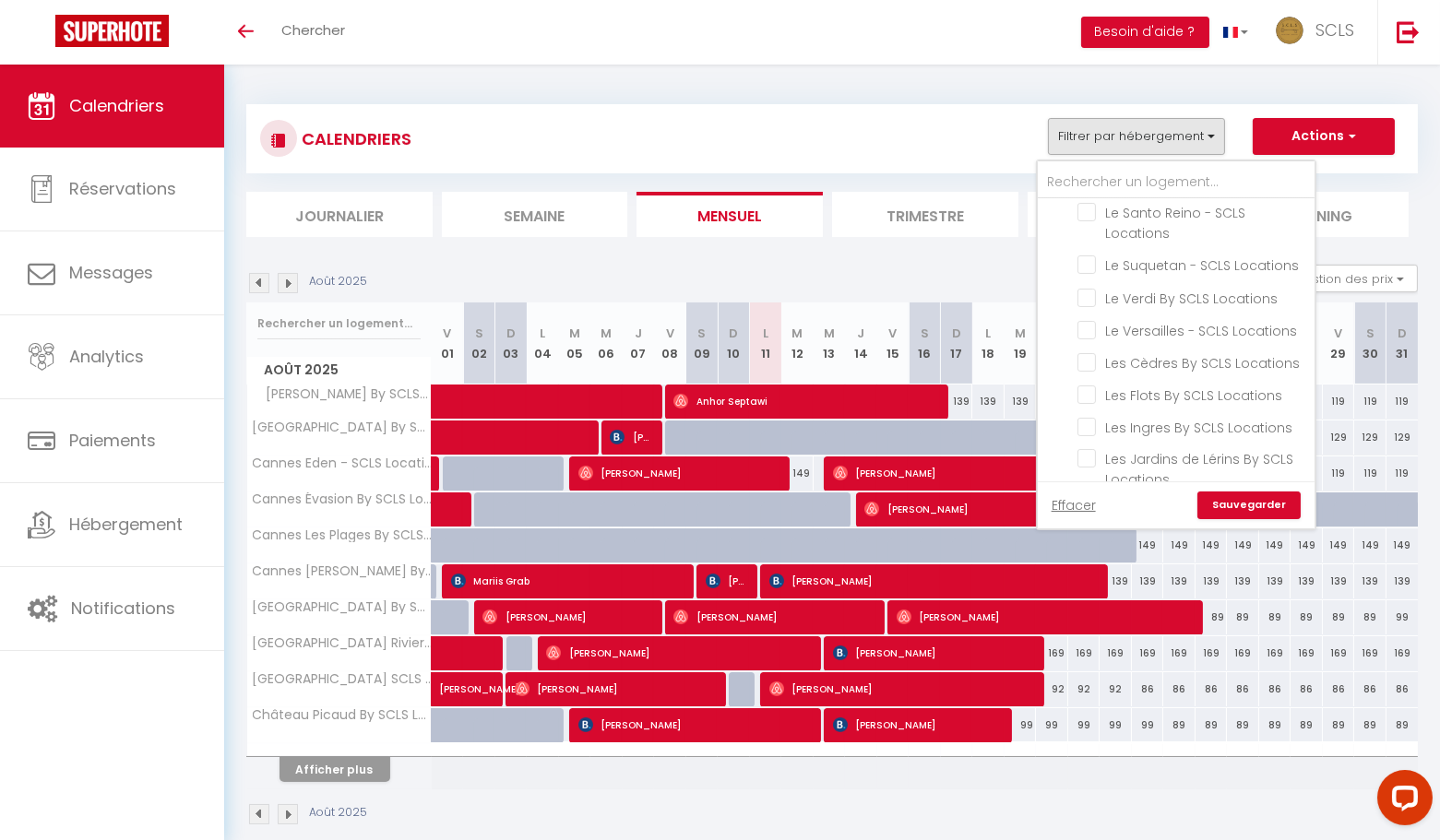
checkbox input "false"
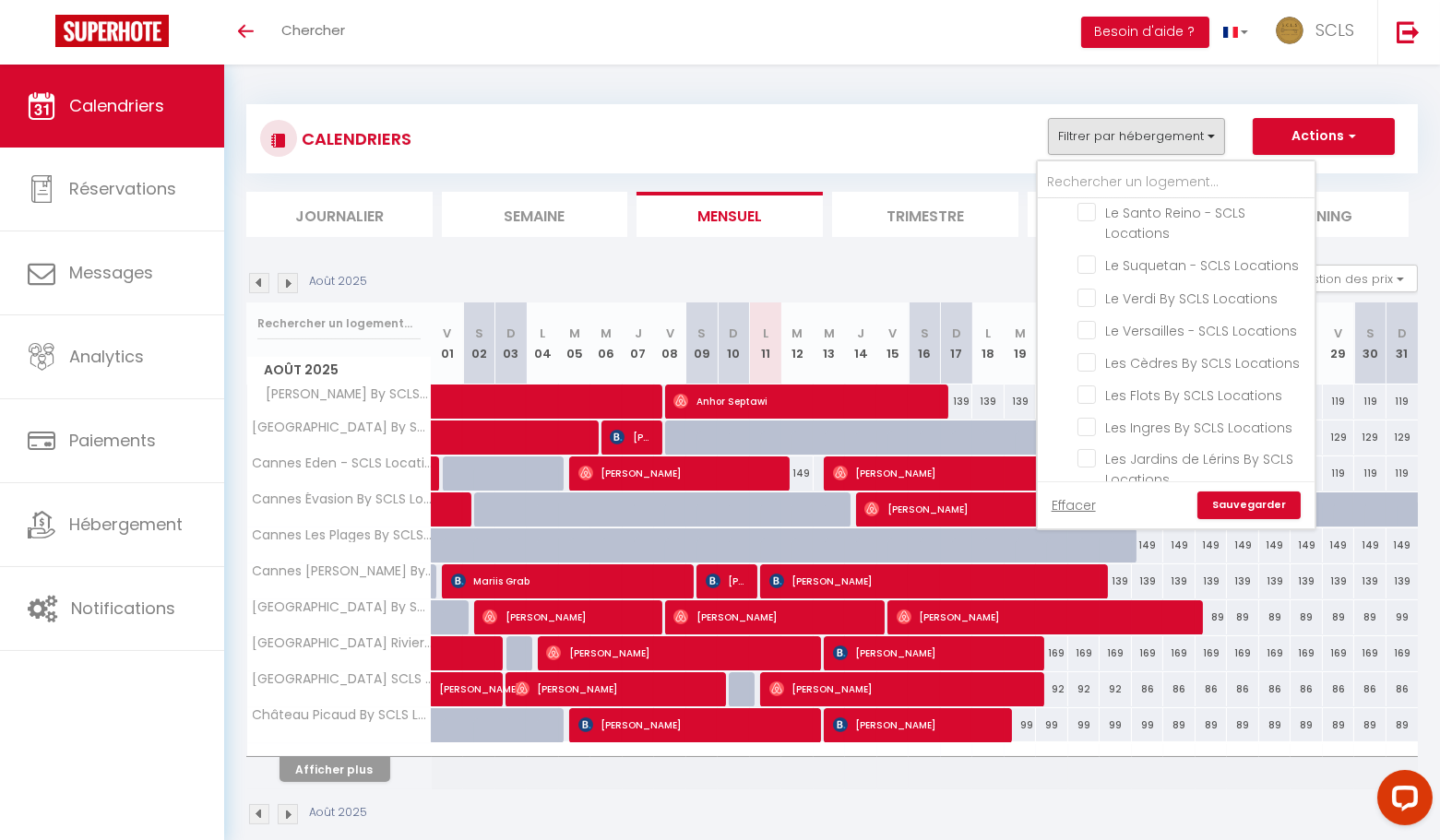
checkbox input "false"
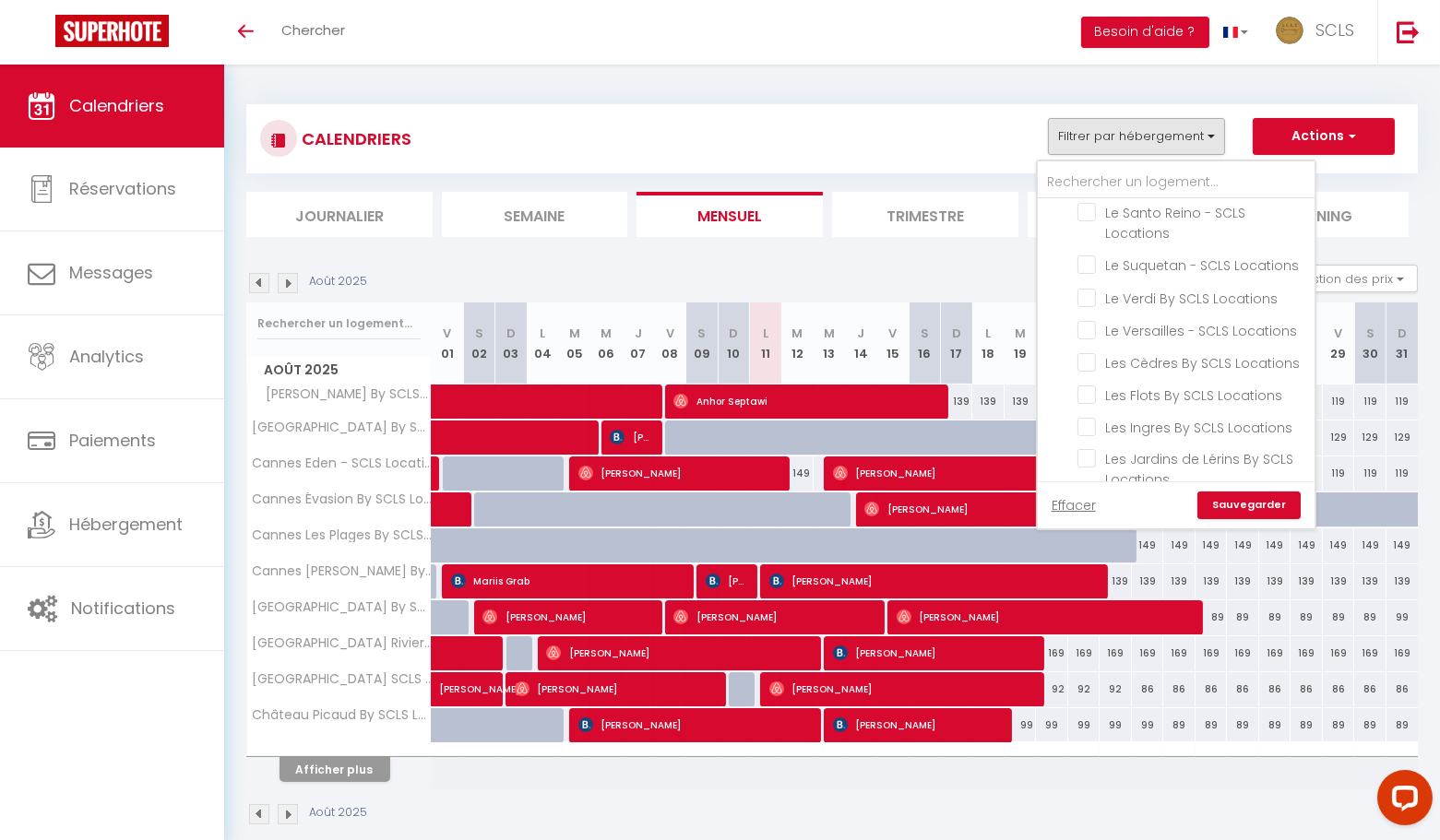
checkbox input "false"
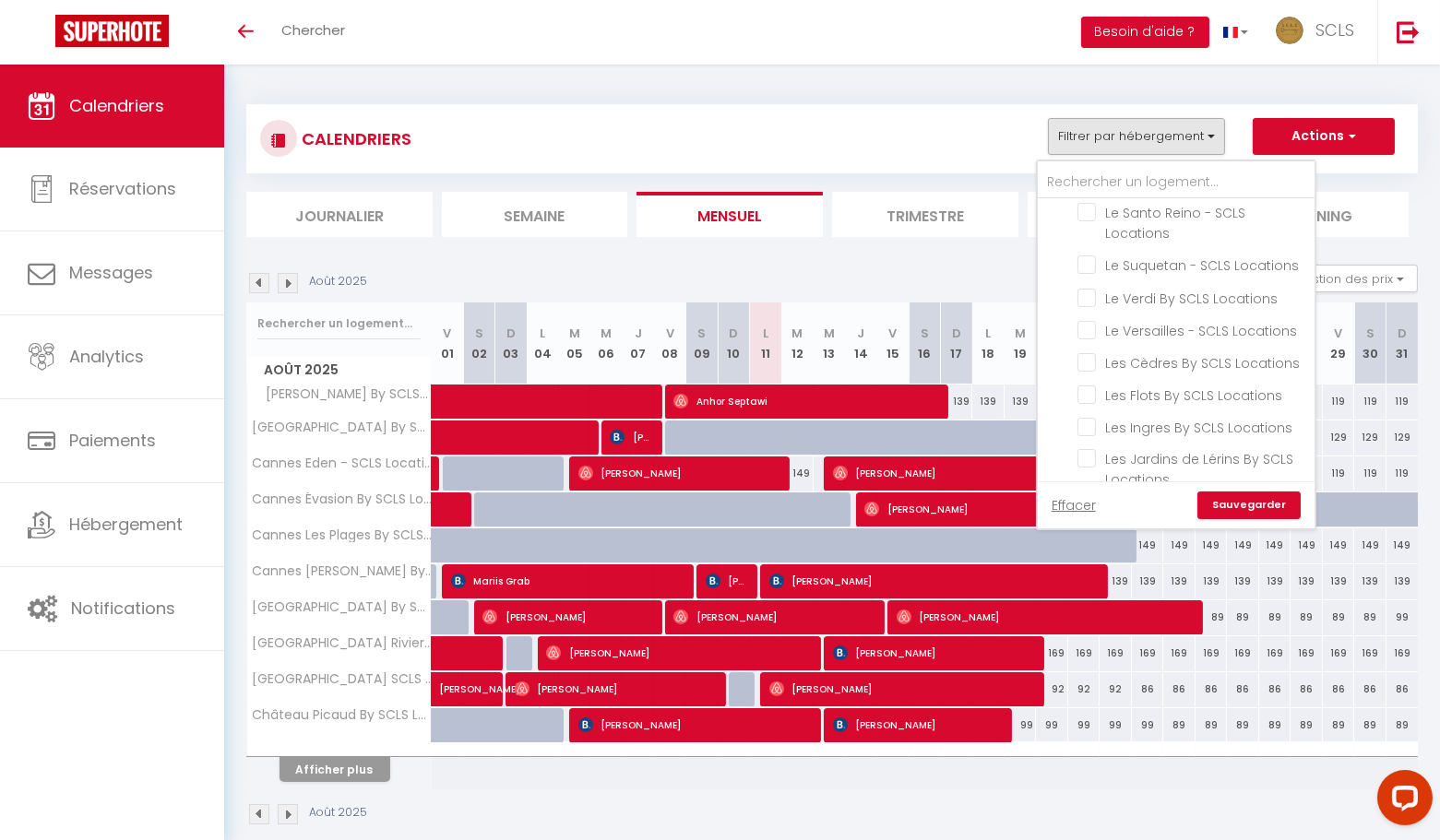
checkbox input "false"
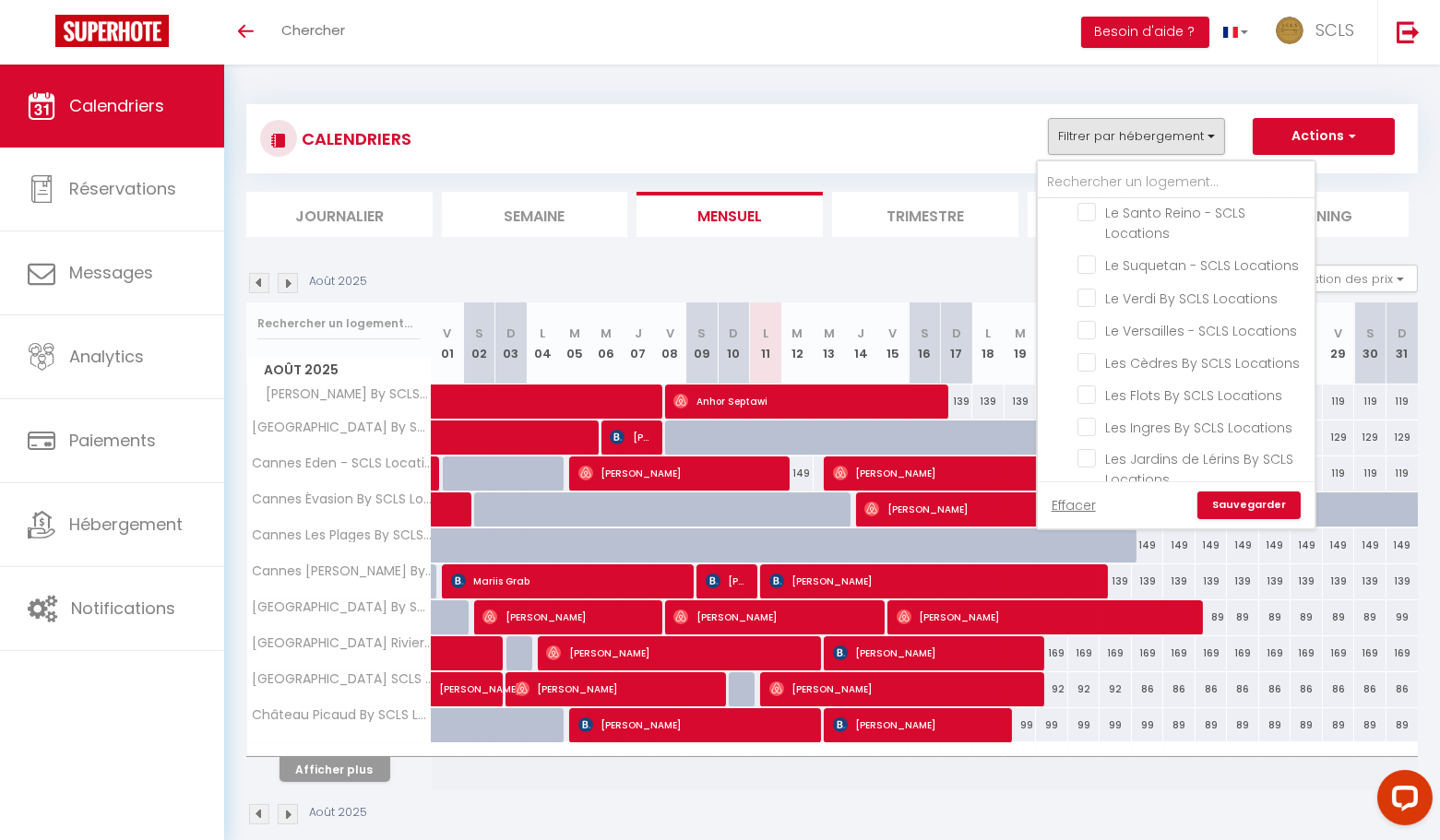
checkbox input "false"
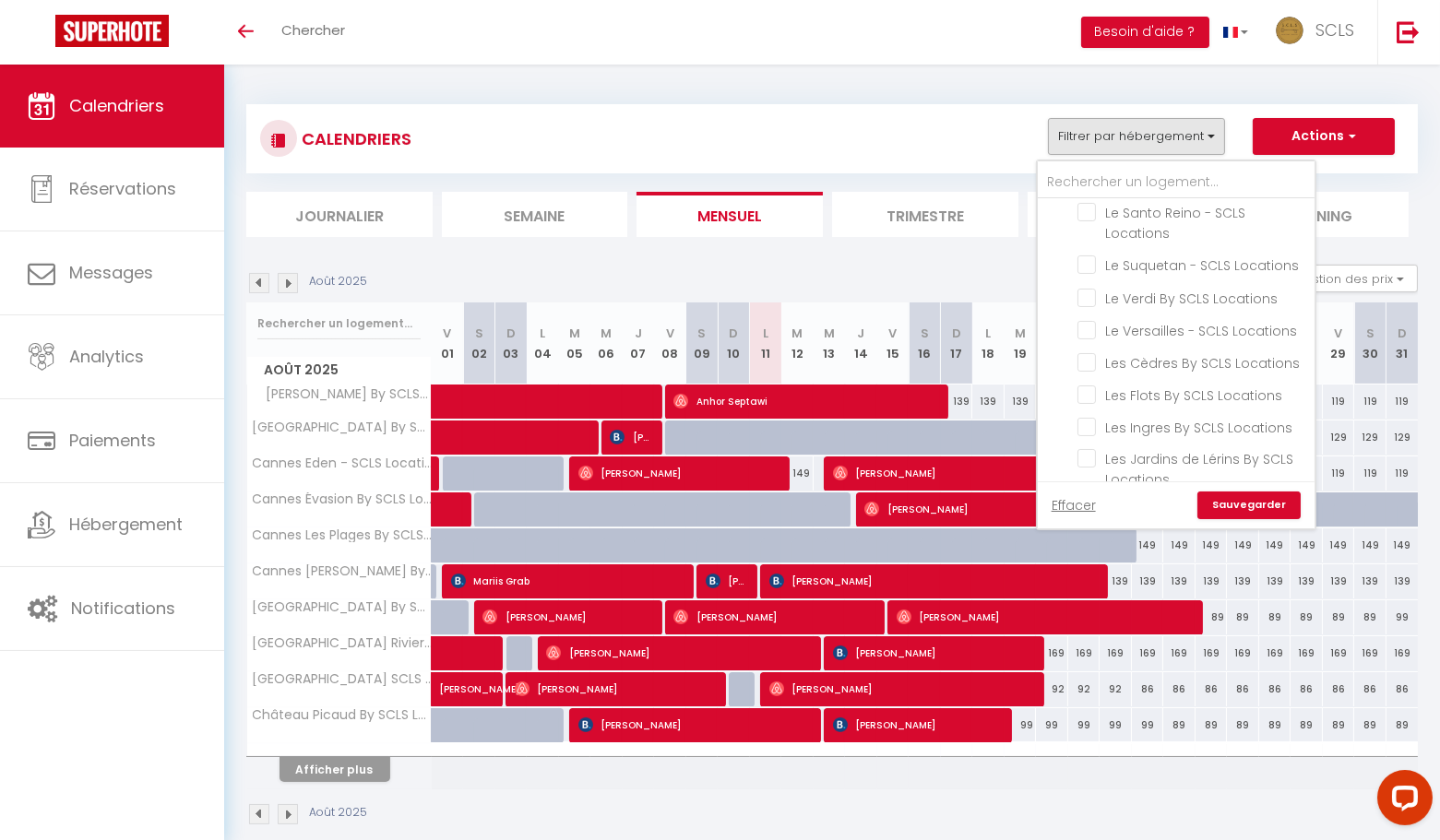
checkbox input "false"
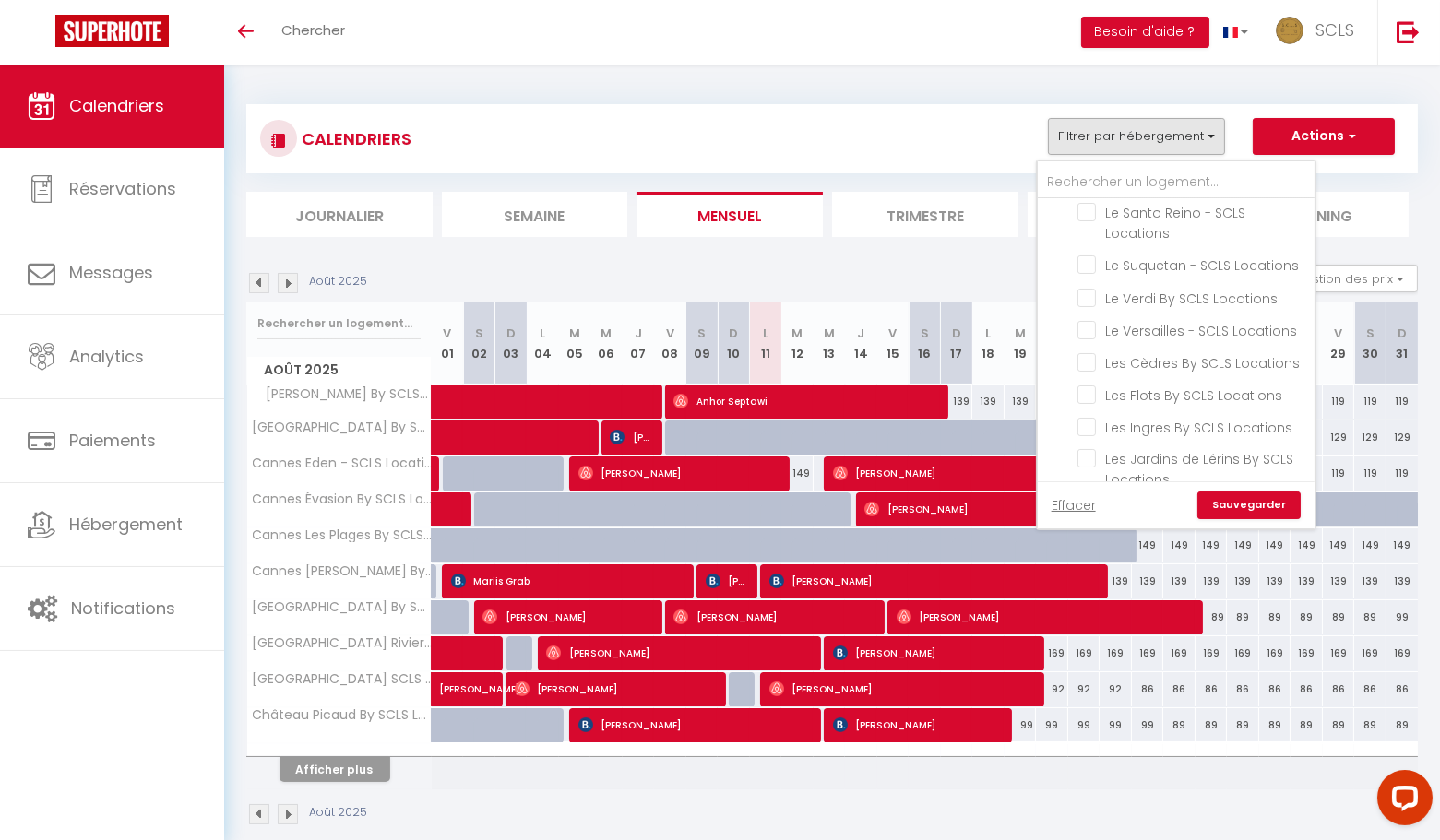
checkbox input "false"
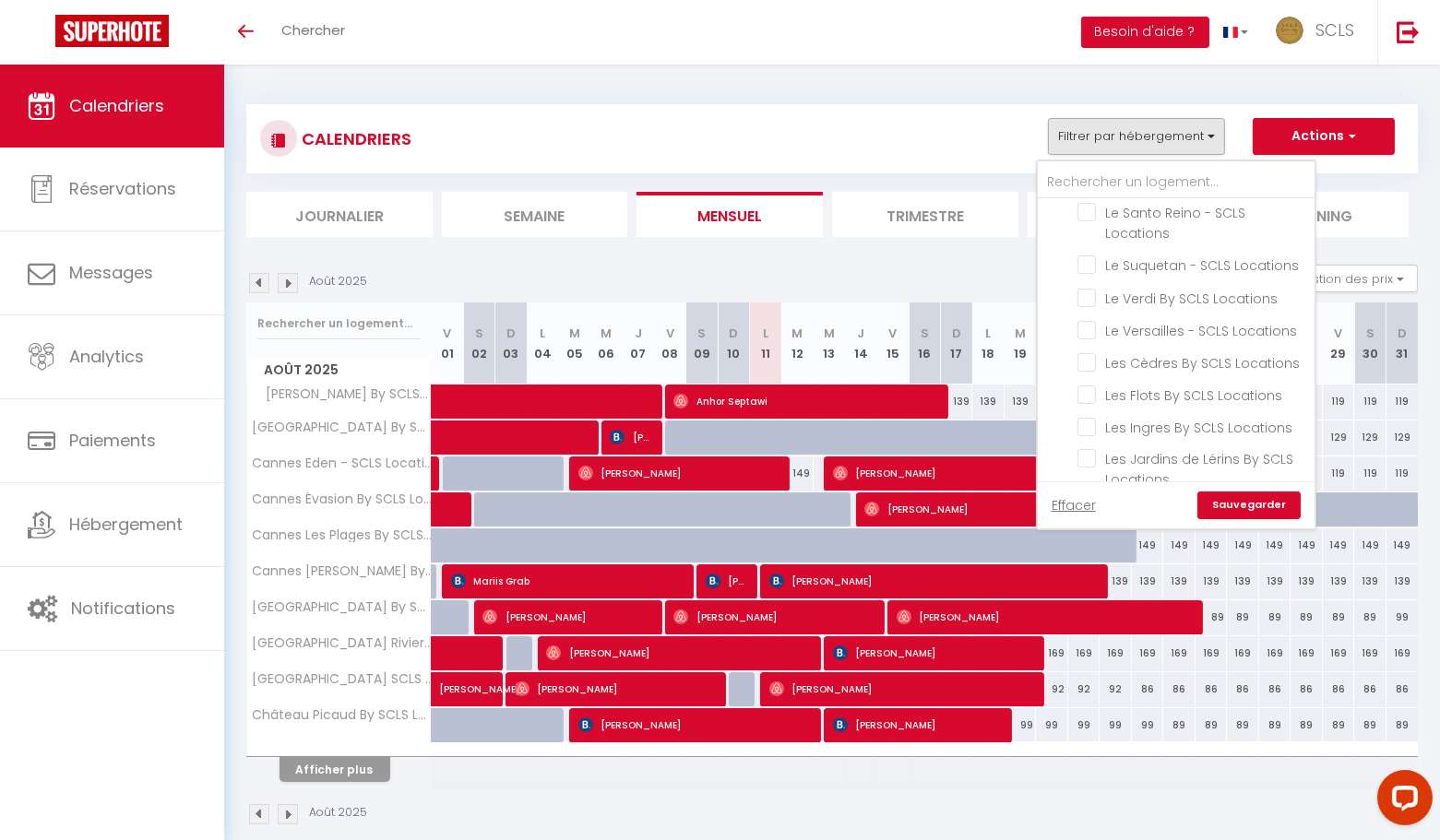
checkbox input "false"
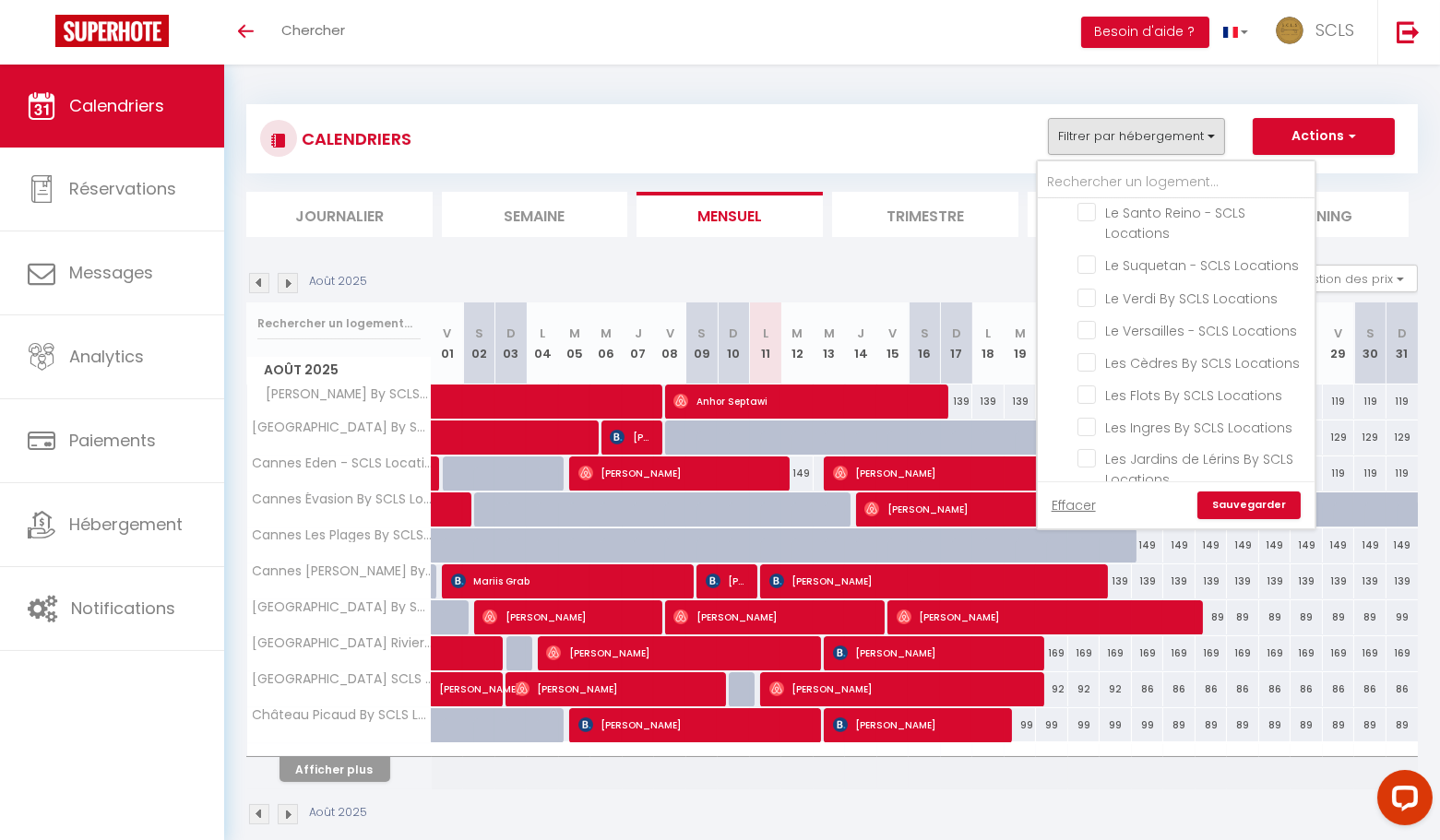
checkbox input "false"
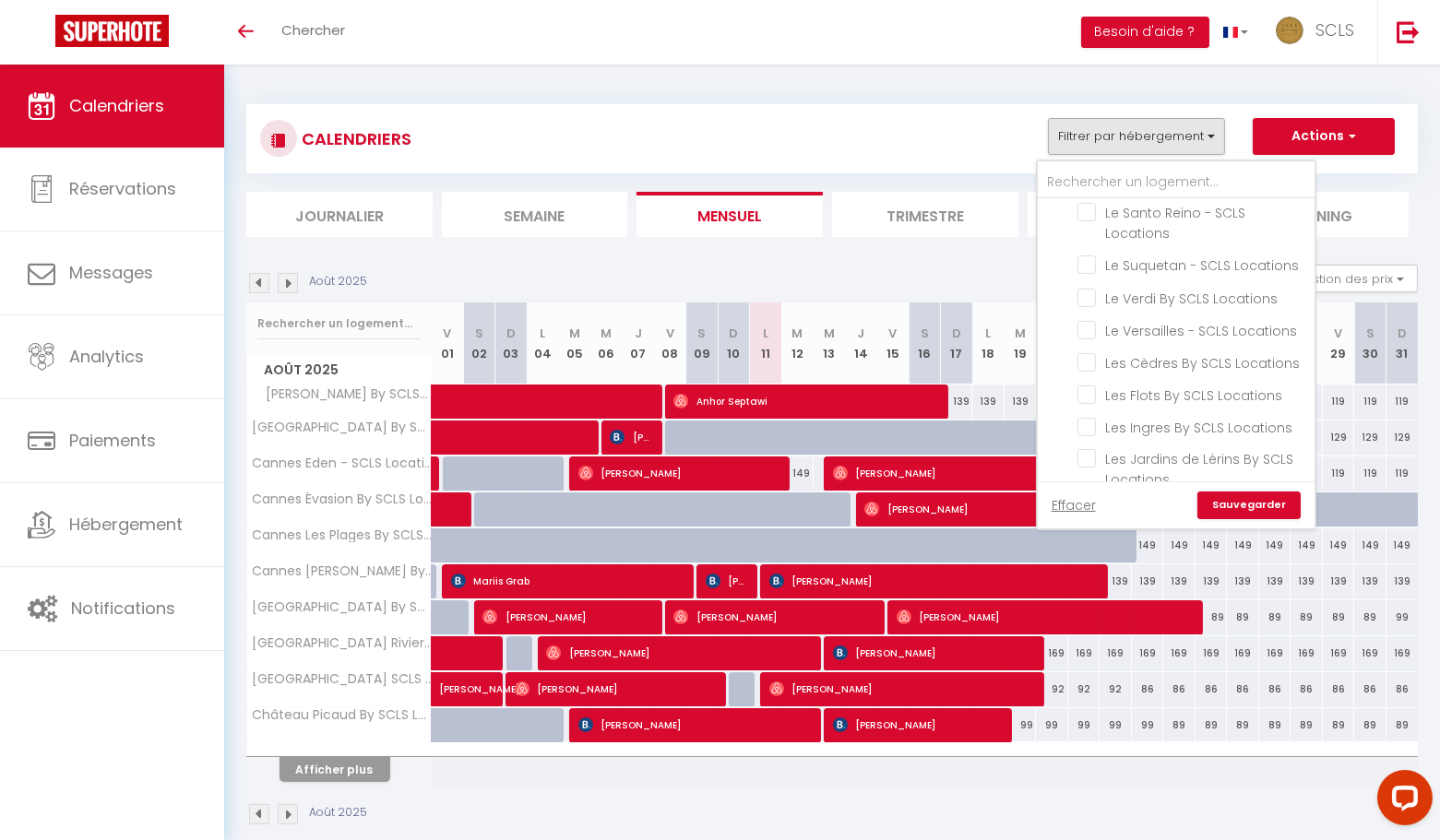
checkbox input "false"
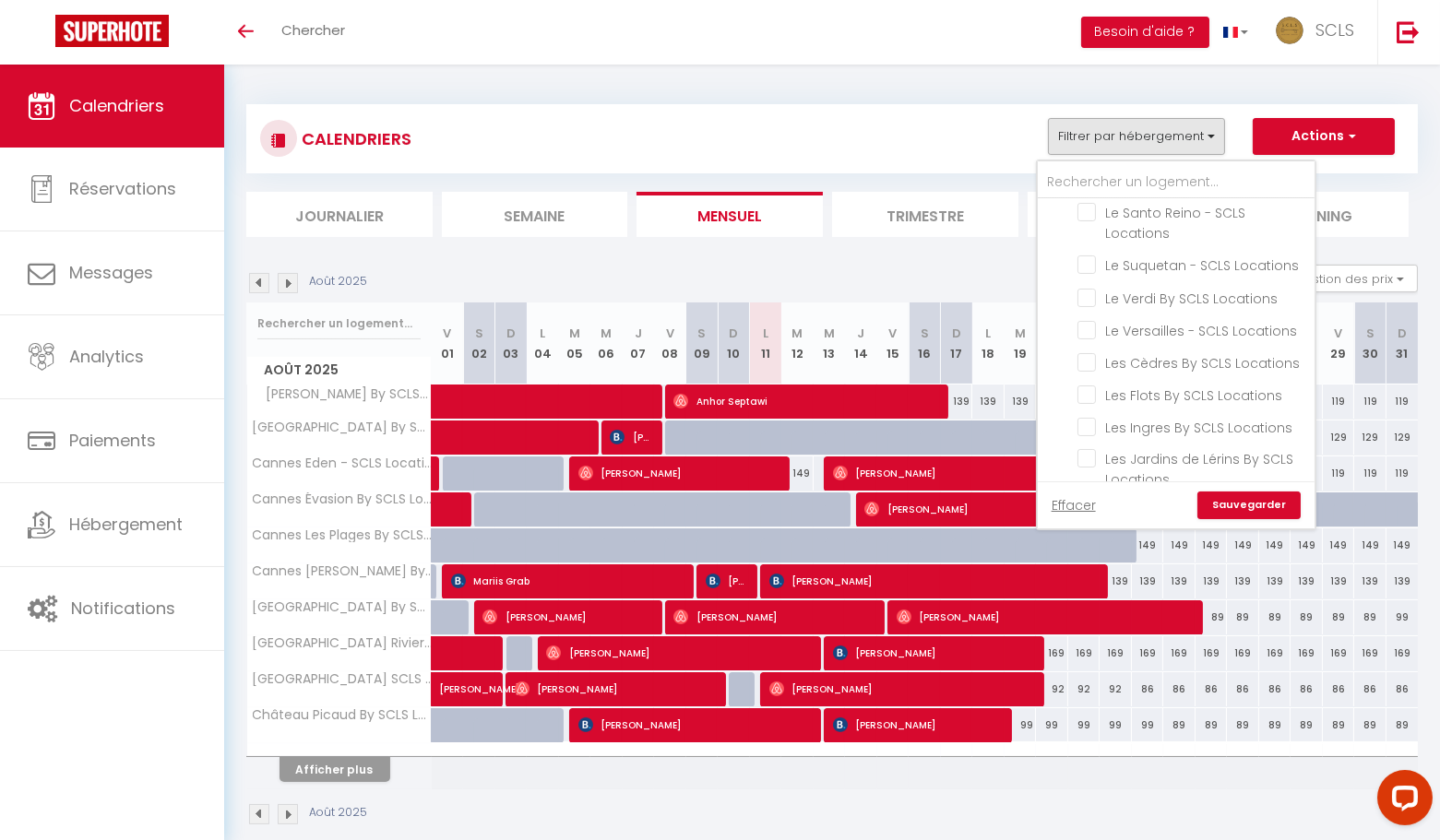
checkbox input "false"
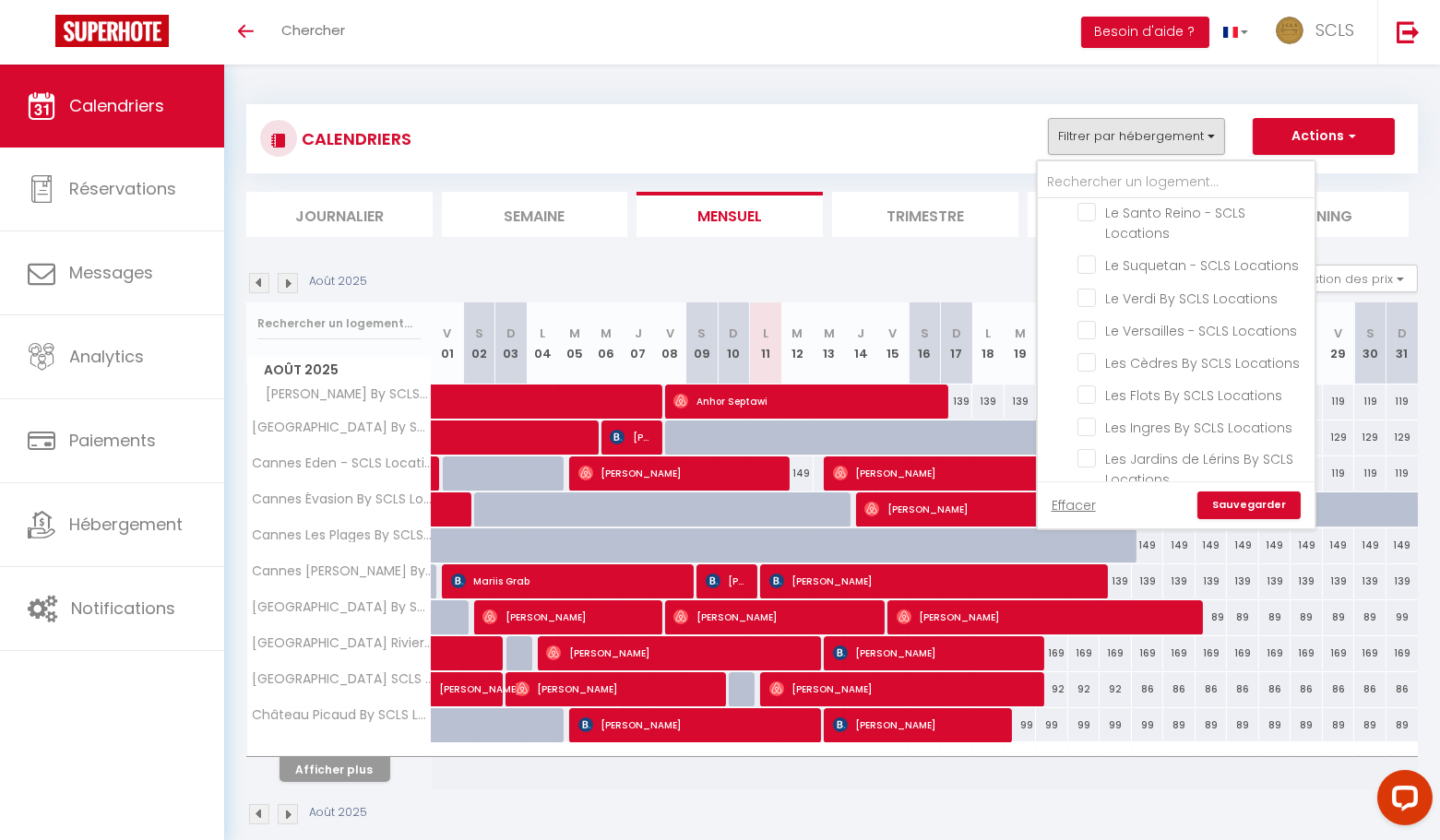
checkbox input "false"
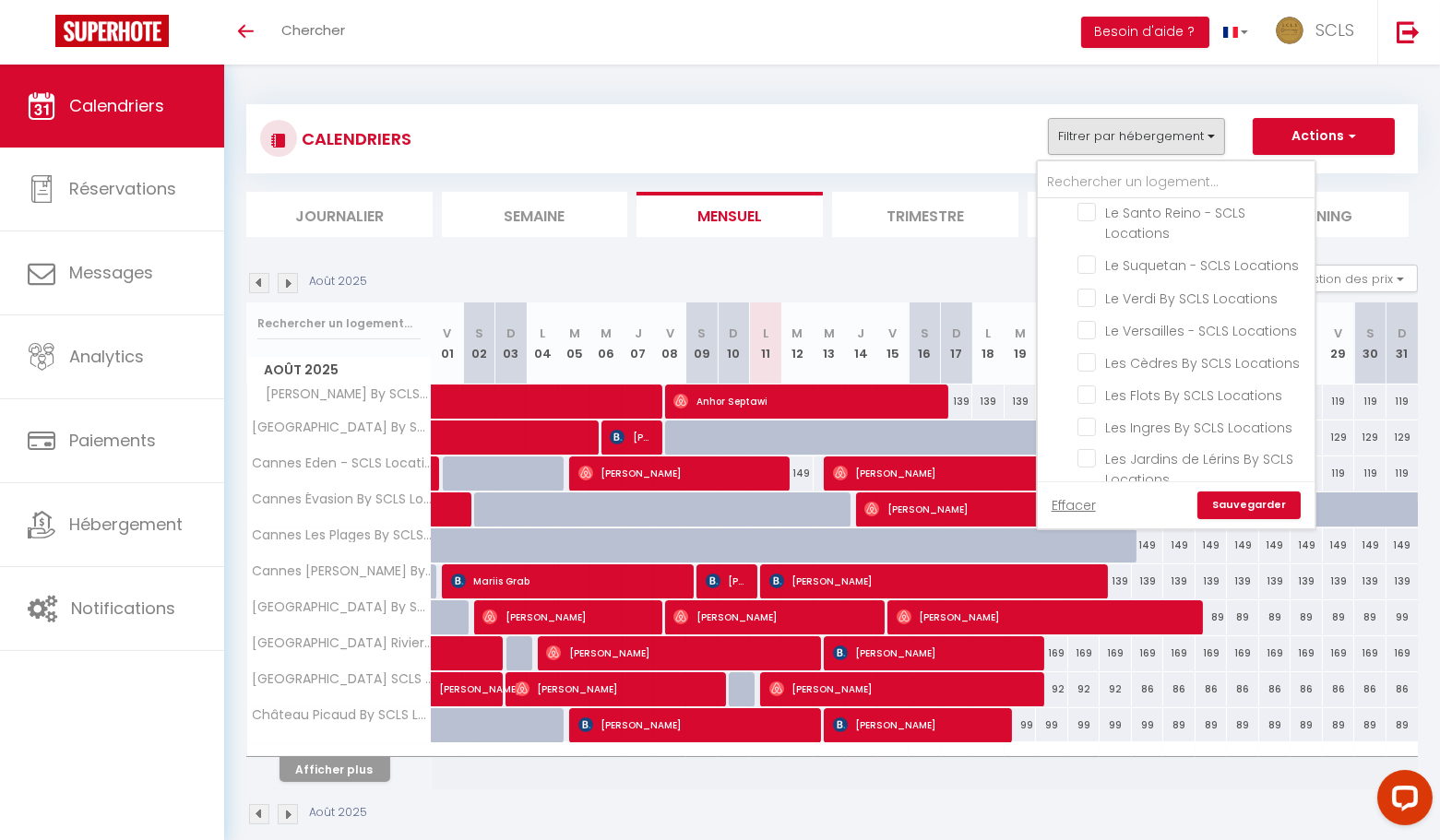
checkbox input "false"
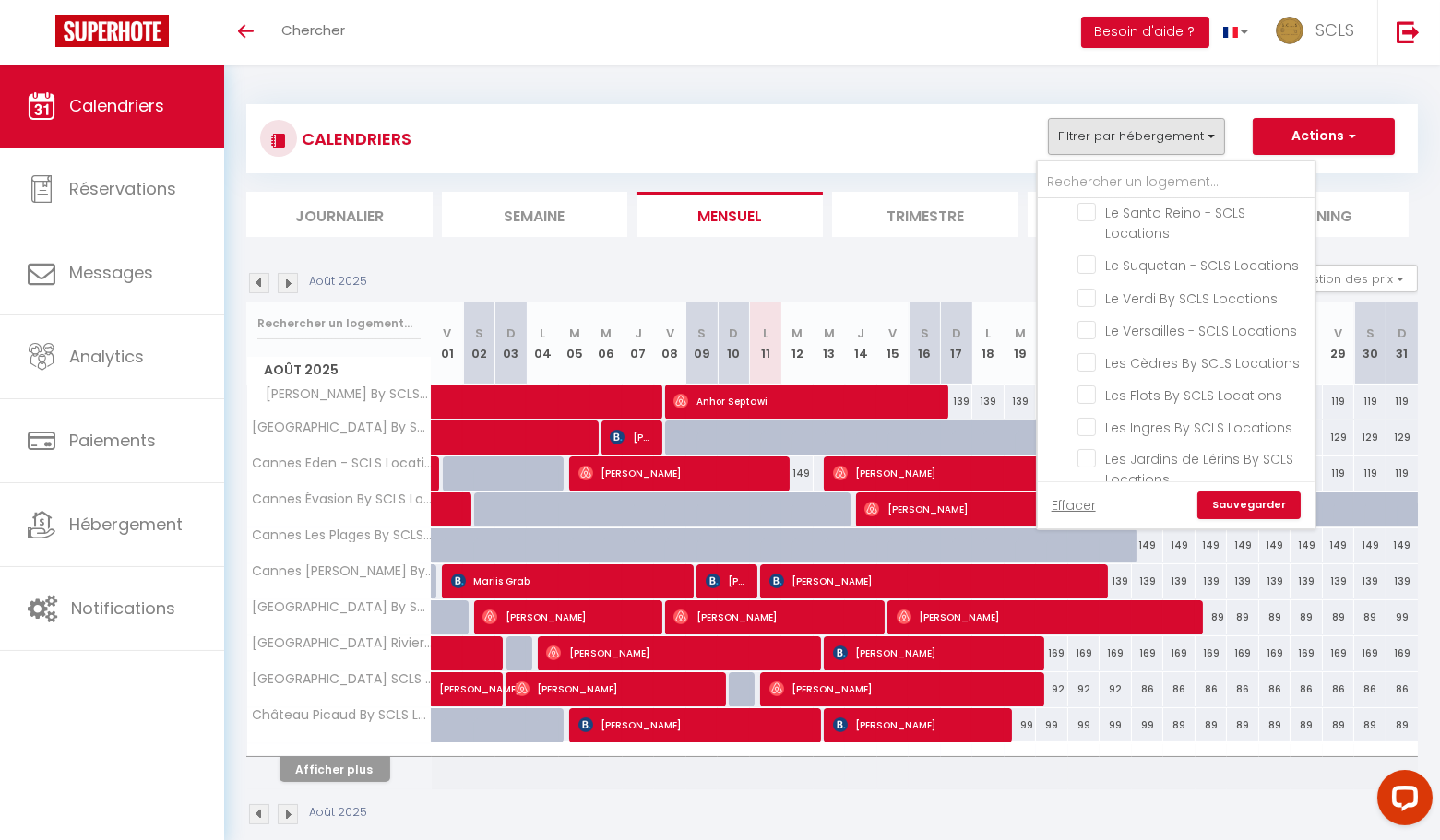
checkbox input "false"
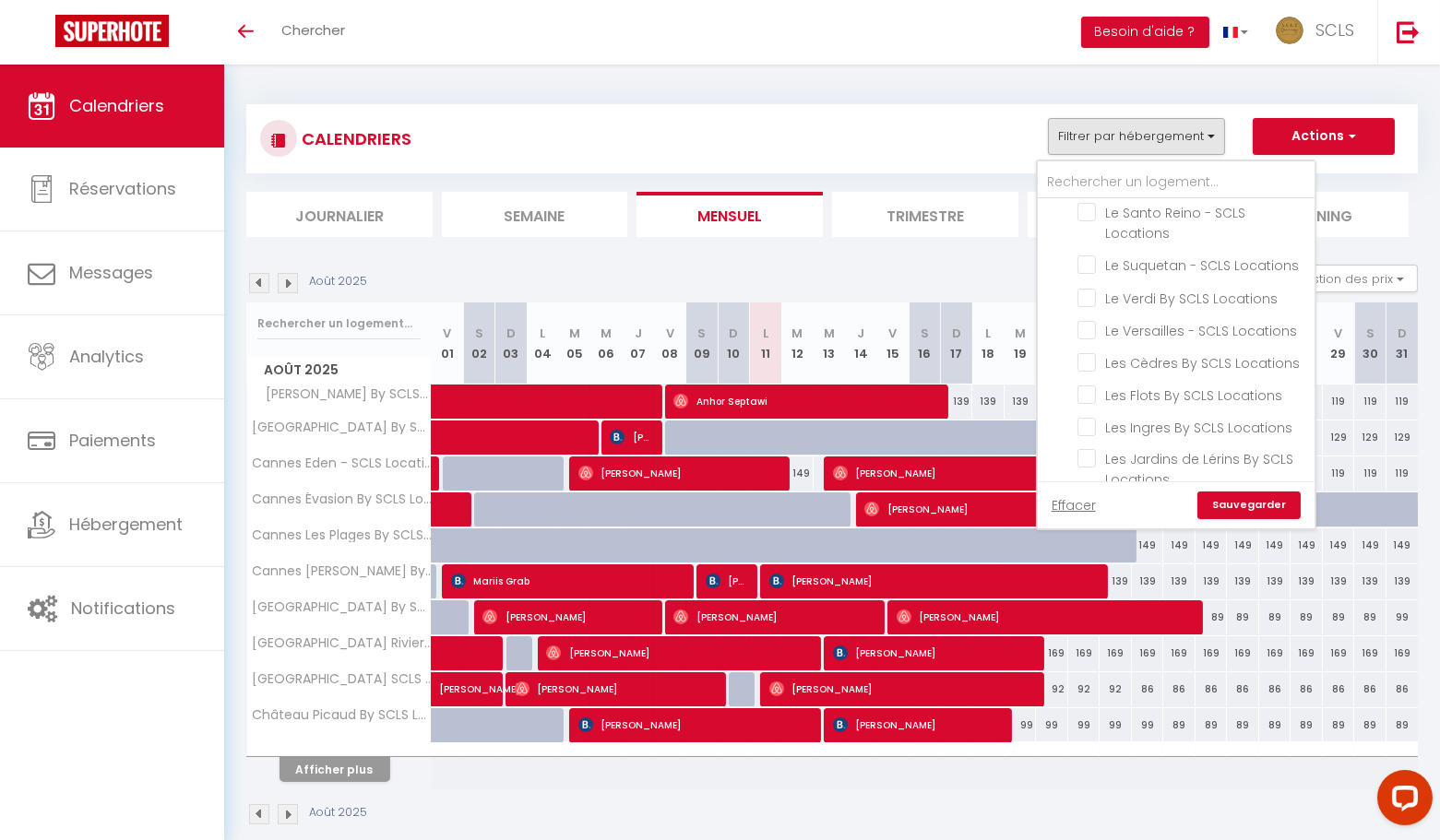
checkbox input "false"
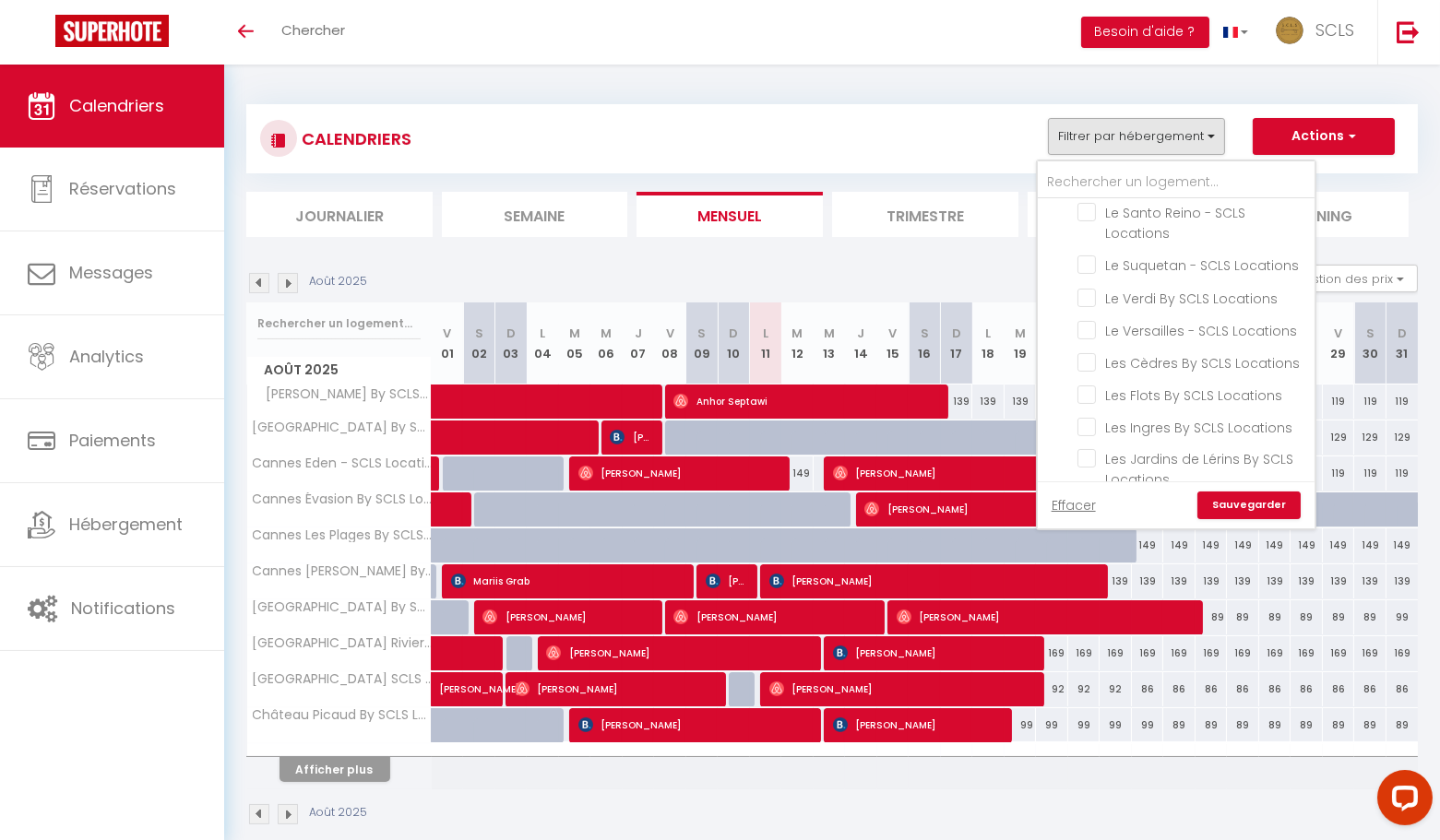
checkbox input "false"
click at [1263, 516] on link "Sauvegarder" at bounding box center [1249, 505] width 103 height 27
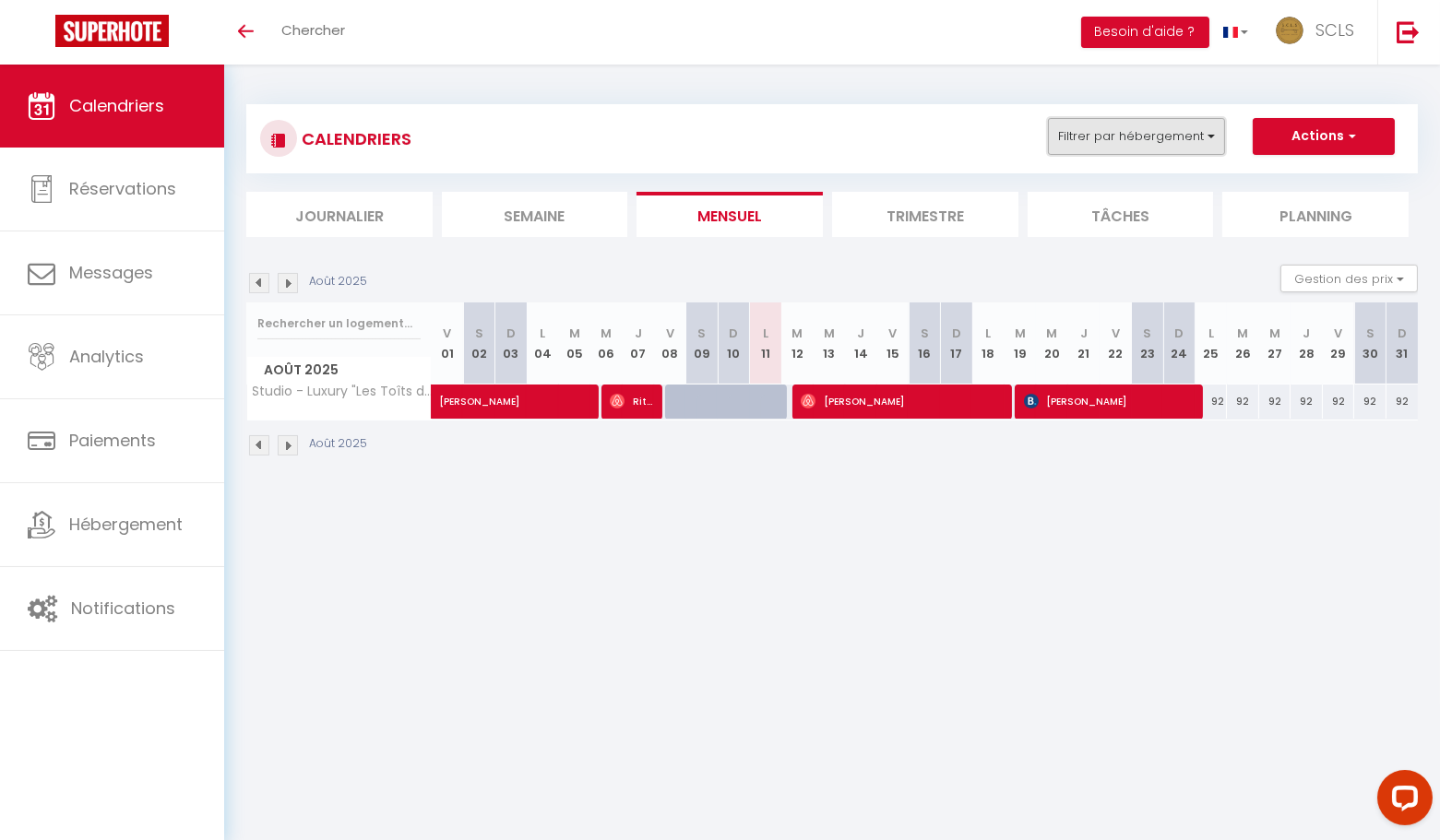
drag, startPoint x: 1149, startPoint y: 140, endPoint x: 1149, endPoint y: 151, distance: 11.0
click at [1149, 140] on button "Filtrer par hébergement" at bounding box center [1136, 136] width 177 height 37
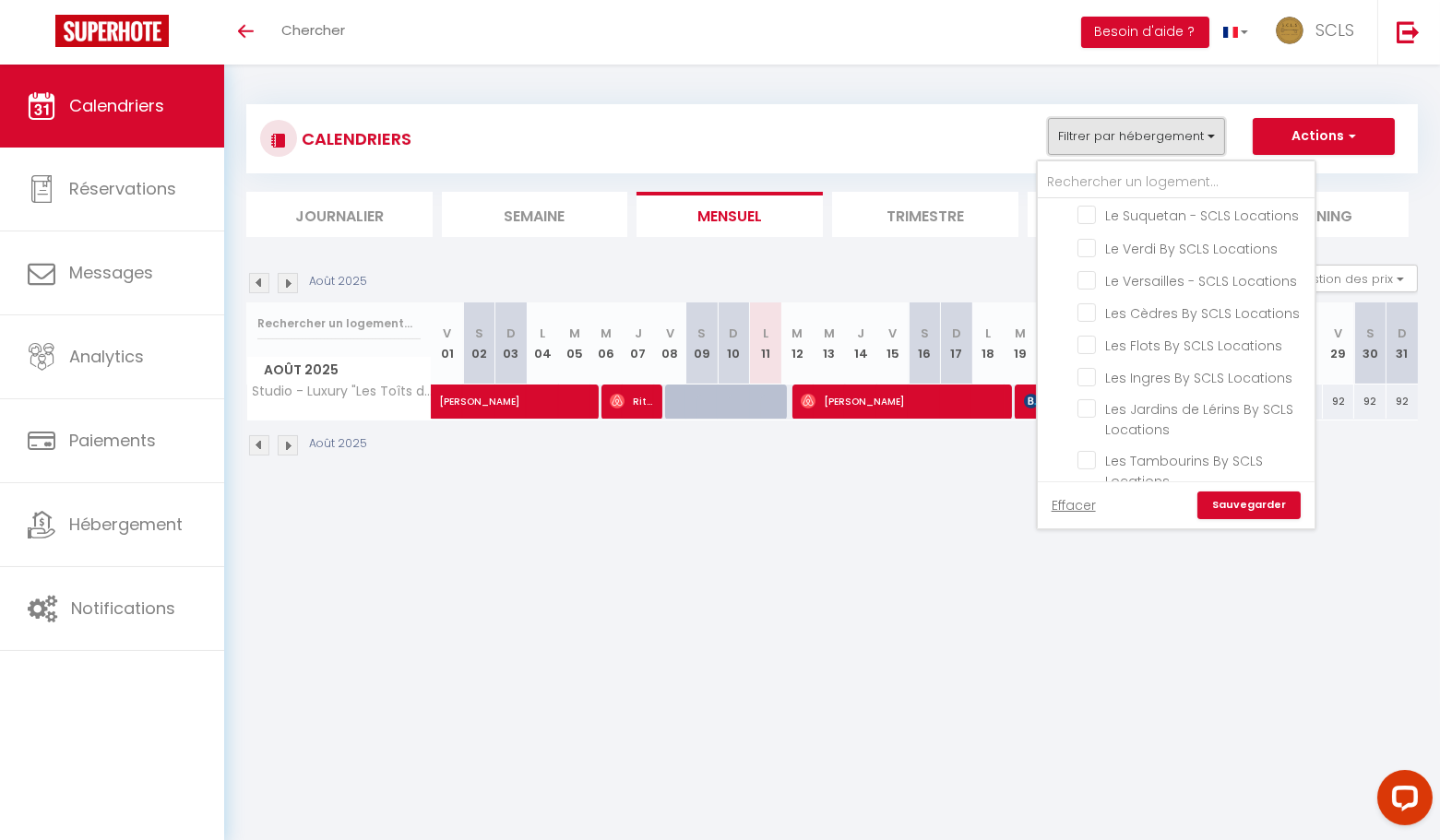
scroll to position [2682, 0]
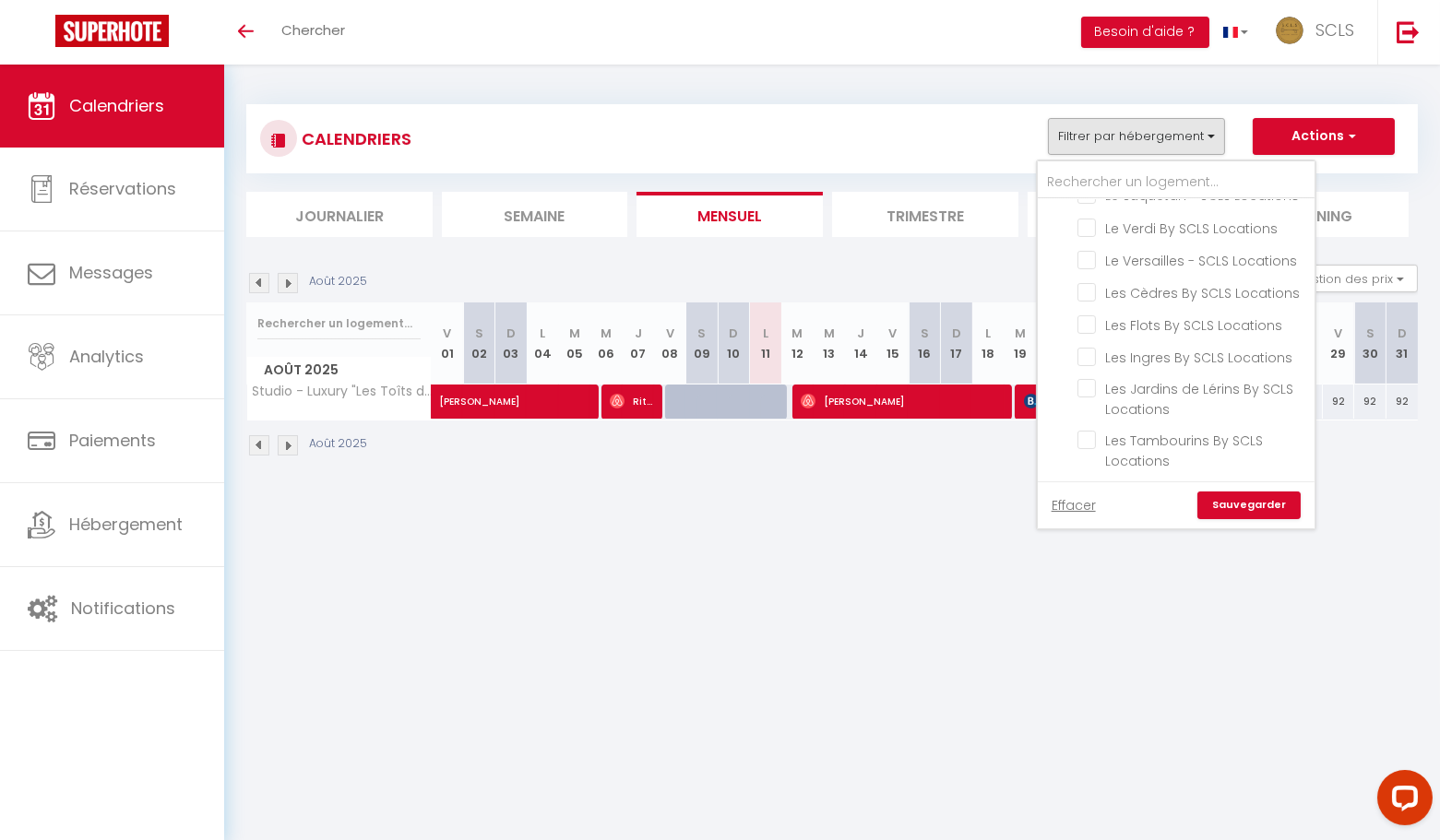
click at [1093, 534] on input "Luxury - [MEDICAL_DATA] "Les Toits du Soleil" By SCLS Locations" at bounding box center [1192, 544] width 230 height 19
checkbox input "true"
checkbox input "false"
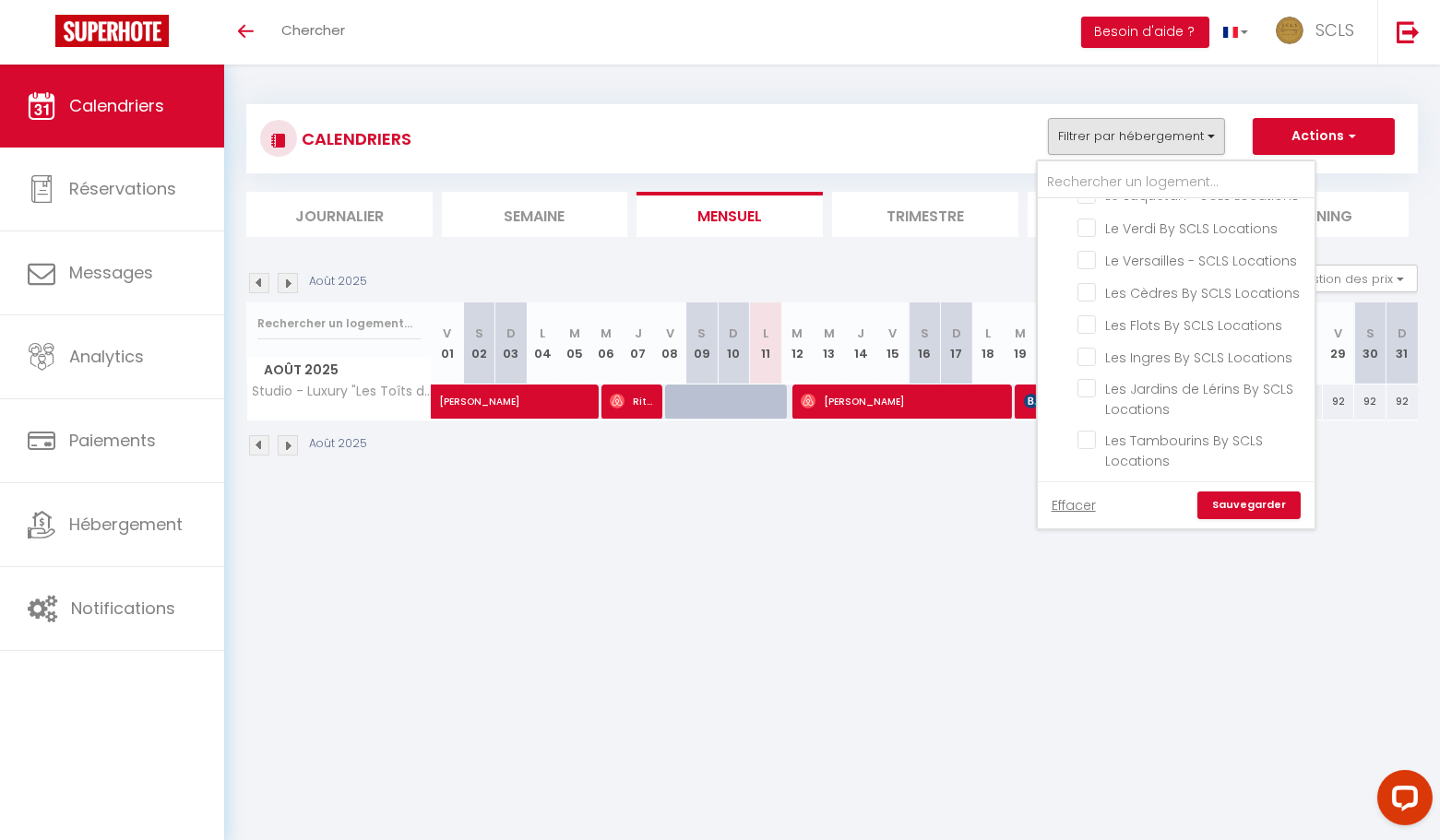
checkbox input "false"
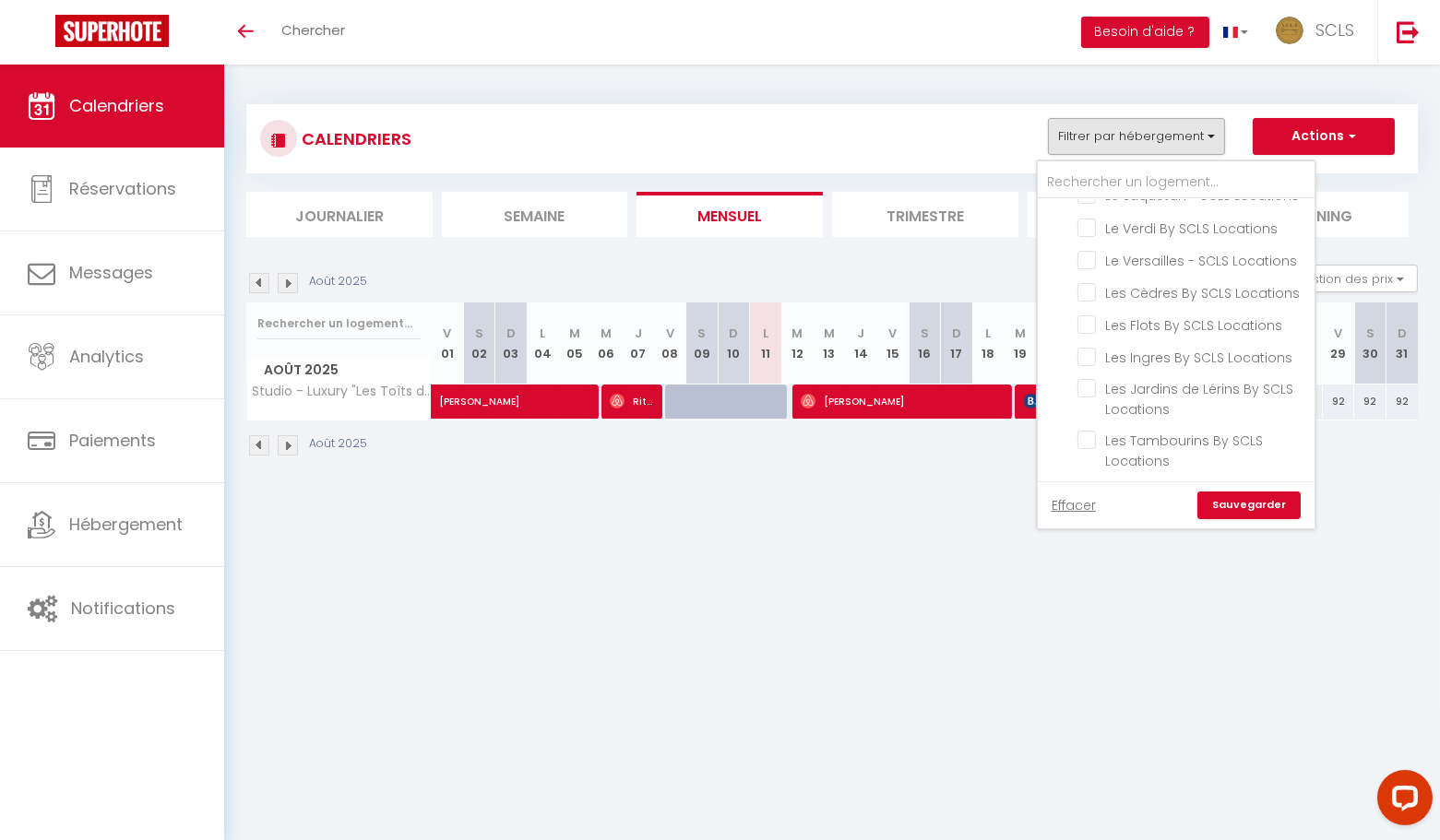
checkbox input "false"
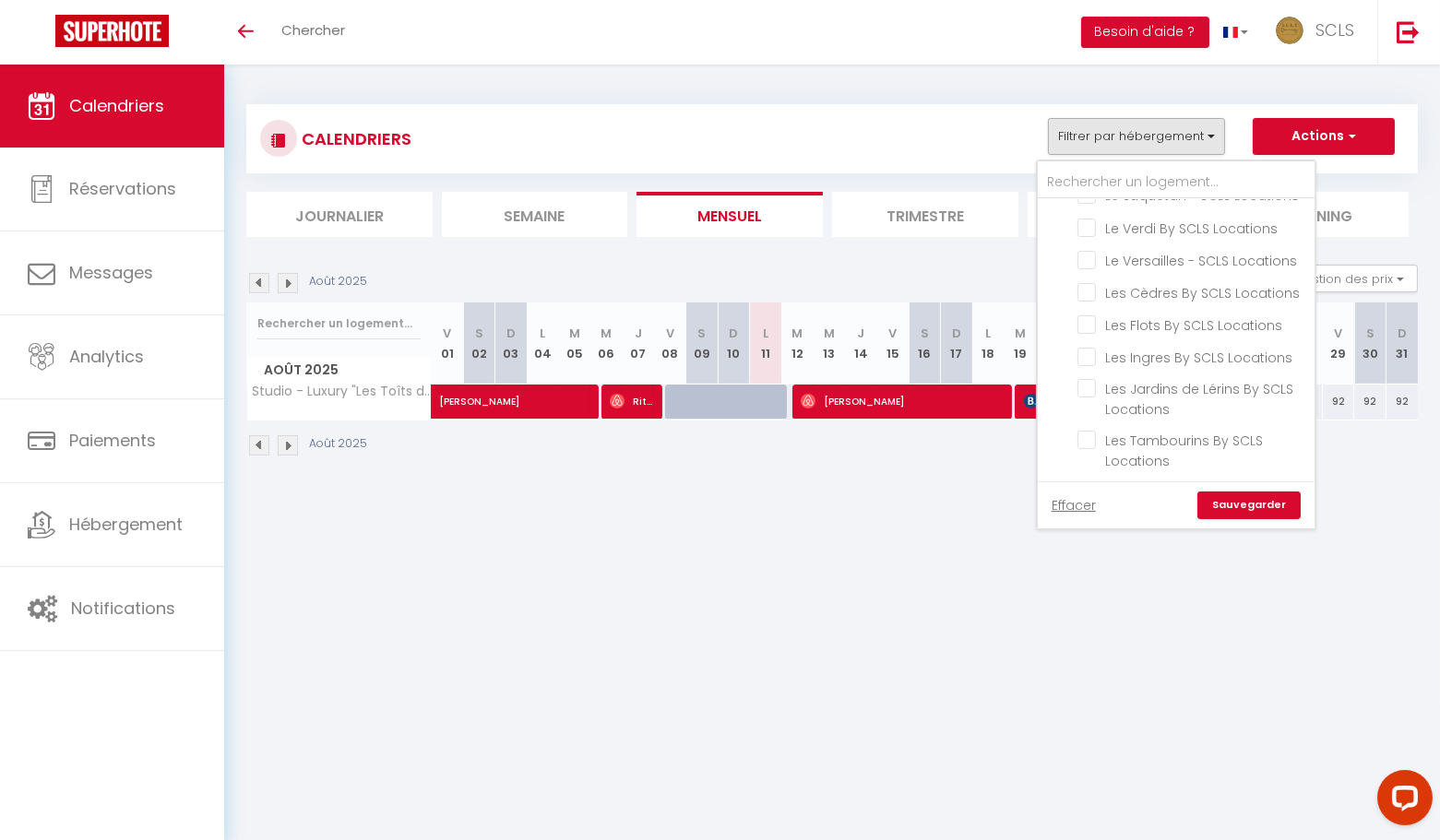
checkbox input "false"
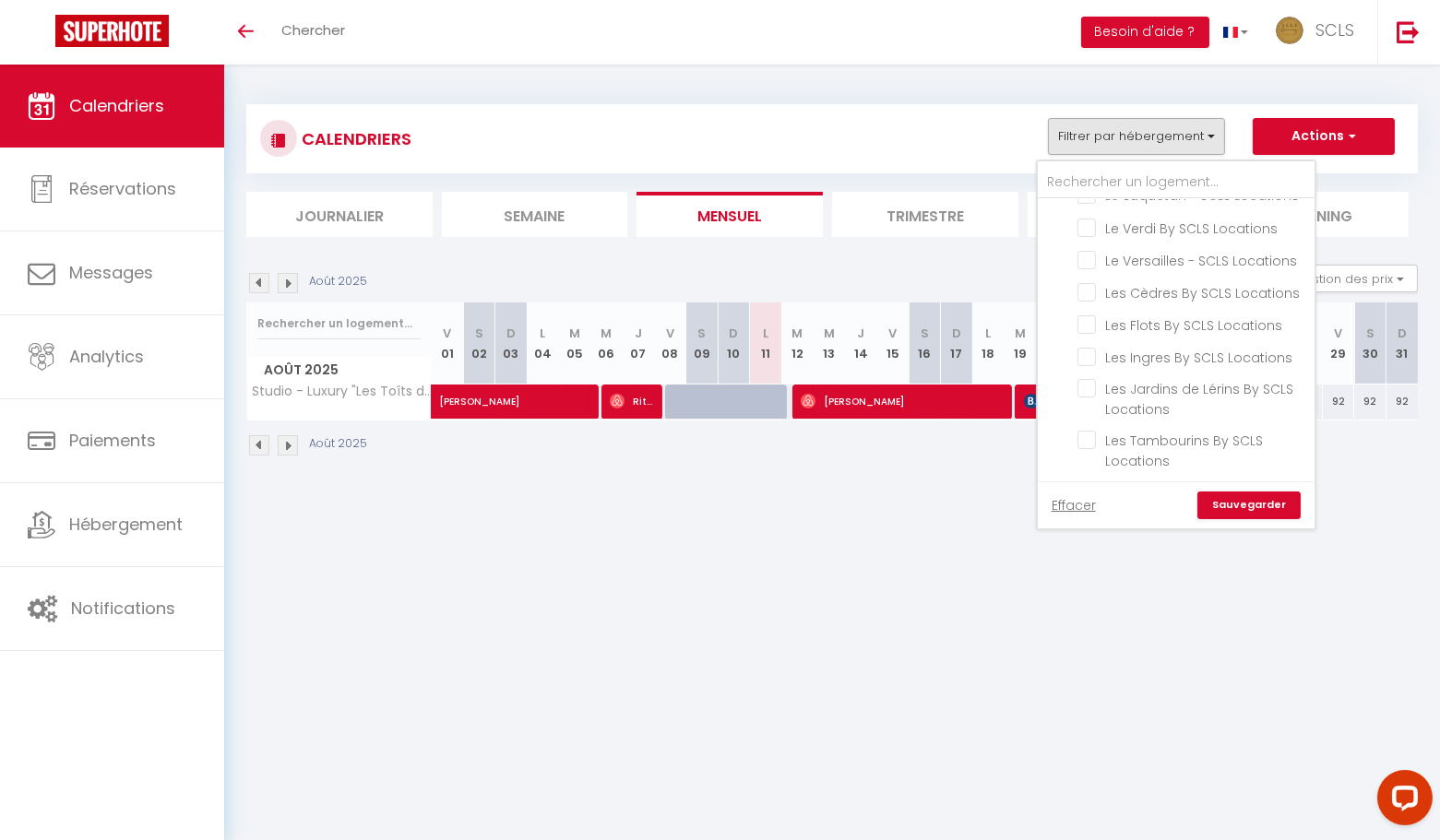
checkbox input "false"
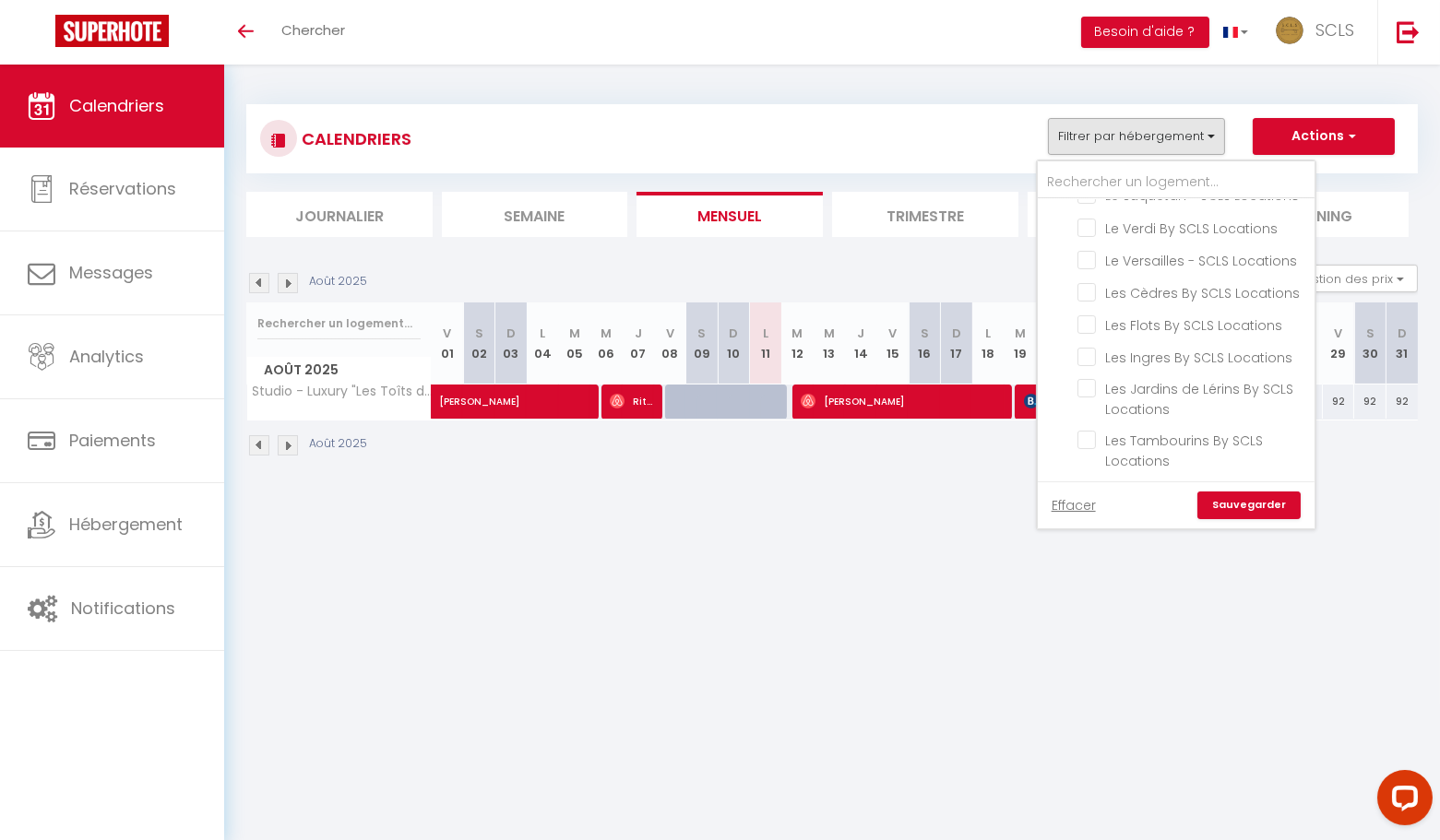
checkbox input "false"
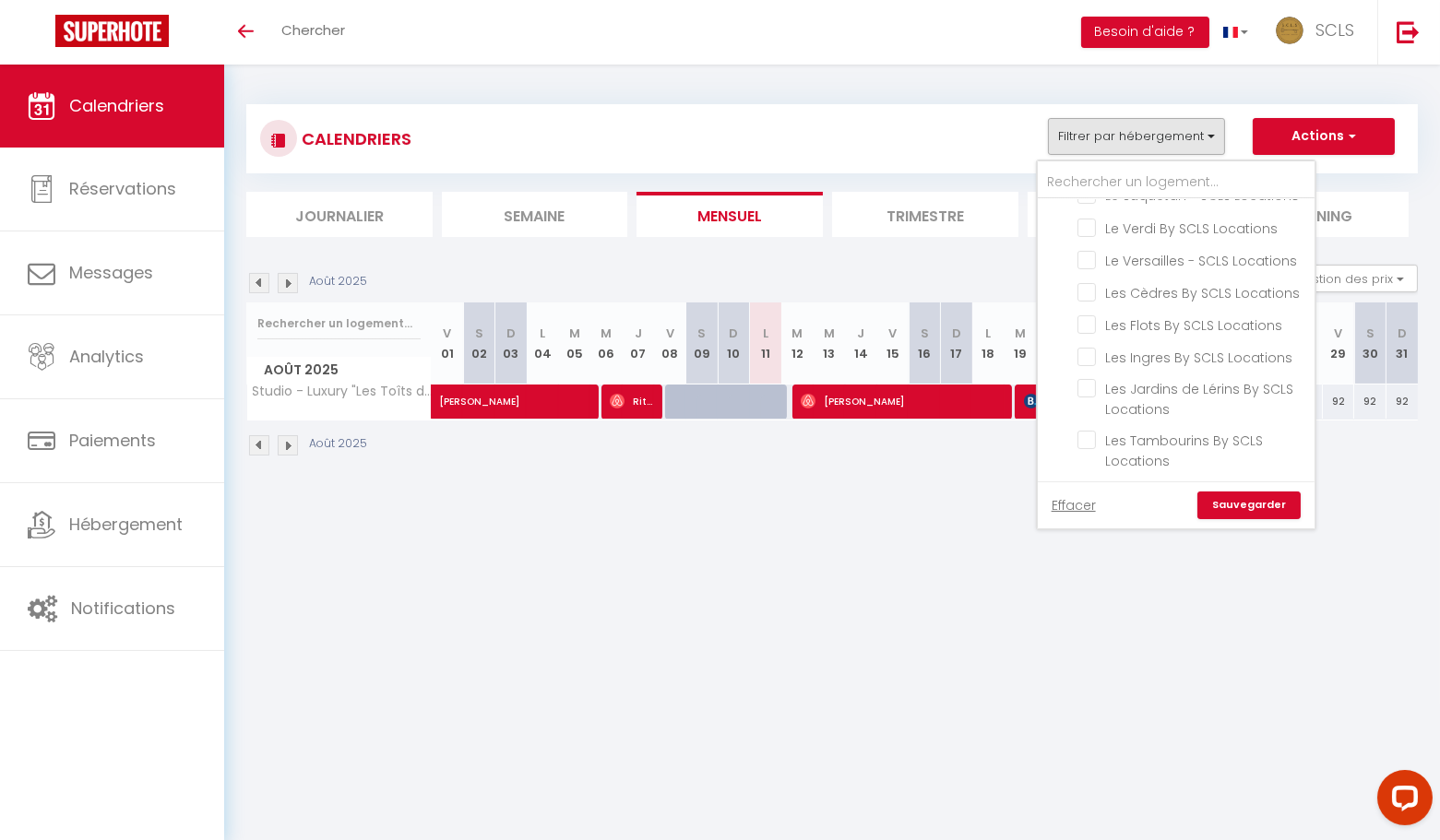
checkbox input "false"
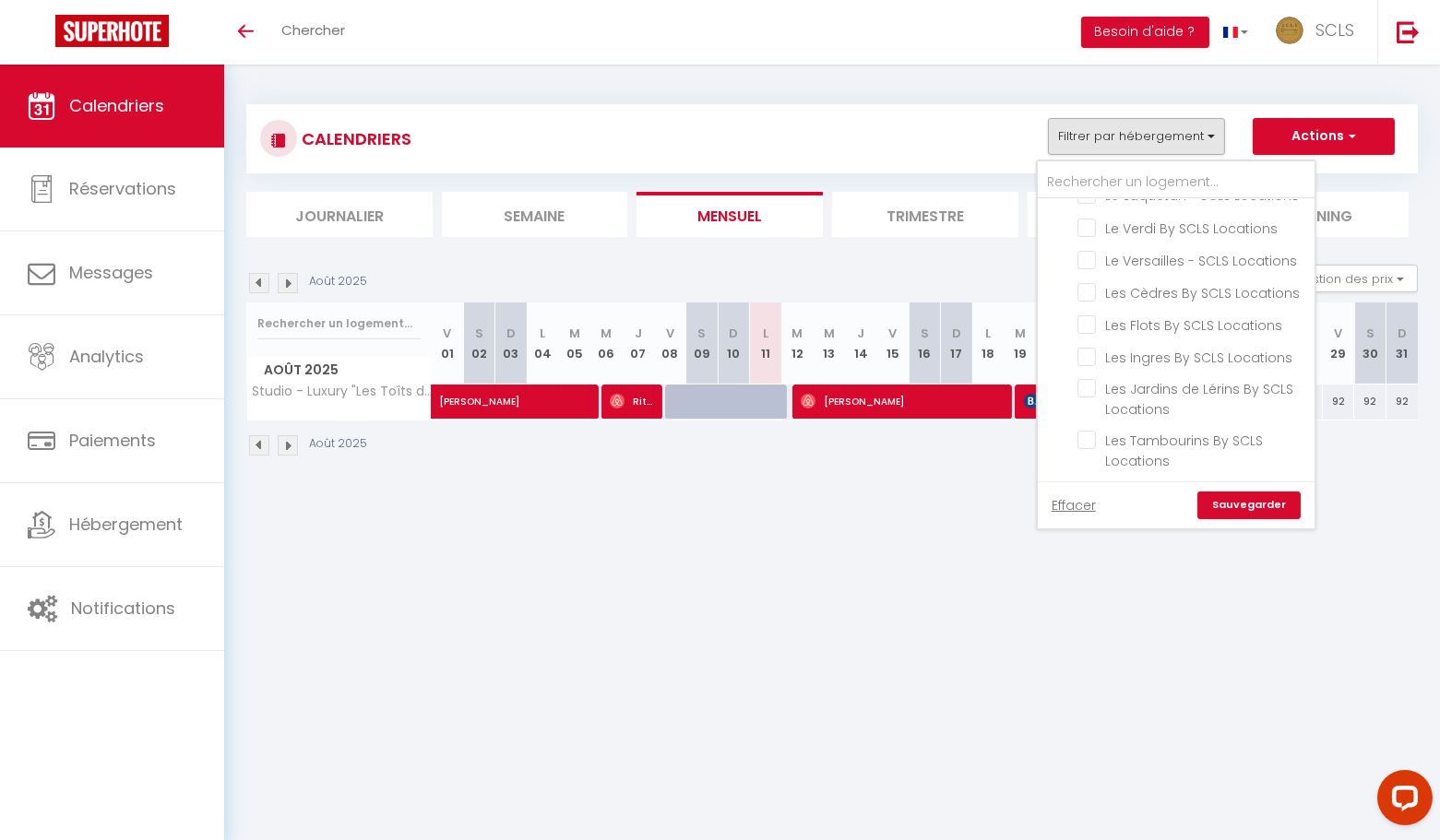
checkbox input "false"
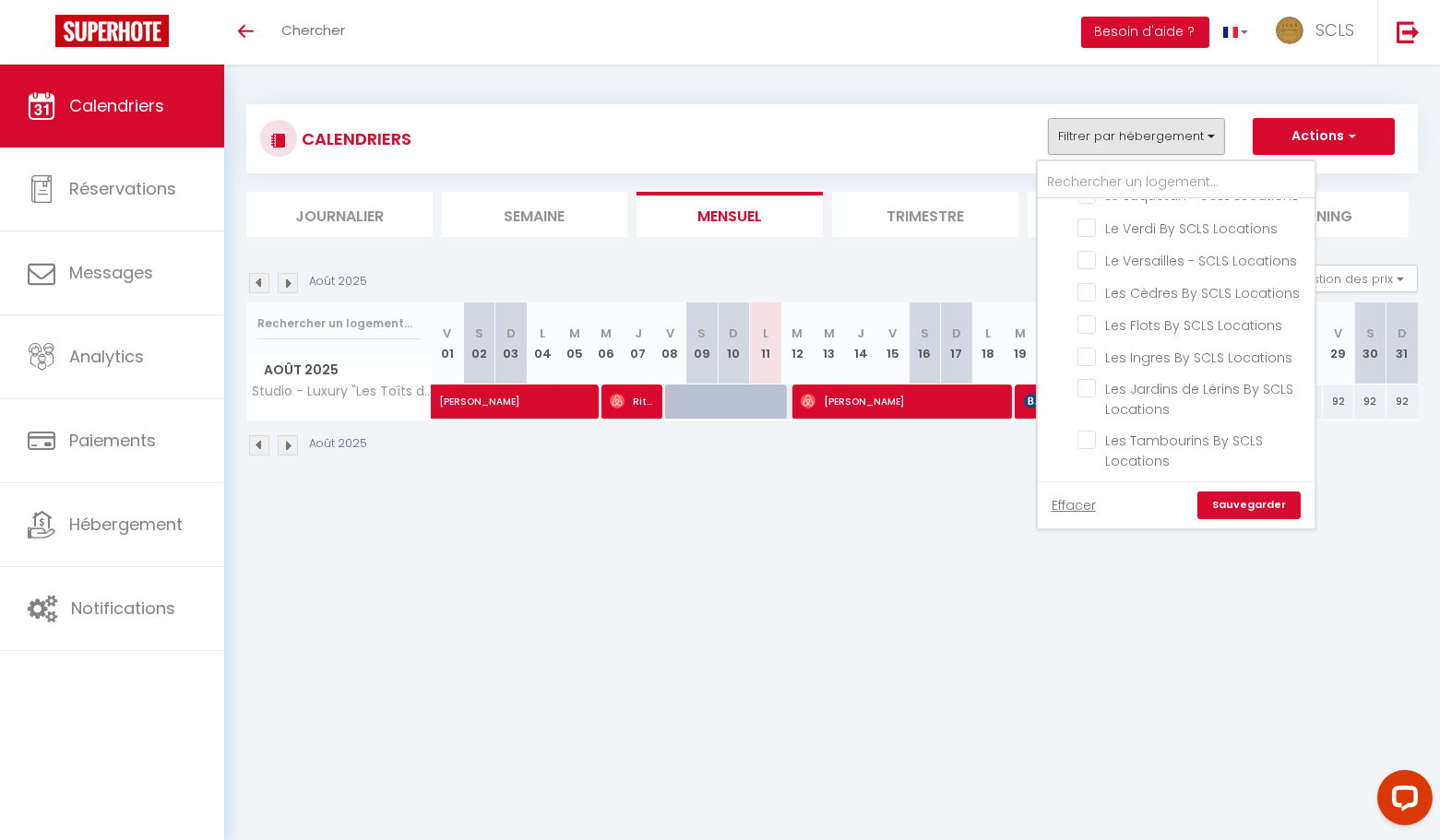
checkbox input "false"
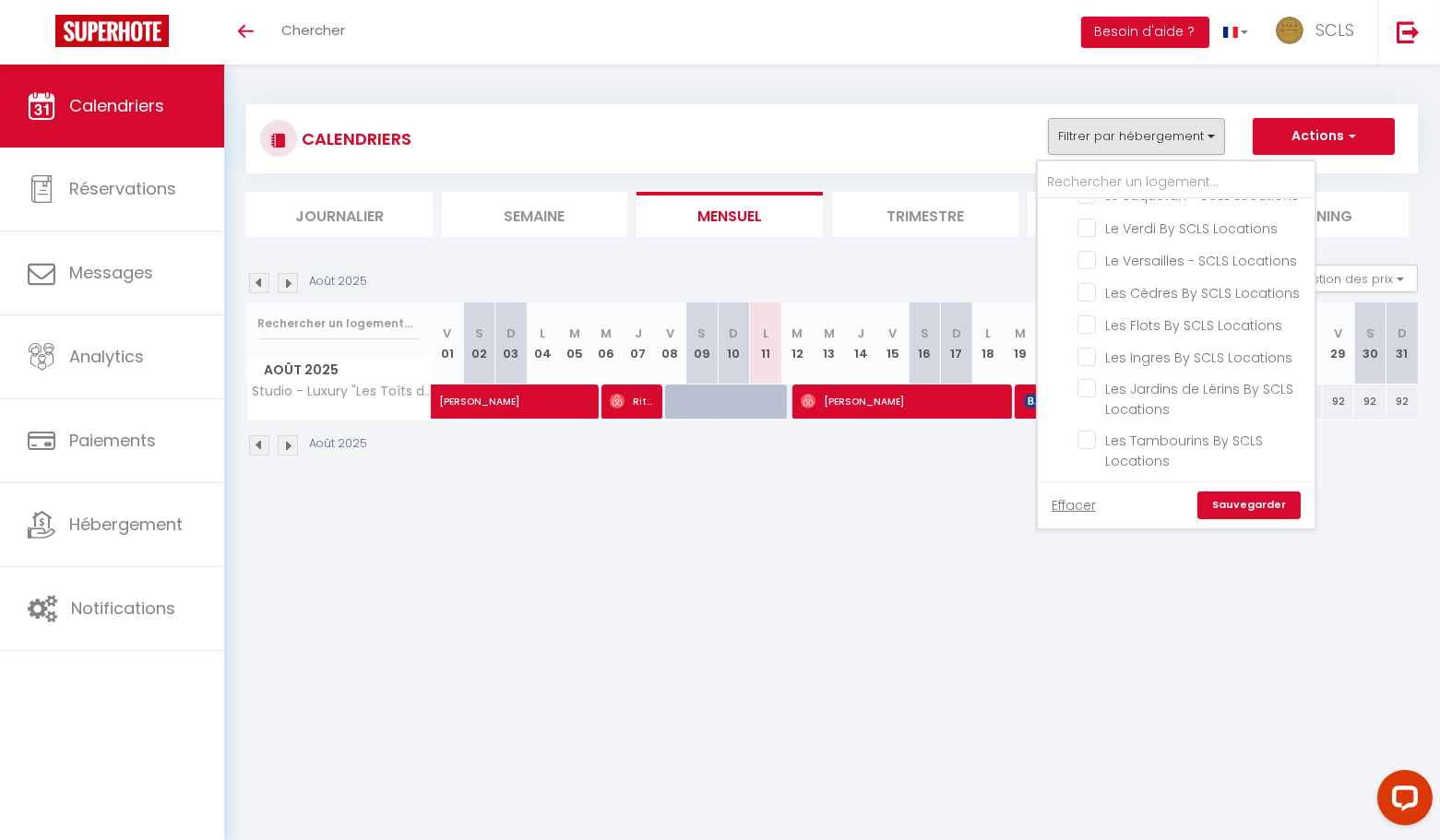
checkbox input "false"
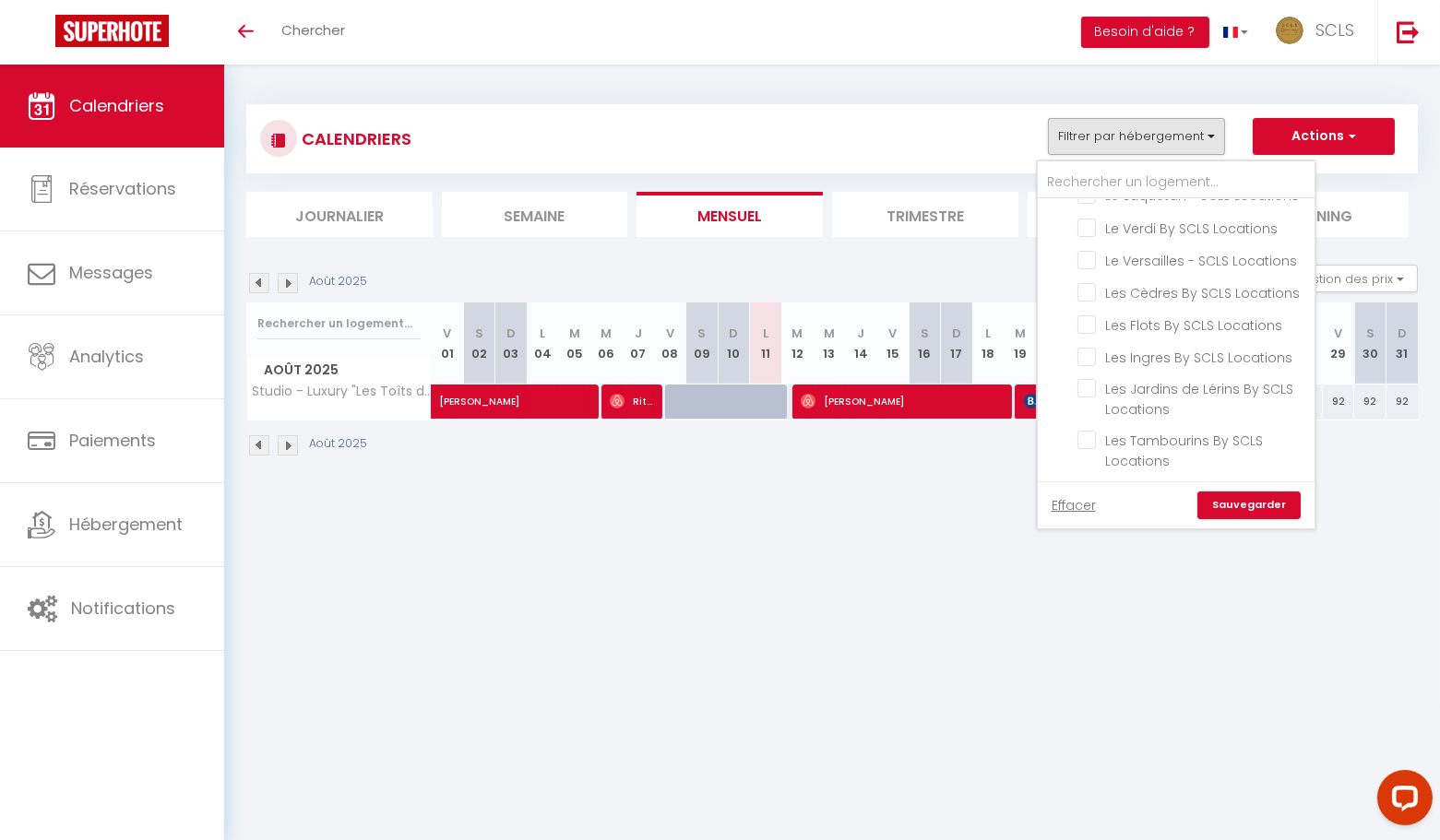
checkbox input "false"
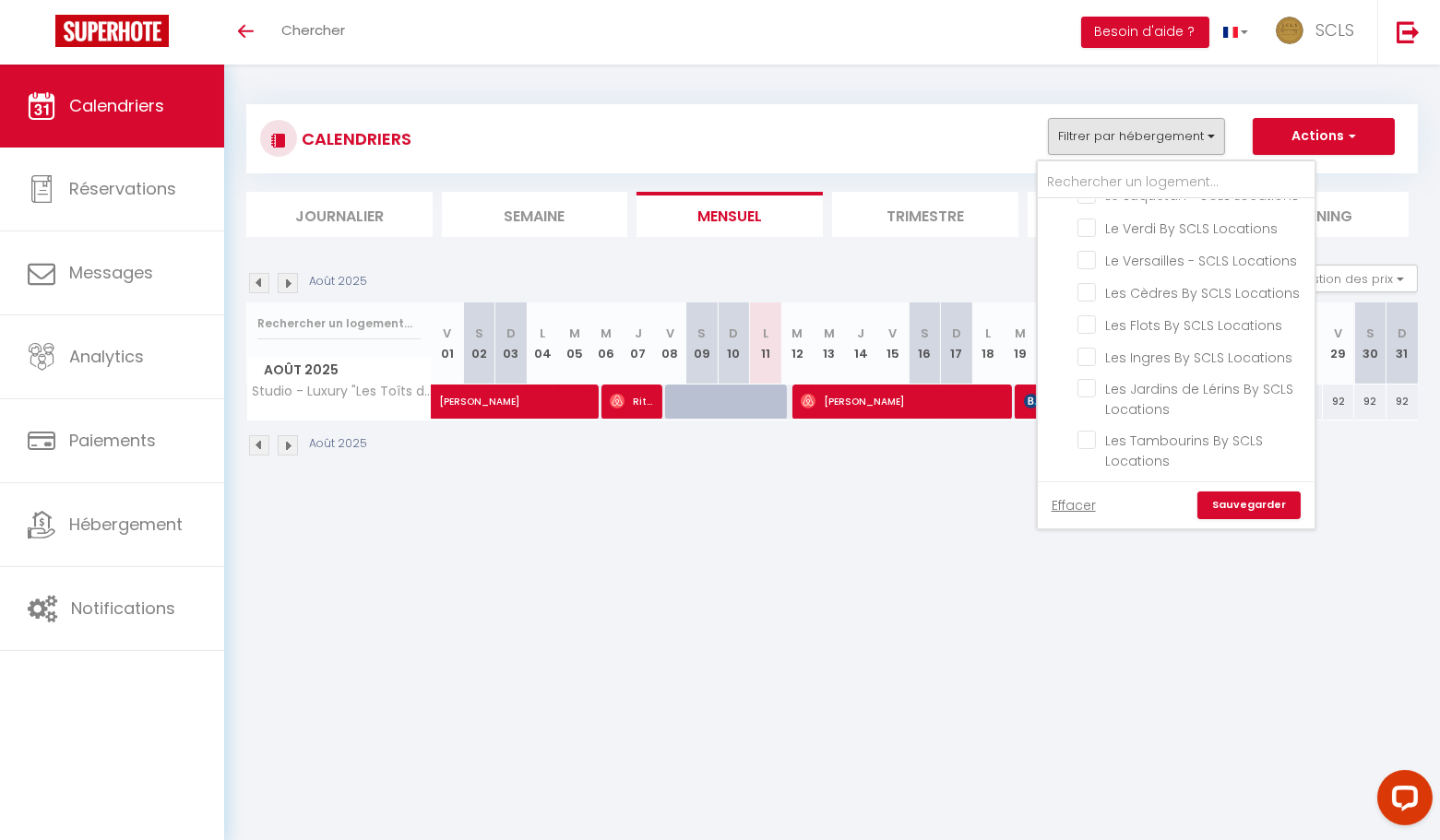
checkbox input "false"
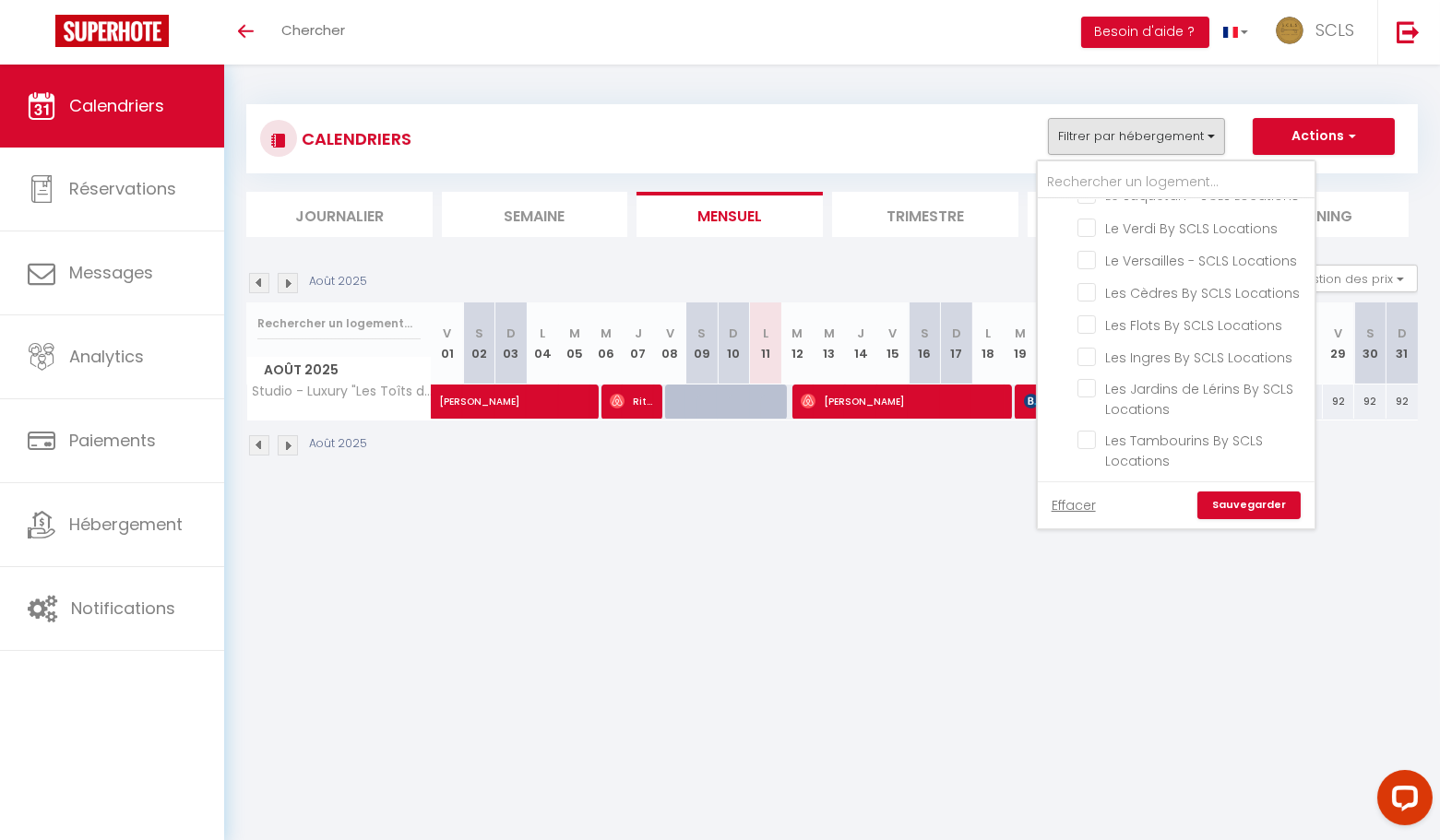
checkbox input "false"
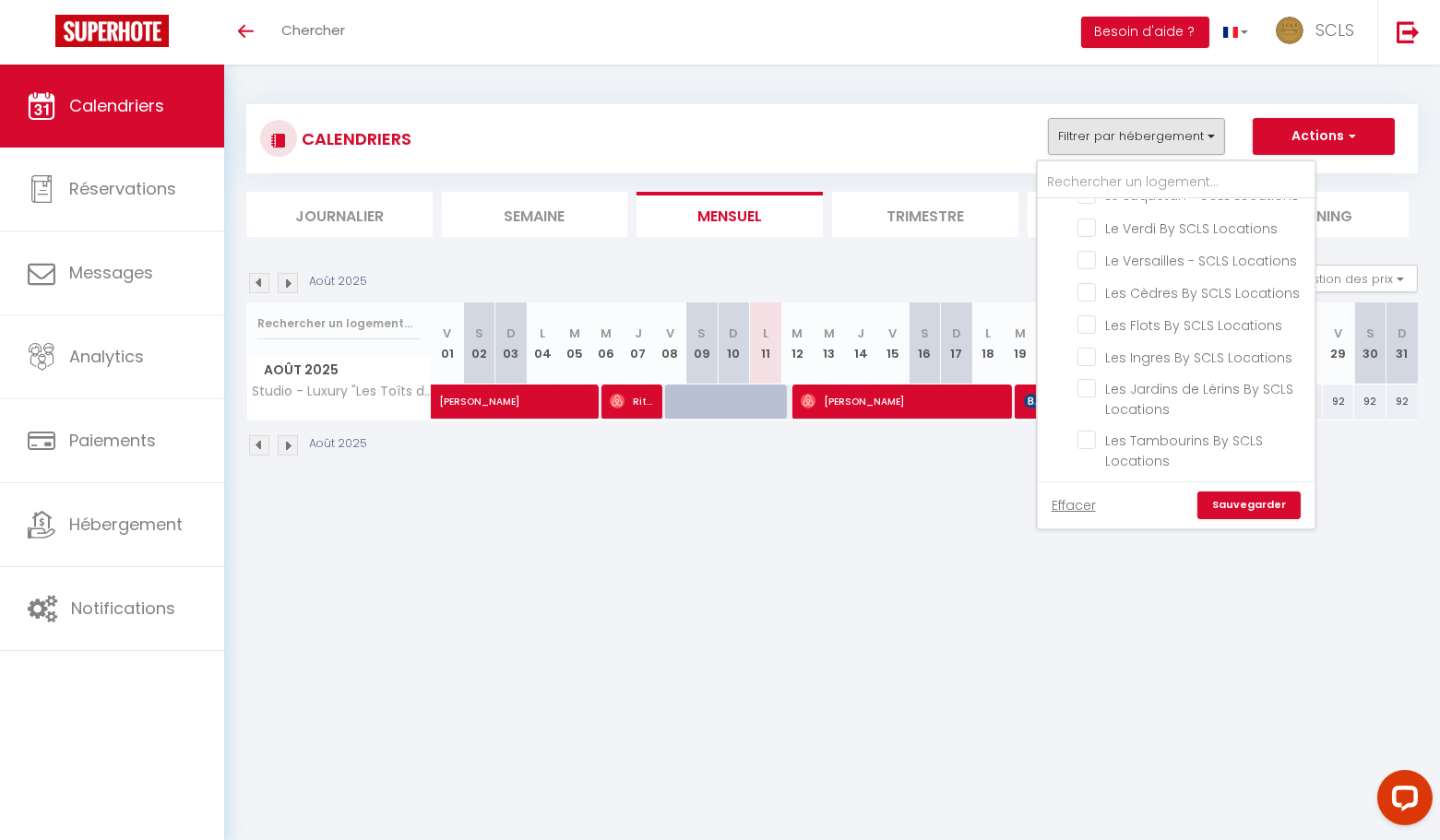
checkbox input "false"
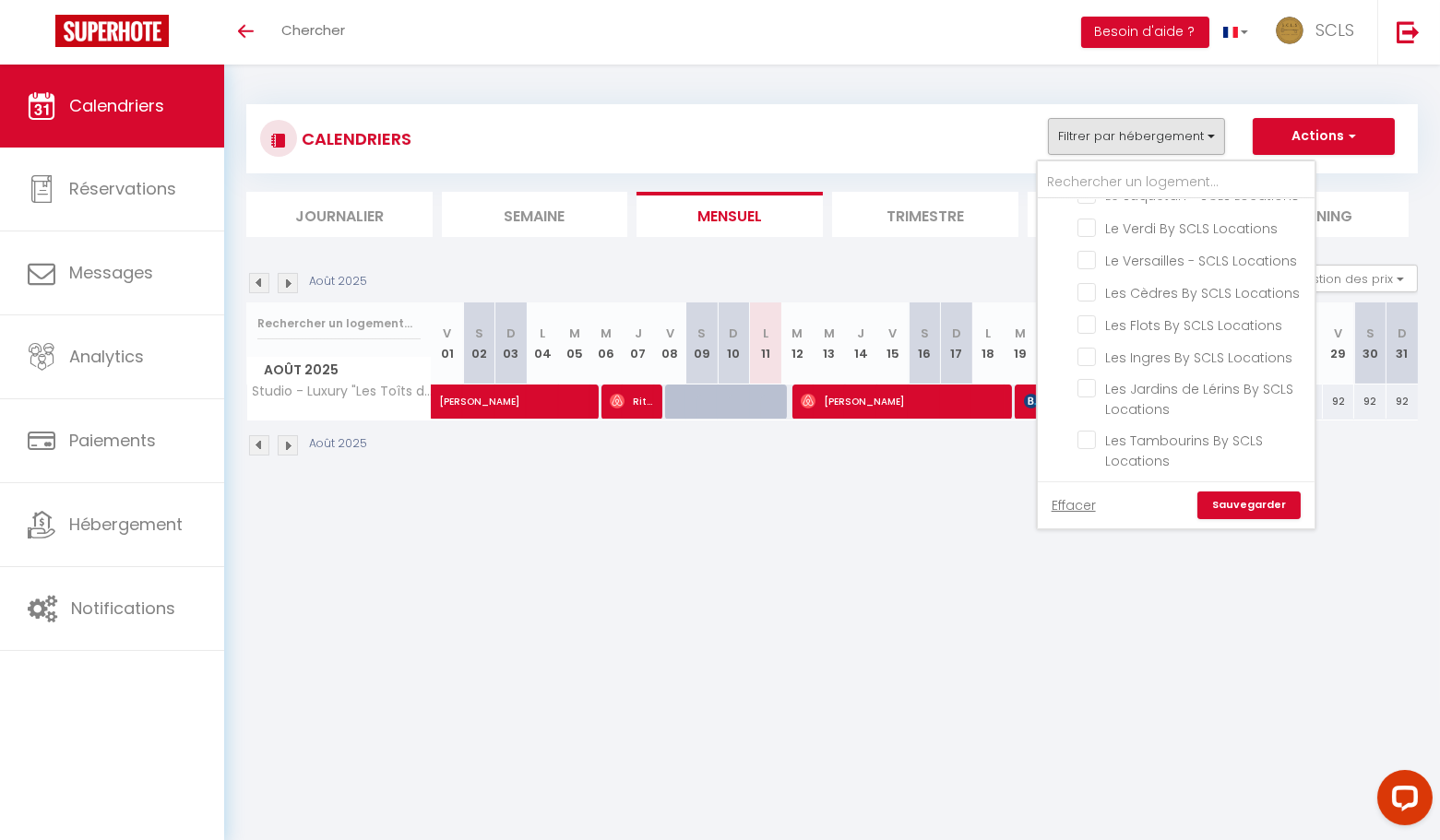
checkbox input "false"
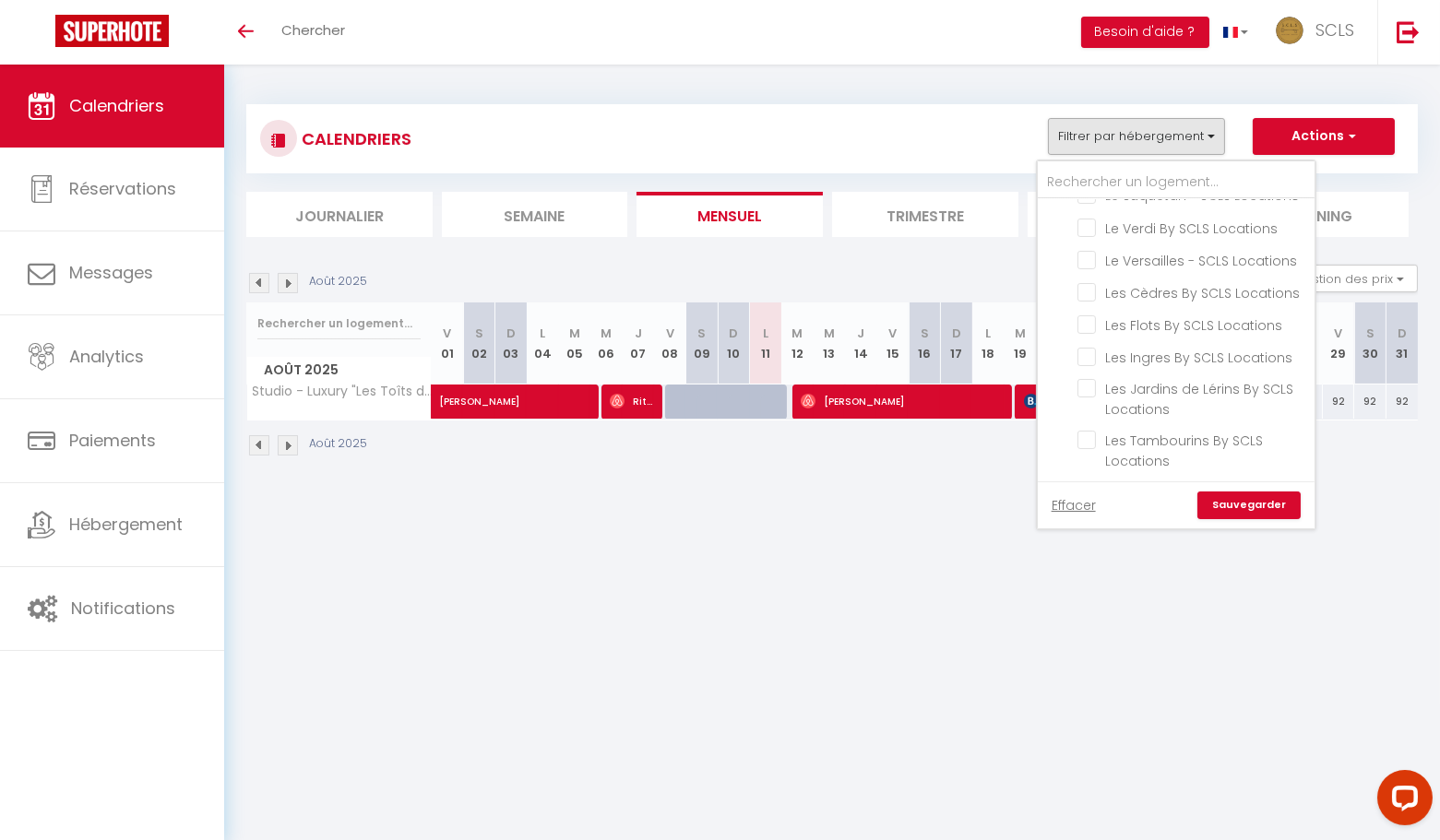
checkbox input "false"
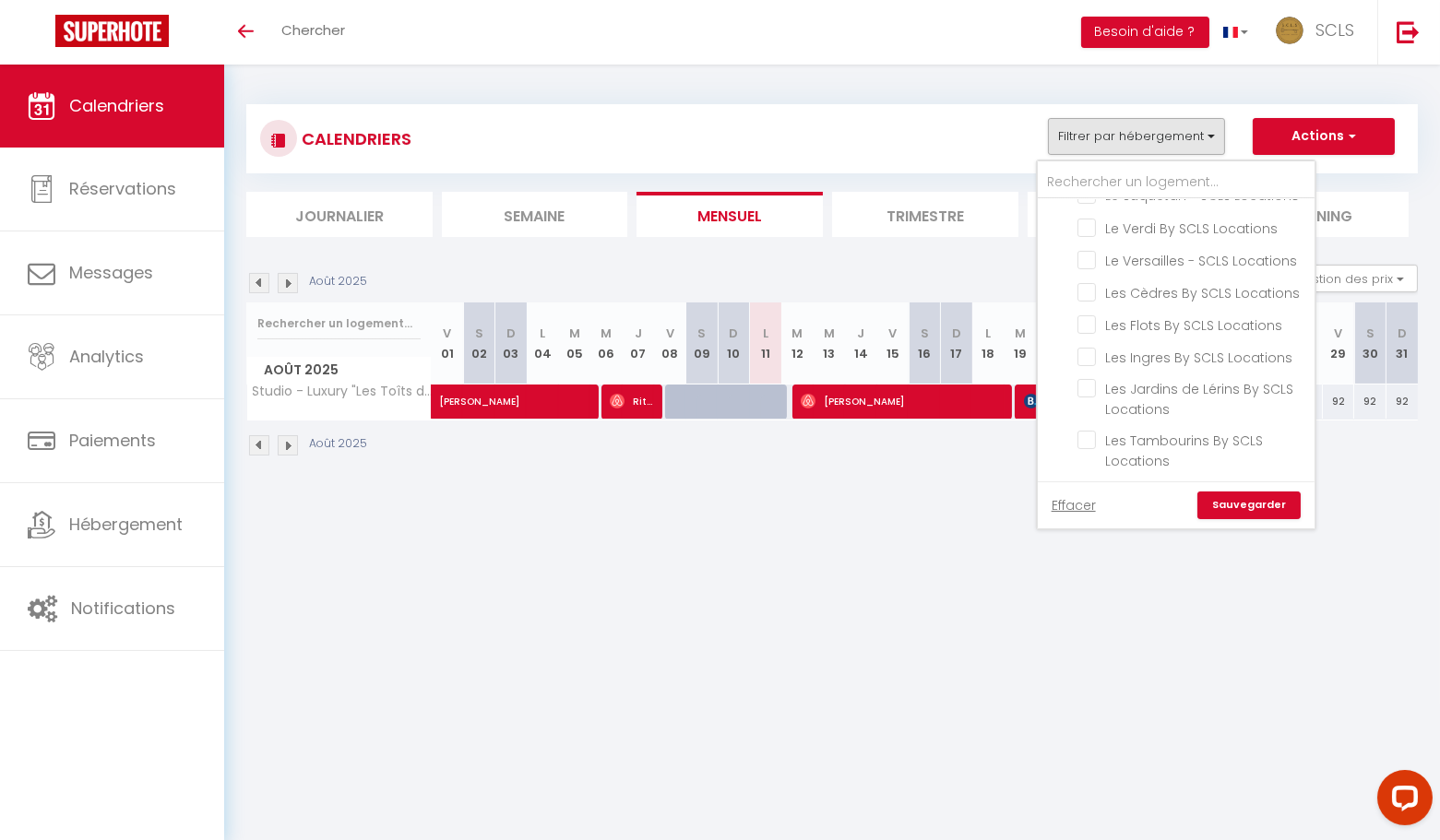
checkbox input "false"
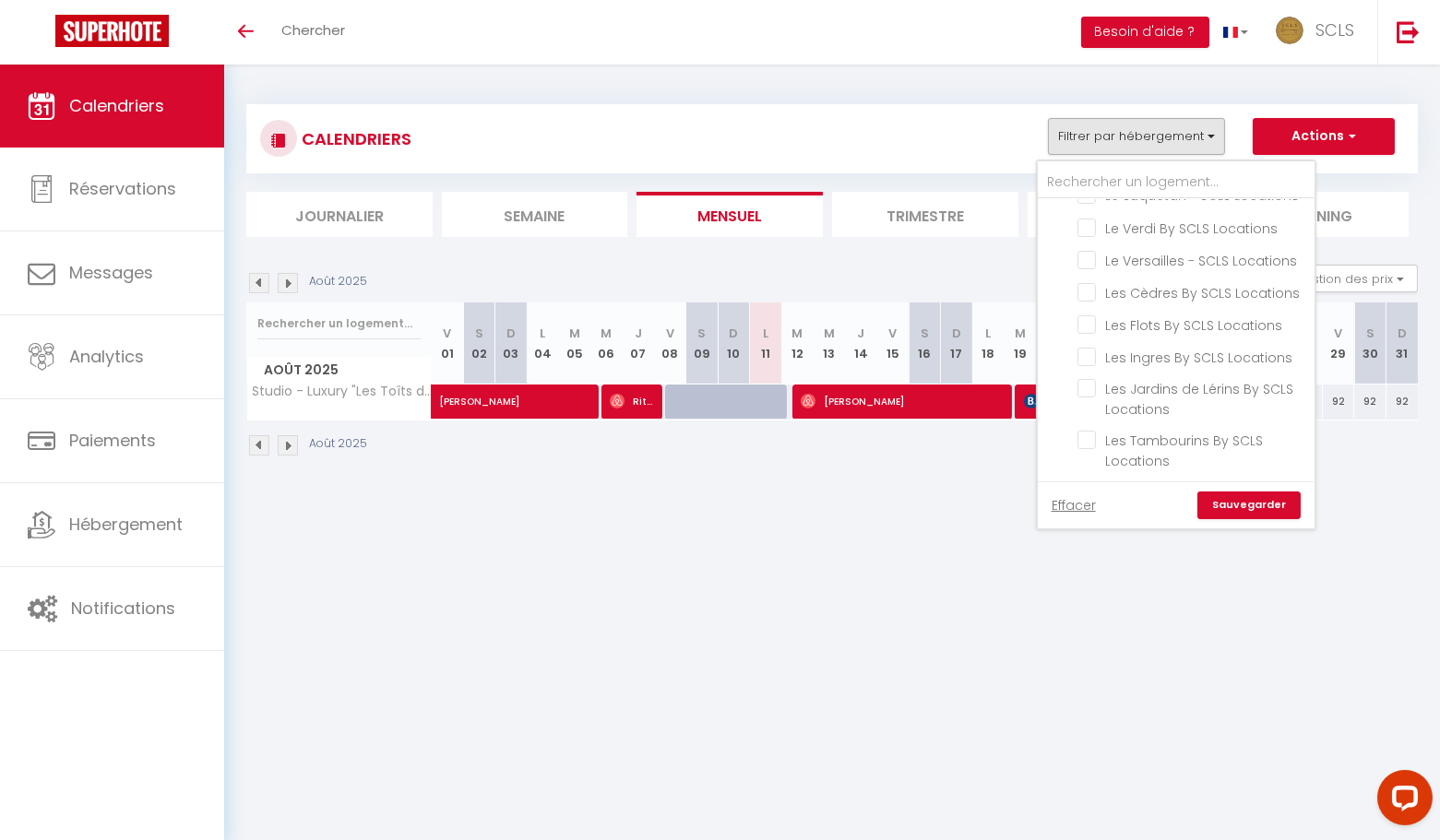
checkbox input "false"
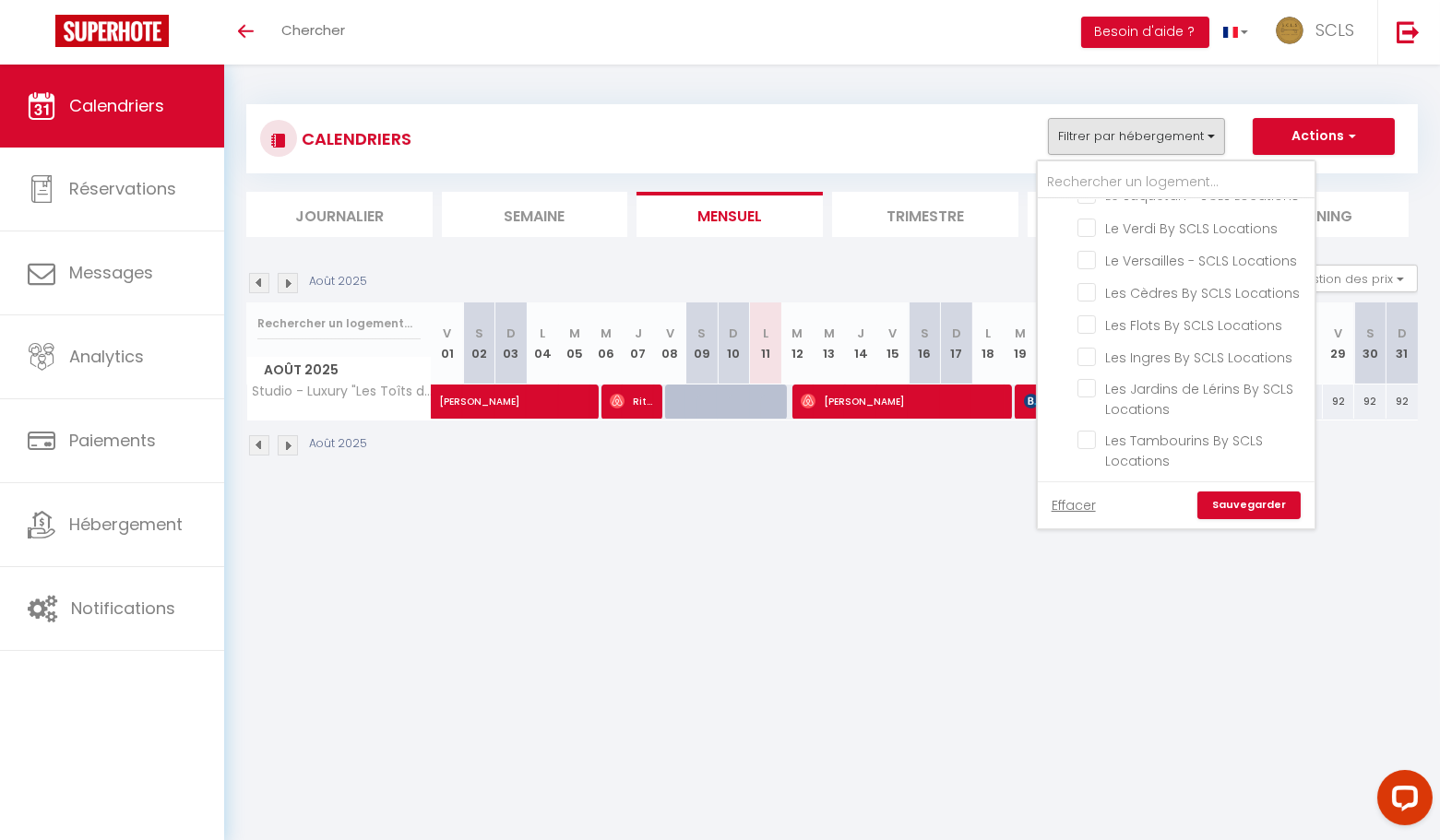
click at [1241, 499] on link "Sauvegarder" at bounding box center [1249, 505] width 103 height 27
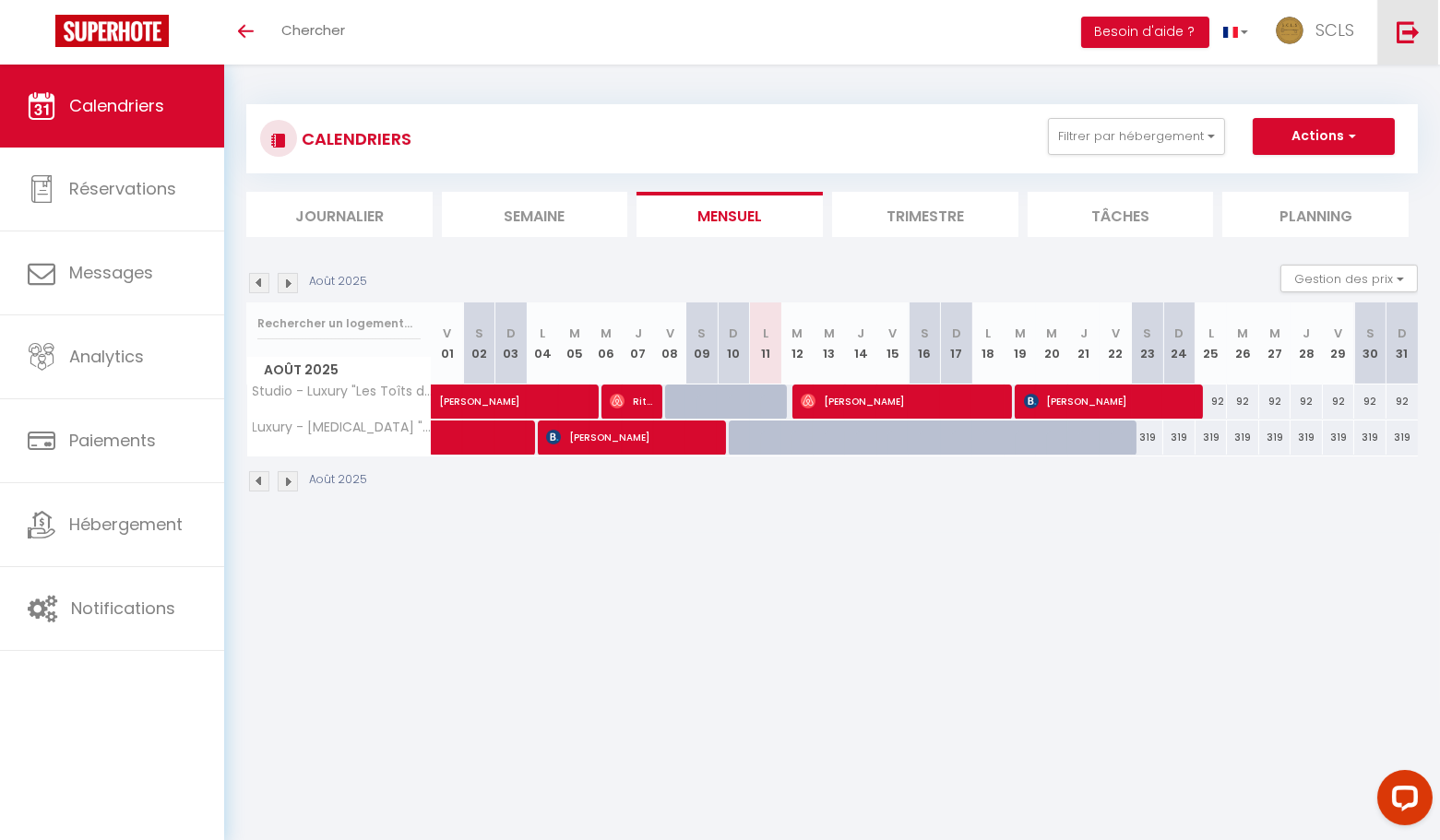
click at [1407, 24] on img at bounding box center [1408, 32] width 24 height 24
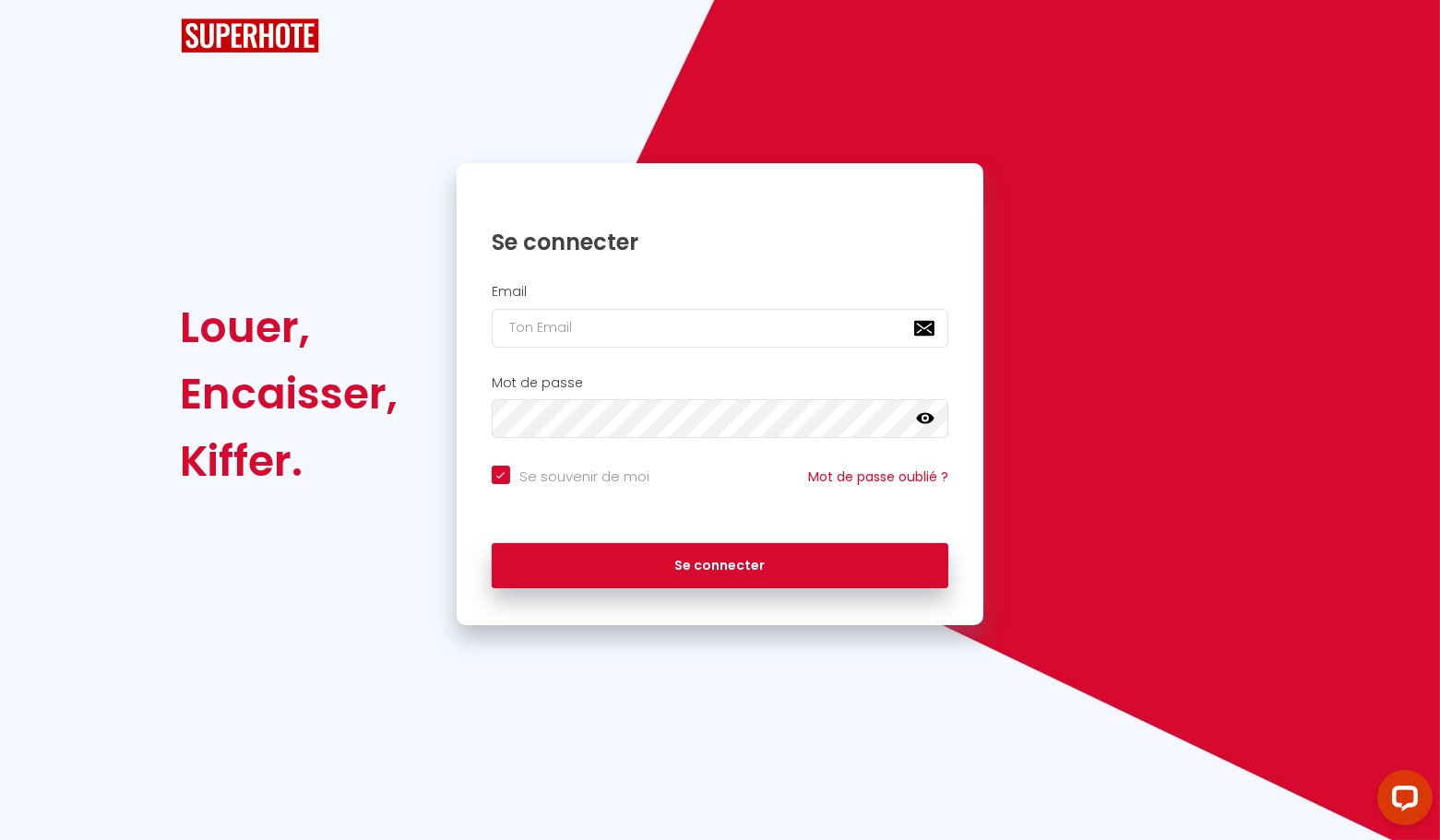
checkbox input "true"
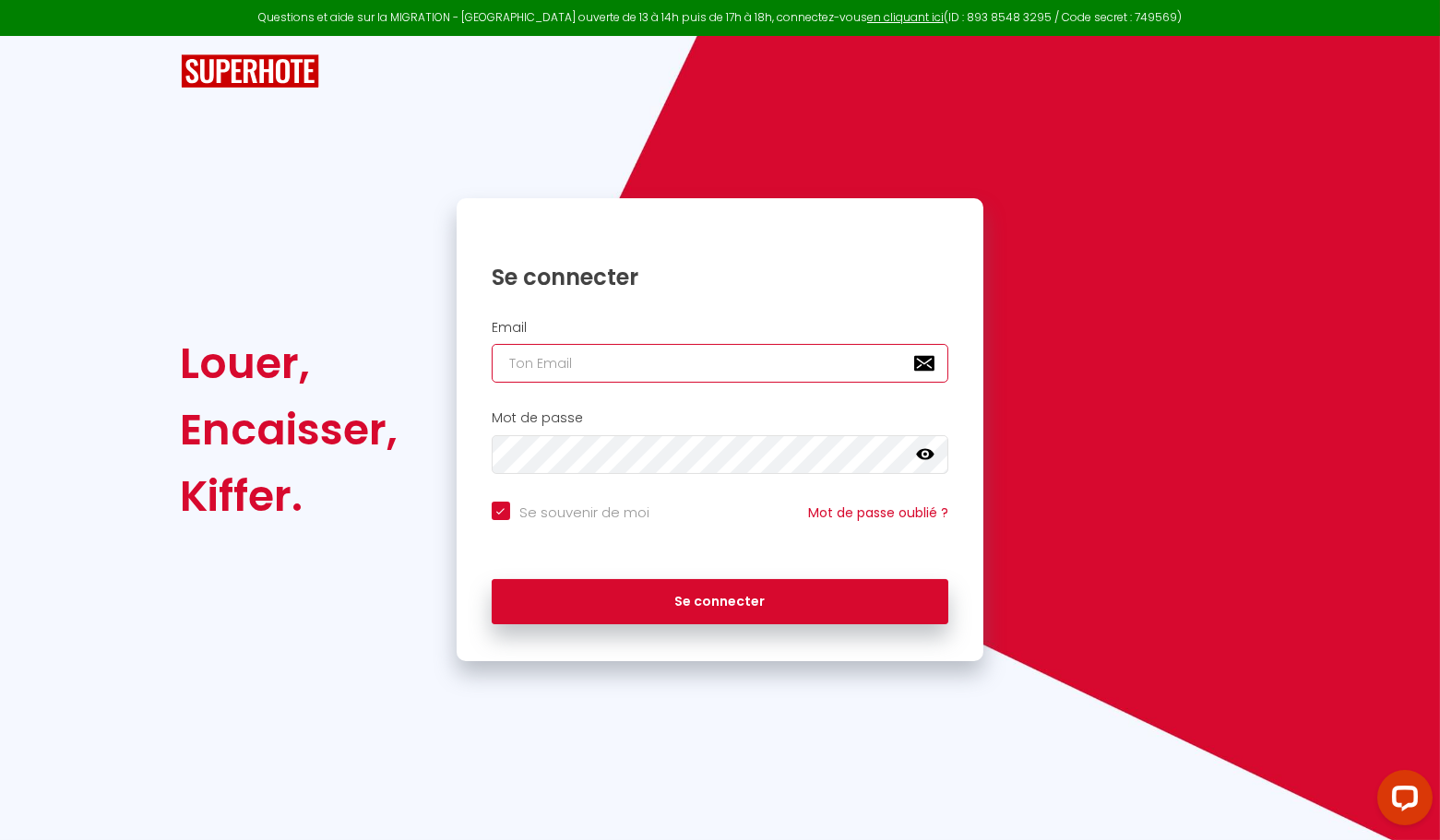
type input "[EMAIL_ADDRESS][DOMAIN_NAME]"
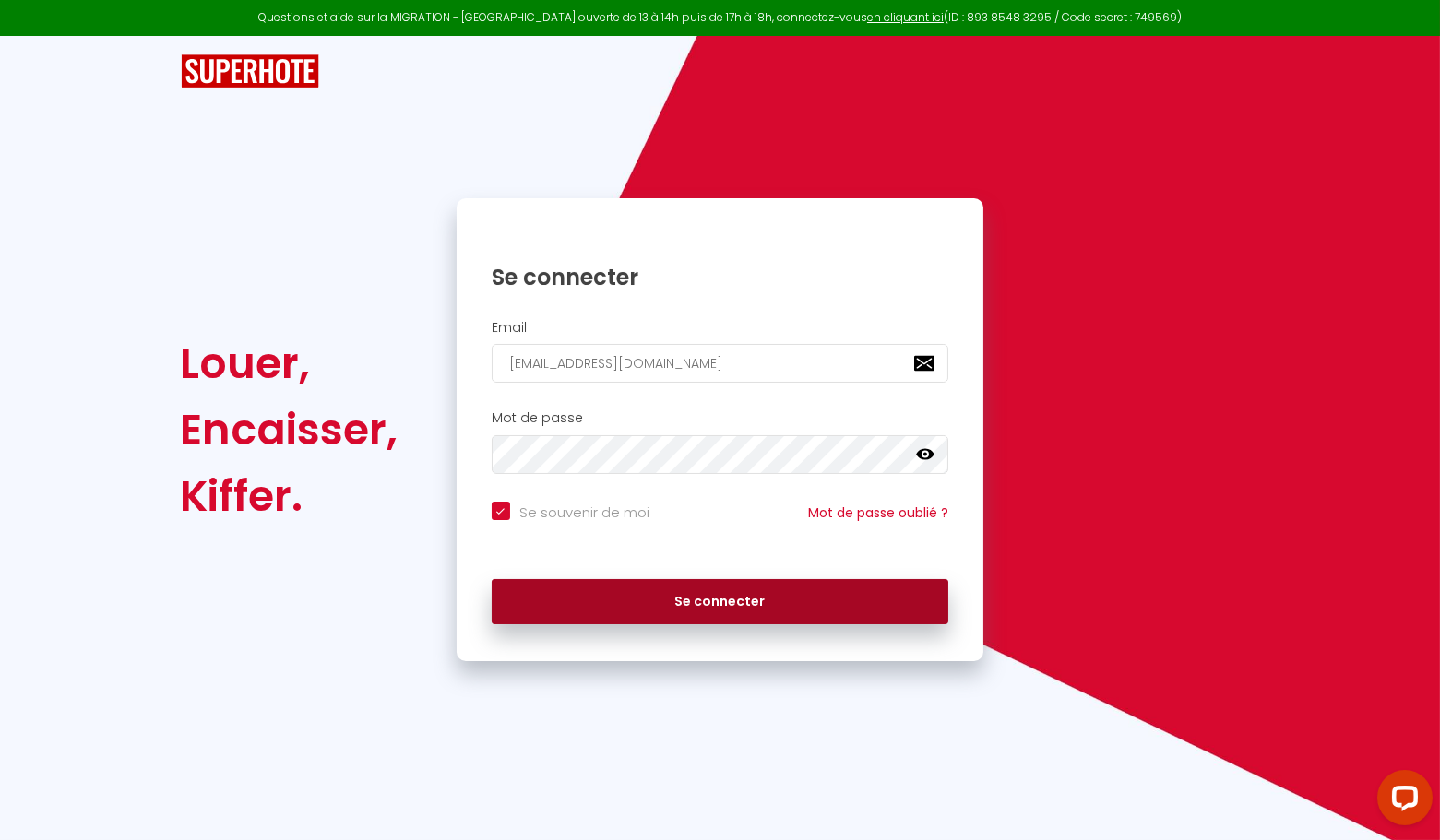
click at [707, 591] on button "Se connecter" at bounding box center [720, 602] width 457 height 46
checkbox input "true"
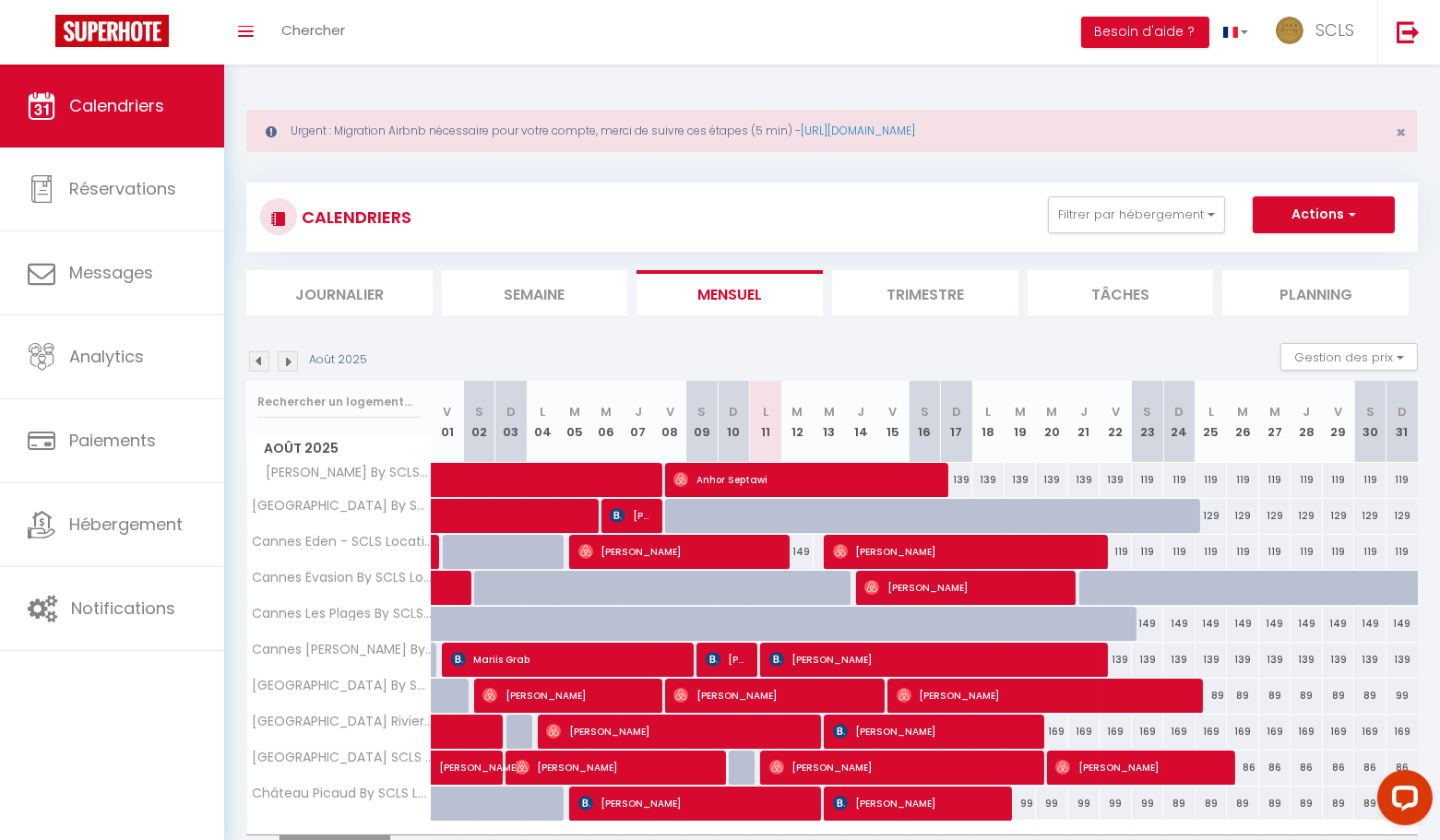
scroll to position [95, 0]
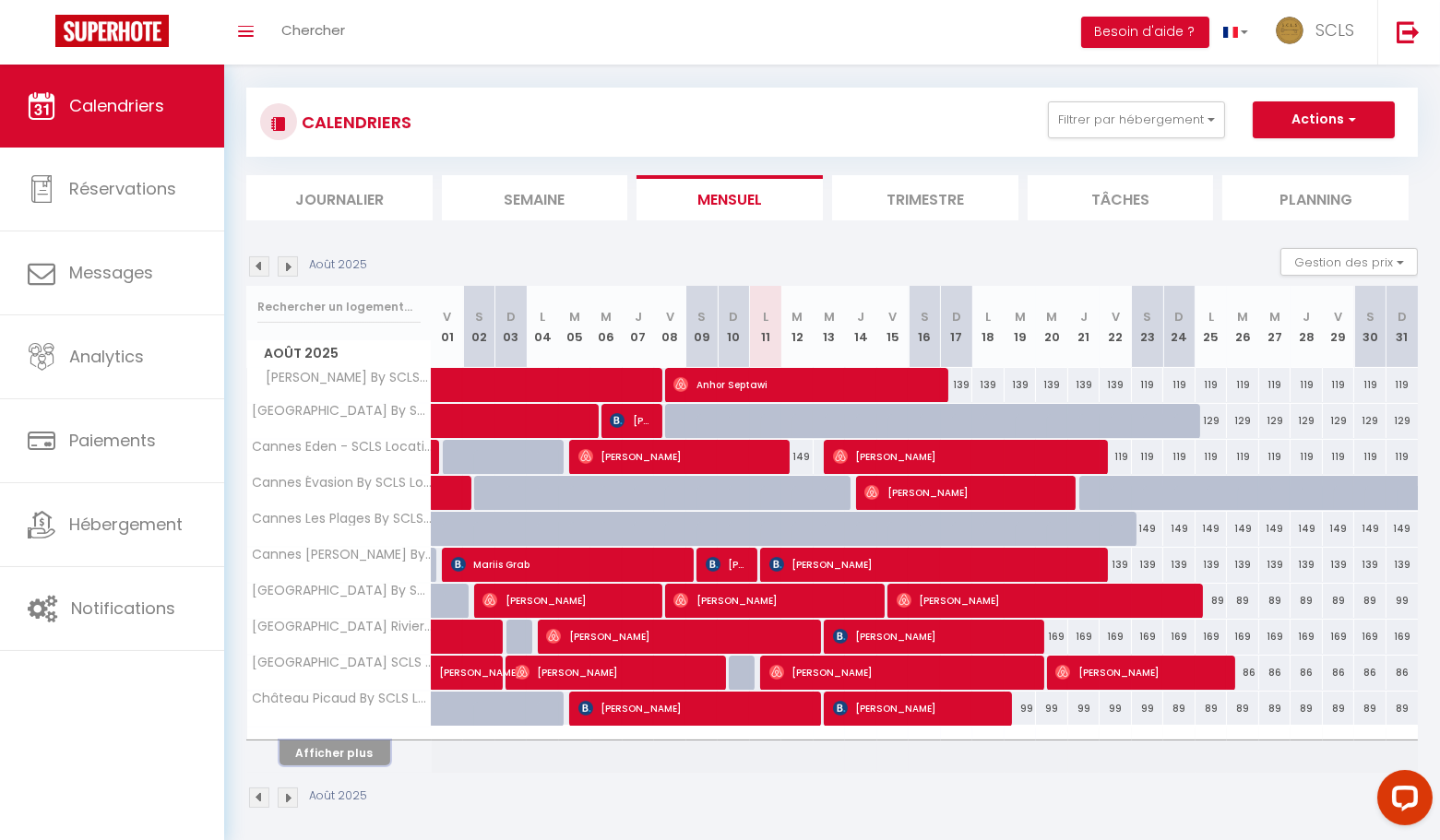
click at [351, 744] on button "Afficher plus" at bounding box center [335, 753] width 111 height 24
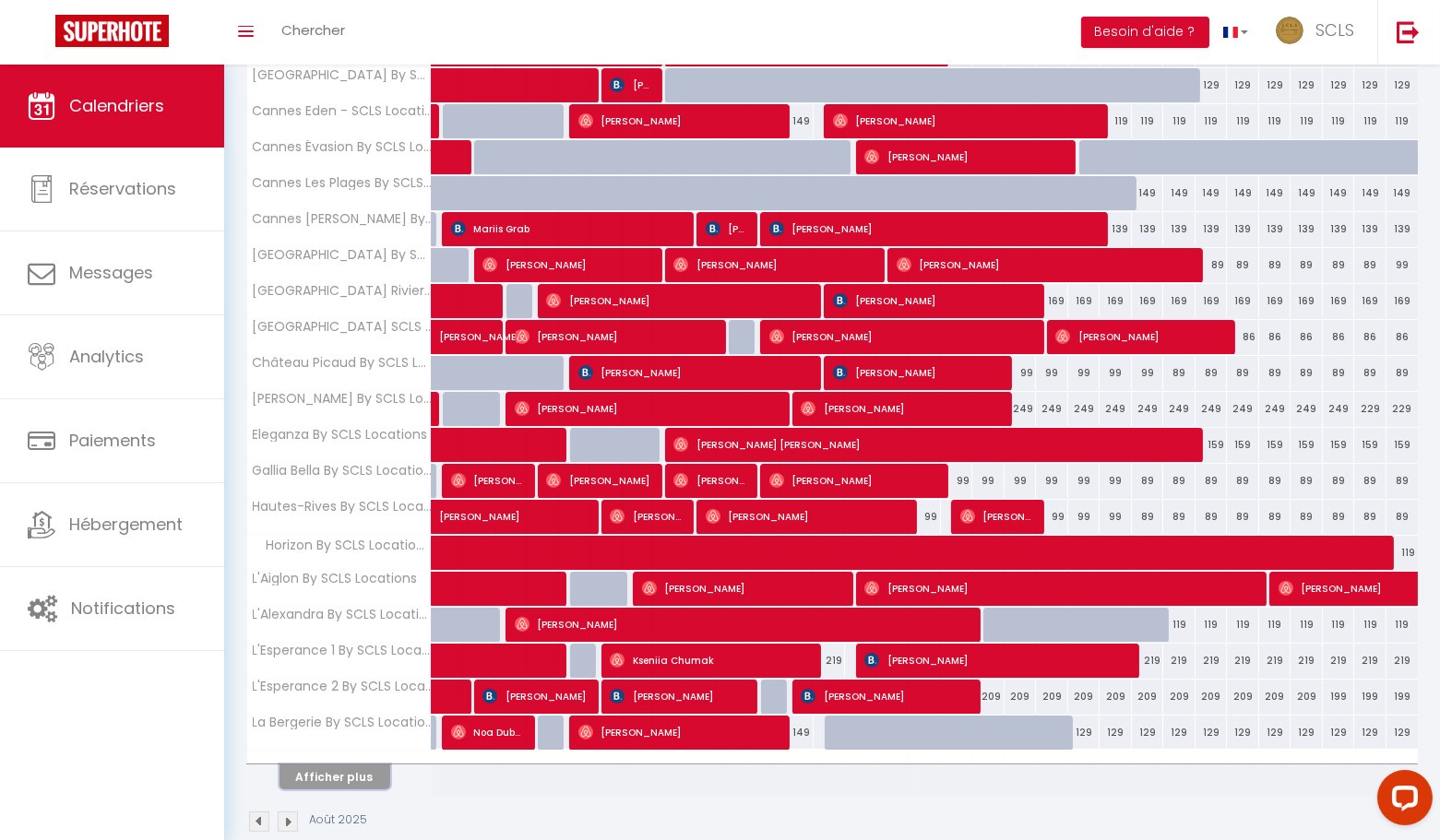
scroll to position [452, 0]
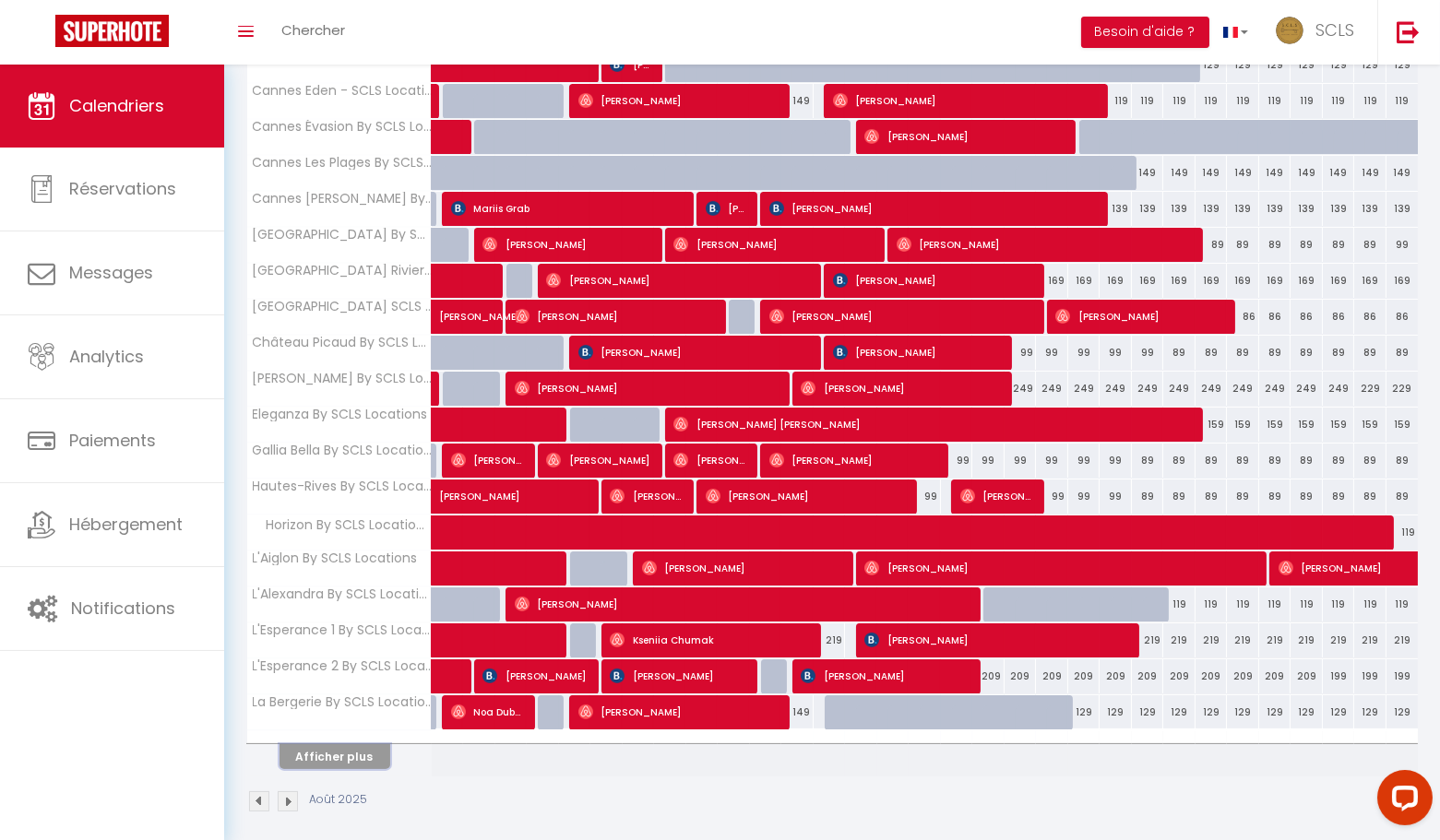
drag, startPoint x: 353, startPoint y: 746, endPoint x: 751, endPoint y: 687, distance: 402.3
click at [352, 746] on button "Afficher plus" at bounding box center [335, 756] width 111 height 24
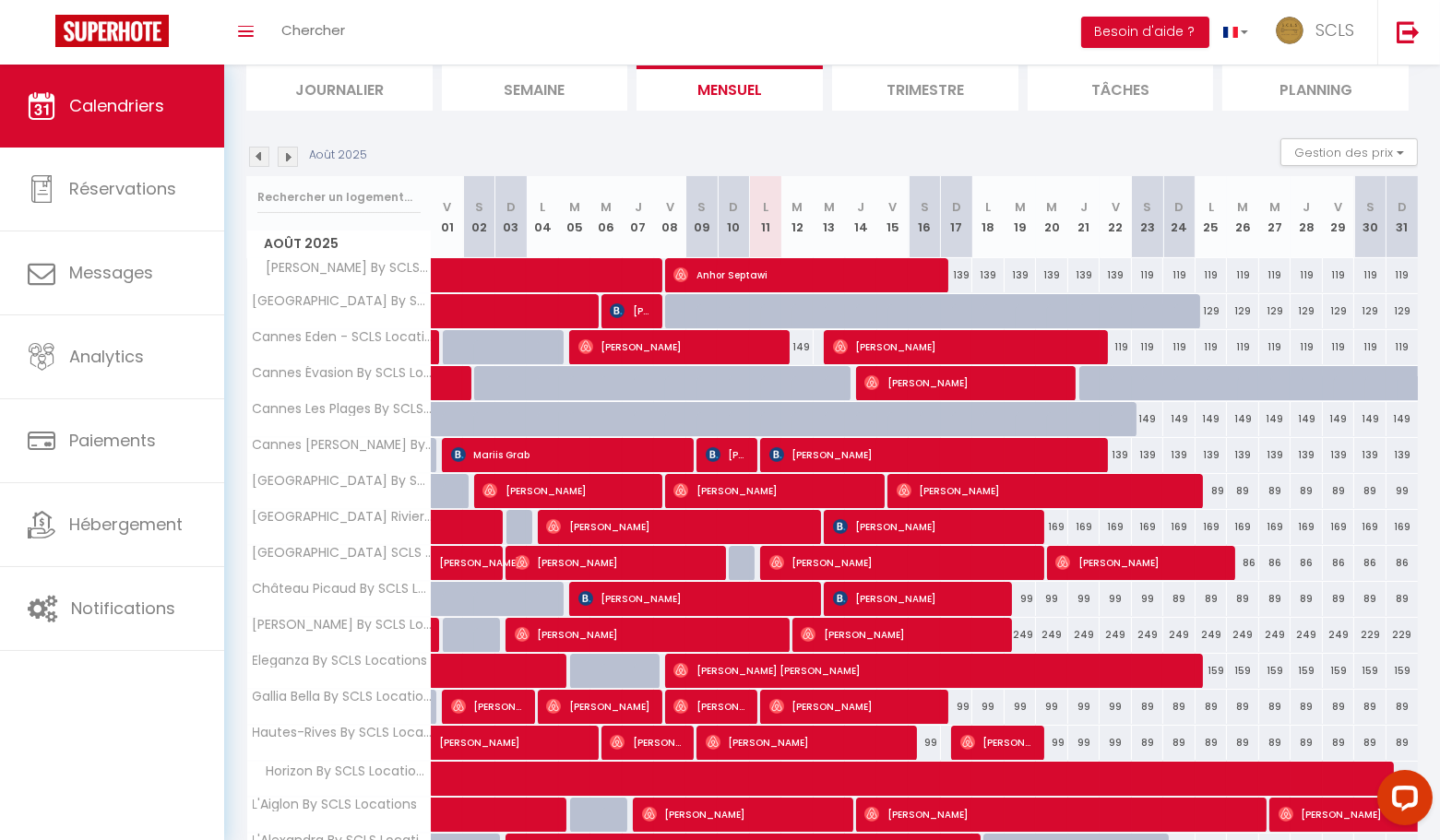
scroll to position [0, 0]
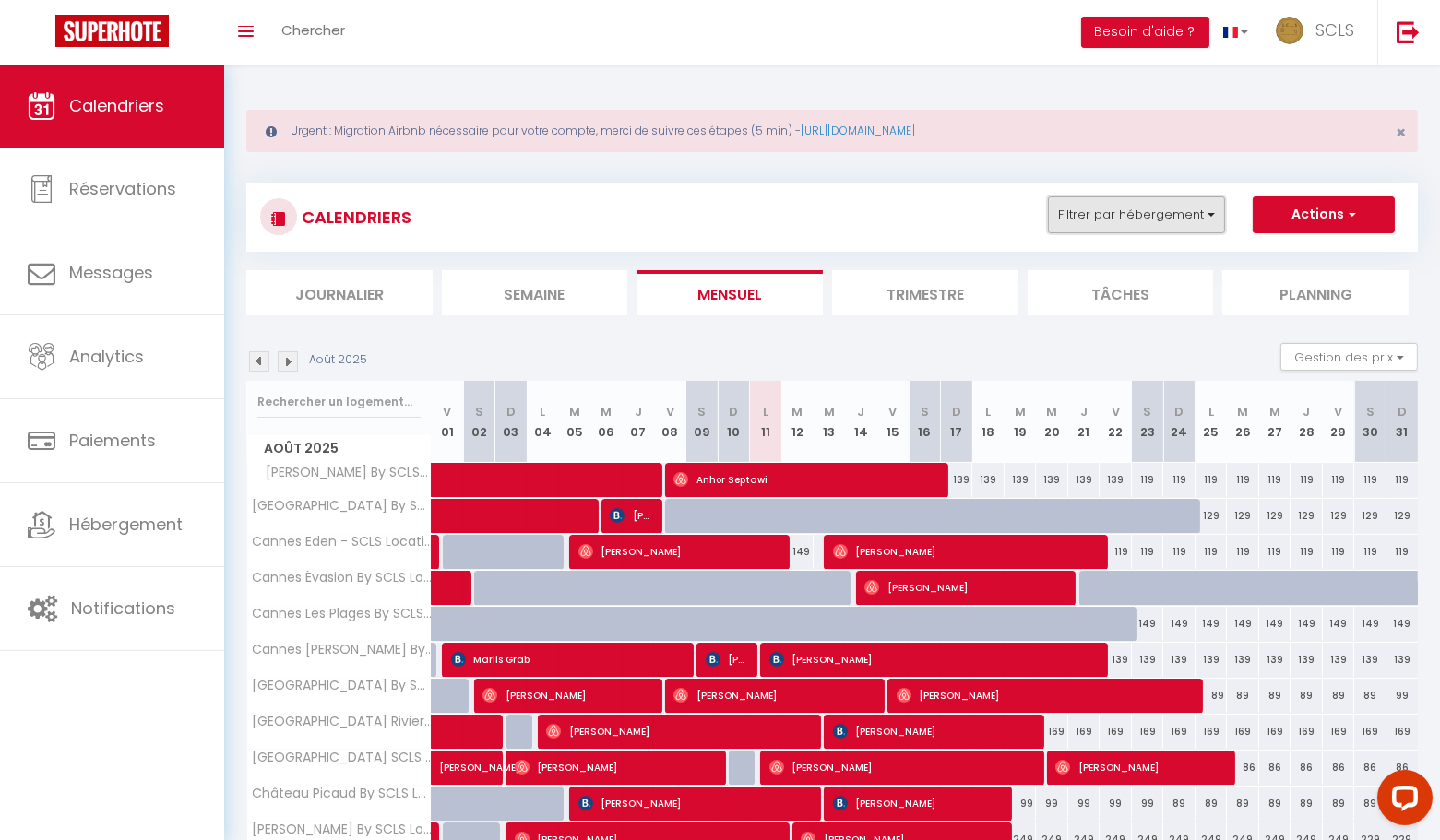
click at [1164, 217] on button "Filtrer par hébergement" at bounding box center [1136, 214] width 177 height 37
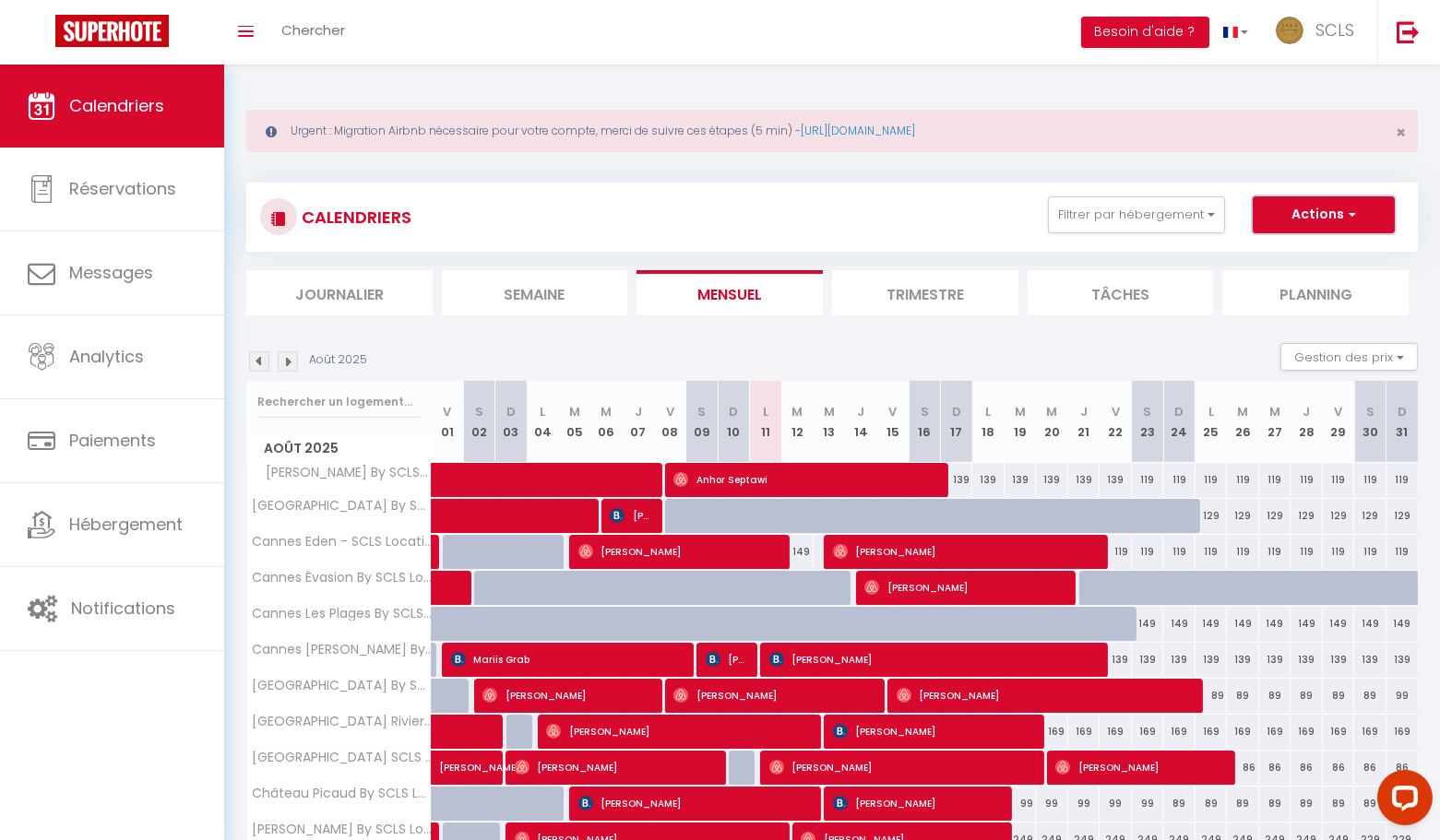
click at [1316, 220] on button "Actions" at bounding box center [1323, 214] width 142 height 37
drag, startPoint x: 1162, startPoint y: 167, endPoint x: 1021, endPoint y: 181, distance: 141.7
click at [1322, 353] on button "Gestion des prix" at bounding box center [1349, 357] width 137 height 27
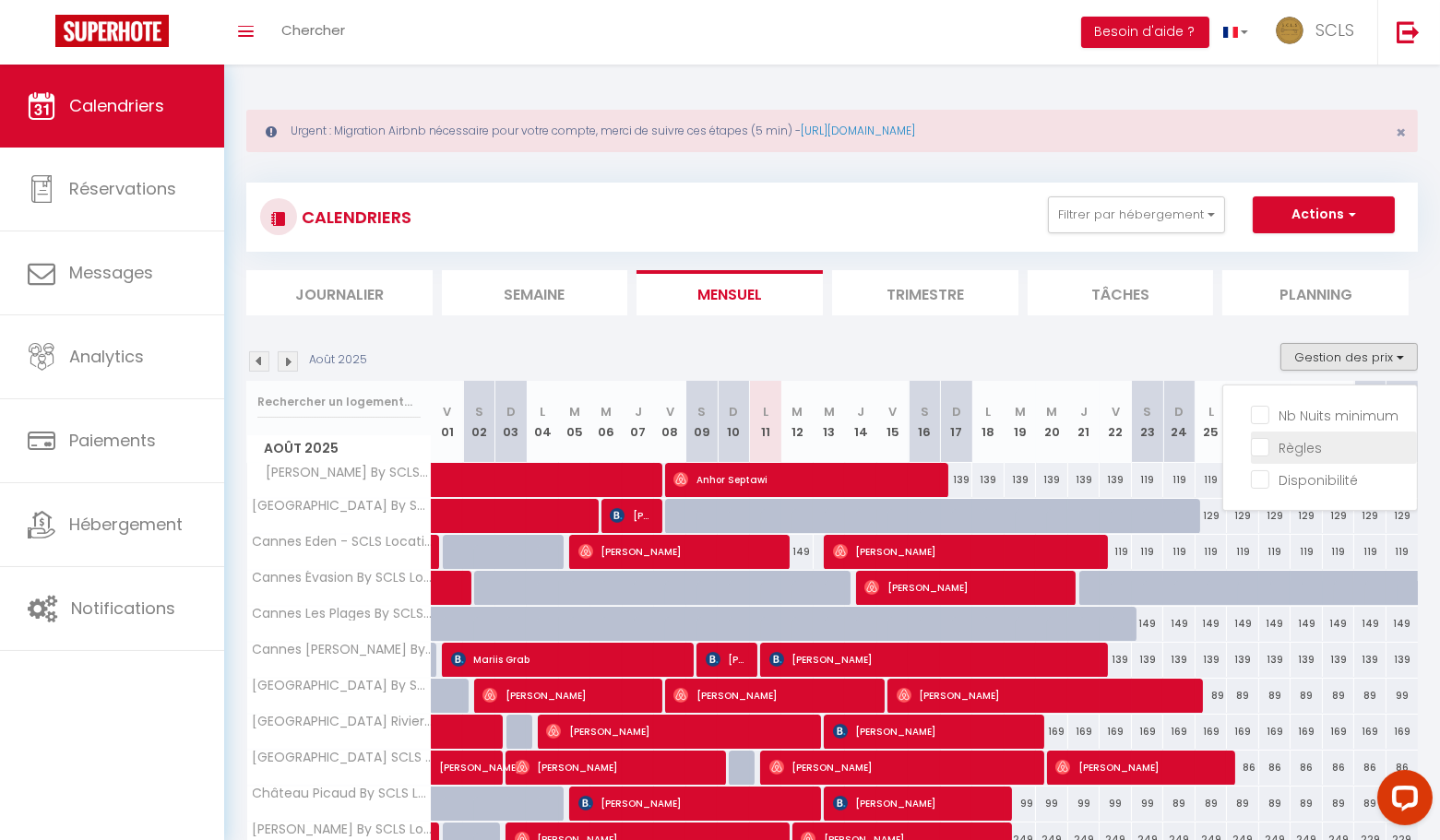
drag, startPoint x: 1263, startPoint y: 414, endPoint x: 1267, endPoint y: 442, distance: 28.3
click at [1263, 414] on input "Nb Nuits minimum" at bounding box center [1334, 415] width 166 height 19
checkbox input "true"
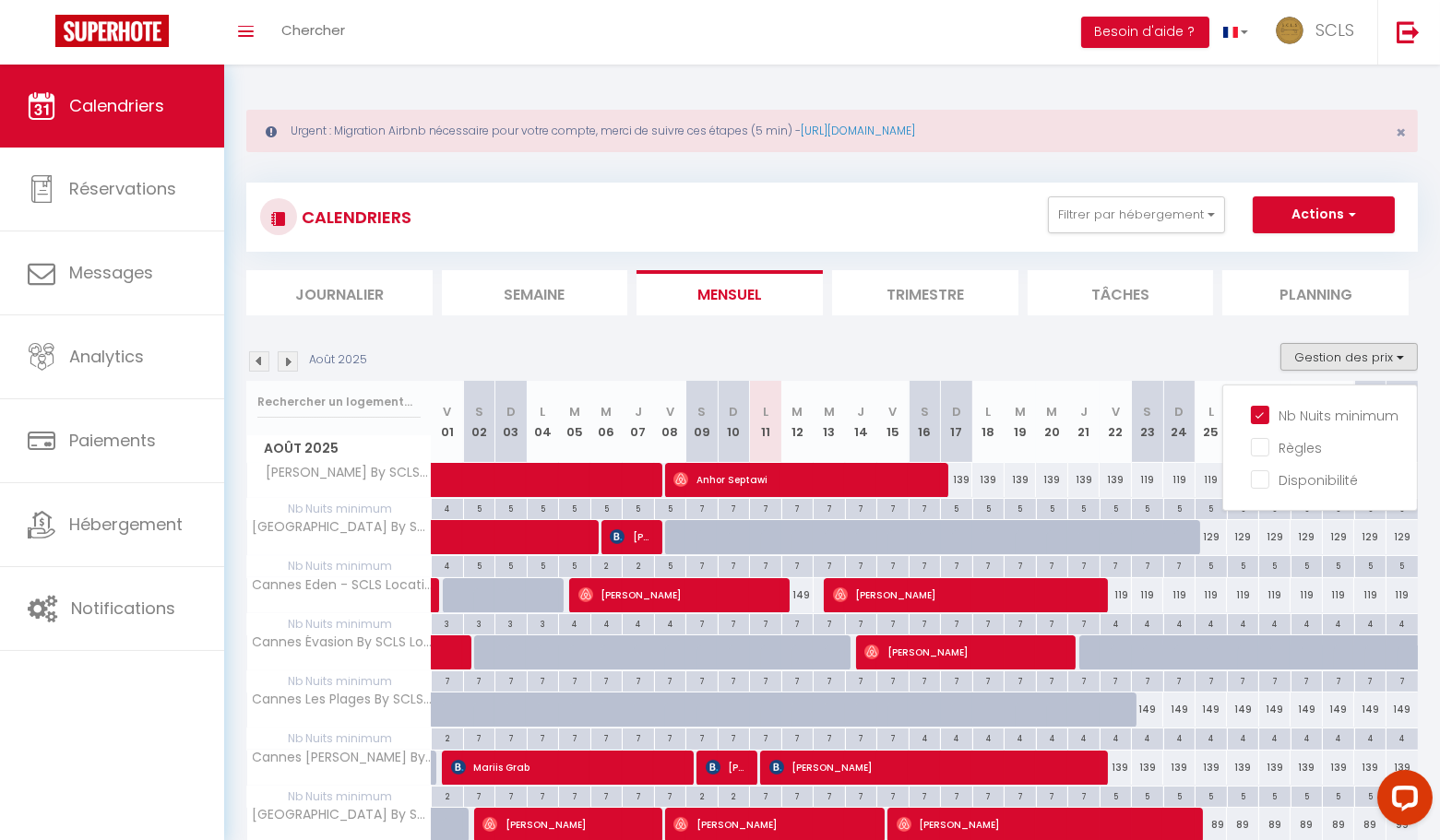
click at [1267, 442] on input "Règles" at bounding box center [1334, 447] width 166 height 19
checkbox input "true"
click at [1270, 482] on input "Disponibilité" at bounding box center [1334, 479] width 166 height 19
checkbox input "true"
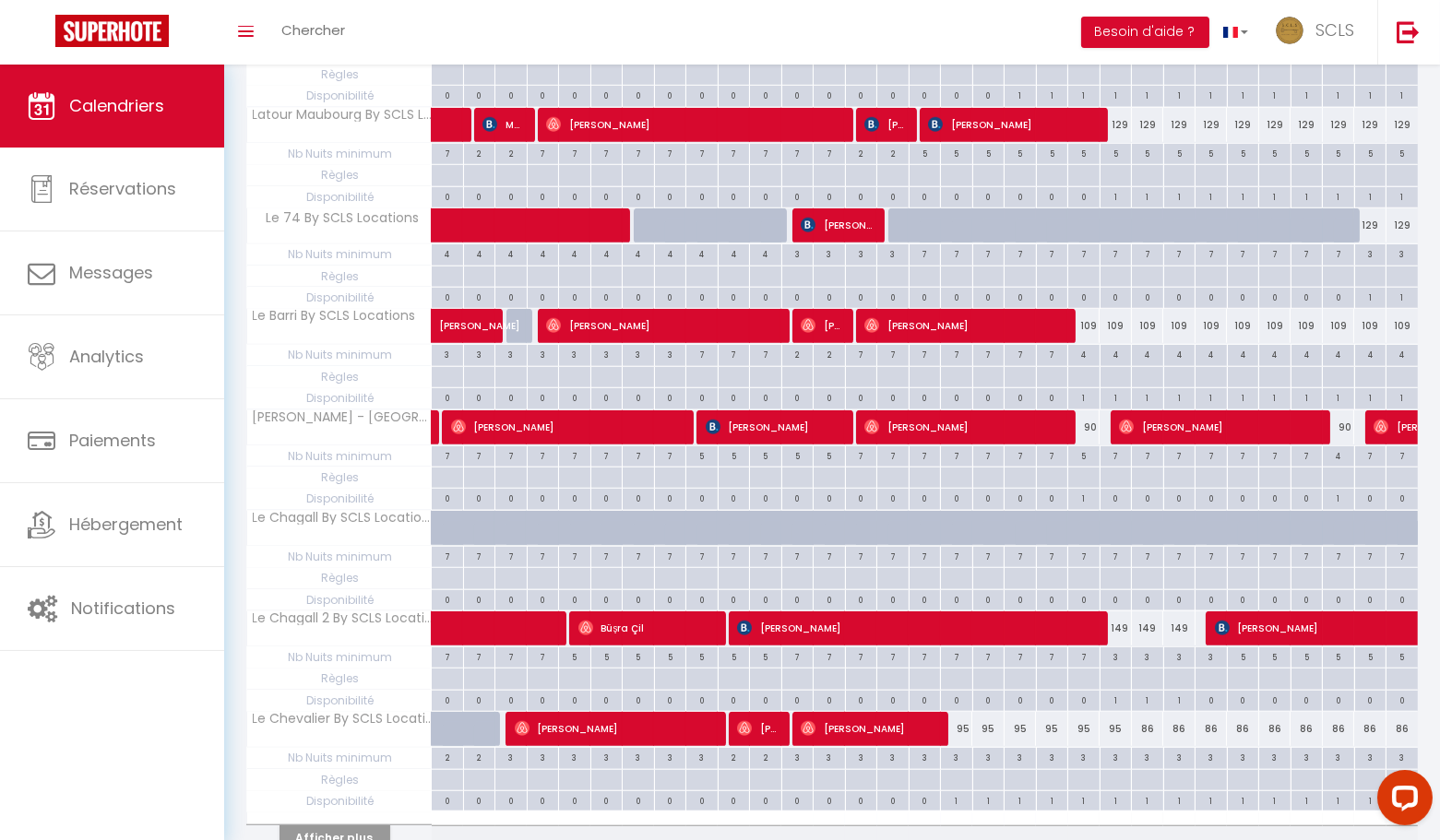
scroll to position [2712, 0]
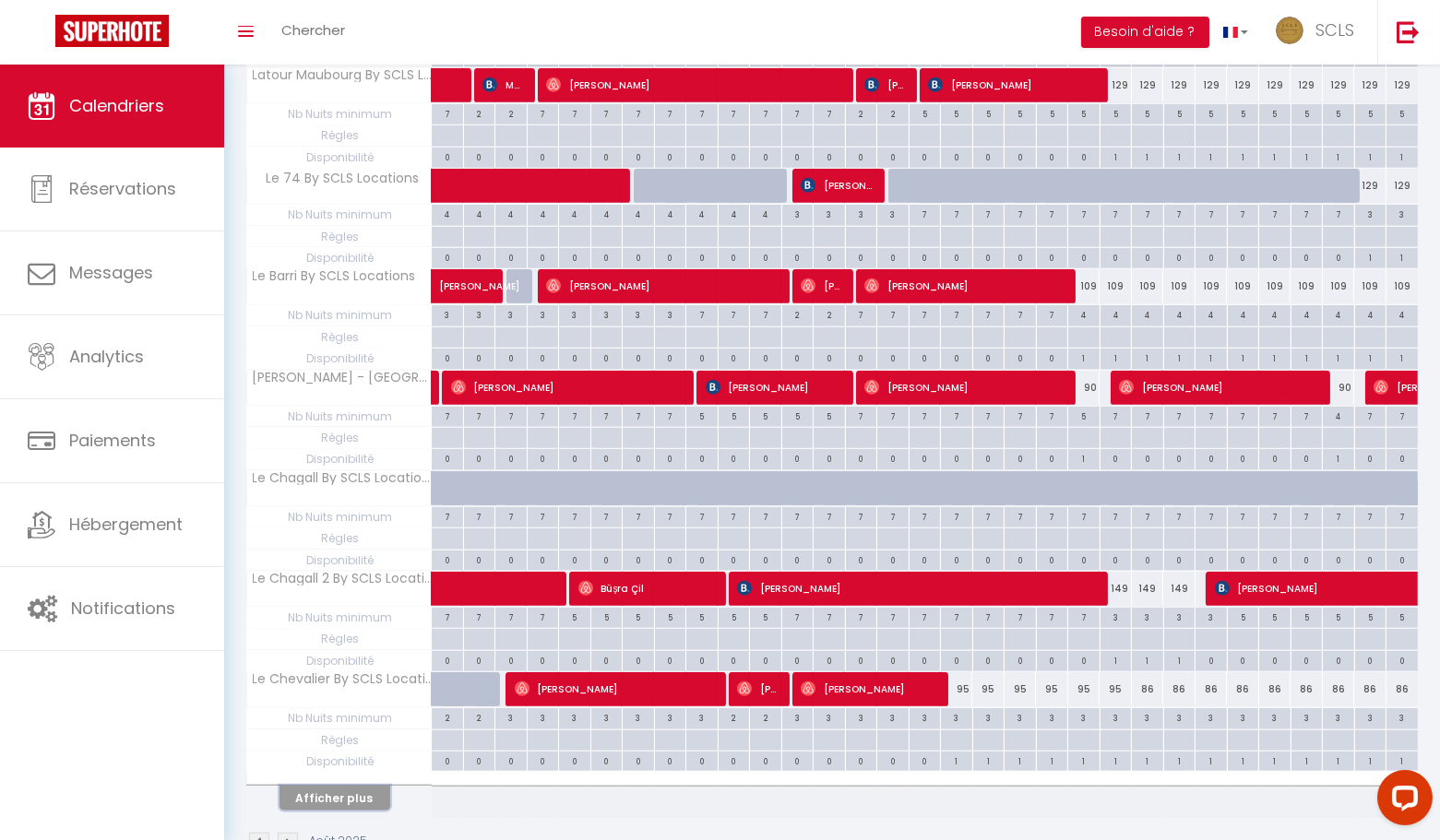
click at [330, 786] on button "Afficher plus" at bounding box center [335, 799] width 111 height 24
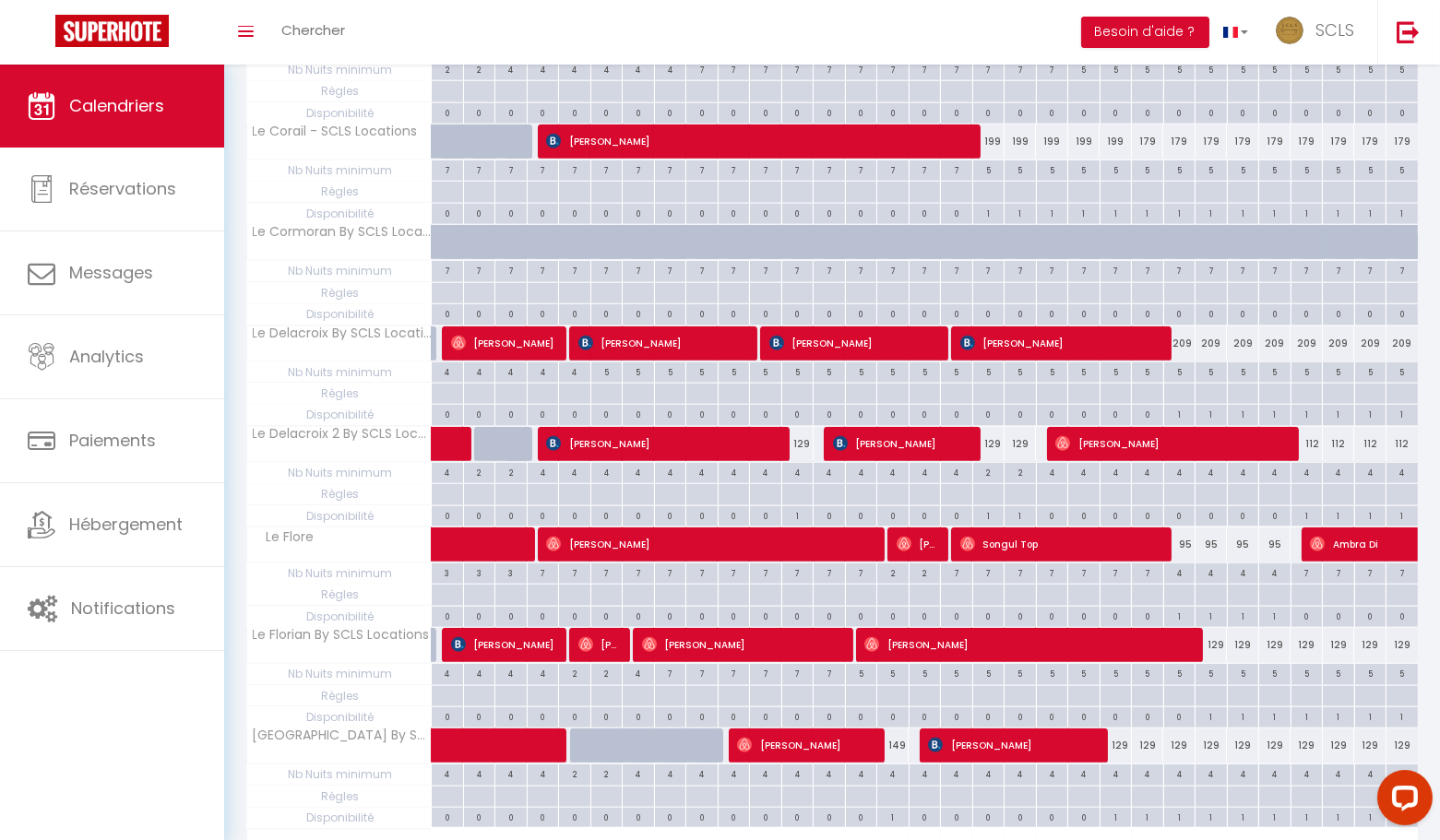
scroll to position [3701, 0]
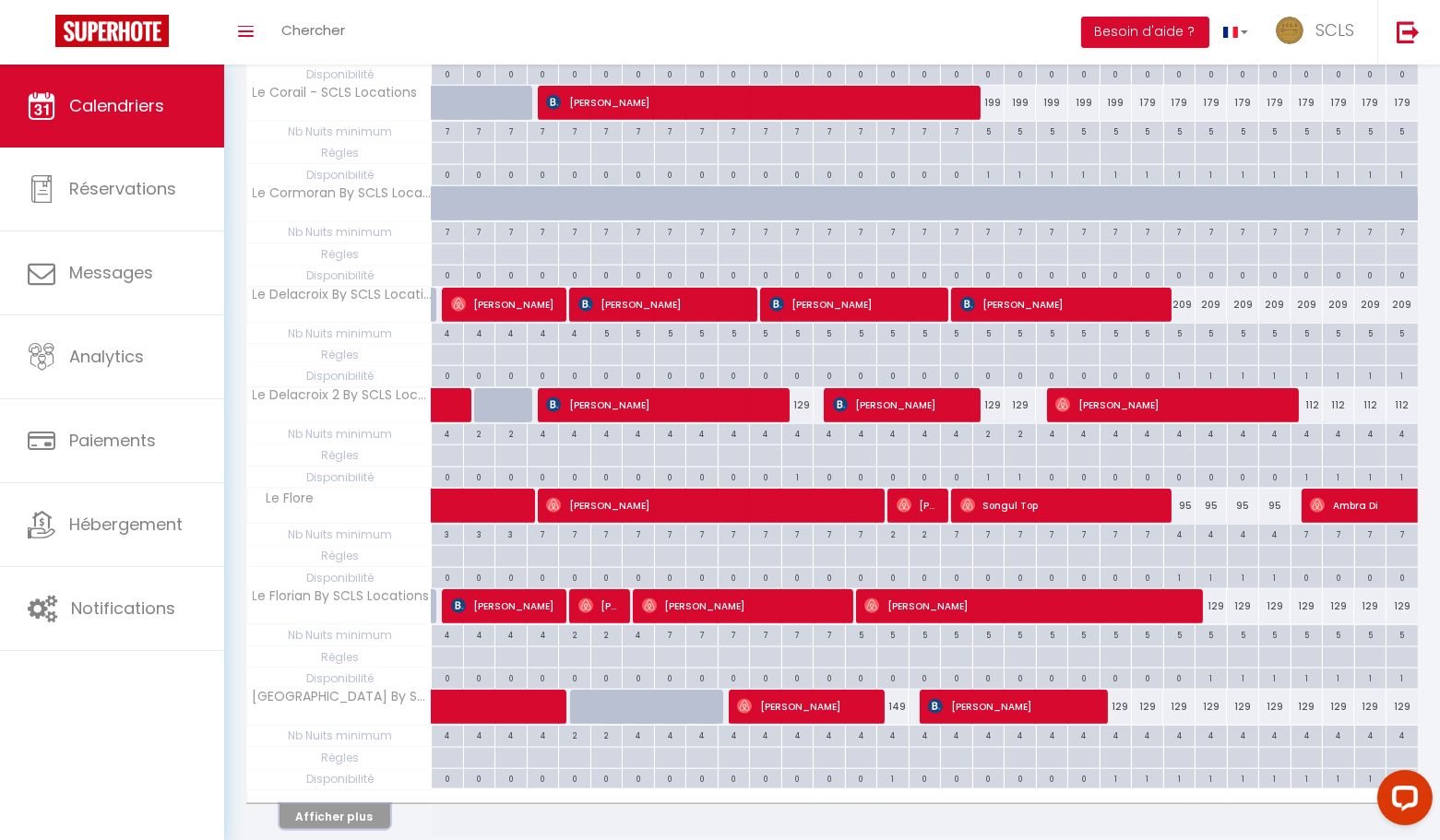
click at [362, 804] on button "Afficher plus" at bounding box center [335, 816] width 111 height 24
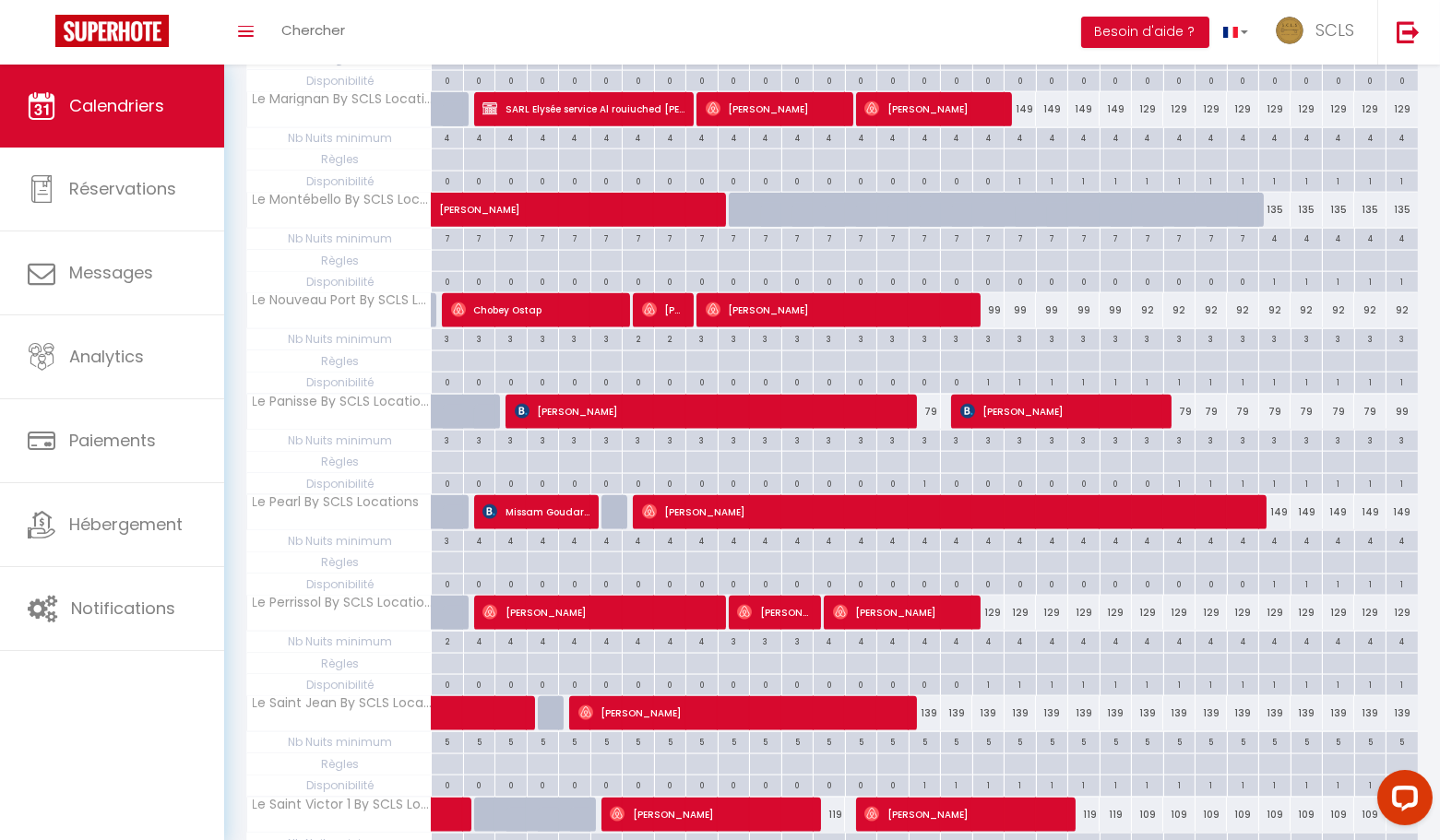
scroll to position [4693, 0]
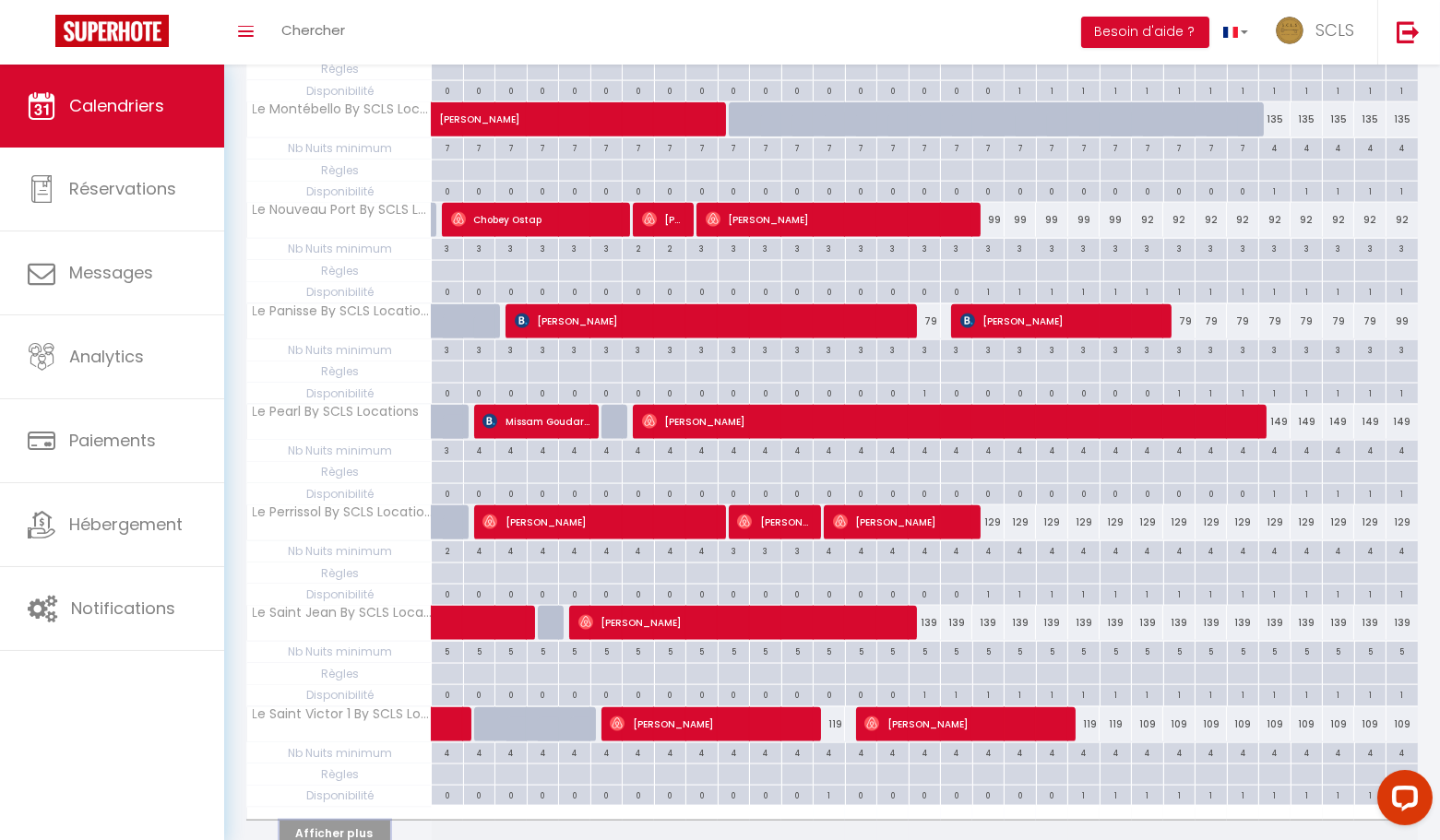
click at [375, 821] on button "Afficher plus" at bounding box center [335, 833] width 111 height 24
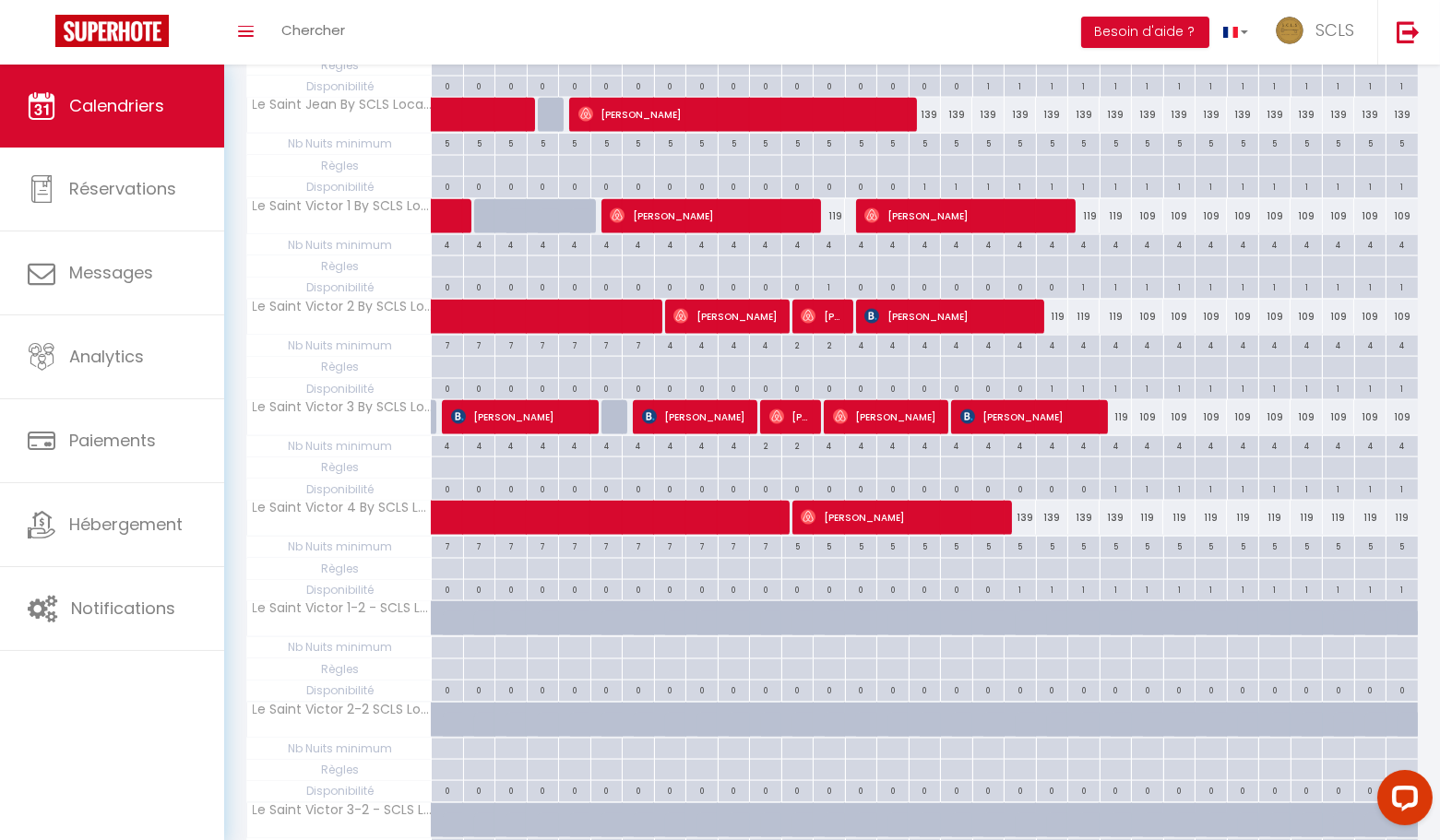
scroll to position [5683, 0]
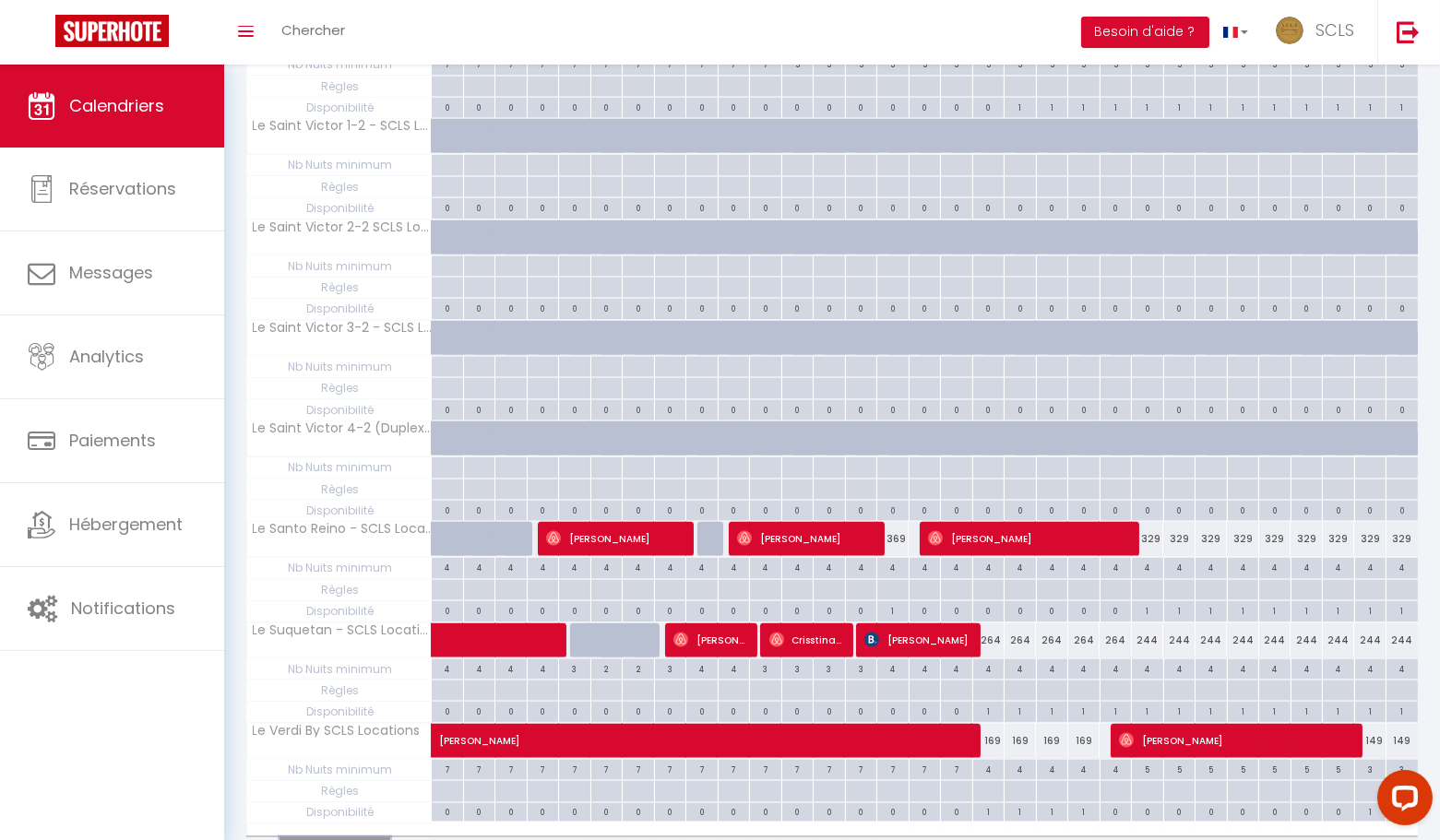
drag, startPoint x: 349, startPoint y: 747, endPoint x: 1290, endPoint y: 645, distance: 946.5
click at [349, 837] on button "Afficher plus" at bounding box center [335, 849] width 111 height 24
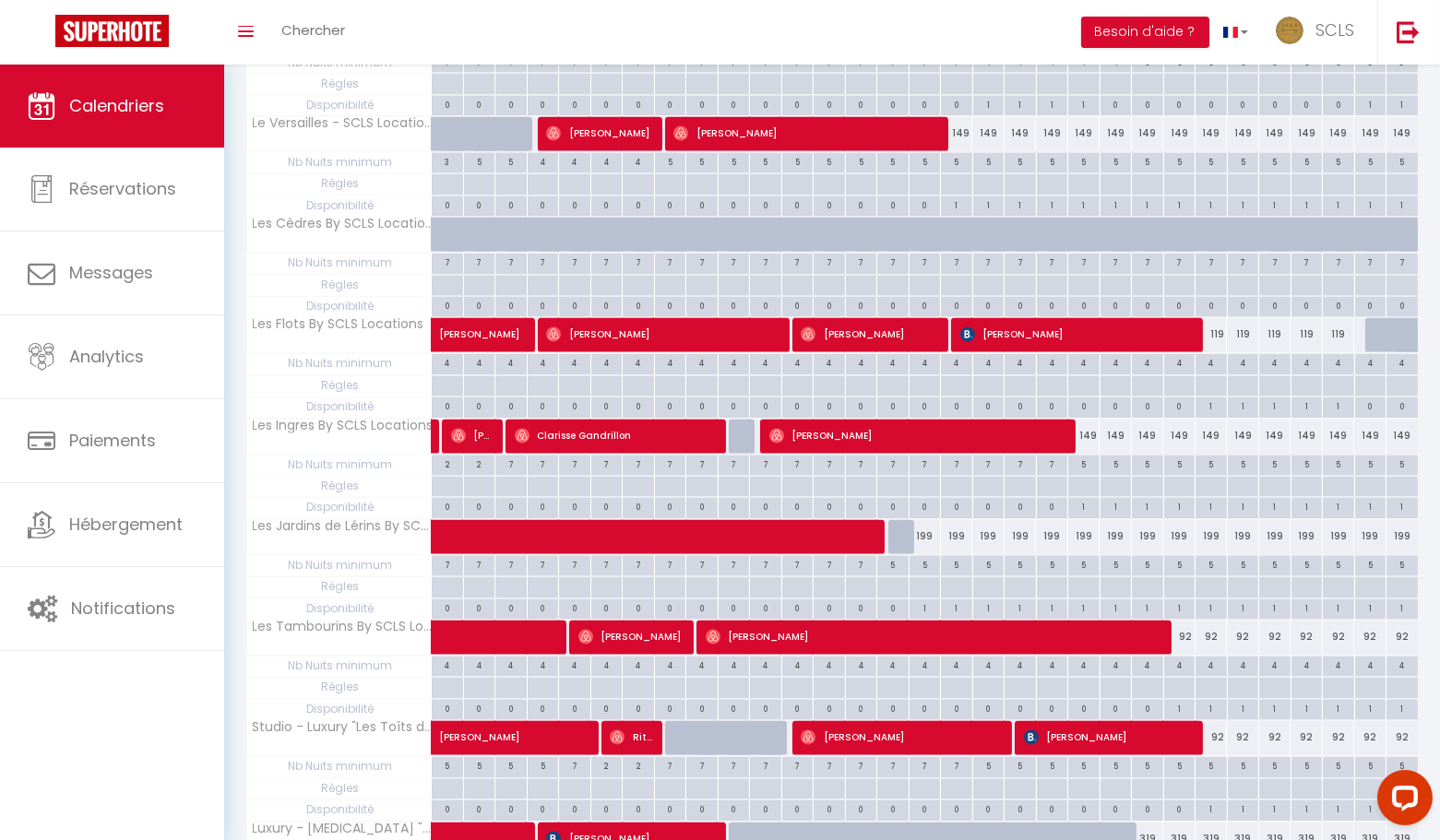
scroll to position [6674, 0]
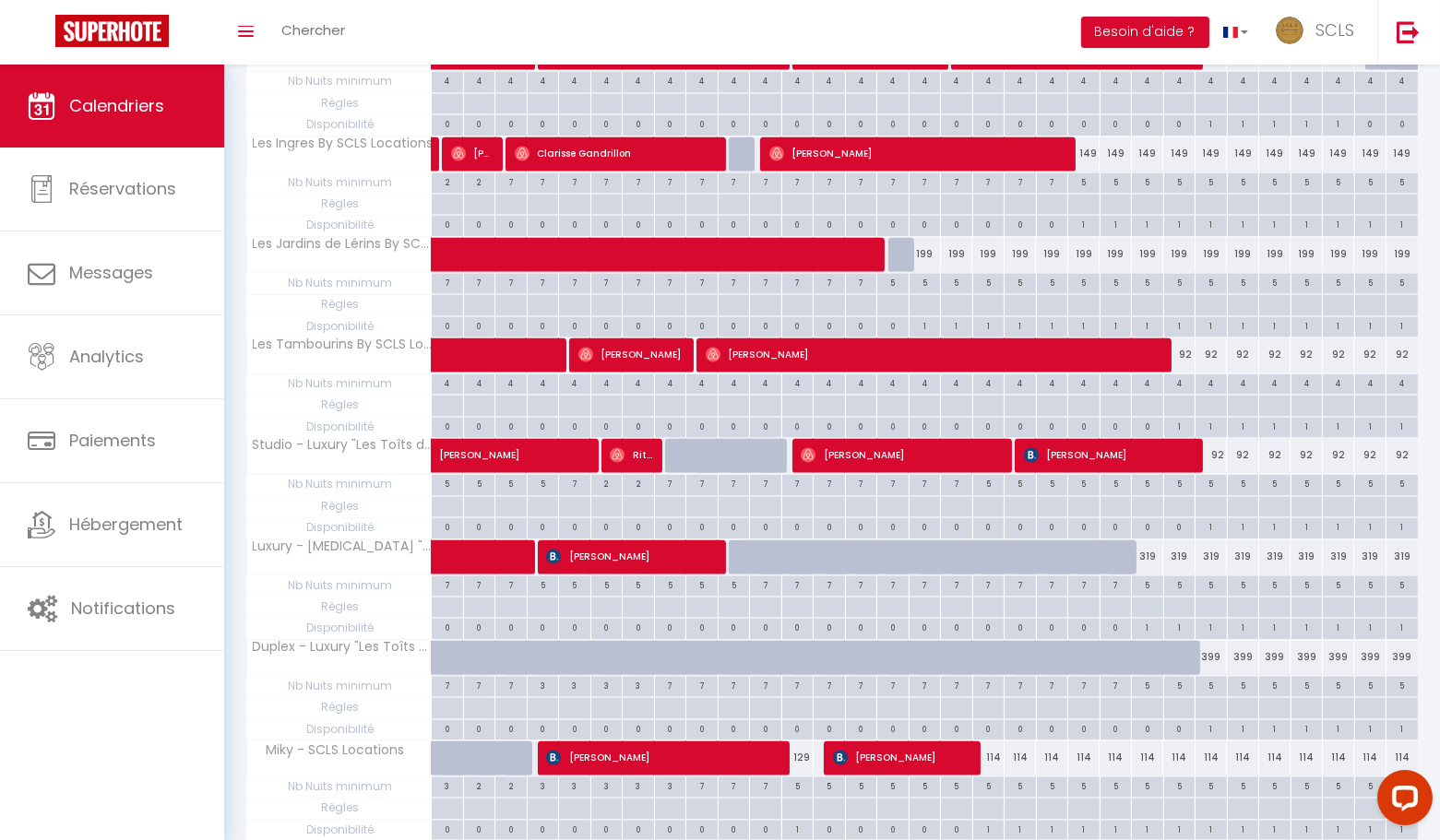
drag, startPoint x: 343, startPoint y: 744, endPoint x: 950, endPoint y: 660, distance: 612.8
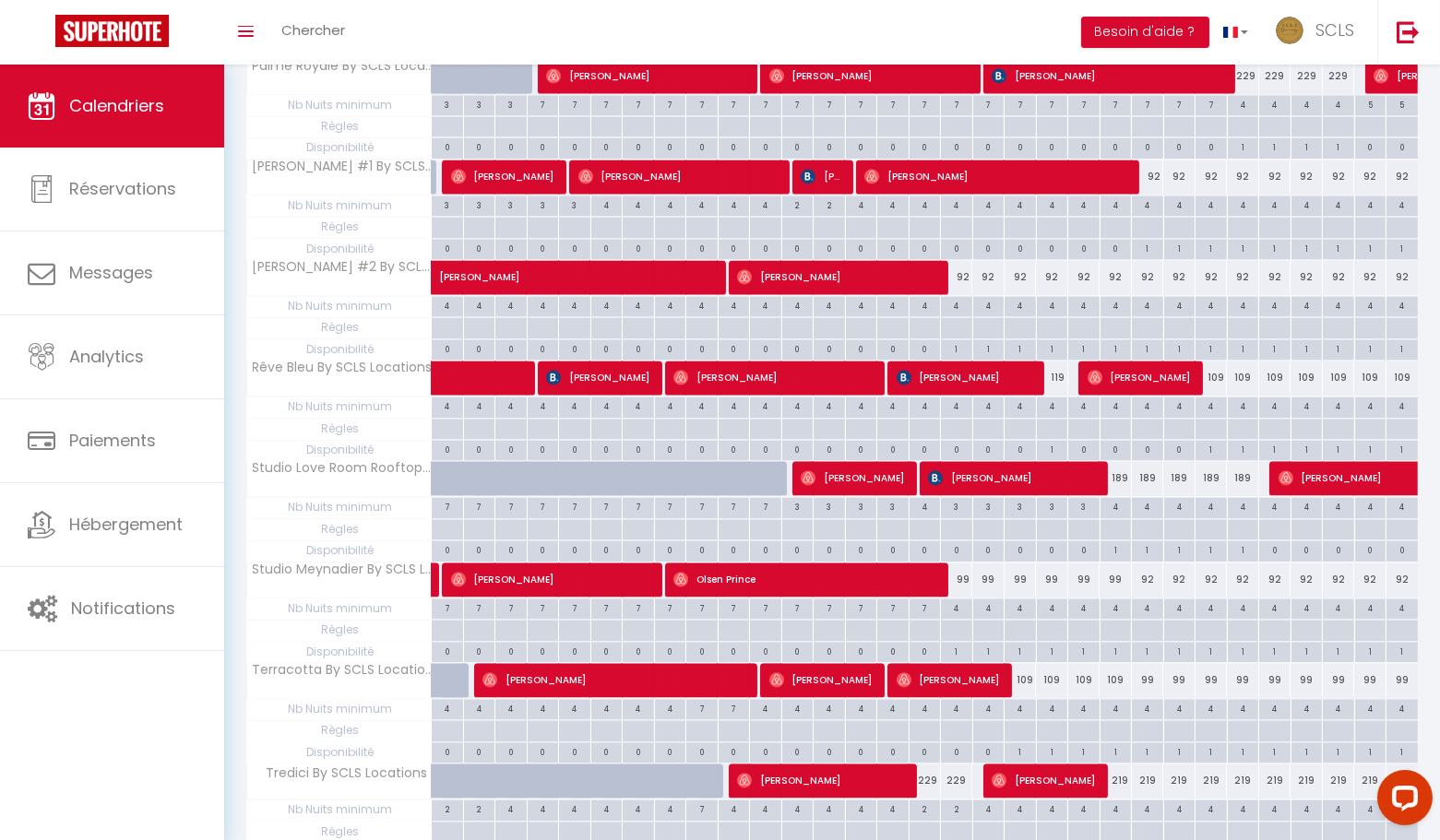
scroll to position [7663, 0]
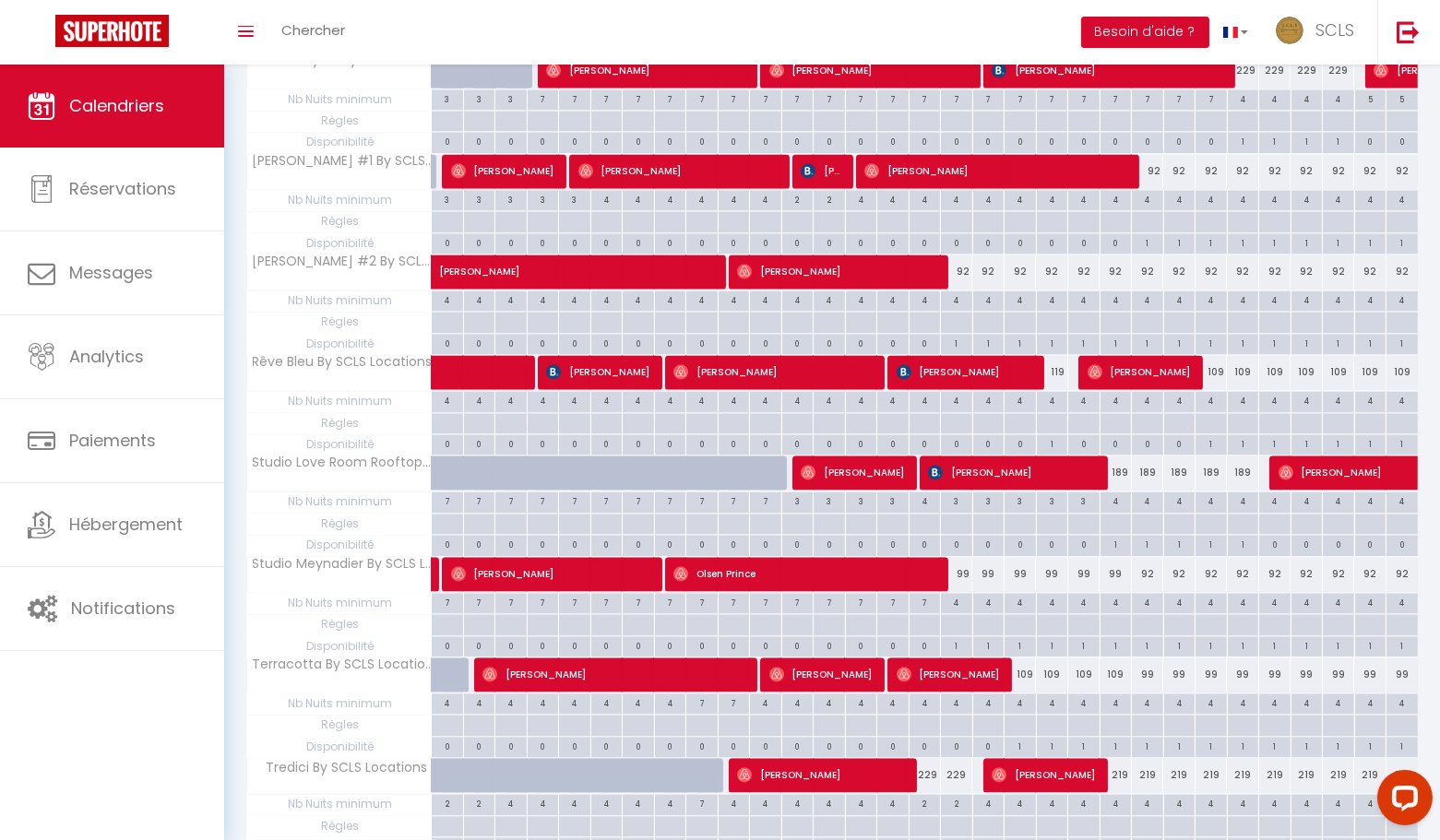
drag, startPoint x: 369, startPoint y: 749, endPoint x: 952, endPoint y: 575, distance: 608.4
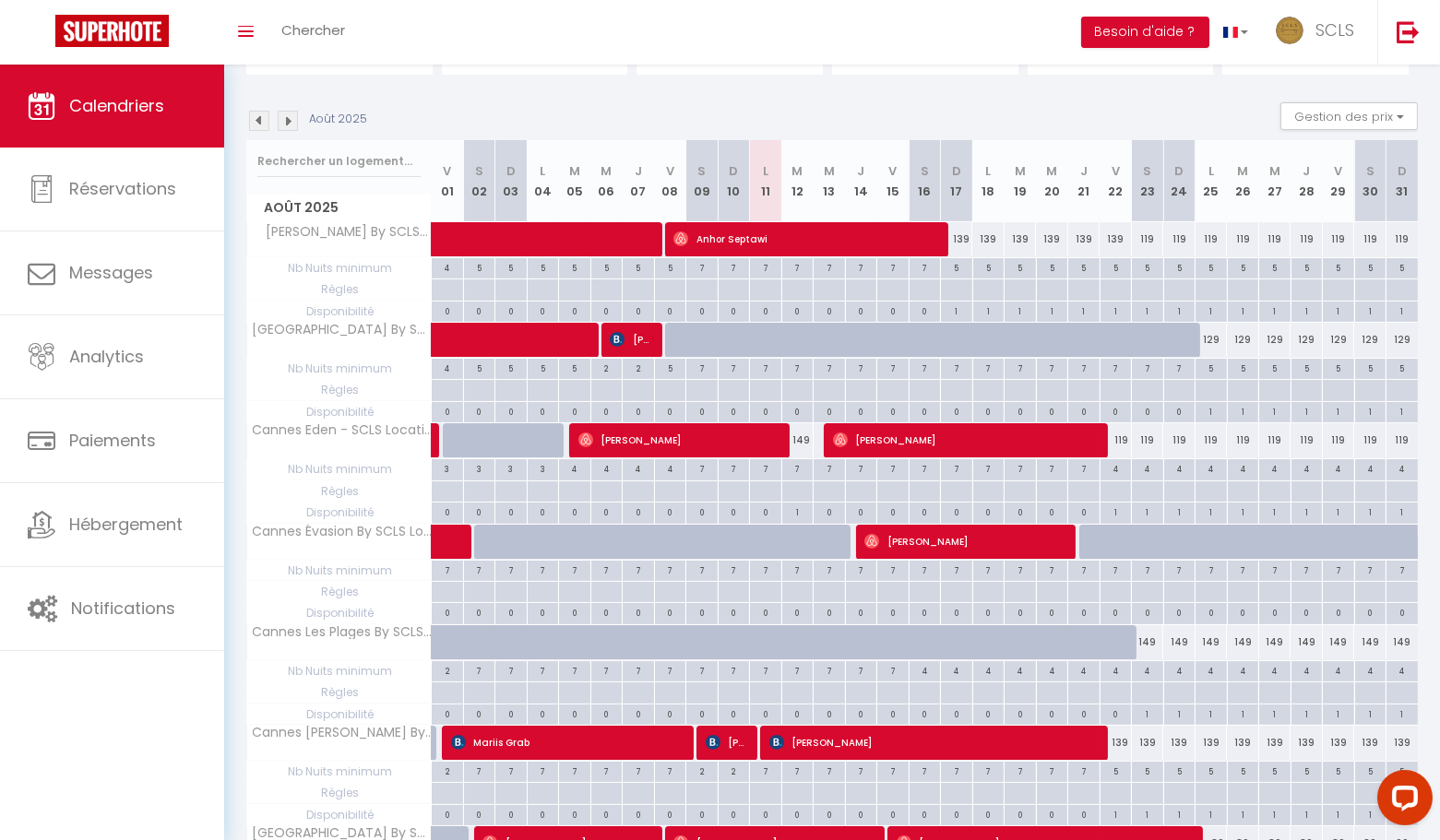
scroll to position [0, 0]
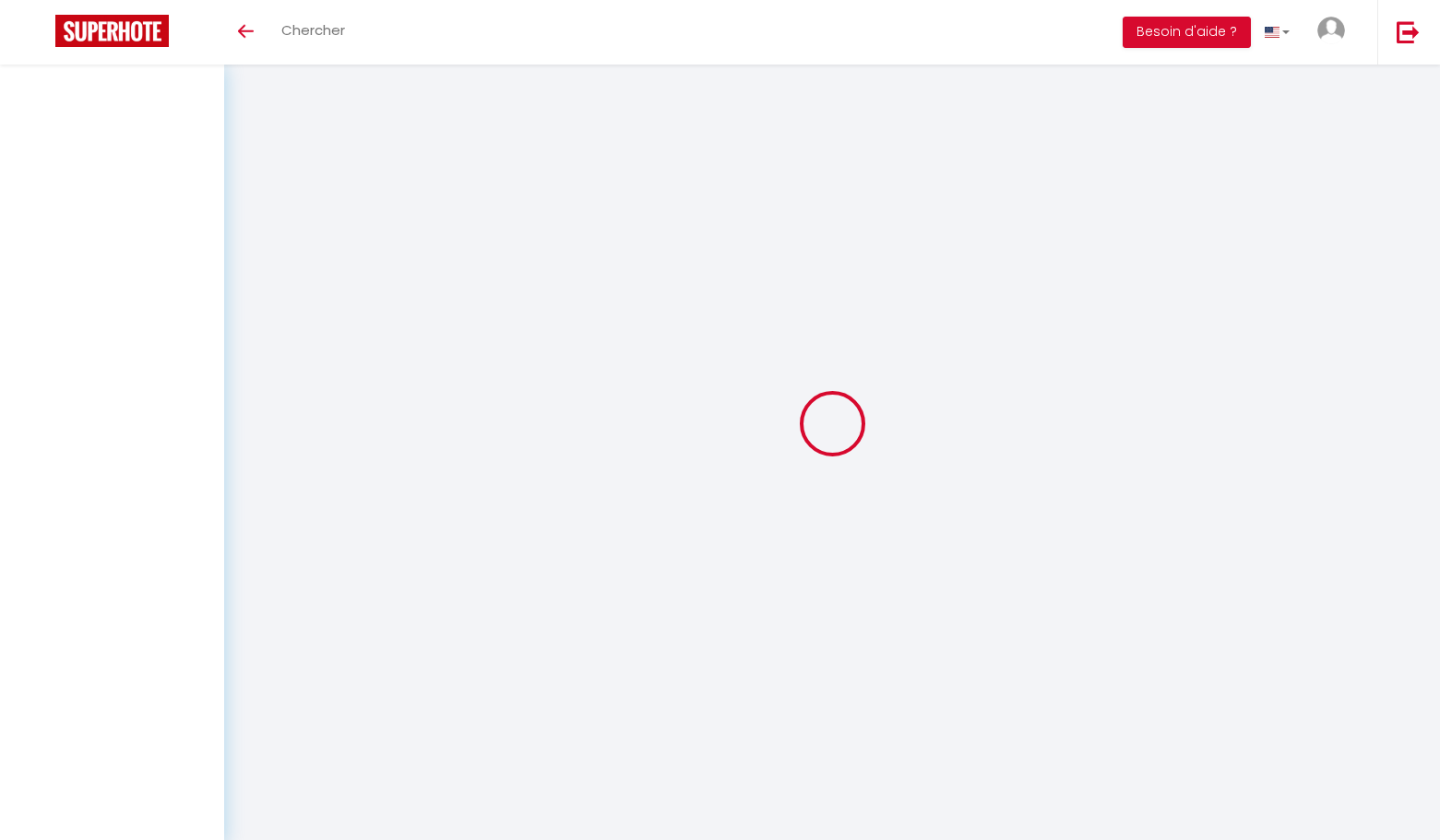
select select "not_cancelled"
